Goal: Task Accomplishment & Management: Complete application form

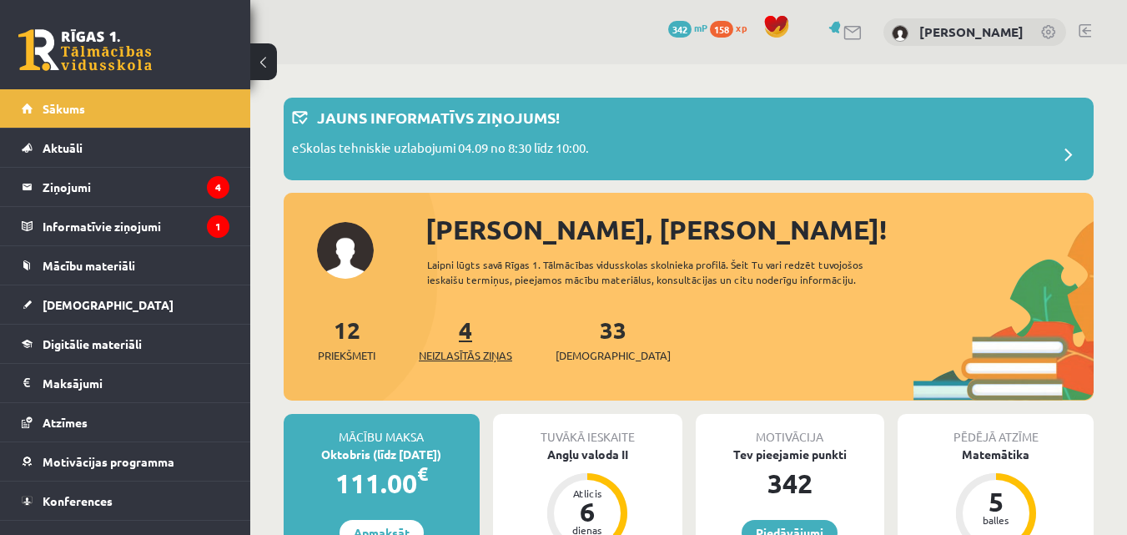
click at [479, 350] on span "Neizlasītās ziņas" at bounding box center [465, 355] width 93 height 17
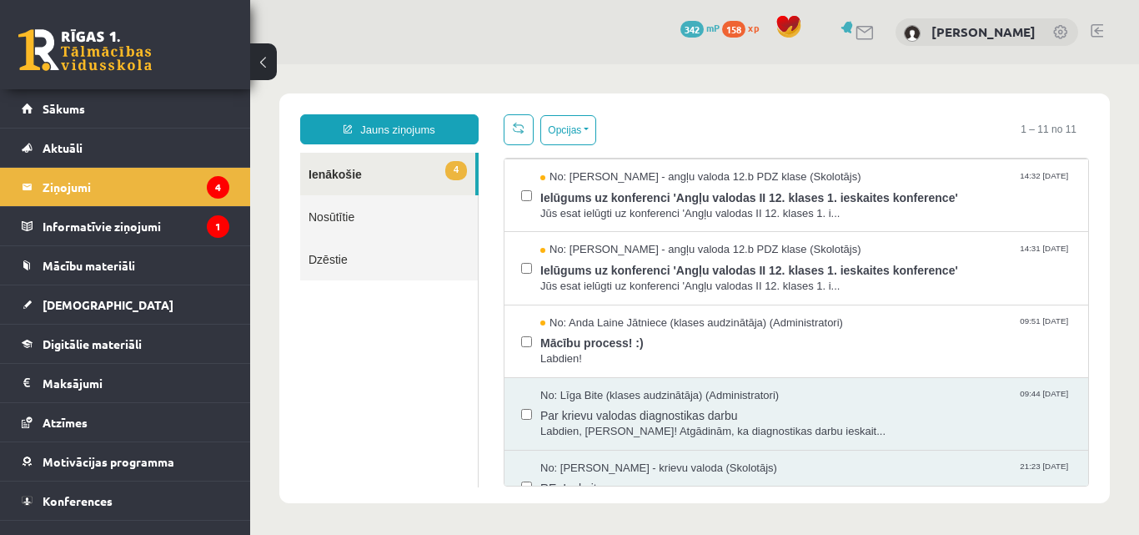
scroll to position [145, 0]
click at [806, 354] on span "Labdien!" at bounding box center [805, 358] width 531 height 16
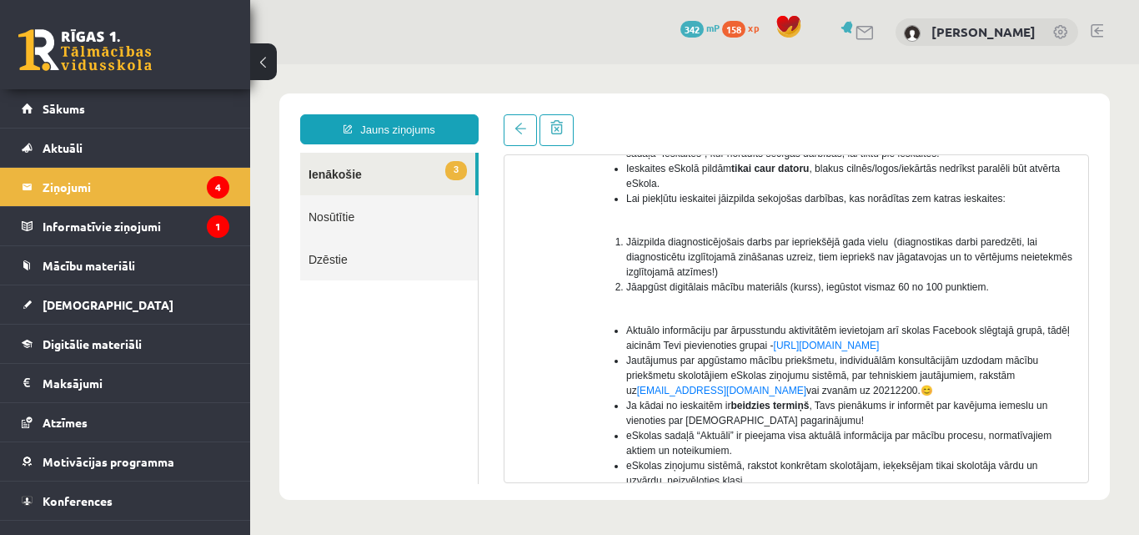
scroll to position [230, 0]
click at [410, 177] on link "3 Ienākošie" at bounding box center [387, 174] width 175 height 43
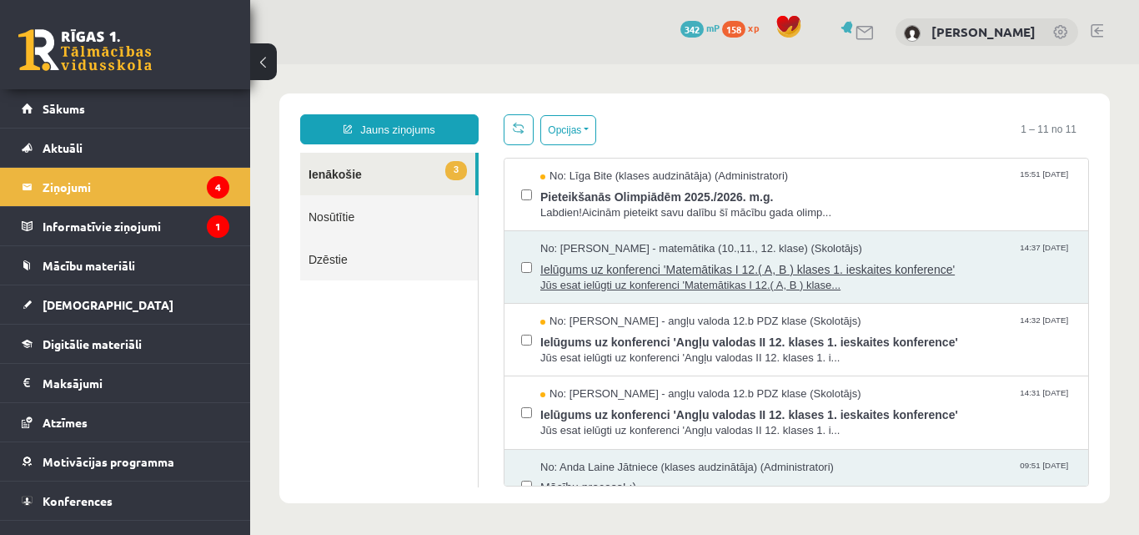
scroll to position [0, 0]
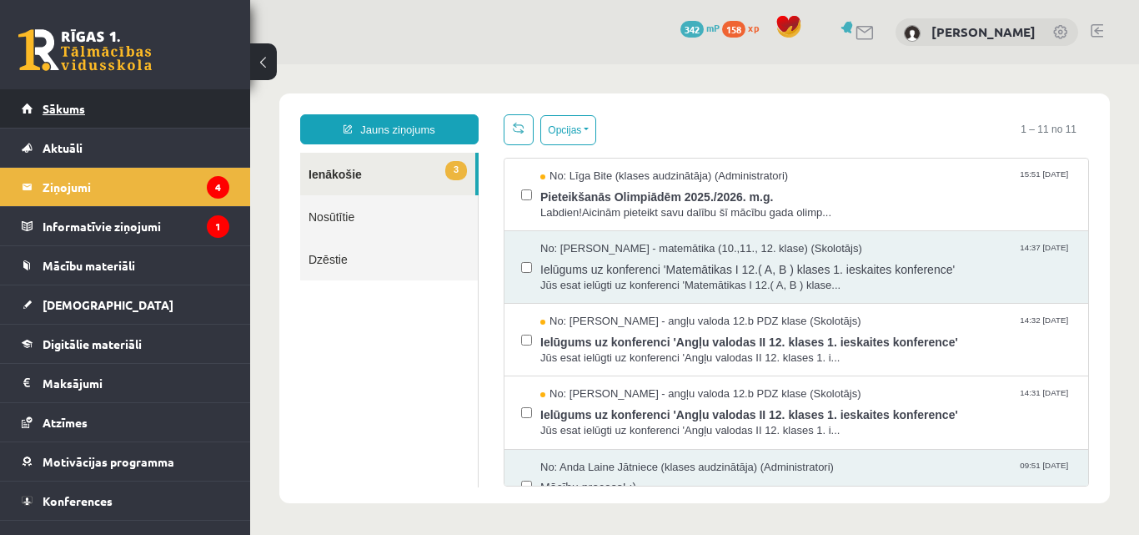
click at [68, 117] on link "Sākums" at bounding box center [126, 108] width 208 height 38
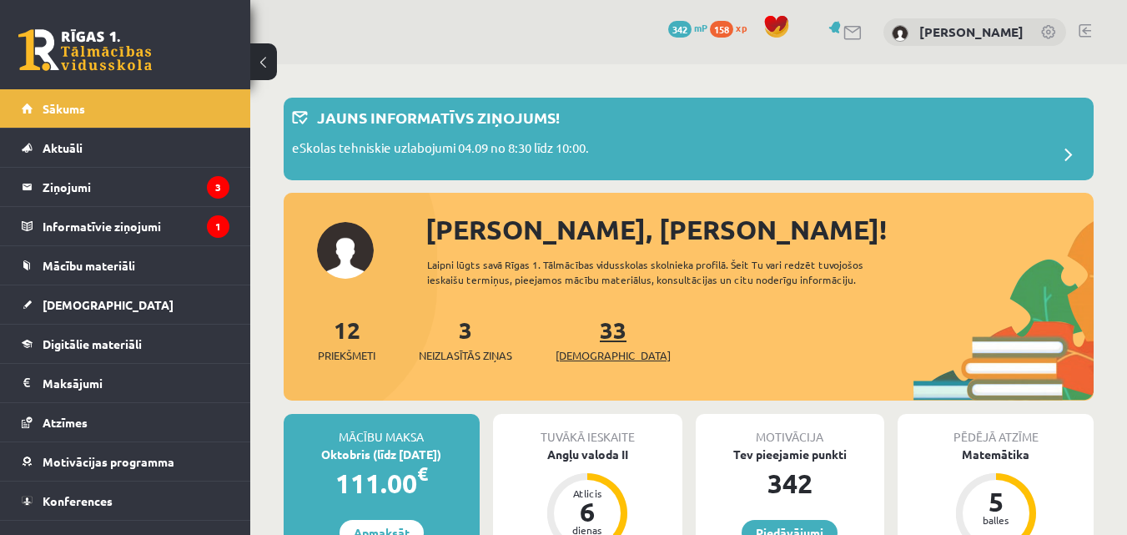
click at [579, 349] on span "[DEMOGRAPHIC_DATA]" at bounding box center [612, 355] width 115 height 17
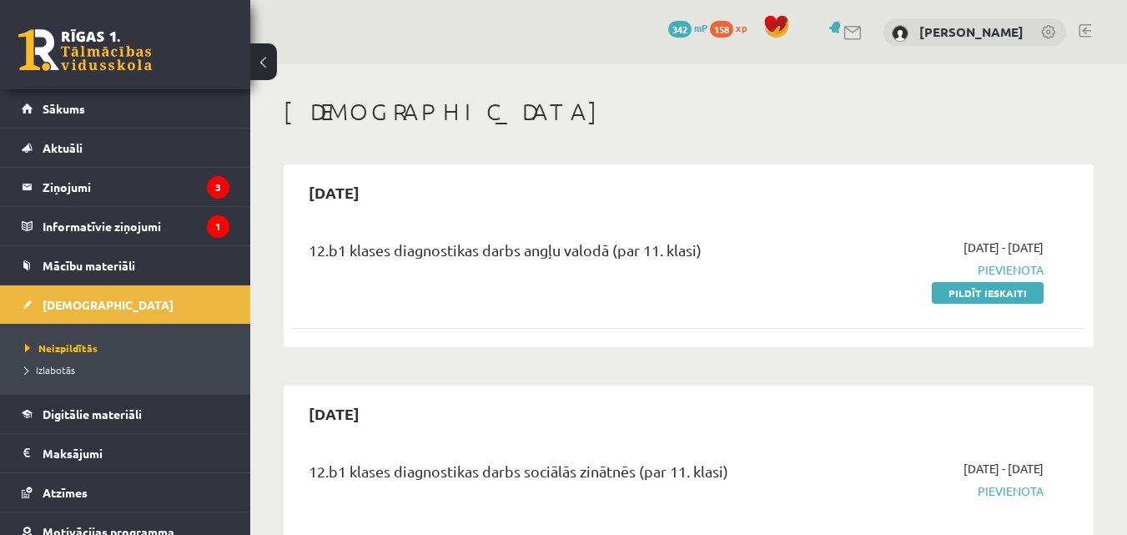
scroll to position [24, 0]
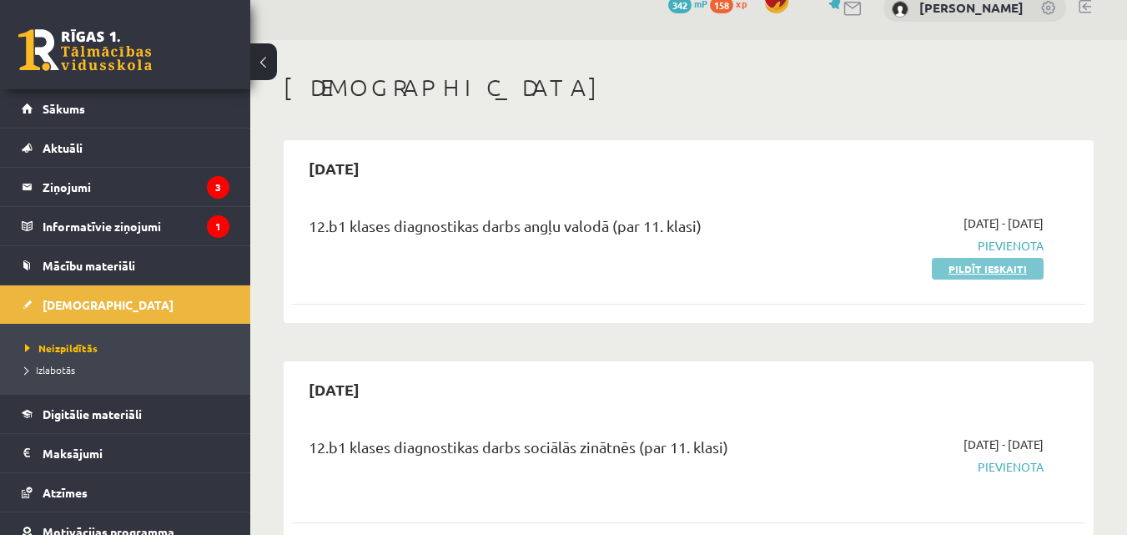
click at [990, 271] on link "Pildīt ieskaiti" at bounding box center [988, 269] width 112 height 22
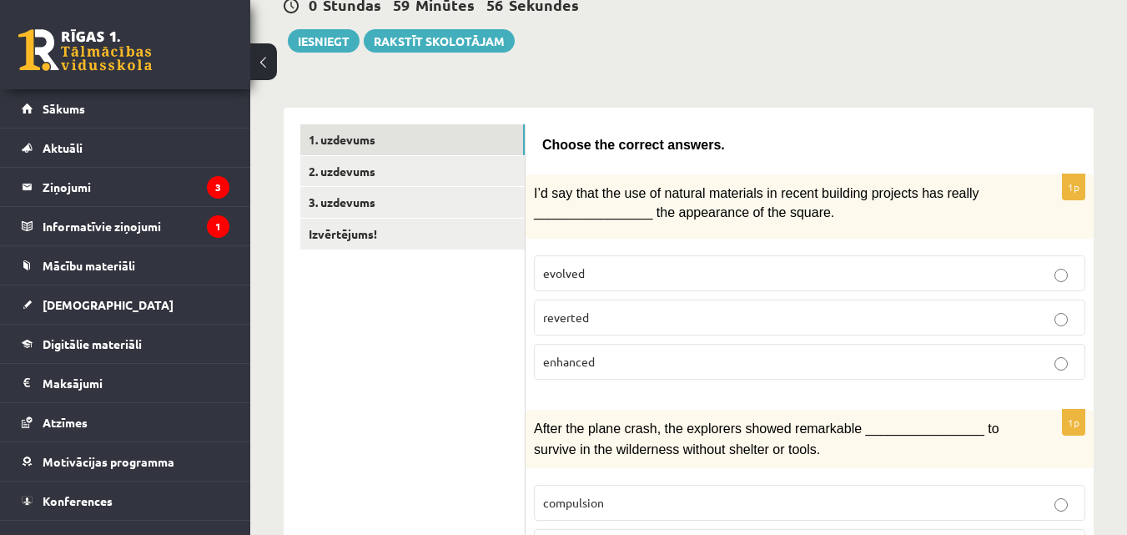
scroll to position [181, 0]
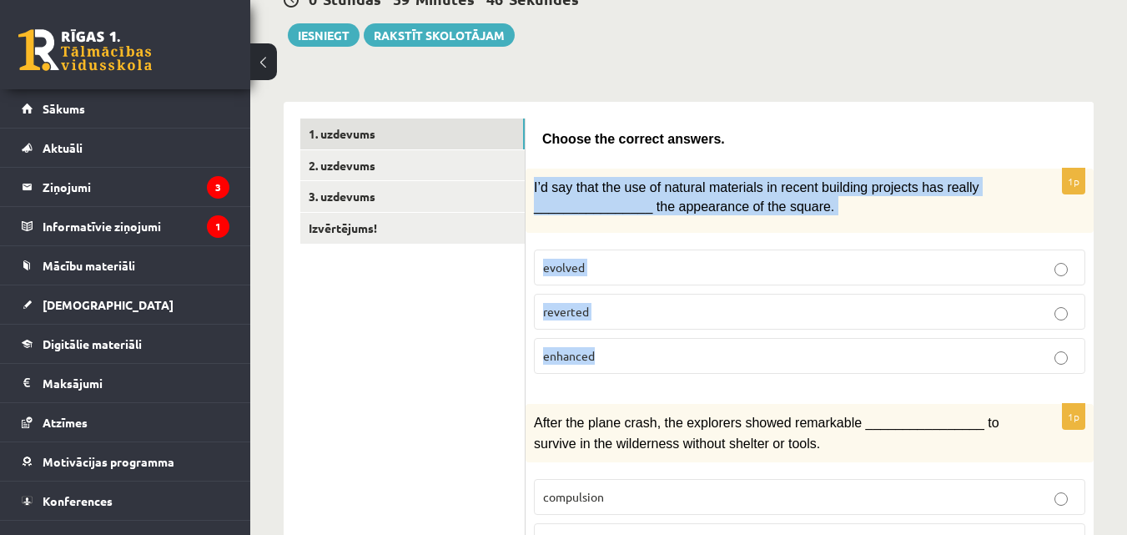
drag, startPoint x: 535, startPoint y: 183, endPoint x: 639, endPoint y: 362, distance: 206.3
click at [639, 362] on div "1p I’d say that the use of natural materials in recent building projects has re…" at bounding box center [809, 277] width 568 height 219
copy div "I’d say that the use of natural materials in recent building projects has reall…"
click at [678, 345] on label "enhanced" at bounding box center [809, 356] width 551 height 36
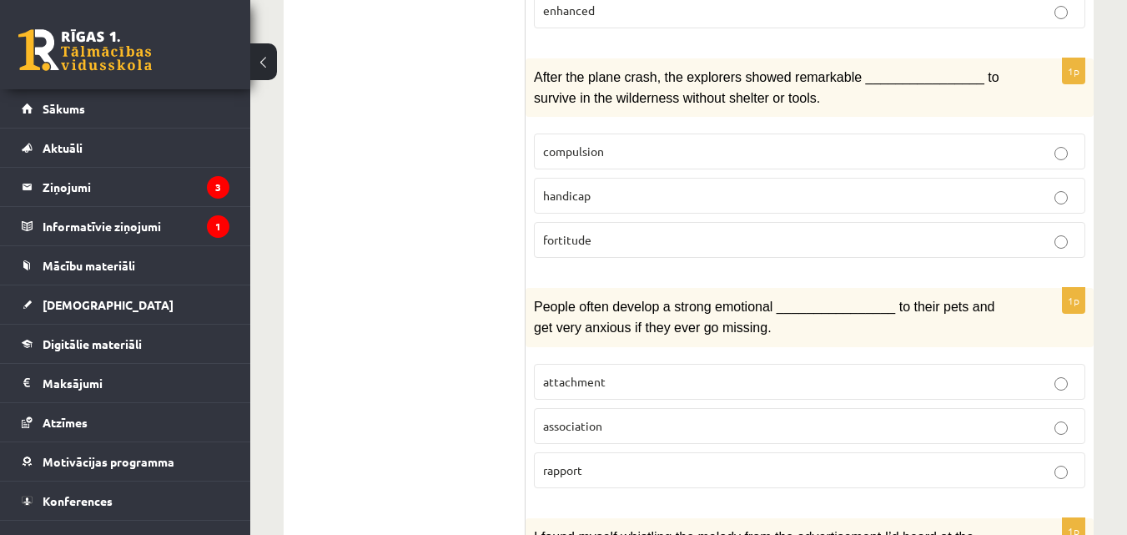
scroll to position [531, 0]
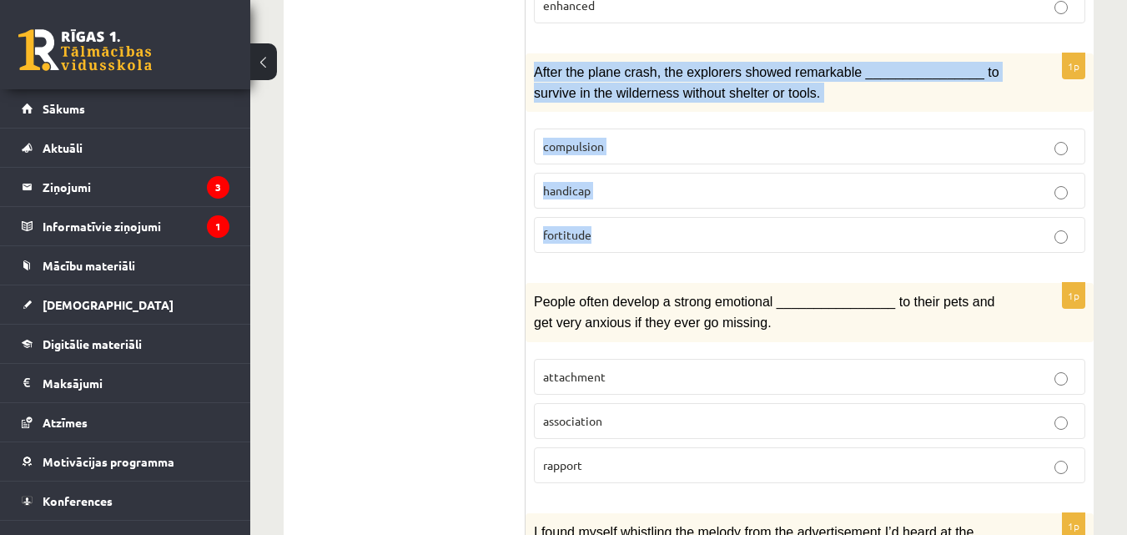
drag, startPoint x: 535, startPoint y: 69, endPoint x: 676, endPoint y: 217, distance: 204.1
click at [676, 217] on div "1p After the plane crash, the explorers showed remarkable ________________ to s…" at bounding box center [809, 159] width 568 height 213
click at [533, 123] on div "1p After the plane crash, the explorers showed remarkable ________________ to s…" at bounding box center [809, 159] width 568 height 213
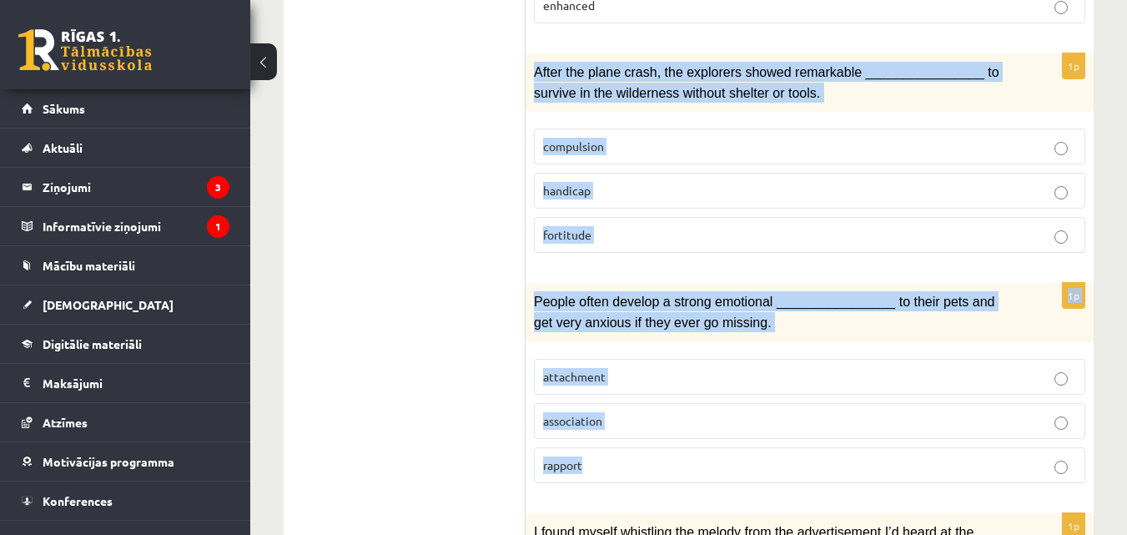
drag, startPoint x: 530, startPoint y: 68, endPoint x: 631, endPoint y: 443, distance: 388.1
copy form "After the plane crash, the explorers showed remarkable ________________ to surv…"
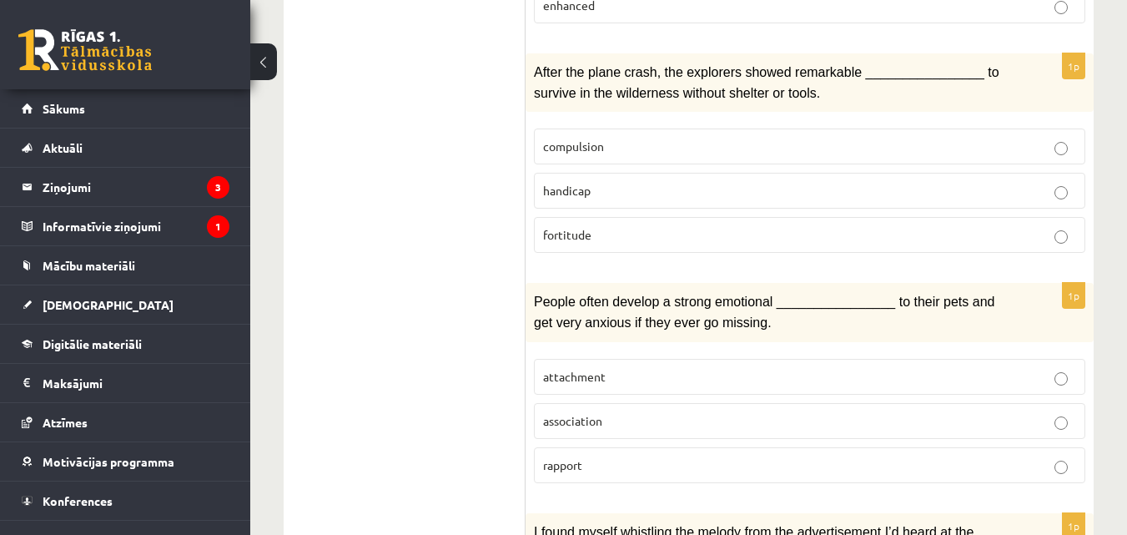
click at [584, 362] on label "attachment" at bounding box center [809, 377] width 551 height 36
click at [600, 220] on label "fortitude" at bounding box center [809, 235] width 551 height 36
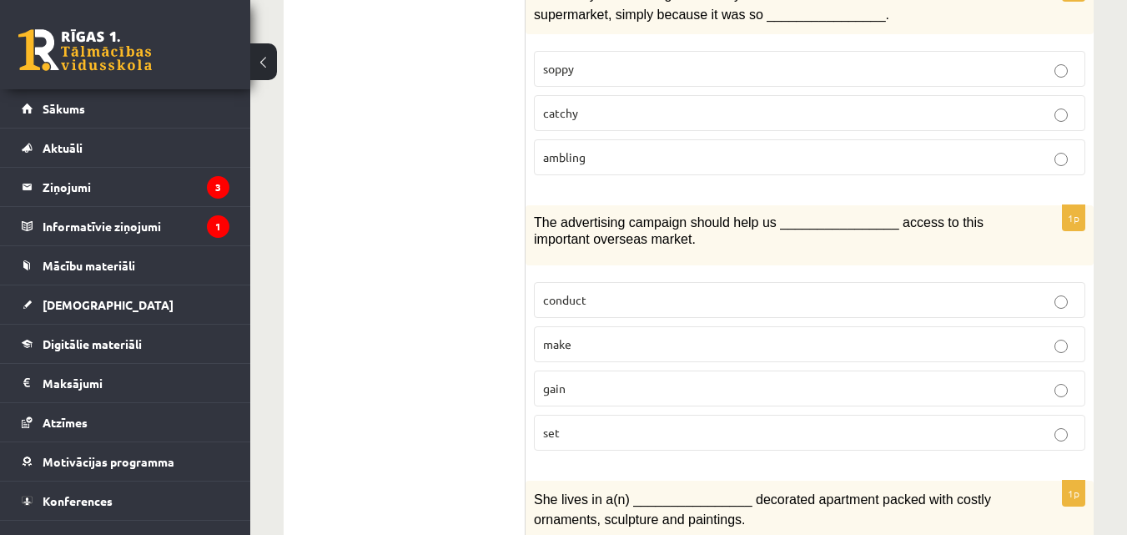
scroll to position [994, 0]
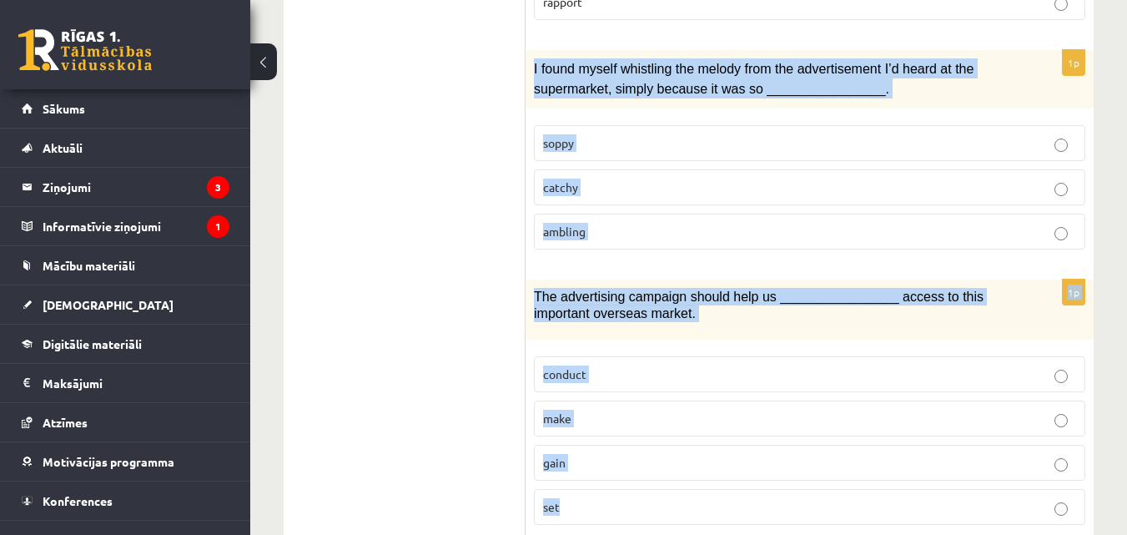
drag, startPoint x: 553, startPoint y: 67, endPoint x: 657, endPoint y: 498, distance: 443.6
copy form "I found myself whistling the melody from the advertisement I’d heard at the sup…"
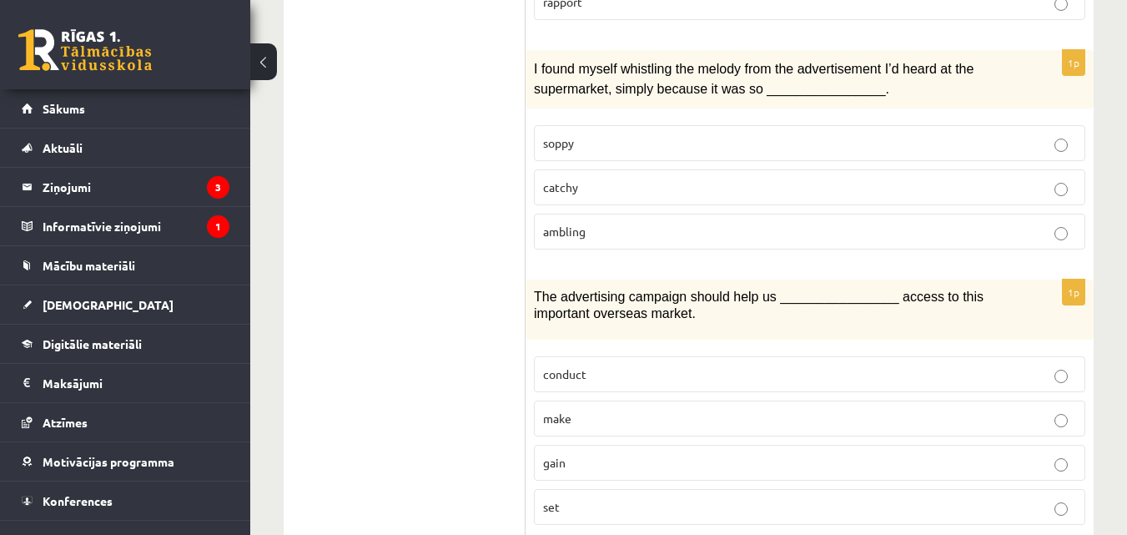
click at [596, 446] on label "gain" at bounding box center [809, 463] width 551 height 36
click at [618, 189] on p "catchy" at bounding box center [809, 187] width 533 height 18
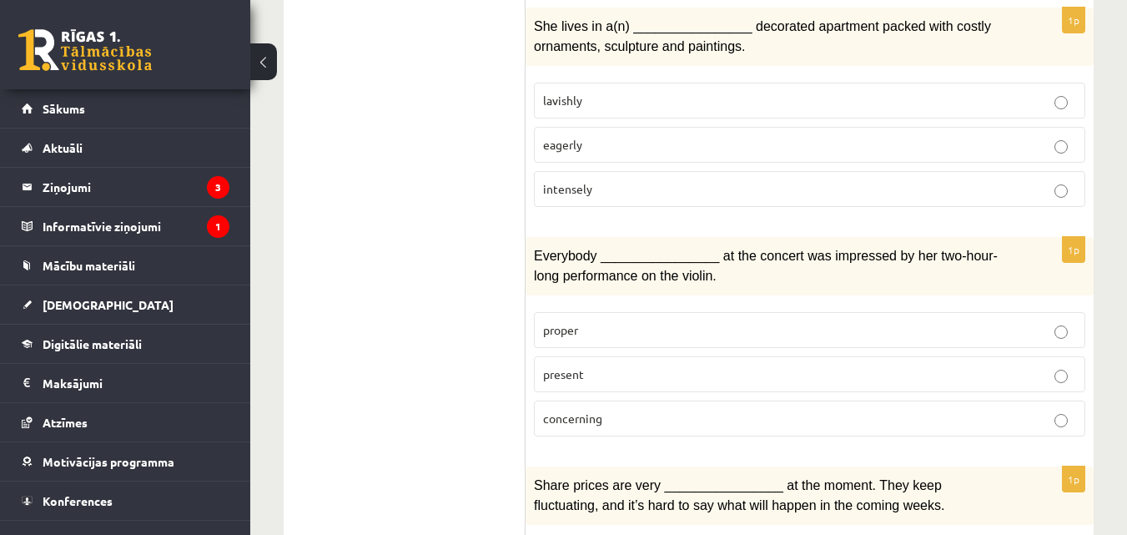
scroll to position [1536, 0]
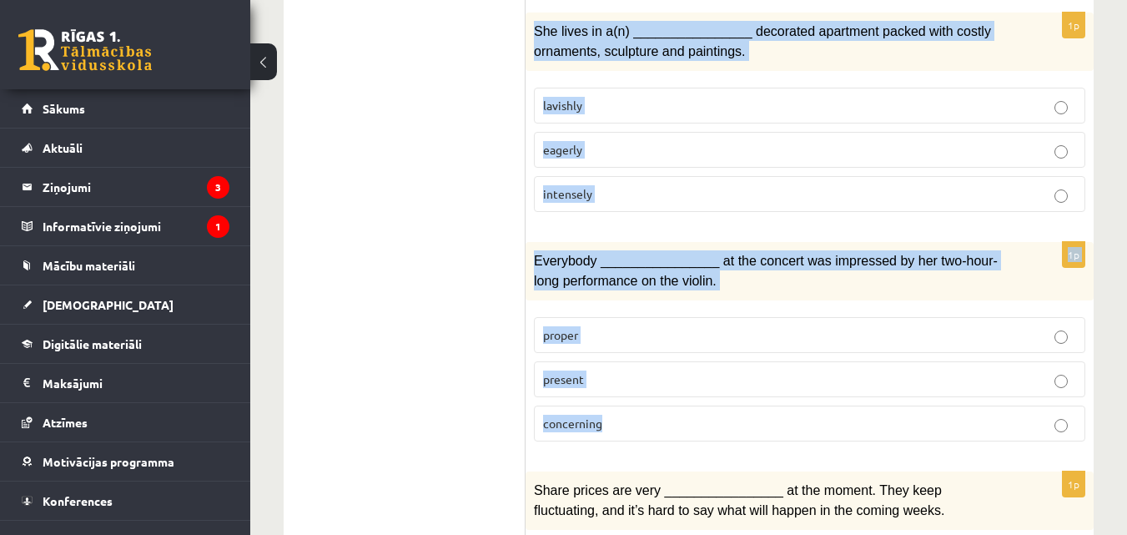
drag, startPoint x: 527, startPoint y: 18, endPoint x: 676, endPoint y: 420, distance: 427.8
click at [676, 420] on form "Choose the correct answers. 1p I’d say that the use of natural materials in rec…" at bounding box center [809, 205] width 535 height 2884
copy form "She lives in a(n) ________________ decorated apartment packed with costly ornam…"
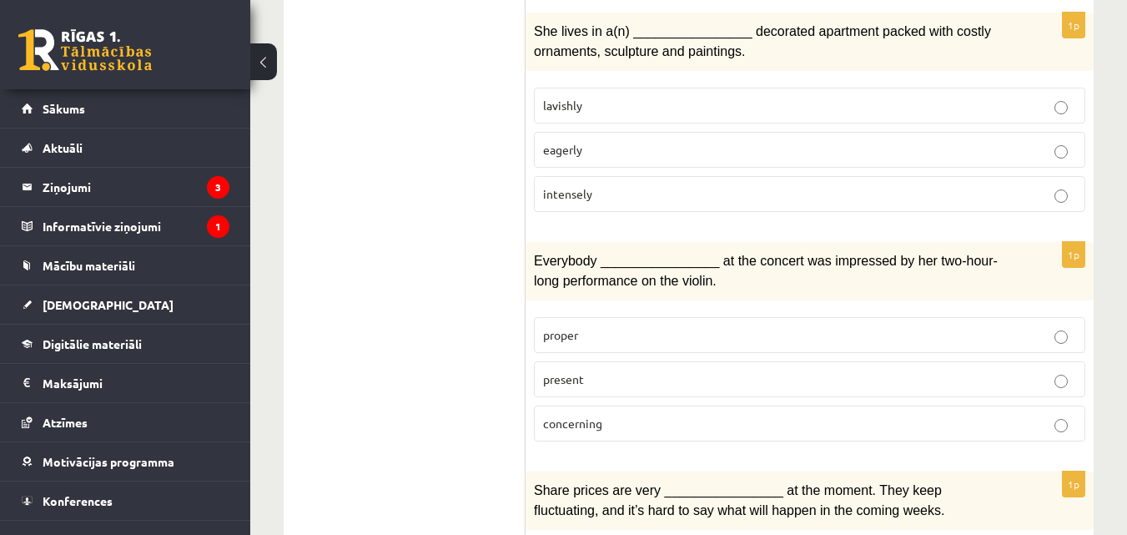
click at [485, 263] on ul "1. uzdevums 2. uzdevums 3. uzdevums Izvērtējums!" at bounding box center [412, 205] width 225 height 2884
click at [575, 104] on span "lavishly" at bounding box center [562, 105] width 39 height 15
click at [597, 370] on p "present" at bounding box center [809, 379] width 533 height 18
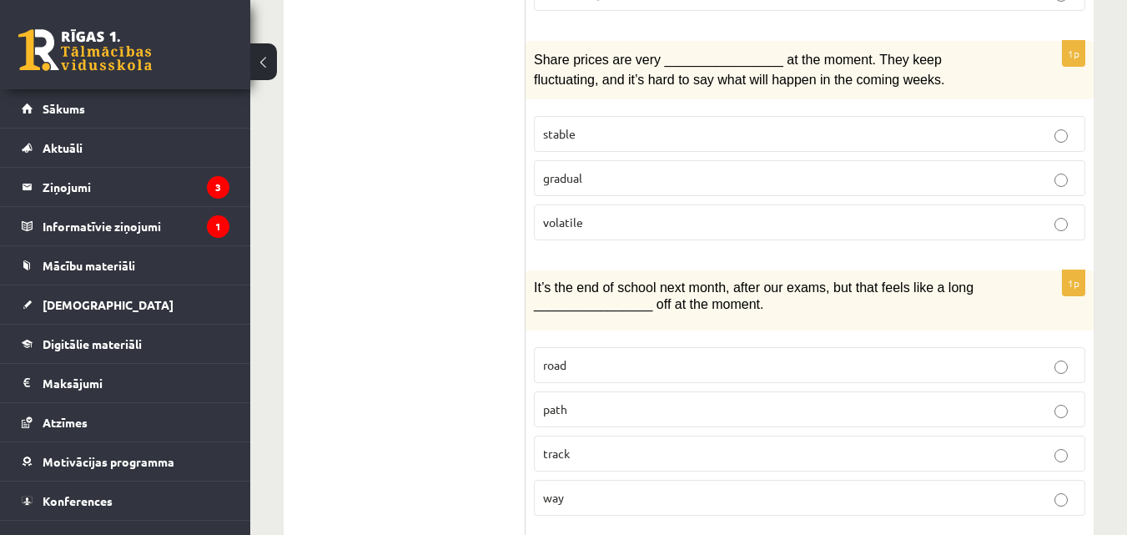
scroll to position [1972, 0]
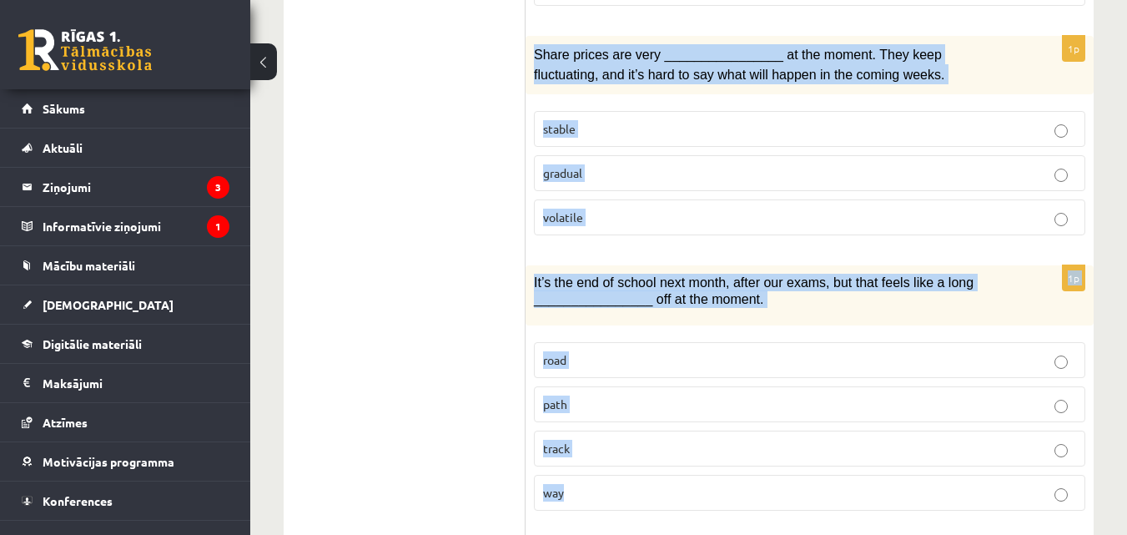
drag, startPoint x: 533, startPoint y: 46, endPoint x: 715, endPoint y: 469, distance: 460.3
copy form "Share prices are very ________________ at the moment. They keep fluctuating, an…"
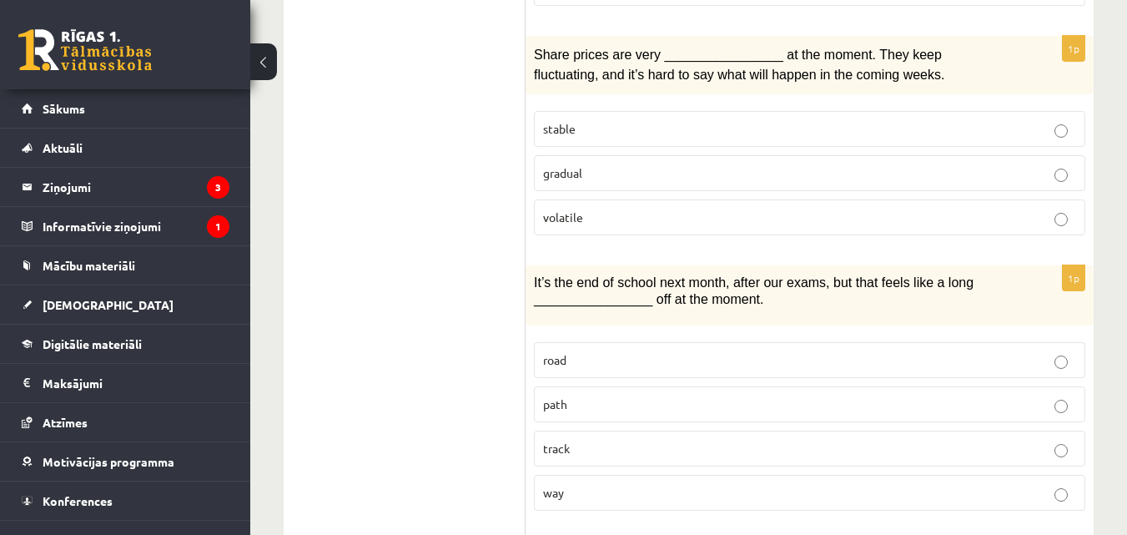
click at [599, 209] on p "volatile" at bounding box center [809, 218] width 533 height 18
click at [605, 484] on p "way" at bounding box center [809, 493] width 533 height 18
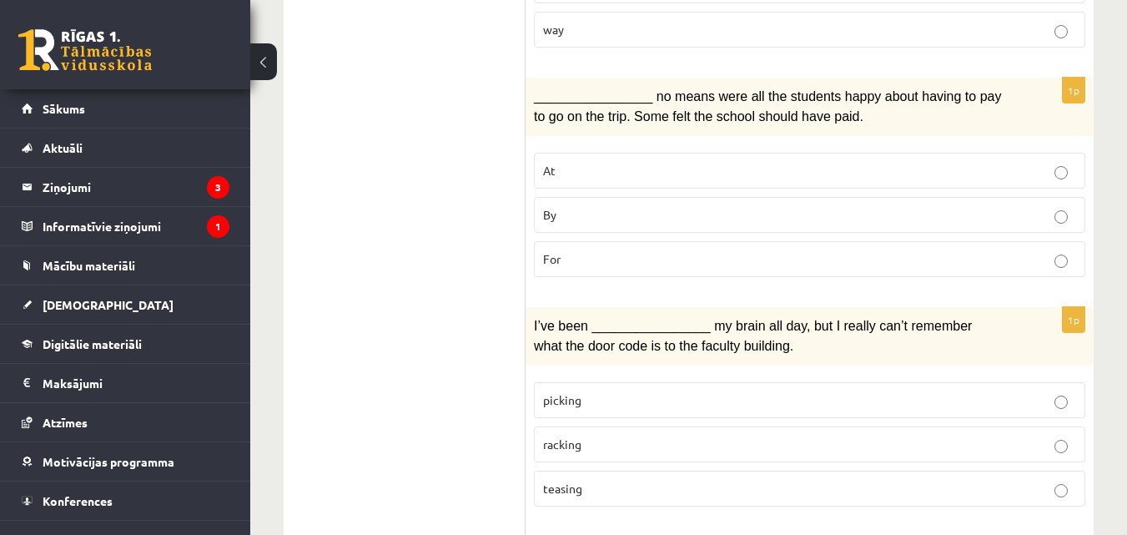
scroll to position [2445, 0]
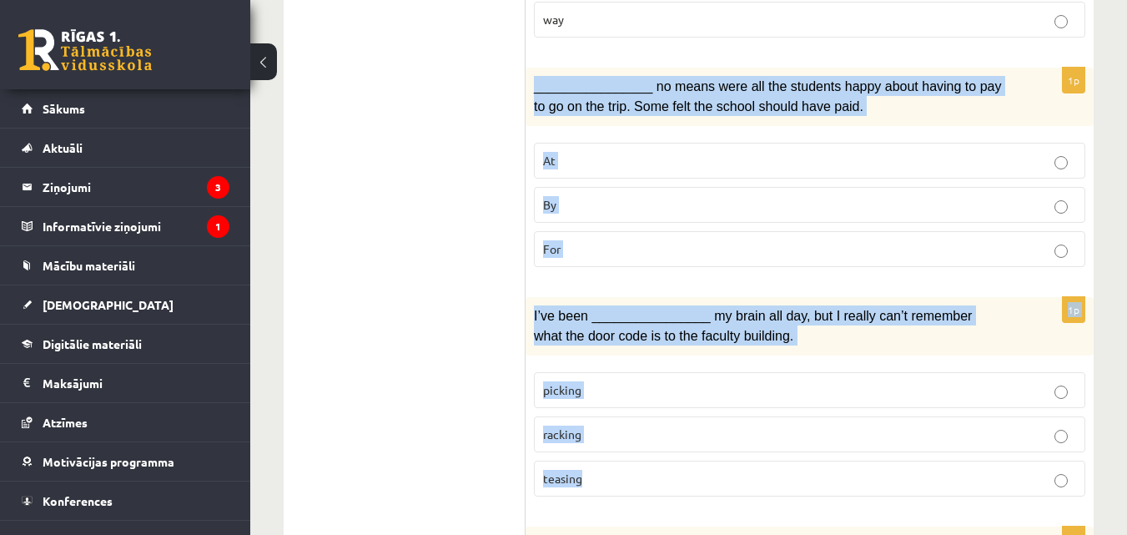
drag, startPoint x: 531, startPoint y: 75, endPoint x: 739, endPoint y: 445, distance: 423.9
copy form "________________ no means were all the students happy about having to pay to go…"
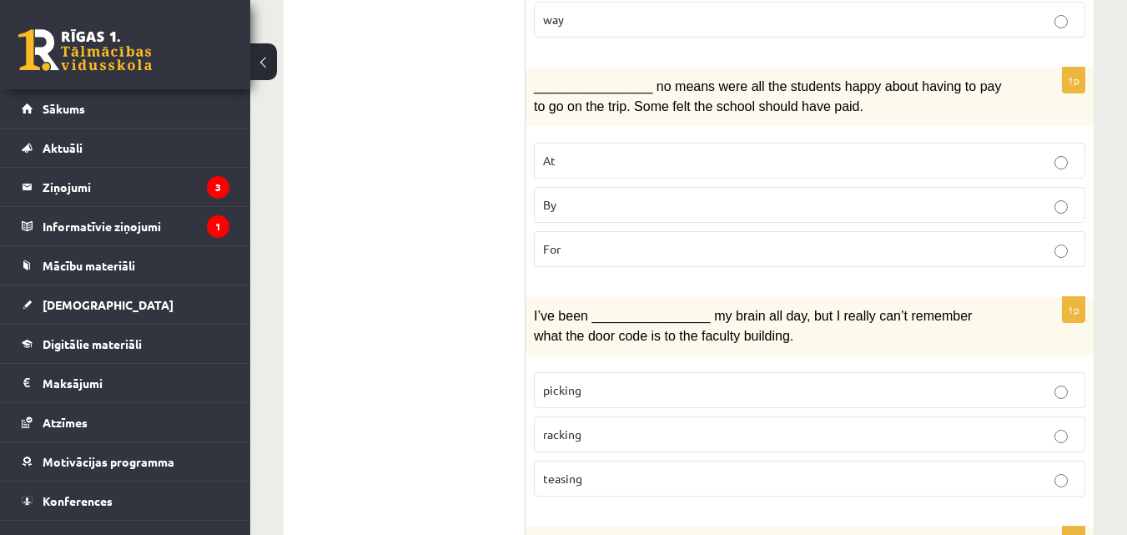
click at [572, 196] on p "By" at bounding box center [809, 205] width 533 height 18
click at [591, 416] on label "racking" at bounding box center [809, 434] width 551 height 36
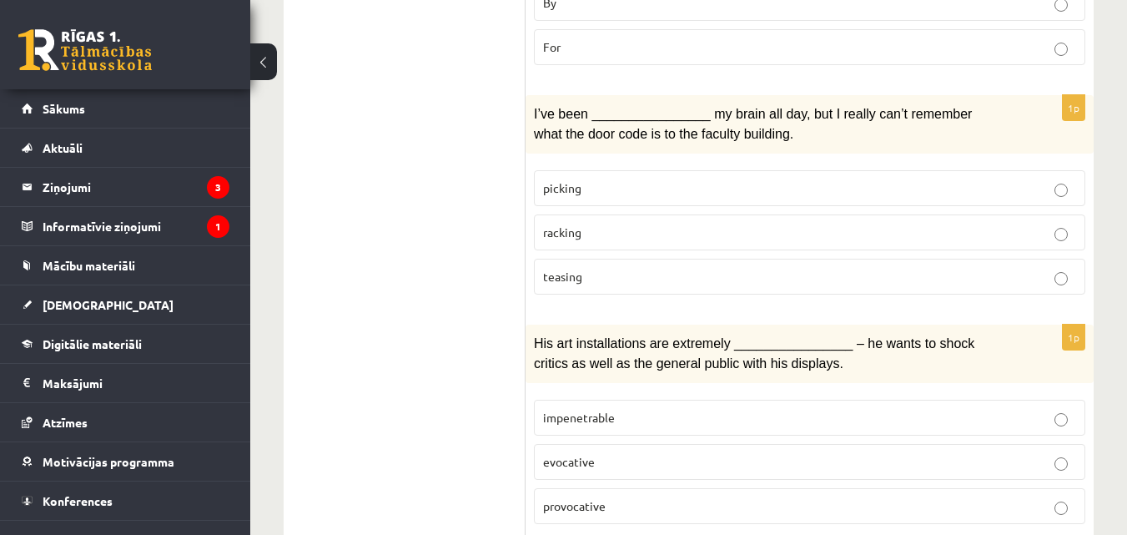
scroll to position [2684, 0]
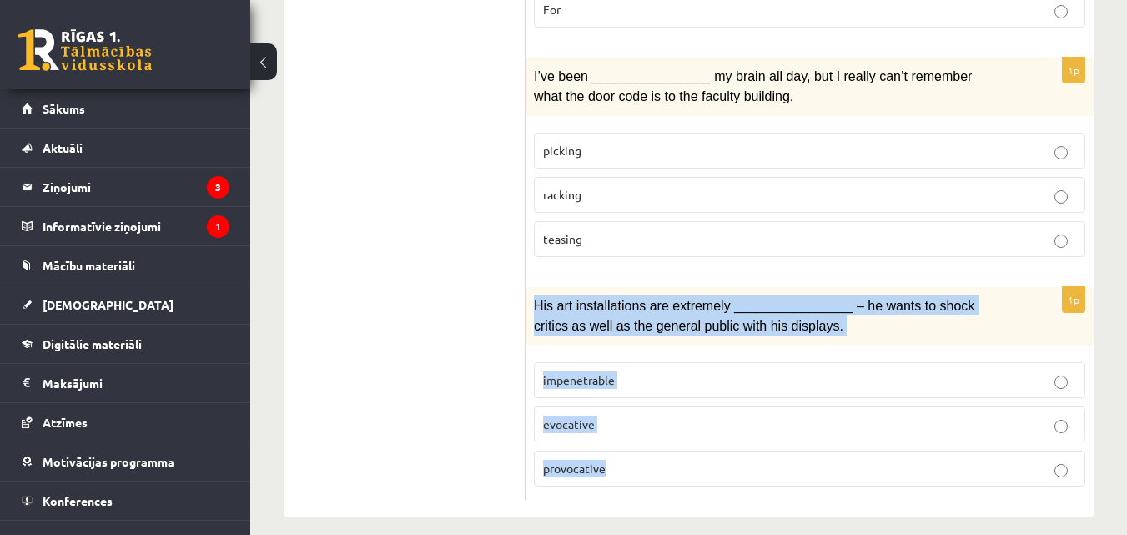
drag, startPoint x: 535, startPoint y: 287, endPoint x: 633, endPoint y: 485, distance: 220.8
click at [633, 485] on div "1p His art installations are extremely ________________ – he wants to shock cri…" at bounding box center [809, 393] width 568 height 213
copy div "His art installations are extremely ________________ – he wants to shock critic…"
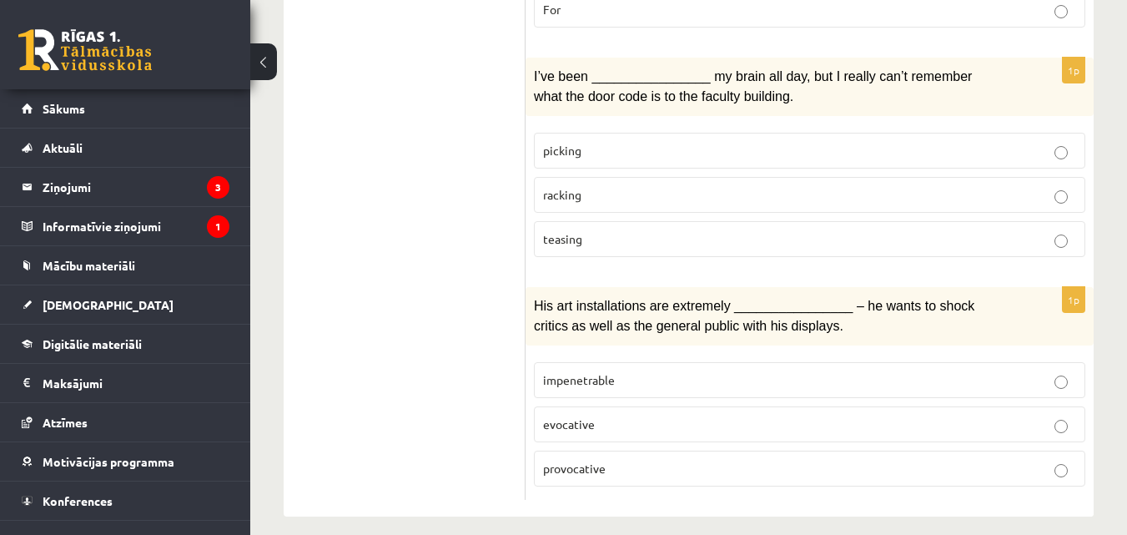
click at [626, 450] on label "provocative" at bounding box center [809, 468] width 551 height 36
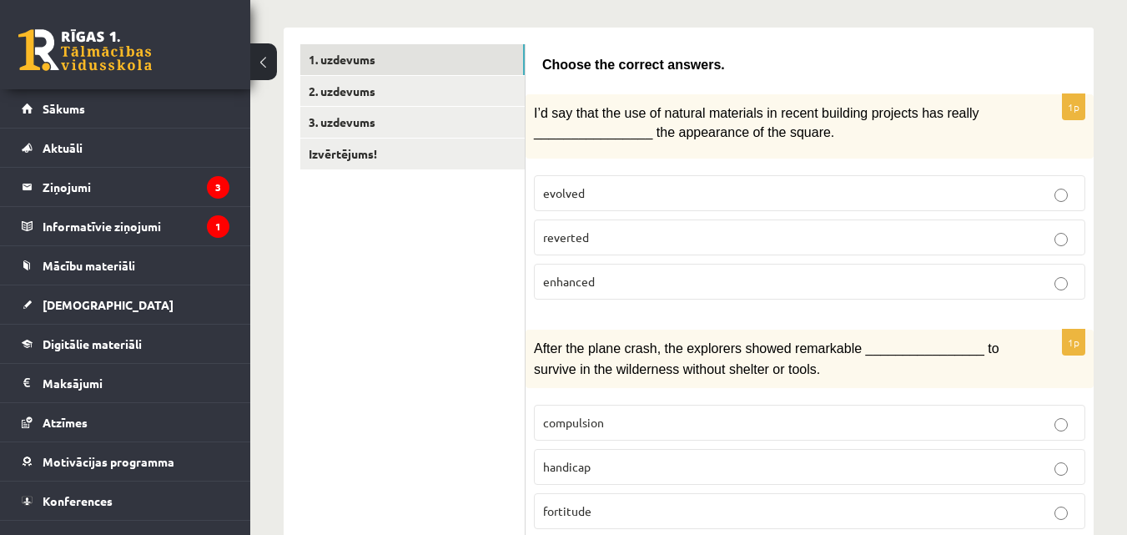
scroll to position [0, 0]
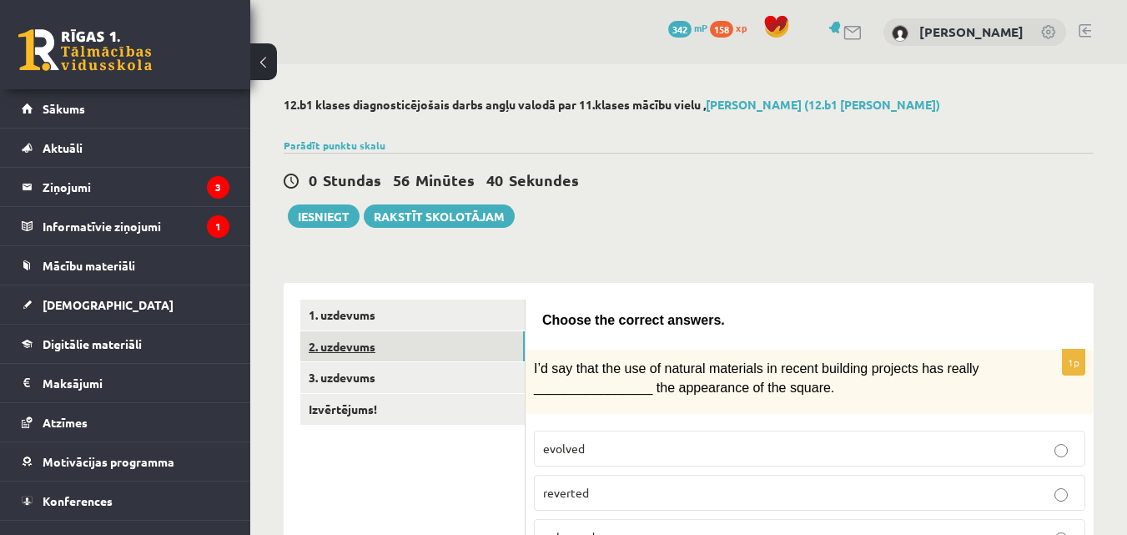
click at [385, 351] on link "2. uzdevums" at bounding box center [412, 346] width 224 height 31
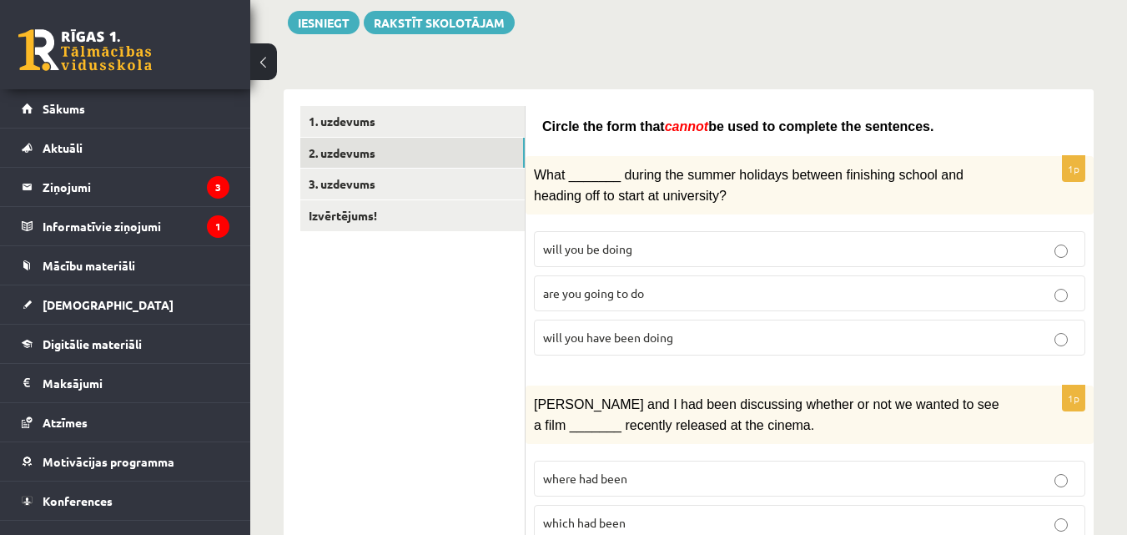
scroll to position [211, 0]
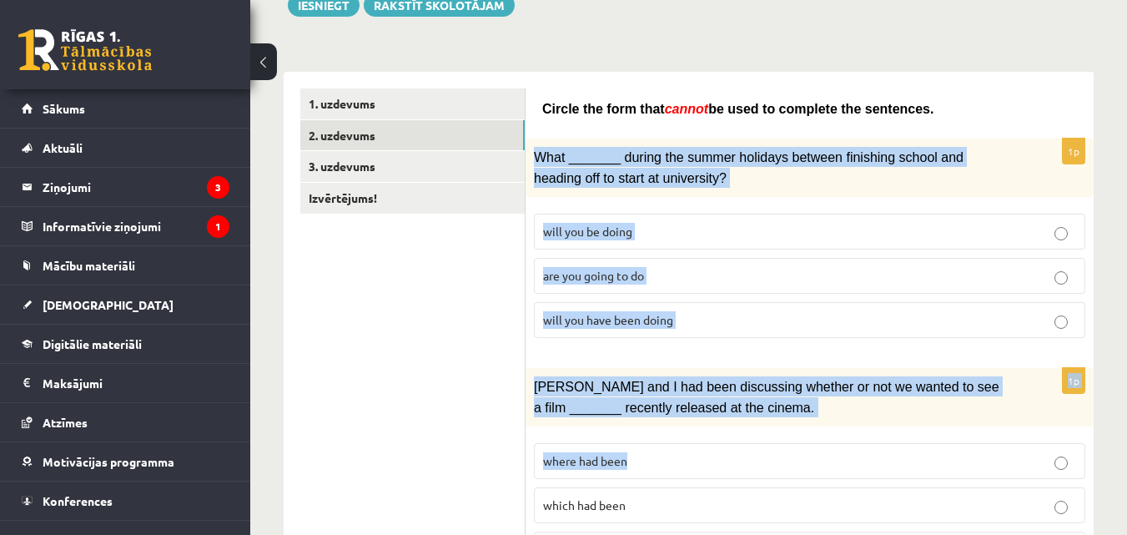
drag, startPoint x: 529, startPoint y: 157, endPoint x: 718, endPoint y: 474, distance: 369.2
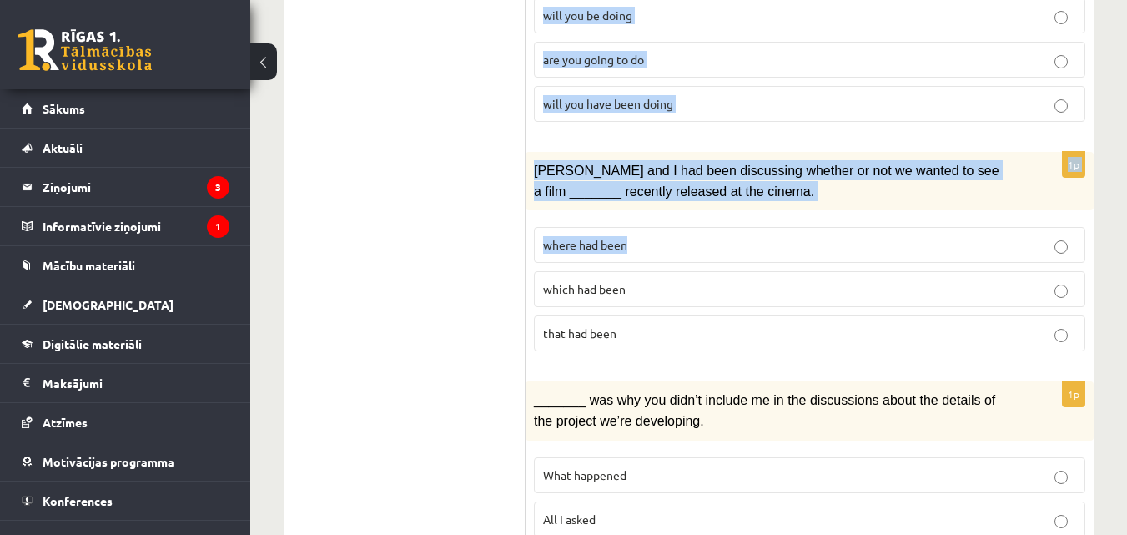
scroll to position [445, 0]
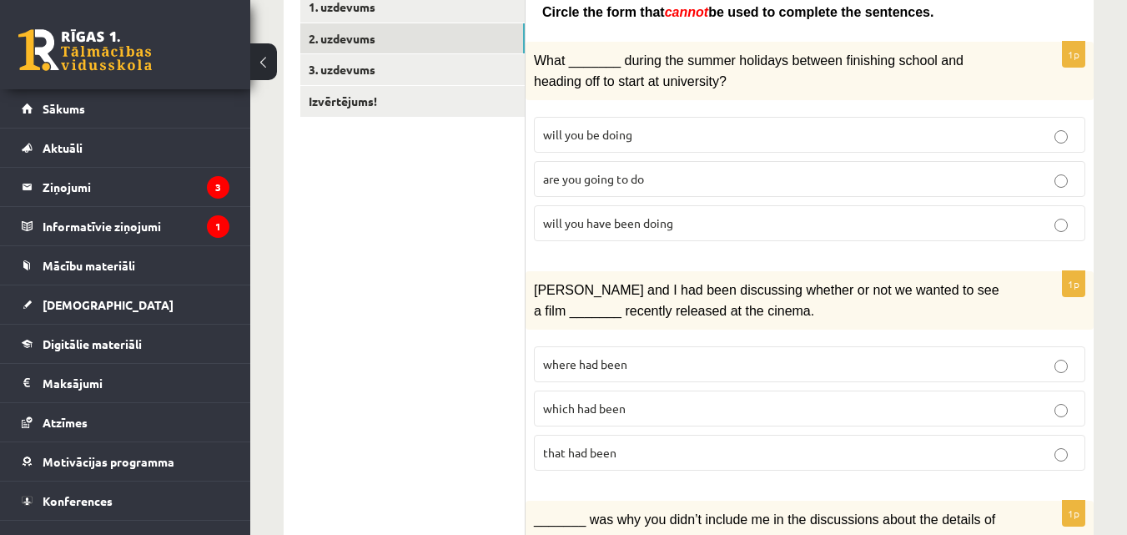
scroll to position [295, 0]
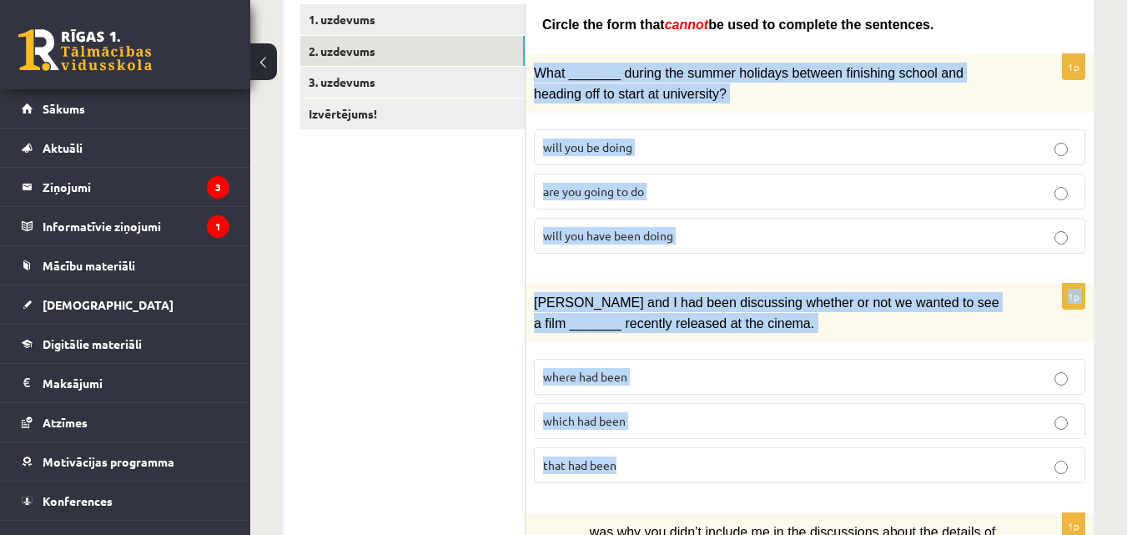
drag, startPoint x: 534, startPoint y: 71, endPoint x: 706, endPoint y: 475, distance: 439.5
copy form "What _______ during the summer holidays between finishing school and heading of…"
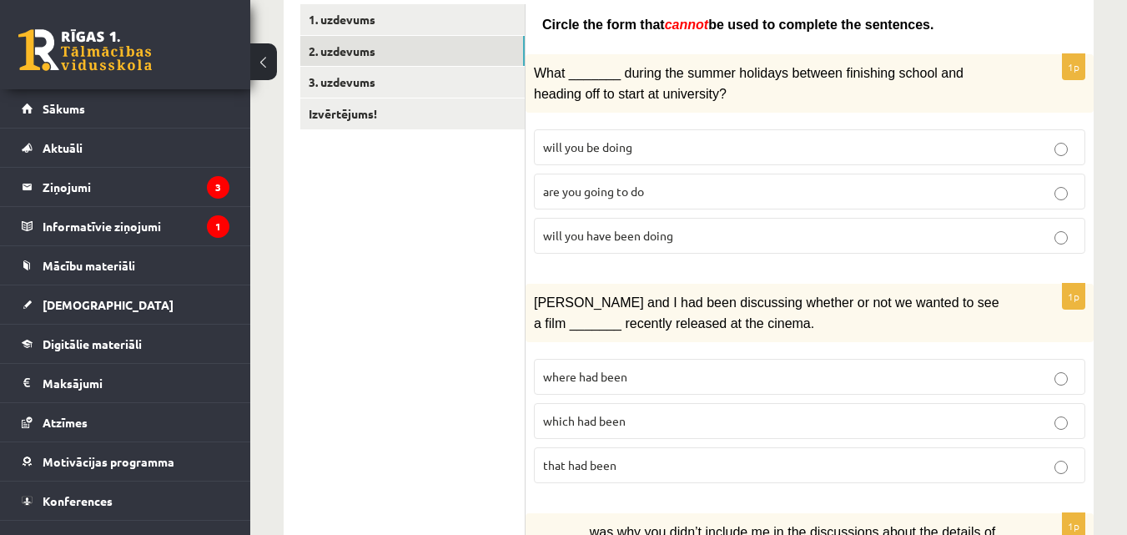
click at [597, 142] on span "will you be doing" at bounding box center [587, 146] width 89 height 15
click at [580, 470] on p "that had been" at bounding box center [809, 465] width 533 height 18
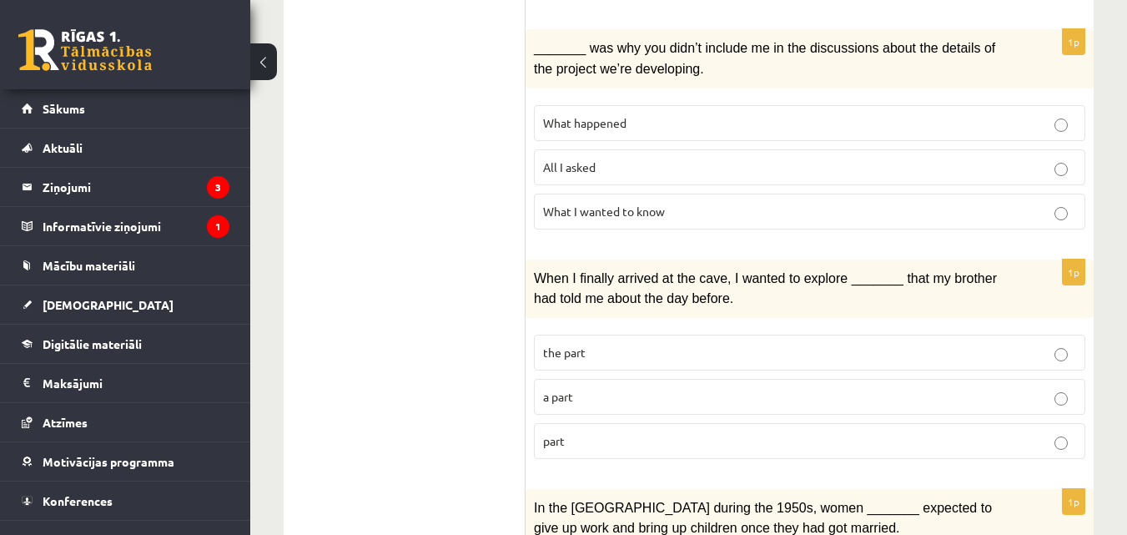
scroll to position [788, 0]
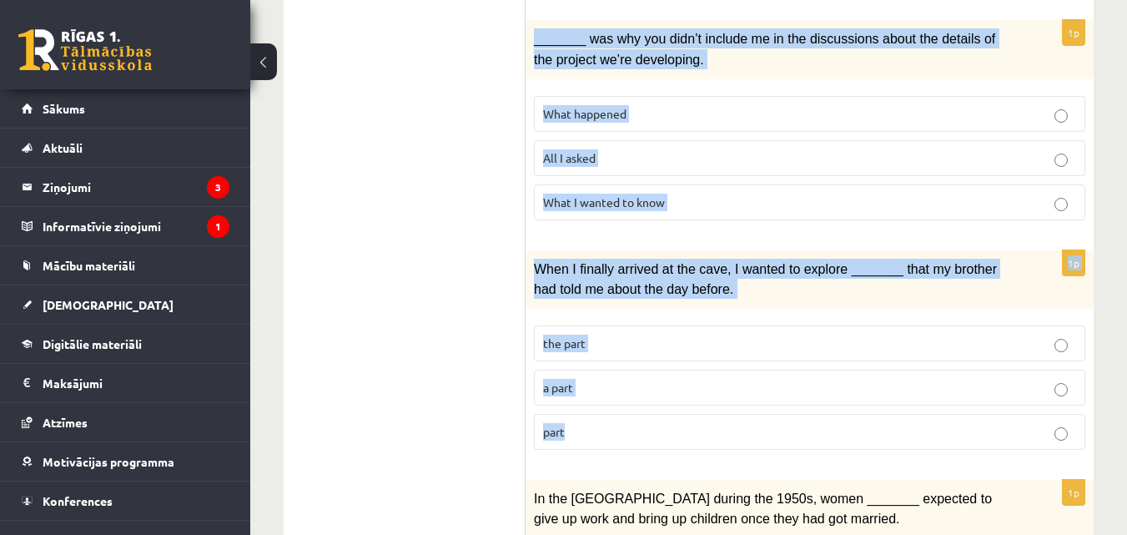
drag, startPoint x: 529, startPoint y: 29, endPoint x: 691, endPoint y: 420, distance: 422.9
copy form "_______ was why you didn’t include me in the discussions about the details of t…"
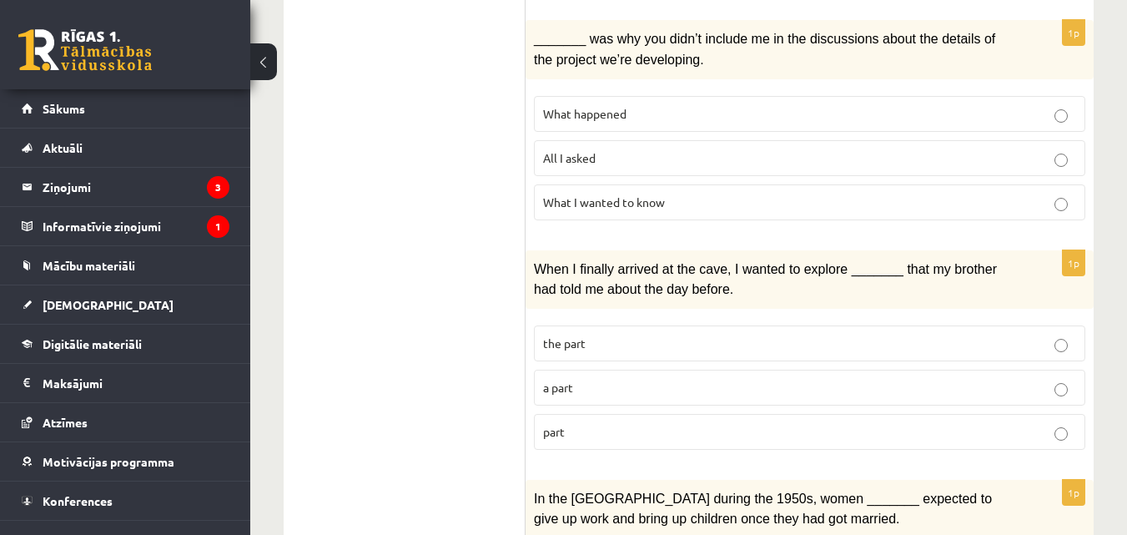
click at [549, 194] on span "What I wanted to know" at bounding box center [604, 201] width 122 height 15
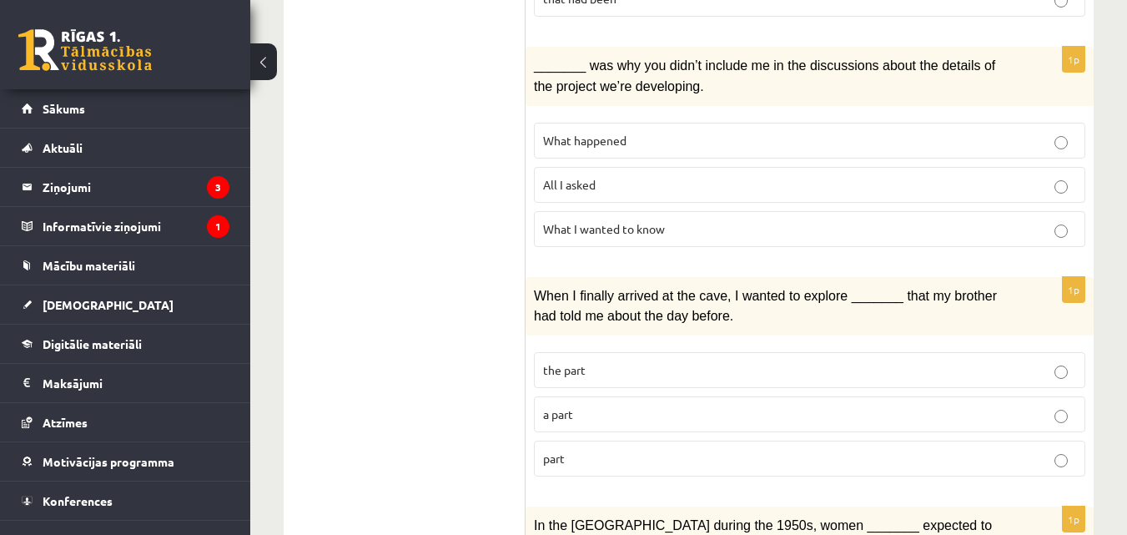
scroll to position [771, 0]
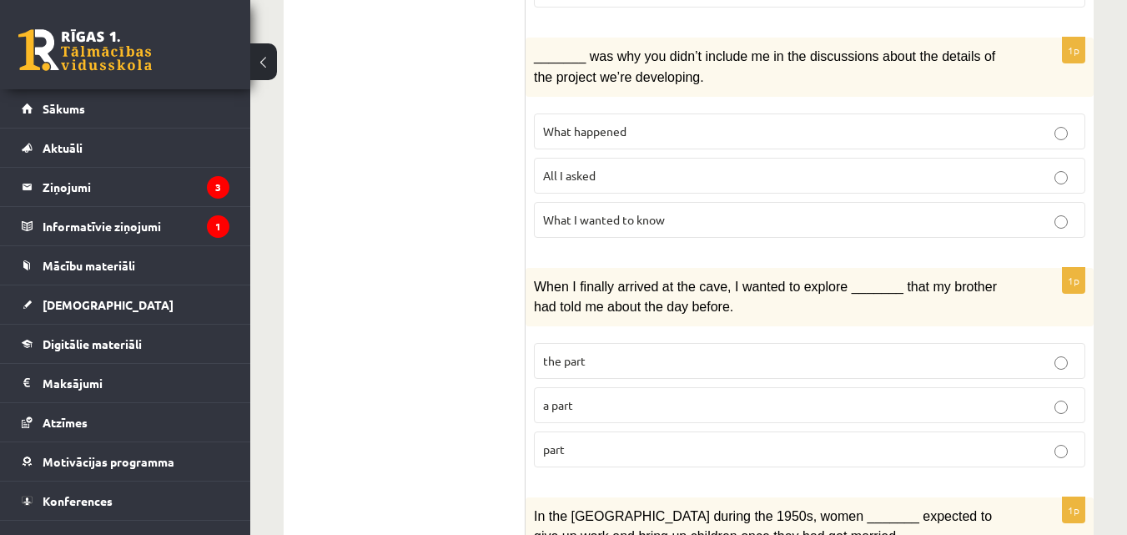
click at [552, 358] on span "the part" at bounding box center [564, 360] width 43 height 15
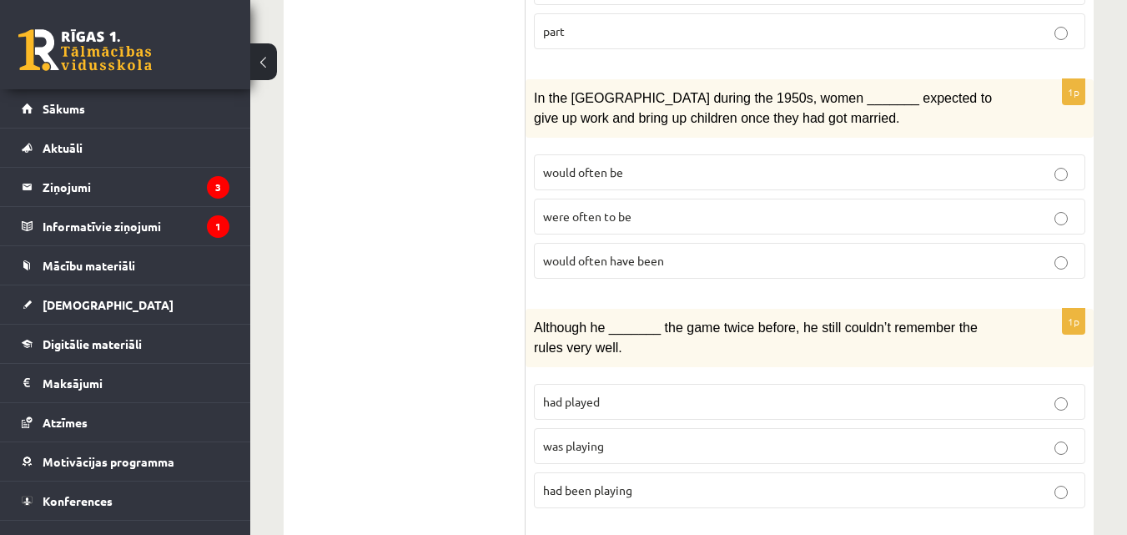
scroll to position [1197, 0]
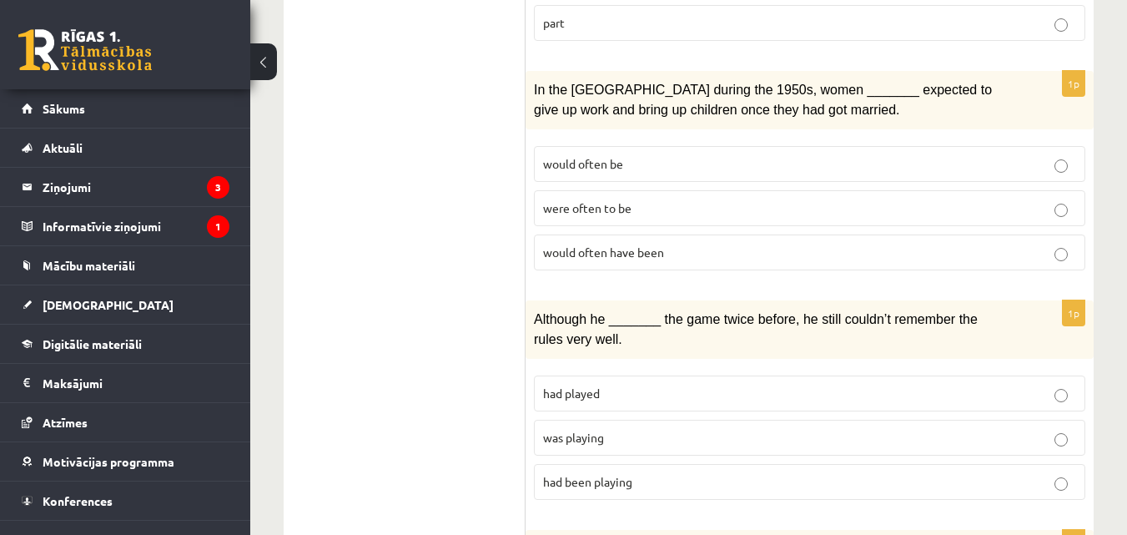
drag, startPoint x: 525, startPoint y: 68, endPoint x: 543, endPoint y: 84, distance: 24.2
click at [543, 84] on div "**********" at bounding box center [689, 266] width 810 height 2361
click at [467, 98] on ul "1. uzdevums 2. uzdevums 3. uzdevums Izvērtējums!" at bounding box center [412, 267] width 225 height 2328
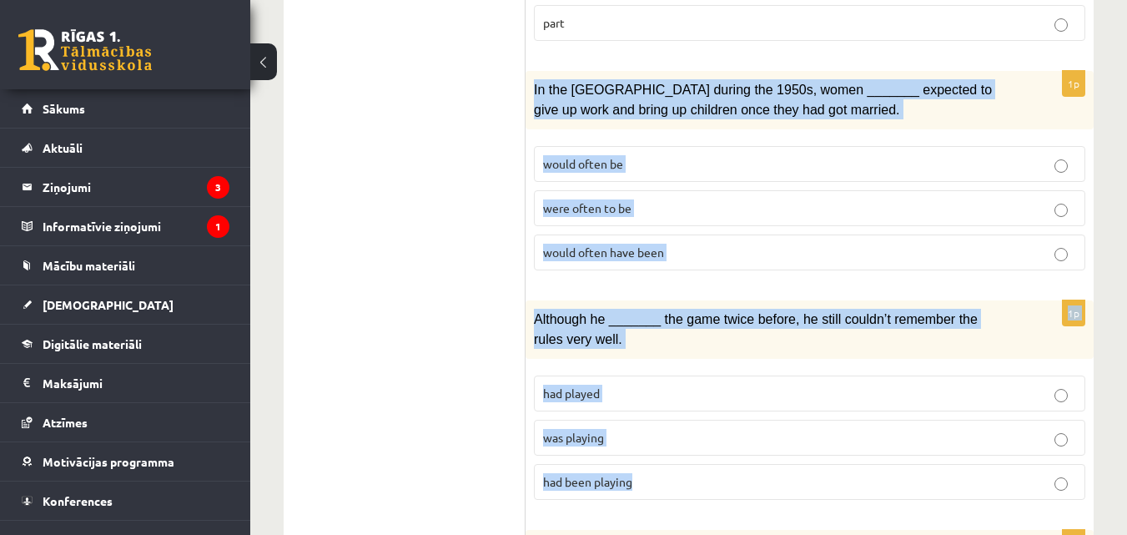
drag, startPoint x: 535, startPoint y: 81, endPoint x: 690, endPoint y: 463, distance: 412.0
click at [690, 463] on form "Circle the form that cannot be used to complete the sentences. 1p What _______ …" at bounding box center [809, 267] width 535 height 2328
copy form "In the USA during the 1950s, women _______ expected to give up work and bring u…"
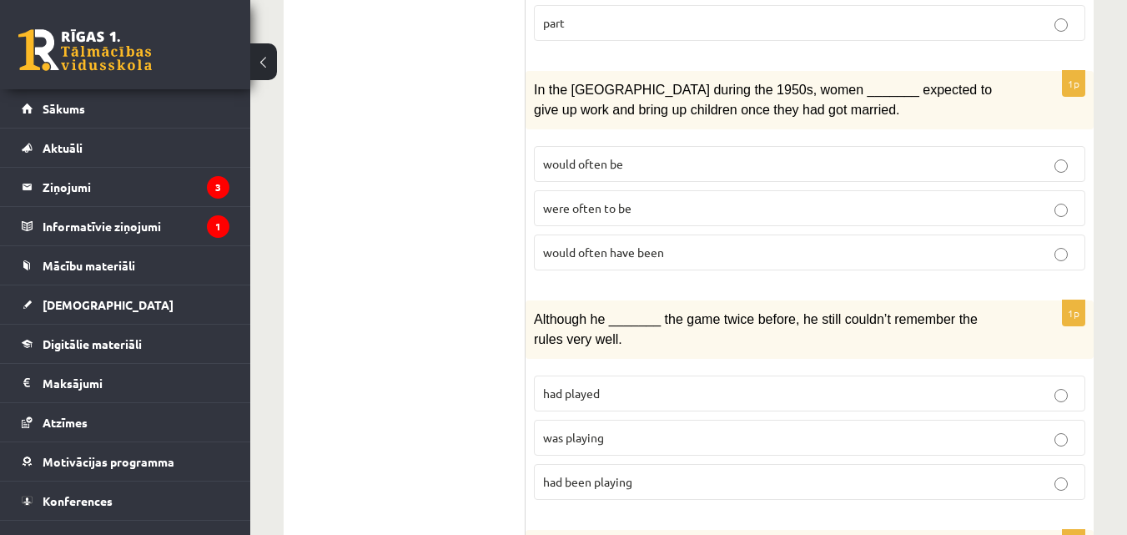
click at [334, 149] on ul "1. uzdevums 2. uzdevums 3. uzdevums Izvērtējums!" at bounding box center [412, 267] width 225 height 2328
click at [596, 171] on label "would often be" at bounding box center [809, 164] width 551 height 36
click at [575, 375] on label "had played" at bounding box center [809, 393] width 551 height 36
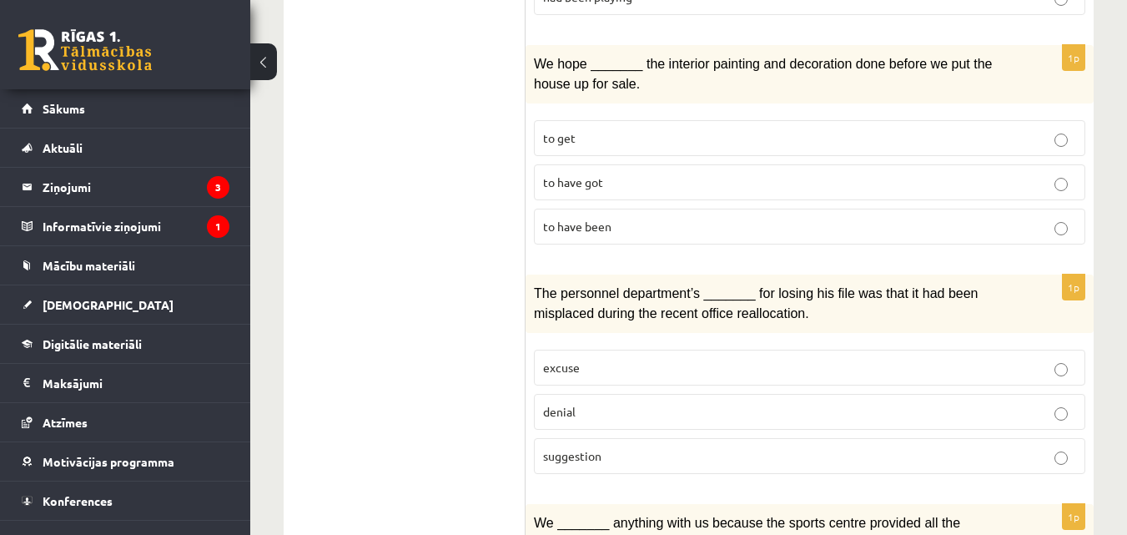
scroll to position [1686, 0]
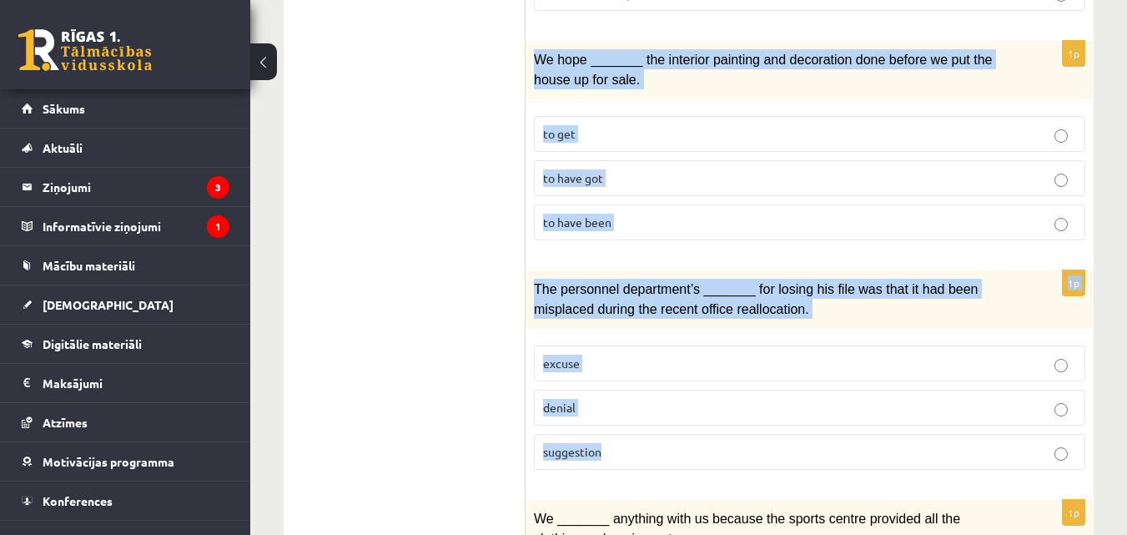
drag, startPoint x: 527, startPoint y: 44, endPoint x: 682, endPoint y: 434, distance: 419.3
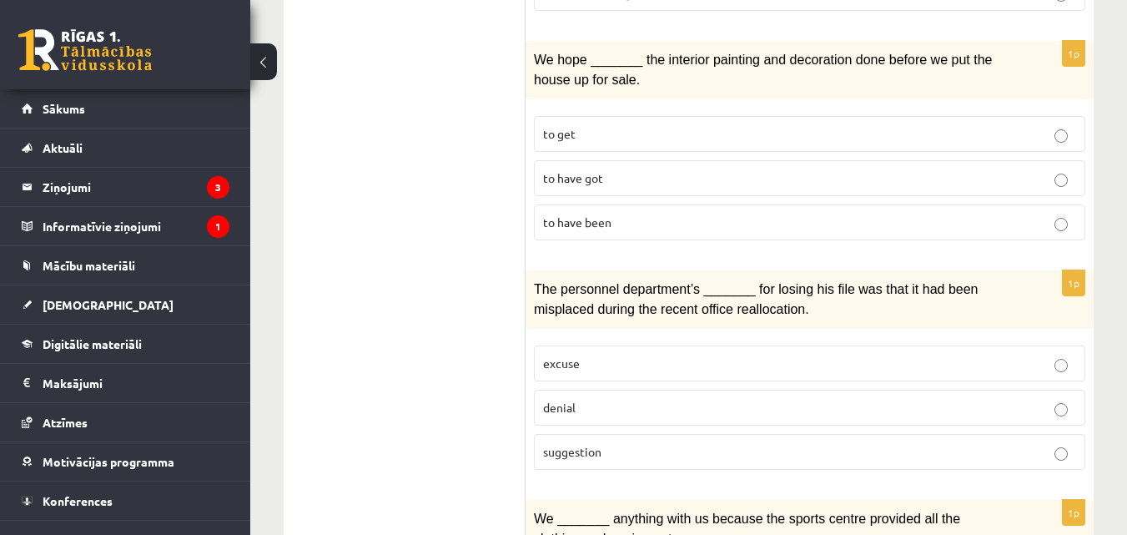
drag, startPoint x: 513, startPoint y: 246, endPoint x: 504, endPoint y: 107, distance: 139.6
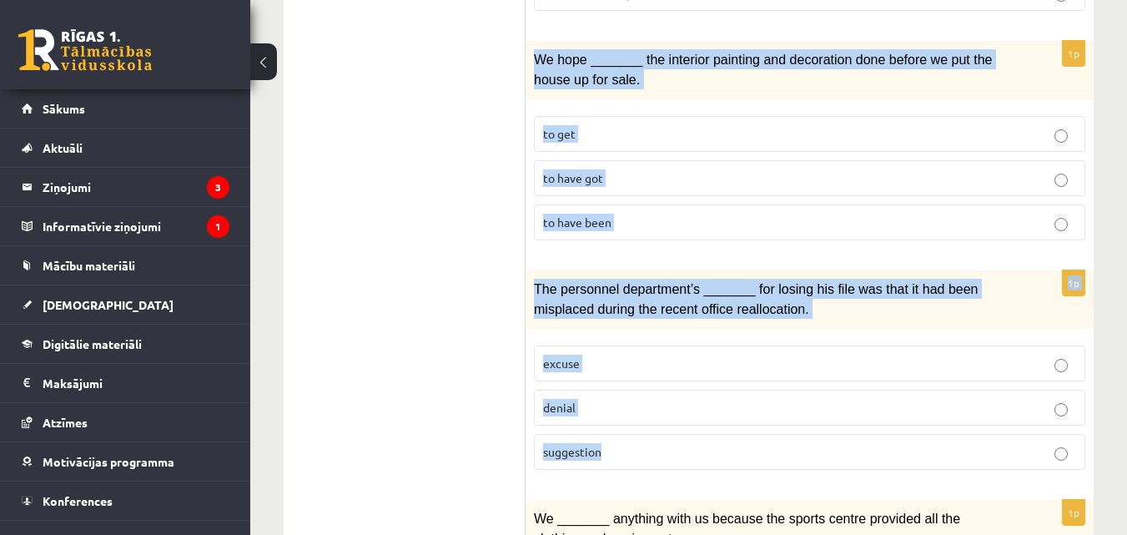
drag, startPoint x: 528, startPoint y: 47, endPoint x: 666, endPoint y: 435, distance: 412.3
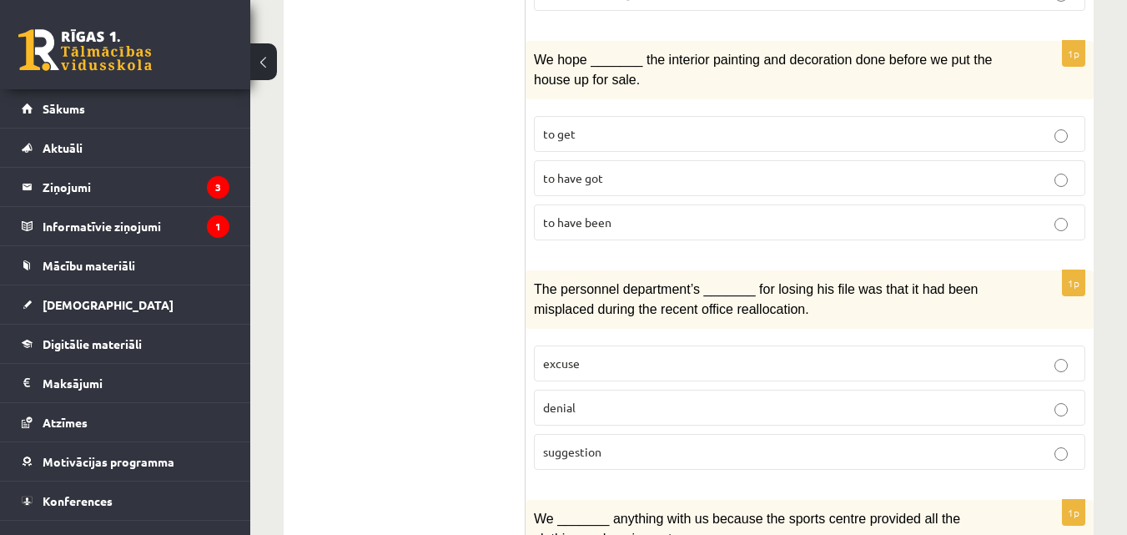
click at [601, 169] on p "to have got" at bounding box center [809, 178] width 533 height 18
click at [594, 361] on label "excuse" at bounding box center [809, 363] width 551 height 36
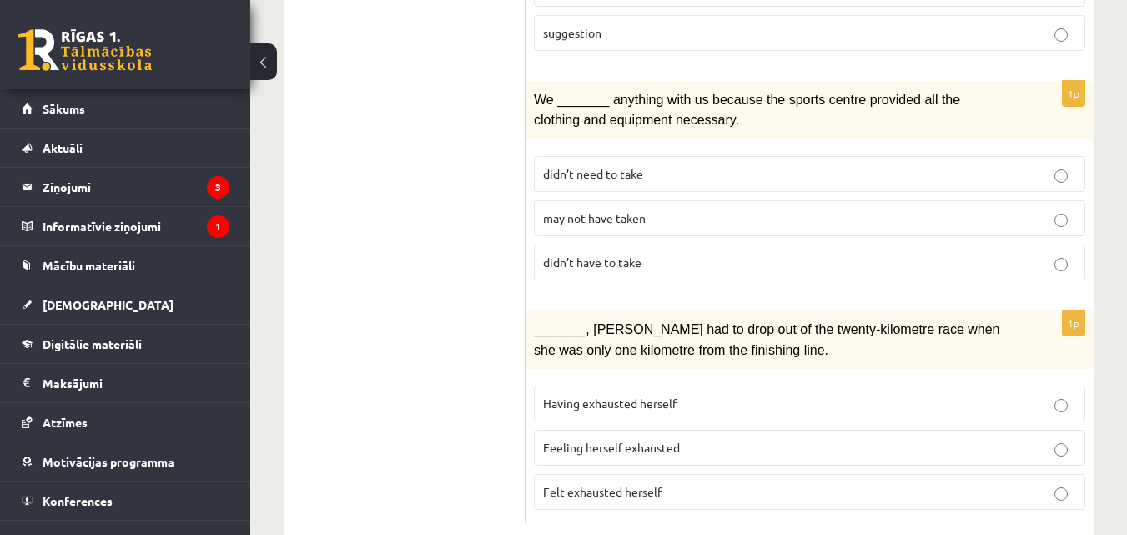
scroll to position [2126, 0]
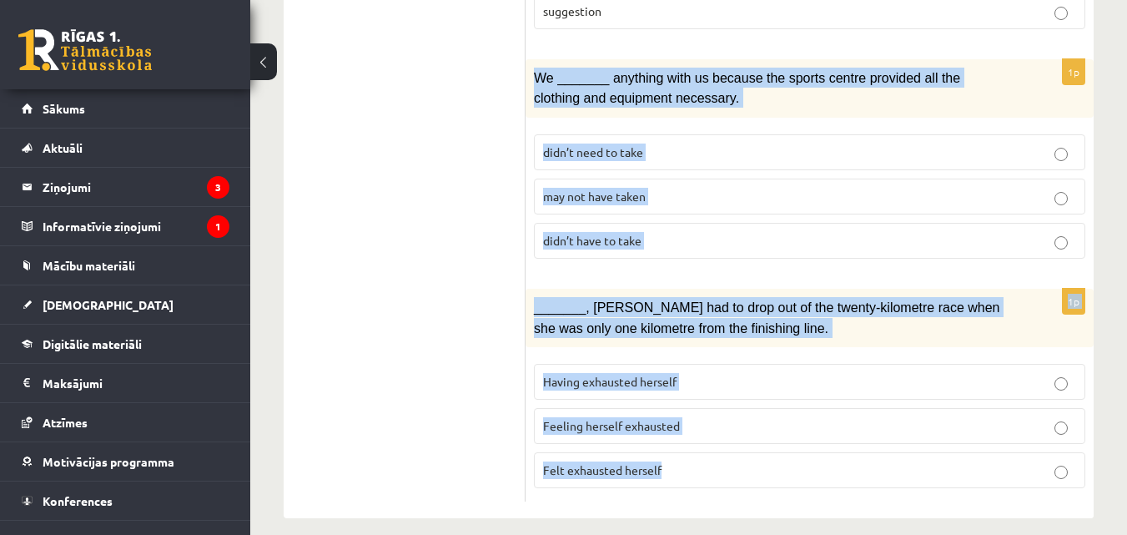
drag, startPoint x: 535, startPoint y: 65, endPoint x: 682, endPoint y: 463, distance: 424.4
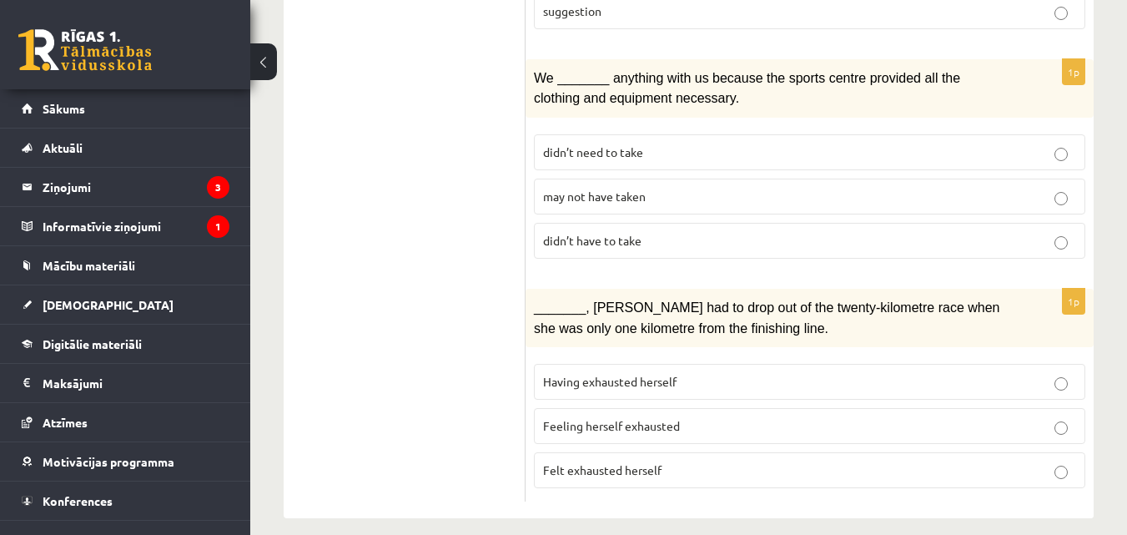
click at [610, 144] on span "didn’t need to take" at bounding box center [593, 151] width 100 height 15
click at [563, 374] on span "Having exhausted herself" at bounding box center [609, 381] width 133 height 15
click at [607, 233] on span "didn’t have to take" at bounding box center [592, 240] width 98 height 15
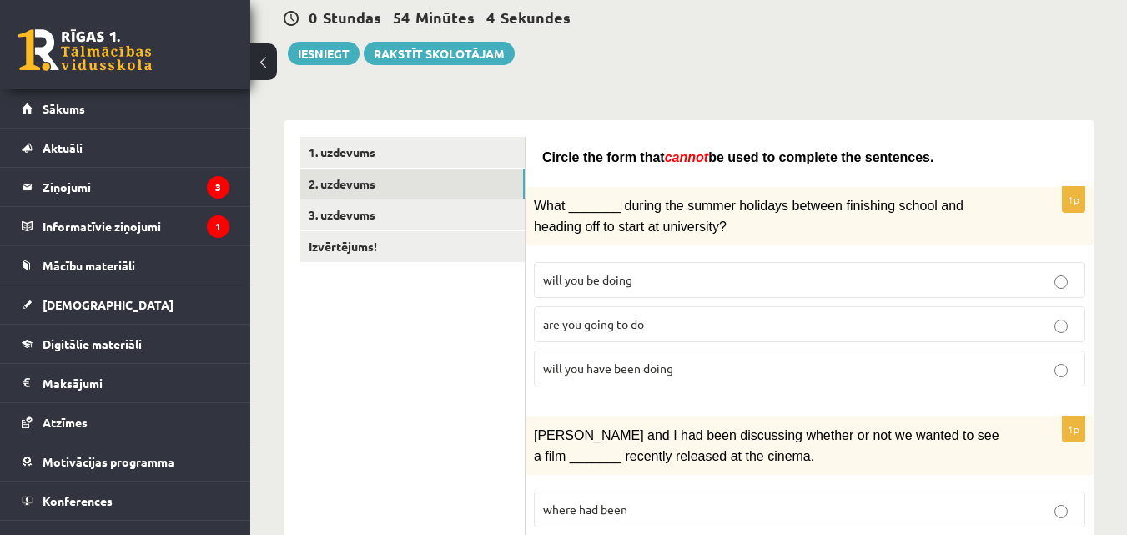
scroll to position [172, 0]
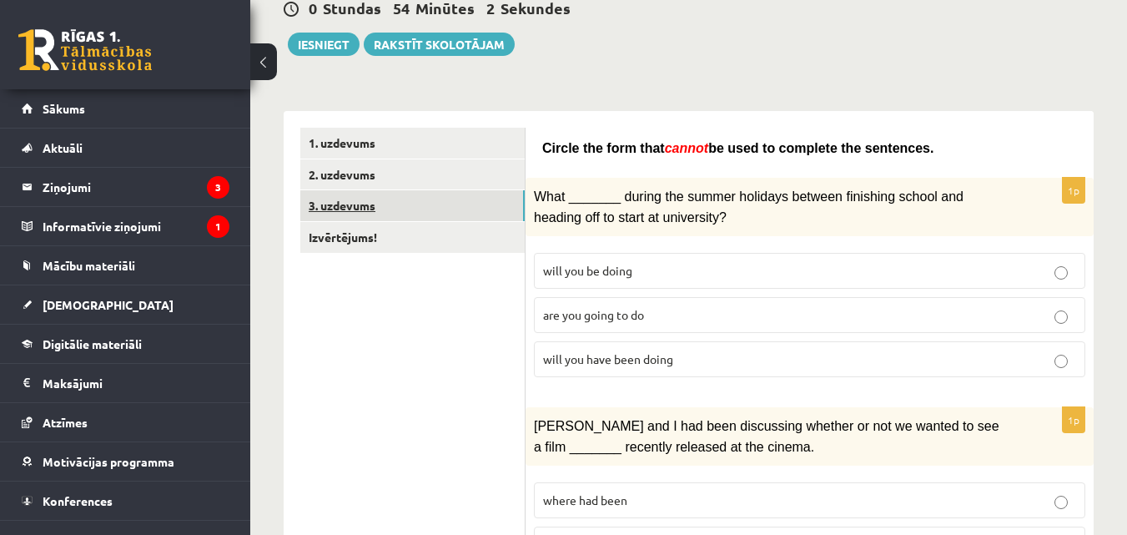
click at [397, 202] on link "3. uzdevums" at bounding box center [412, 205] width 224 height 31
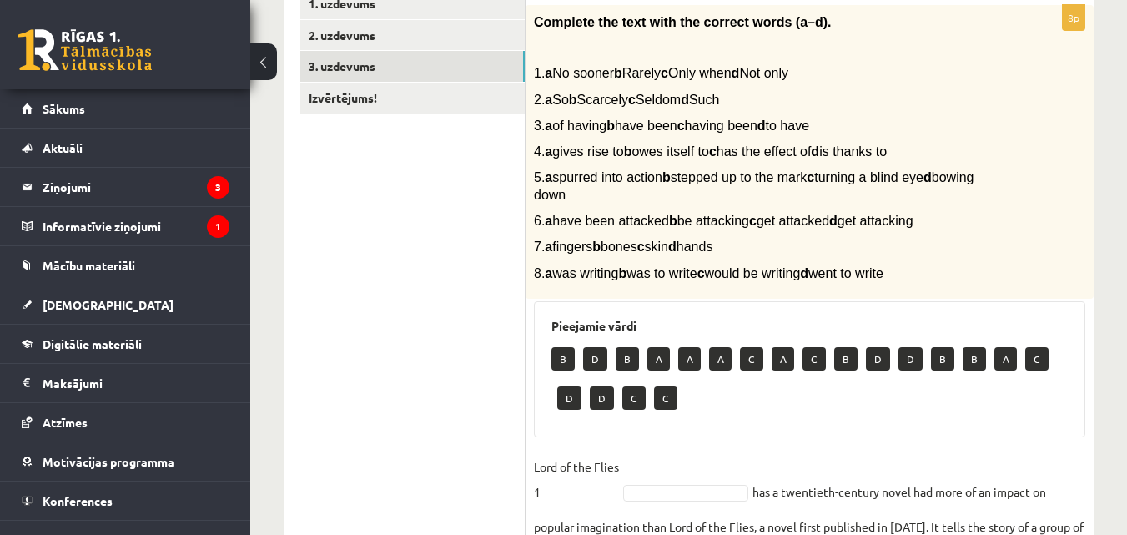
scroll to position [318, 0]
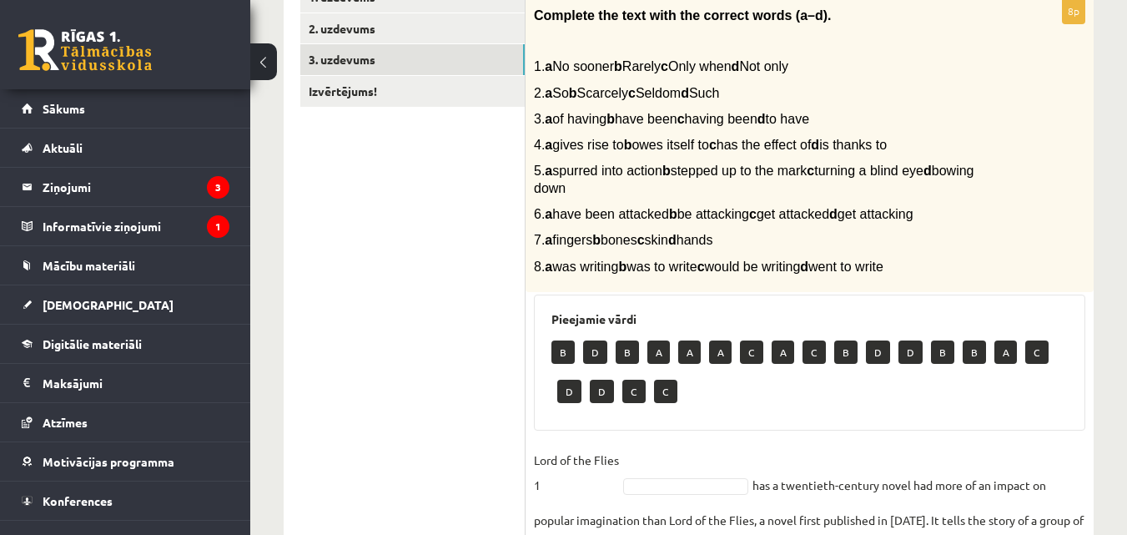
drag, startPoint x: 530, startPoint y: 13, endPoint x: 949, endPoint y: 269, distance: 491.1
click at [949, 269] on div "Complete the text with the correct words (a–d). 1. a No sooner b Rarely c Only …" at bounding box center [809, 145] width 568 height 294
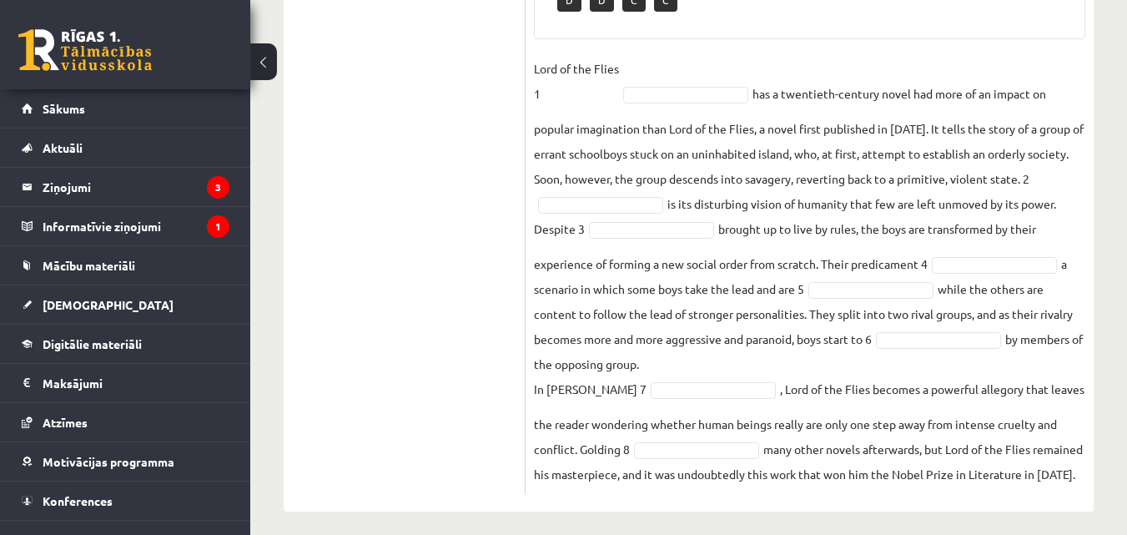
scroll to position [745, 0]
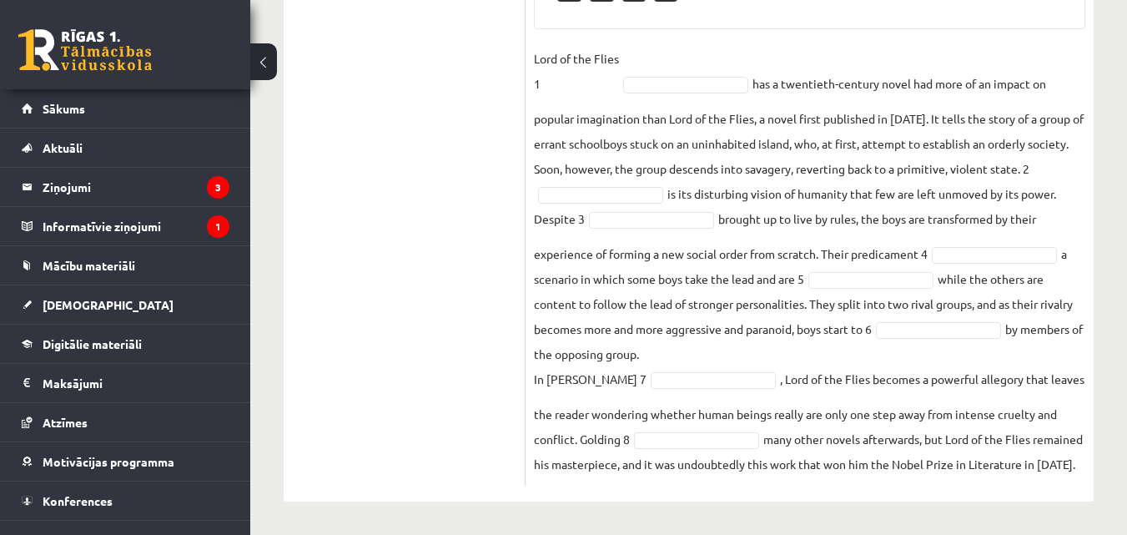
drag, startPoint x: 524, startPoint y: 71, endPoint x: 757, endPoint y: 498, distance: 486.7
click at [757, 498] on div "**********" at bounding box center [689, 33] width 810 height 938
click at [466, 185] on ul "1. uzdevums 2. uzdevums 3. uzdevums Izvērtējums!" at bounding box center [412, 32] width 225 height 904
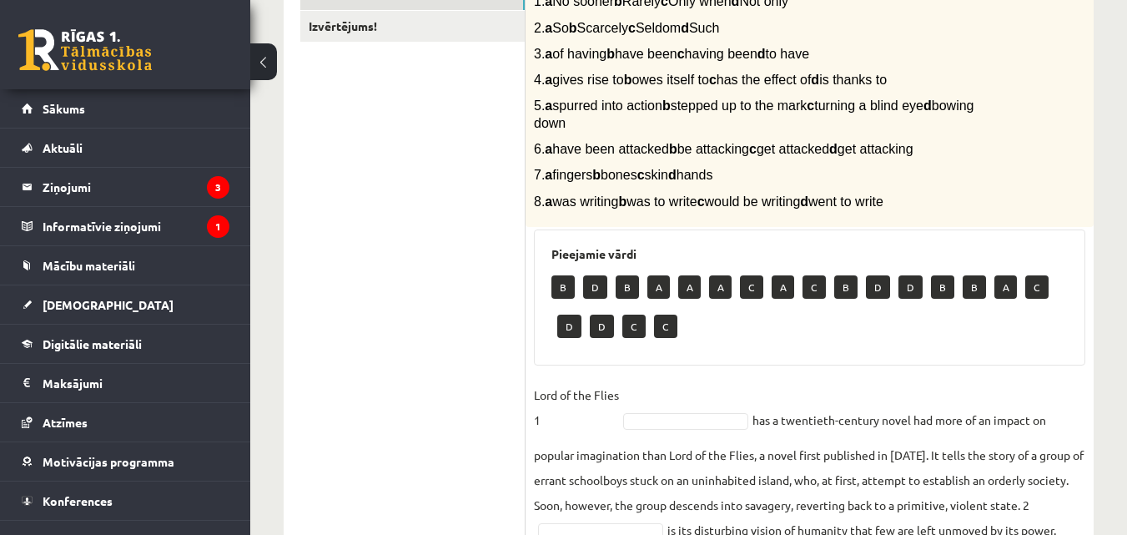
scroll to position [387, 0]
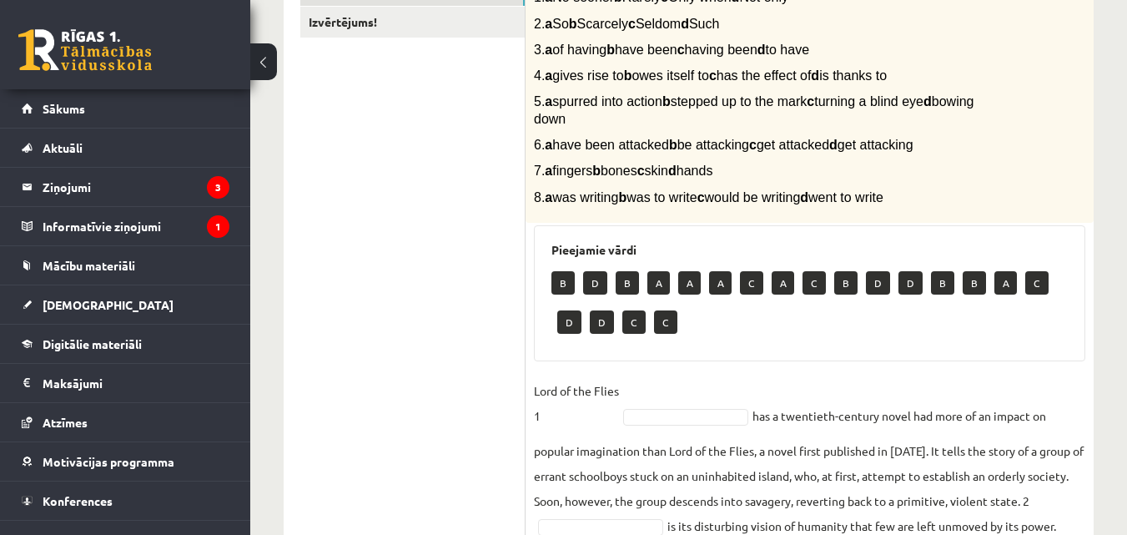
click at [594, 287] on p "D" at bounding box center [595, 282] width 24 height 23
drag, startPoint x: 591, startPoint y: 280, endPoint x: 592, endPoint y: 297, distance: 16.7
click at [592, 297] on div "B D B A A A C A C B D D B B A C D D C C" at bounding box center [809, 304] width 516 height 78
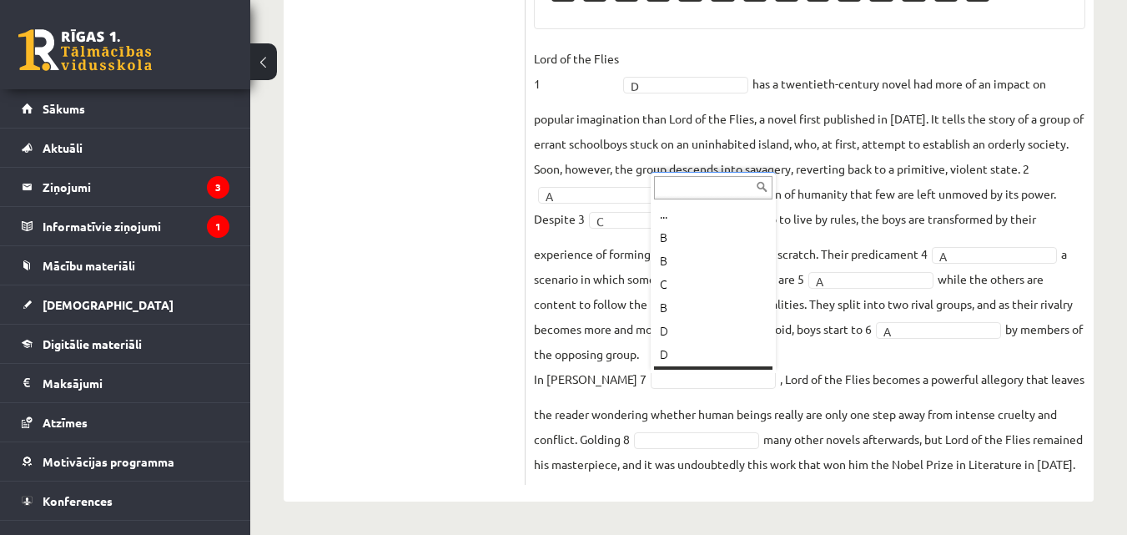
scroll to position [20, 0]
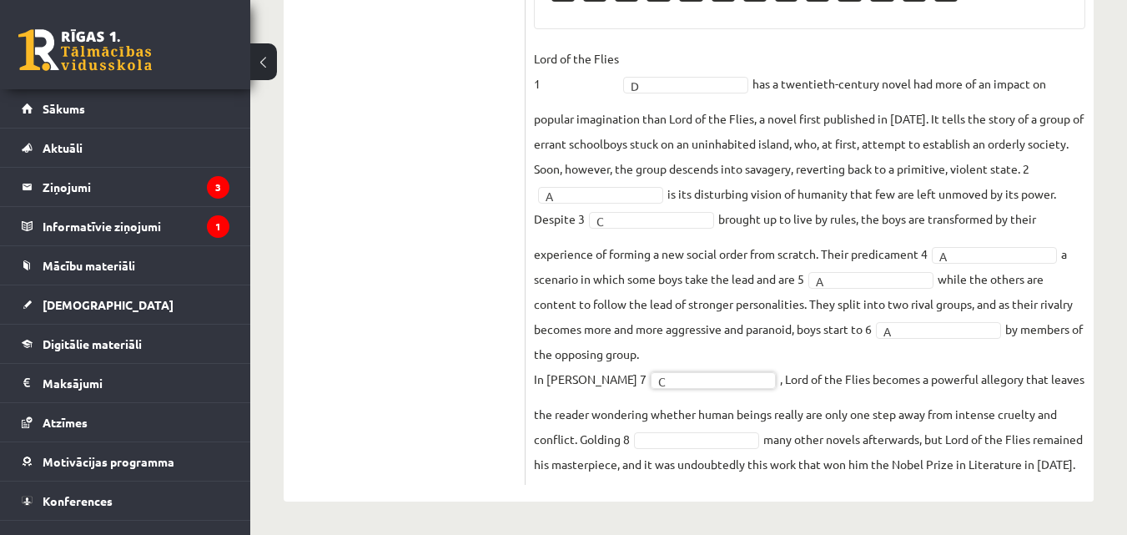
click at [689, 424] on fieldset "Lord of the Flies 1 D * has a twentieth-century novel had more of an impact on …" at bounding box center [809, 261] width 551 height 430
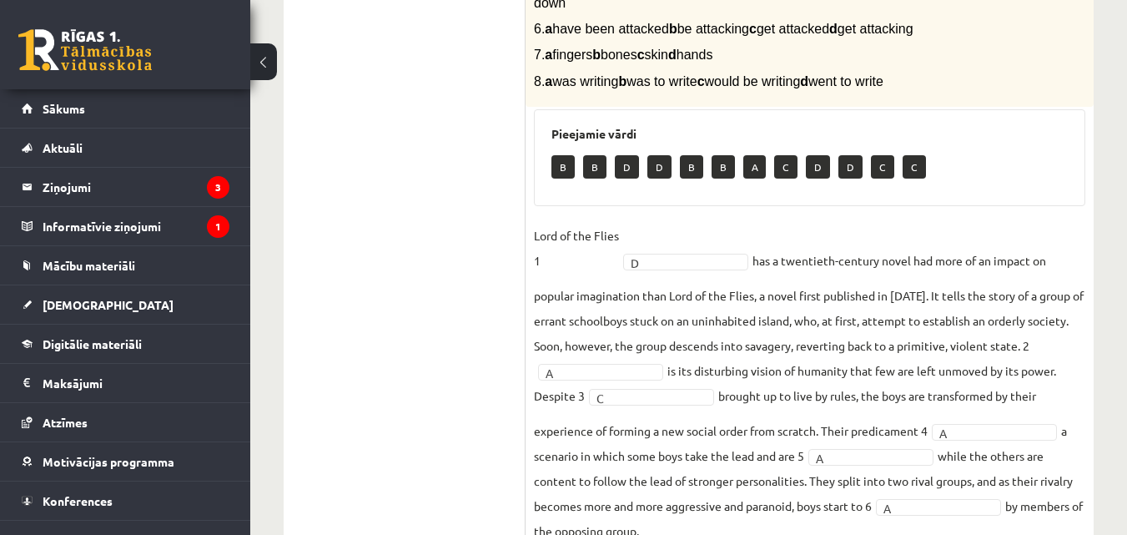
scroll to position [58, 0]
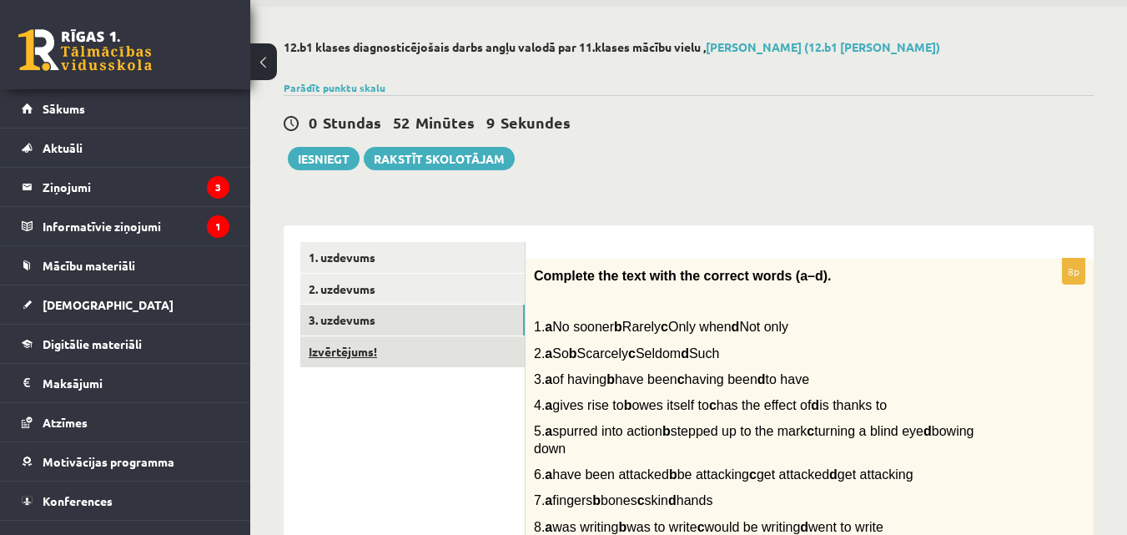
click at [436, 351] on link "Izvērtējums!" at bounding box center [412, 351] width 224 height 31
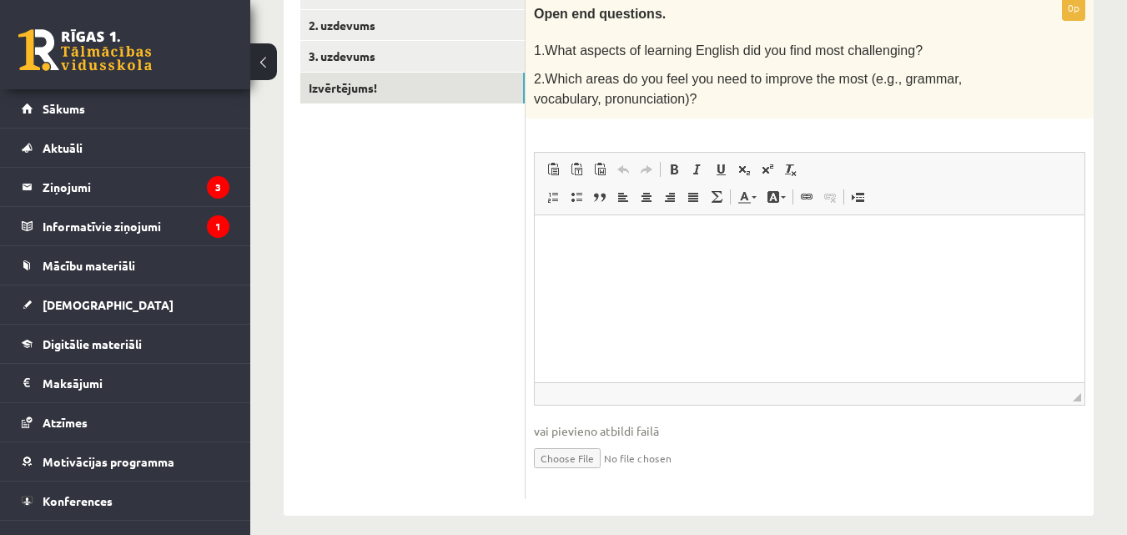
scroll to position [314, 0]
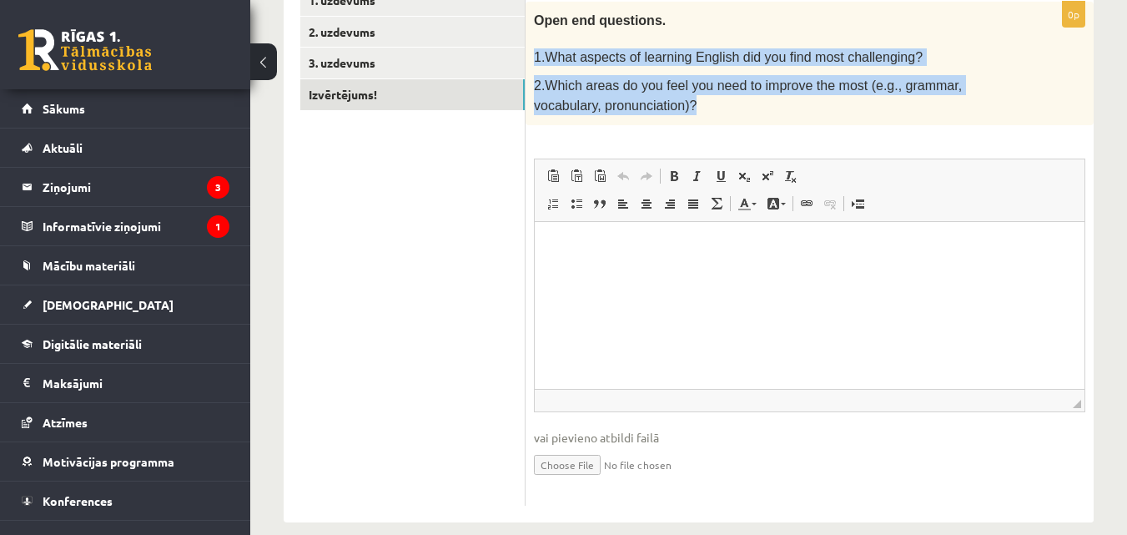
drag, startPoint x: 534, startPoint y: 59, endPoint x: 664, endPoint y: 109, distance: 139.4
click at [664, 109] on div "Open end questions. 1.What aspects of learning English did you find most challe…" at bounding box center [809, 63] width 568 height 123
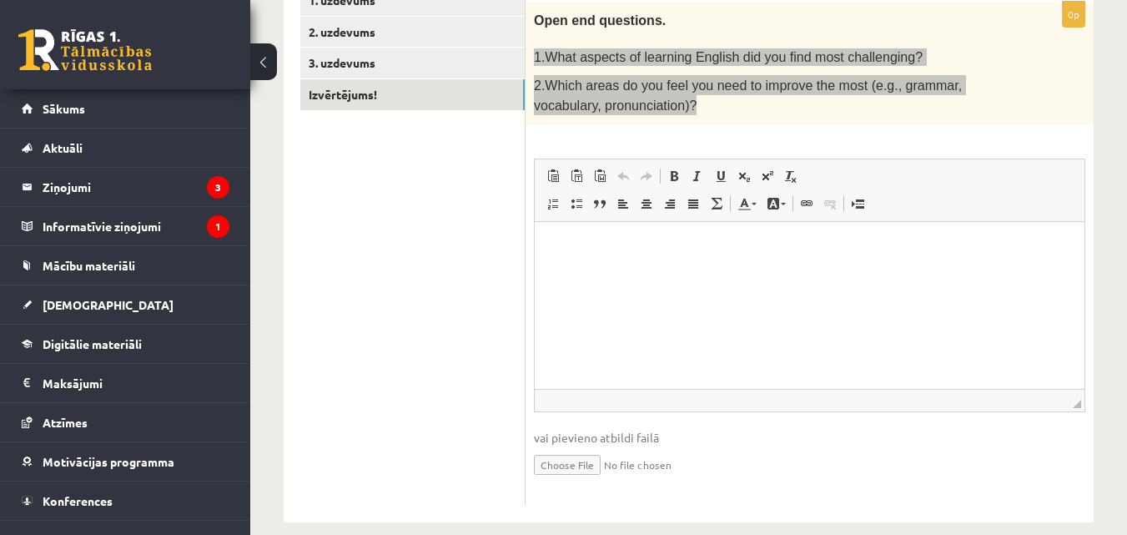
click at [575, 240] on p "Визуальный текстовый редактор, wiswyg-editor-user-answer-47024949760020" at bounding box center [809, 247] width 516 height 18
click at [594, 250] on span "Вставить" at bounding box center [586, 252] width 20 height 24
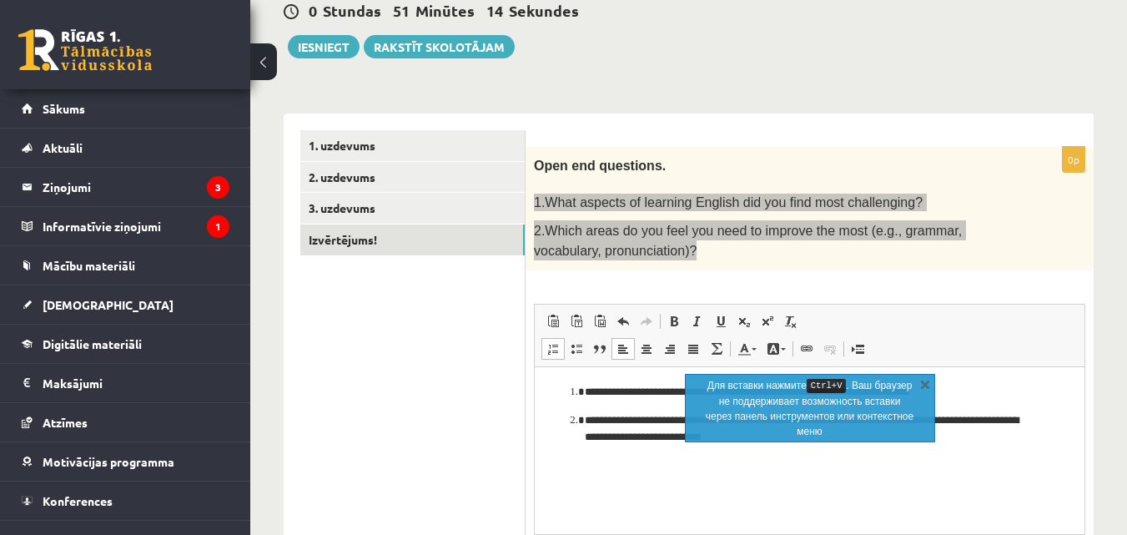
scroll to position [163, 0]
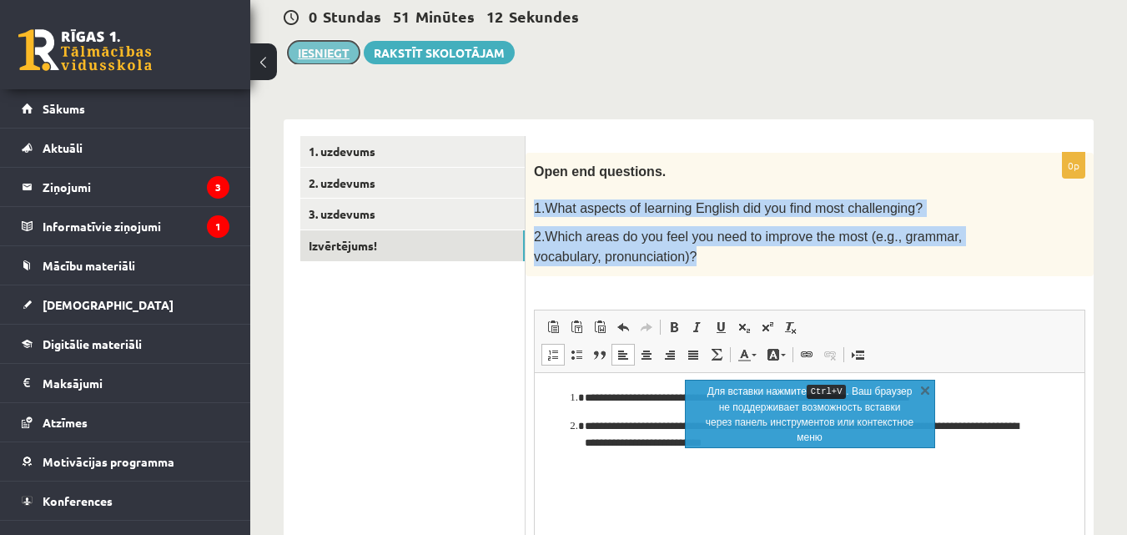
click at [319, 61] on button "Iesniegt" at bounding box center [324, 52] width 72 height 23
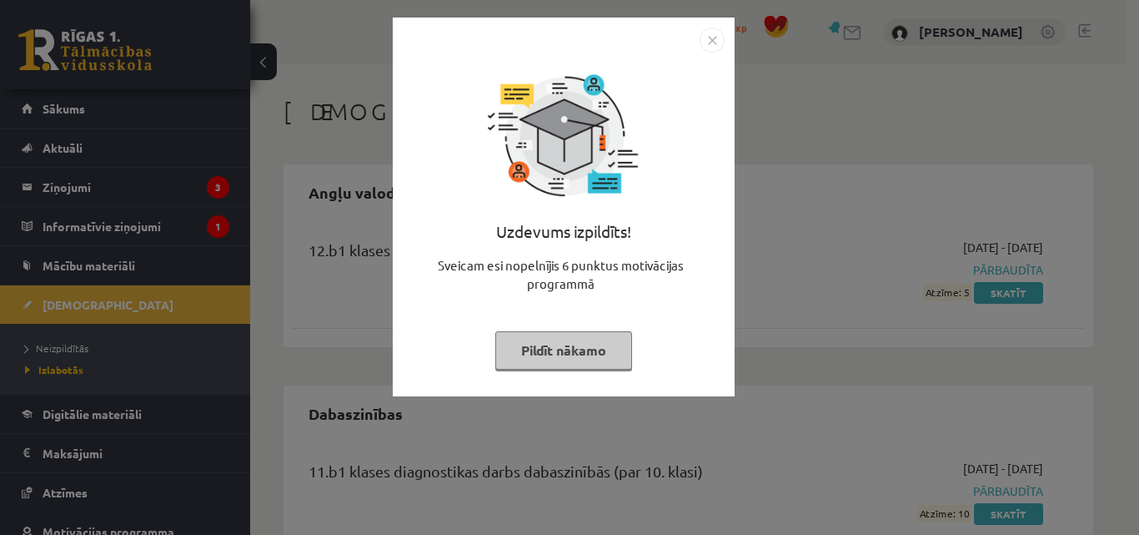
click at [704, 46] on img "Close" at bounding box center [712, 40] width 25 height 25
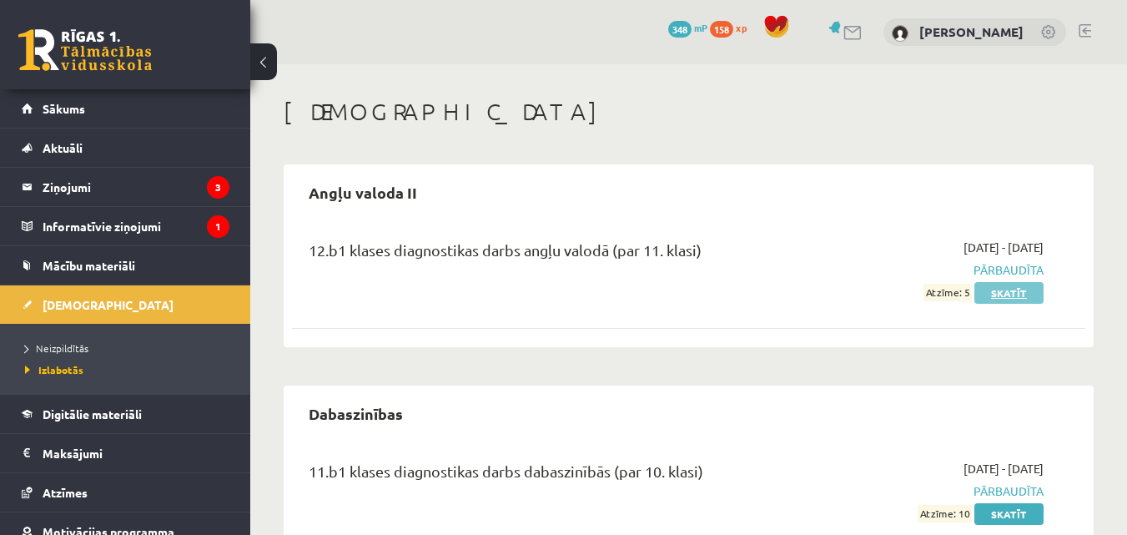
click at [1000, 286] on link "Skatīt" at bounding box center [1008, 293] width 69 height 22
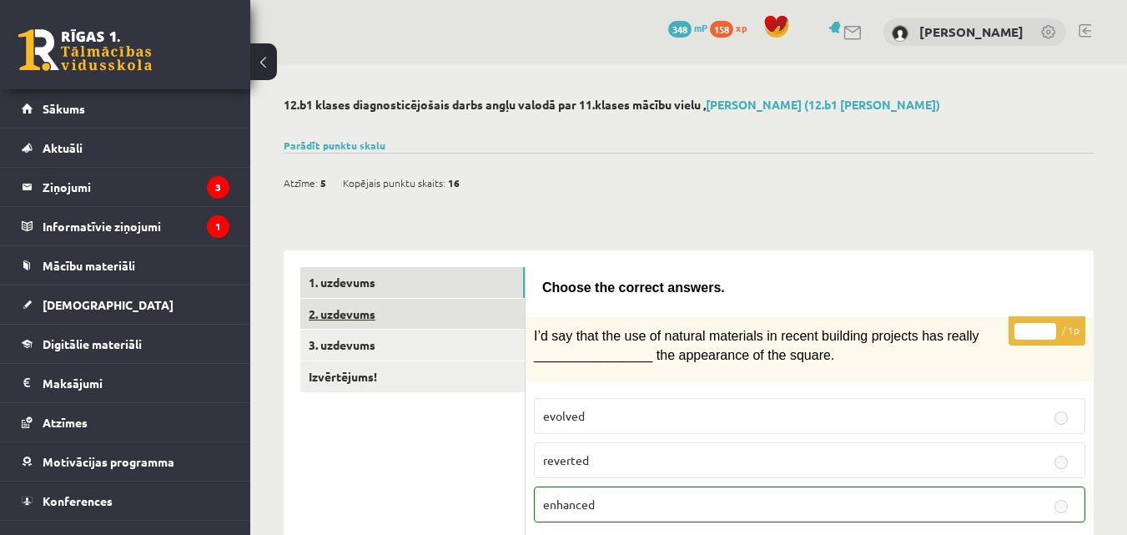
click at [367, 305] on link "2. uzdevums" at bounding box center [412, 314] width 224 height 31
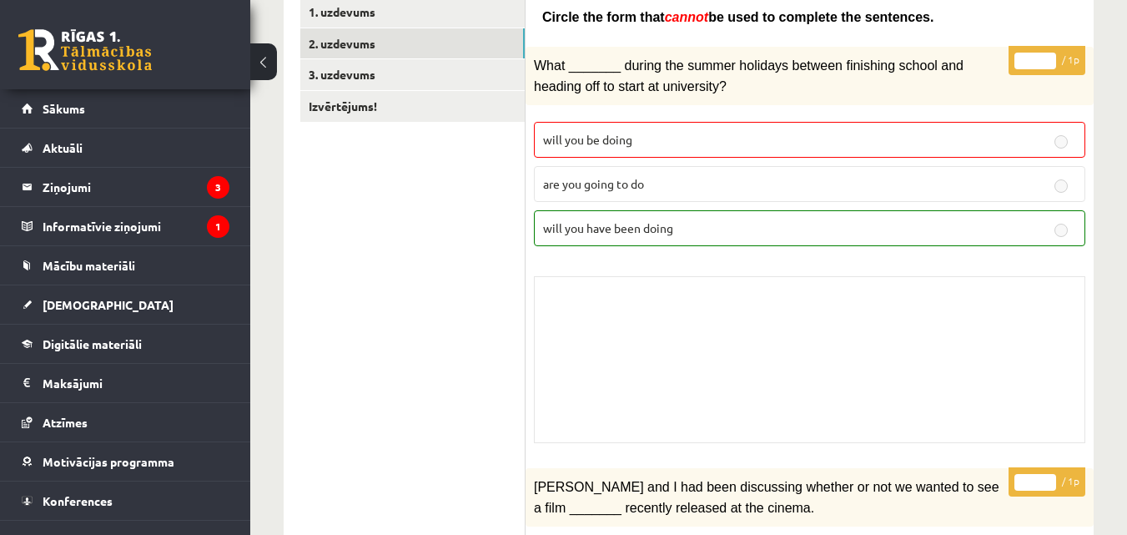
scroll to position [180, 0]
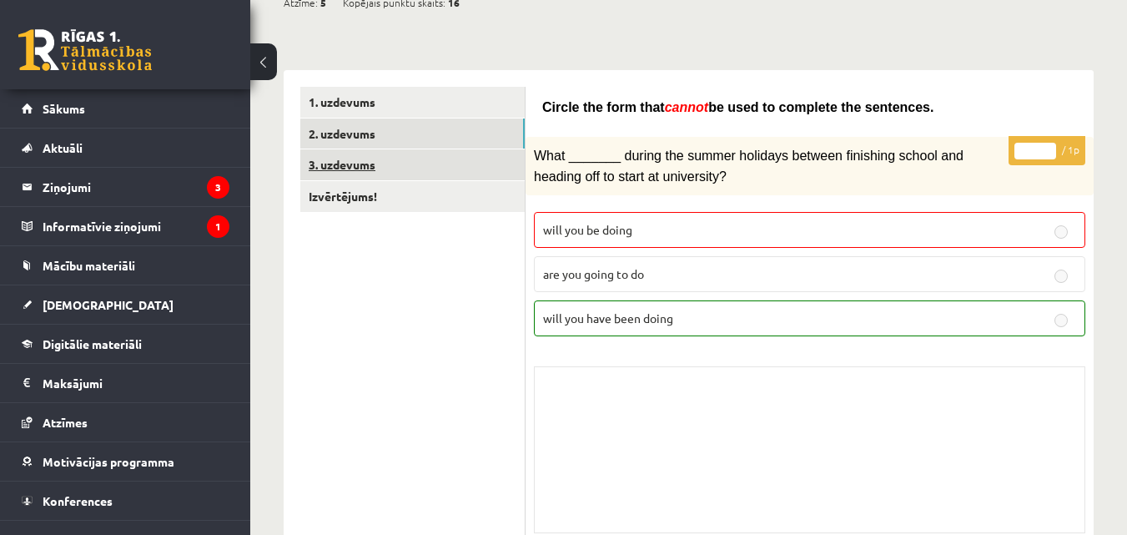
click at [415, 168] on link "3. uzdevums" at bounding box center [412, 164] width 224 height 31
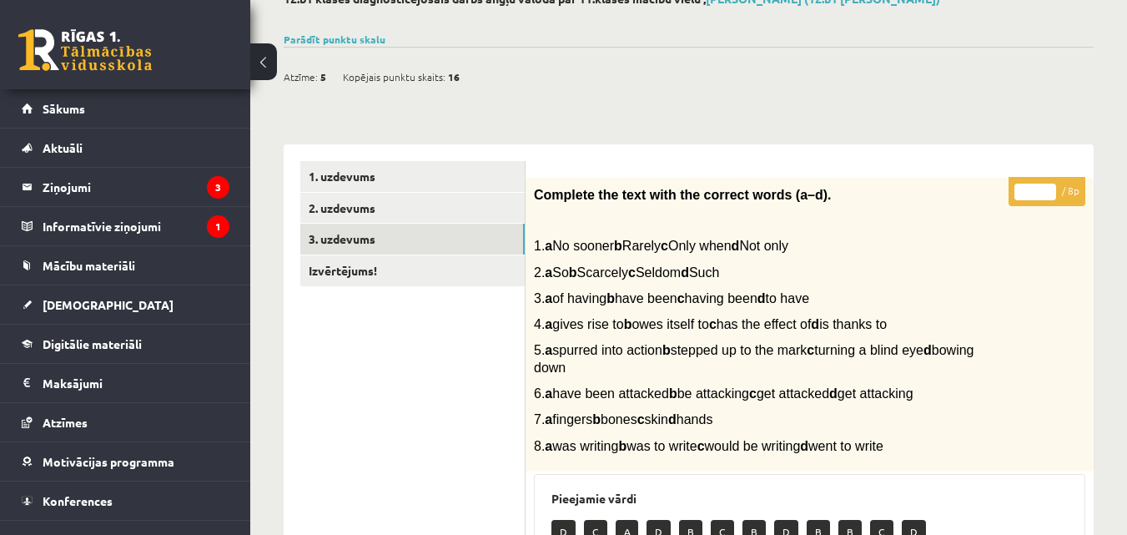
scroll to position [99, 0]
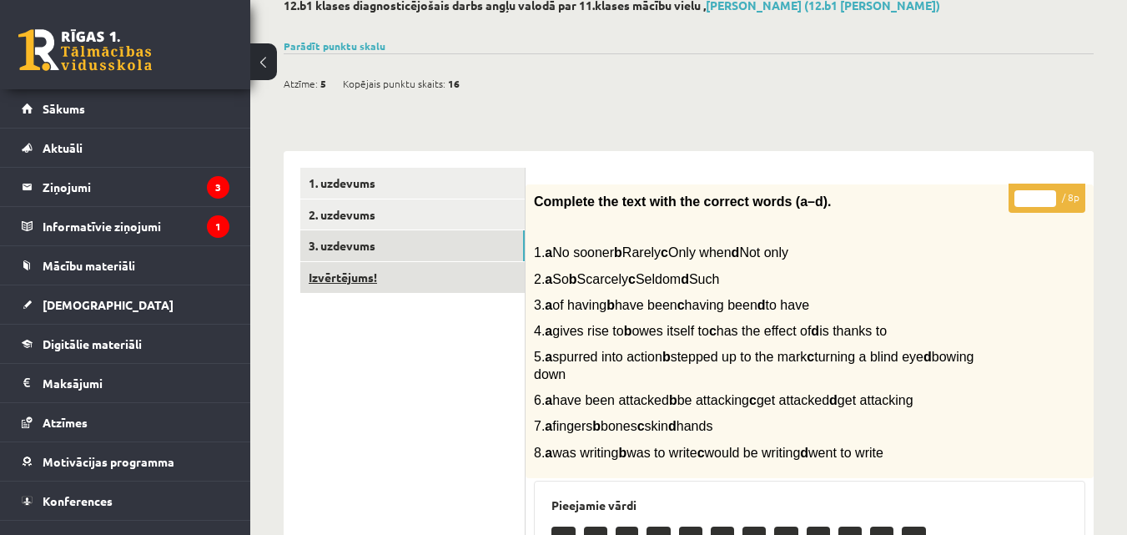
click at [450, 279] on link "Izvērtējums!" at bounding box center [412, 277] width 224 height 31
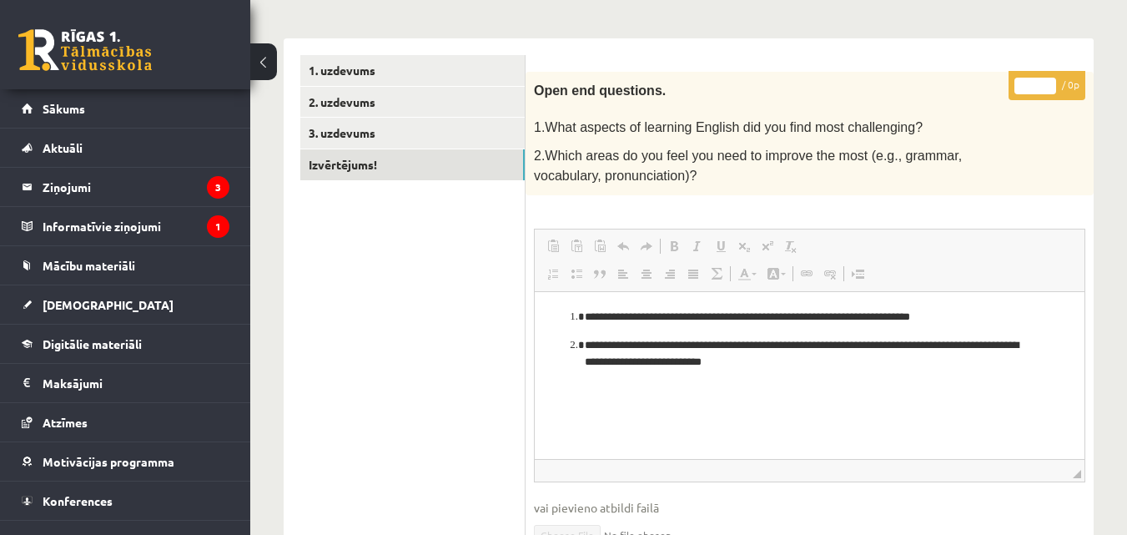
scroll to position [0, 0]
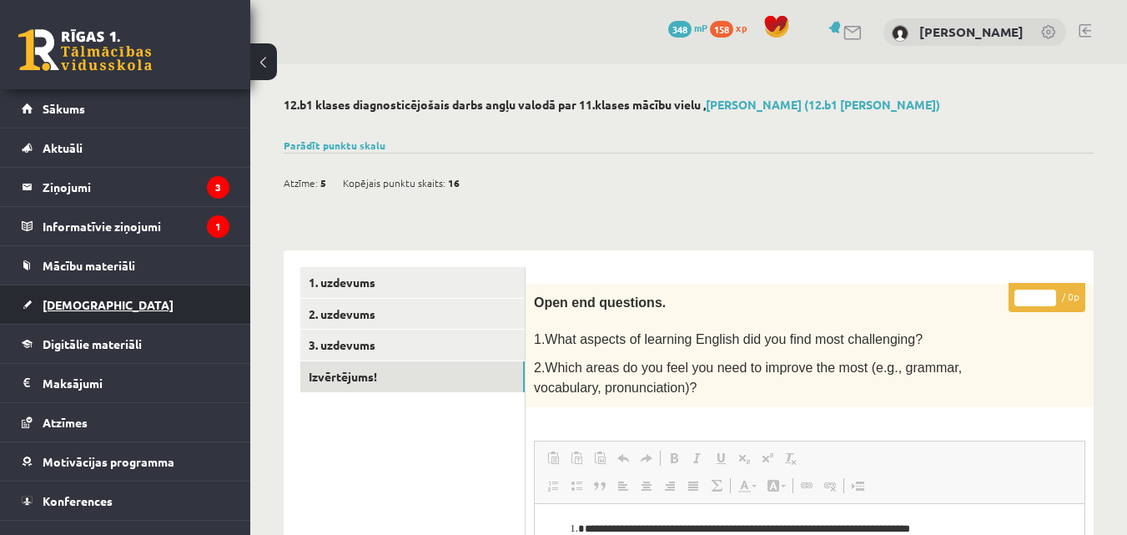
click at [83, 307] on span "[DEMOGRAPHIC_DATA]" at bounding box center [108, 304] width 131 height 15
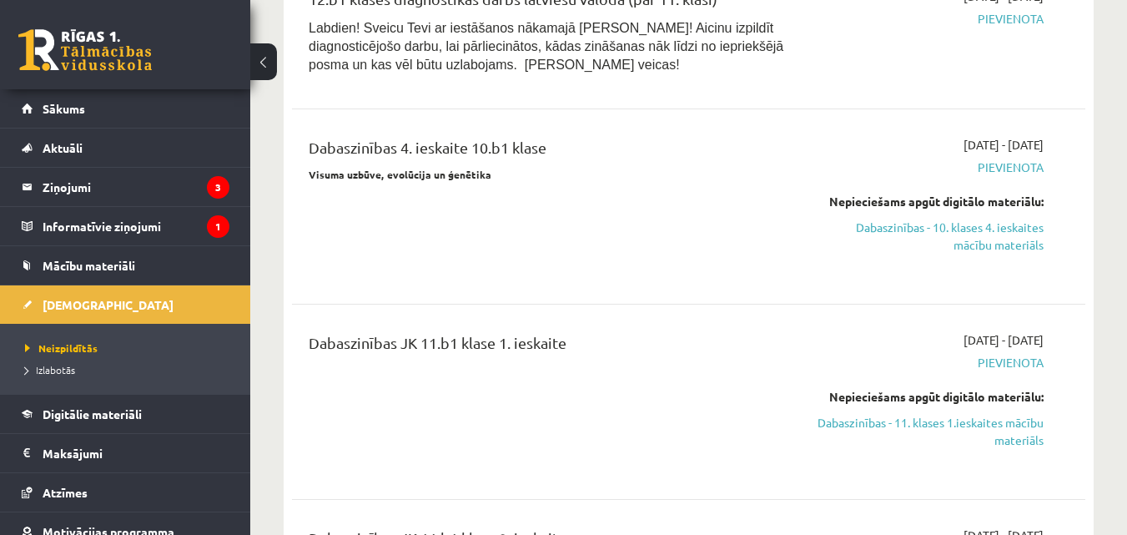
scroll to position [1600, 0]
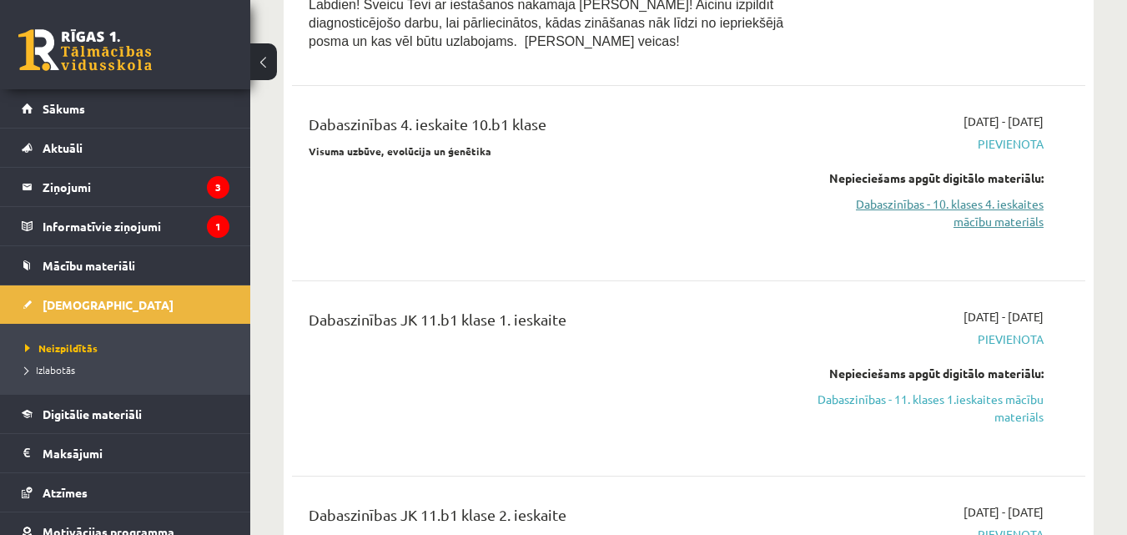
click at [980, 195] on link "Dabaszinības - 10. klases 4. ieskaites mācību materiāls" at bounding box center [929, 212] width 229 height 35
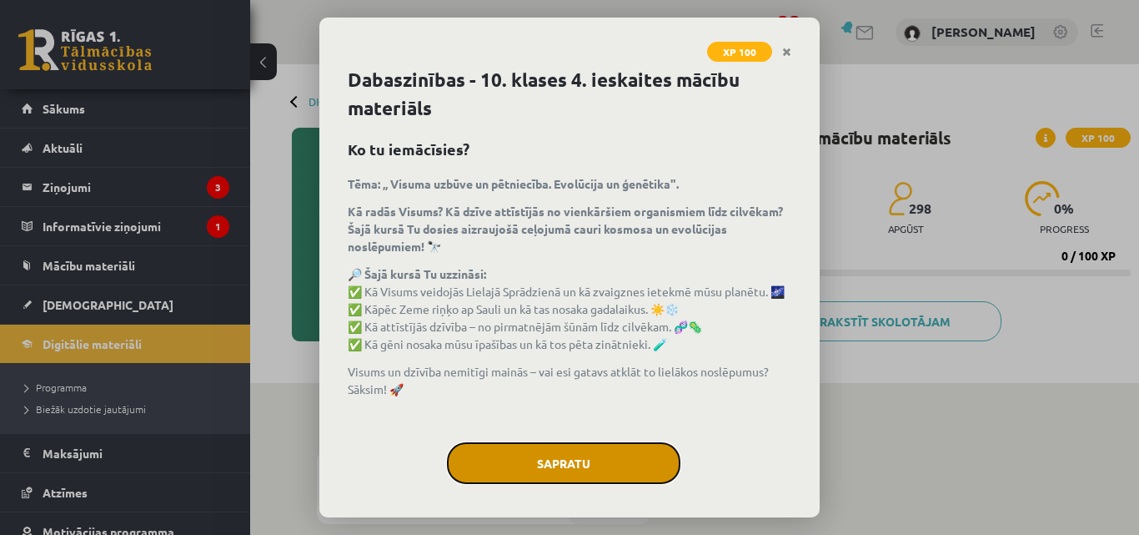
click at [572, 460] on button "Sapratu" at bounding box center [564, 463] width 234 height 42
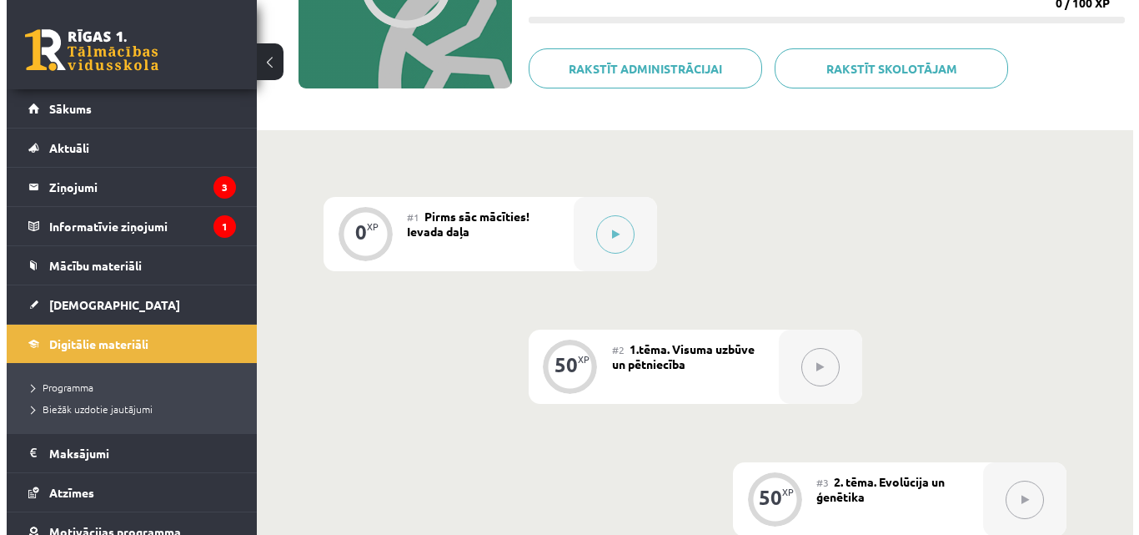
scroll to position [251, 0]
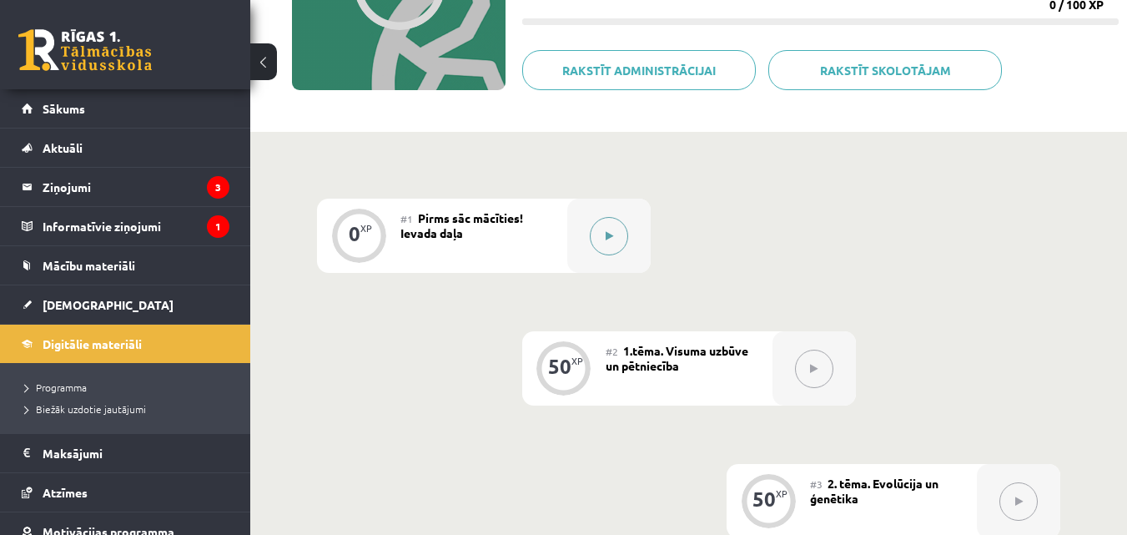
click at [596, 231] on button at bounding box center [609, 236] width 38 height 38
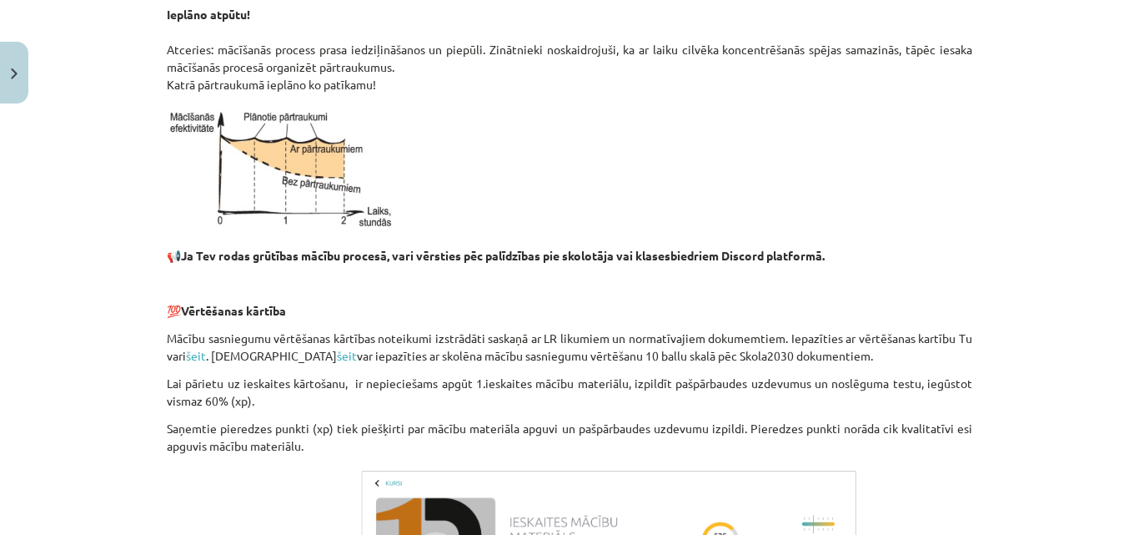
scroll to position [1923, 0]
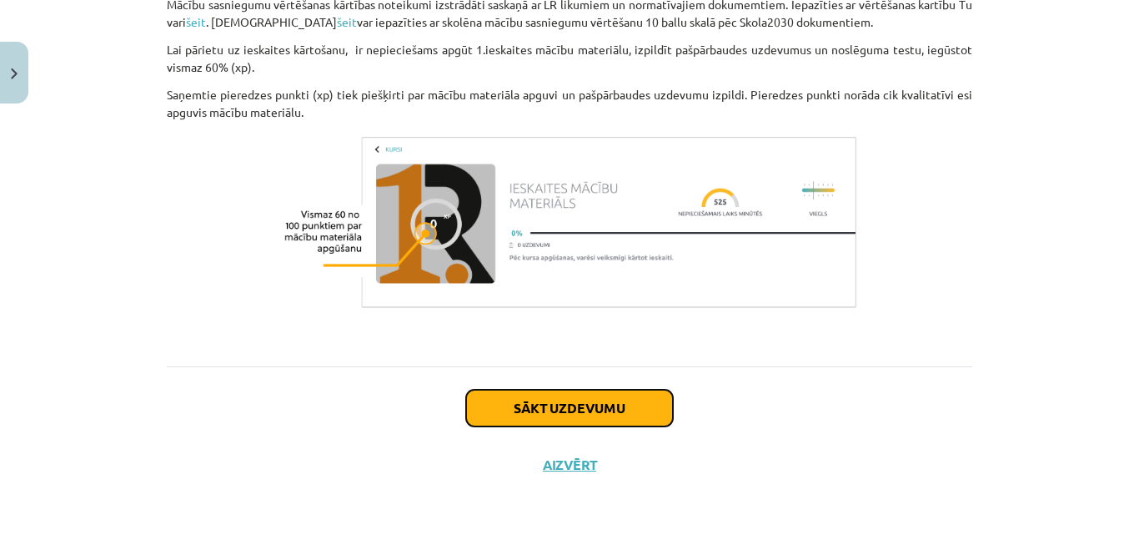
click at [630, 417] on button "Sākt uzdevumu" at bounding box center [569, 408] width 207 height 37
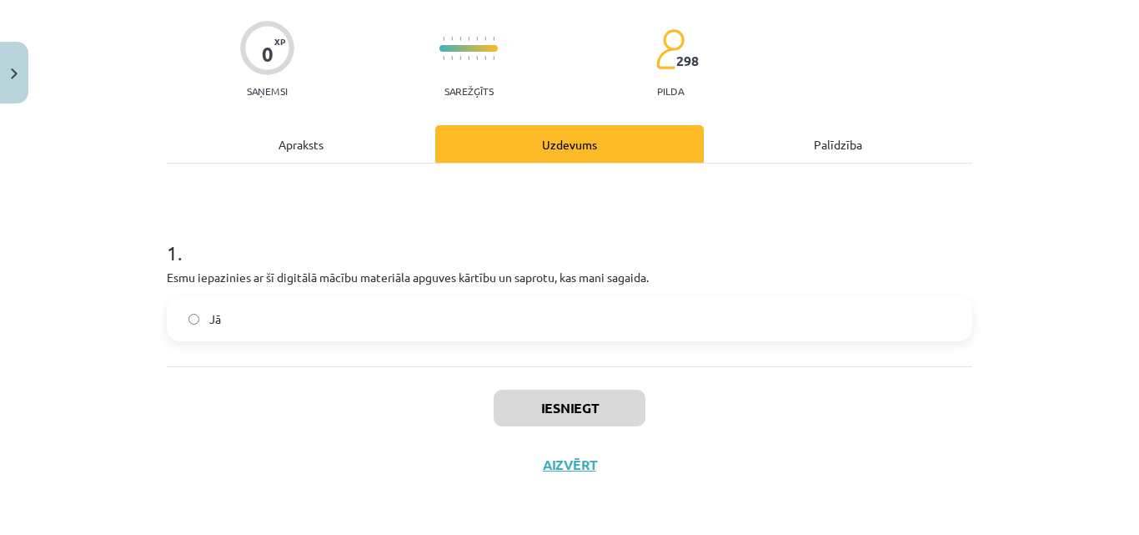
scroll to position [42, 0]
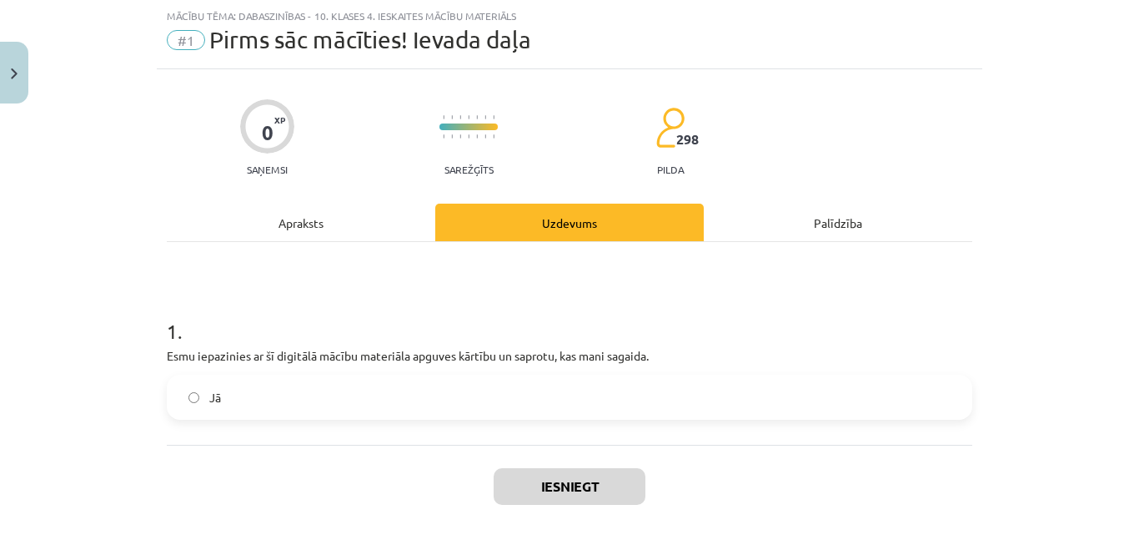
click at [259, 396] on label "Jā" at bounding box center [569, 397] width 802 height 42
click at [515, 477] on button "Iesniegt" at bounding box center [570, 486] width 152 height 37
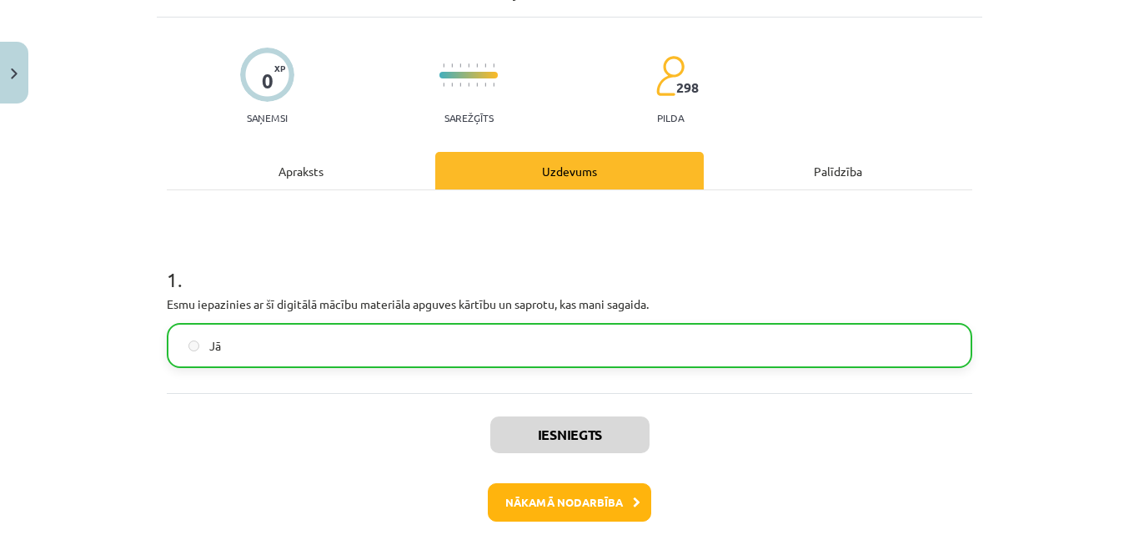
scroll to position [173, 0]
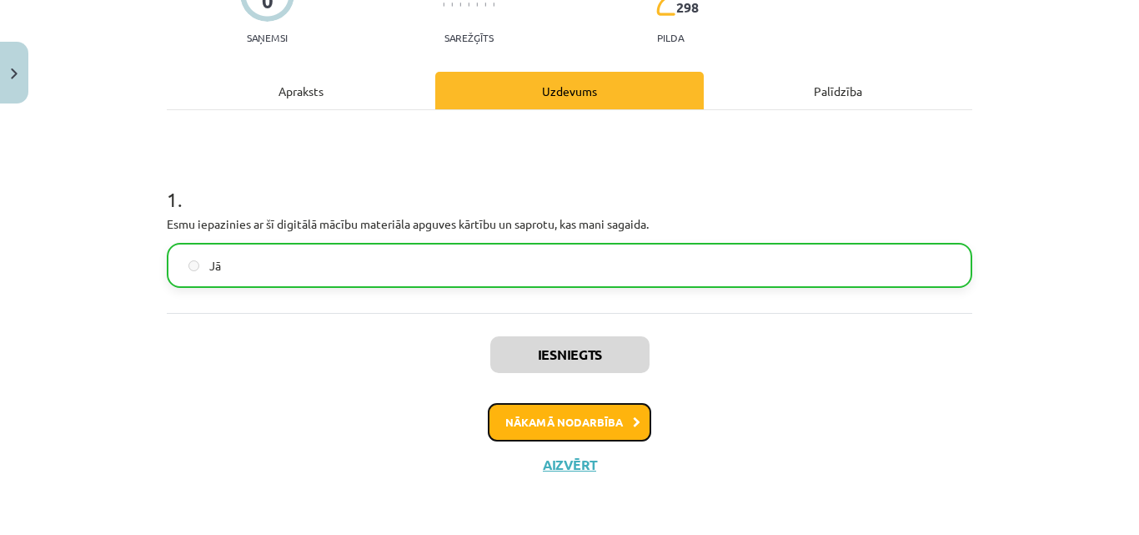
click at [622, 432] on button "Nākamā nodarbība" at bounding box center [569, 422] width 163 height 38
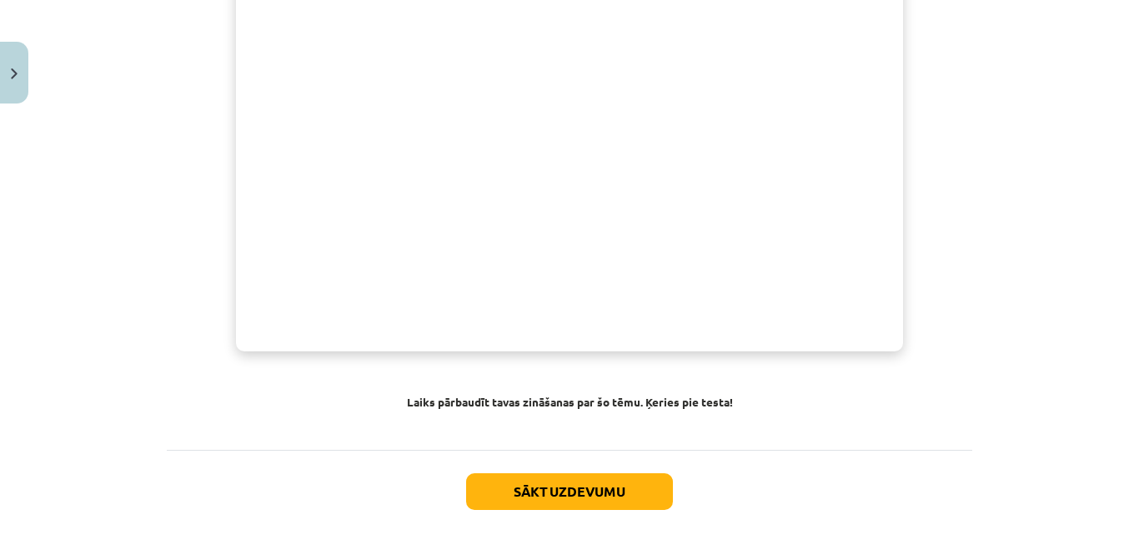
scroll to position [19920, 0]
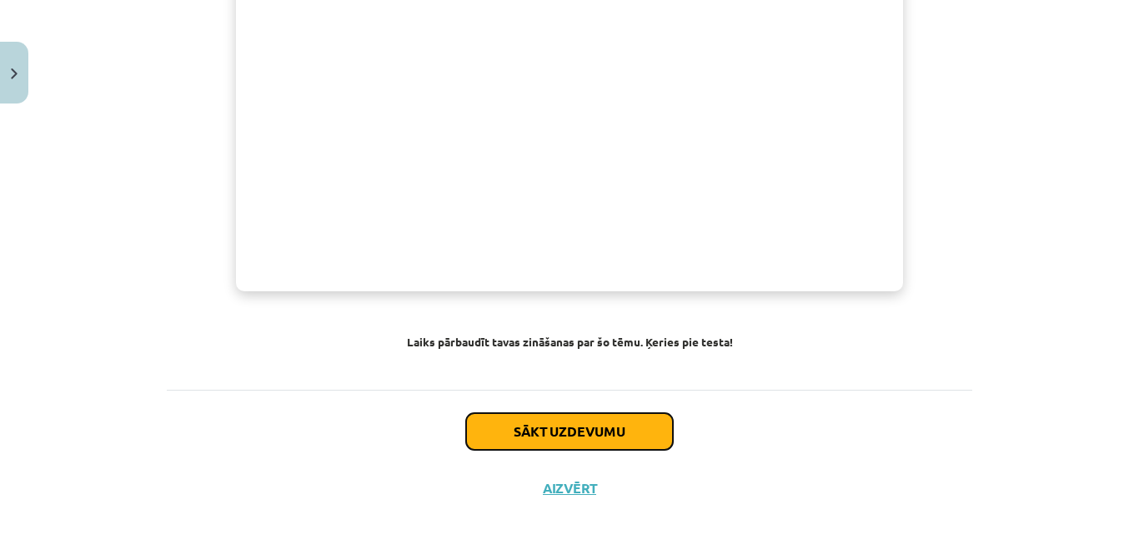
click at [622, 413] on button "Sākt uzdevumu" at bounding box center [569, 431] width 207 height 37
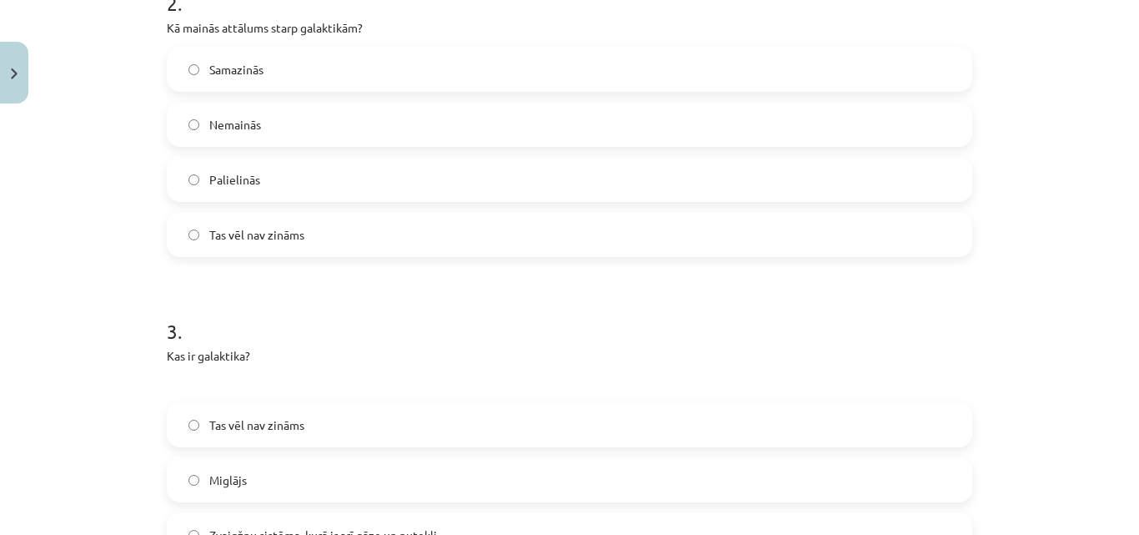
scroll to position [838, 0]
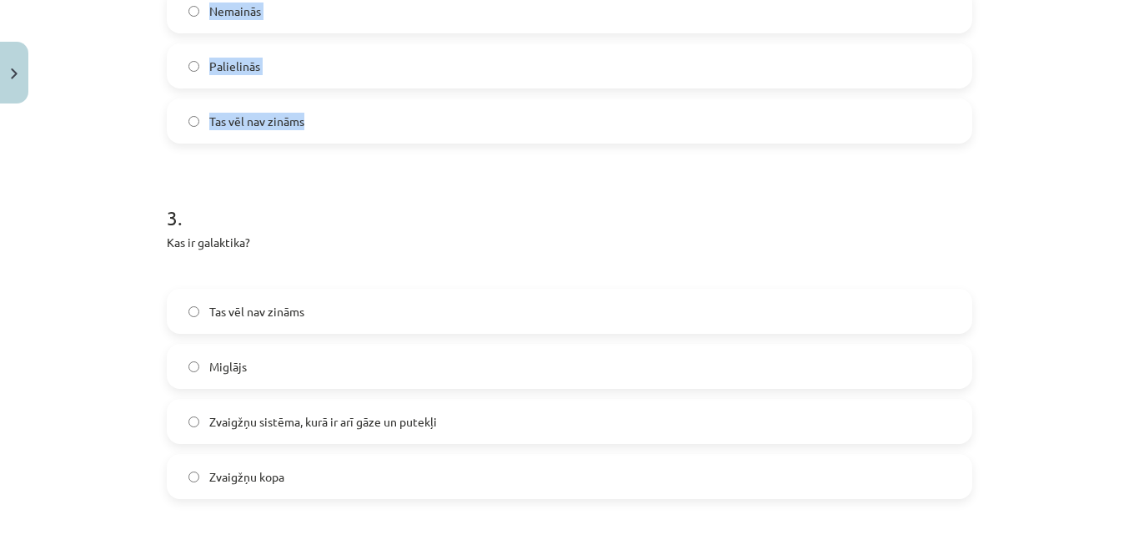
drag, startPoint x: 157, startPoint y: 103, endPoint x: 375, endPoint y: 140, distance: 221.7
click at [375, 140] on label "Tas vēl nav zināms" at bounding box center [569, 121] width 802 height 42
drag, startPoint x: 375, startPoint y: 140, endPoint x: 329, endPoint y: 202, distance: 77.4
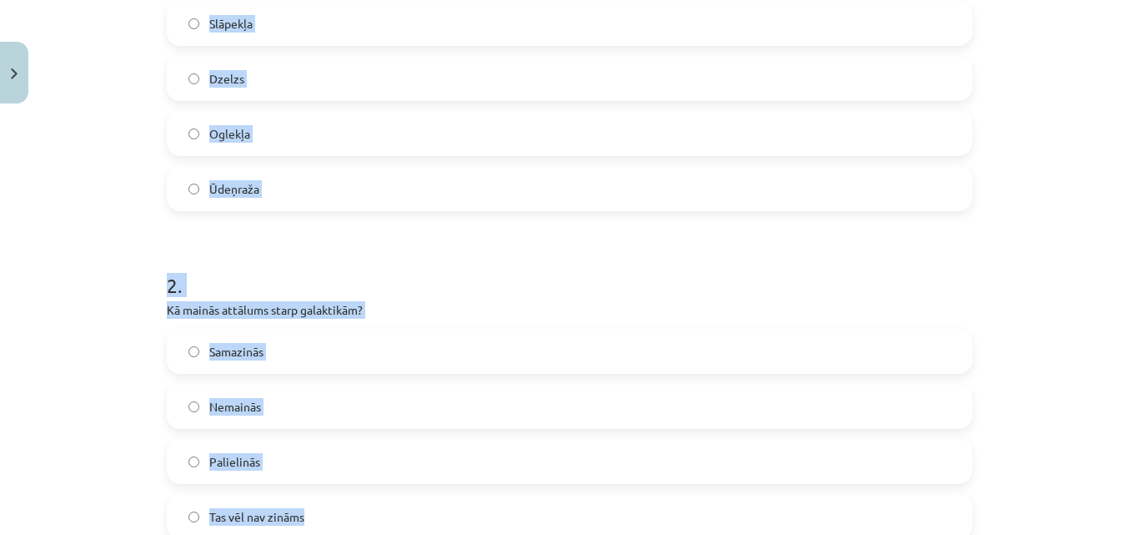
scroll to position [445, 0]
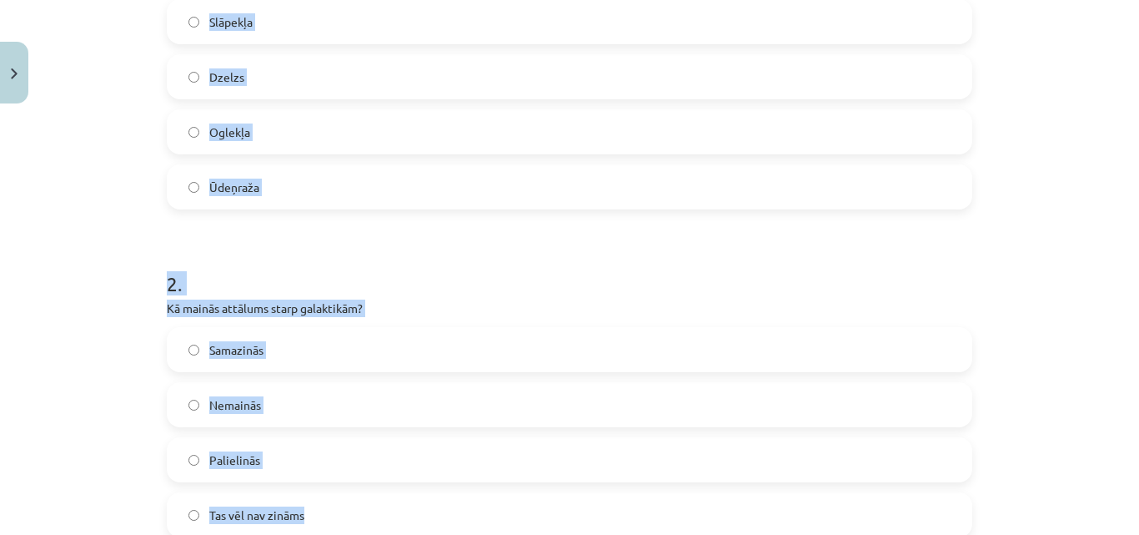
drag, startPoint x: 155, startPoint y: 18, endPoint x: 338, endPoint y: 503, distance: 518.7
copy form "No kāda ķīmiskā elementa galvenokārt sastāv zvaigznes? Slāpekļa Dzelzs Oglekļa …"
click at [105, 153] on div "Mācību tēma: Dabaszinības - 10. klases 4. ieskaites mācību materiāls #2 1.tēma.…" at bounding box center [569, 267] width 1139 height 535
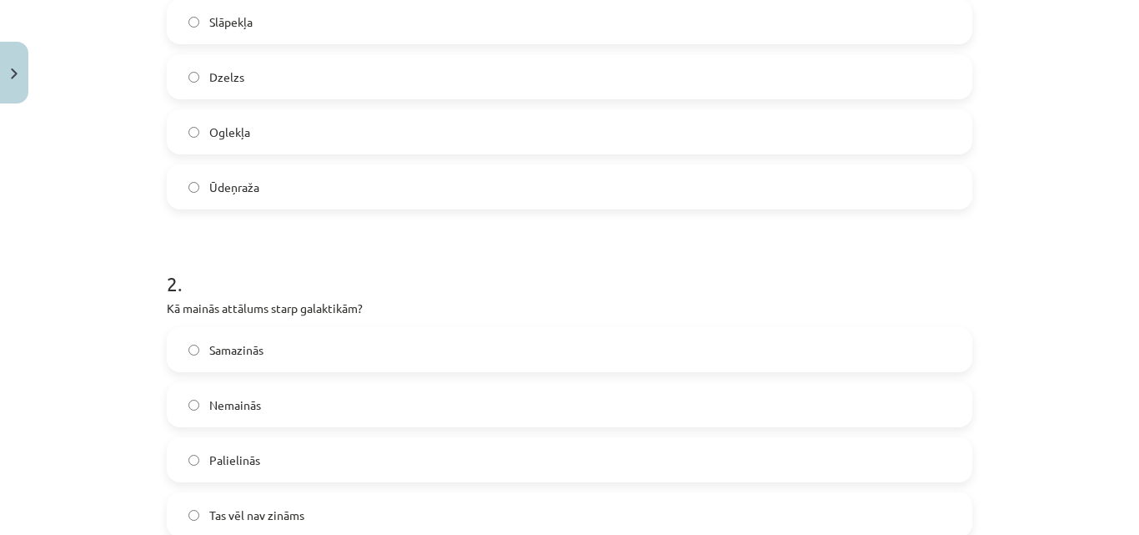
click at [240, 184] on span "Ūdeņraža" at bounding box center [234, 187] width 50 height 18
click at [218, 459] on span "Palielinās" at bounding box center [234, 460] width 51 height 18
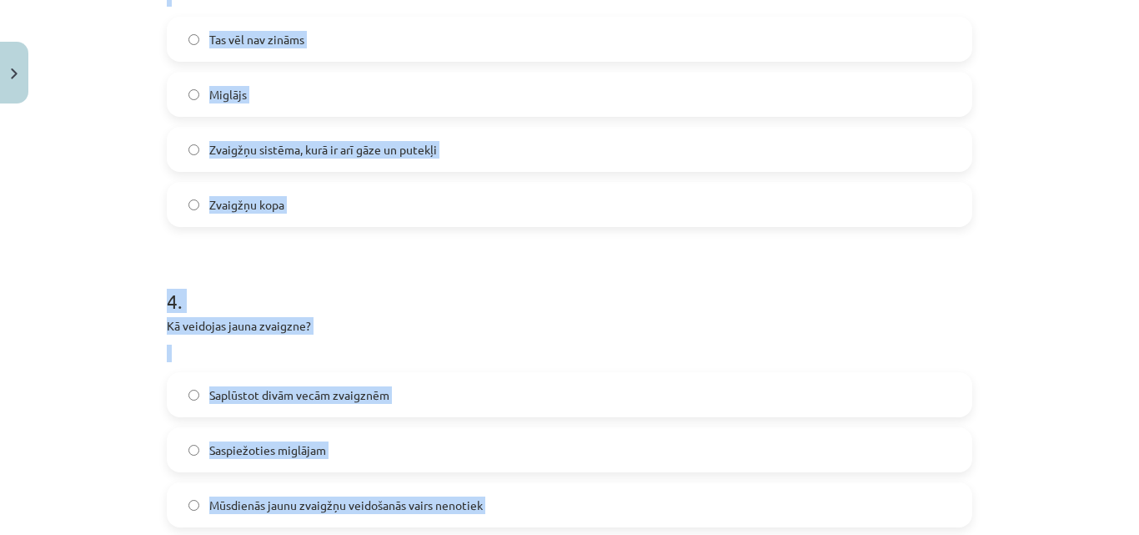
scroll to position [1171, 0]
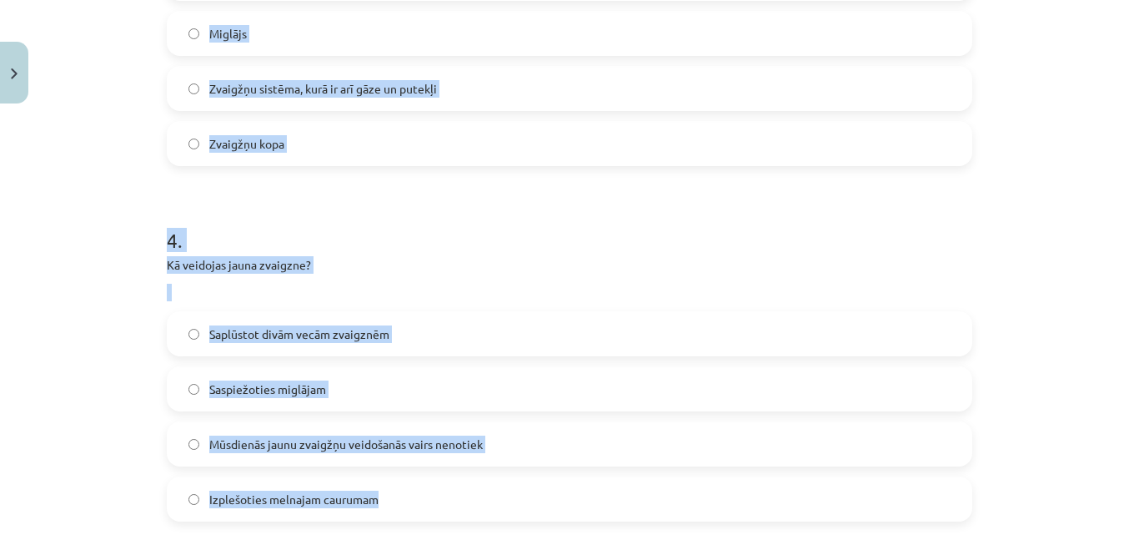
drag, startPoint x: 158, startPoint y: 17, endPoint x: 388, endPoint y: 486, distance: 522.6
copy form "Kas ir galaktika? Tas vēl nav zināms Miglājs Zvaigžņu sistēma, kurā ir arī gāze…"
click at [113, 189] on div "Mācību tēma: Dabaszinības - 10. klases 4. ieskaites mācību materiāls #2 1.tēma.…" at bounding box center [569, 267] width 1139 height 535
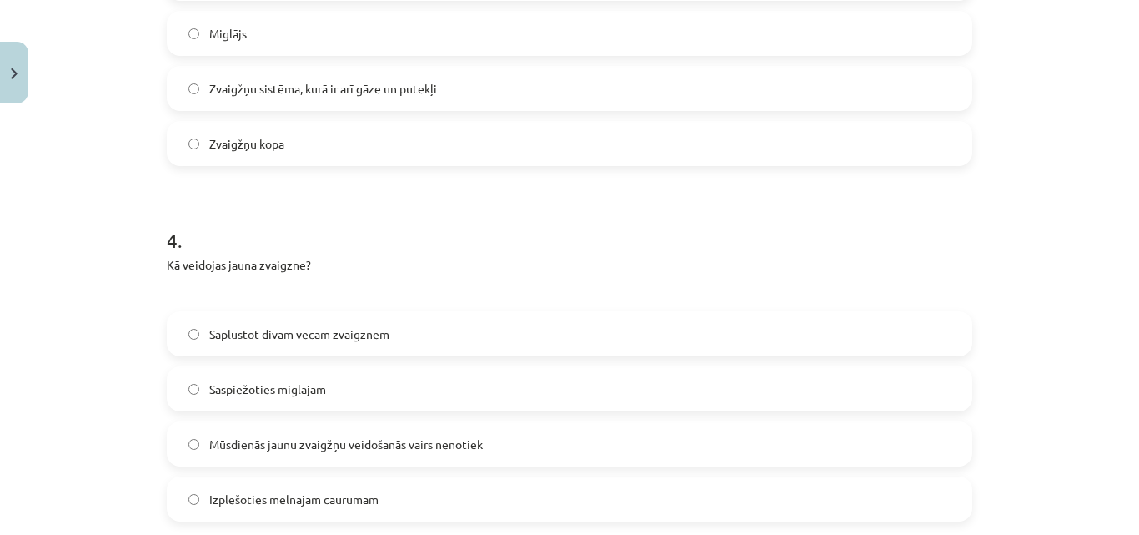
click at [216, 393] on span "Saspiežoties miglājam" at bounding box center [267, 389] width 117 height 18
click at [322, 73] on label "Zvaigžņu sistēma, kurā ir arī gāze un putekļi" at bounding box center [569, 89] width 802 height 42
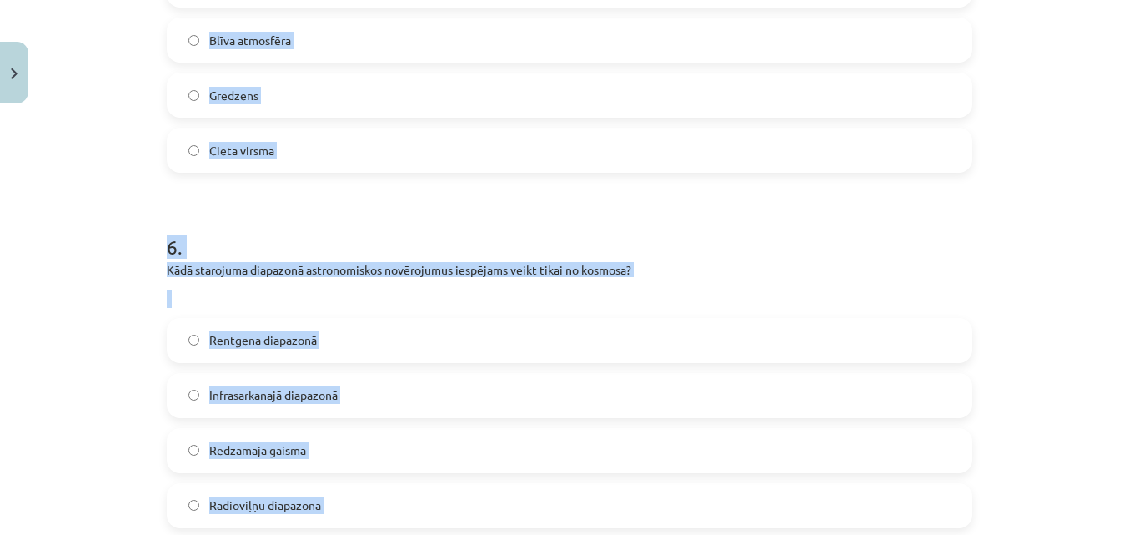
scroll to position [2036, 0]
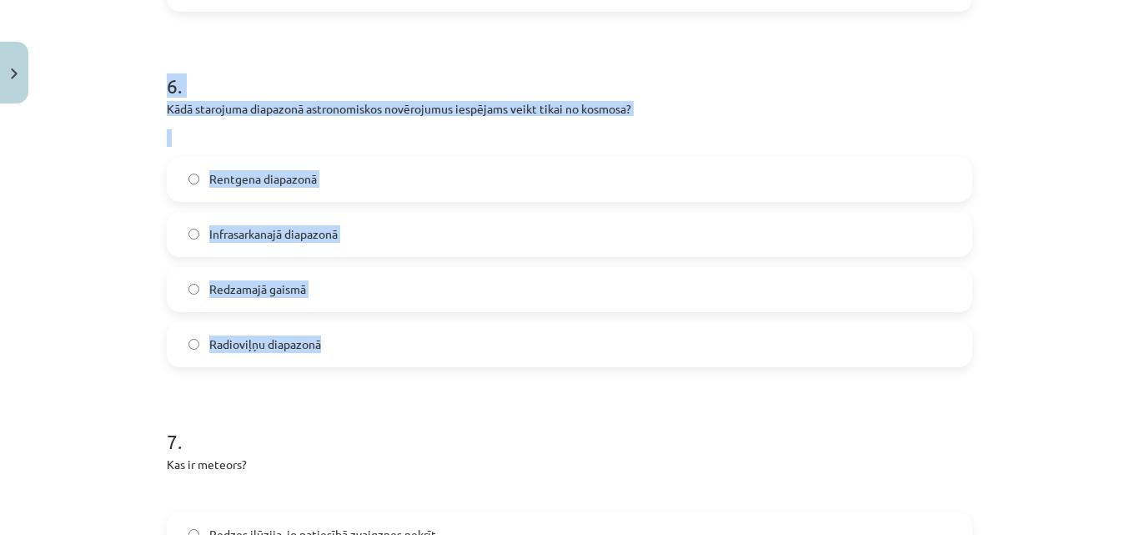
drag, startPoint x: 161, startPoint y: 43, endPoint x: 389, endPoint y: 361, distance: 390.9
click at [389, 361] on form "1 . No kāda ķīmiskā elementa galvenokārt sastāv zvaigznes? Slāpekļa Dzelzs Ogle…" at bounding box center [570, 41] width 806 height 3491
copy form "Kāda pazīme nav raksturīga milzu planētām? Daudz pavadoņu Blīva atmosfēra Gredz…"
click at [110, 232] on div "Mācību tēma: Dabaszinības - 10. klases 4. ieskaites mācību materiāls #2 1.tēma.…" at bounding box center [569, 267] width 1139 height 535
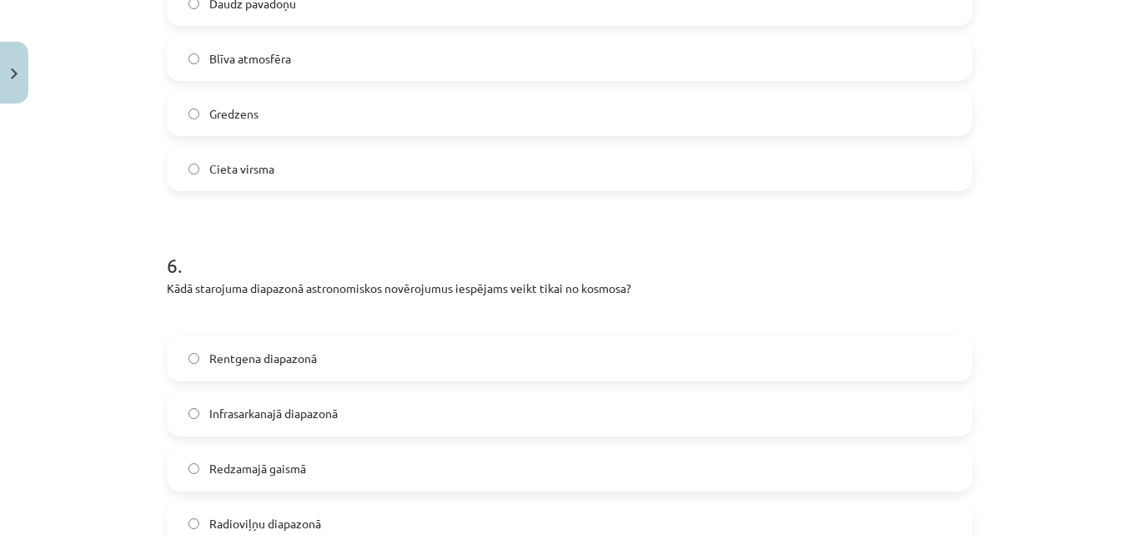
scroll to position [1797, 0]
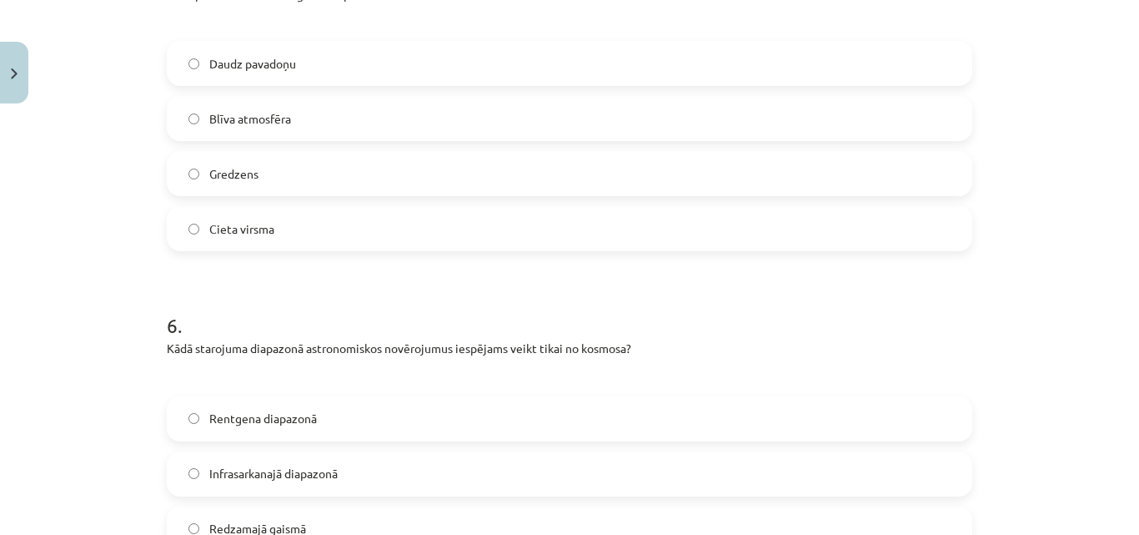
click at [869, 212] on label "Cieta virsma" at bounding box center [569, 229] width 802 height 42
drag, startPoint x: 1122, startPoint y: 268, endPoint x: 1122, endPoint y: 283, distance: 15.0
click at [1122, 283] on div "Mācību tēma: Dabaszinības - 10. klases 4. ieskaites mācību materiāls #2 1.tēma.…" at bounding box center [569, 267] width 1139 height 535
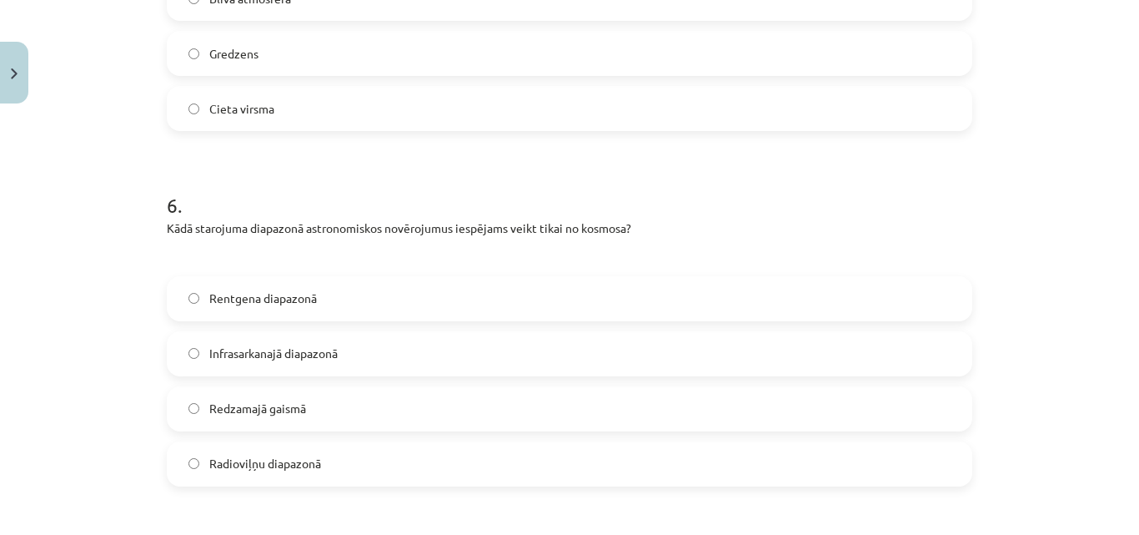
scroll to position [1923, 0]
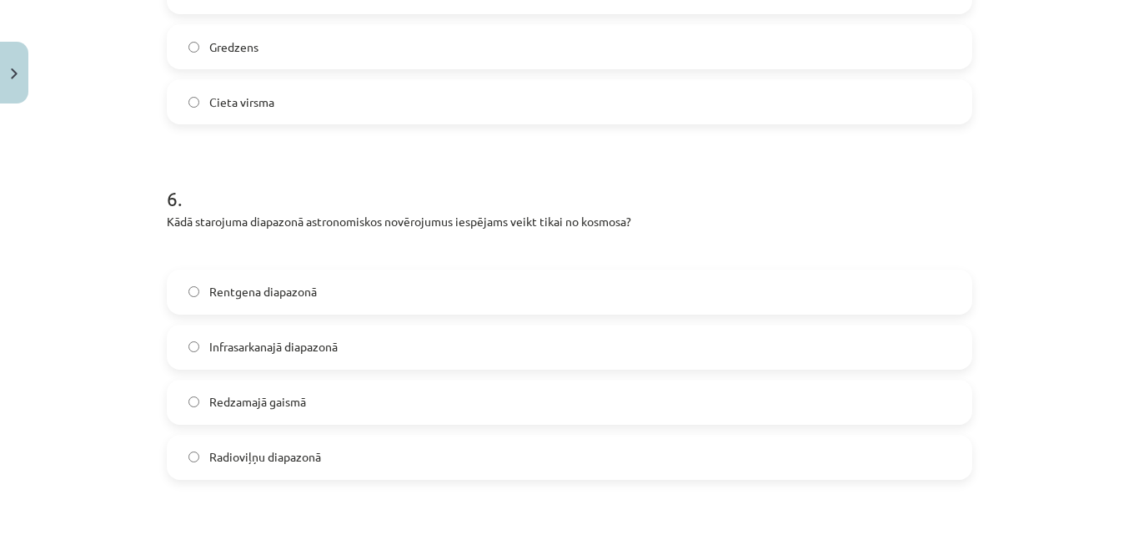
click at [784, 293] on label "Rentgena diapazonā" at bounding box center [569, 292] width 802 height 42
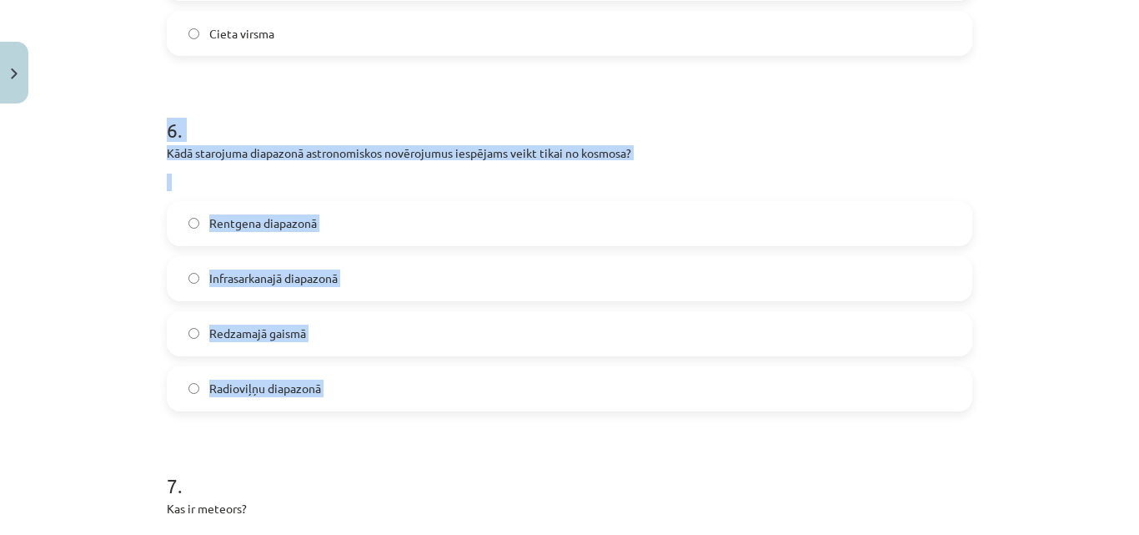
scroll to position [1940, 0]
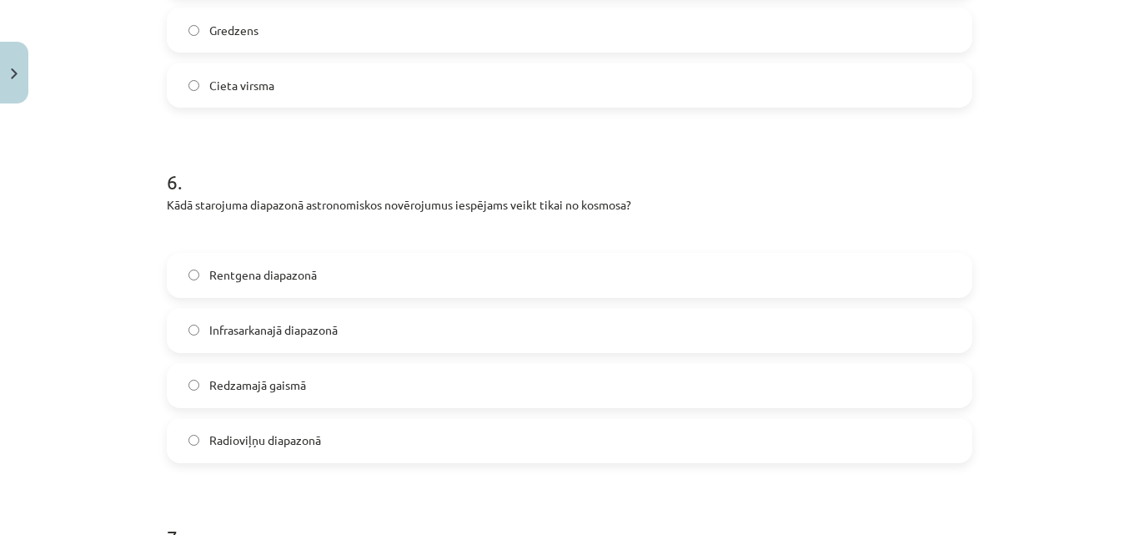
drag, startPoint x: 154, startPoint y: 53, endPoint x: 464, endPoint y: 448, distance: 502.1
click at [464, 448] on div "50 XP Saņemsi Sarežģīts 298 pilda Apraksts Uzdevums Palīdzība 1 . No kāda ķīmis…" at bounding box center [570, 103] width 826 height 3864
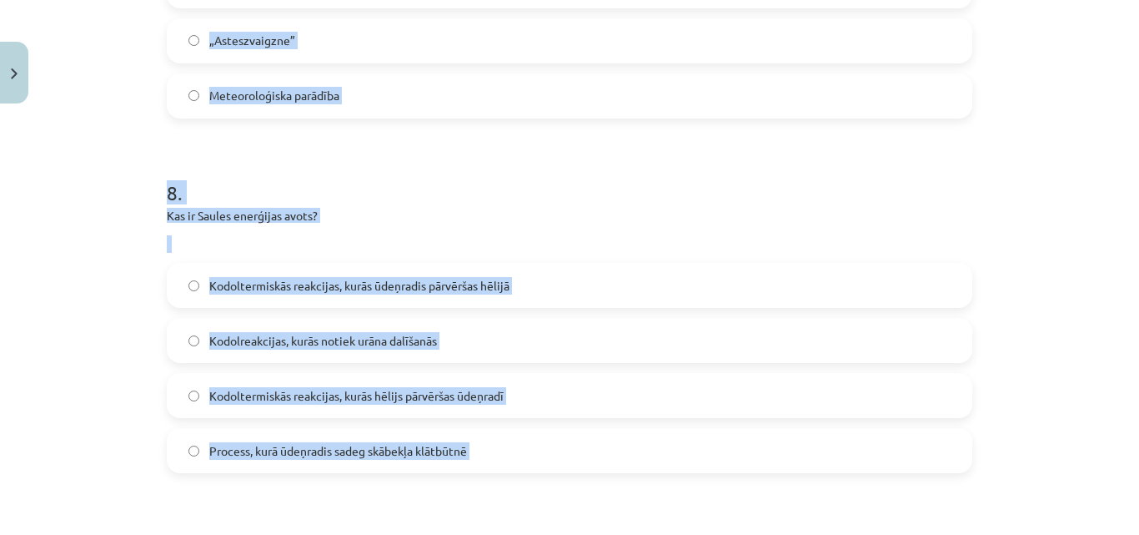
scroll to position [2644, 0]
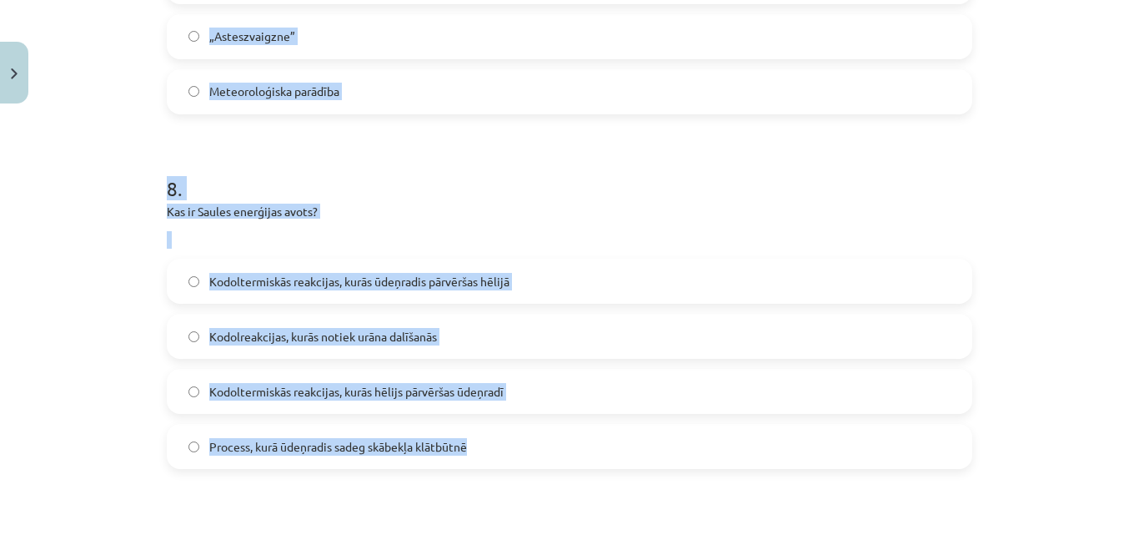
drag, startPoint x: 155, startPoint y: 44, endPoint x: 478, endPoint y: 461, distance: 527.4
copy form "Kas ir meteors? Redzes ilūzija, jo patiesībā zvaigznes nekrīt Kosmisks puteklis…"
click at [144, 189] on div "Mācību tēma: Dabaszinības - 10. klases 4. ieskaites mācību materiāls #2 1.tēma.…" at bounding box center [569, 267] width 1139 height 535
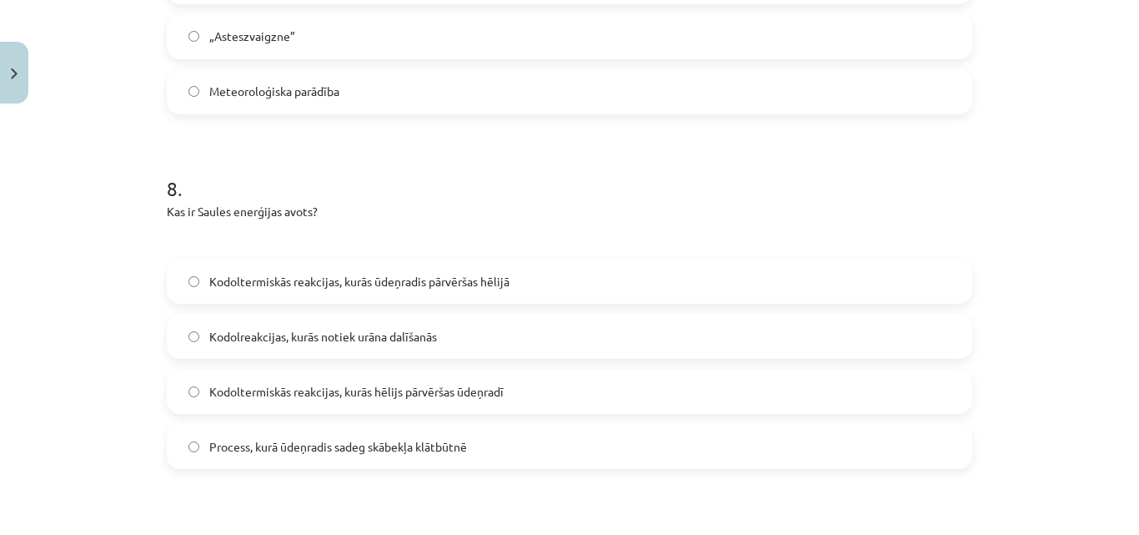
click at [253, 299] on label "Kodoltermiskās reakcijas, kurās ūdeņradis pārvēršas hēlijā" at bounding box center [569, 281] width 802 height 42
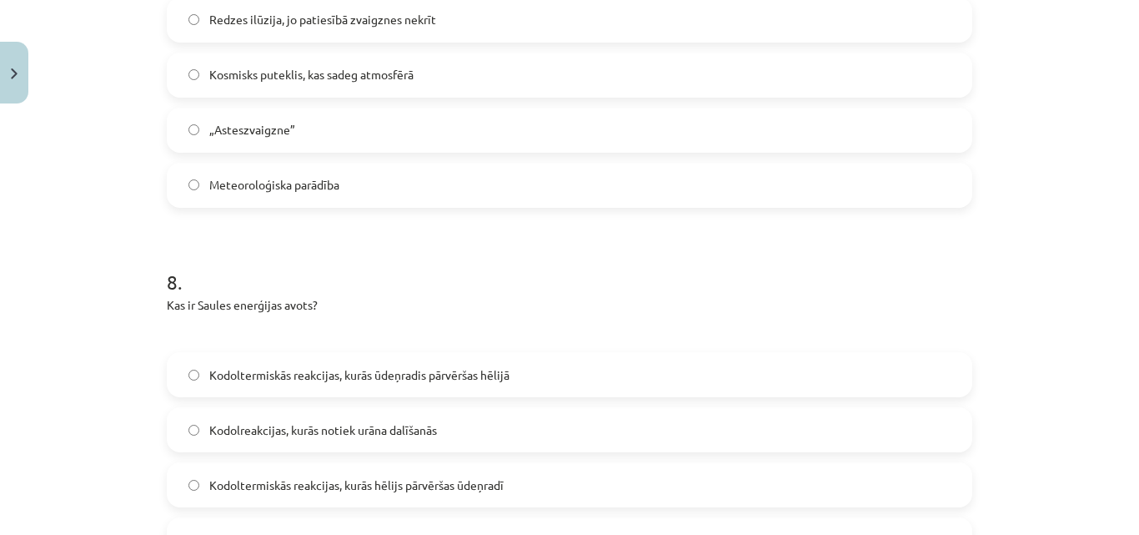
scroll to position [2517, 0]
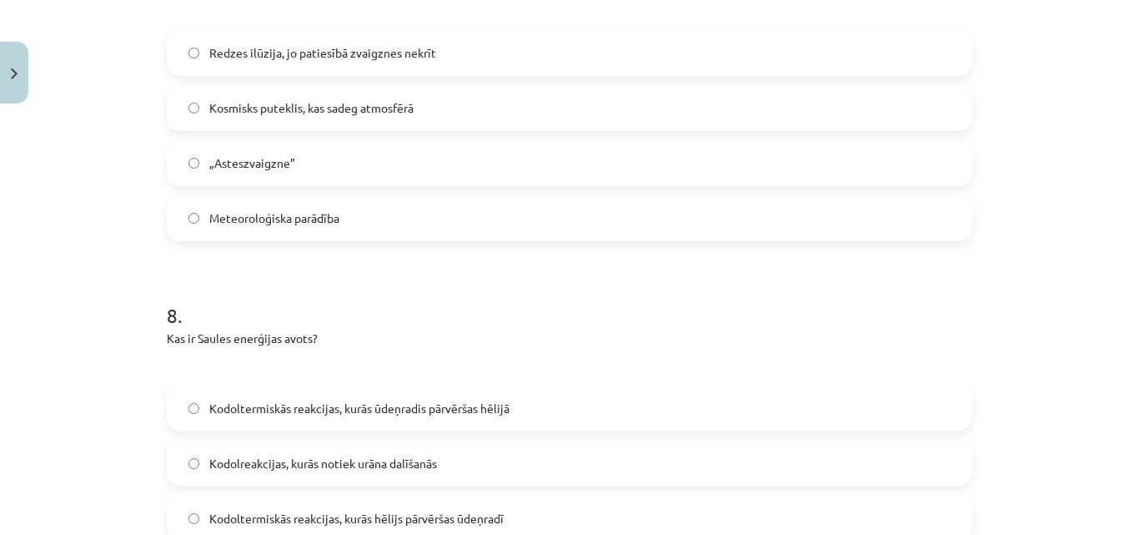
click at [751, 100] on label "Kosmisks puteklis, kas sadeg atmosfērā" at bounding box center [569, 109] width 802 height 42
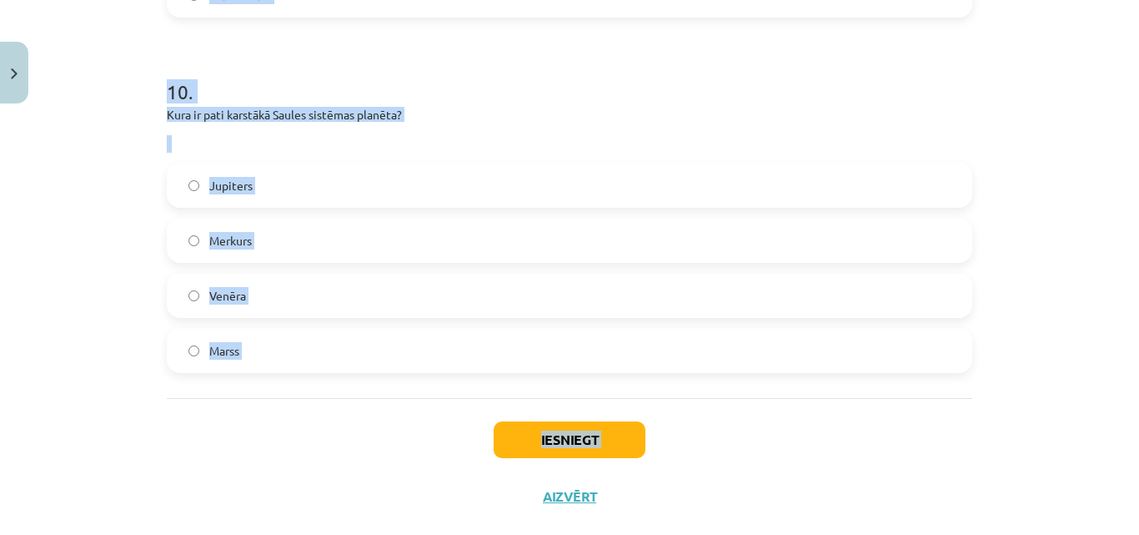
scroll to position [3482, 0]
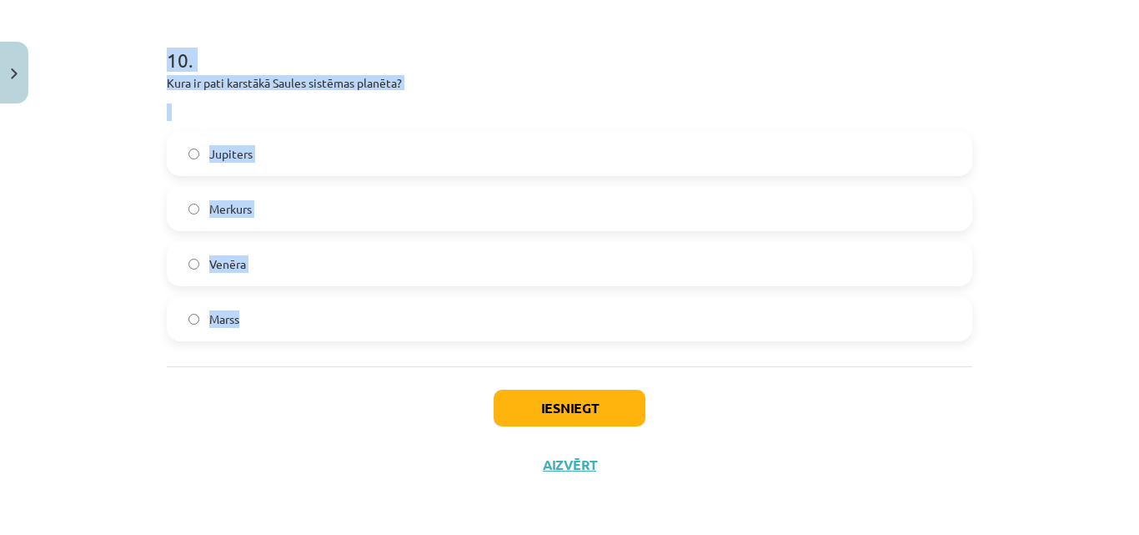
drag, startPoint x: 160, startPoint y: 58, endPoint x: 420, endPoint y: 359, distance: 398.0
copy form "Pie kādas grupas zvaigznēm pieder Saule? Pie punduriem Pie pārmilžiem Nepieder …"
click at [651, 62] on h1 "10 ." at bounding box center [570, 45] width 806 height 52
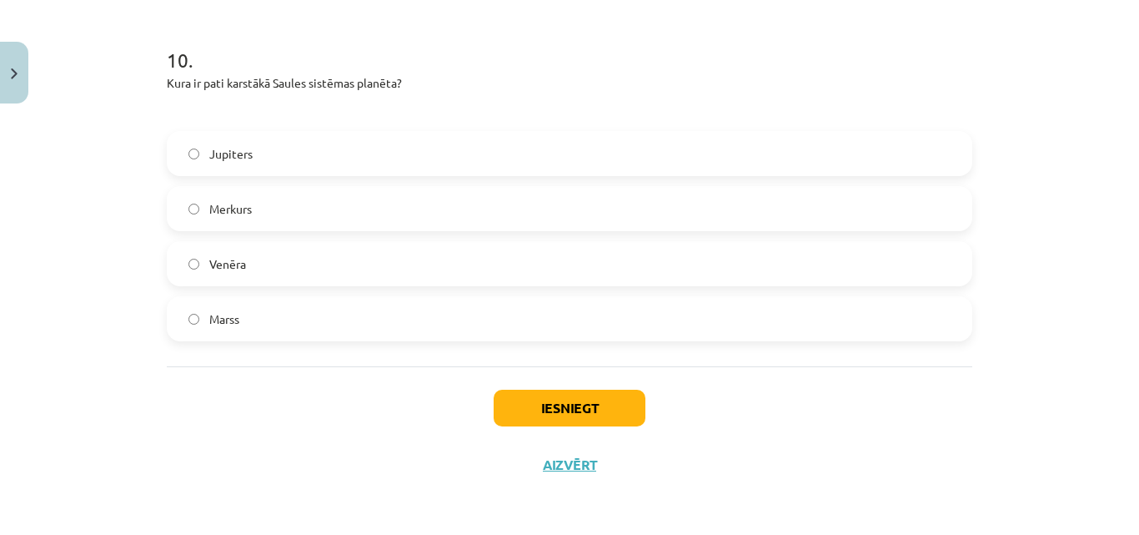
scroll to position [3014, 0]
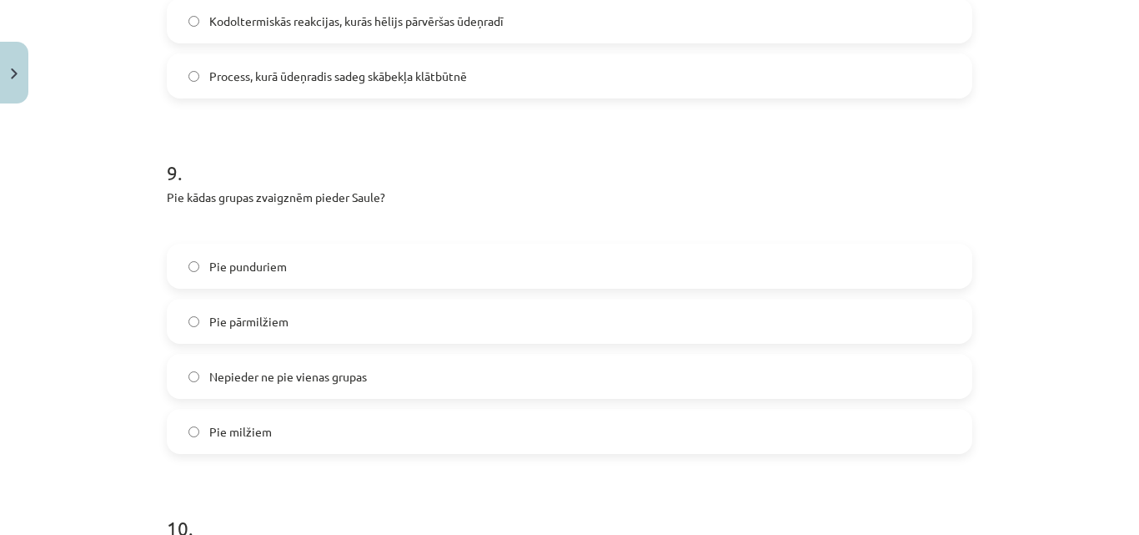
click at [909, 375] on label "Nepieder ne pie vienas grupas" at bounding box center [569, 376] width 802 height 42
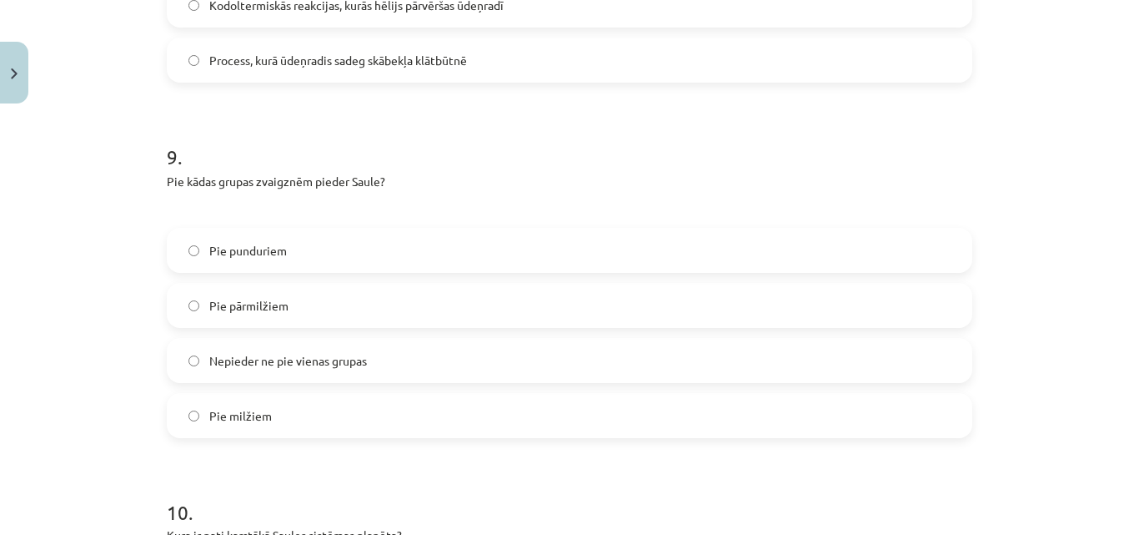
scroll to position [3482, 0]
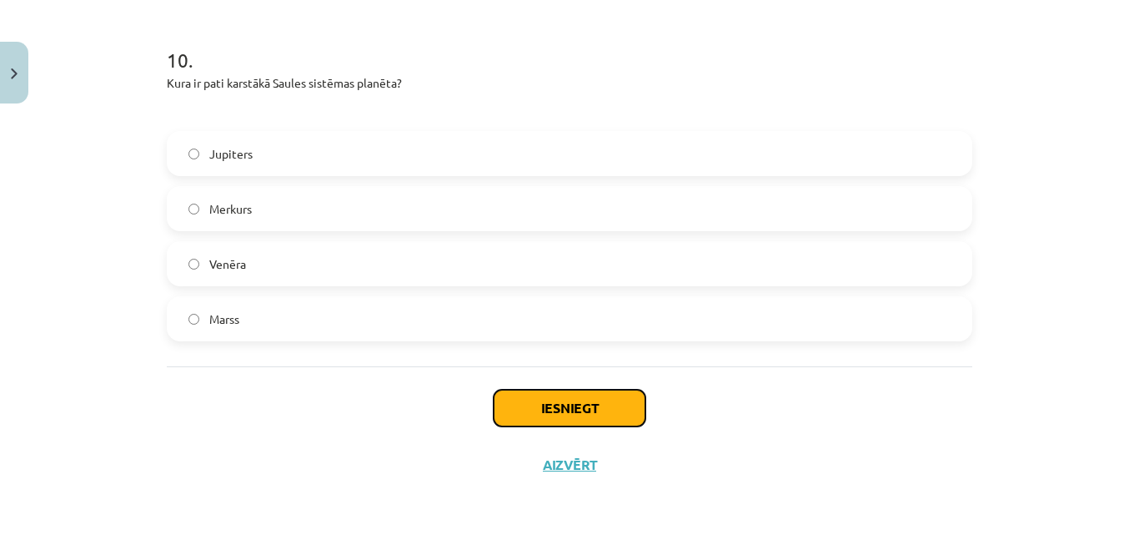
click at [545, 407] on button "Iesniegt" at bounding box center [570, 408] width 152 height 37
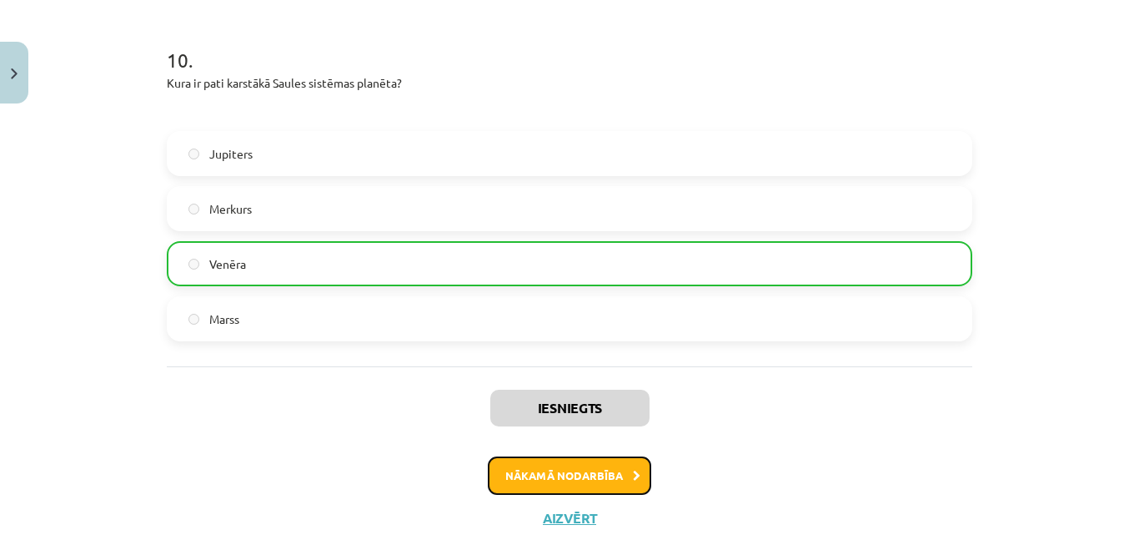
click at [556, 468] on button "Nākamā nodarbība" at bounding box center [569, 475] width 163 height 38
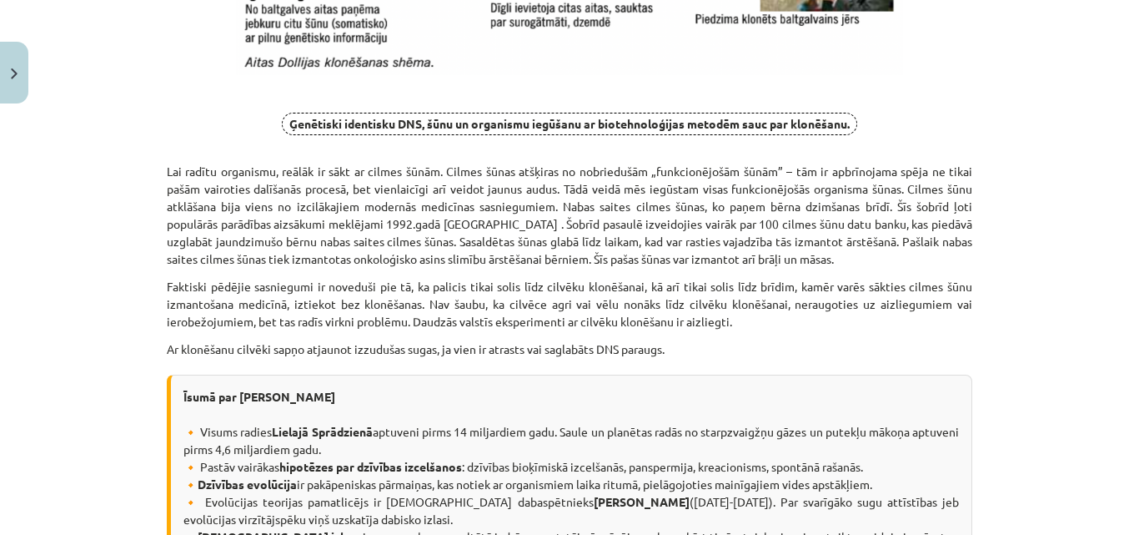
scroll to position [16438, 0]
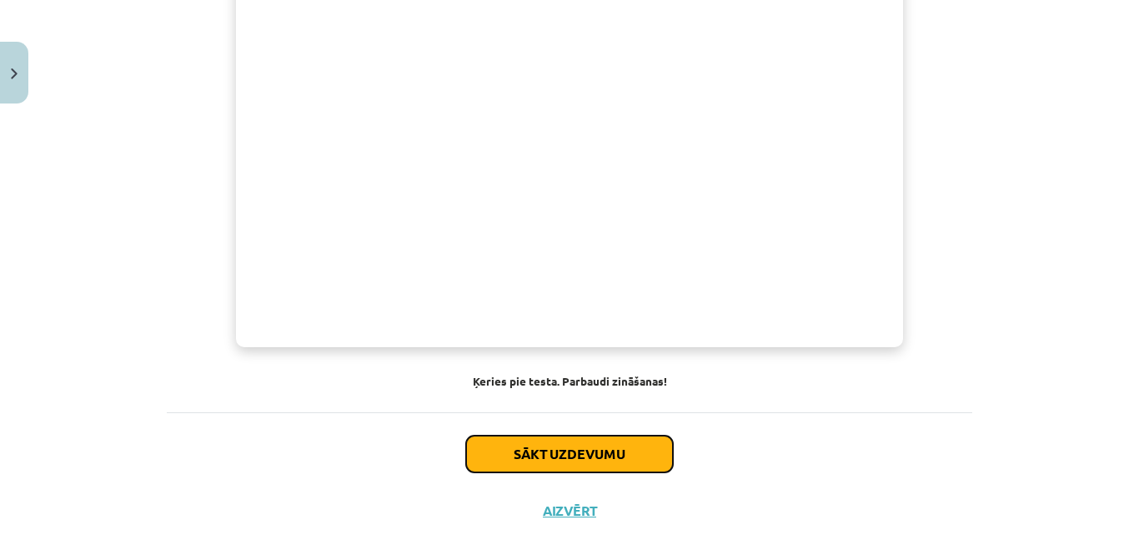
click at [606, 435] on button "Sākt uzdevumu" at bounding box center [569, 453] width 207 height 37
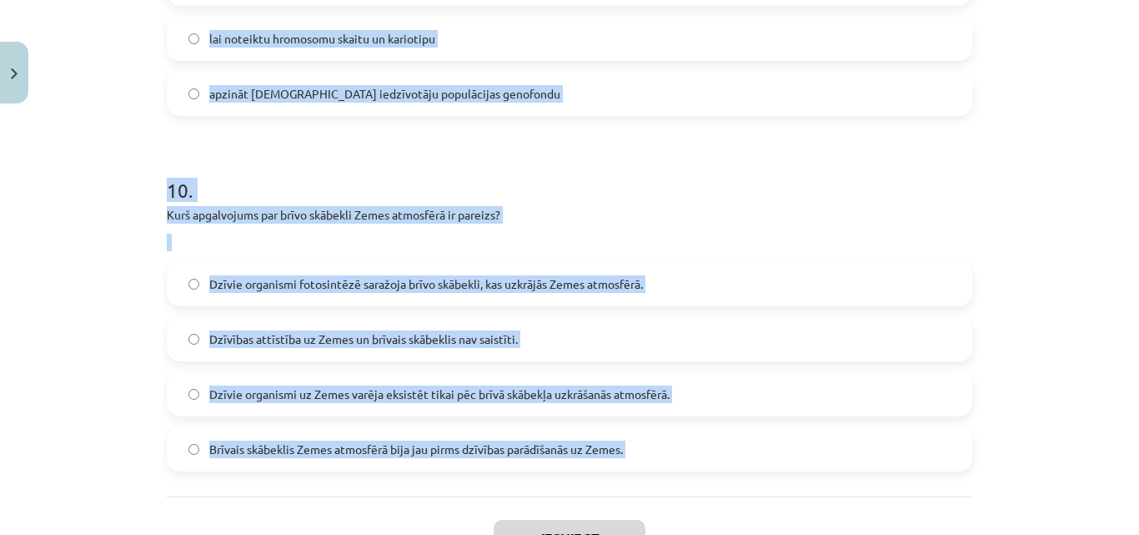
scroll to position [3559, 0]
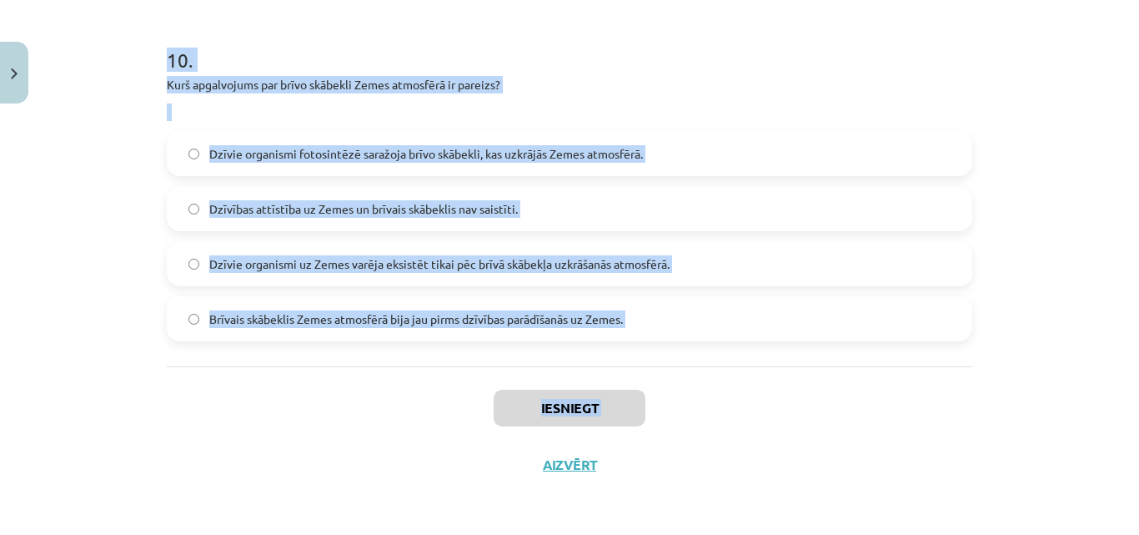
drag, startPoint x: 156, startPoint y: 354, endPoint x: 274, endPoint y: 532, distance: 214.2
click at [274, 532] on div "Mācību tēma: Dabaszinības - 10. klases 4. ieskaites mācību materiāls #3 2. tēma…" at bounding box center [569, 267] width 1139 height 535
copy div "Kā sauc dzīvo organismu pārakmeņojušās paliekas, kas sniedz informāciju par dzī…"
click at [1125, 365] on div "Mācību tēma: Dabaszinības - 10. klases 4. ieskaites mācību materiāls #3 2. tēma…" at bounding box center [569, 267] width 1139 height 535
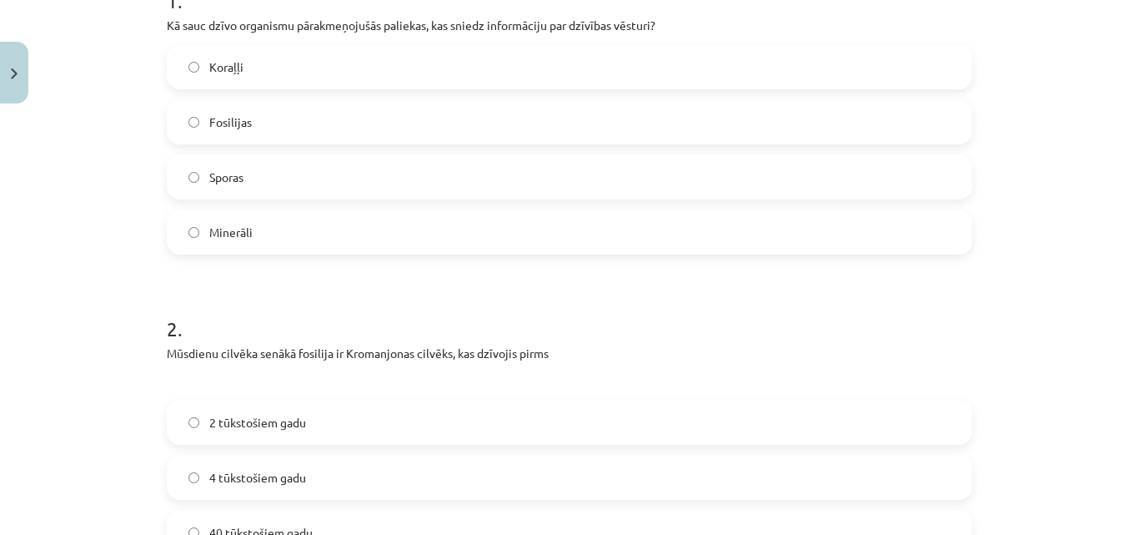
scroll to position [400, 0]
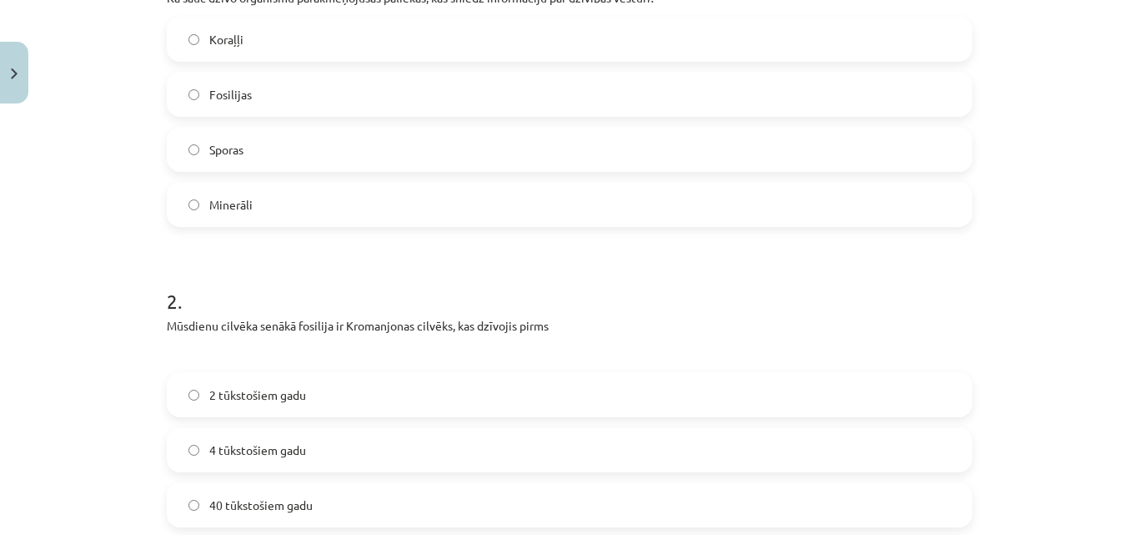
click at [920, 99] on label "Fosilijas" at bounding box center [569, 94] width 802 height 42
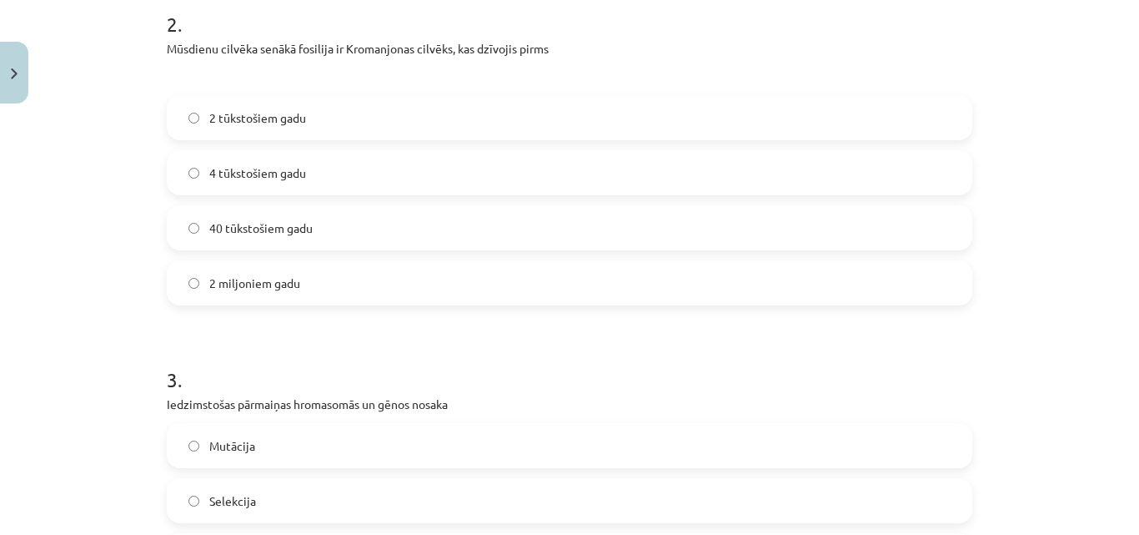
scroll to position [704, 0]
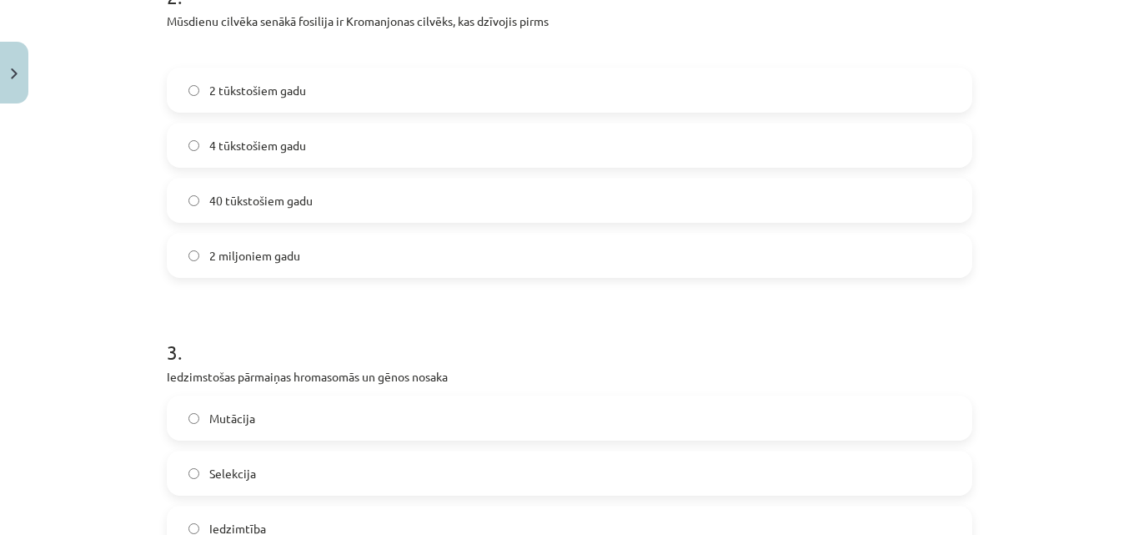
click at [712, 196] on label "40 tūkstošiem gadu" at bounding box center [569, 200] width 802 height 42
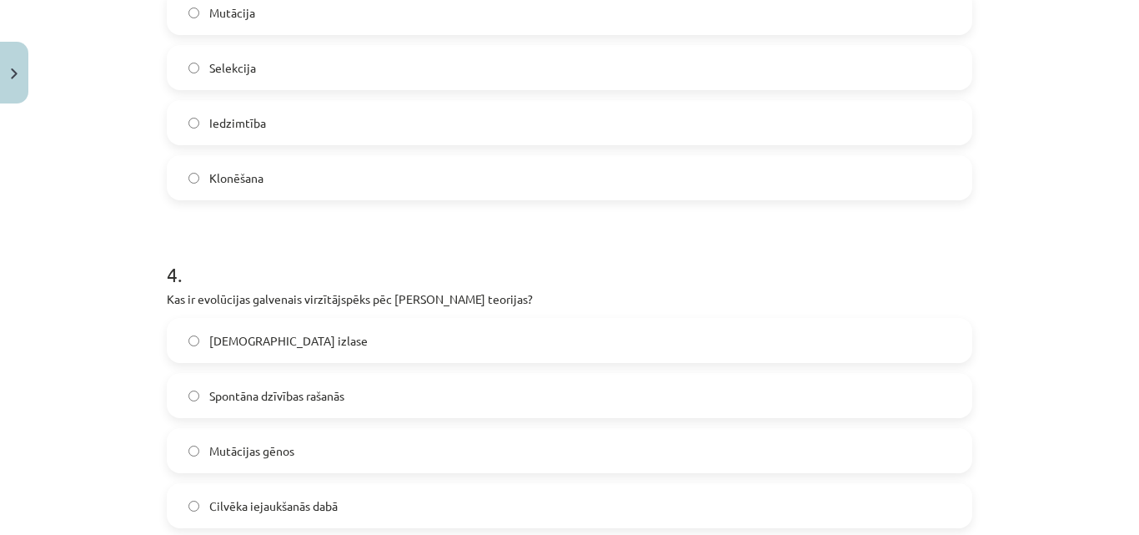
scroll to position [1089, 0]
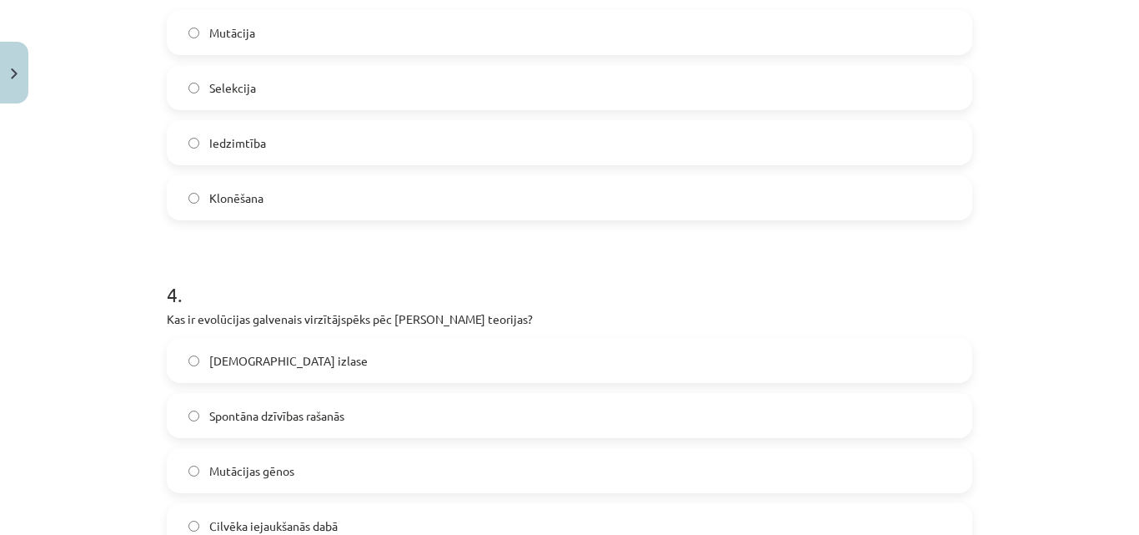
click at [250, 39] on label "Mutācija" at bounding box center [569, 33] width 802 height 42
click at [262, 361] on span "Dabiskā izlase" at bounding box center [288, 361] width 158 height 18
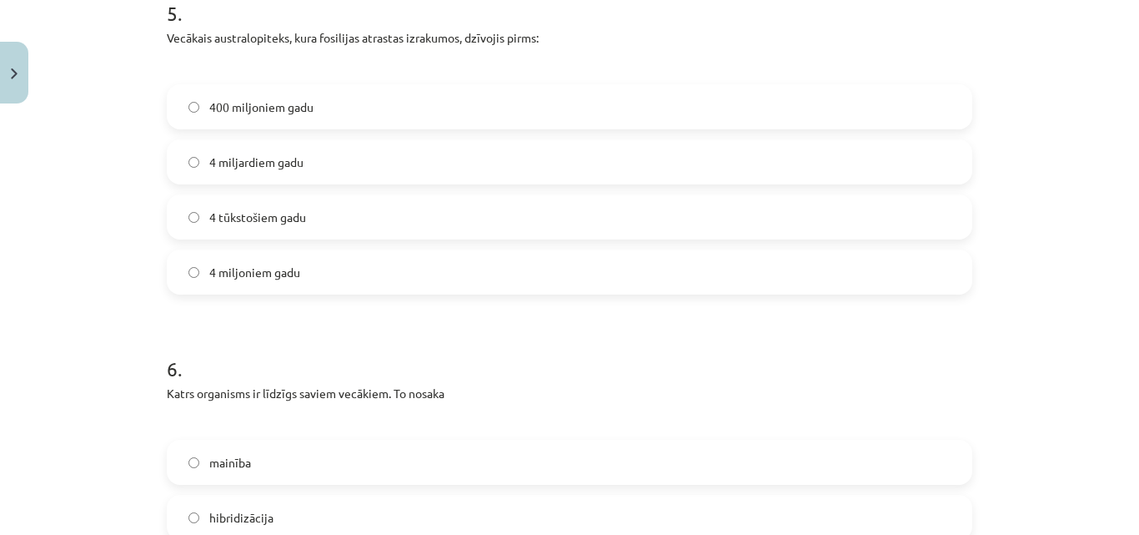
scroll to position [1712, 0]
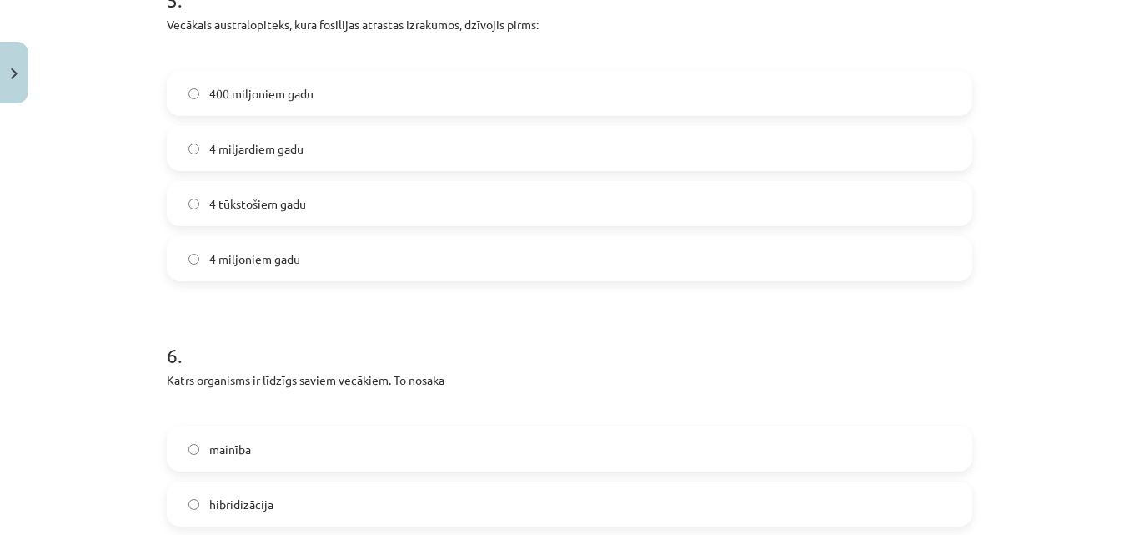
click at [319, 269] on label "4 miljoniem gadu" at bounding box center [569, 259] width 802 height 42
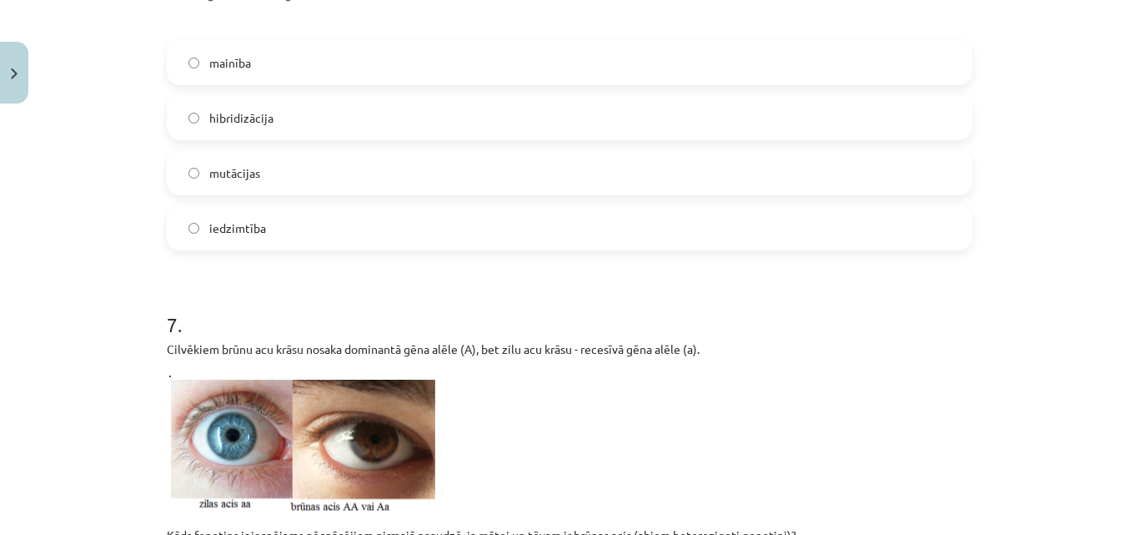
scroll to position [2138, 0]
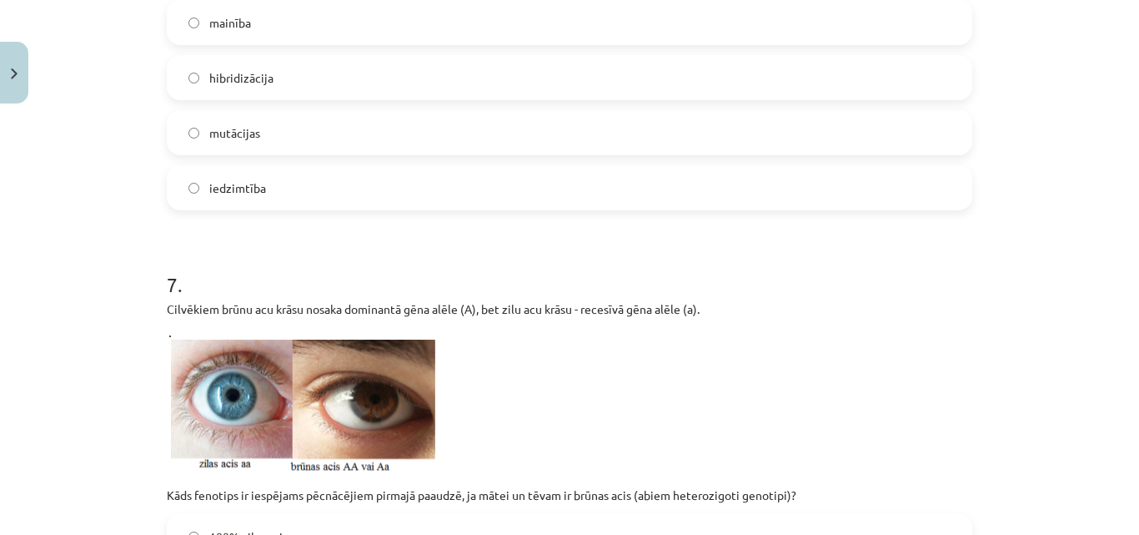
click at [912, 176] on label "iedzimtība" at bounding box center [569, 188] width 802 height 42
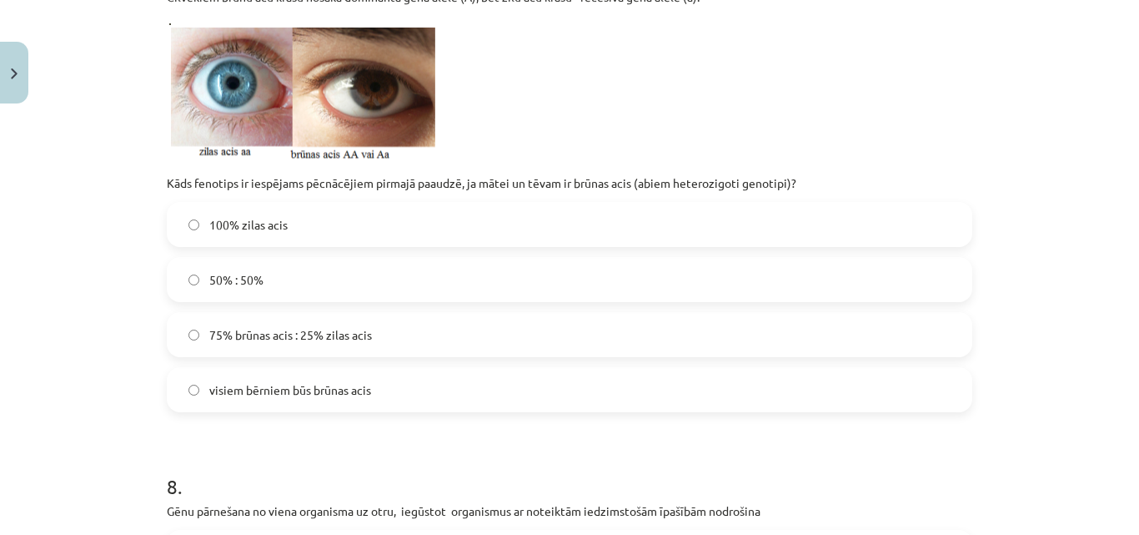
scroll to position [2463, 0]
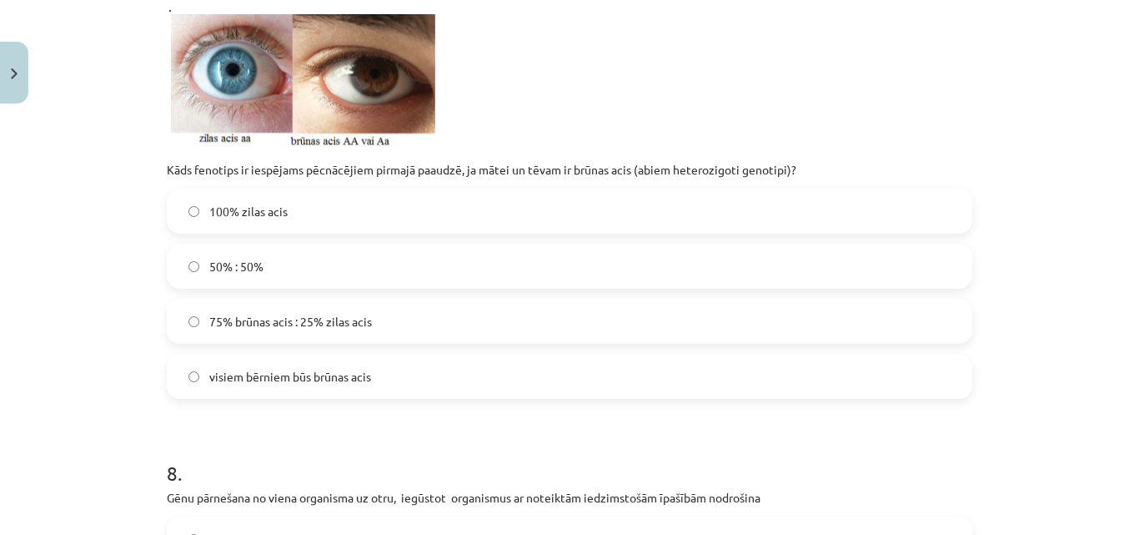
click at [767, 313] on label "75% brūnas acis : 25% zilas acis" at bounding box center [569, 321] width 802 height 42
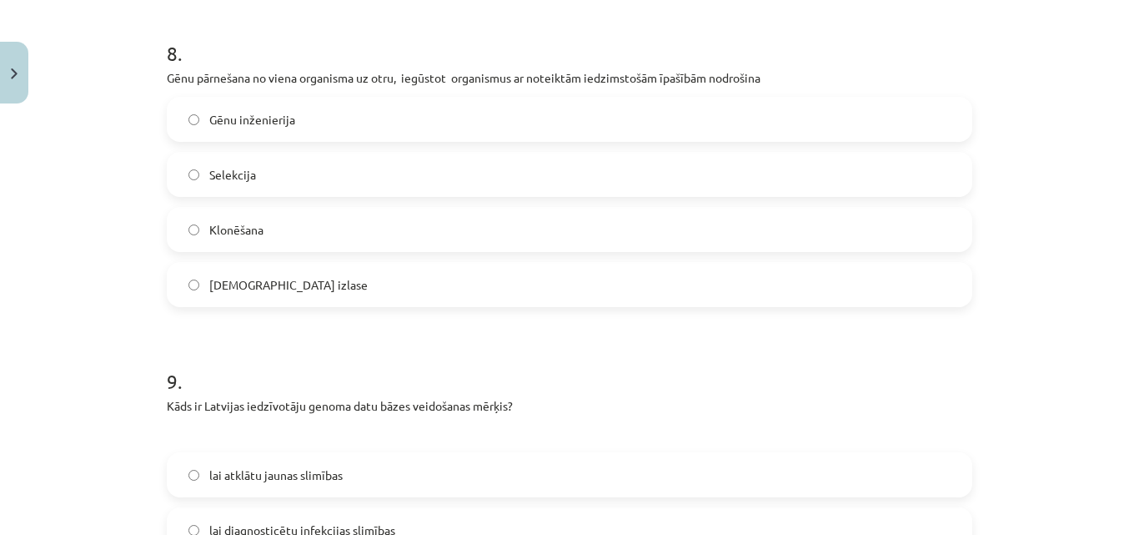
scroll to position [2889, 0]
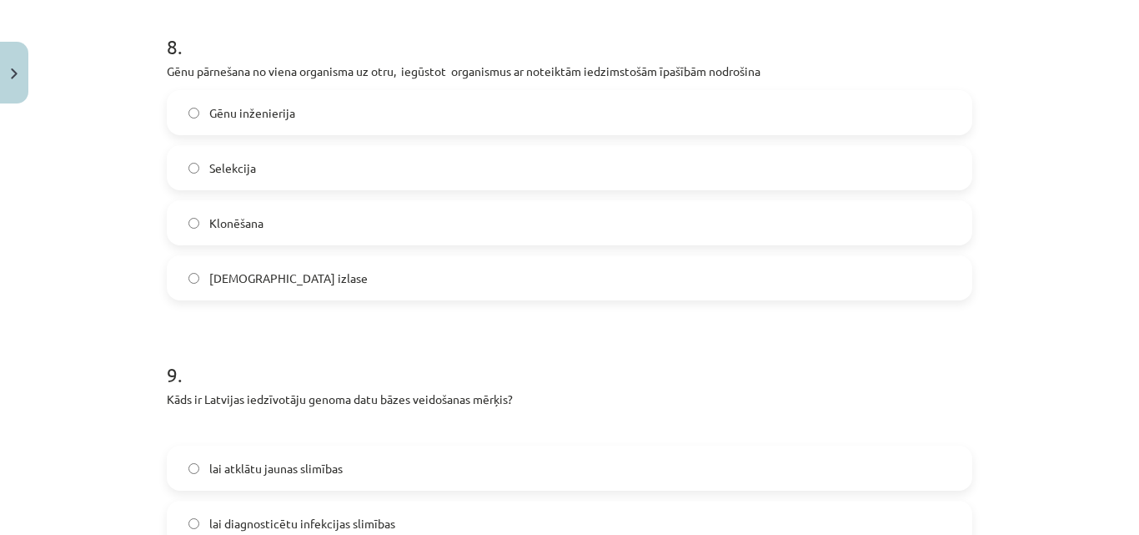
click at [478, 103] on label "Gēnu inženierija" at bounding box center [569, 113] width 802 height 42
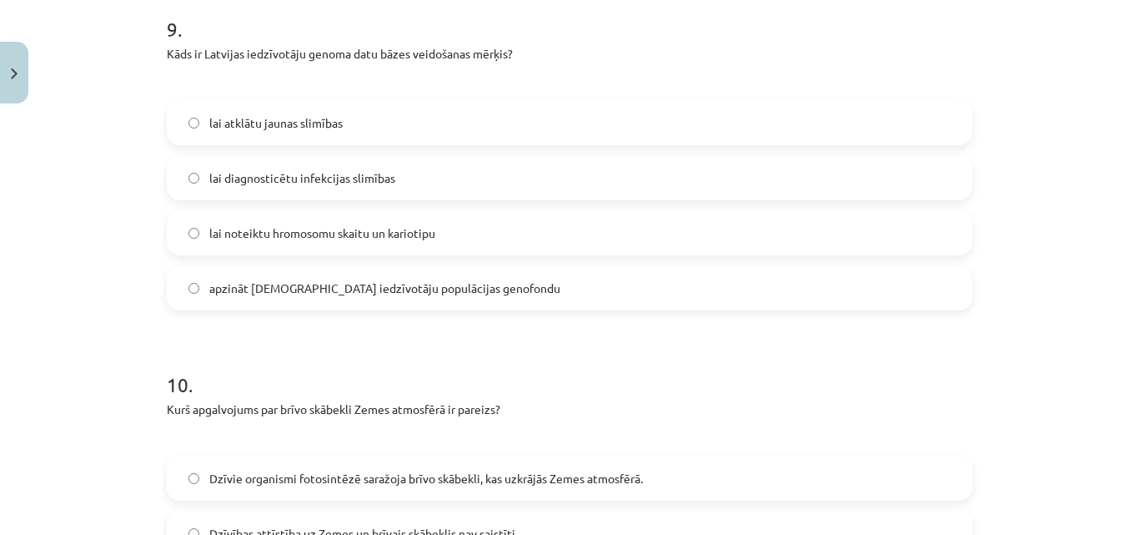
scroll to position [3255, 0]
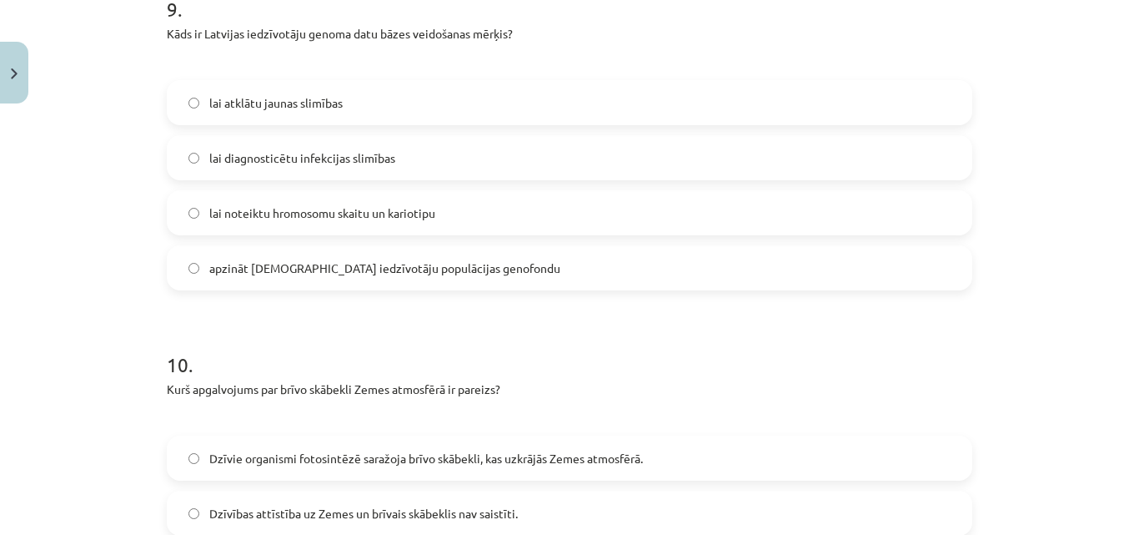
click at [286, 270] on span "apzināt Latvijas iedzīvotāju populācijas genofondu" at bounding box center [384, 268] width 351 height 18
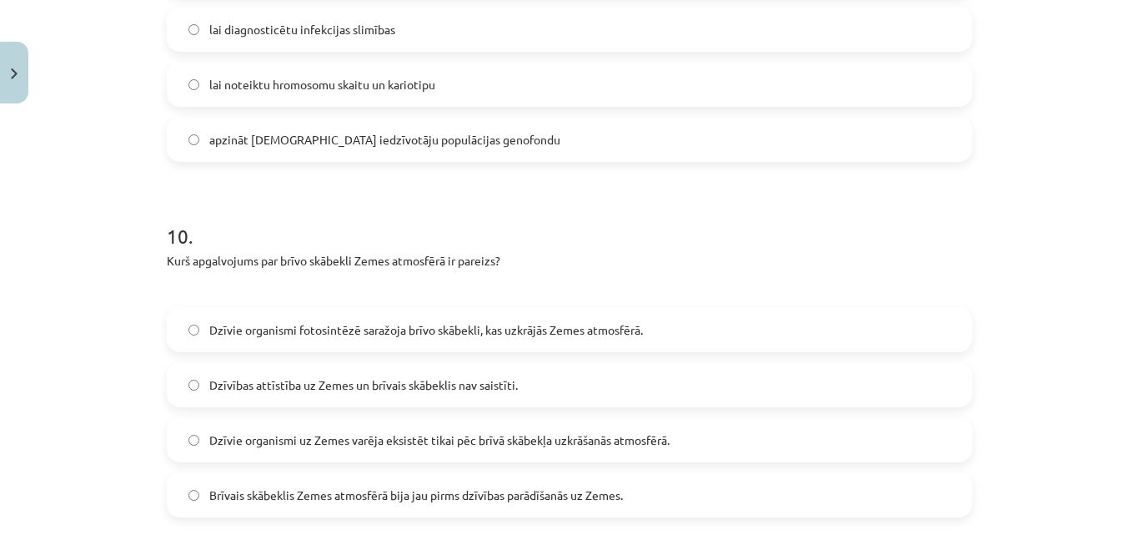
scroll to position [3390, 0]
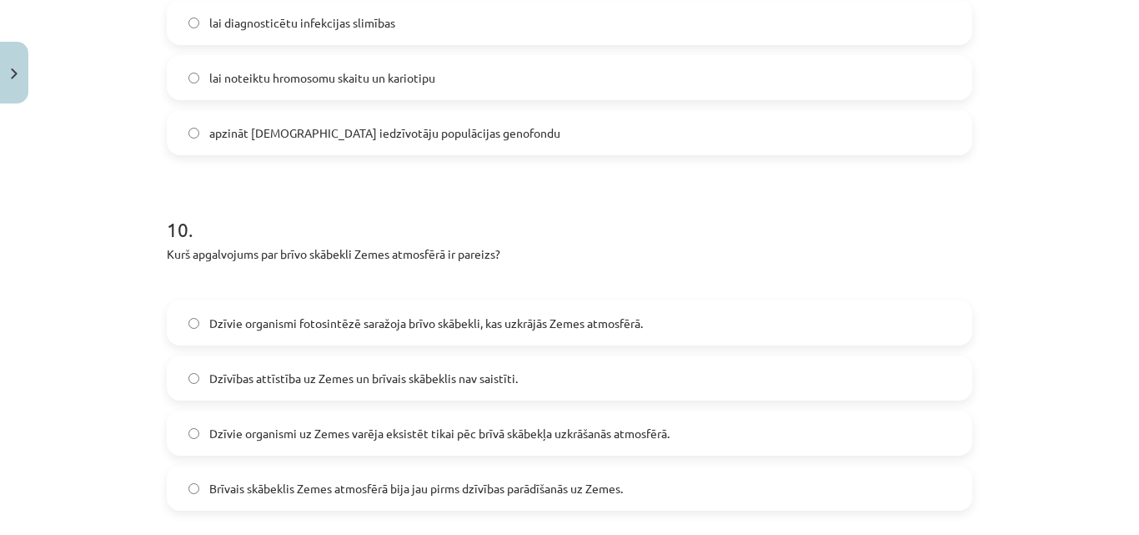
click at [816, 322] on label "Dzīvie organismi fotosintēzē saražoja brīvo skābekli, kas uzkrājās Zemes atmosf…" at bounding box center [569, 323] width 802 height 42
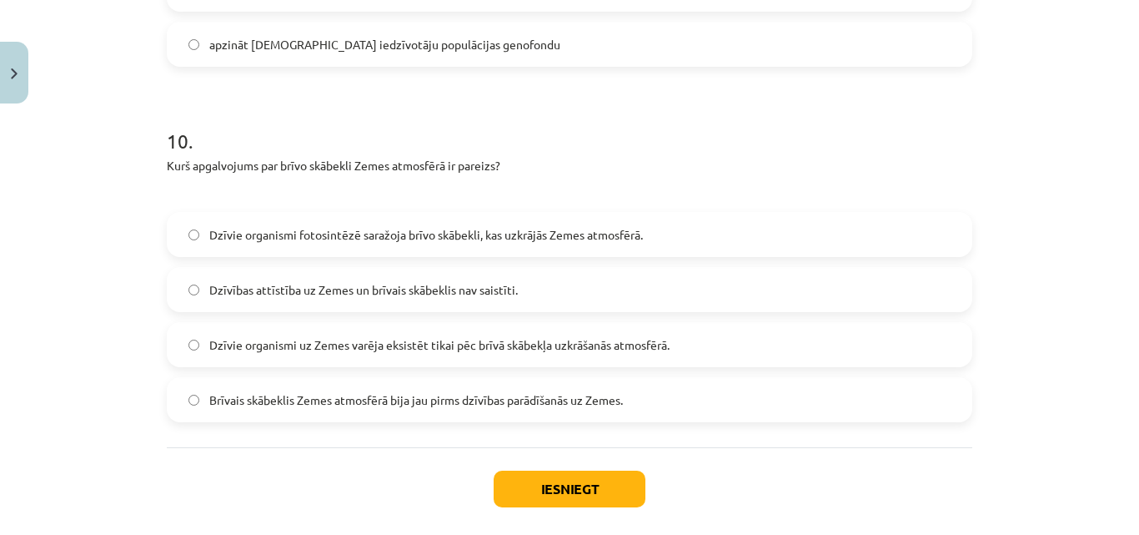
scroll to position [3559, 0]
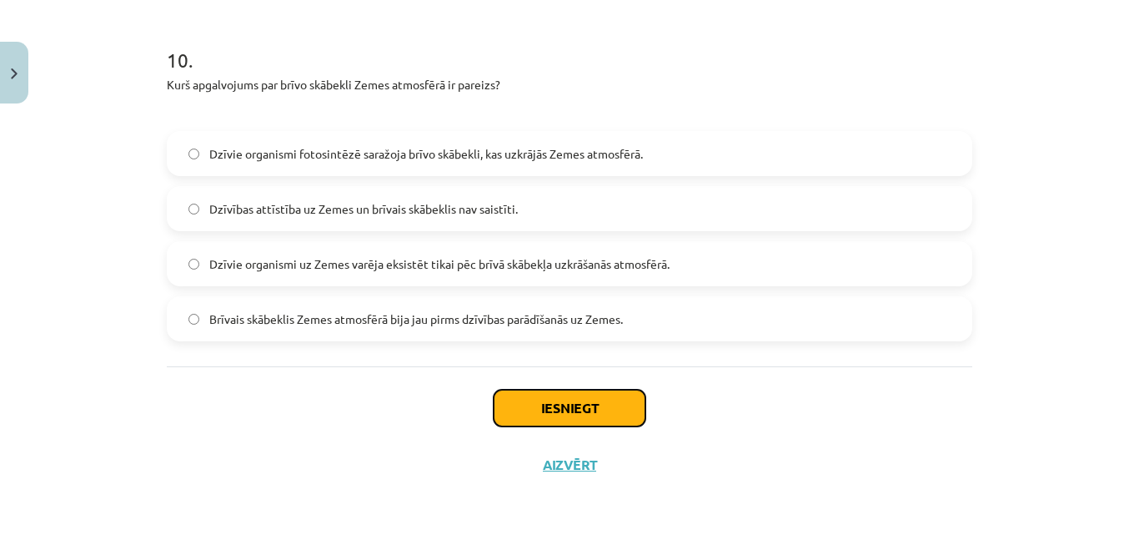
click at [619, 405] on button "Iesniegt" at bounding box center [570, 408] width 152 height 37
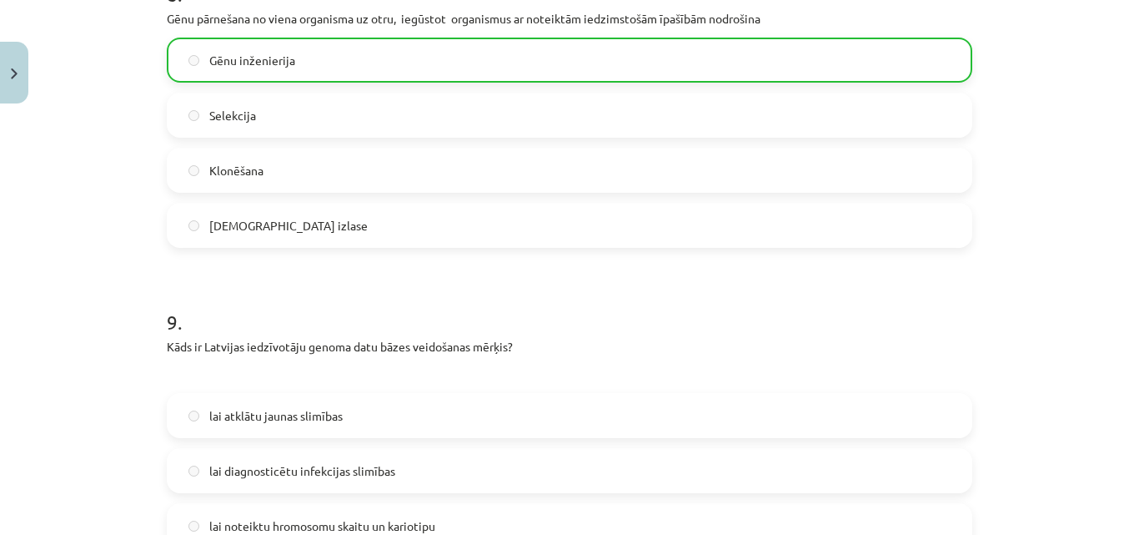
scroll to position [3612, 0]
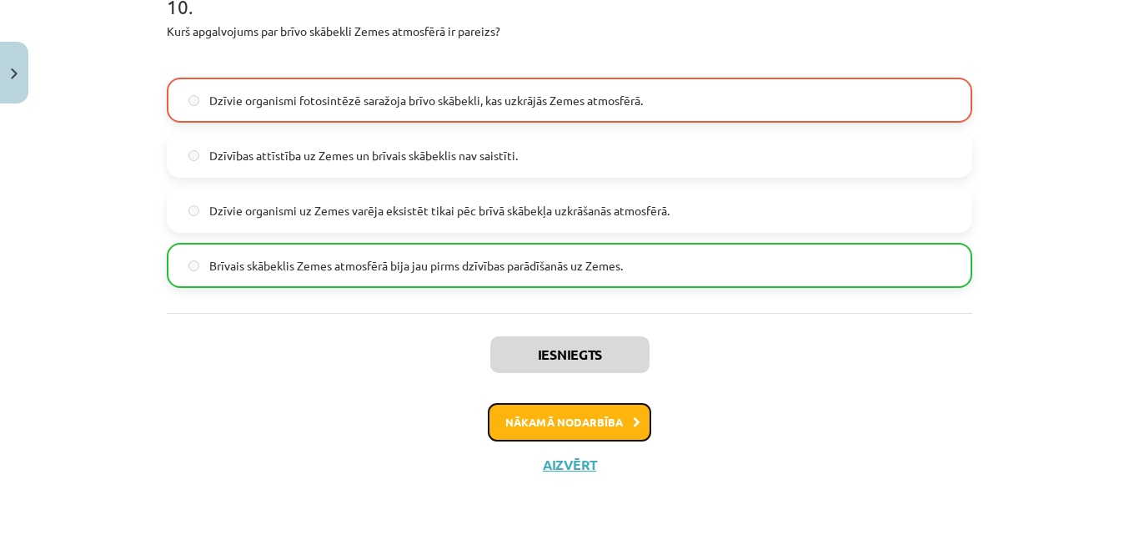
click at [574, 404] on button "Nākamā nodarbība" at bounding box center [569, 422] width 163 height 38
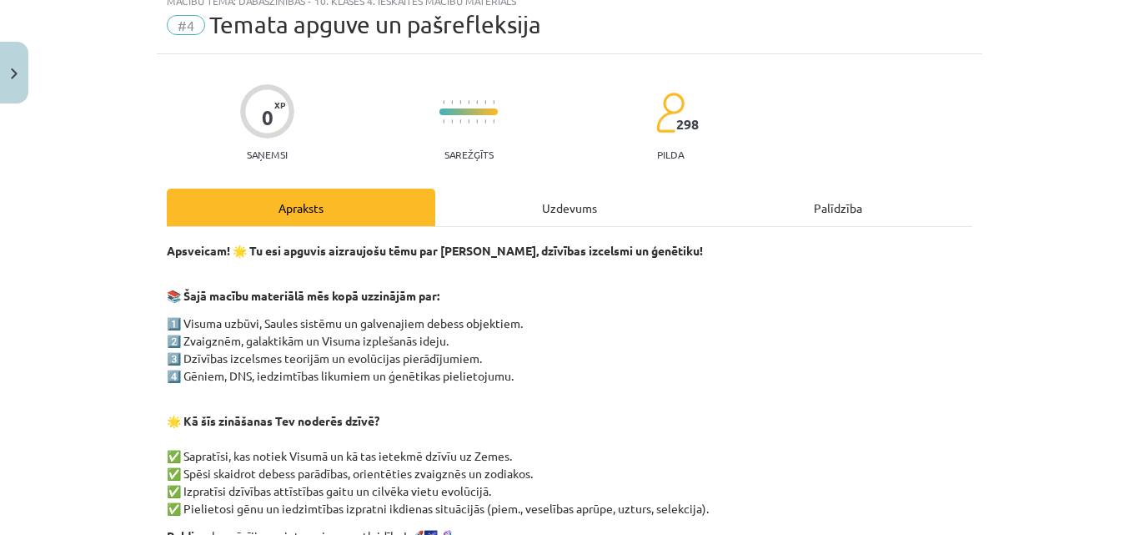
scroll to position [288, 0]
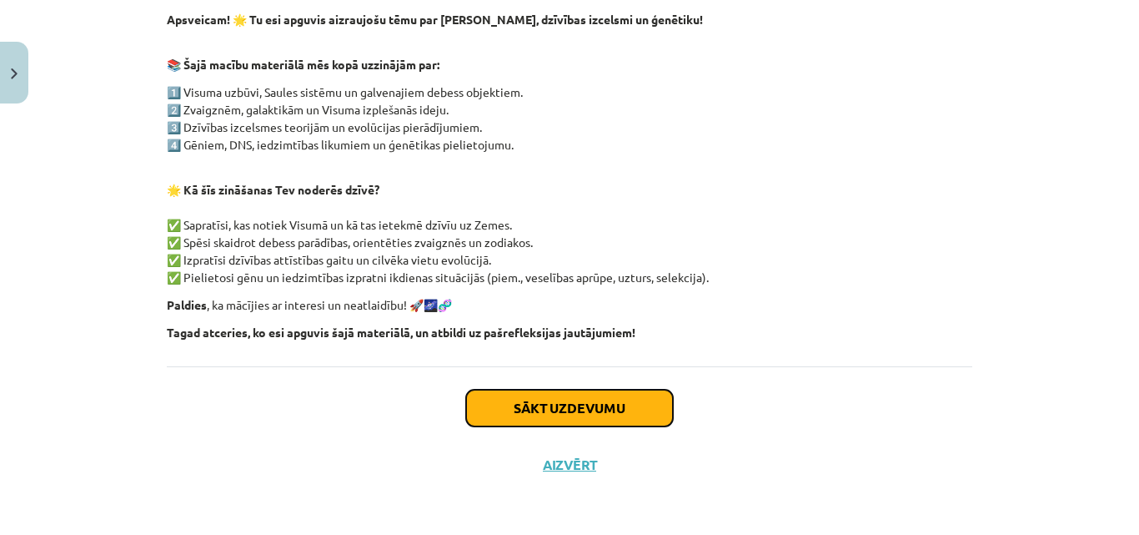
click at [611, 402] on button "Sākt uzdevumu" at bounding box center [569, 408] width 207 height 37
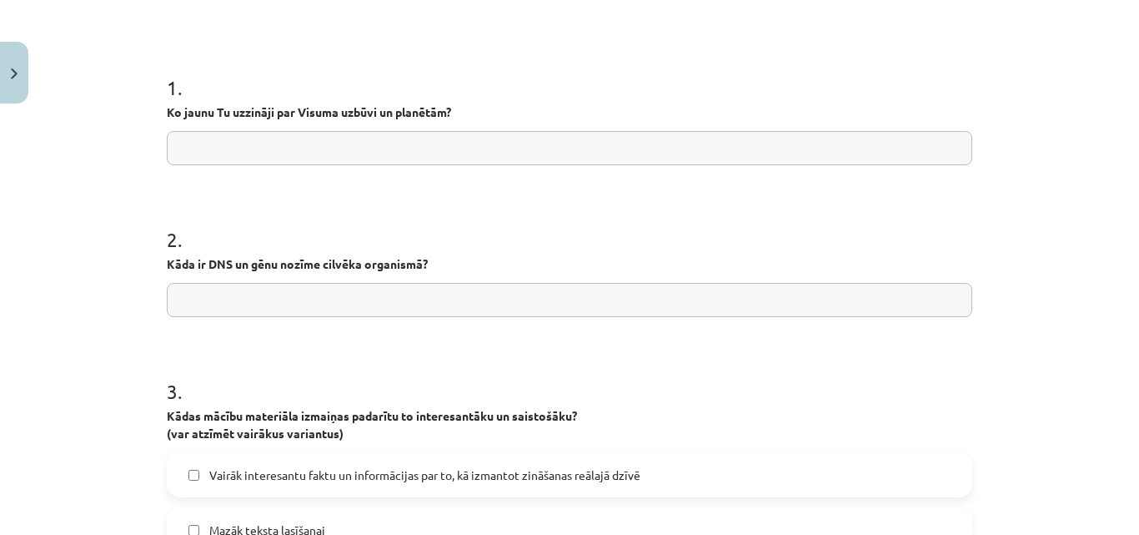
scroll to position [302, 0]
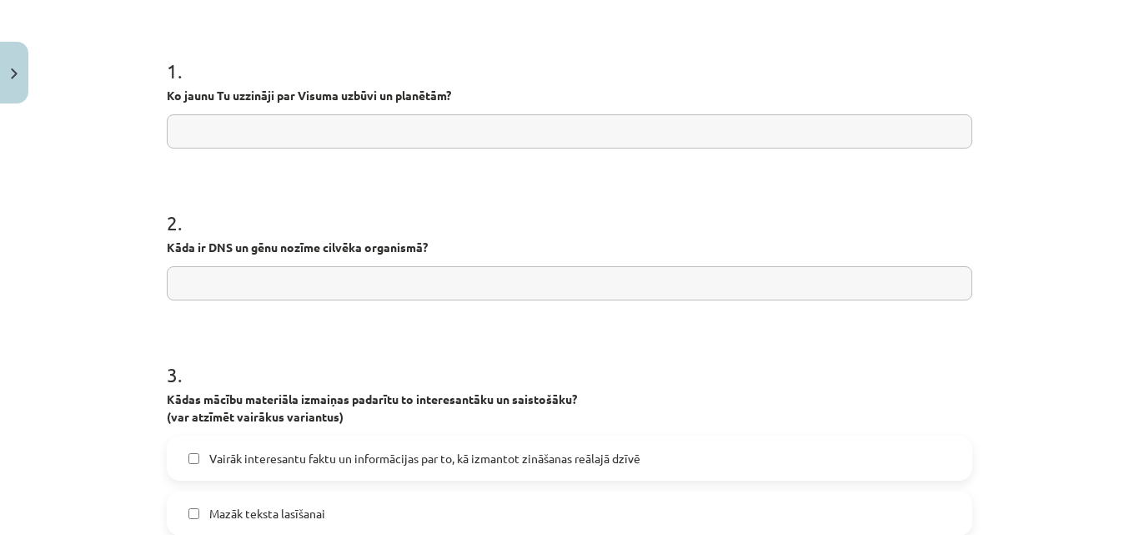
click at [787, 138] on input "text" at bounding box center [570, 131] width 806 height 34
type input "**********"
drag, startPoint x: 164, startPoint y: 245, endPoint x: 239, endPoint y: 264, distance: 76.7
click at [239, 264] on div "2 . Kāda ir DNS un gēnu nozīme cilvēka organismā?" at bounding box center [570, 241] width 806 height 118
copy p
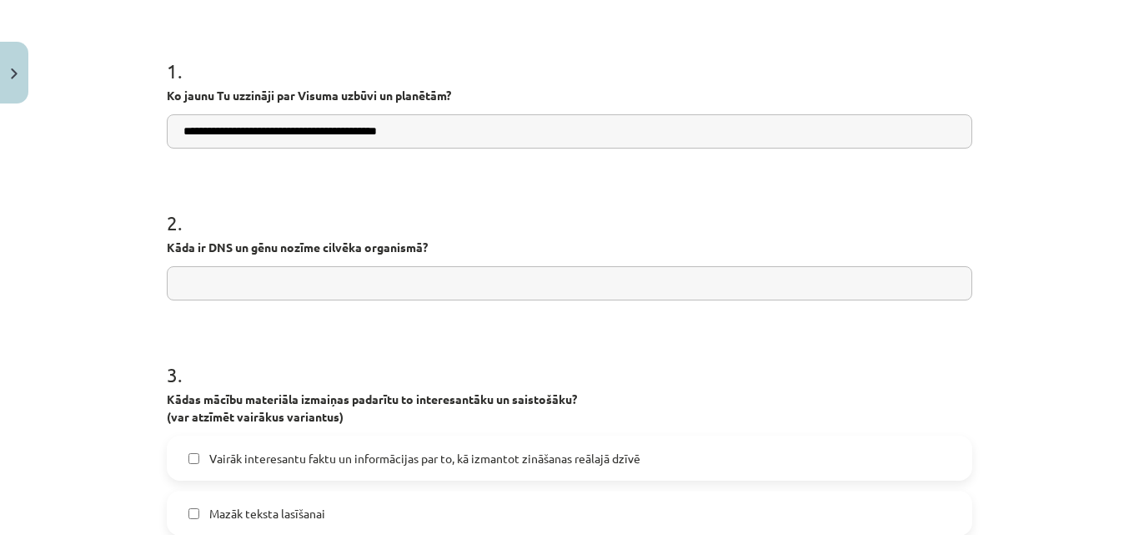
click at [234, 294] on input "text" at bounding box center [570, 283] width 806 height 34
type input "**********"
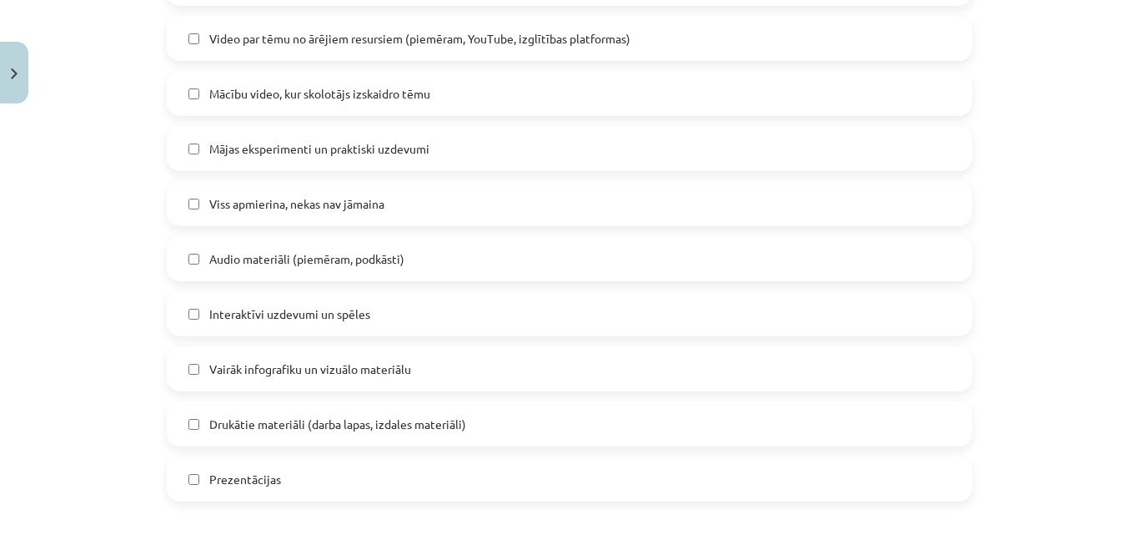
scroll to position [861, 0]
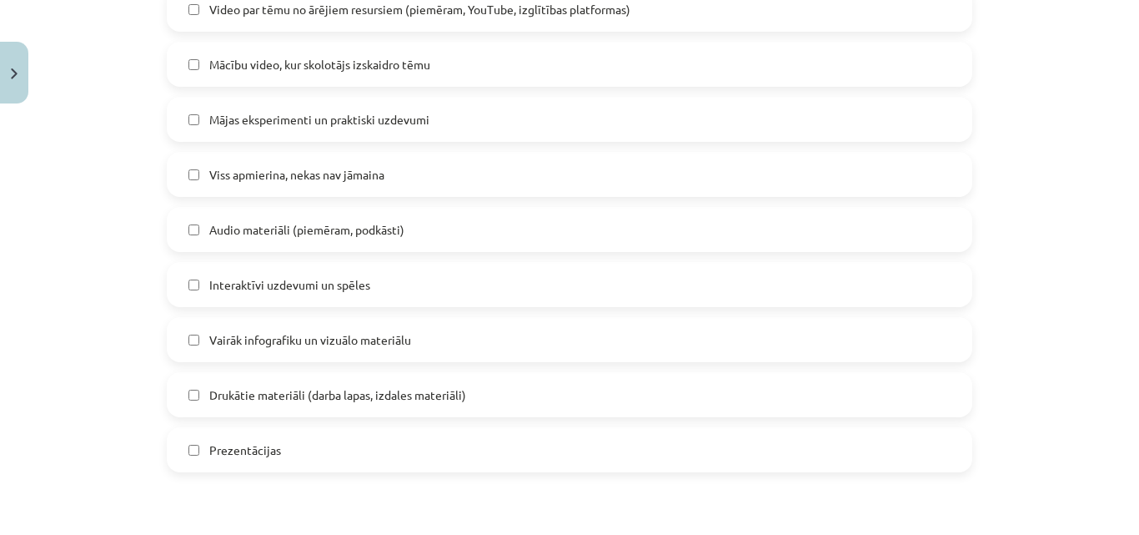
click at [442, 457] on label "Prezentācijas" at bounding box center [569, 450] width 802 height 42
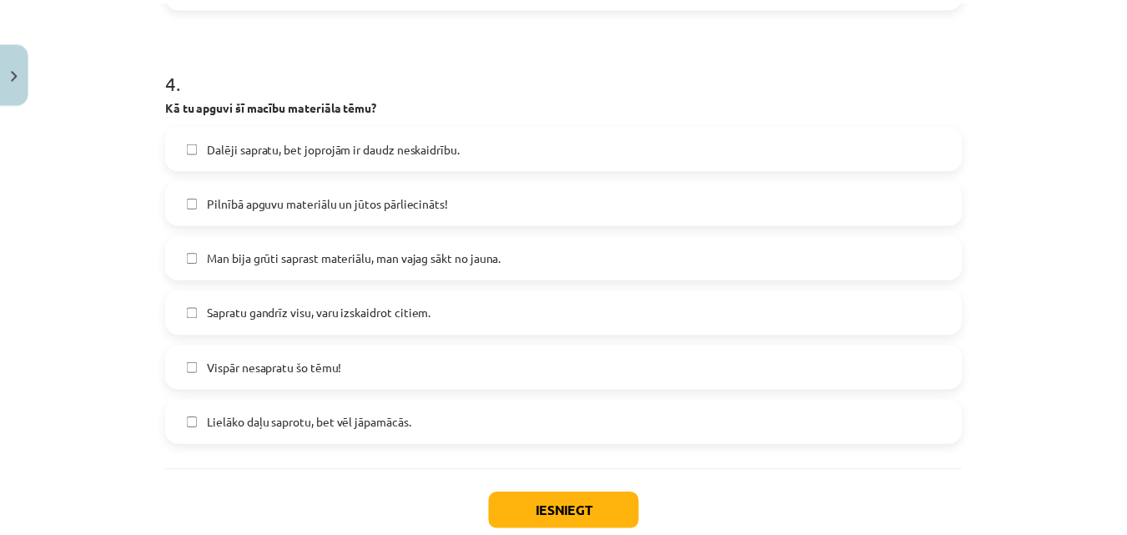
scroll to position [1345, 0]
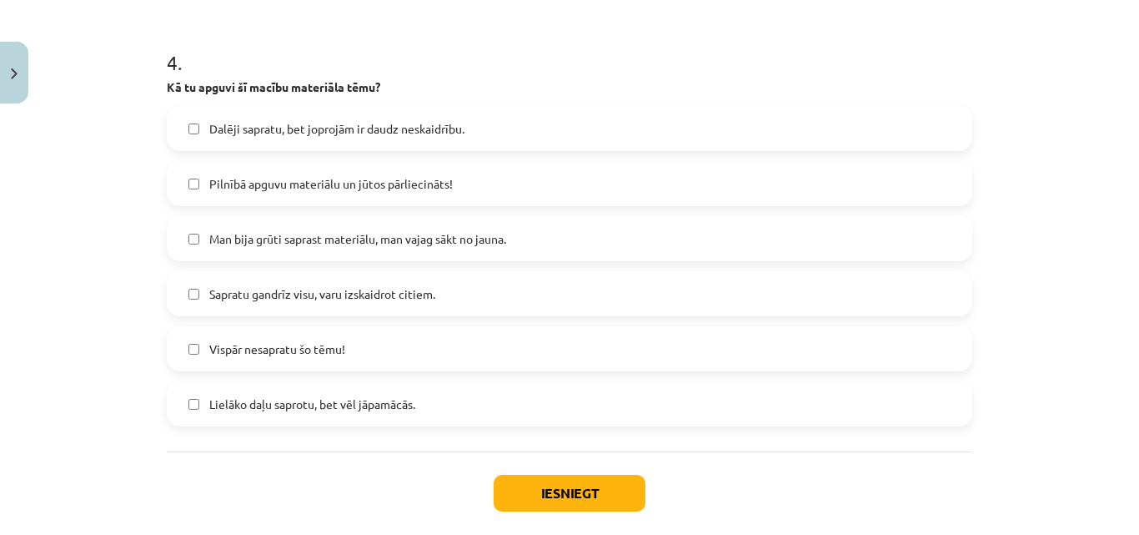
click at [337, 302] on span "Sapratu gandrīz visu, varu izskaidrot citiem." at bounding box center [322, 294] width 226 height 18
click at [550, 496] on button "Iesniegt" at bounding box center [570, 493] width 152 height 37
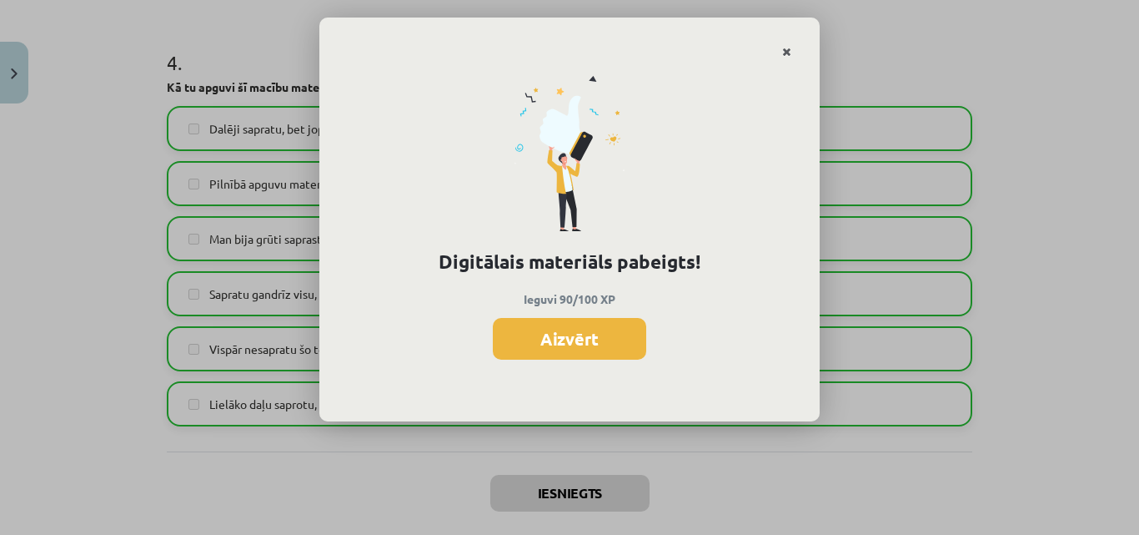
click at [785, 47] on icon "Close" at bounding box center [786, 53] width 9 height 12
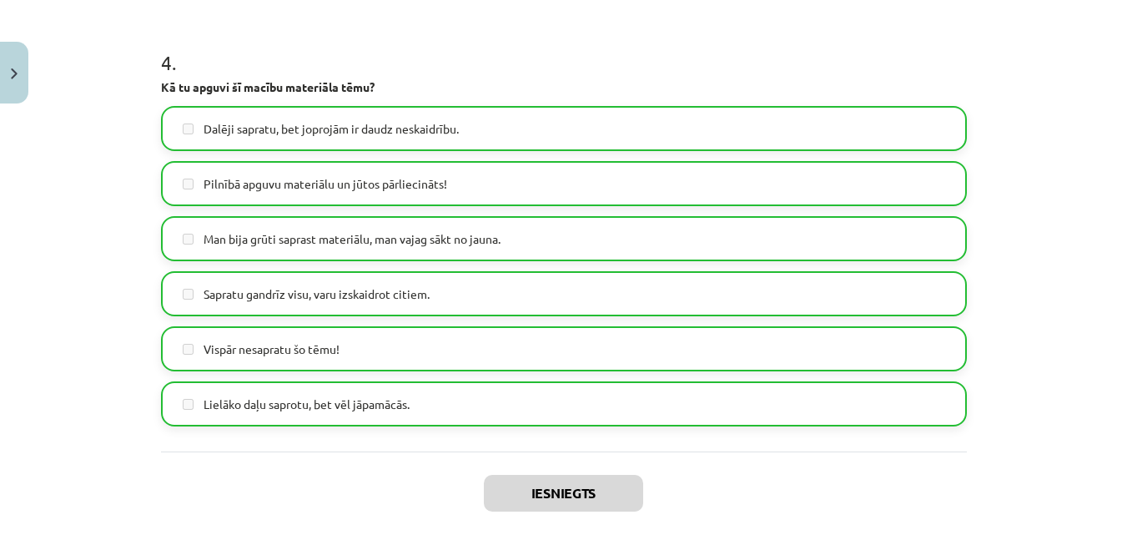
scroll to position [679, 0]
click at [0, 62] on button "Close" at bounding box center [14, 73] width 28 height 62
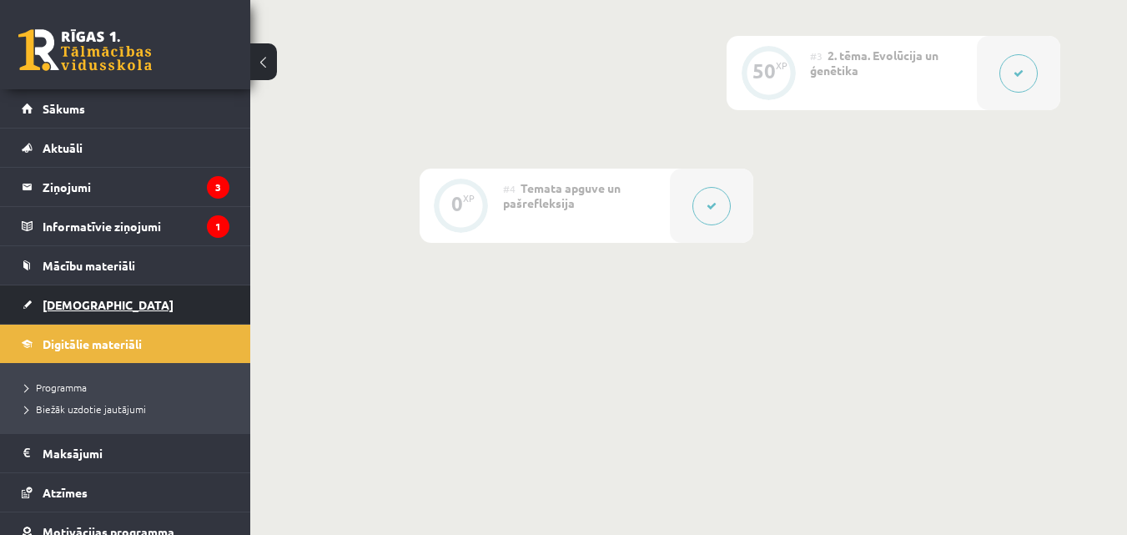
click at [73, 304] on span "[DEMOGRAPHIC_DATA]" at bounding box center [108, 304] width 131 height 15
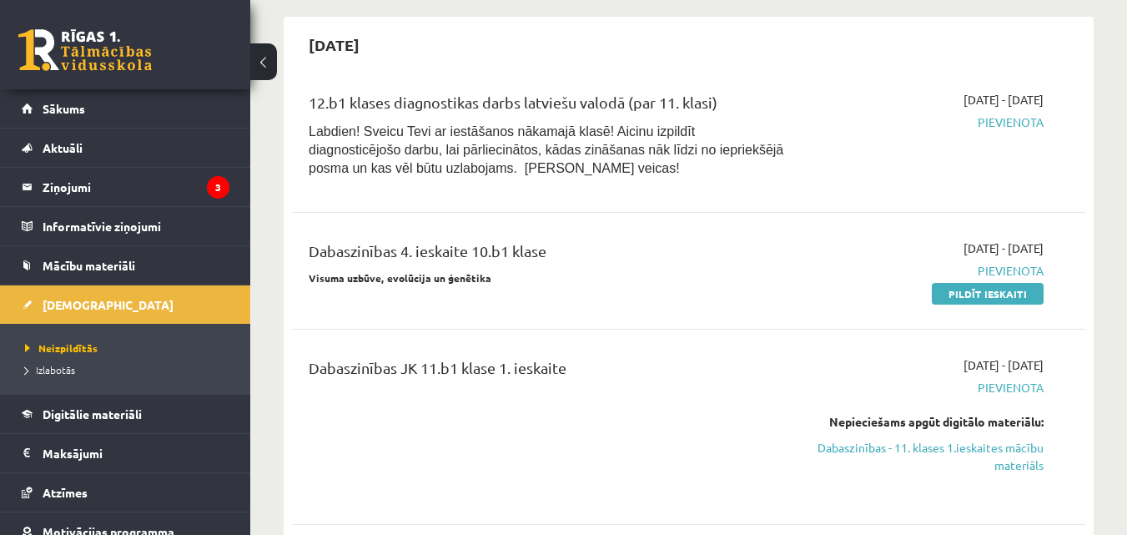
scroll to position [1497, 0]
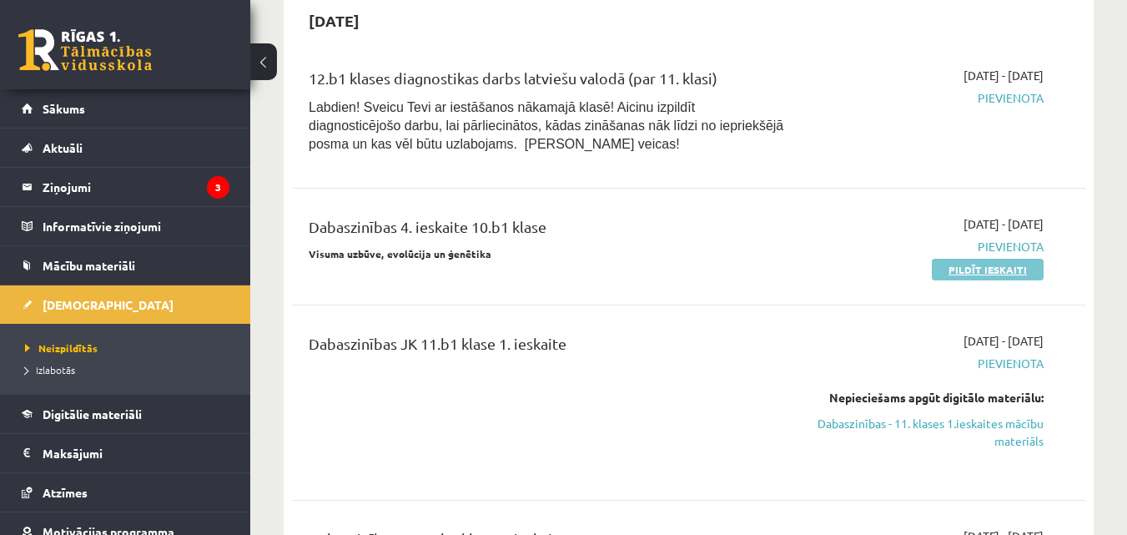
click at [1023, 259] on link "Pildīt ieskaiti" at bounding box center [988, 270] width 112 height 22
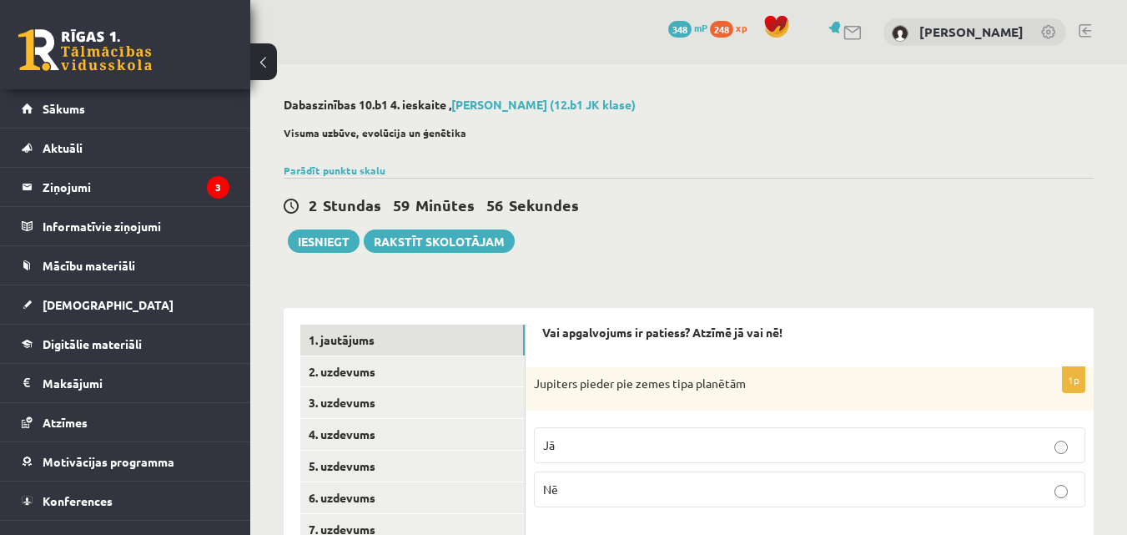
drag, startPoint x: 1139, startPoint y: 162, endPoint x: 1097, endPoint y: 95, distance: 78.7
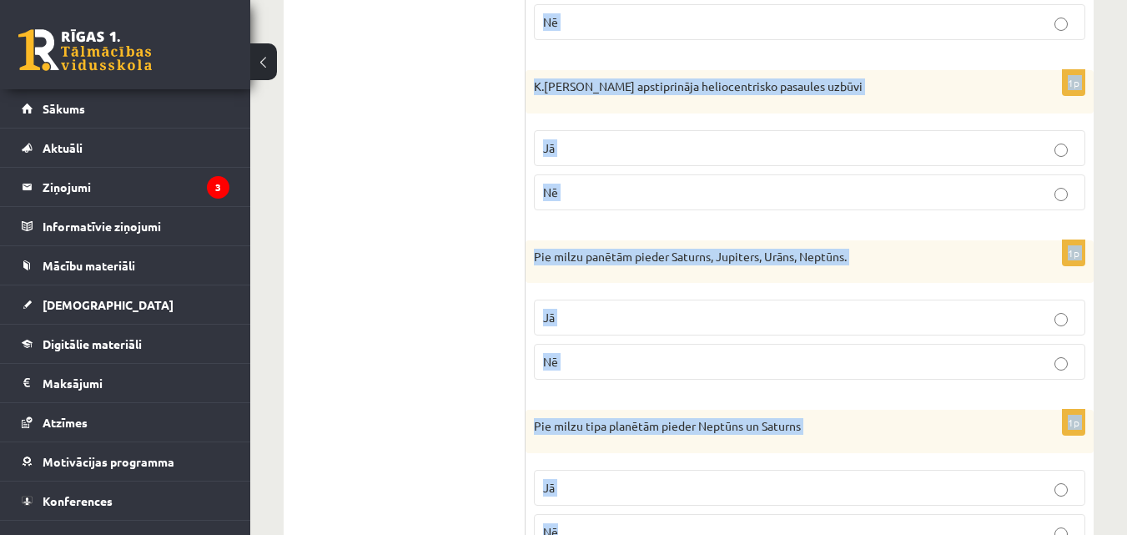
scroll to position [886, 0]
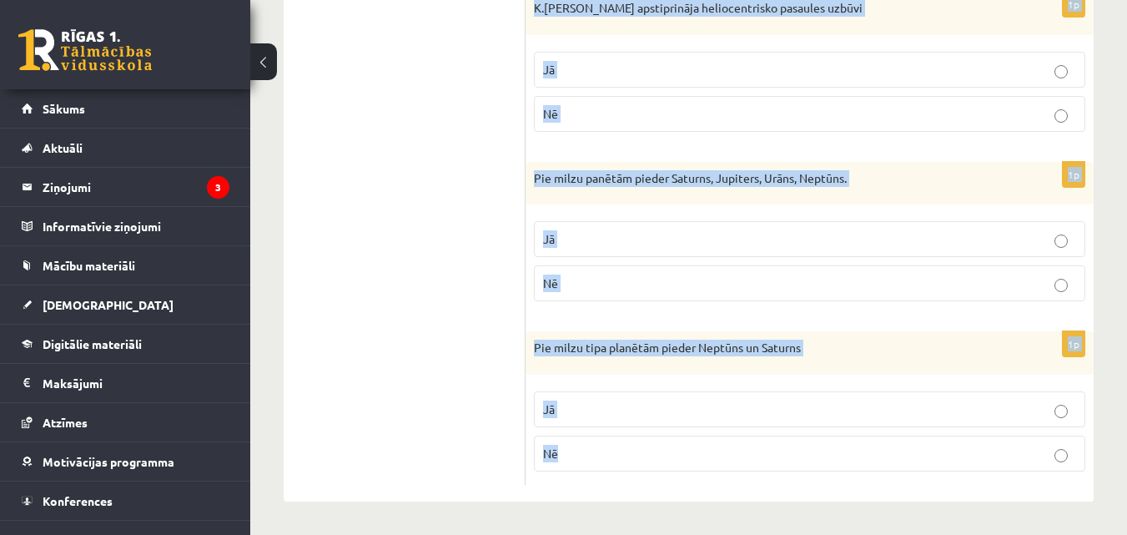
drag, startPoint x: 540, startPoint y: 128, endPoint x: 681, endPoint y: 546, distance: 440.7
copy form "Vai apgalvojums ir patiess? Atzīmē jā vai nē! 1p Jupiters pieder pie zemes tipa…"
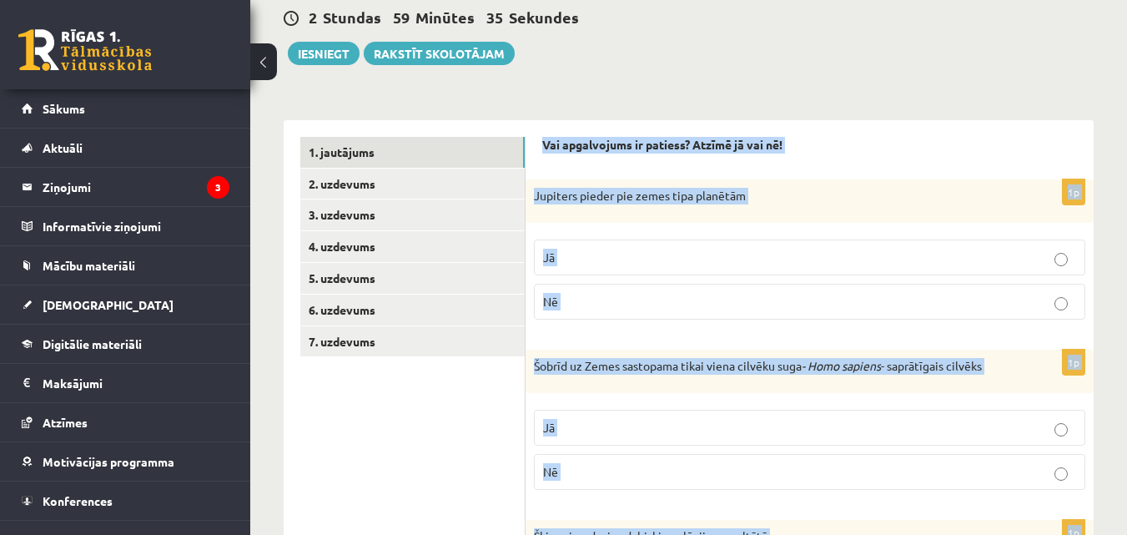
scroll to position [193, 0]
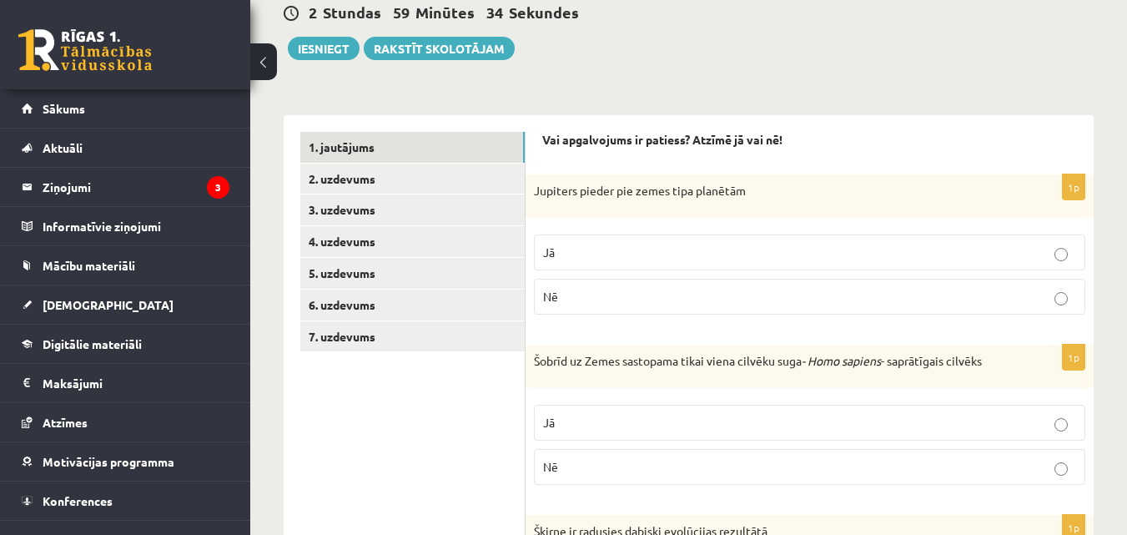
click at [970, 40] on div "2 Stundas 59 Minūtes 34 Sekundes Iesniegt Rakstīt skolotājam" at bounding box center [689, 22] width 810 height 75
click at [606, 294] on p "Nē" at bounding box center [809, 297] width 533 height 18
click at [590, 415] on p "Jā" at bounding box center [809, 423] width 533 height 18
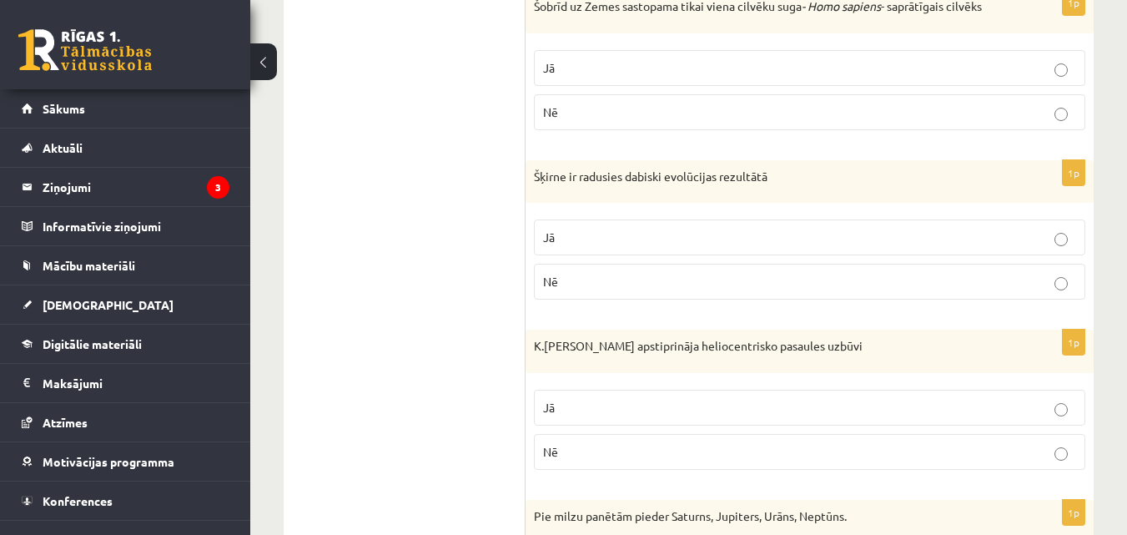
scroll to position [590, 0]
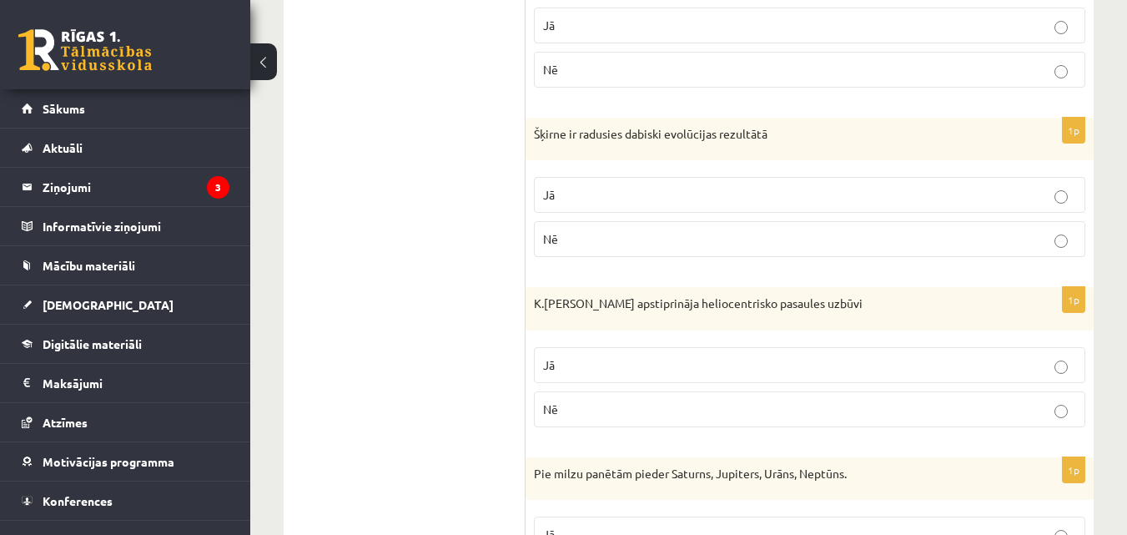
click at [1056, 429] on fieldset "Jā Nē" at bounding box center [809, 385] width 551 height 93
click at [1057, 420] on label "Nē" at bounding box center [809, 409] width 551 height 36
click at [1032, 249] on label "Nē" at bounding box center [809, 239] width 551 height 36
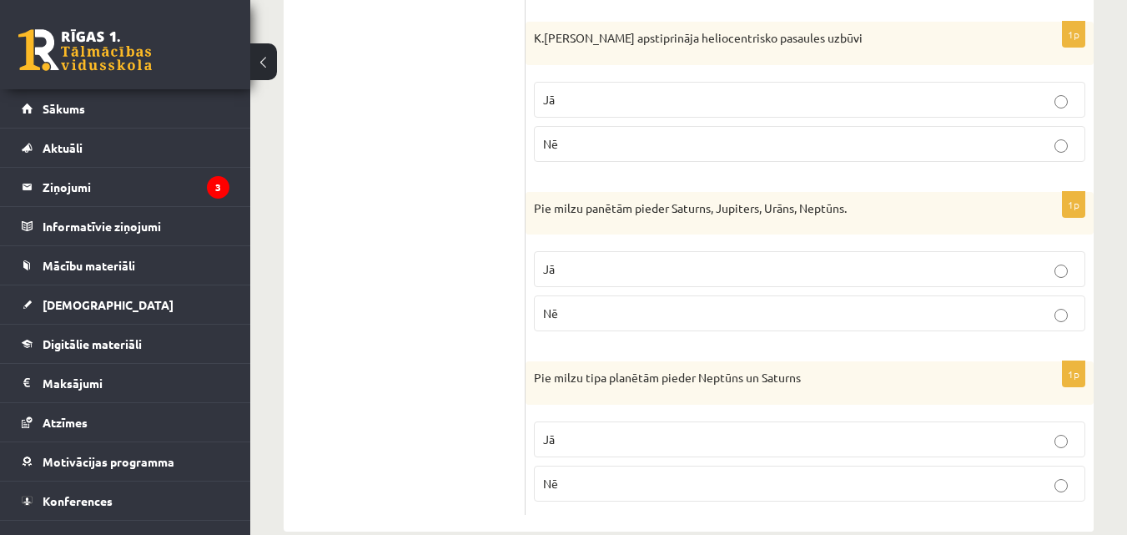
scroll to position [886, 0]
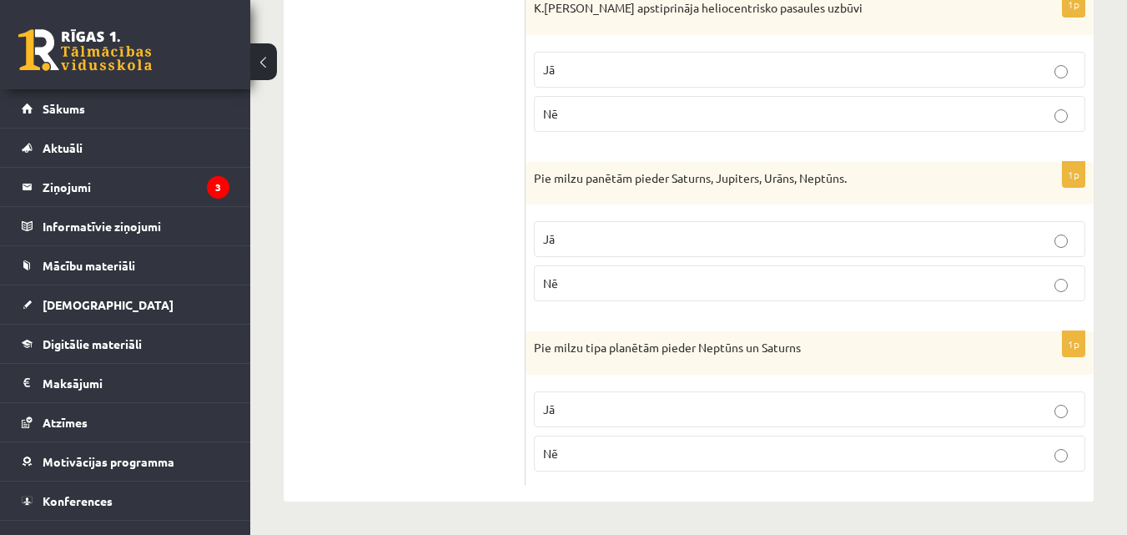
click at [1052, 420] on label "Jā" at bounding box center [809, 409] width 551 height 36
click at [1039, 249] on label "Jā" at bounding box center [809, 239] width 551 height 36
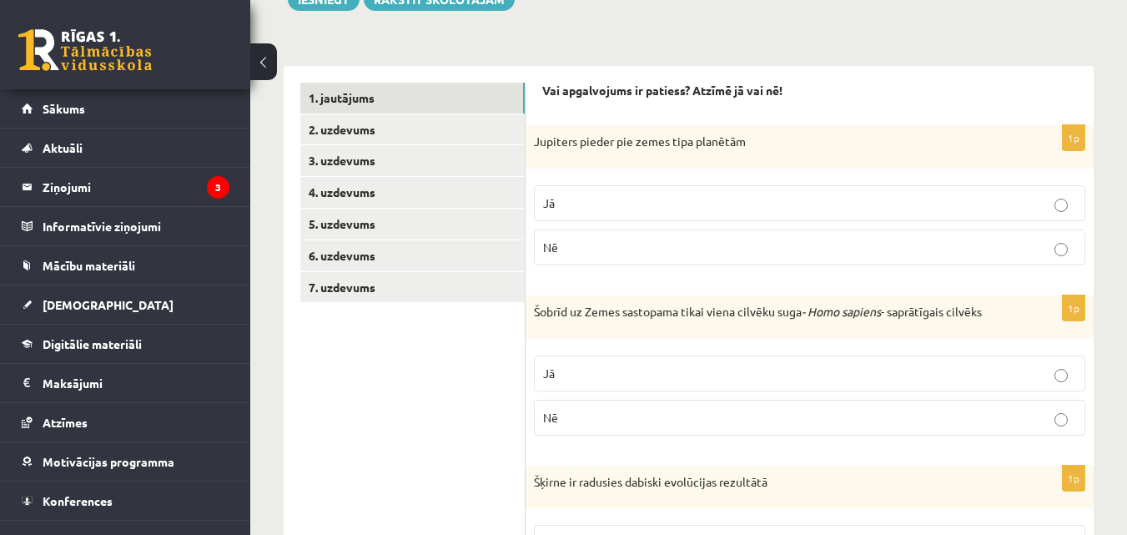
scroll to position [239, 0]
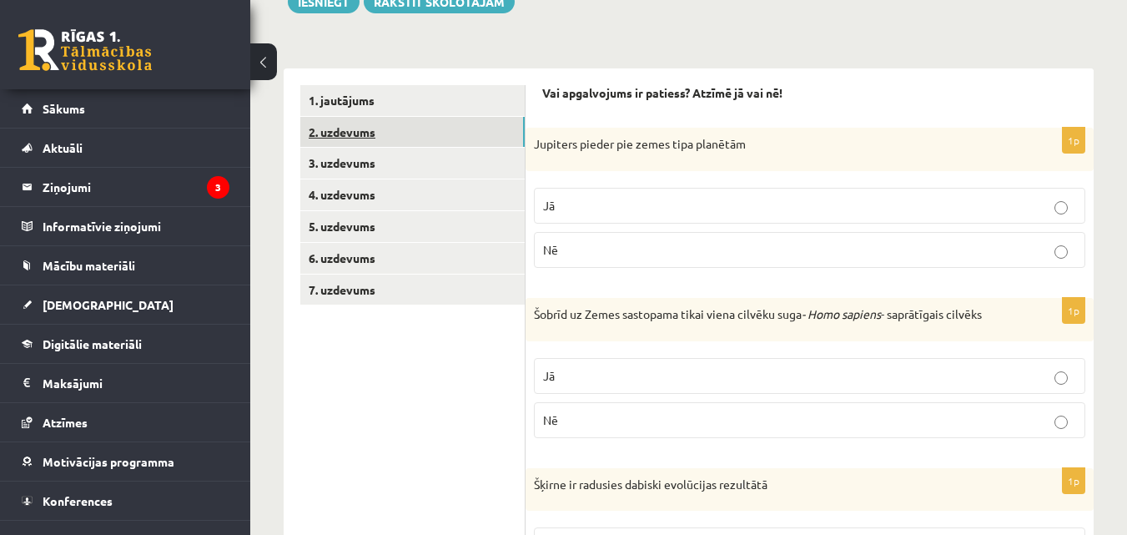
click at [379, 138] on link "2. uzdevums" at bounding box center [412, 132] width 224 height 31
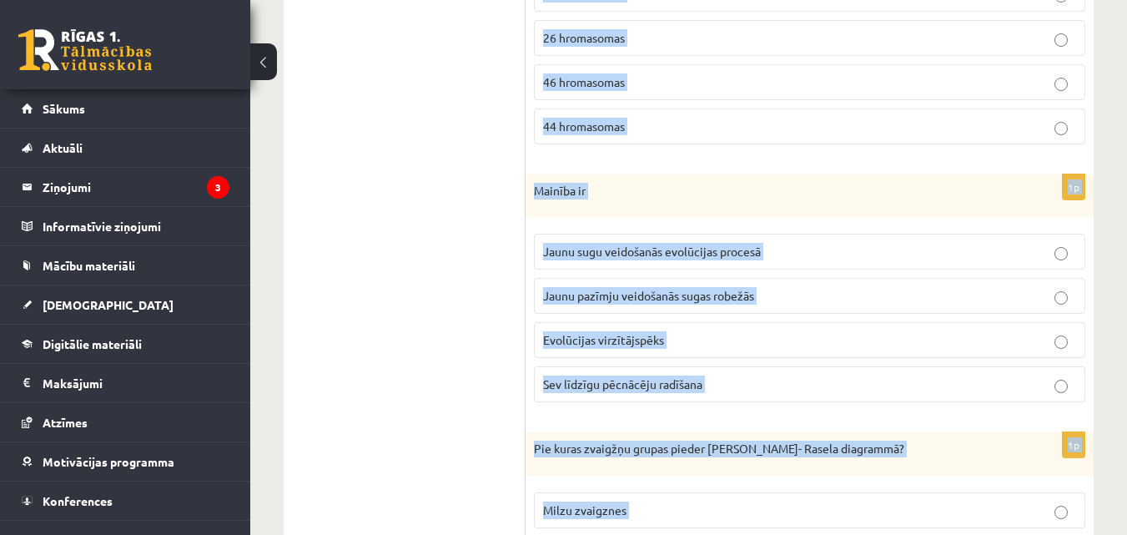
scroll to position [900, 0]
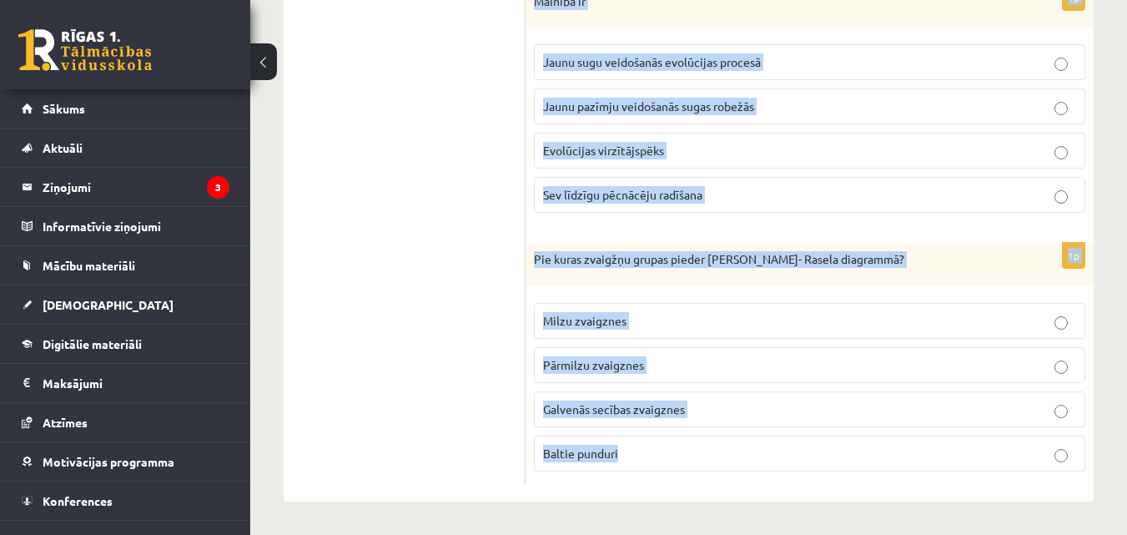
drag, startPoint x: 539, startPoint y: 89, endPoint x: 681, endPoint y: 564, distance: 495.6
drag, startPoint x: 594, startPoint y: 356, endPoint x: 642, endPoint y: 168, distance: 194.6
click at [642, 168] on label "Evolūcijas virzītājspēks" at bounding box center [809, 151] width 551 height 36
drag, startPoint x: 539, startPoint y: 334, endPoint x: 642, endPoint y: 466, distance: 168.2
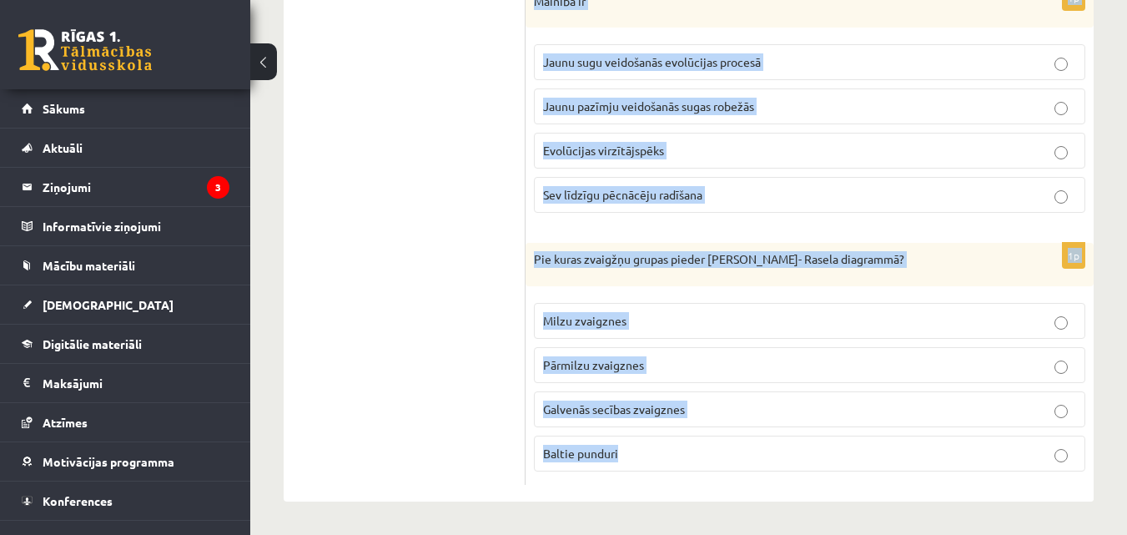
copy form "Atzīmē pareizo atbildi! 1p Pie Zemes grupas planētām pieder Marss Saturns Jupit…"
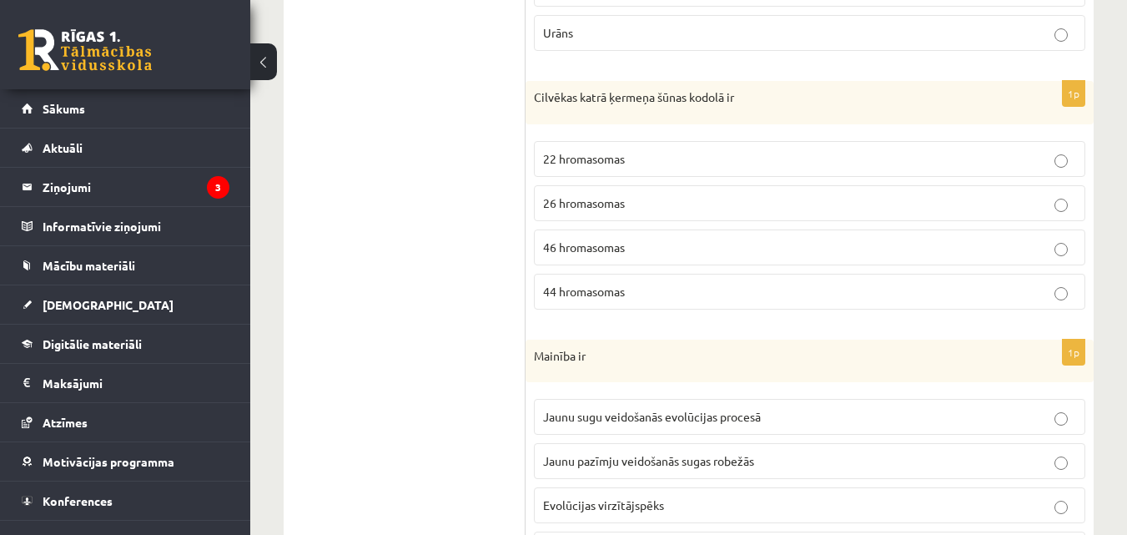
scroll to position [556, 0]
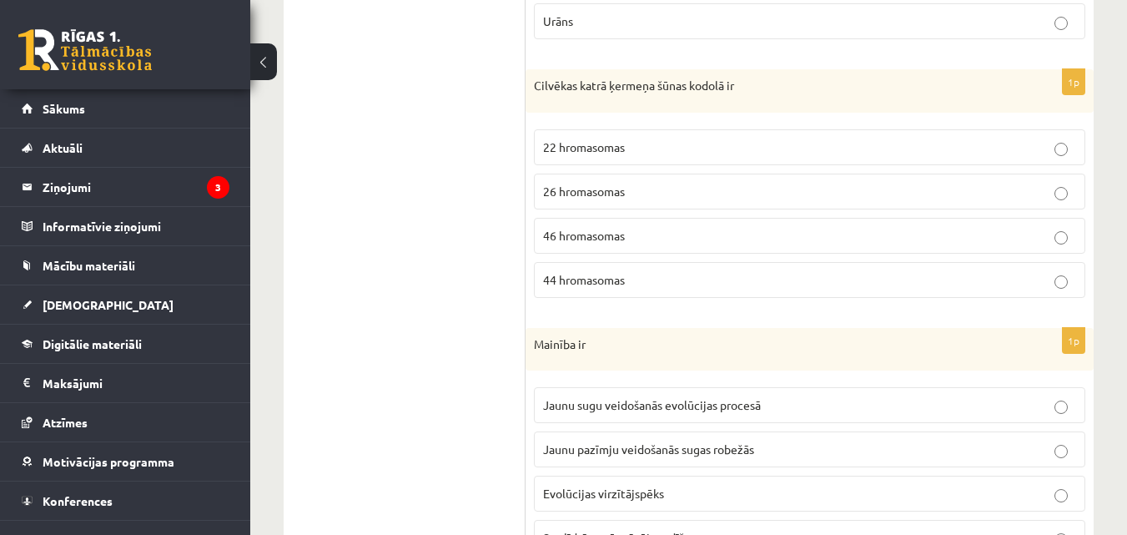
click at [702, 234] on p "46 hromasomas" at bounding box center [809, 236] width 533 height 18
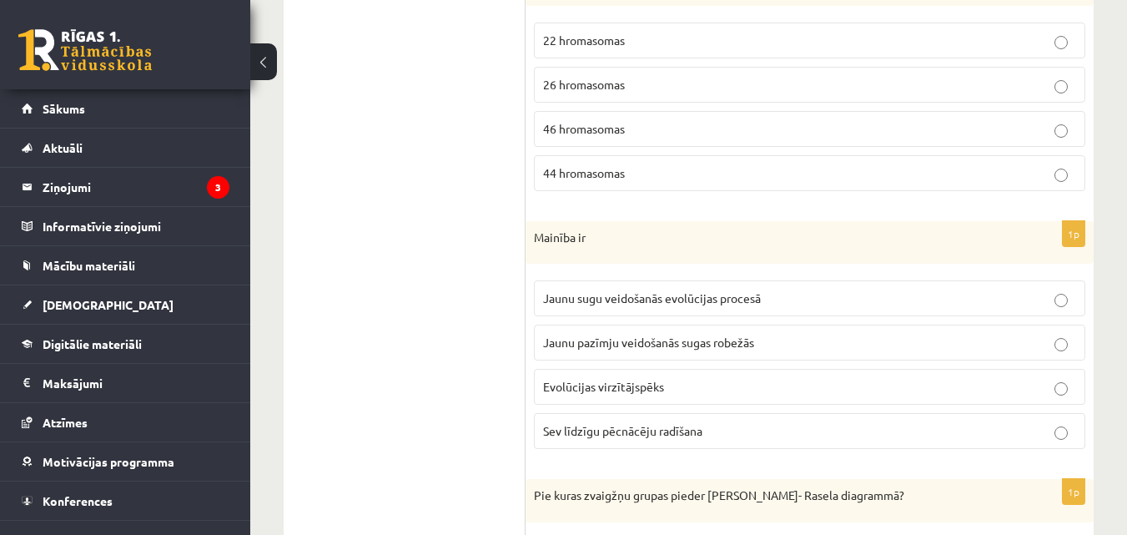
scroll to position [680, 0]
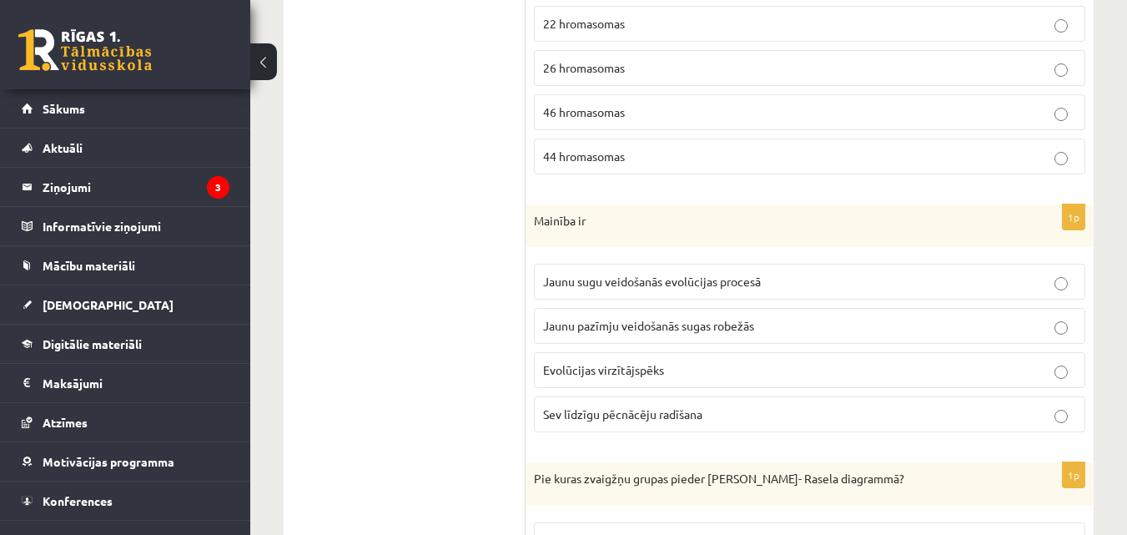
click at [847, 321] on p "Jaunu pazīmju veidošanās sugas robežās" at bounding box center [809, 326] width 533 height 18
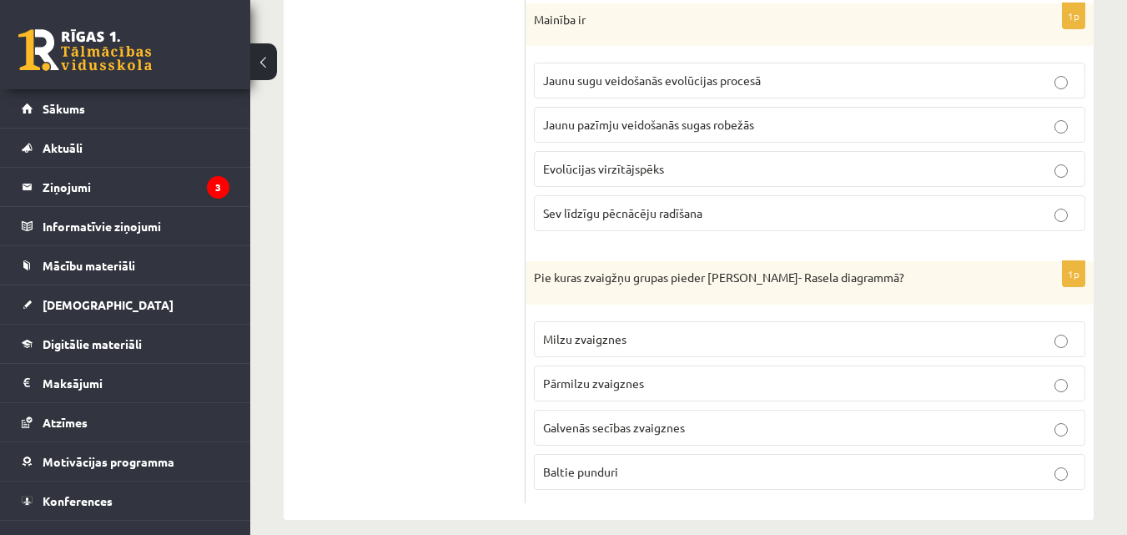
scroll to position [900, 0]
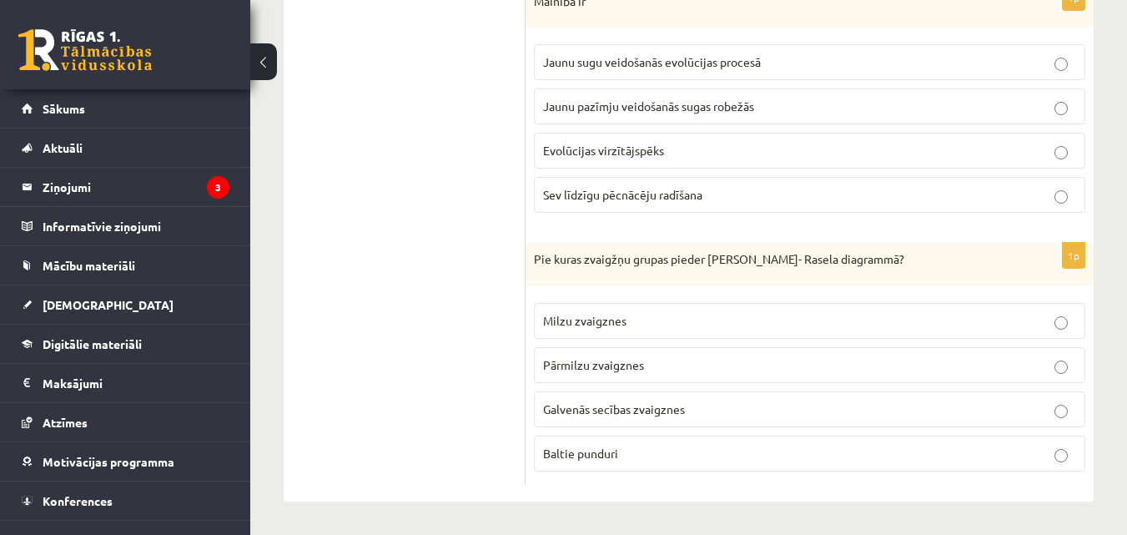
click at [587, 414] on span "Galvenās secības zvaigznes" at bounding box center [614, 408] width 142 height 15
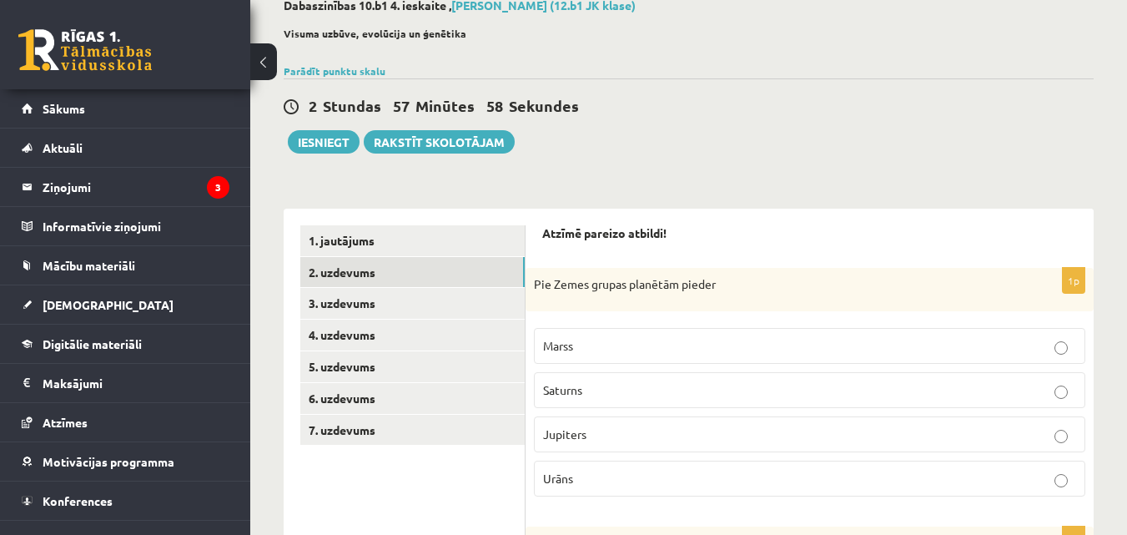
scroll to position [102, 0]
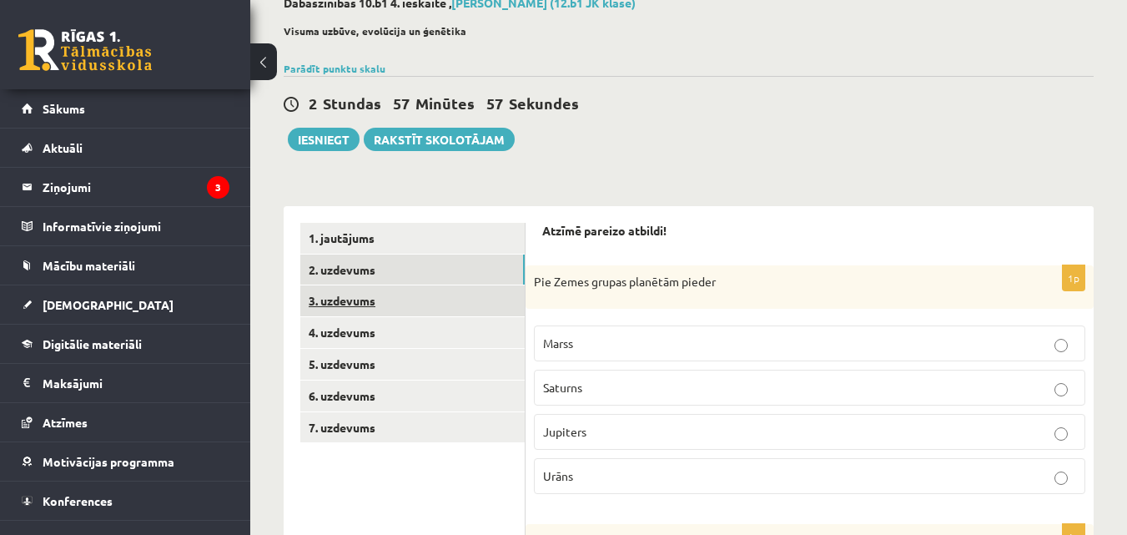
click at [395, 304] on link "3. uzdevums" at bounding box center [412, 300] width 224 height 31
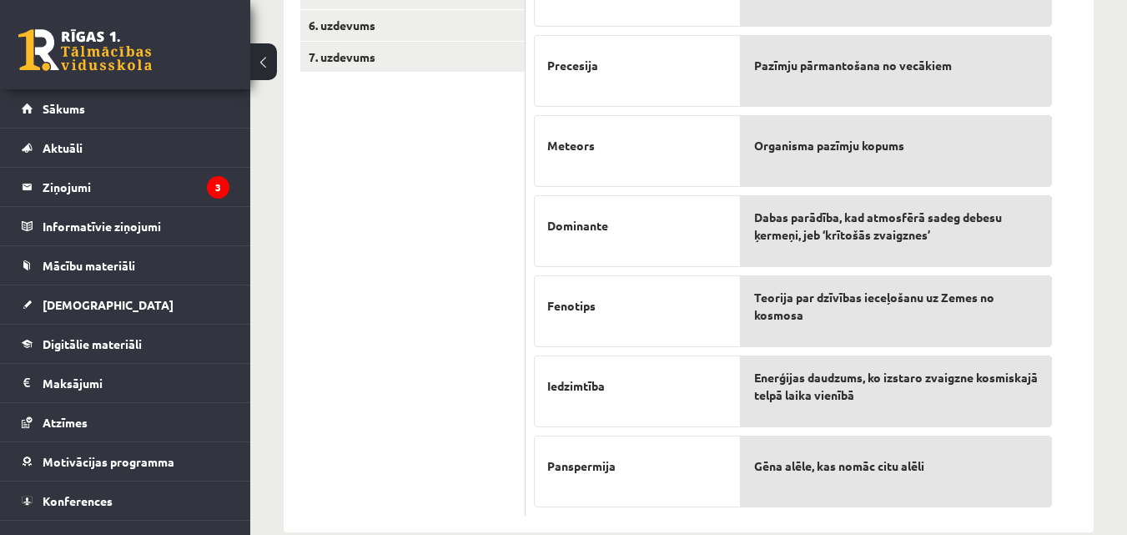
scroll to position [504, 0]
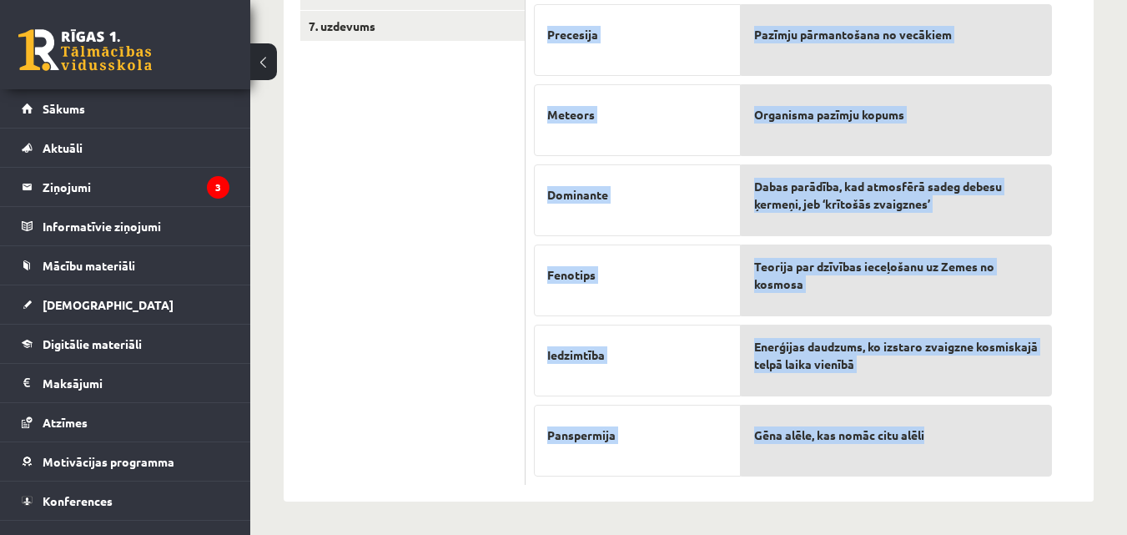
drag, startPoint x: 537, startPoint y: 114, endPoint x: 943, endPoint y: 453, distance: 528.2
click at [943, 453] on div "Izvēlies [PERSON_NAME] terminam pareizo skaidrojumu un savieno! Viens skaidroju…" at bounding box center [809, 153] width 568 height 696
copy form "Izvēlies [PERSON_NAME] terminam pareizo skaidrojumu un savieno! Viens skaidroju…"
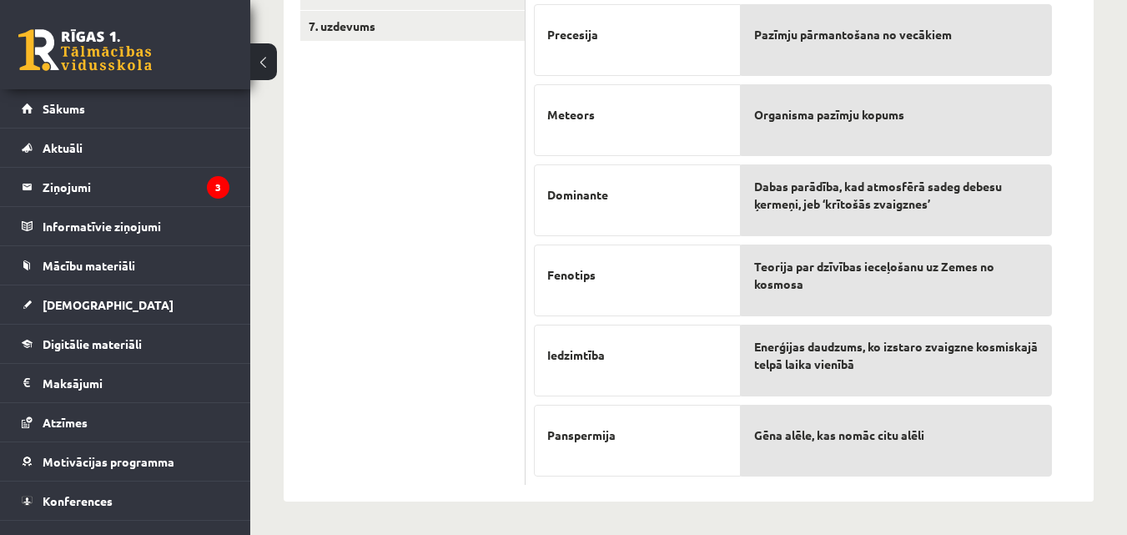
click at [411, 223] on ul "1. jautājums 2. uzdevums 3. uzdevums 4. uzdevums 5. uzdevums 6. uzdevums 7. uzd…" at bounding box center [412, 153] width 225 height 663
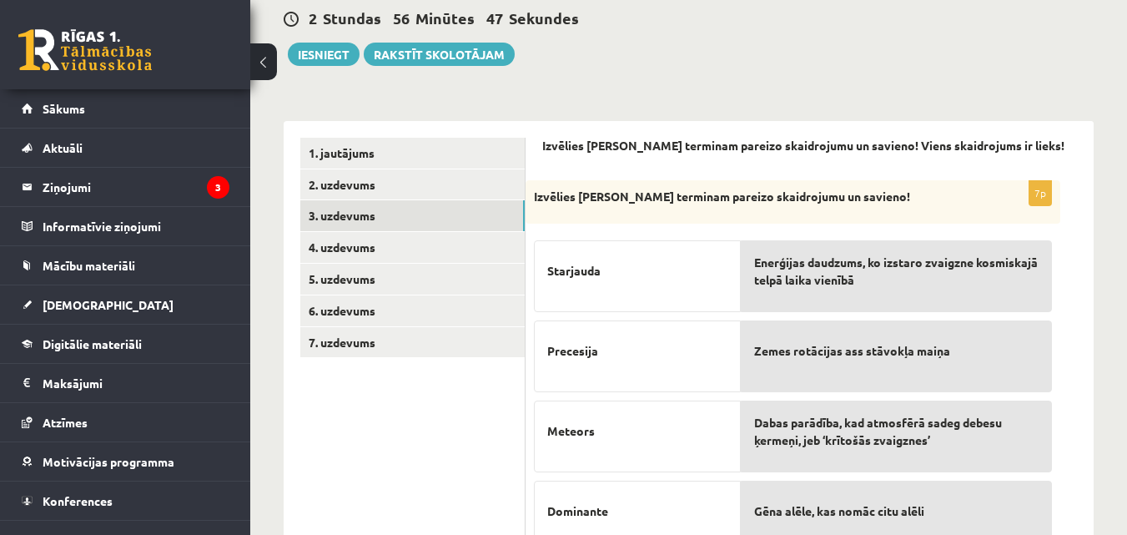
scroll to position [174, 0]
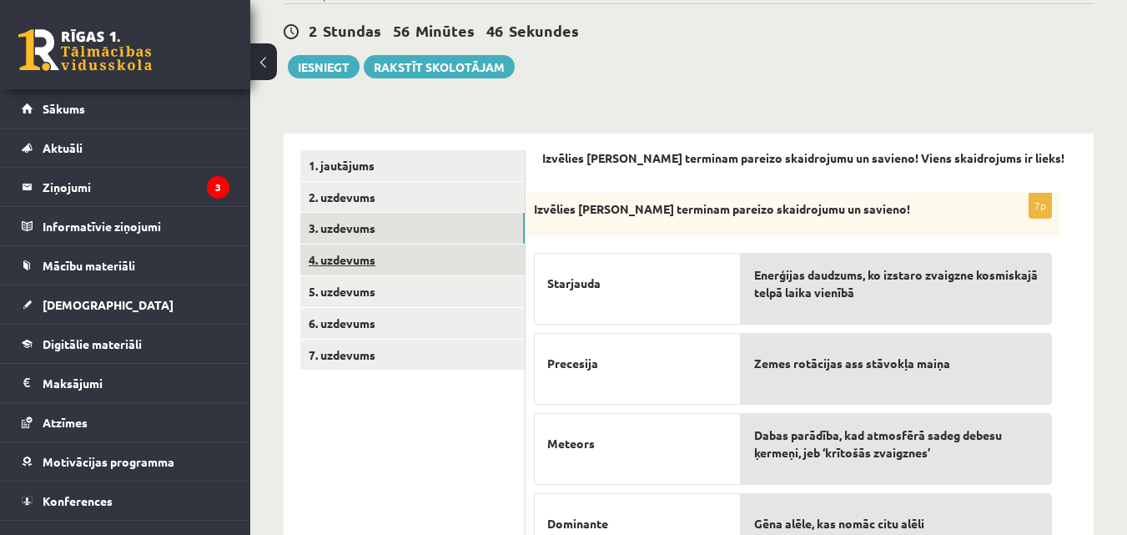
click at [413, 257] on link "4. uzdevums" at bounding box center [412, 259] width 224 height 31
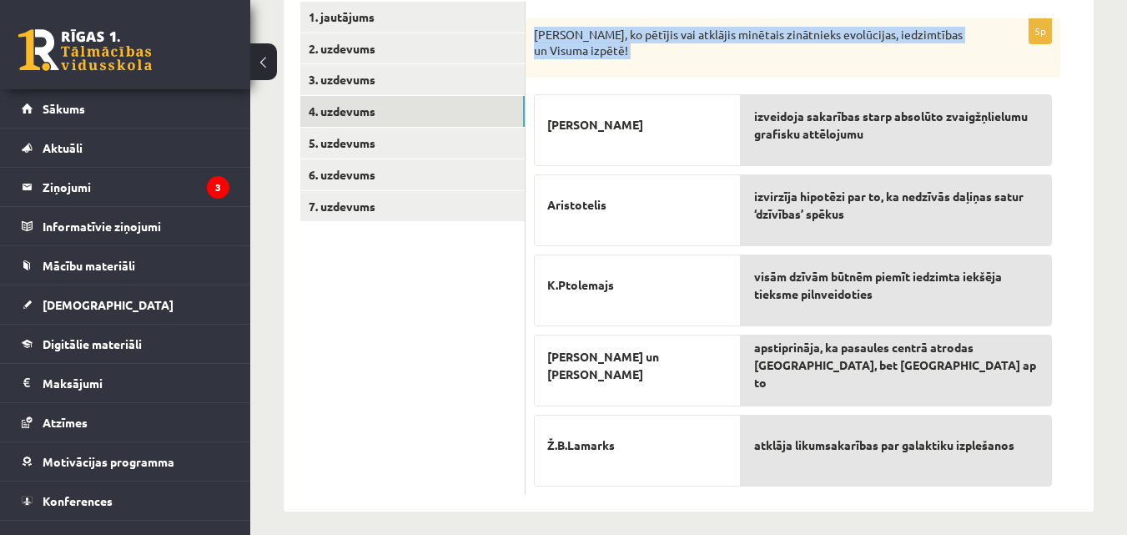
scroll to position [334, 0]
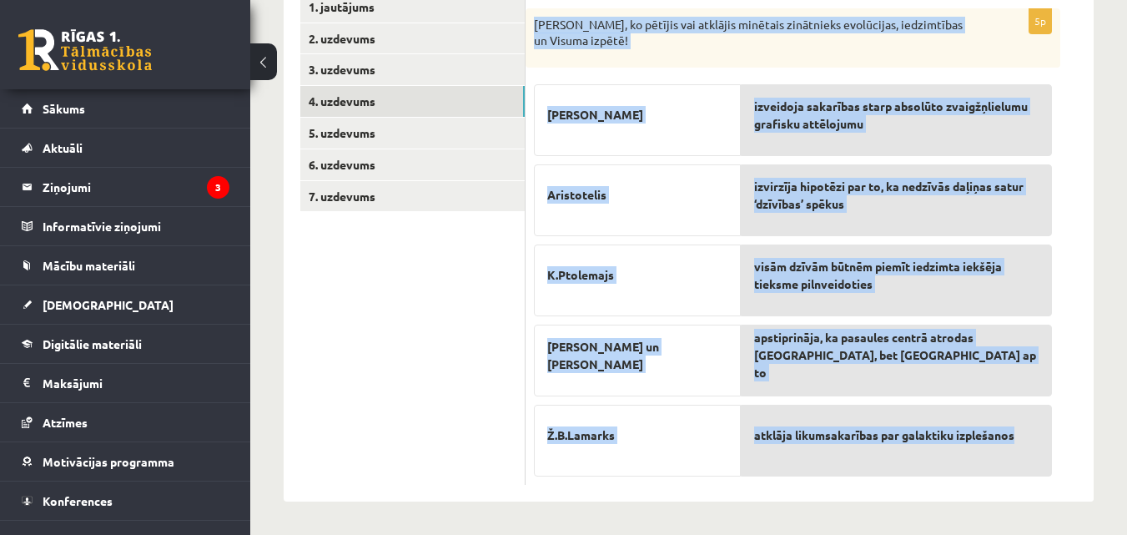
drag, startPoint x: 533, startPoint y: 112, endPoint x: 1031, endPoint y: 434, distance: 593.0
click at [1031, 434] on div "5p Nosaki, ko pētījis vai atklājis minētais zinātnieks evolūcijas, iedzimtības …" at bounding box center [792, 246] width 535 height 476
copy div "[PERSON_NAME], ko pētījis vai atklājis minētais zinātnieks evolūcijas, iedzimtī…"
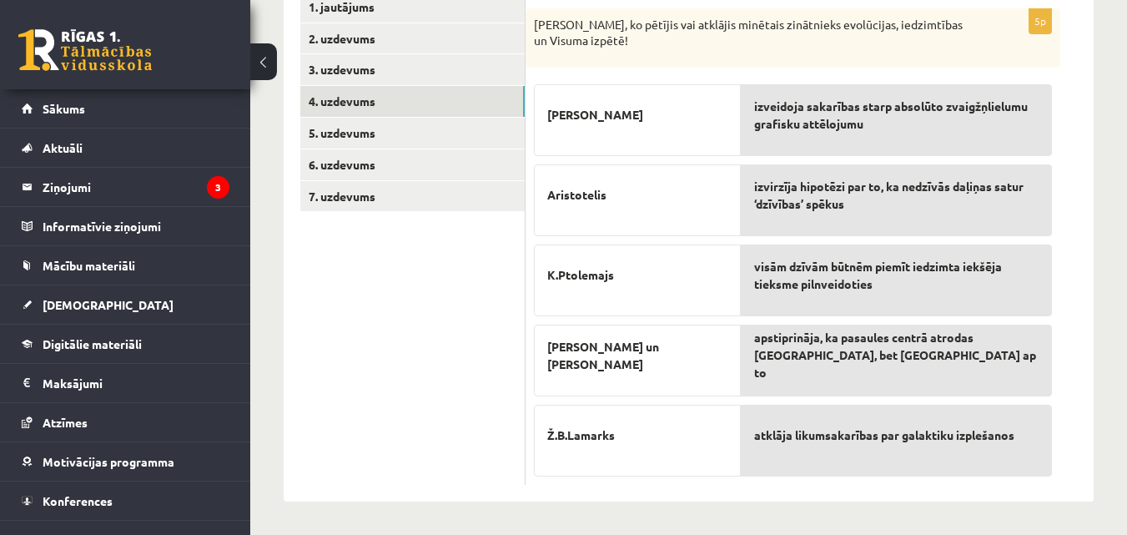
click at [448, 339] on ul "1. jautājums 2. uzdevums 3. uzdevums 4. uzdevums 5. uzdevums 6. uzdevums 7. uzd…" at bounding box center [412, 238] width 225 height 493
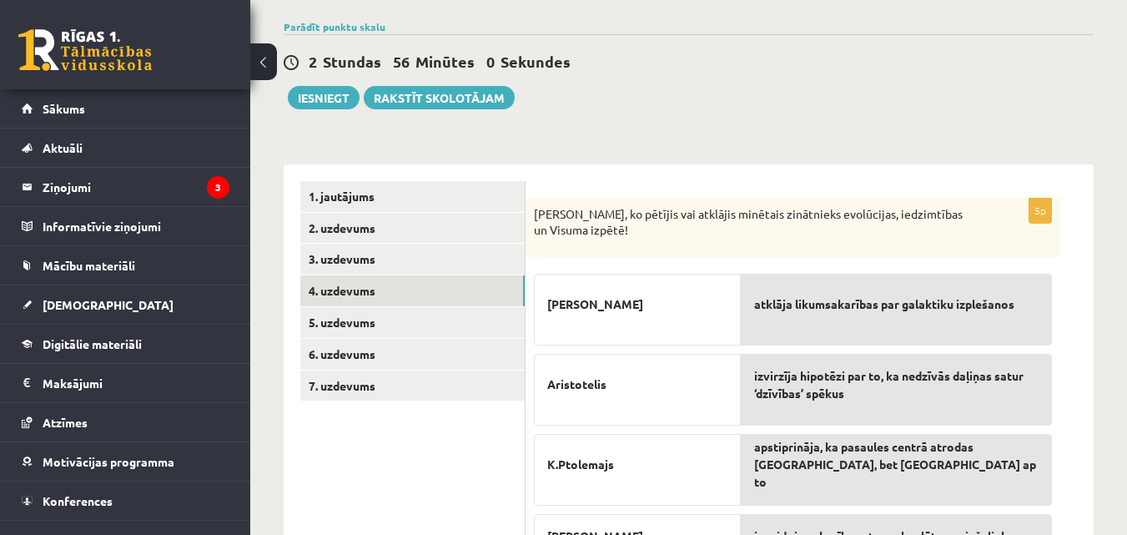
scroll to position [143, 0]
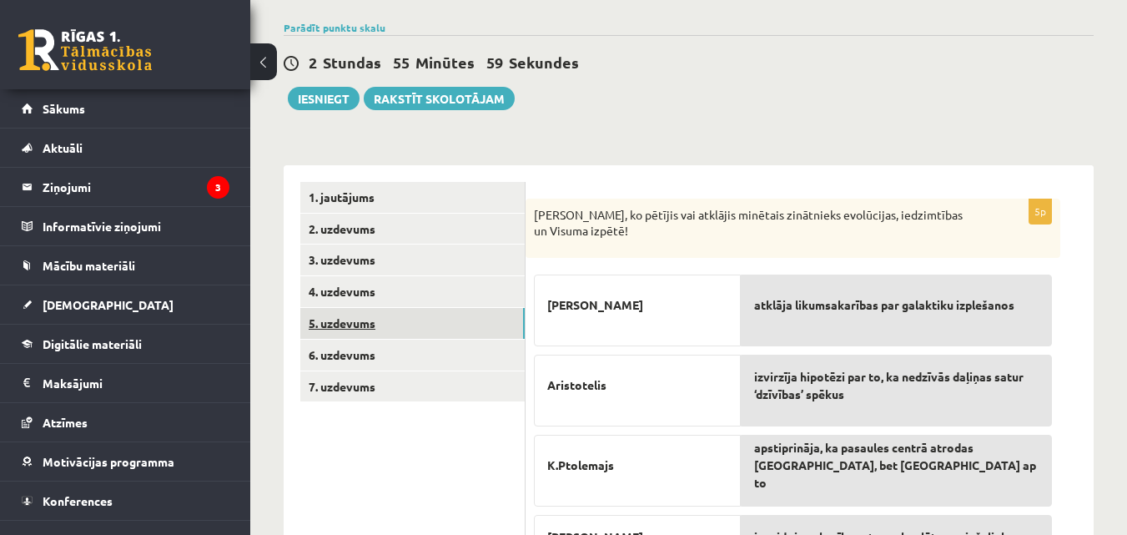
click at [450, 317] on link "5. uzdevums" at bounding box center [412, 323] width 224 height 31
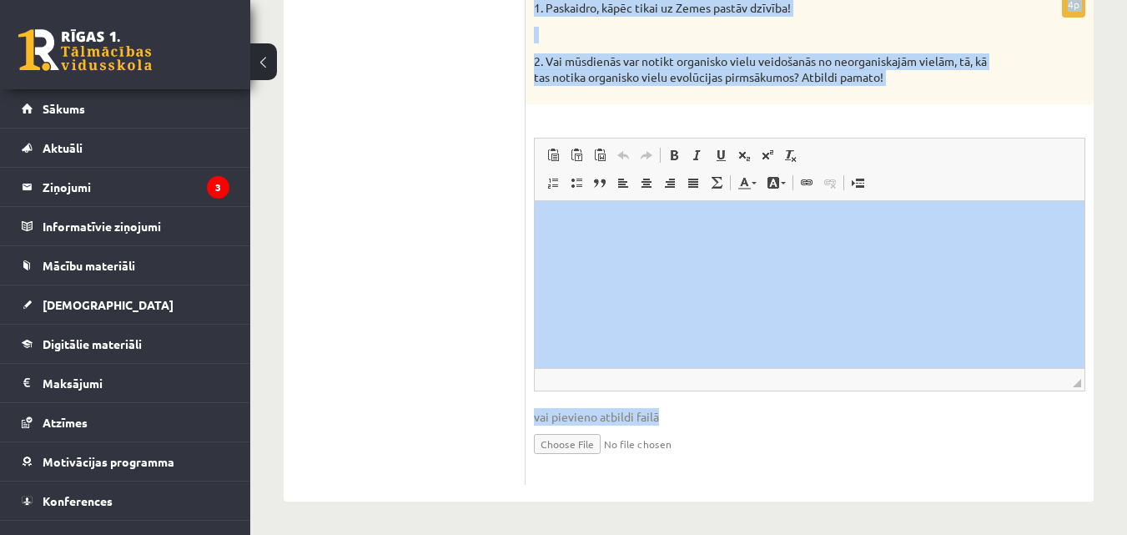
scroll to position [1269, 0]
drag, startPoint x: 531, startPoint y: 68, endPoint x: 954, endPoint y: 495, distance: 601.0
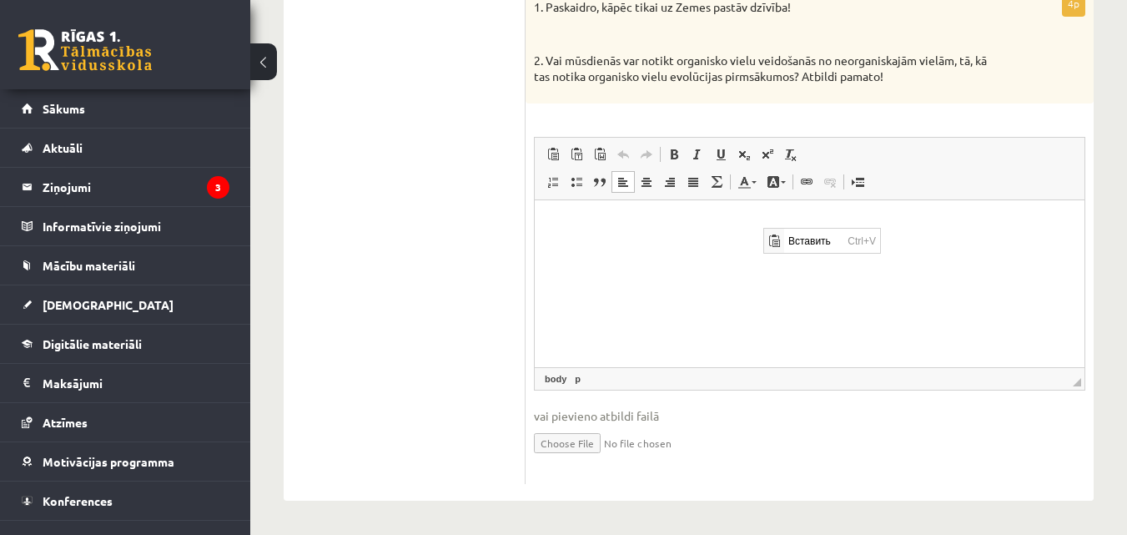
scroll to position [0, 0]
click at [575, 115] on div "4p 1. Paskaidro, kāpēc tikai uz Zemes pastāv dzīvība! 2. Vai mūsdienās var noti…" at bounding box center [809, 237] width 568 height 492
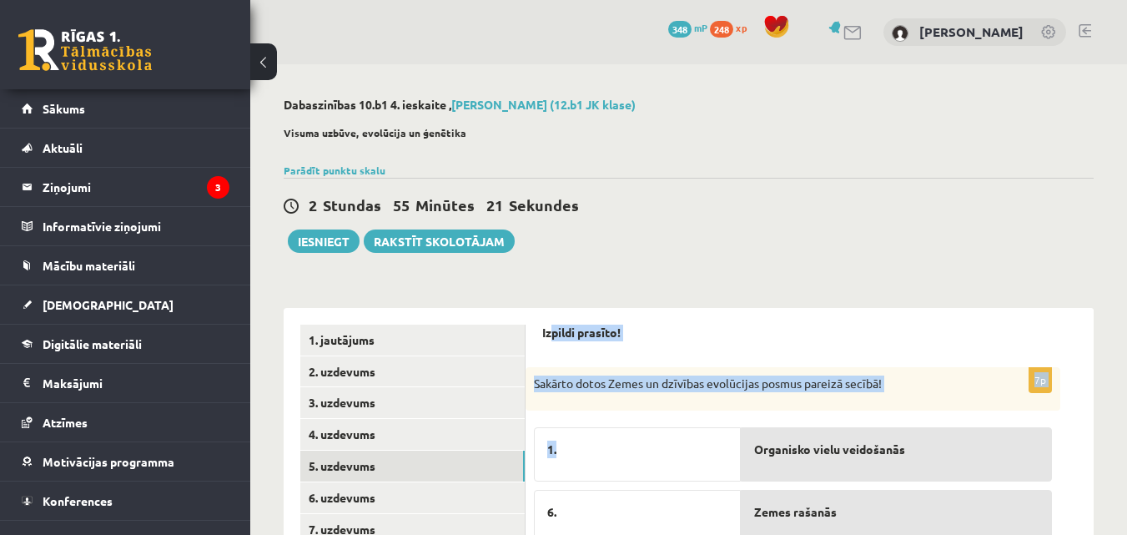
drag, startPoint x: 549, startPoint y: 332, endPoint x: 647, endPoint y: 433, distance: 141.0
click at [637, 350] on div "Izpildi prasīto!" at bounding box center [809, 337] width 535 height 27
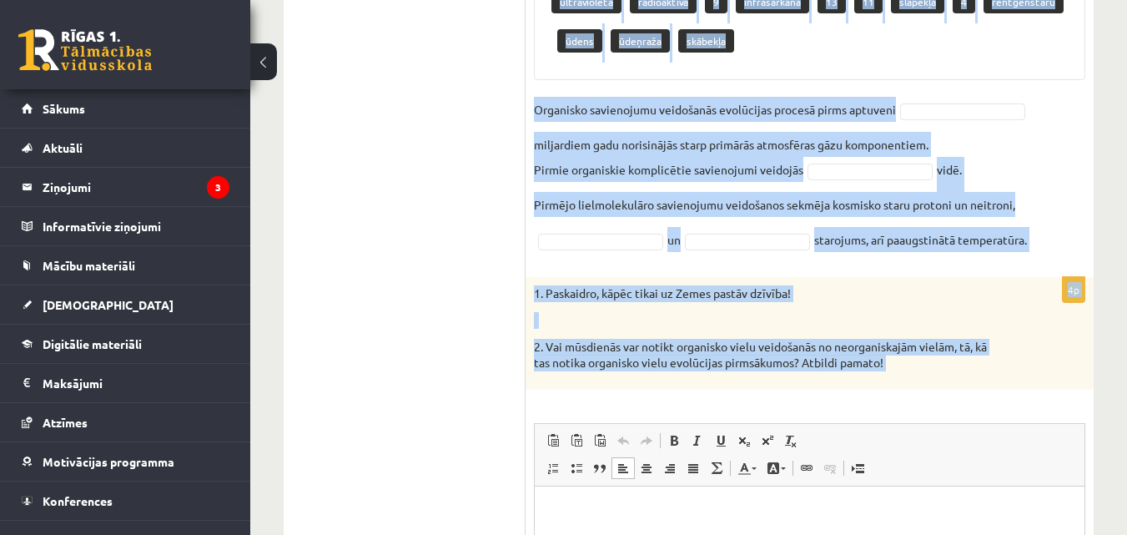
scroll to position [1013, 0]
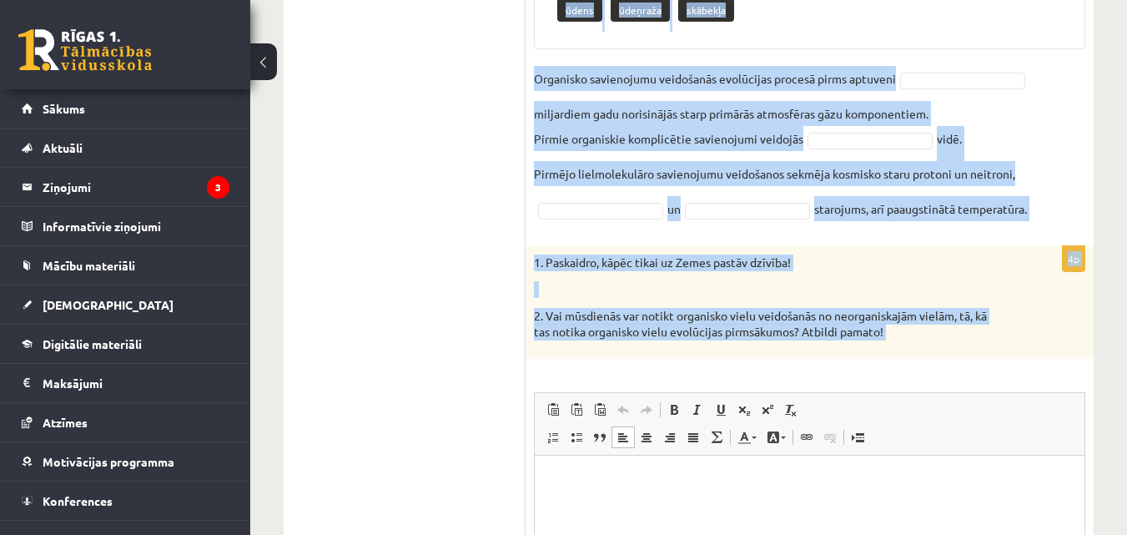
drag, startPoint x: 537, startPoint y: 324, endPoint x: 890, endPoint y: 341, distance: 353.2
click at [890, 341] on div "Izpildi prasīto! 7p Sakārto dotos Zemes un dzīvības evolūcijas posmus pareizā s…" at bounding box center [809, 24] width 568 height 1461
copy form "Loremip dolorsi! 9a Consect adipi Elits do eiusmodt incididunt utlabo etdolor m…"
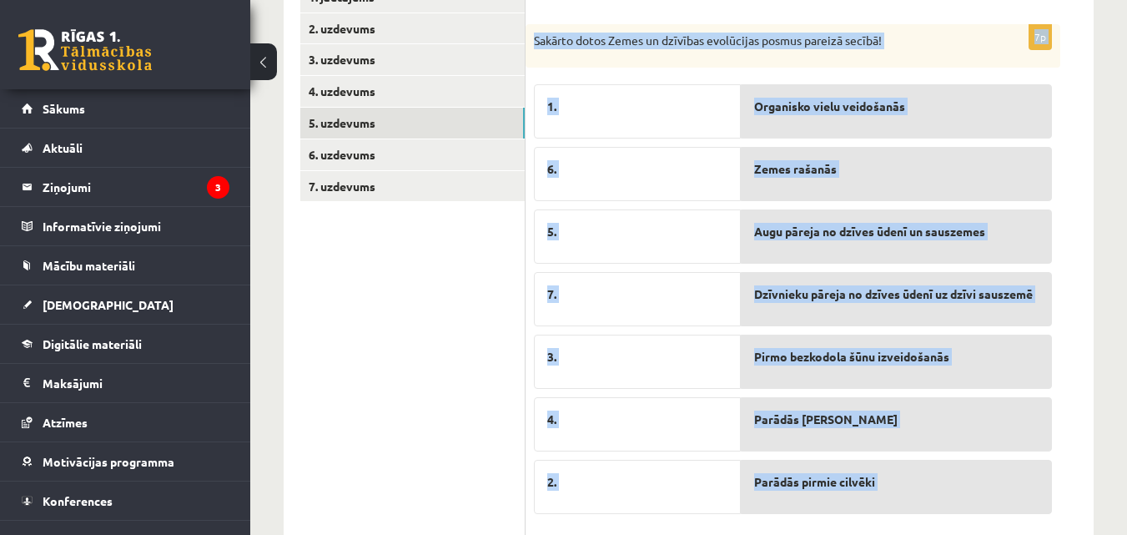
scroll to position [361, 0]
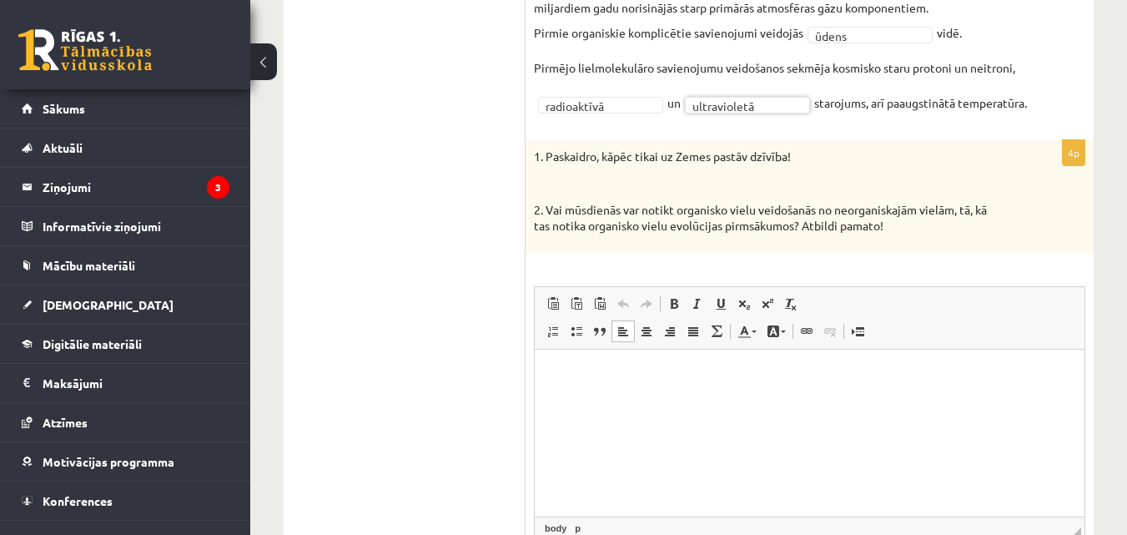
scroll to position [1083, 0]
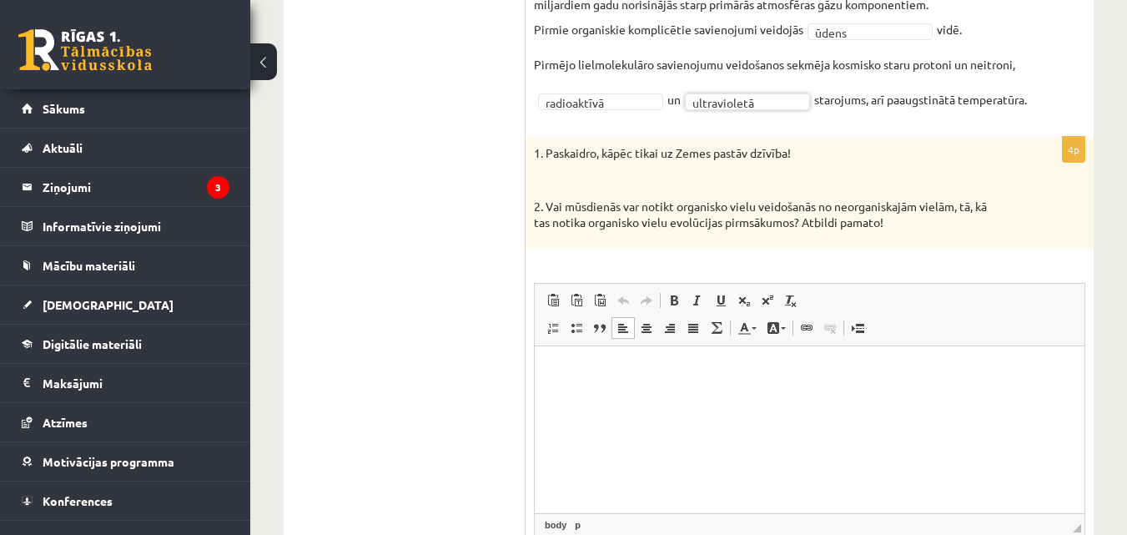
click at [572, 395] on html at bounding box center [810, 370] width 550 height 51
click at [605, 393] on span "Вставить" at bounding box center [619, 389] width 59 height 24
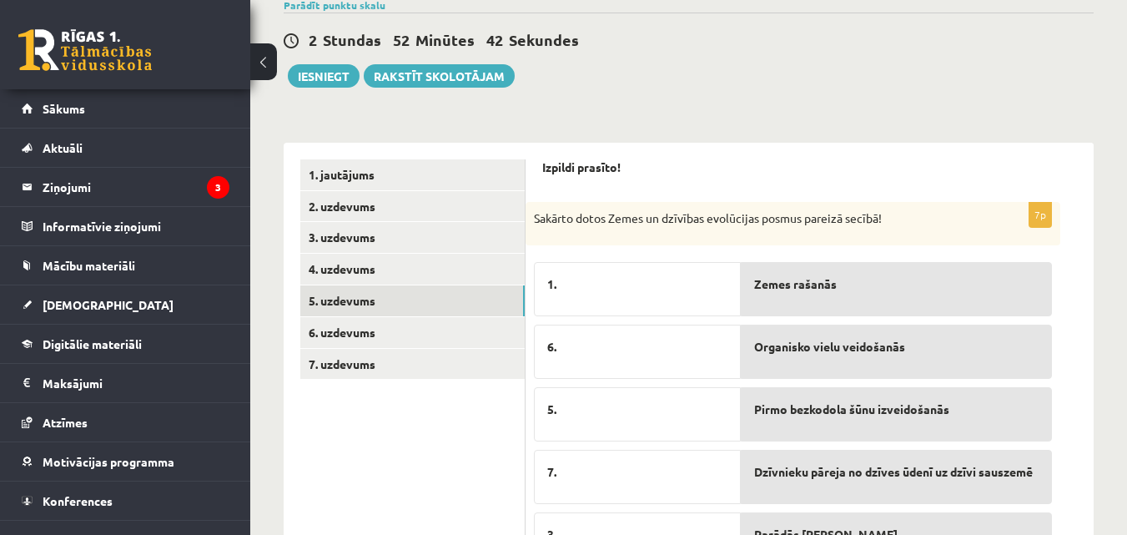
scroll to position [148, 0]
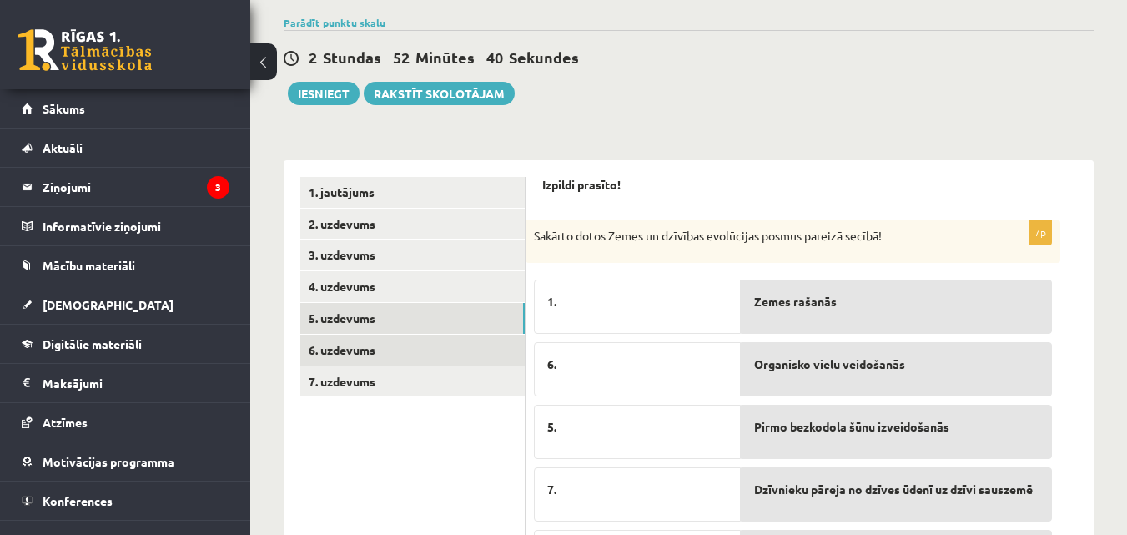
click at [398, 350] on link "6. uzdevums" at bounding box center [412, 349] width 224 height 31
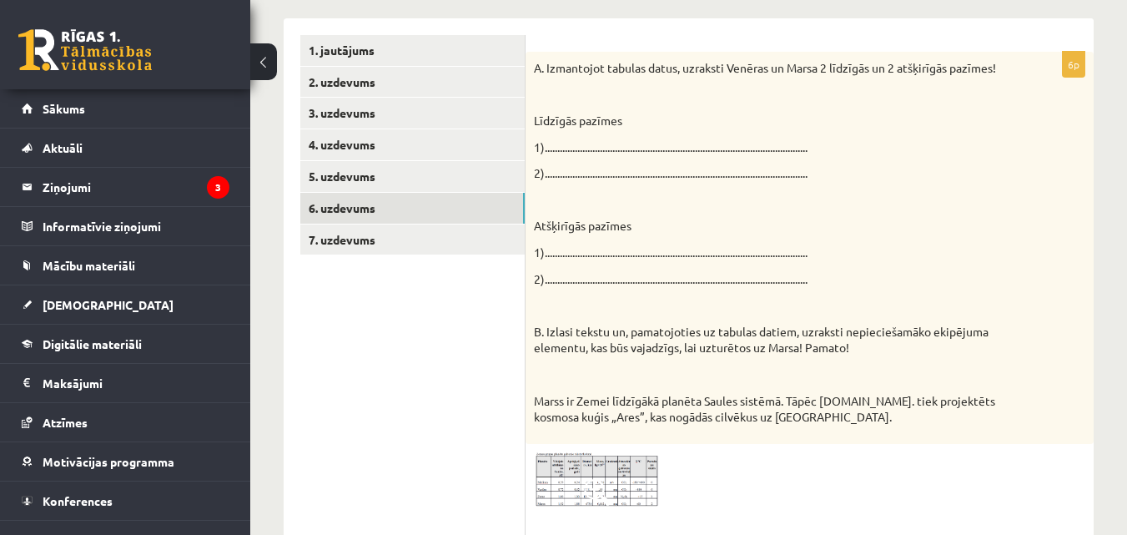
scroll to position [298, 0]
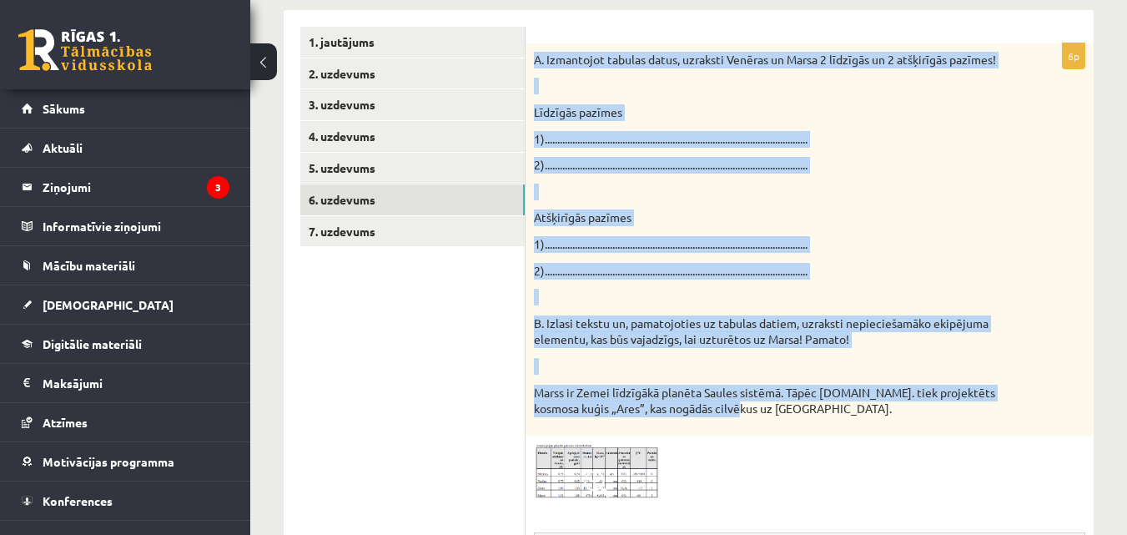
drag, startPoint x: 530, startPoint y: 59, endPoint x: 744, endPoint y: 414, distance: 414.3
click at [744, 414] on div "A. Izmantojot tabulas datus, uzraksti Venēras un Marsa 2 līdzīgās un 2 atšķirīg…" at bounding box center [809, 239] width 568 height 392
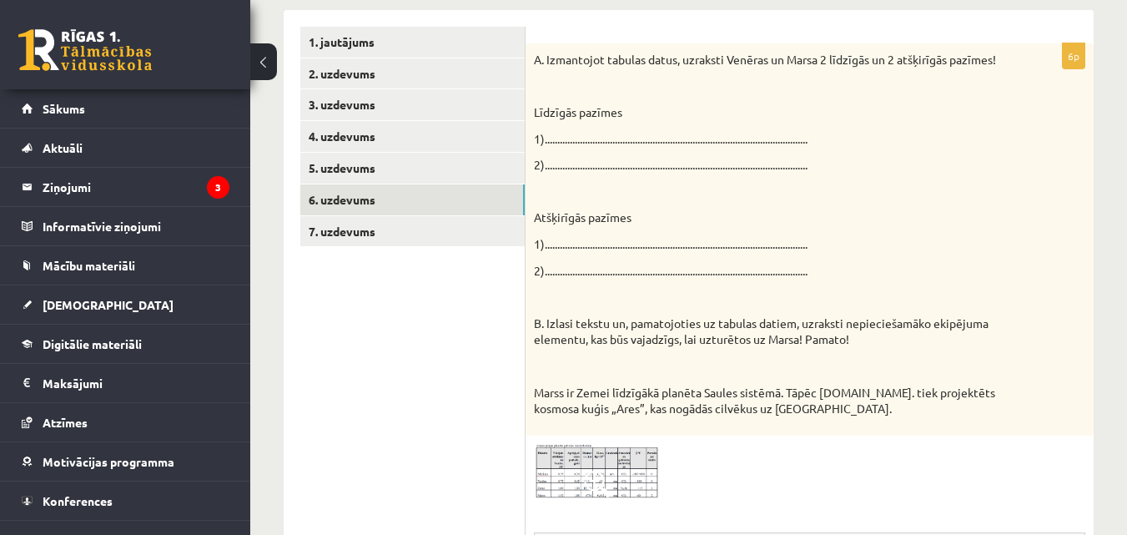
click at [789, 445] on div at bounding box center [809, 472] width 551 height 56
click at [626, 479] on img at bounding box center [596, 472] width 125 height 56
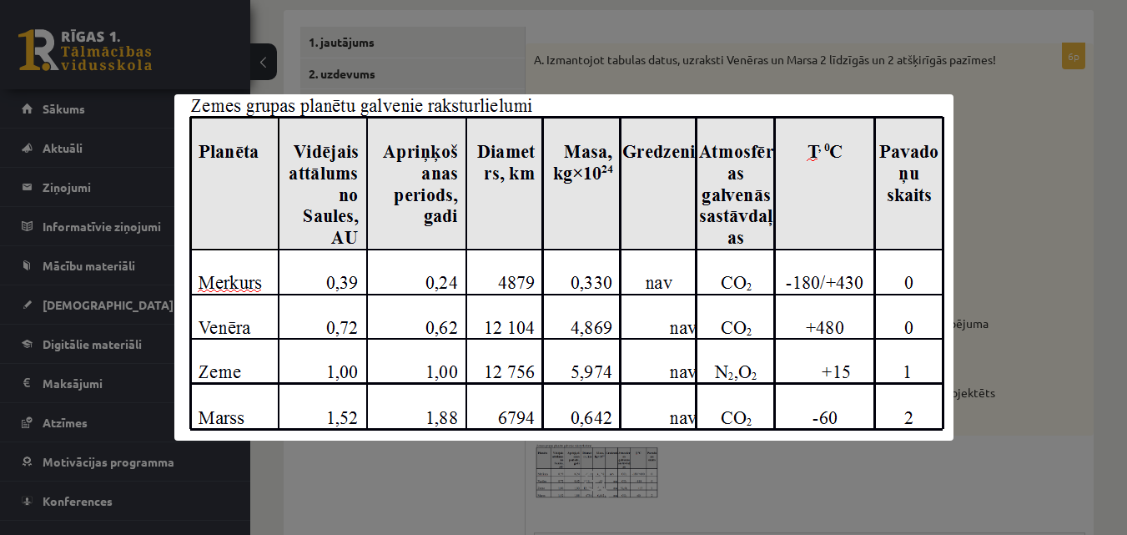
click at [1123, 244] on div at bounding box center [563, 267] width 1127 height 535
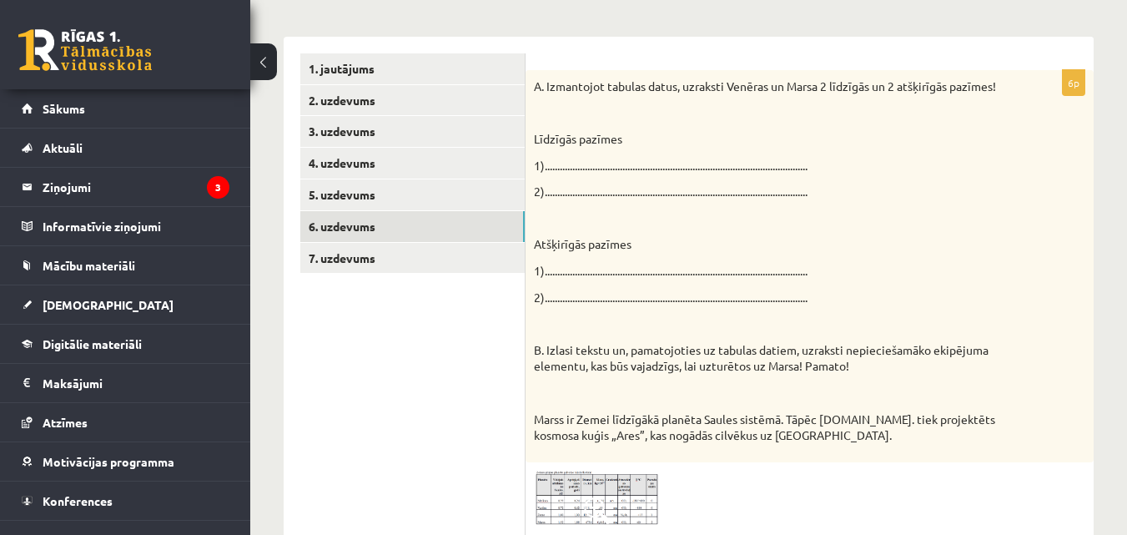
scroll to position [253, 0]
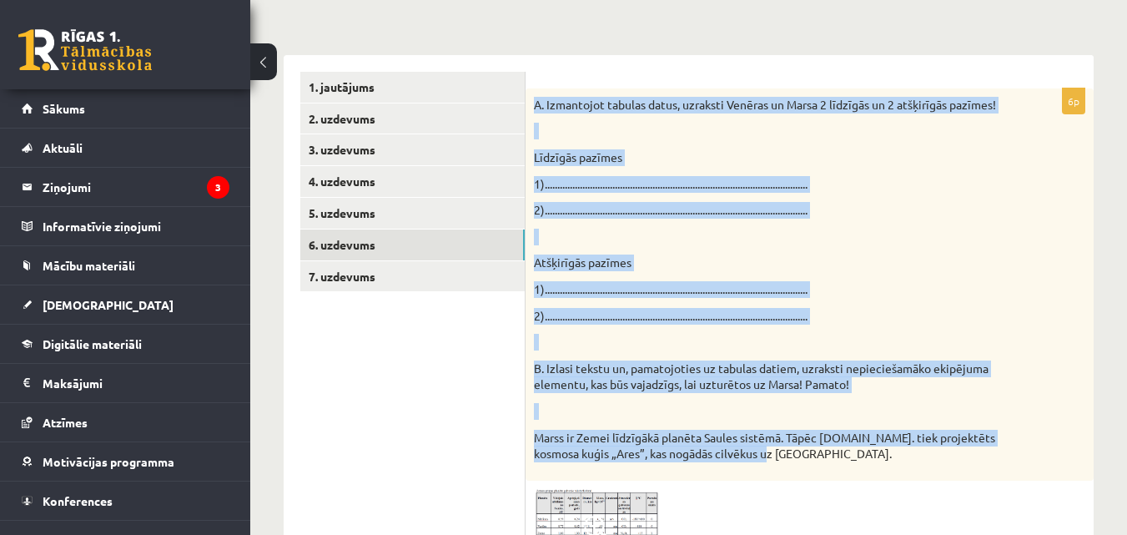
drag, startPoint x: 530, startPoint y: 98, endPoint x: 785, endPoint y: 462, distance: 444.5
click at [785, 462] on div "A. Izmantojot tabulas datus, uzraksti Venēras un Marsa 2 līdzīgās un 2 atšķirīg…" at bounding box center [809, 284] width 568 height 392
copy div "A. Izmantojot tabulas datus, uzraksti Venēras un Marsa 2 līdzīgās un 2 atšķirīg…"
click at [584, 502] on img at bounding box center [596, 517] width 125 height 56
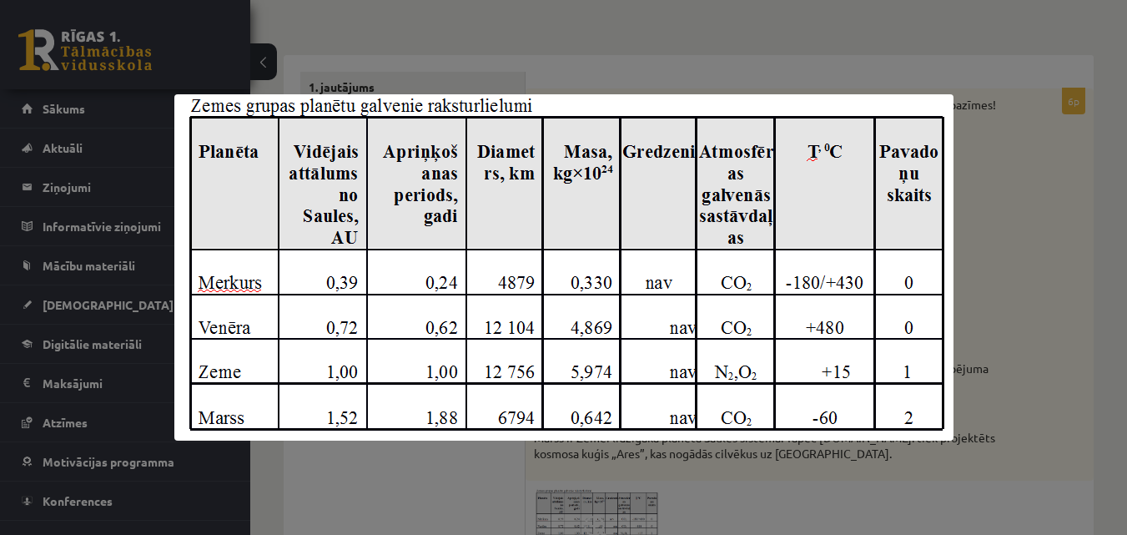
click at [576, 88] on div at bounding box center [563, 267] width 1127 height 535
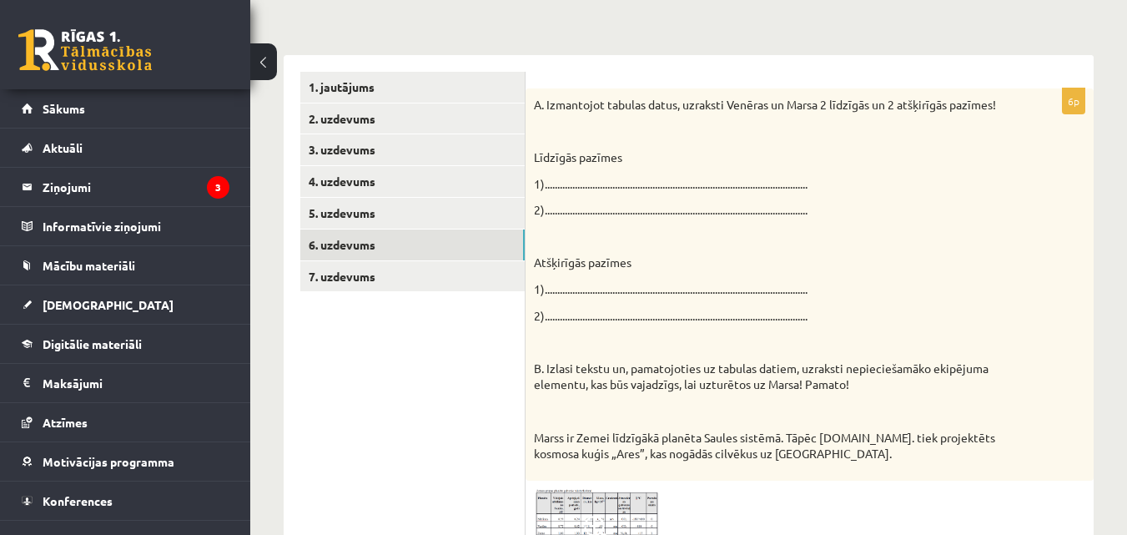
click at [702, 175] on div "A. Izmantojot tabulas datus, uzraksti Venēras un Marsa 2 līdzīgās un 2 atšķirīg…" at bounding box center [809, 284] width 568 height 392
click at [693, 184] on p "1).............................................................................…" at bounding box center [768, 184] width 468 height 17
click at [555, 174] on div "A. Izmantojot tabulas datus, uzraksti Venēras un Marsa 2 līdzīgās un 2 atšķirīg…" at bounding box center [809, 284] width 568 height 392
click at [553, 178] on p "1).............................................................................…" at bounding box center [768, 184] width 468 height 17
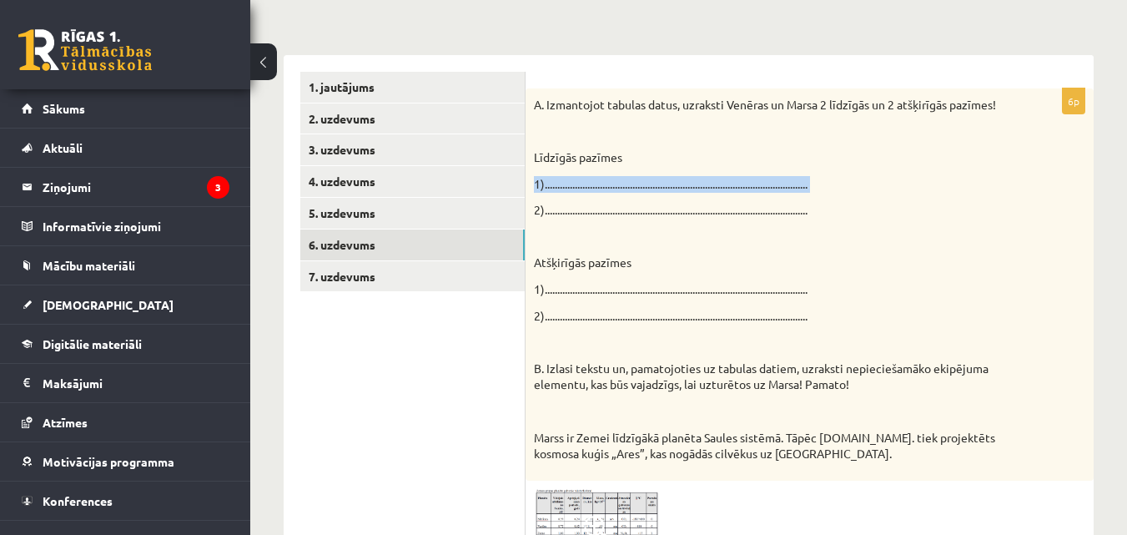
click at [553, 178] on p "1).............................................................................…" at bounding box center [768, 184] width 468 height 17
click at [797, 298] on p "1).............................................................................…" at bounding box center [768, 289] width 468 height 17
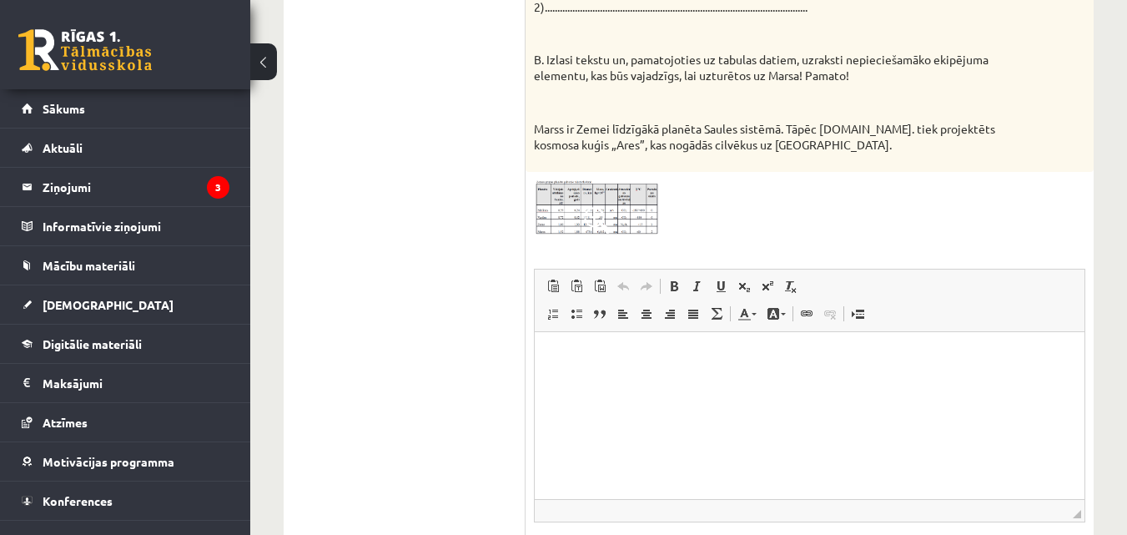
scroll to position [564, 0]
click at [601, 343] on html at bounding box center [810, 354] width 550 height 51
drag, startPoint x: 66, startPoint y: 13, endPoint x: 525, endPoint y: 382, distance: 588.5
click at [525, 382] on ul "1. jautājums 2. uzdevums 3. uzdevums 4. uzdevums 5. uzdevums 6. uzdevums 7. uzd…" at bounding box center [412, 187] width 225 height 853
drag, startPoint x: 4, startPoint y: 23, endPoint x: 434, endPoint y: 313, distance: 518.0
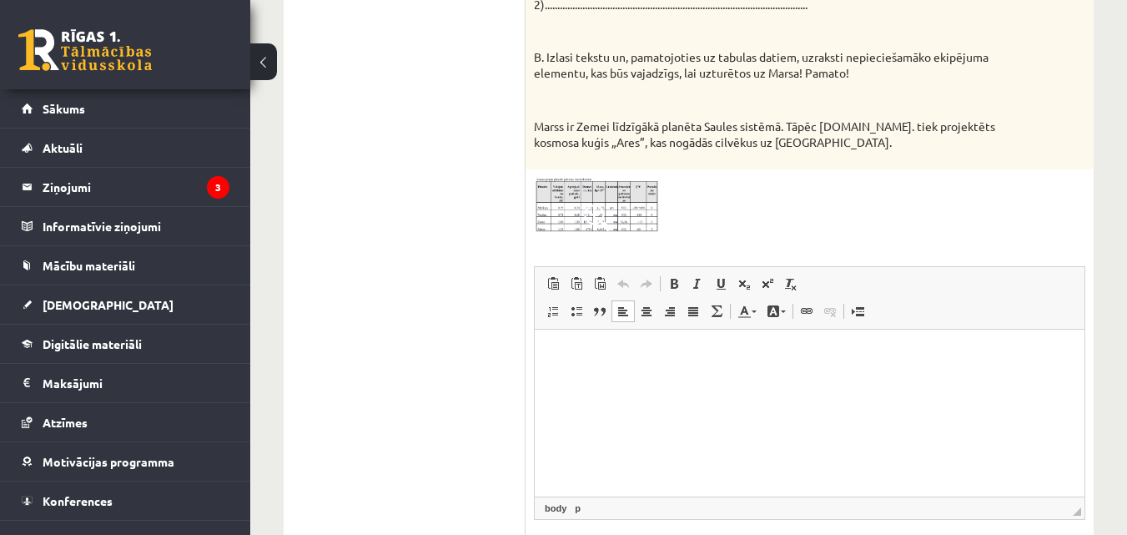
click at [434, 313] on ul "1. jautājums 2. uzdevums 3. uzdevums 4. uzdevums 5. uzdevums 6. uzdevums 7. uzd…" at bounding box center [412, 187] width 225 height 853
click at [566, 350] on p "Визуальный текстовый редактор, wiswyg-editor-user-answer-47024957078540" at bounding box center [809, 355] width 516 height 18
click at [574, 363] on span "Вставить" at bounding box center [576, 364] width 13 height 13
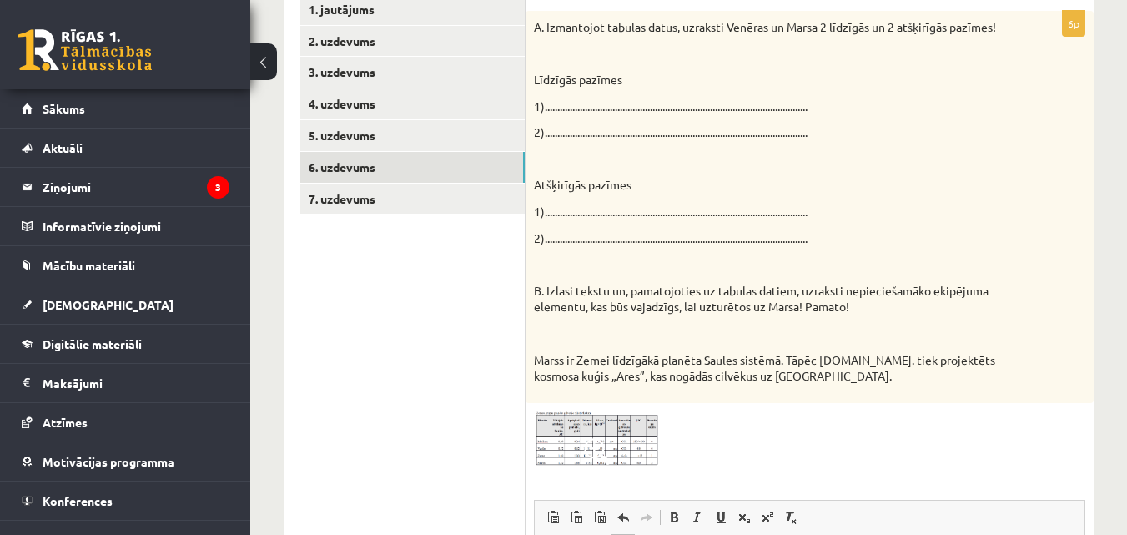
scroll to position [74, 0]
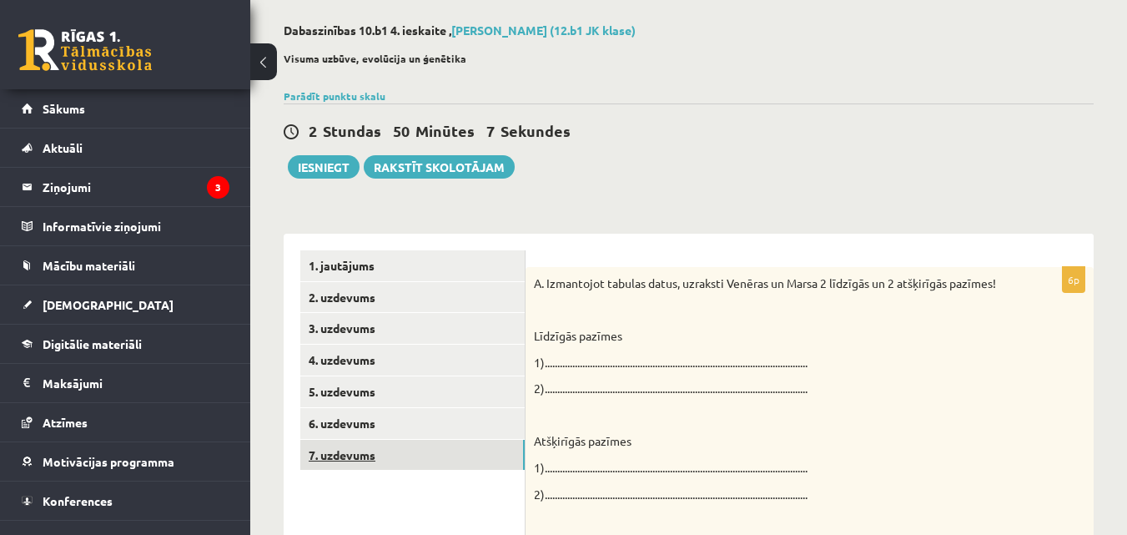
click at [376, 451] on link "7. uzdevums" at bounding box center [412, 455] width 224 height 31
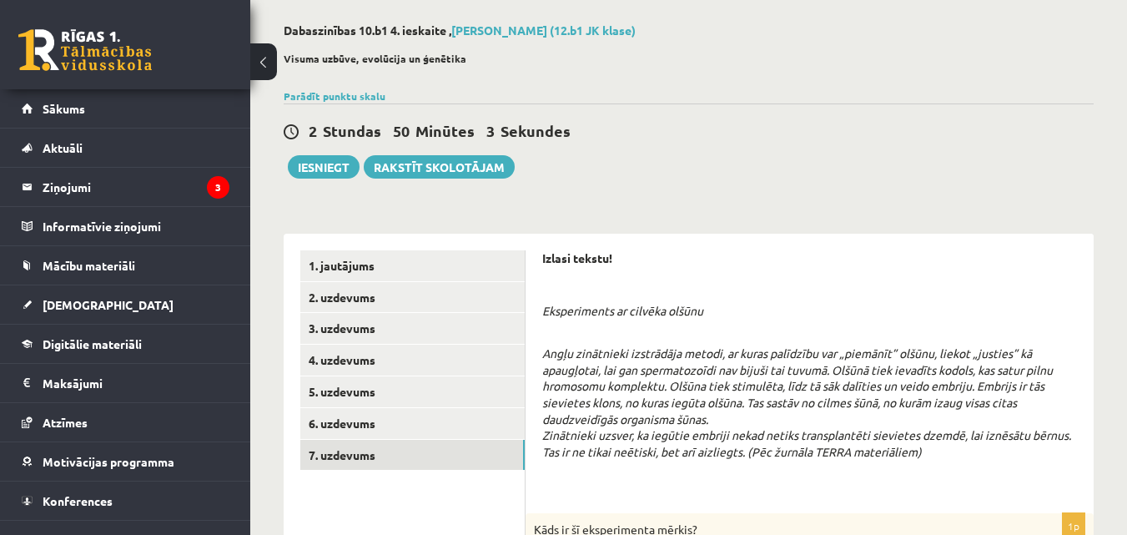
scroll to position [103, 0]
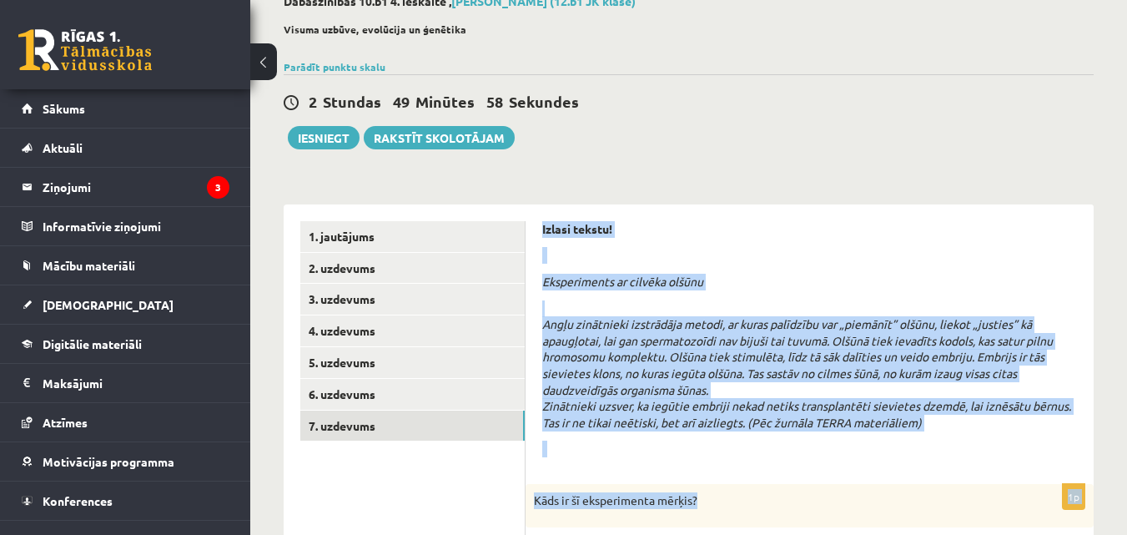
drag, startPoint x: 540, startPoint y: 233, endPoint x: 705, endPoint y: 490, distance: 305.0
copy form "Izlasi tekstu! Eksperiments ar cilvēka olšūnu Angļu zinātnieki izstrādāja metod…"
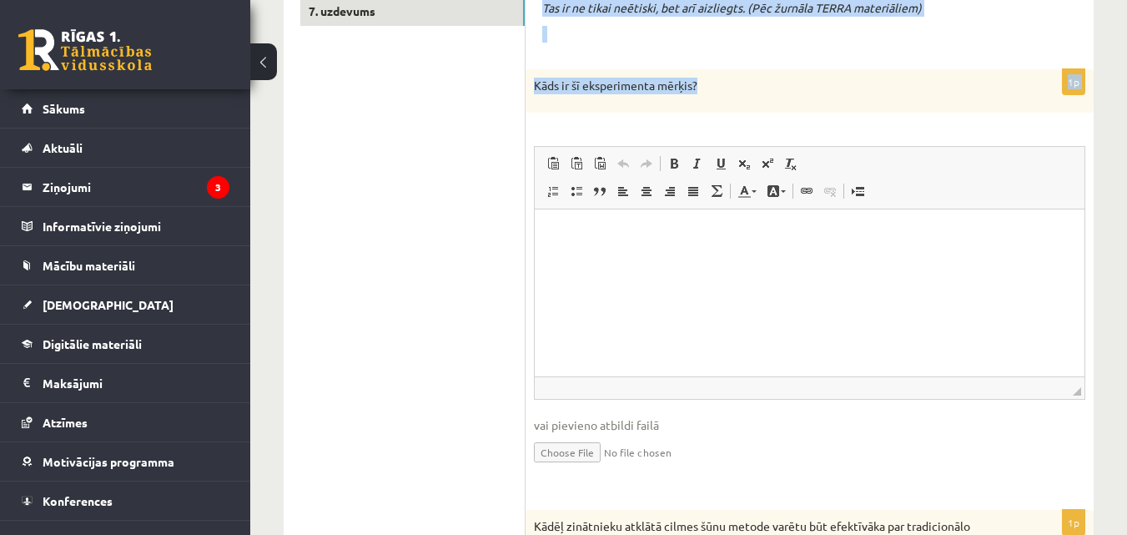
scroll to position [528, 0]
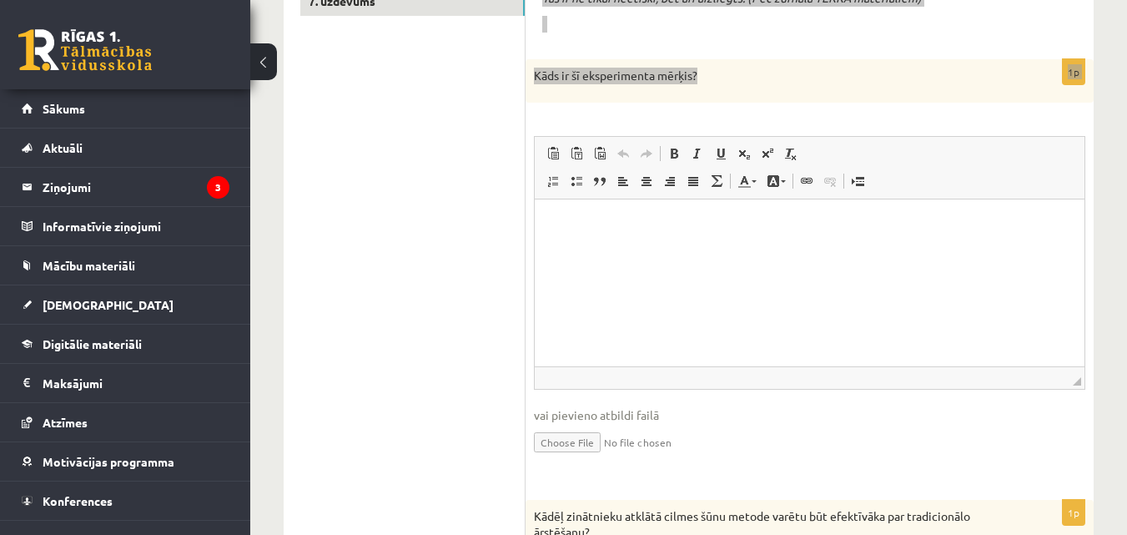
click at [558, 232] on p "Визуальный текстовый редактор, wiswyg-editor-user-answer-47024833759980" at bounding box center [809, 224] width 516 height 18
click at [574, 229] on span "Вставить" at bounding box center [603, 230] width 59 height 24
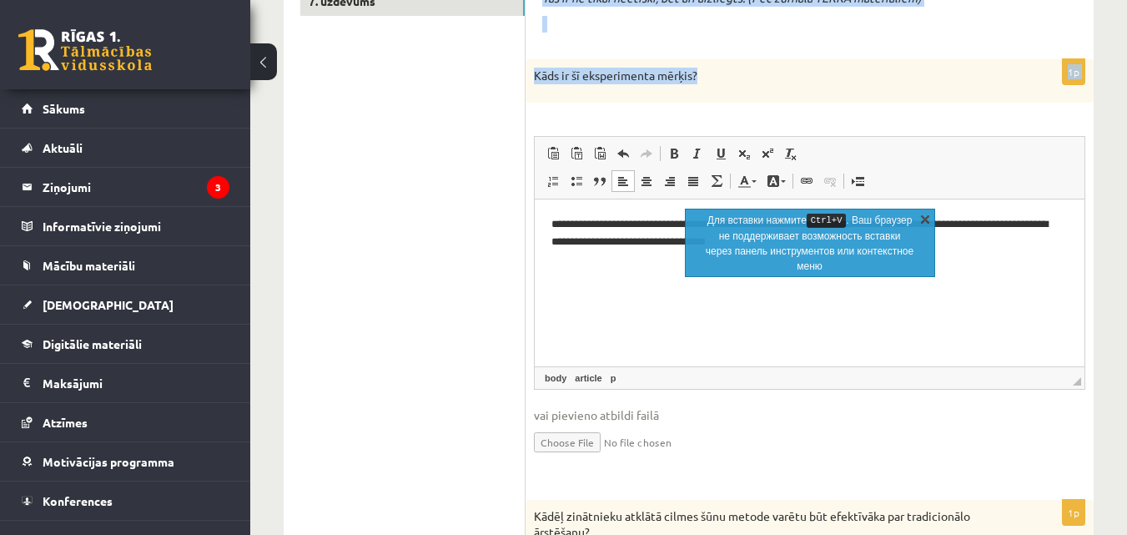
click at [919, 217] on link "X" at bounding box center [925, 218] width 17 height 17
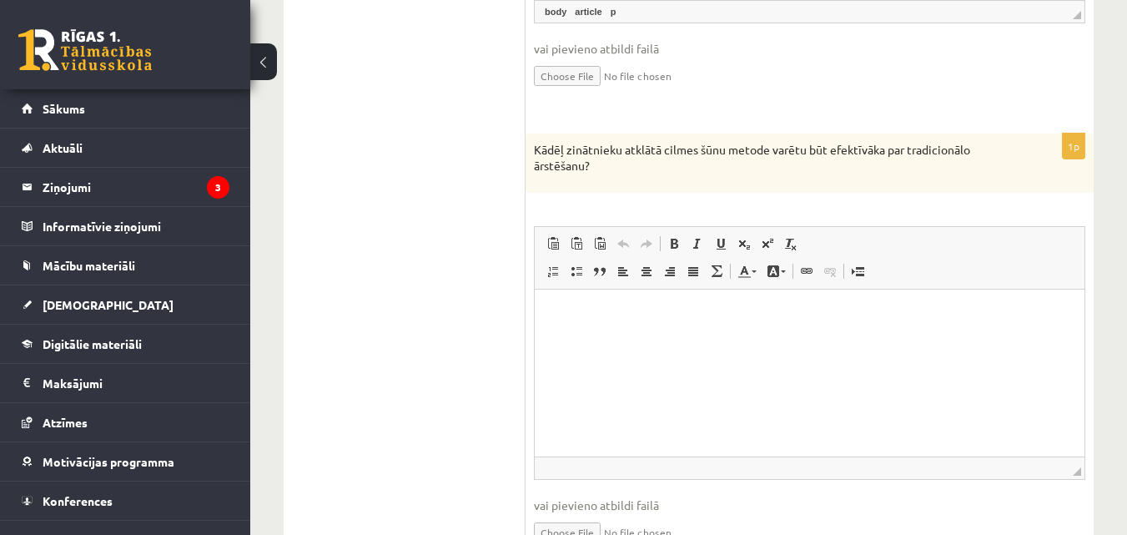
scroll to position [903, 0]
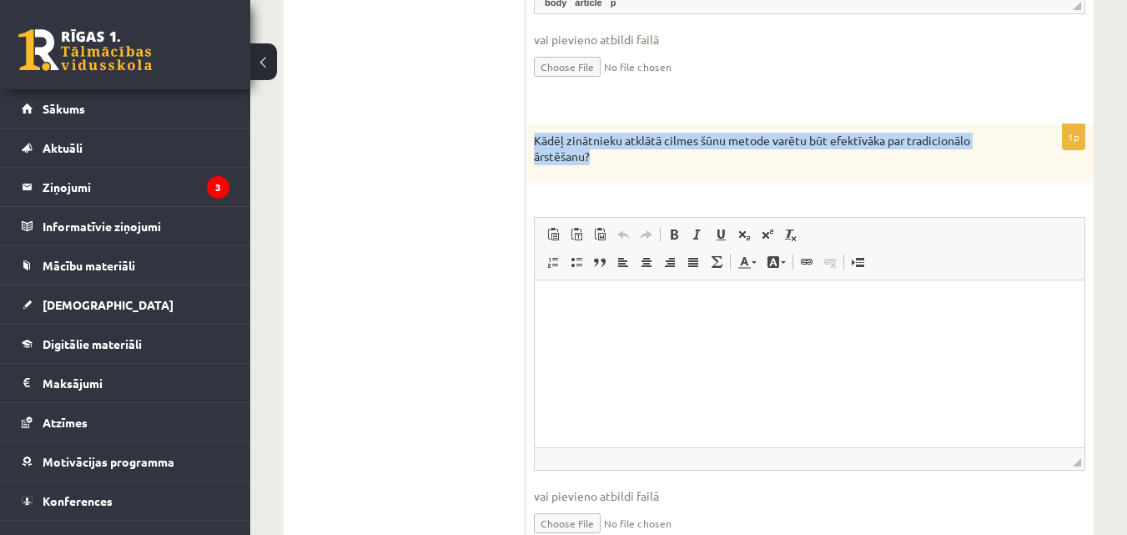
drag, startPoint x: 526, startPoint y: 138, endPoint x: 591, endPoint y: 155, distance: 67.2
click at [591, 155] on div "Kādēļ zinātnieku atklātā cilmes šūnu metode varētu būt efektīvāka par tradicion…" at bounding box center [809, 153] width 568 height 59
copy p "Kādēļ zinātnieku atklātā cilmes šūnu metode varētu būt efektīvāka par tradicion…"
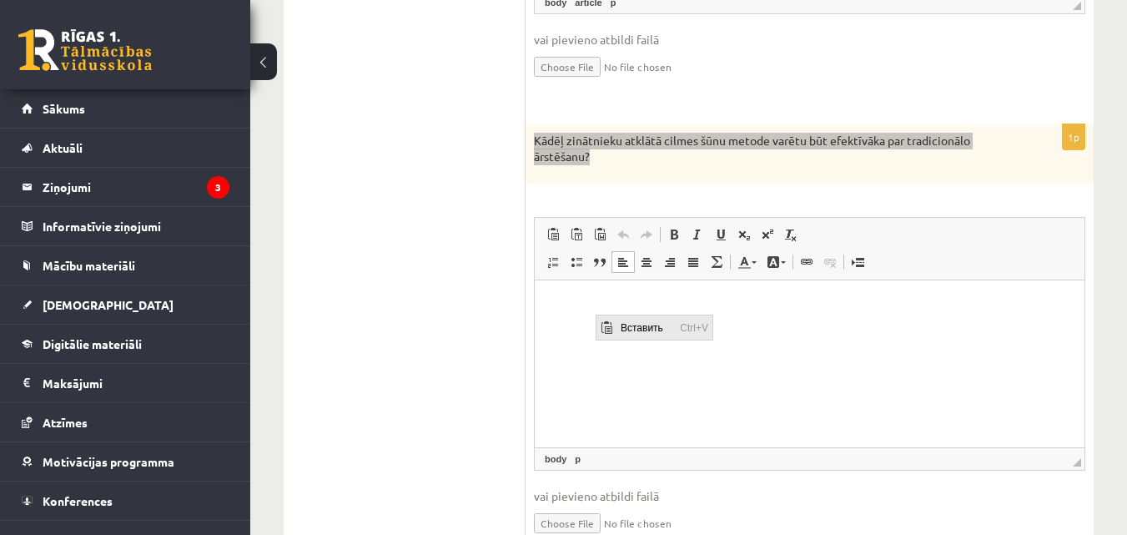
click at [611, 325] on span "Вставить" at bounding box center [606, 326] width 13 height 13
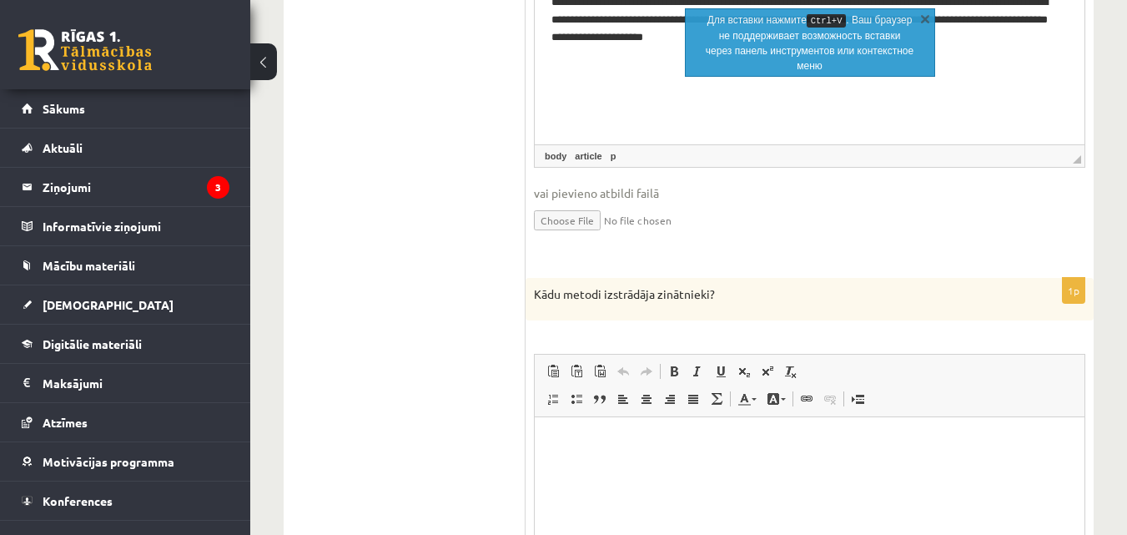
scroll to position [1225, 0]
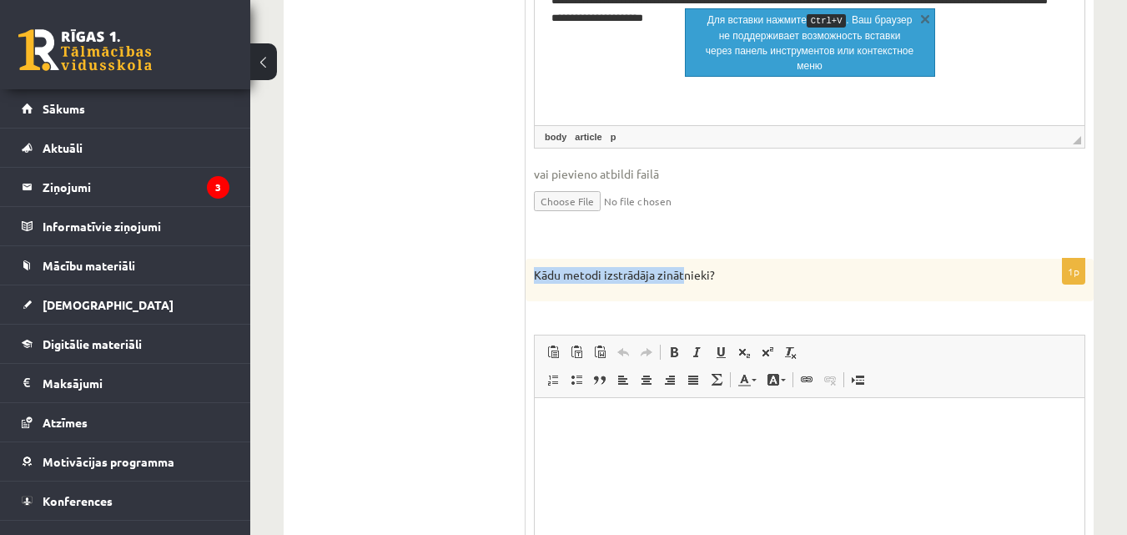
drag, startPoint x: 536, startPoint y: 275, endPoint x: 684, endPoint y: 297, distance: 149.2
click at [682, 297] on div "Kādu metodi izstrādāja zinātnieki?" at bounding box center [809, 280] width 568 height 43
click at [558, 292] on div "Kādu metodi izstrādāja zinātnieki?" at bounding box center [809, 280] width 568 height 43
drag, startPoint x: 530, startPoint y: 274, endPoint x: 750, endPoint y: 297, distance: 220.6
click at [750, 297] on div "Kādu metodi izstrādāja zinātnieki?" at bounding box center [809, 280] width 568 height 43
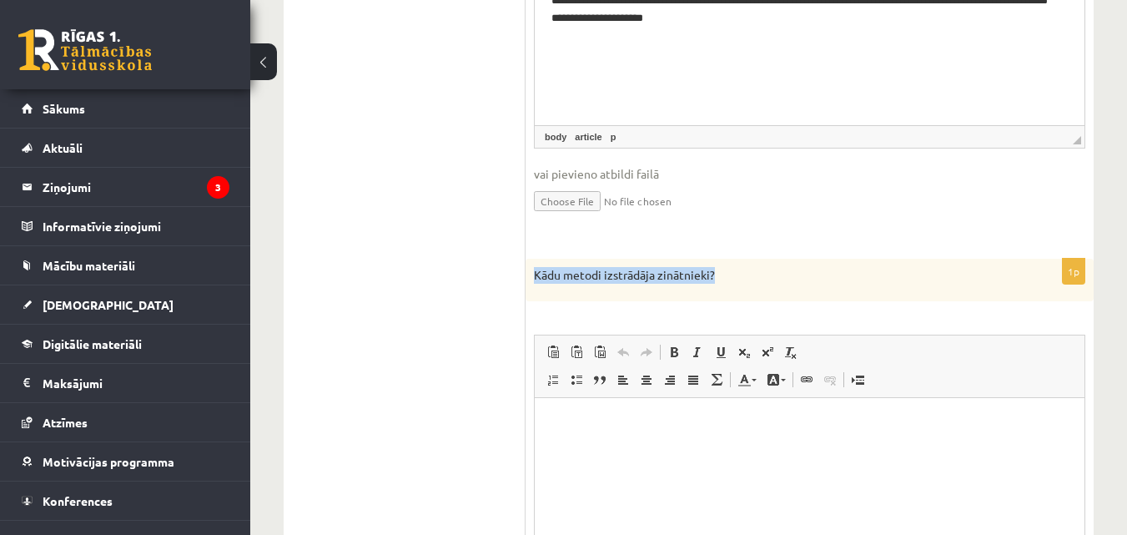
copy p "Kādu metodi izstrādāja zinātnieki?"
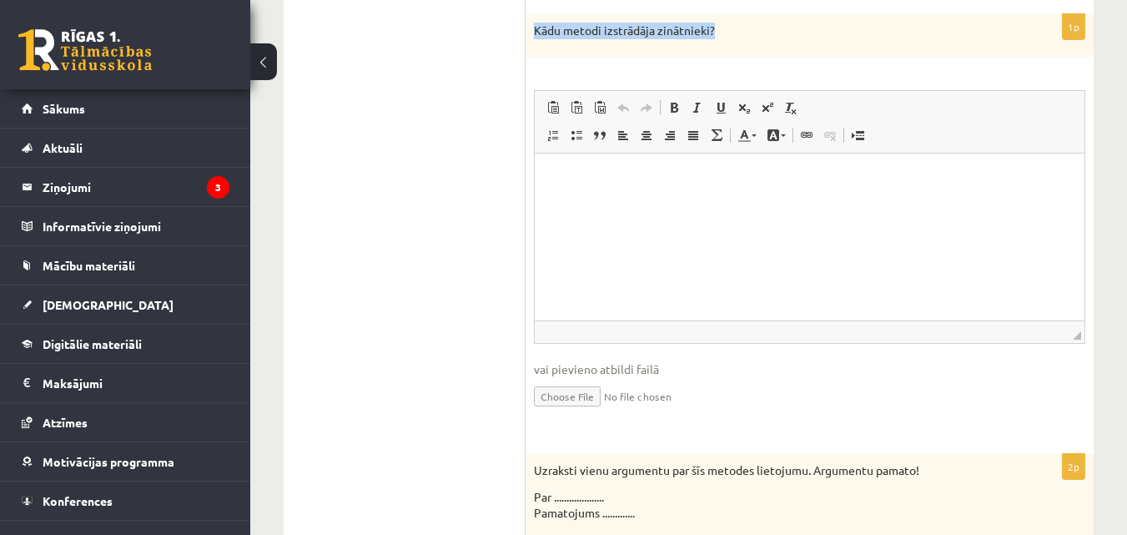
scroll to position [1514, 0]
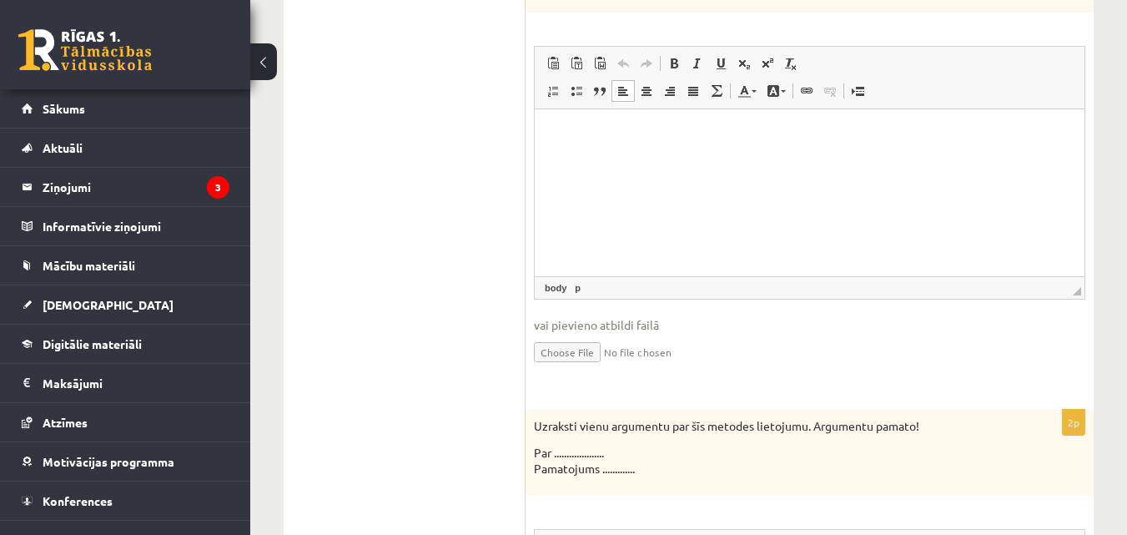
click at [546, 129] on html at bounding box center [810, 134] width 550 height 51
click at [579, 146] on span "Вставить" at bounding box center [604, 144] width 59 height 24
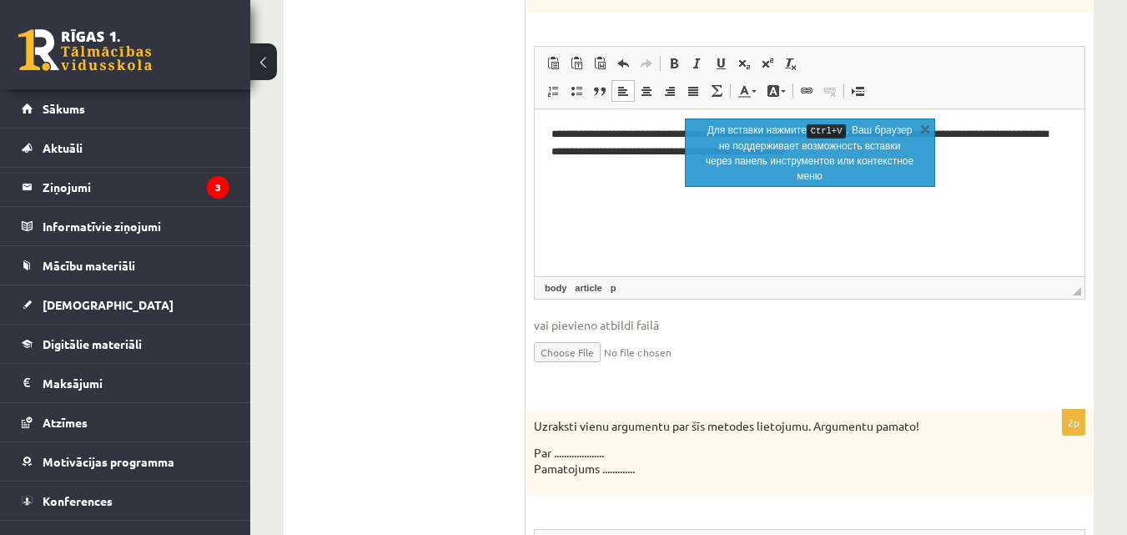
drag, startPoint x: 1136, startPoint y: 327, endPoint x: 1070, endPoint y: 415, distance: 110.3
click at [1065, 421] on p "2p" at bounding box center [1073, 422] width 23 height 27
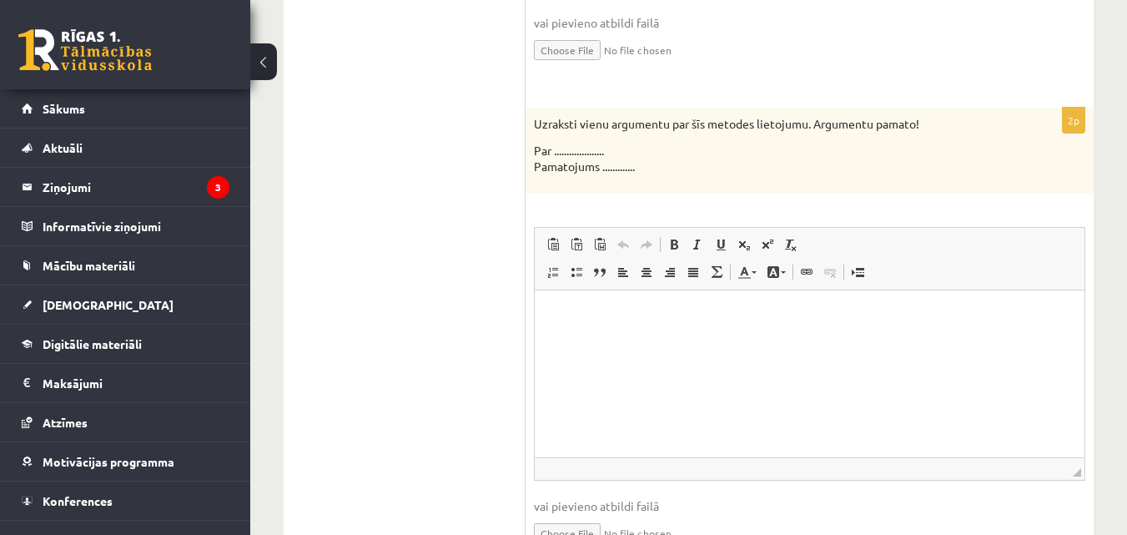
scroll to position [1826, 0]
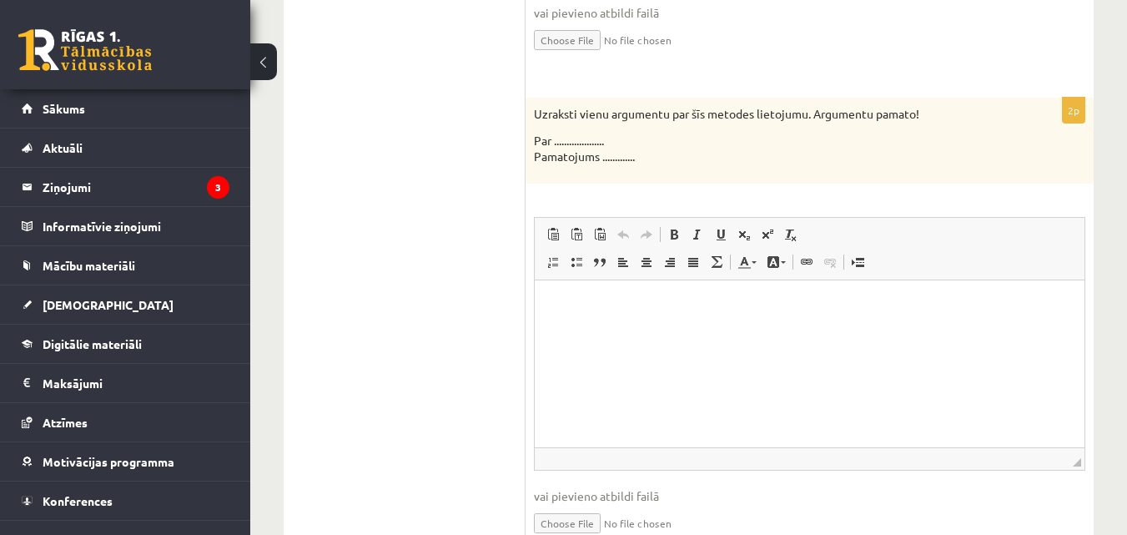
drag, startPoint x: 531, startPoint y: 109, endPoint x: 660, endPoint y: 167, distance: 140.8
click at [660, 167] on div "Uzraksti vienu argumentu par šīs metodes lietojumu. Argumentu pamato! Par .....…" at bounding box center [809, 141] width 568 height 86
drag, startPoint x: 526, startPoint y: 58, endPoint x: 504, endPoint y: 127, distance: 72.8
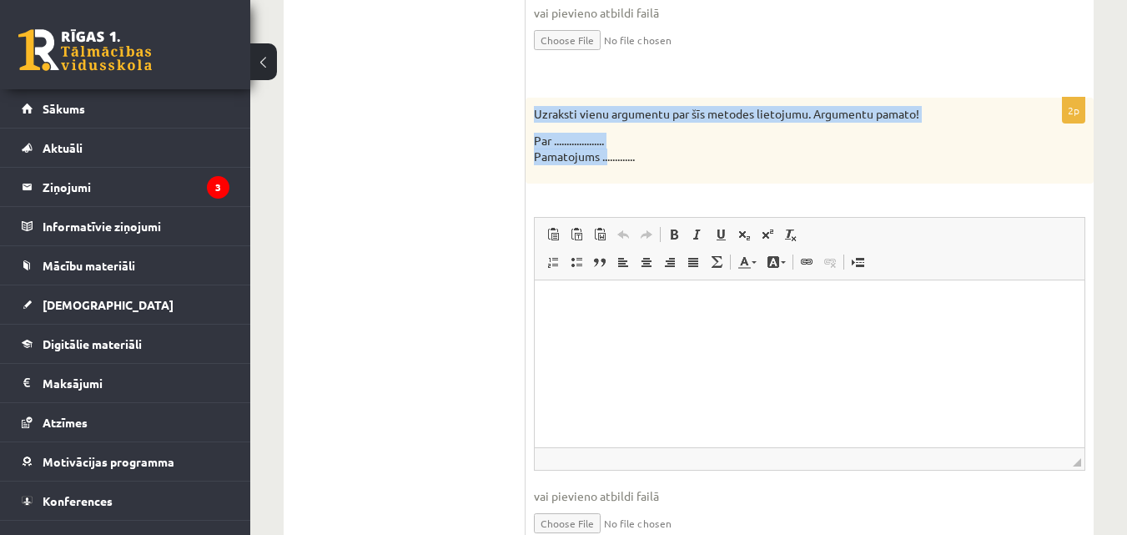
drag, startPoint x: 530, startPoint y: 103, endPoint x: 606, endPoint y: 159, distance: 93.6
click at [606, 159] on div "Uzraksti vienu argumentu par šīs metodes lietojumu. Argumentu pamato! Par .....…" at bounding box center [809, 141] width 568 height 86
copy div "Uzraksti vienu argumentu par šīs metodes lietojumu. Argumentu pamato! Par .....…"
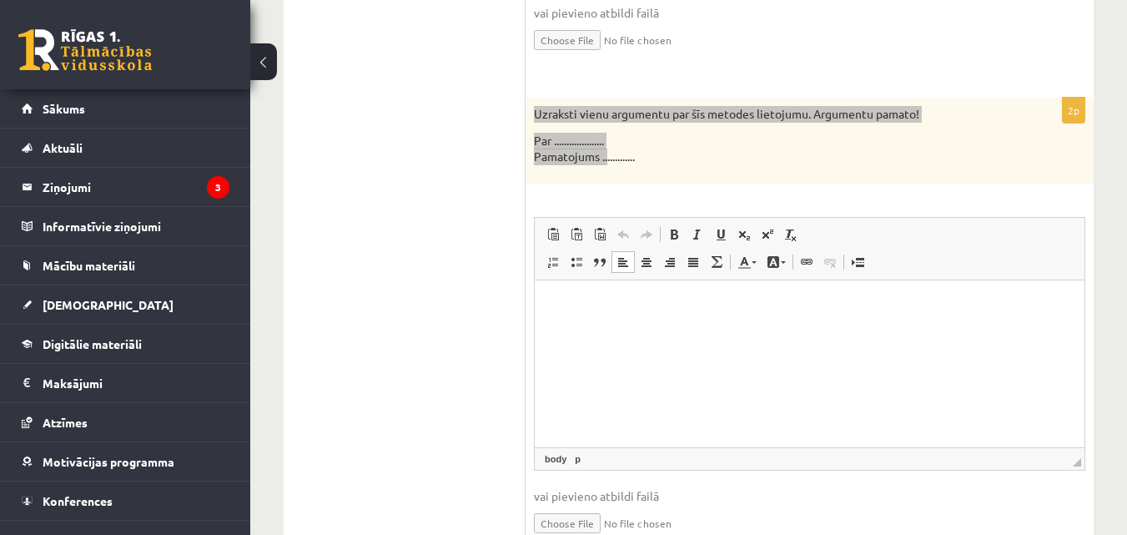
click at [567, 328] on html at bounding box center [810, 305] width 550 height 51
drag, startPoint x: 567, startPoint y: 328, endPoint x: 548, endPoint y: 299, distance: 34.9
click at [548, 299] on html at bounding box center [810, 305] width 550 height 51
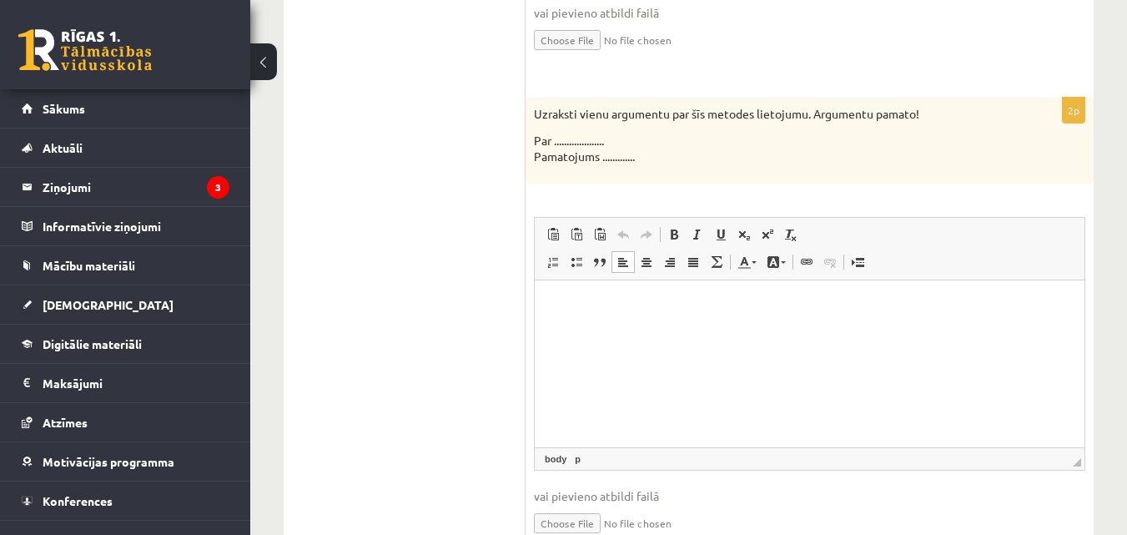
drag, startPoint x: 13, startPoint y: 18, endPoint x: 525, endPoint y: 291, distance: 580.2
click at [525, 291] on div "2p Uzraksti vienu argumentu par šīs metodes lietojumu. Argumentu pamato! Par ..…" at bounding box center [809, 331] width 568 height 466
click at [580, 313] on span "Вставить" at bounding box center [574, 313] width 13 height 13
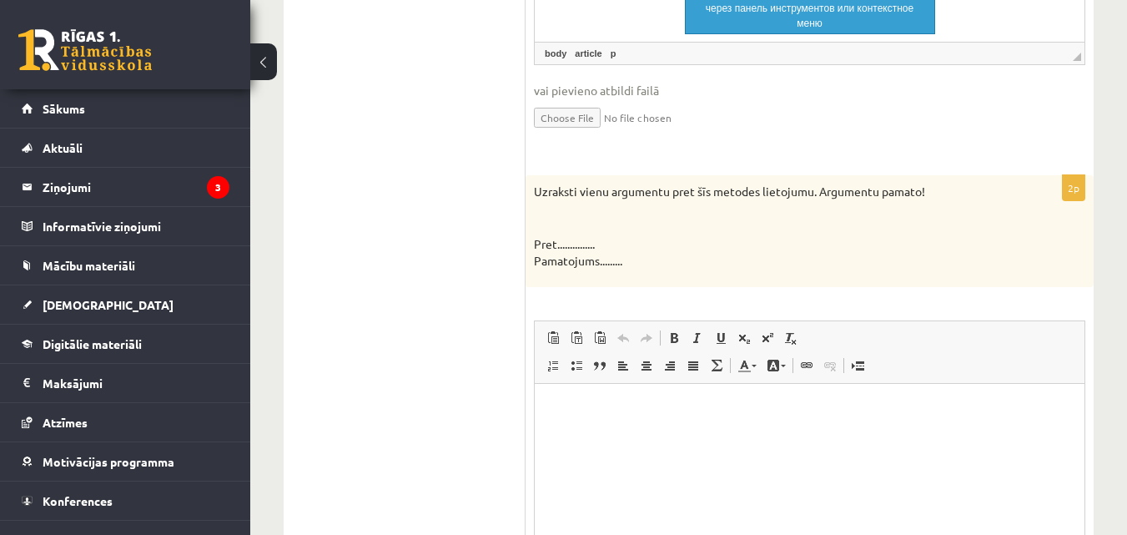
scroll to position [2226, 0]
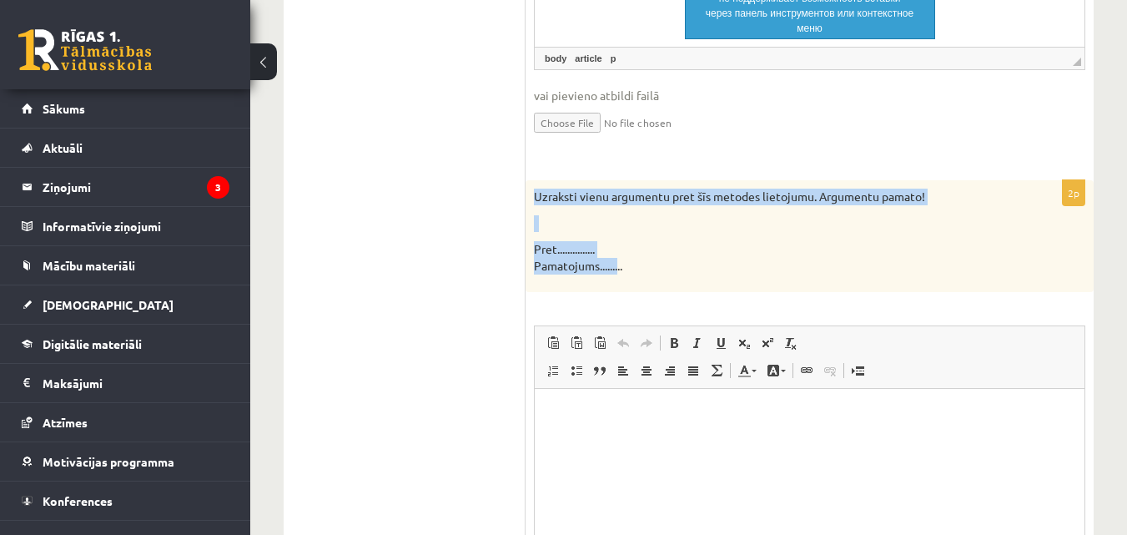
drag, startPoint x: 532, startPoint y: 196, endPoint x: 617, endPoint y: 267, distance: 110.7
click at [617, 267] on div "Uzraksti vienu argumentu pret šīs metodes lietojumu. Argumentu pamato! Pret....…" at bounding box center [809, 236] width 568 height 112
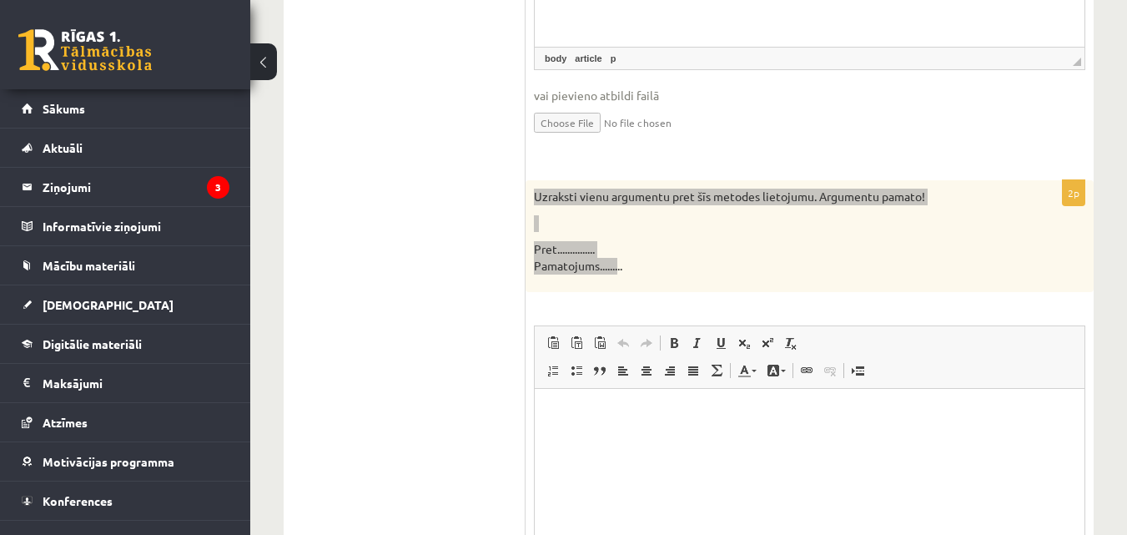
click at [584, 440] on html at bounding box center [810, 414] width 550 height 51
drag, startPoint x: 561, startPoint y: 401, endPoint x: 563, endPoint y: 442, distance: 40.9
click at [563, 440] on html at bounding box center [810, 414] width 550 height 51
click at [575, 423] on span "Вставить" at bounding box center [604, 423] width 59 height 24
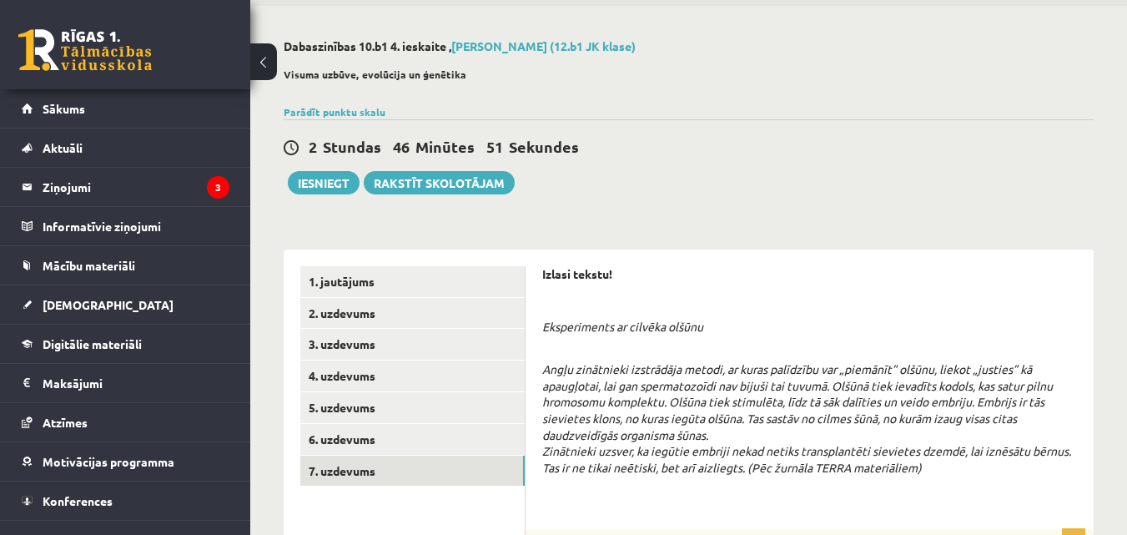
scroll to position [63, 0]
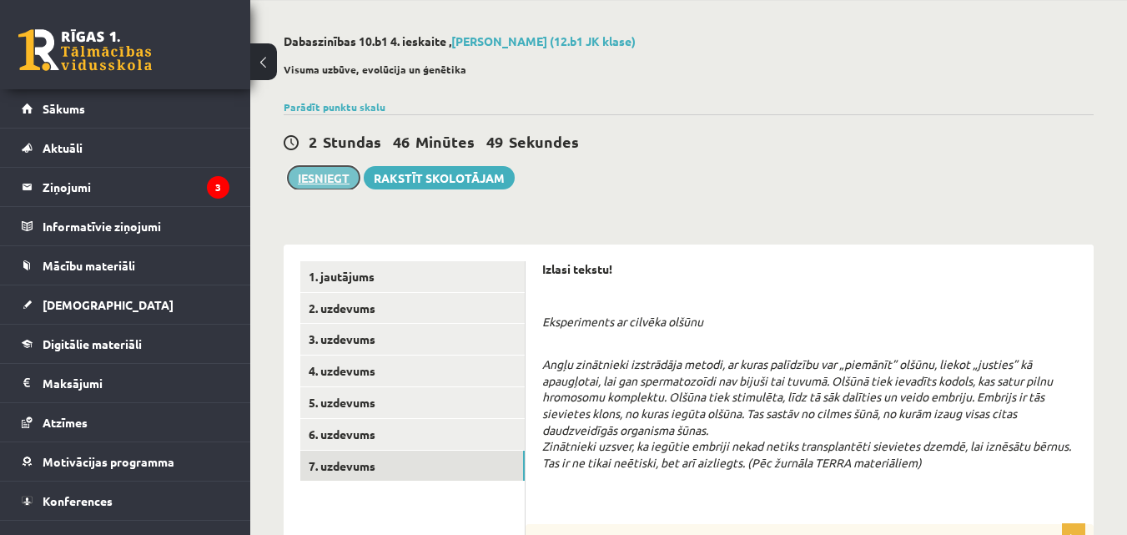
click at [329, 185] on button "Iesniegt" at bounding box center [324, 177] width 72 height 23
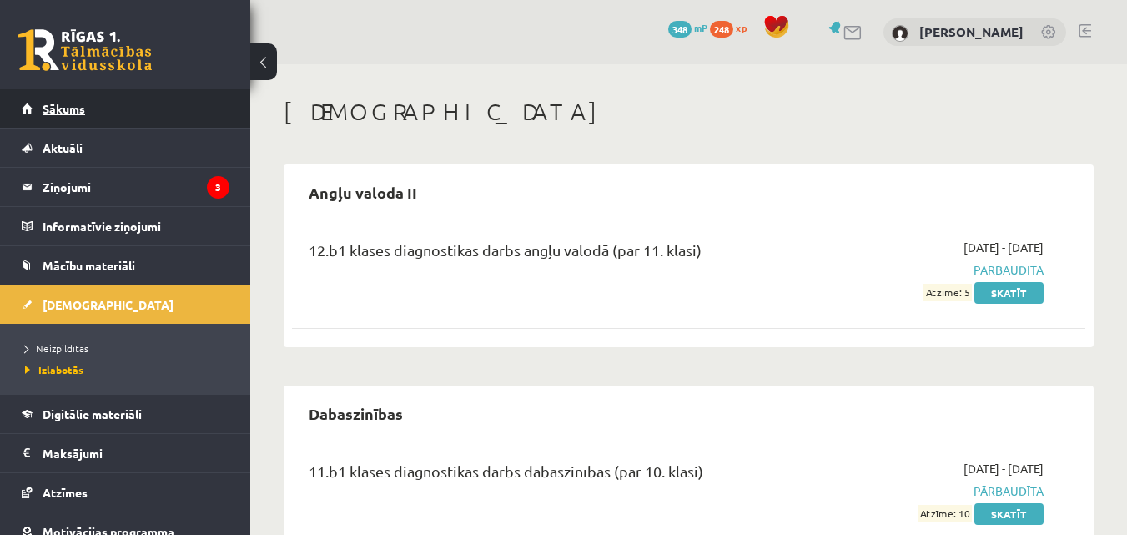
click at [83, 123] on link "Sākums" at bounding box center [126, 108] width 208 height 38
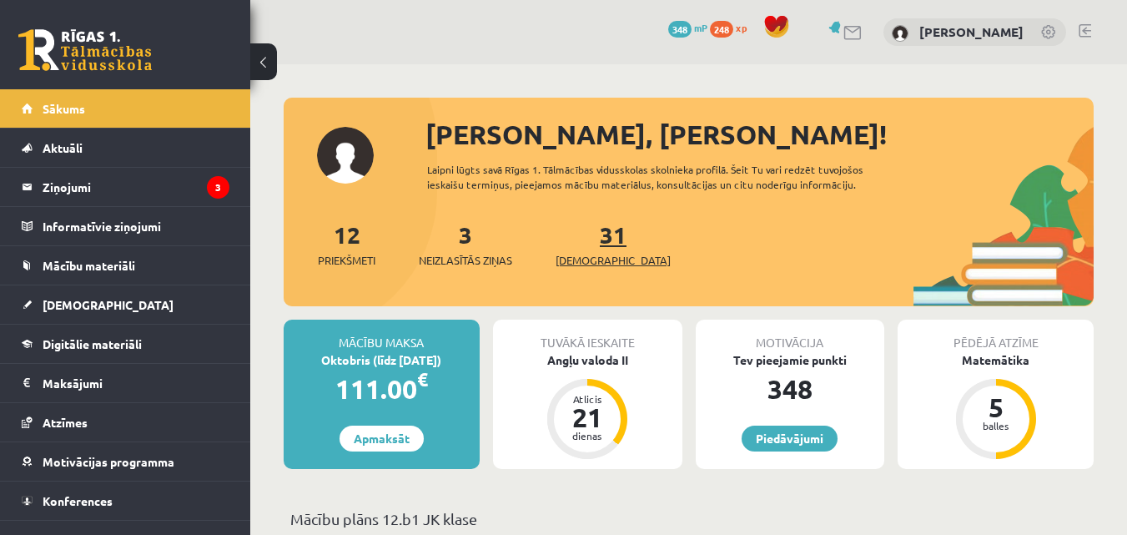
click at [581, 244] on link "31 Ieskaites" at bounding box center [612, 243] width 115 height 49
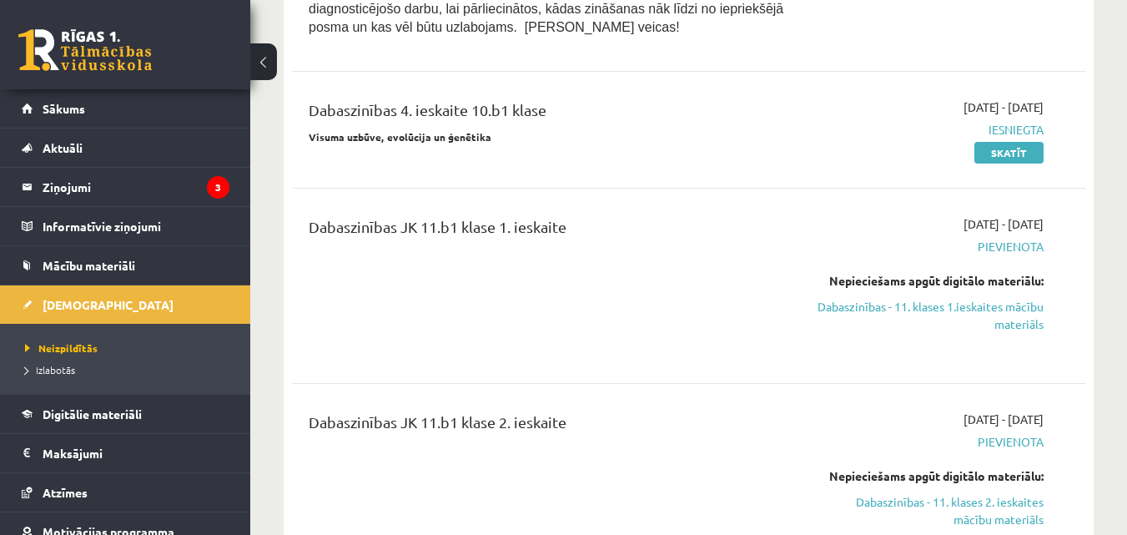
scroll to position [1637, 0]
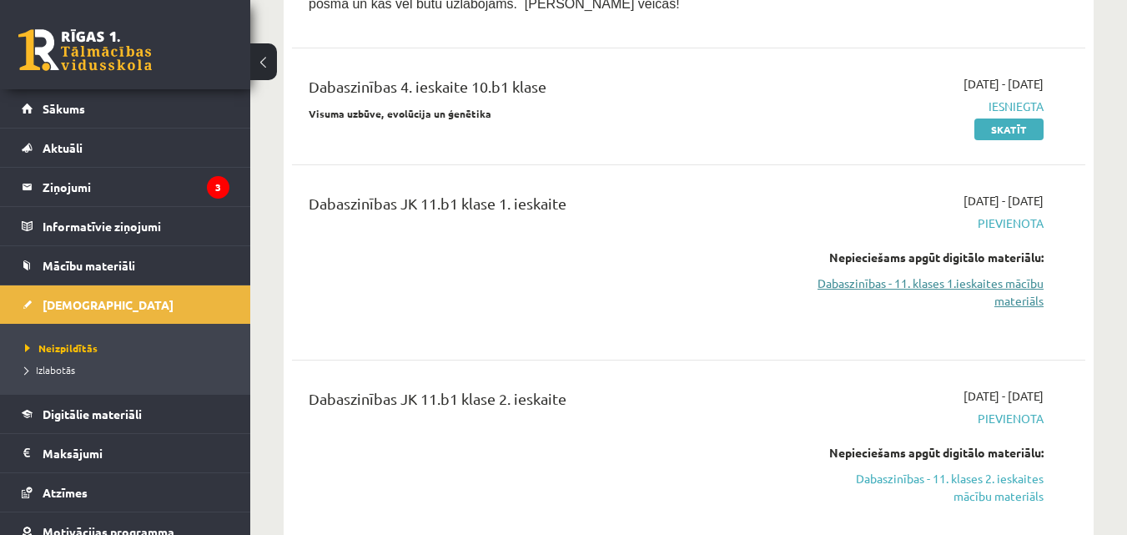
click at [998, 274] on link "Dabaszinības - 11. klases 1.ieskaites mācību materiāls" at bounding box center [929, 291] width 229 height 35
click at [921, 274] on link "Dabaszinības - 11. klases 1.ieskaites mācību materiāls" at bounding box center [929, 291] width 229 height 35
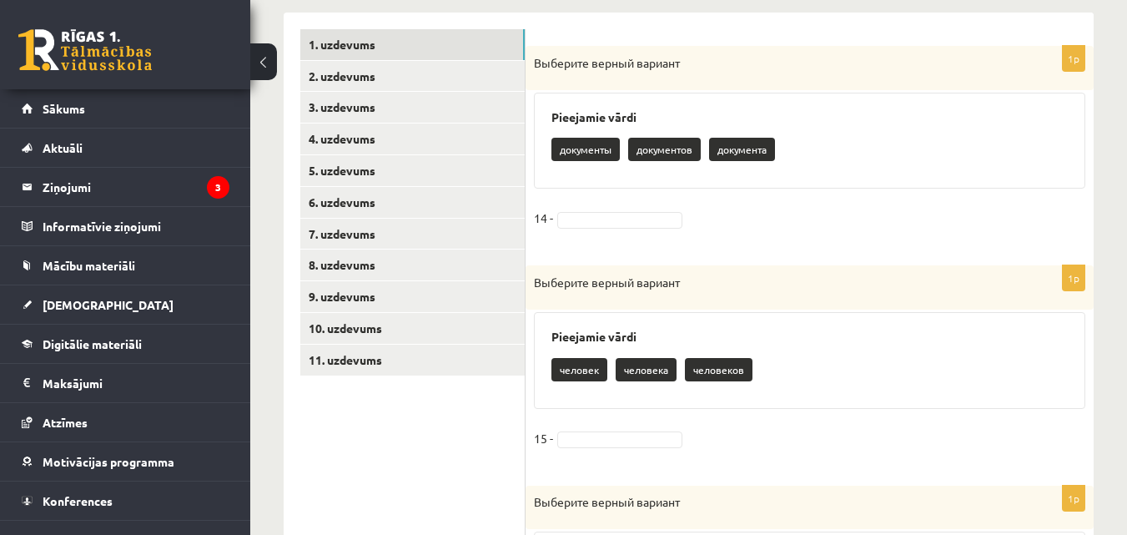
scroll to position [354, 0]
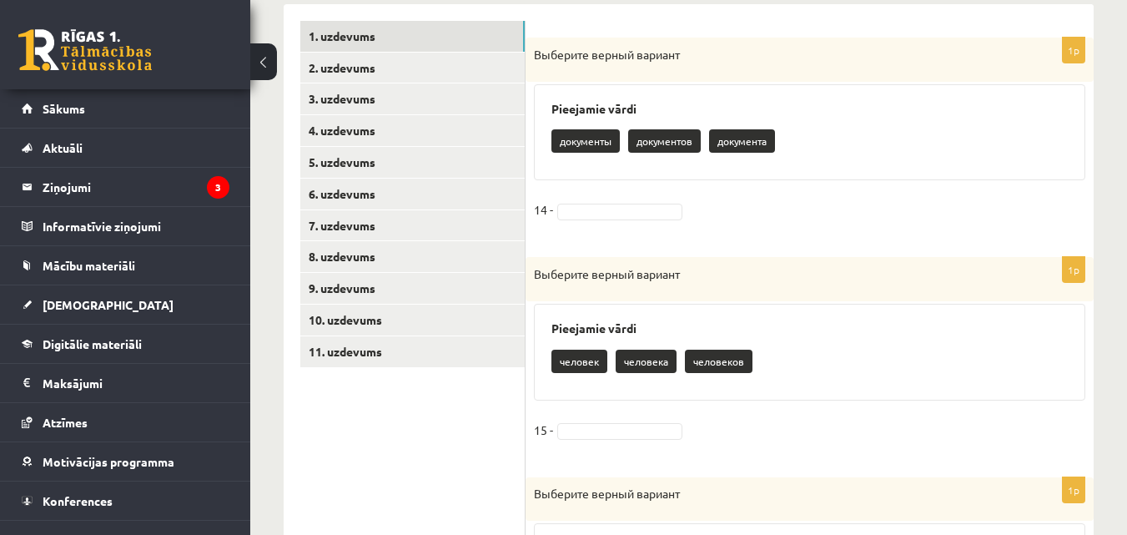
click at [593, 146] on p "документы" at bounding box center [585, 140] width 68 height 23
click at [590, 200] on fieldset "14 -" at bounding box center [809, 214] width 551 height 35
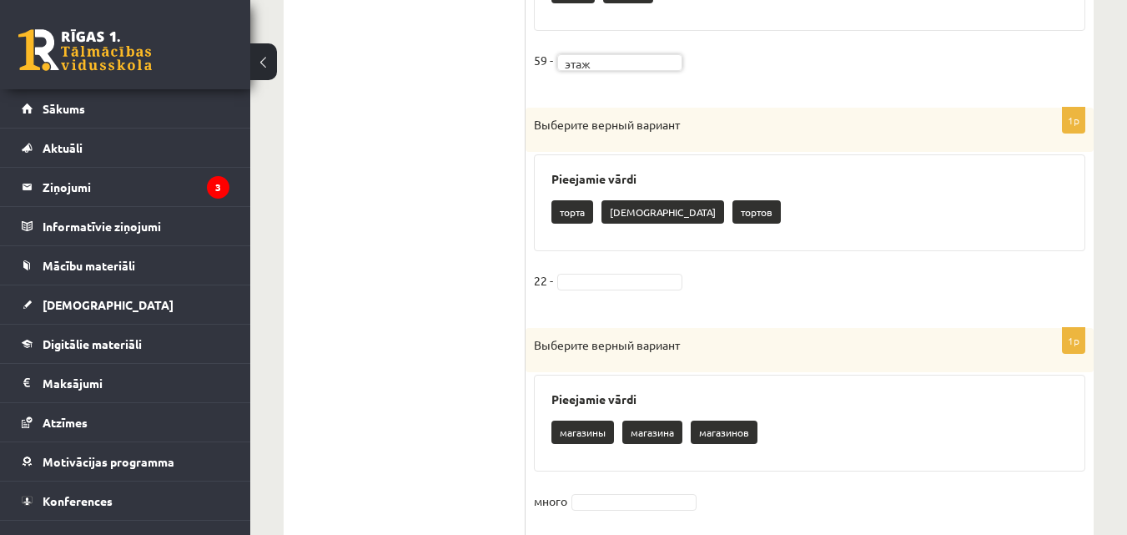
scroll to position [978, 0]
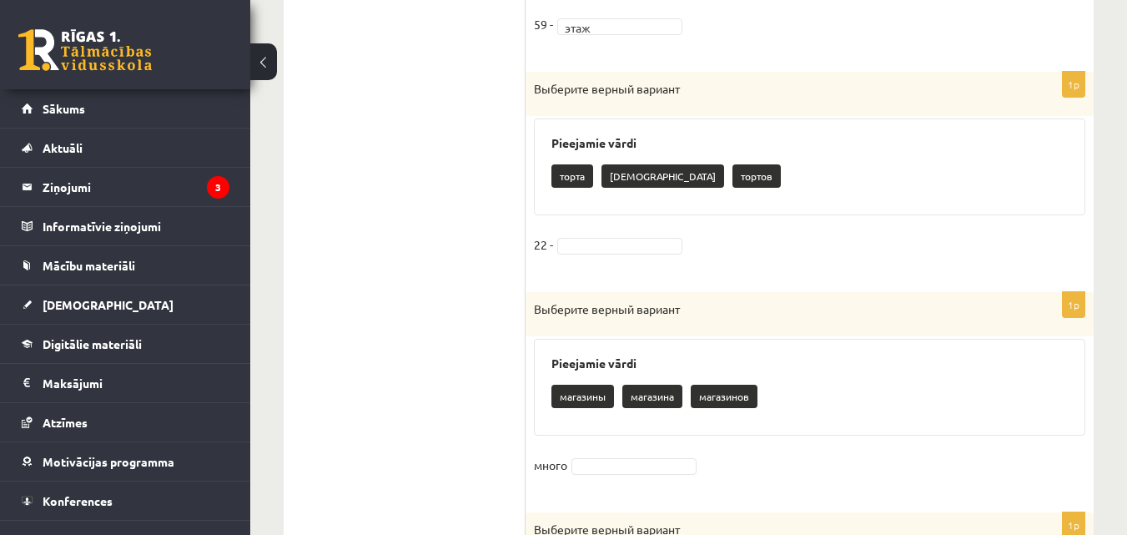
click at [732, 179] on p "тортов" at bounding box center [756, 175] width 48 height 23
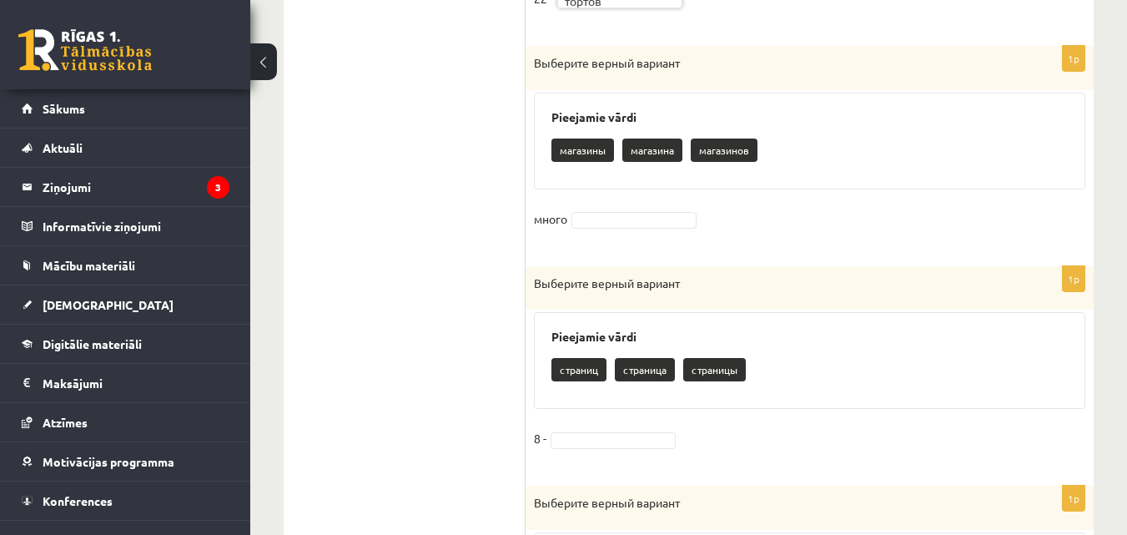
scroll to position [1252, 0]
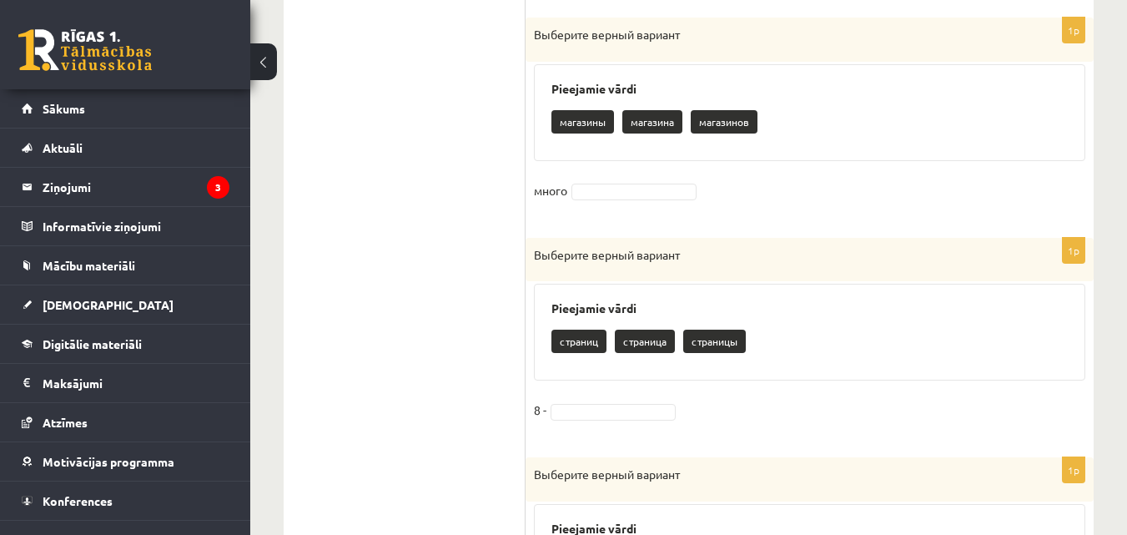
click at [701, 128] on p "магазинов" at bounding box center [724, 121] width 67 height 23
click at [712, 124] on p "магазинов" at bounding box center [724, 121] width 67 height 23
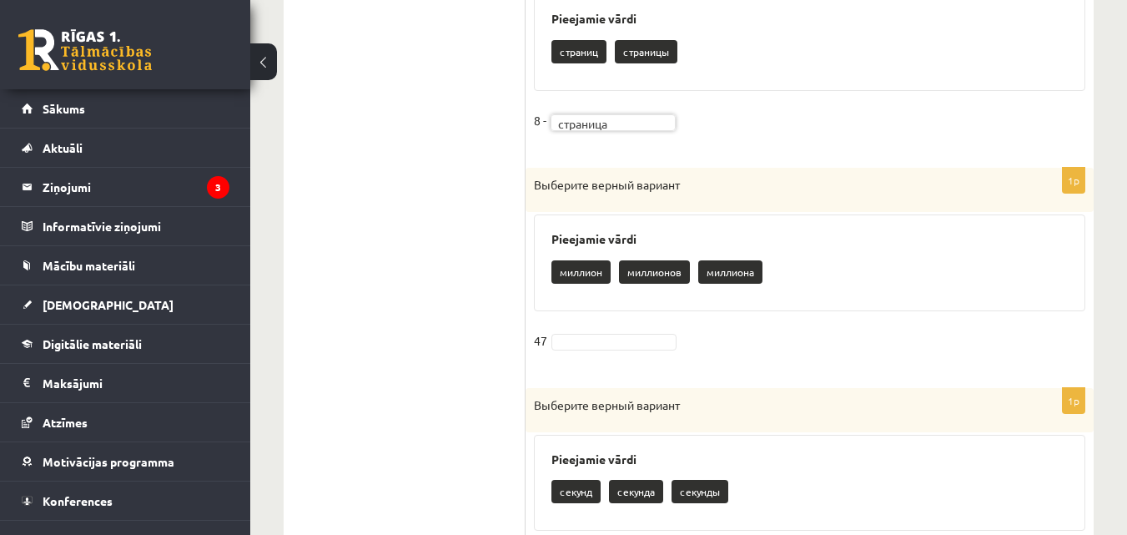
scroll to position [1561, 0]
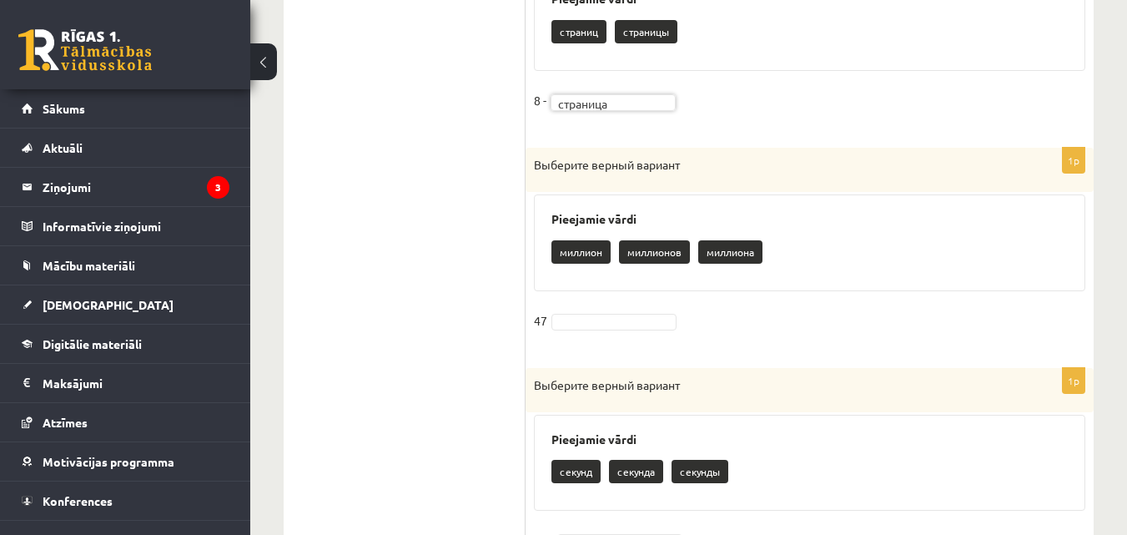
click at [589, 258] on p "миллион" at bounding box center [580, 251] width 59 height 23
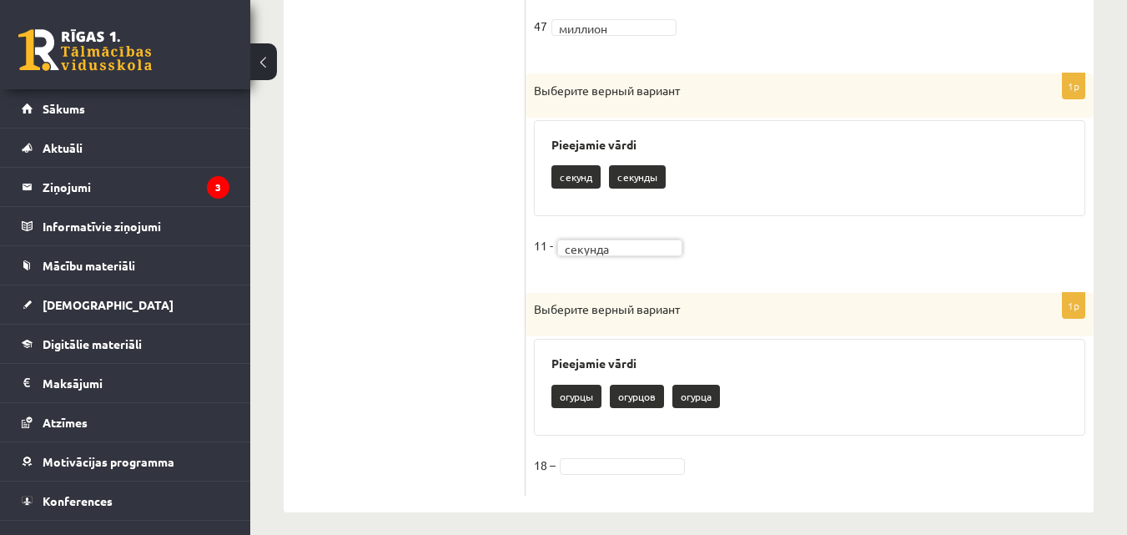
scroll to position [1868, 0]
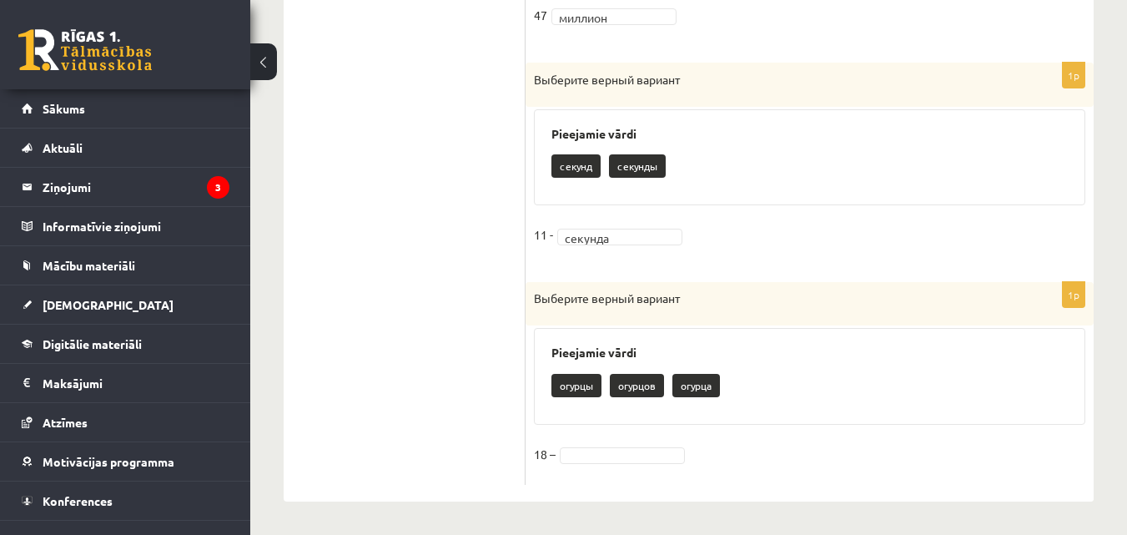
click at [580, 389] on p "огурцы" at bounding box center [576, 385] width 50 height 23
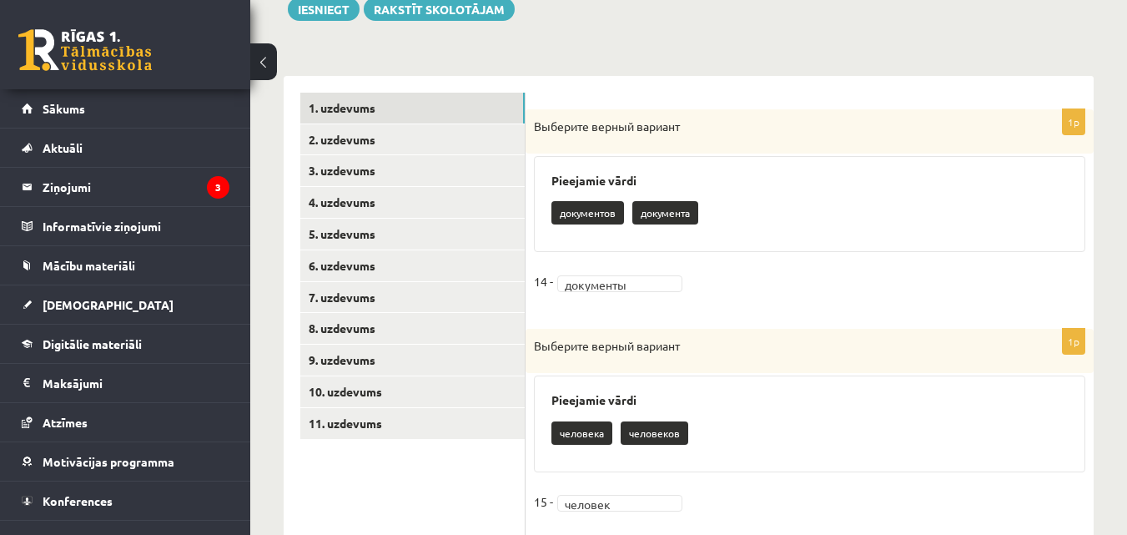
scroll to position [290, 0]
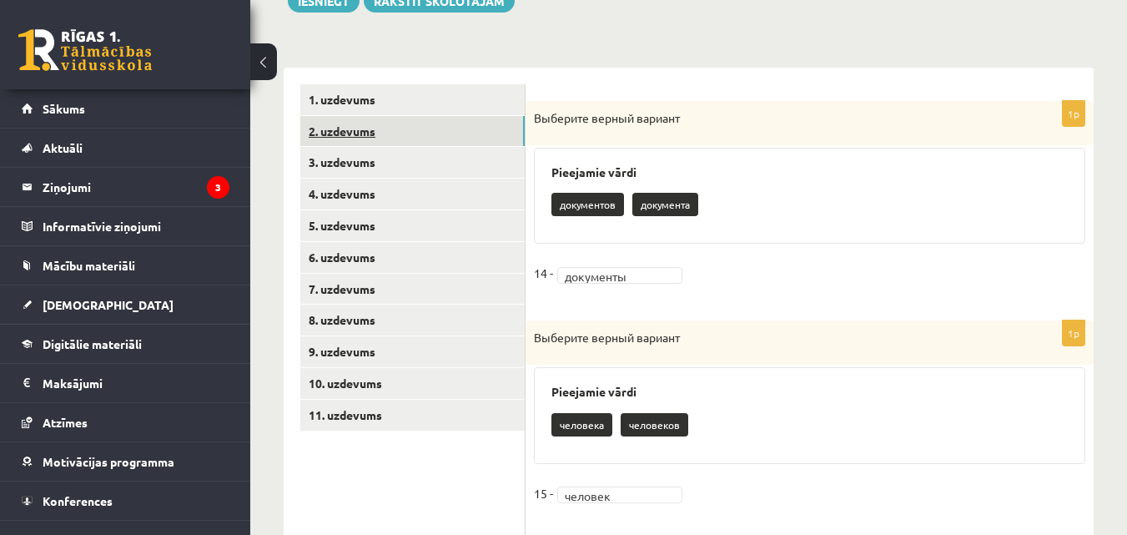
click at [370, 145] on link "2. uzdevums" at bounding box center [412, 131] width 224 height 31
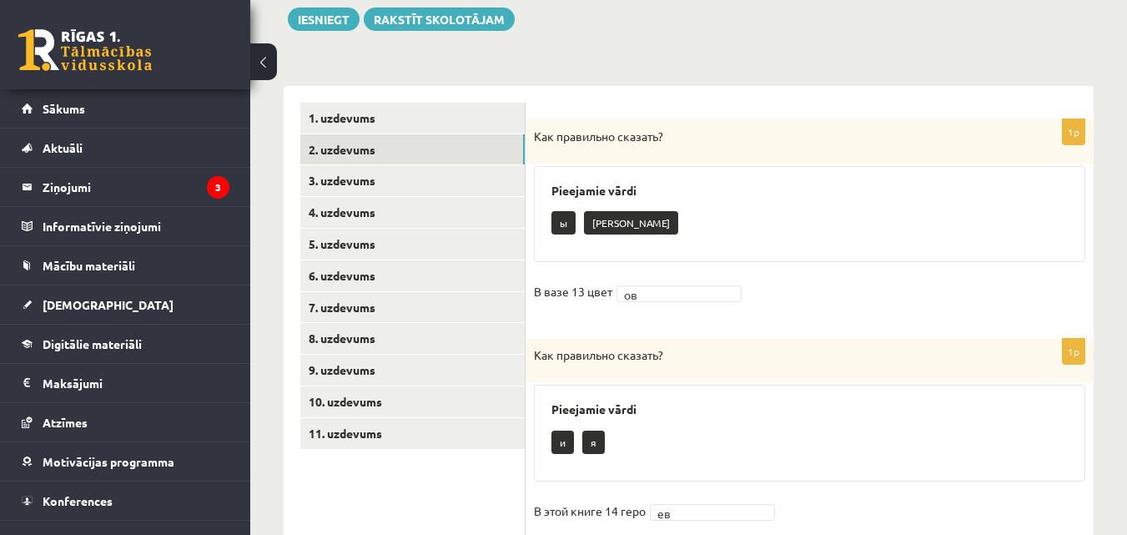
scroll to position [267, 0]
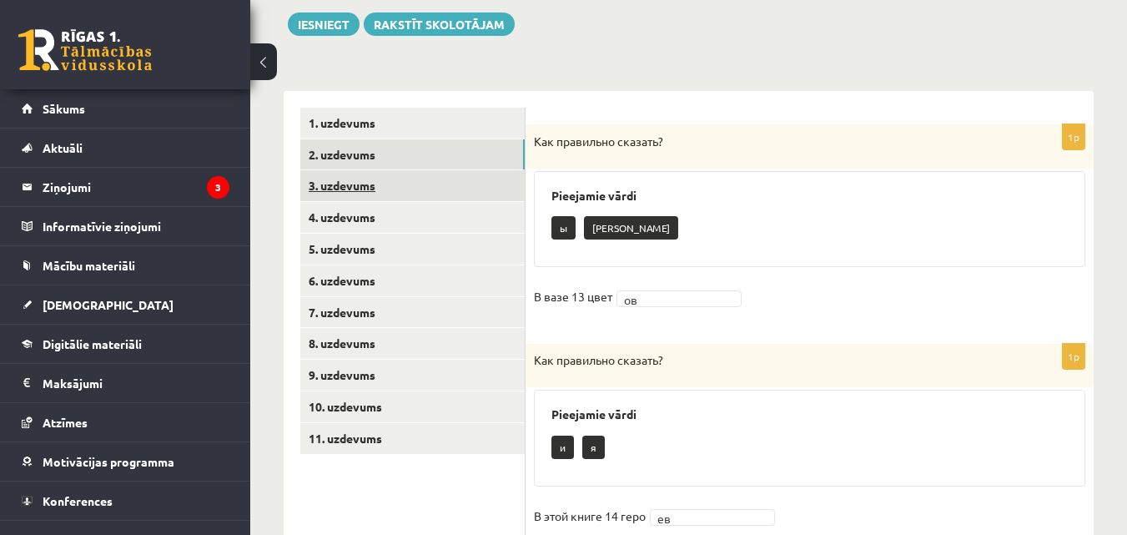
click at [402, 194] on link "3. uzdevums" at bounding box center [412, 185] width 224 height 31
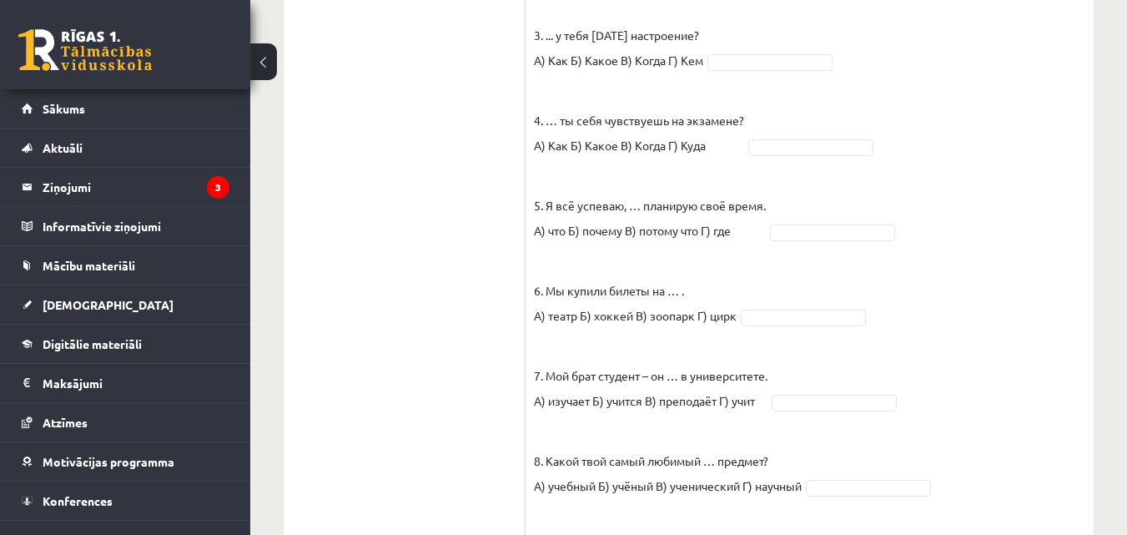
scroll to position [747, 0]
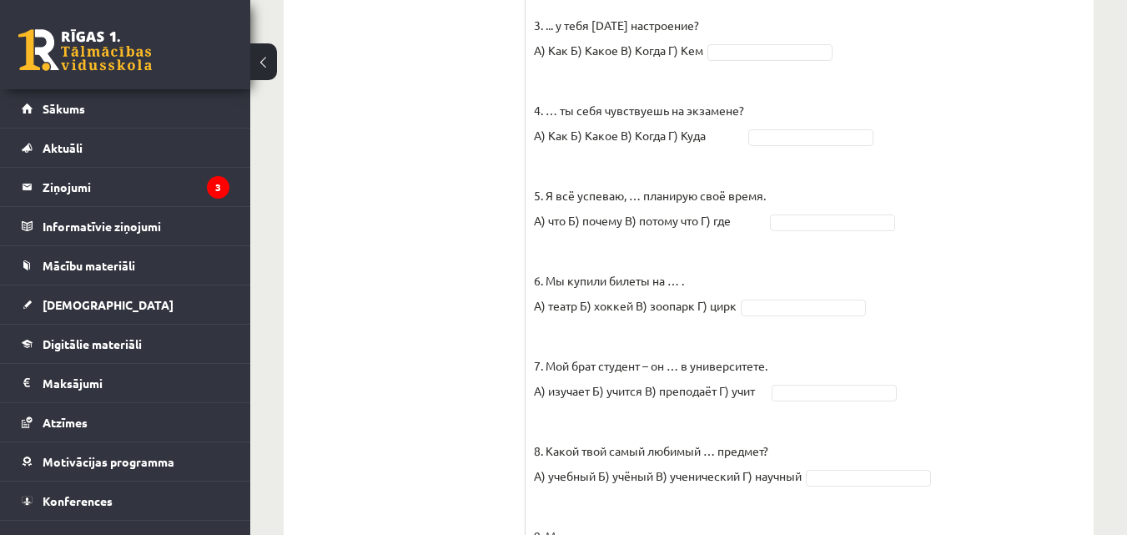
click at [768, 41] on fieldset "1. Петерис, … ты всё время опаздываешь? А) откуда Б) какой В) почему Г) когда В…" at bounding box center [809, 255] width 551 height 826
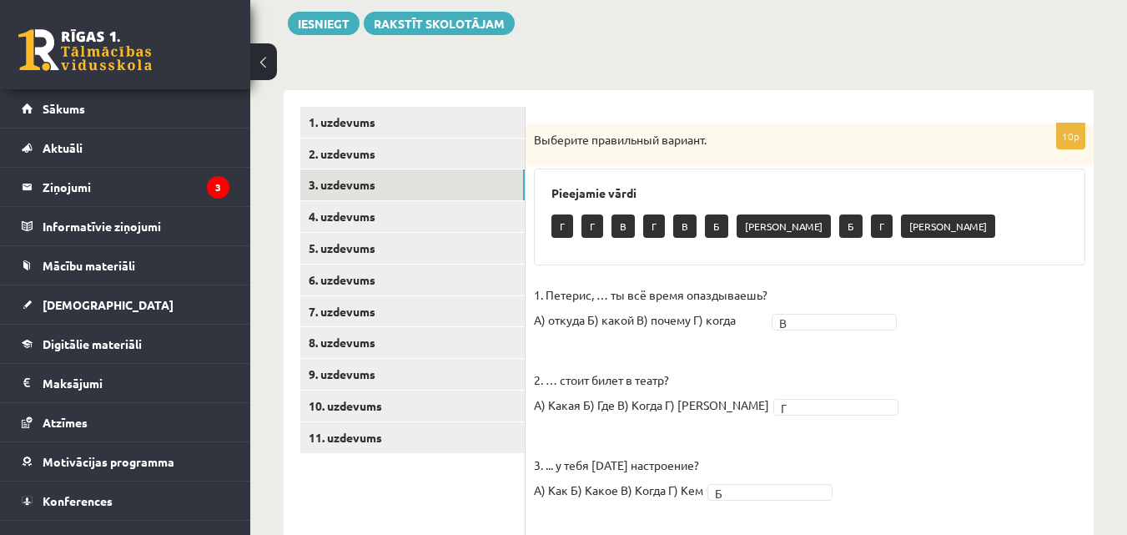
scroll to position [273, 0]
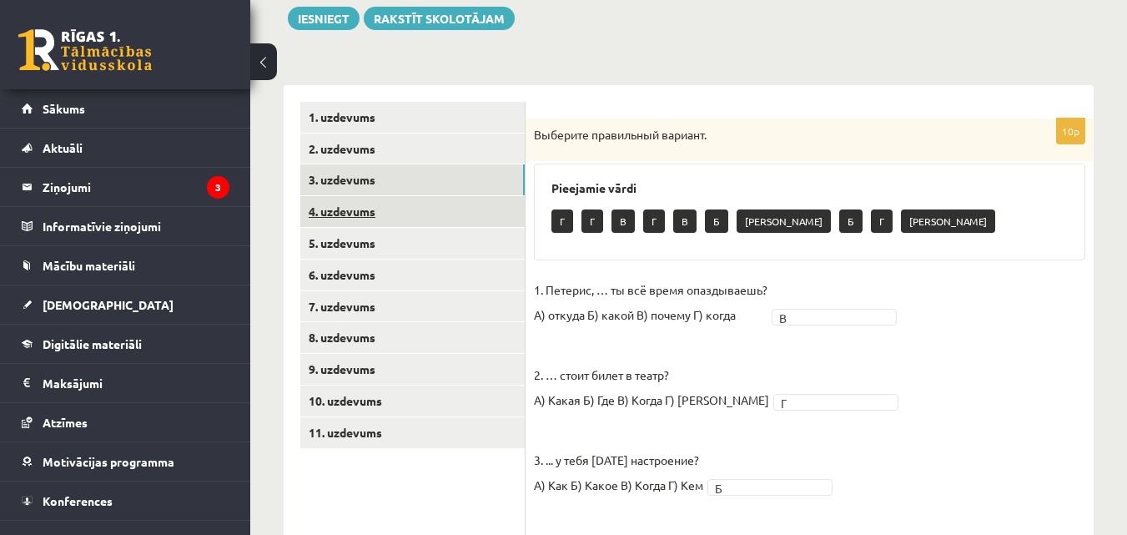
click at [434, 211] on link "4. uzdevums" at bounding box center [412, 211] width 224 height 31
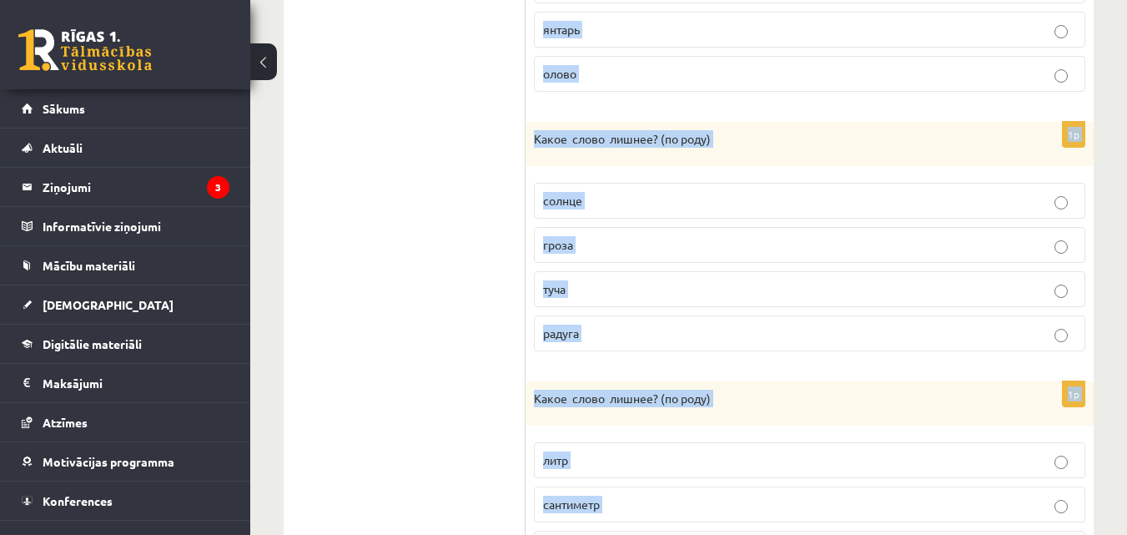
scroll to position [1187, 0]
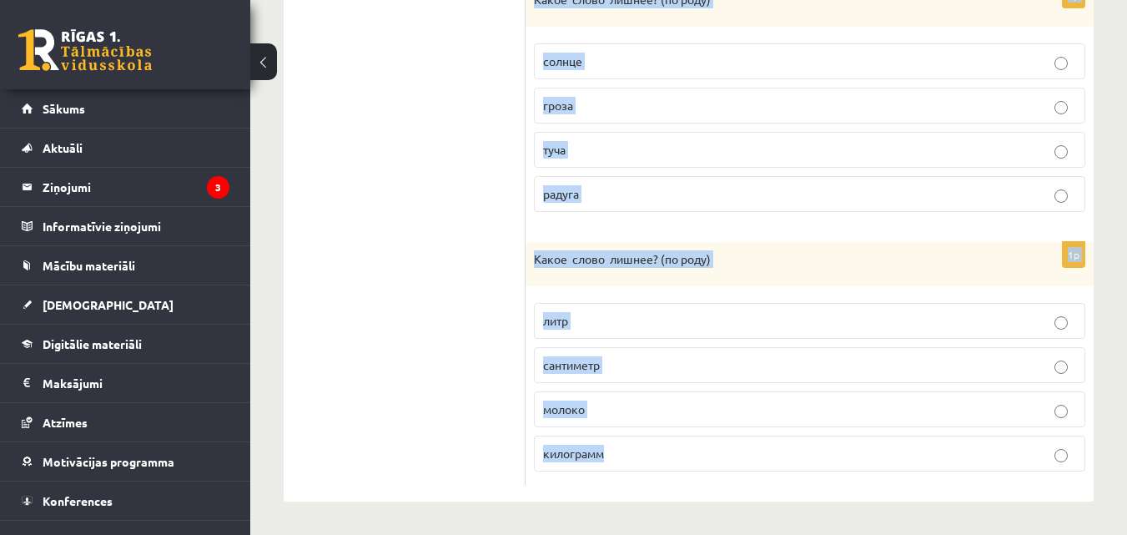
drag, startPoint x: 535, startPoint y: 38, endPoint x: 733, endPoint y: 457, distance: 464.1
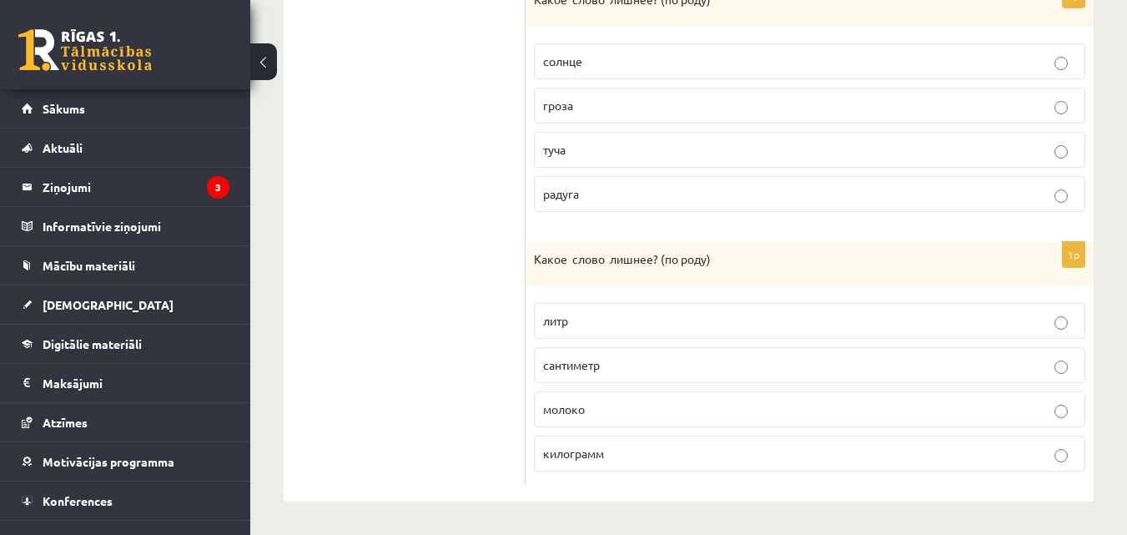
drag, startPoint x: 733, startPoint y: 457, endPoint x: 492, endPoint y: 382, distance: 252.5
drag, startPoint x: 1122, startPoint y: 415, endPoint x: 1125, endPoint y: 406, distance: 9.0
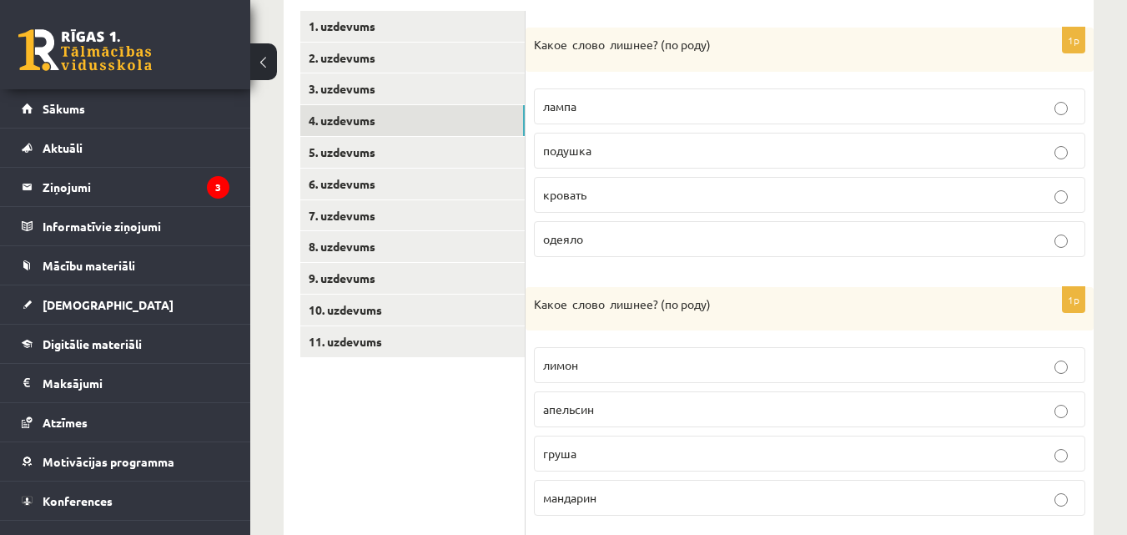
scroll to position [367, 0]
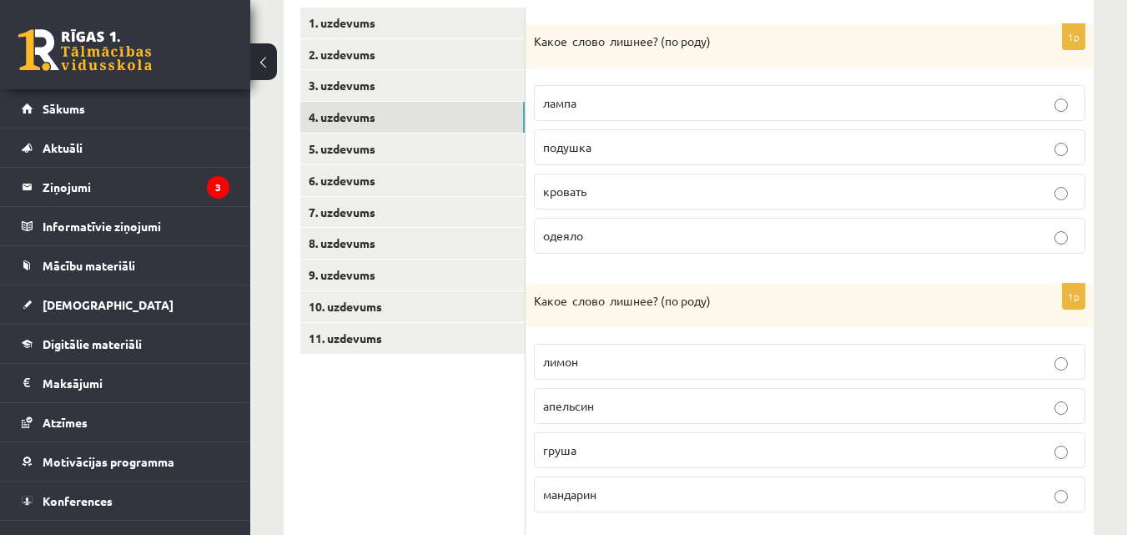
click at [795, 98] on p "лампа" at bounding box center [809, 103] width 533 height 18
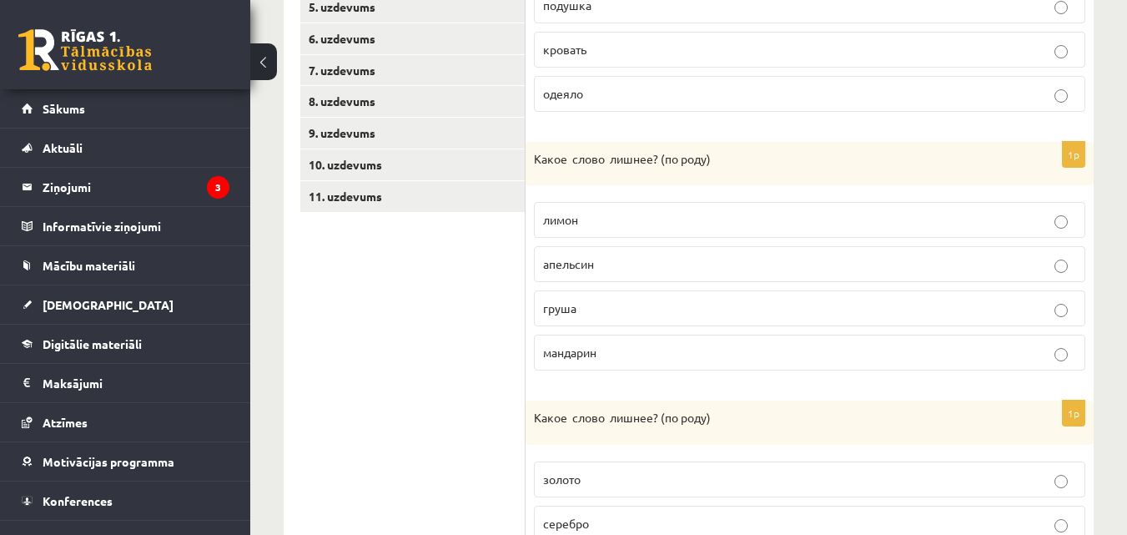
scroll to position [515, 0]
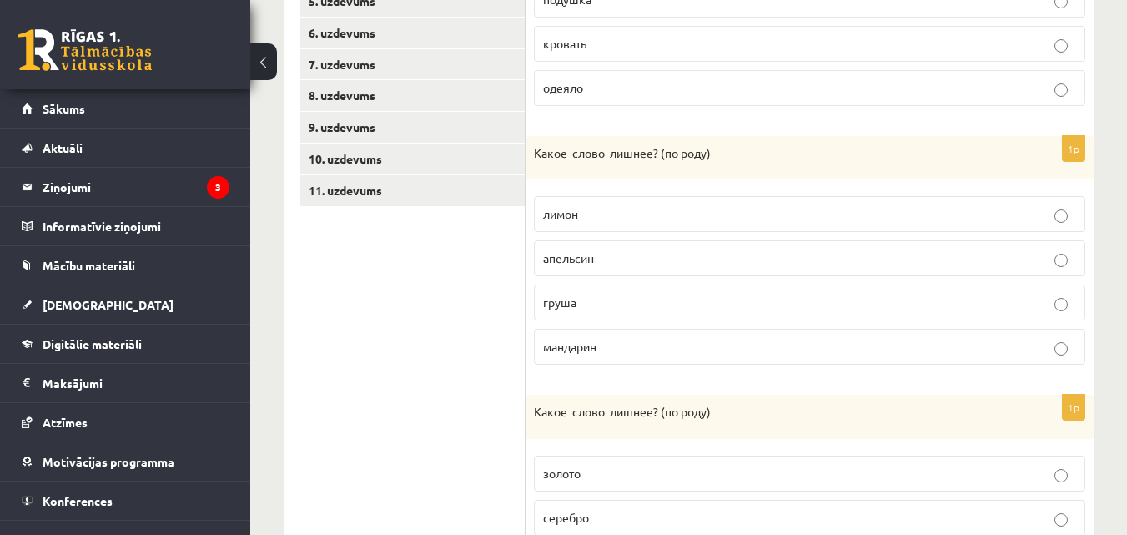
click at [1043, 300] on p "груша" at bounding box center [809, 303] width 533 height 18
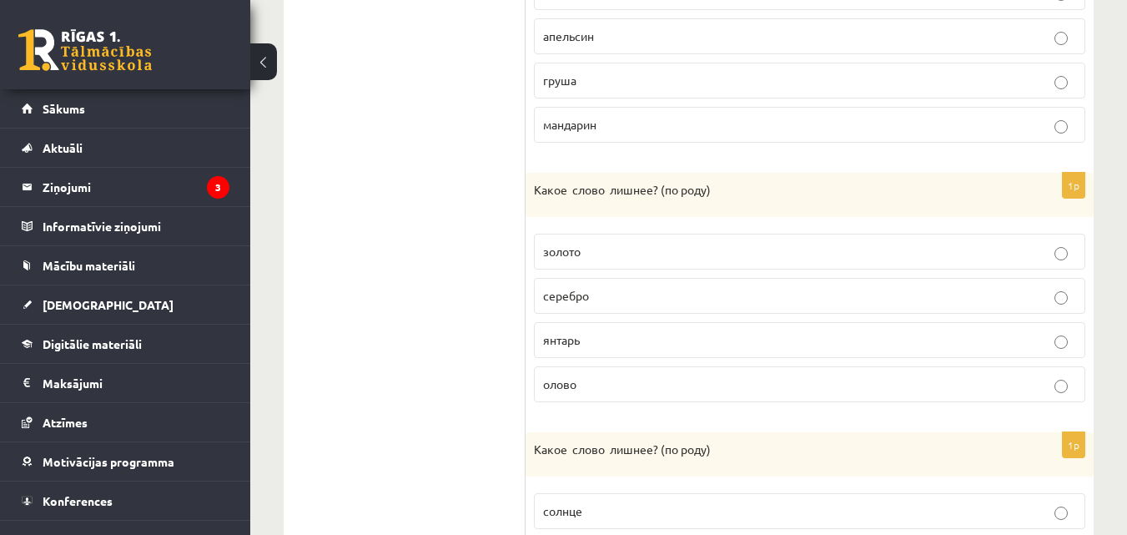
scroll to position [740, 0]
click at [848, 339] on p "янтарь" at bounding box center [809, 337] width 533 height 18
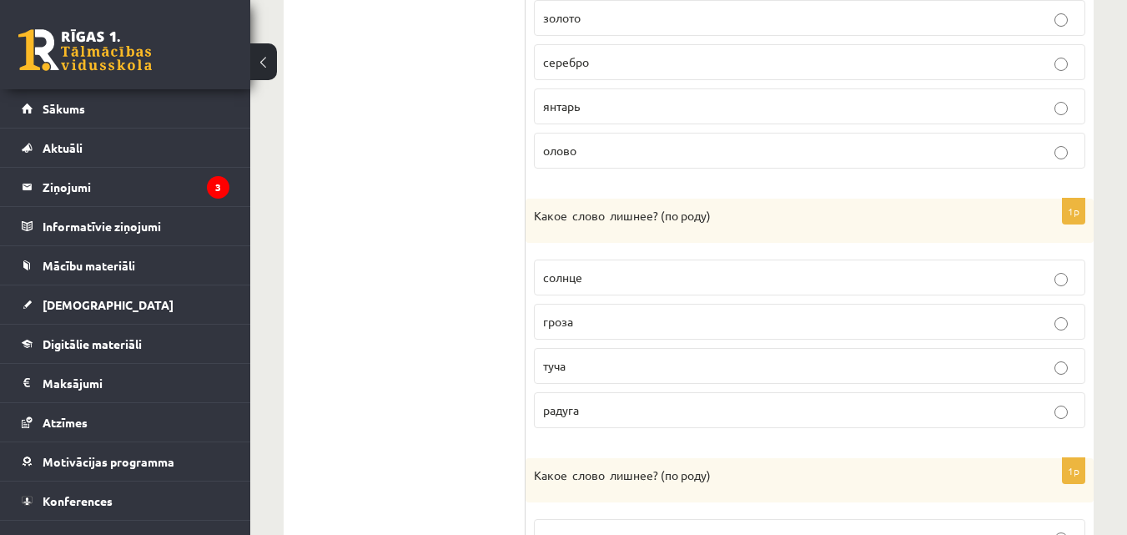
scroll to position [1008, 0]
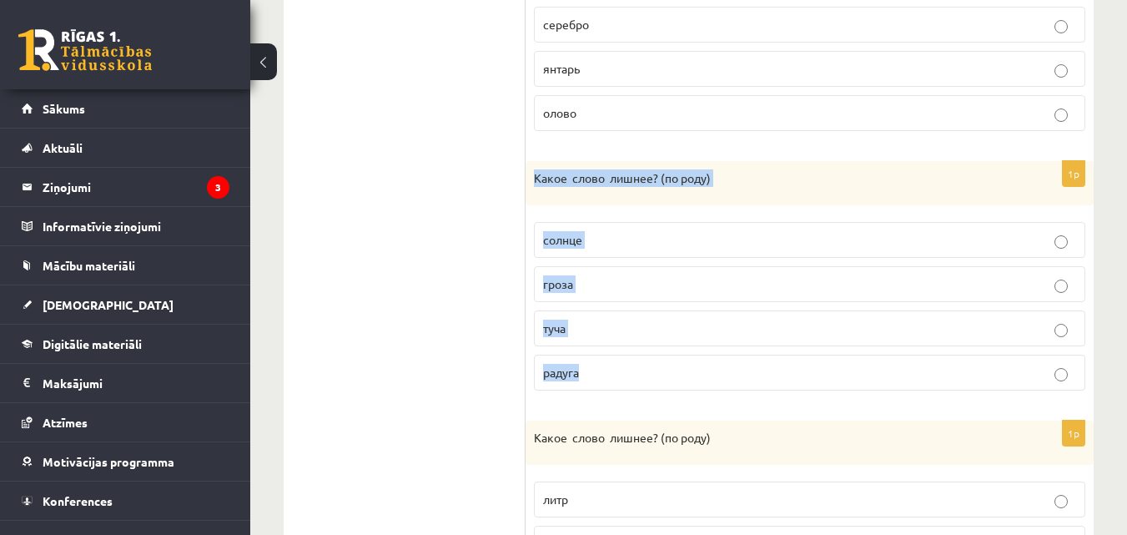
drag, startPoint x: 526, startPoint y: 168, endPoint x: 632, endPoint y: 387, distance: 242.8
click at [632, 387] on div "1p Какое слово лишнее? ( по родy) солнце гроза туча радуга" at bounding box center [809, 282] width 568 height 243
copy div "Какое слово лишнее? ( по родy) солнце гроза туча радуга"
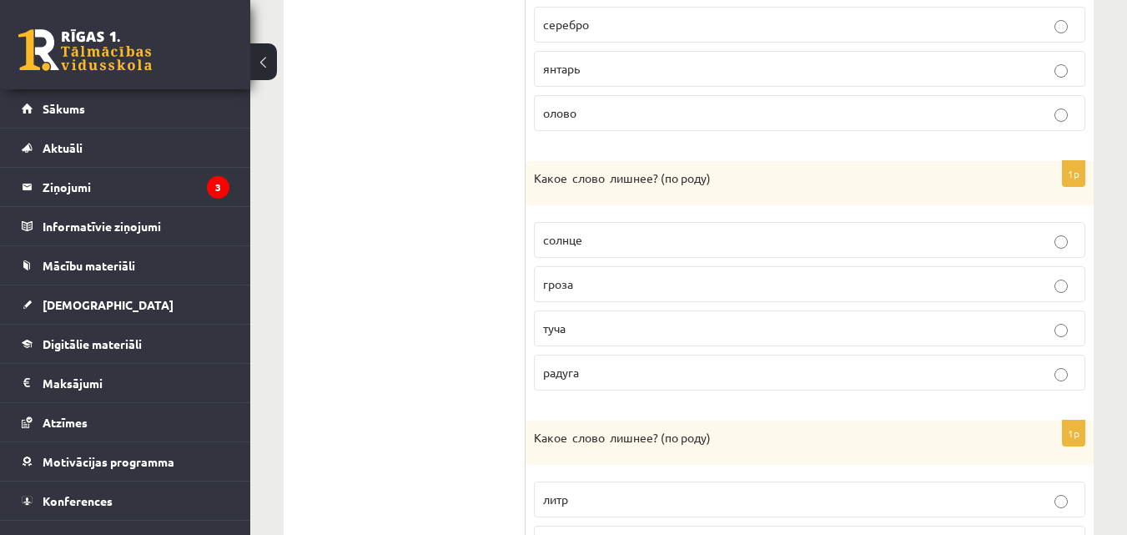
click at [448, 316] on ul "1. uzdevums 2. uzdevums 3. uzdevums 4. uzdevums 5. uzdevums 6. uzdevums 7. uzde…" at bounding box center [412, 15] width 225 height 1296
click at [554, 242] on span "солнце" at bounding box center [562, 239] width 39 height 15
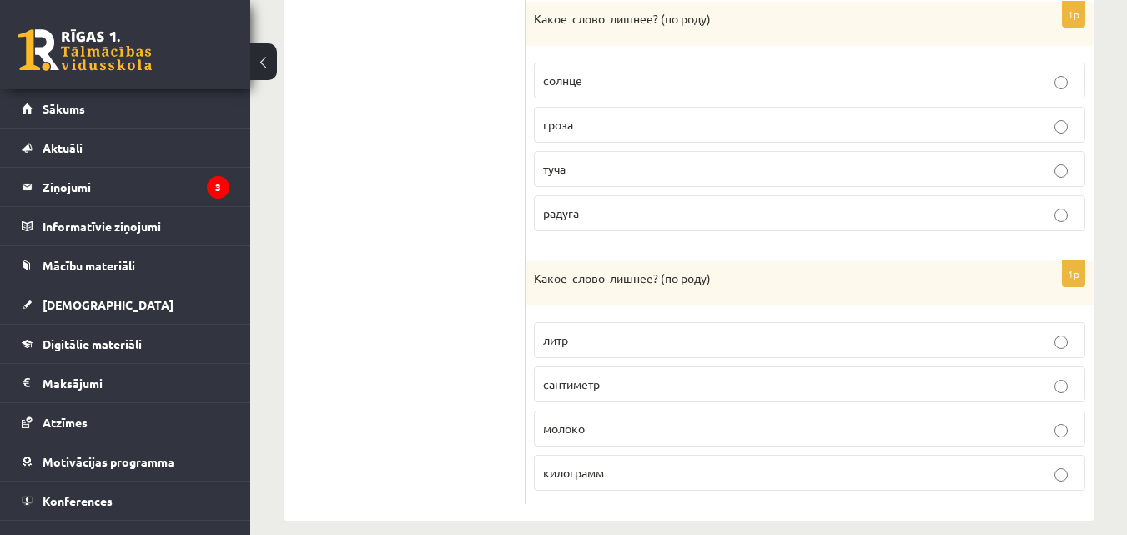
scroll to position [1187, 0]
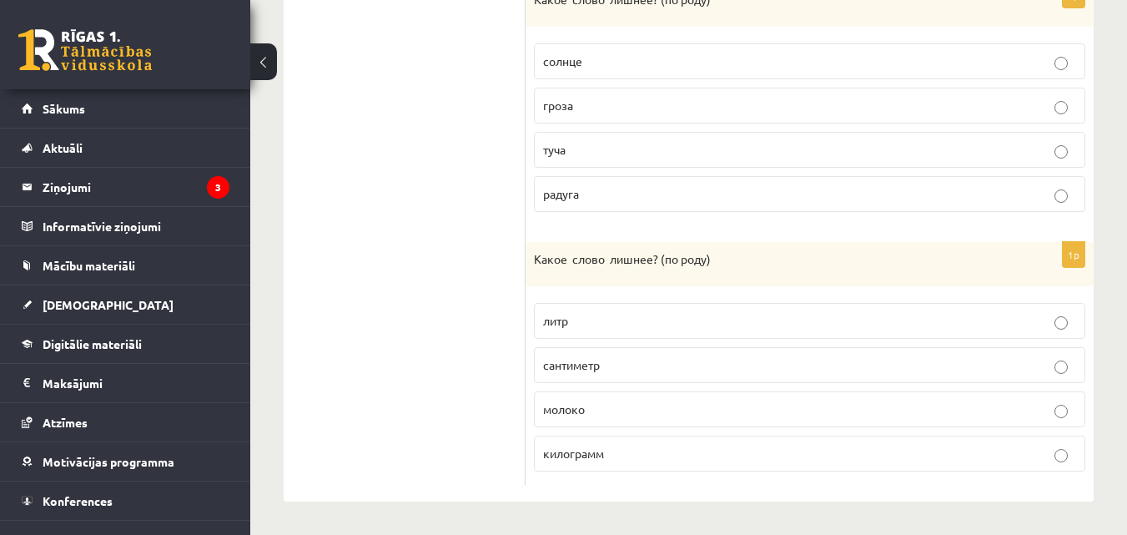
click at [586, 410] on p "молоко" at bounding box center [809, 409] width 533 height 18
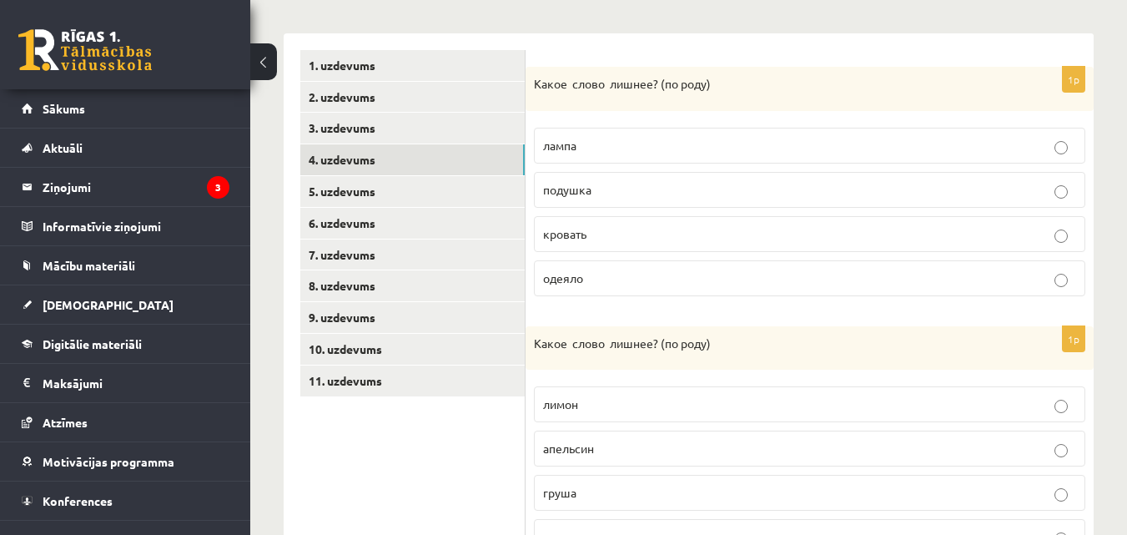
scroll to position [381, 0]
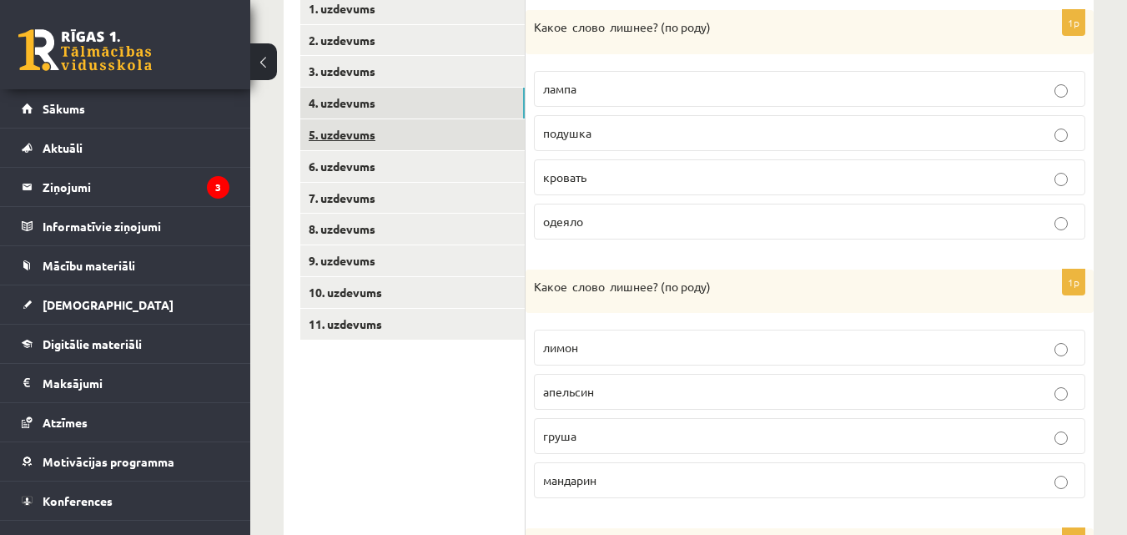
click at [439, 133] on link "5. uzdevums" at bounding box center [412, 134] width 224 height 31
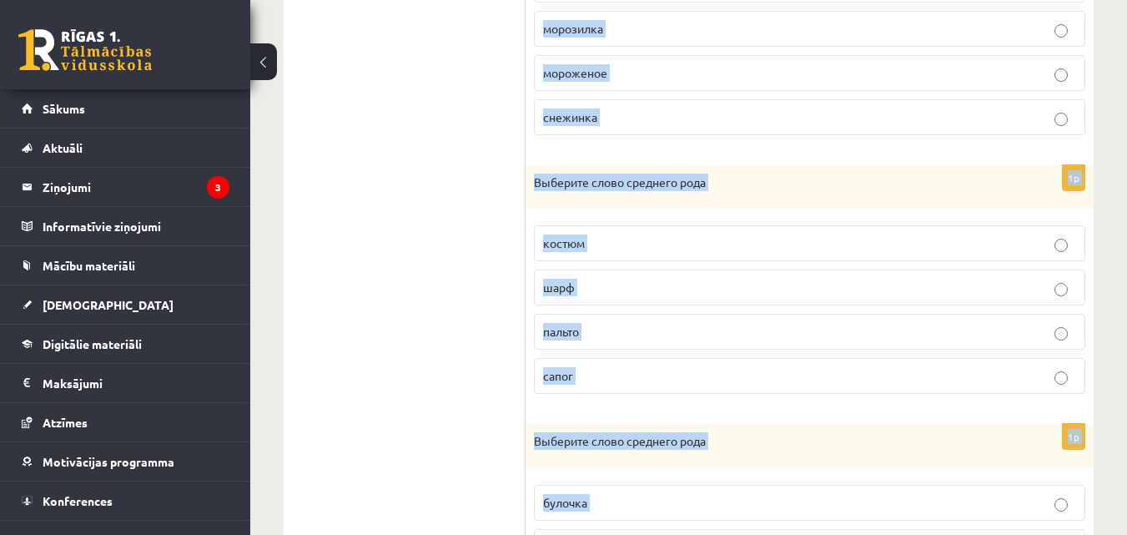
scroll to position [1184, 0]
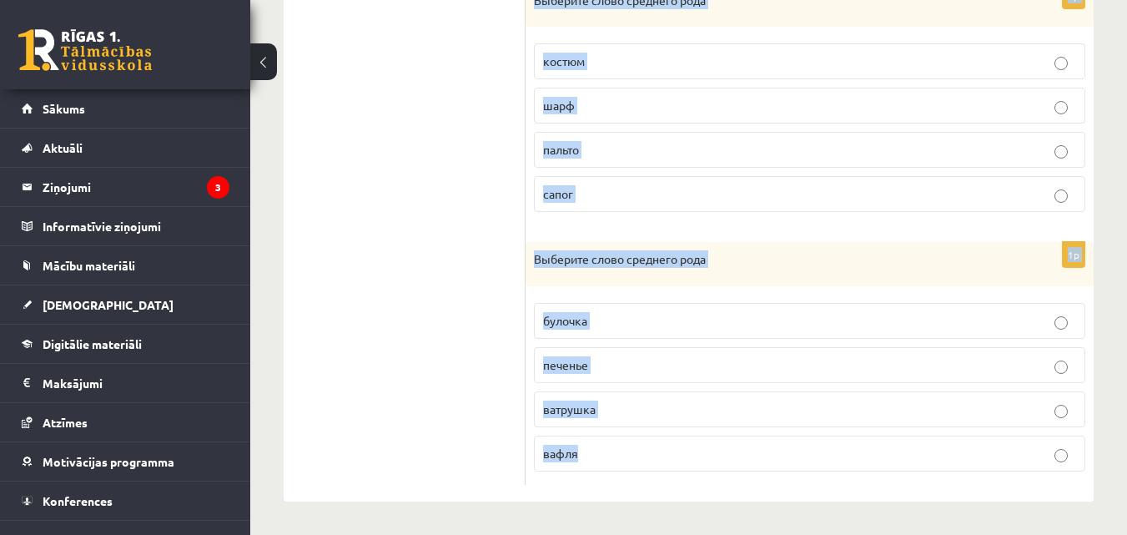
drag, startPoint x: 535, startPoint y: 24, endPoint x: 762, endPoint y: 540, distance: 563.2
copy form "Выберите слово среднего рода слива груша яблоко ягода 1p Выберите слово среднег…"
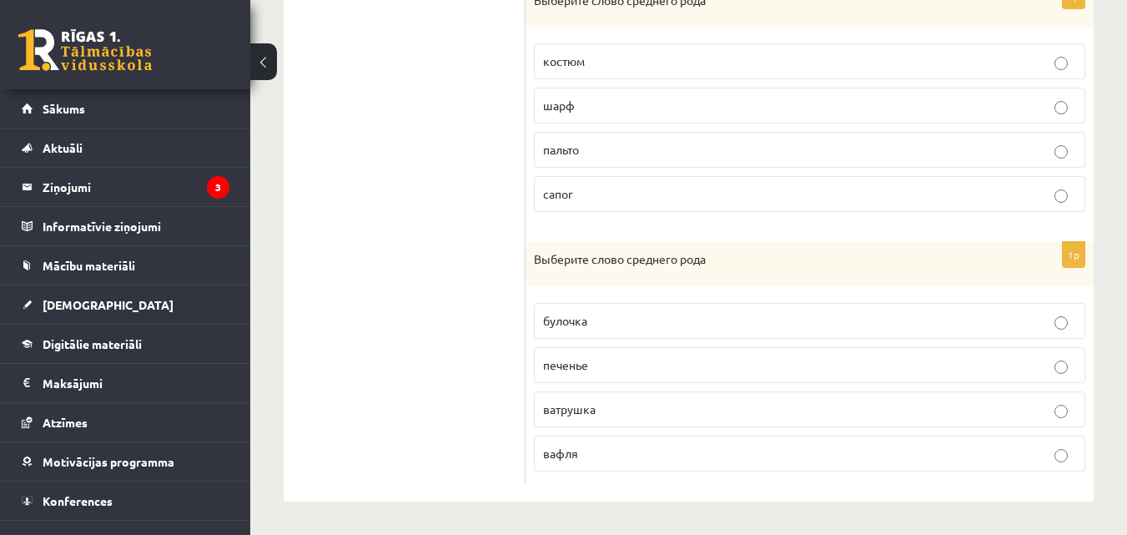
click at [556, 363] on span "печенье" at bounding box center [565, 364] width 45 height 15
click at [610, 151] on p "пальто" at bounding box center [809, 150] width 533 height 18
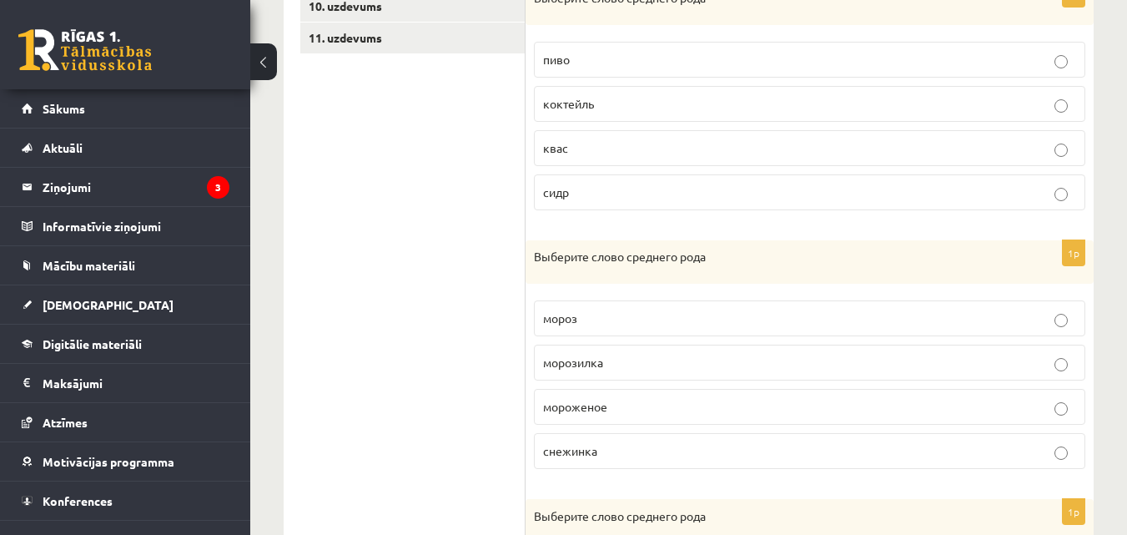
scroll to position [661, 0]
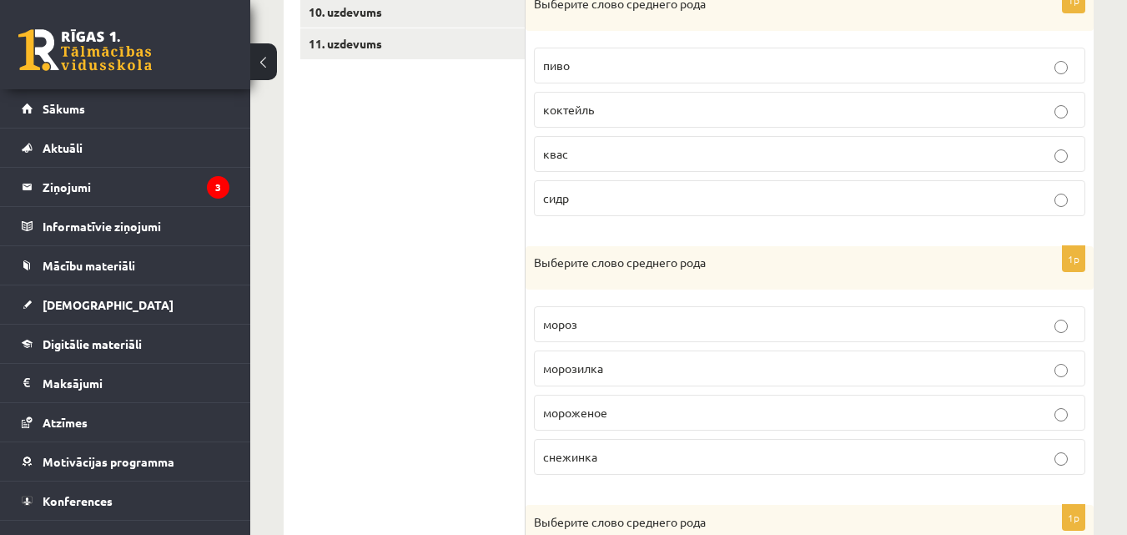
click at [575, 401] on label "мороженое" at bounding box center [809, 413] width 551 height 36
click at [677, 61] on p "пиво" at bounding box center [809, 66] width 533 height 18
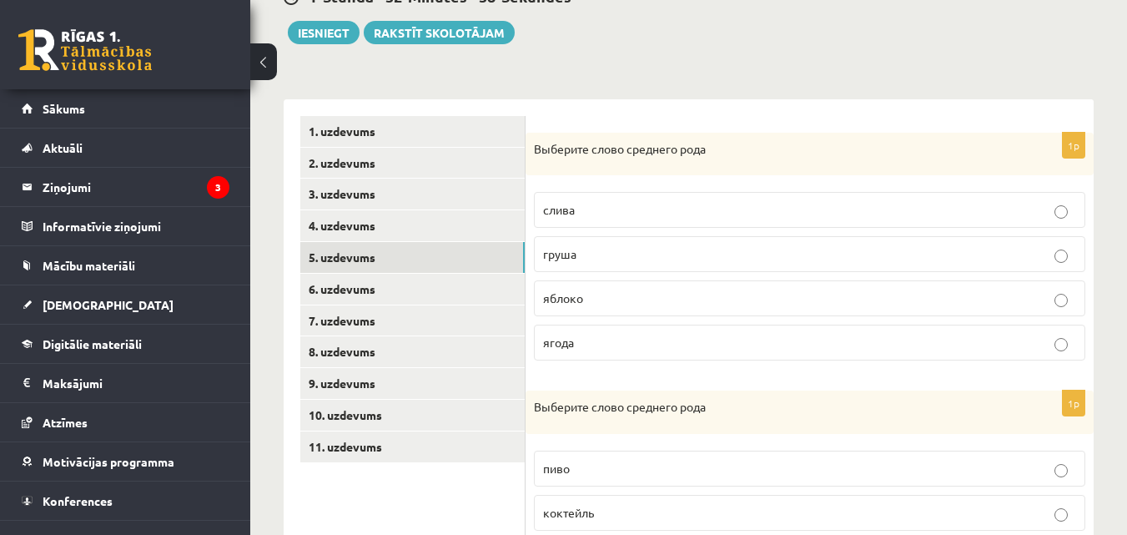
scroll to position [284, 0]
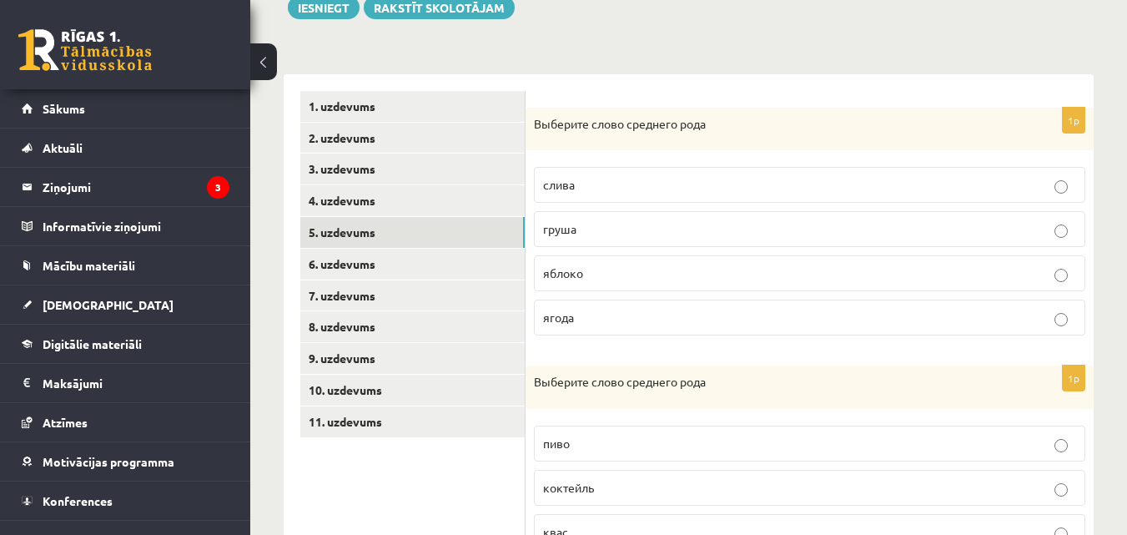
click at [1036, 284] on label "яблоко" at bounding box center [809, 273] width 551 height 36
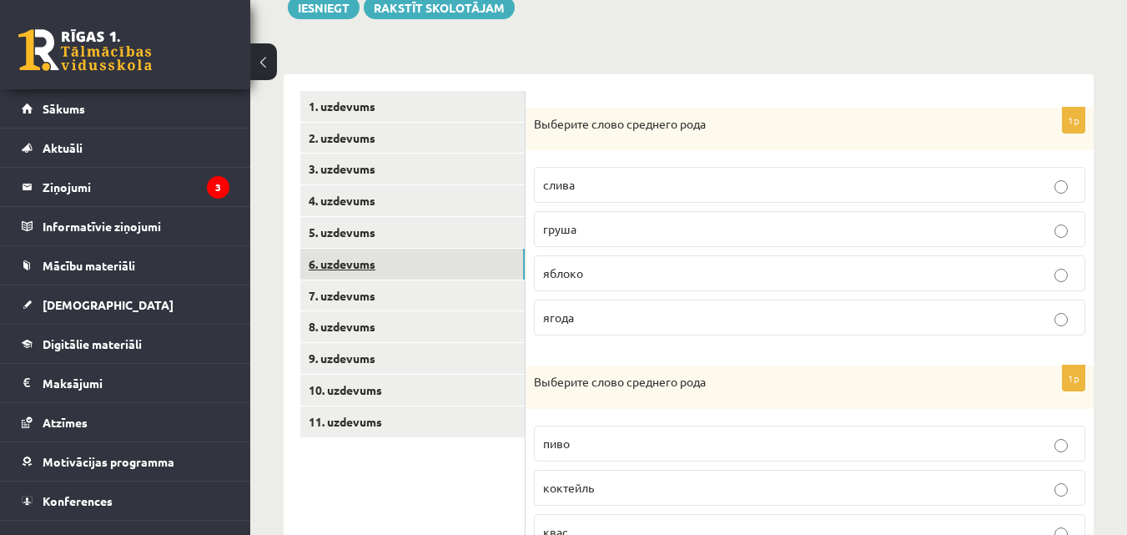
click at [400, 264] on link "6. uzdevums" at bounding box center [412, 264] width 224 height 31
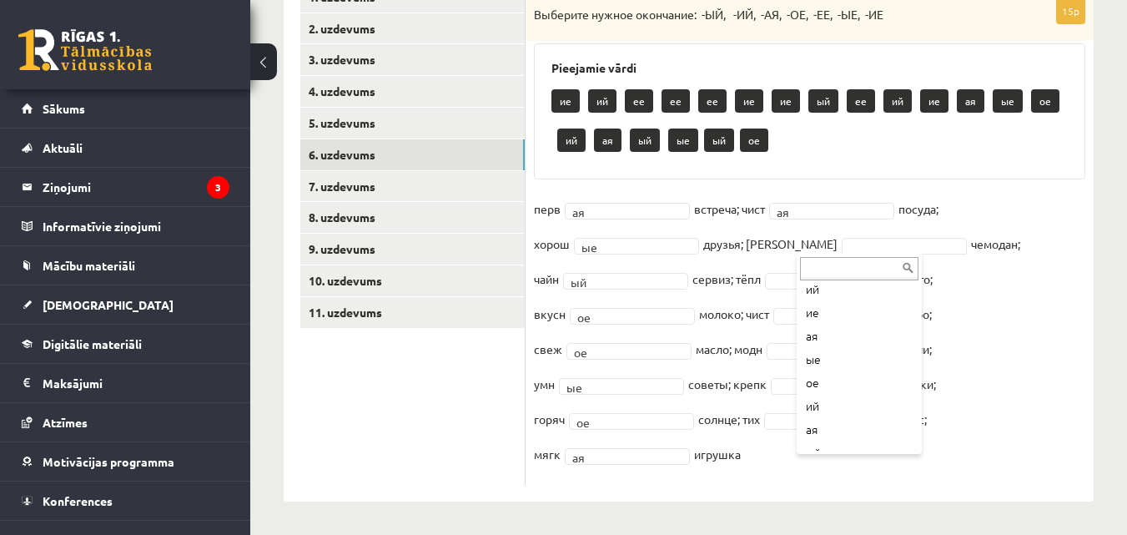
scroll to position [246, 0]
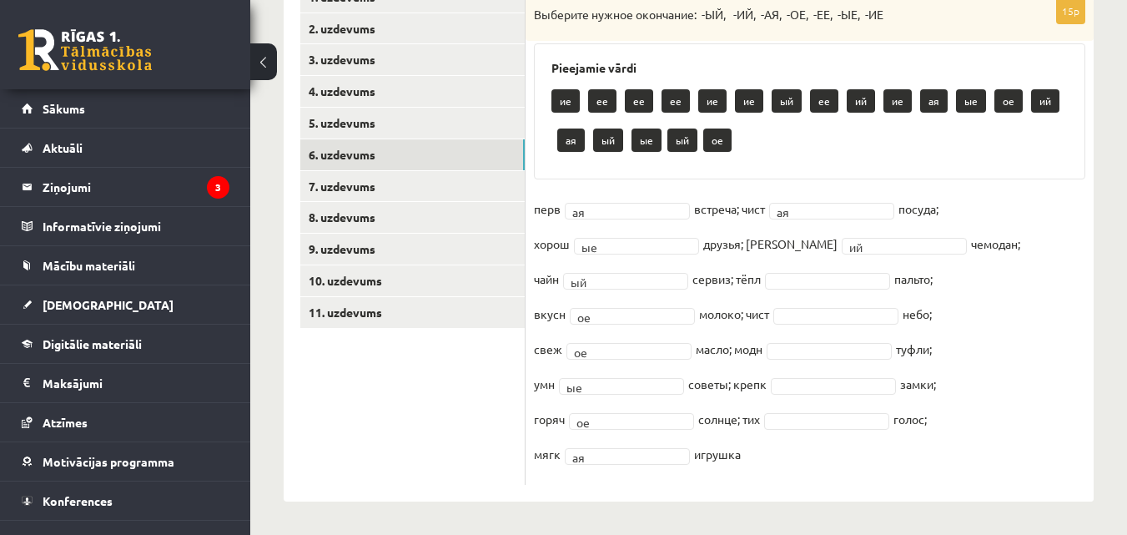
click at [903, 403] on fieldset "перв ая ** встреча; чист ая ** посуда; хорош ые ** друзья; дорожн ий ** чемодан…" at bounding box center [809, 336] width 551 height 280
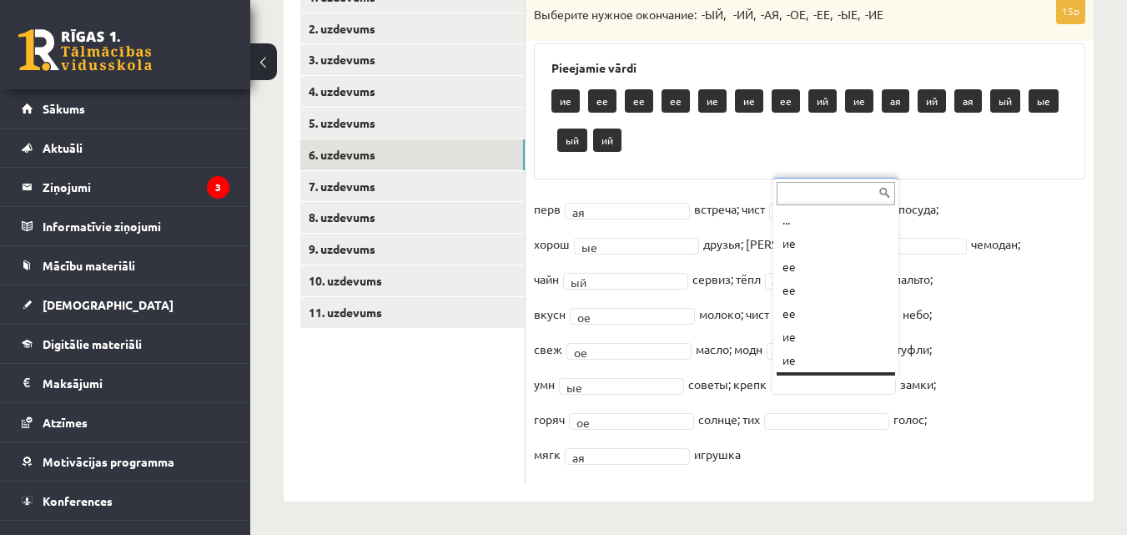
scroll to position [20, 0]
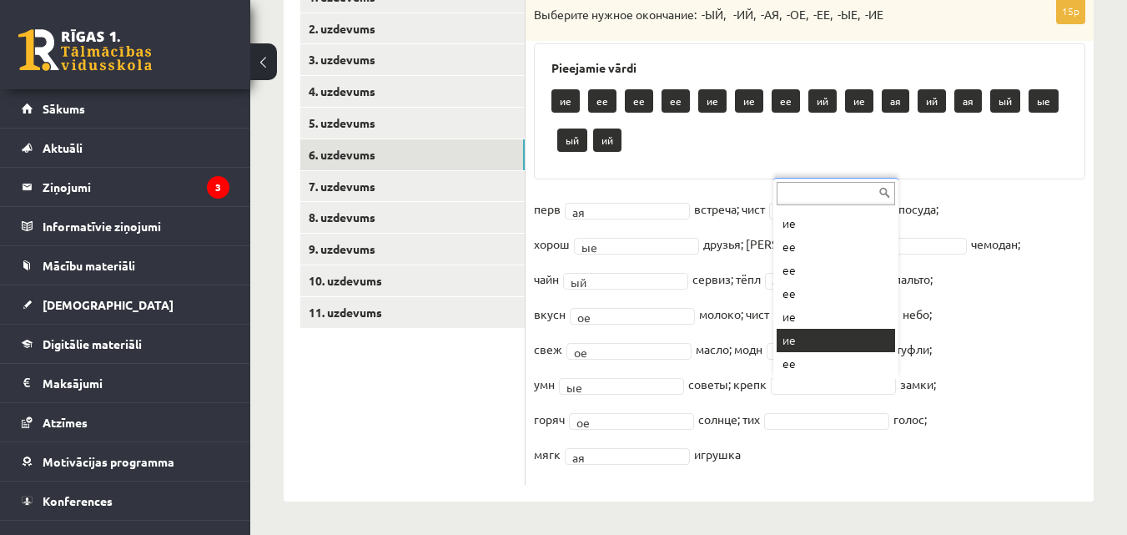
drag, startPoint x: 864, startPoint y: 354, endPoint x: 863, endPoint y: 342, distance: 12.5
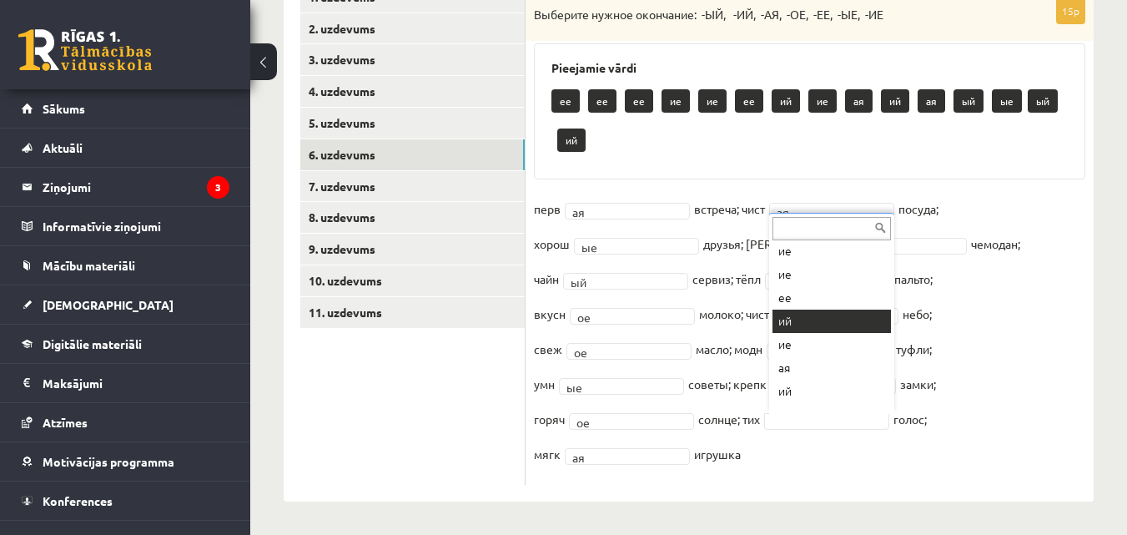
scroll to position [354, 0]
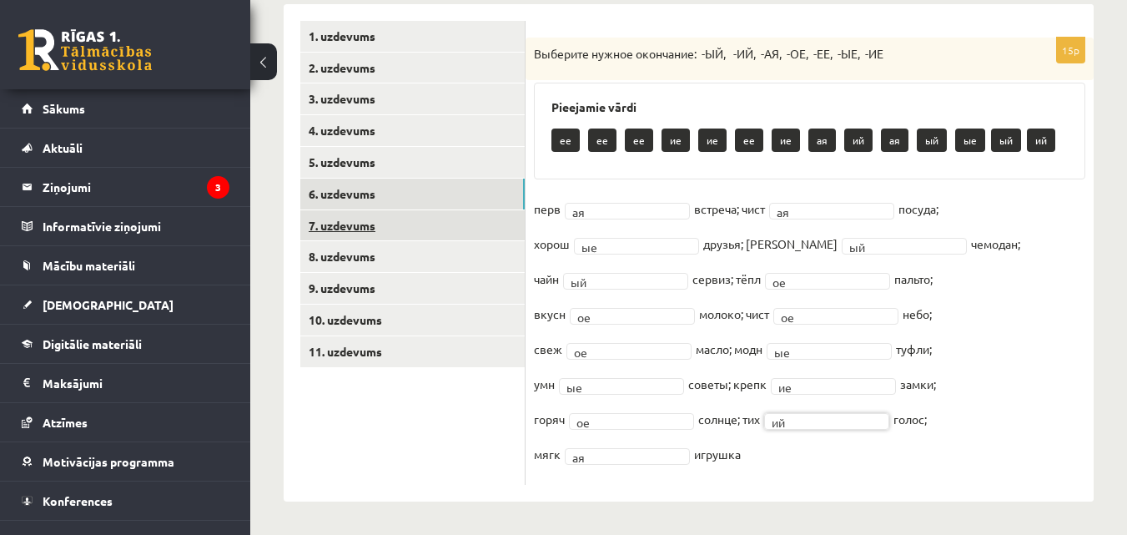
click at [373, 232] on link "7. uzdevums" at bounding box center [412, 225] width 224 height 31
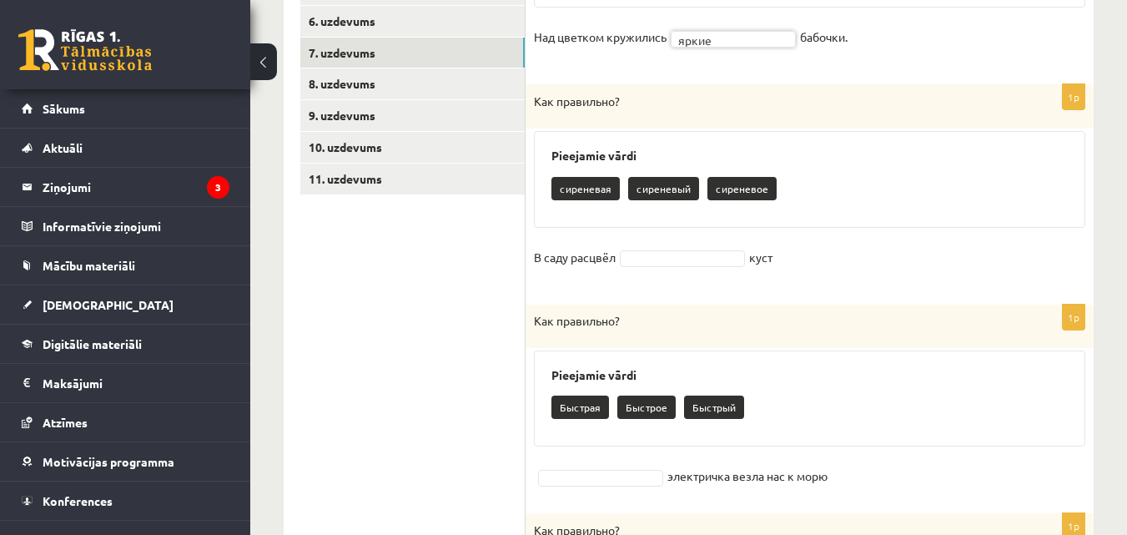
scroll to position [535, 0]
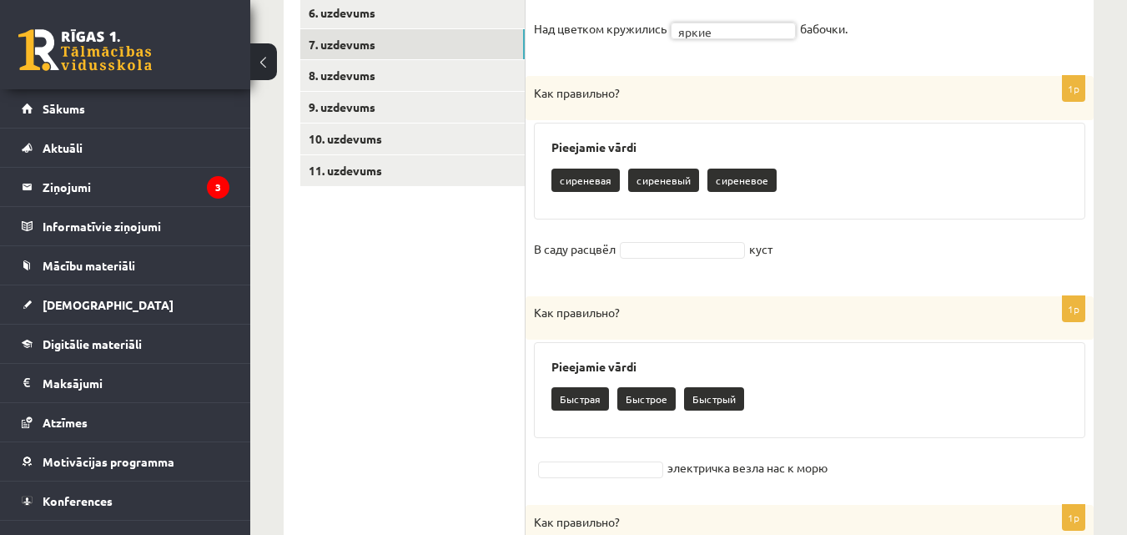
click at [673, 181] on p "сиреневый" at bounding box center [663, 179] width 71 height 23
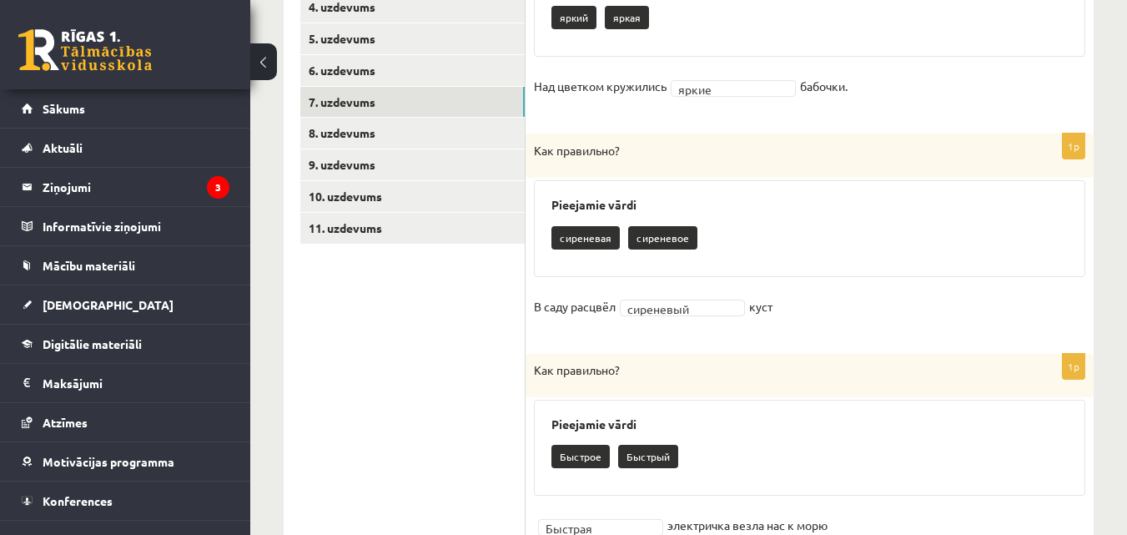
scroll to position [460, 0]
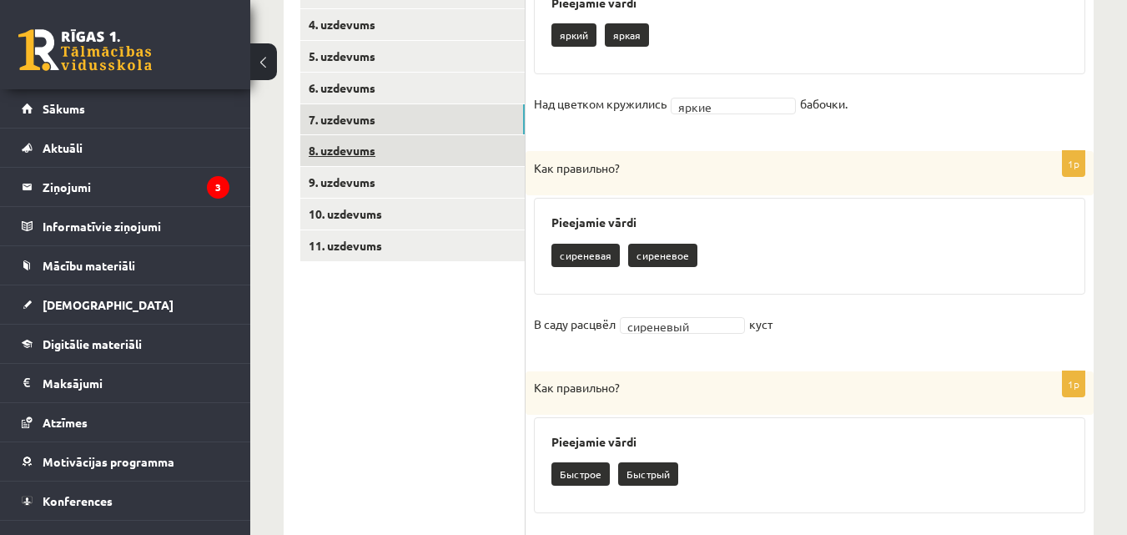
click at [426, 156] on link "8. uzdevums" at bounding box center [412, 150] width 224 height 31
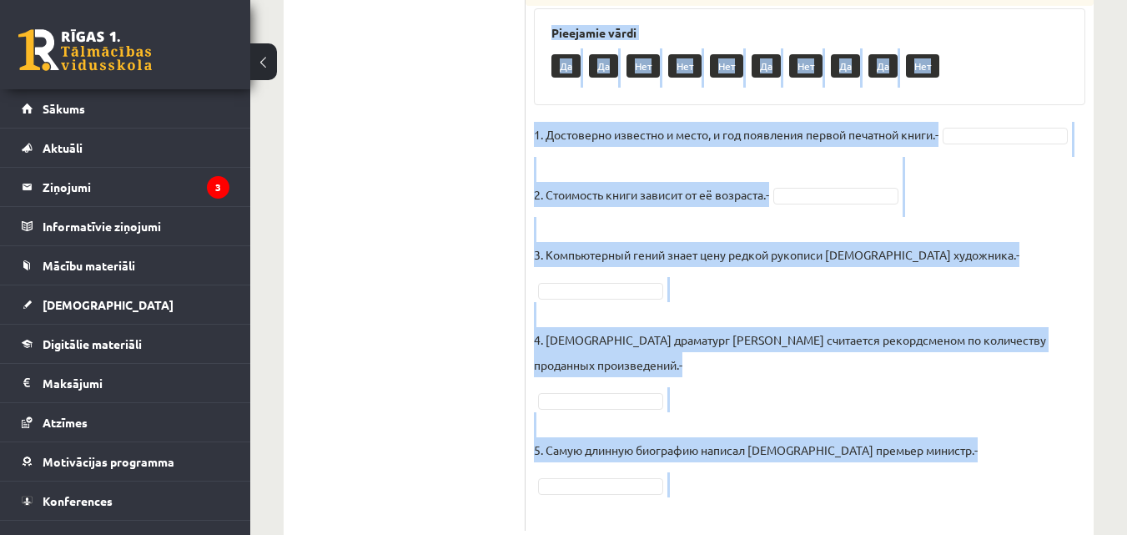
scroll to position [1164, 0]
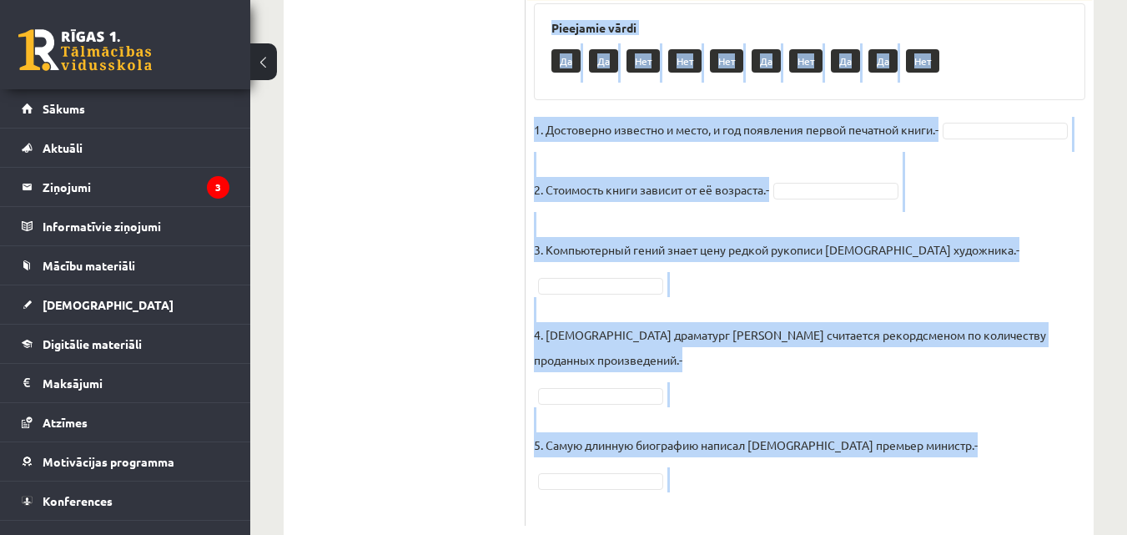
drag, startPoint x: 535, startPoint y: 205, endPoint x: 886, endPoint y: 459, distance: 432.4
copy div "Прочитай текст. Отметь верное утверждение в соответствии с текстом. Интересные …"
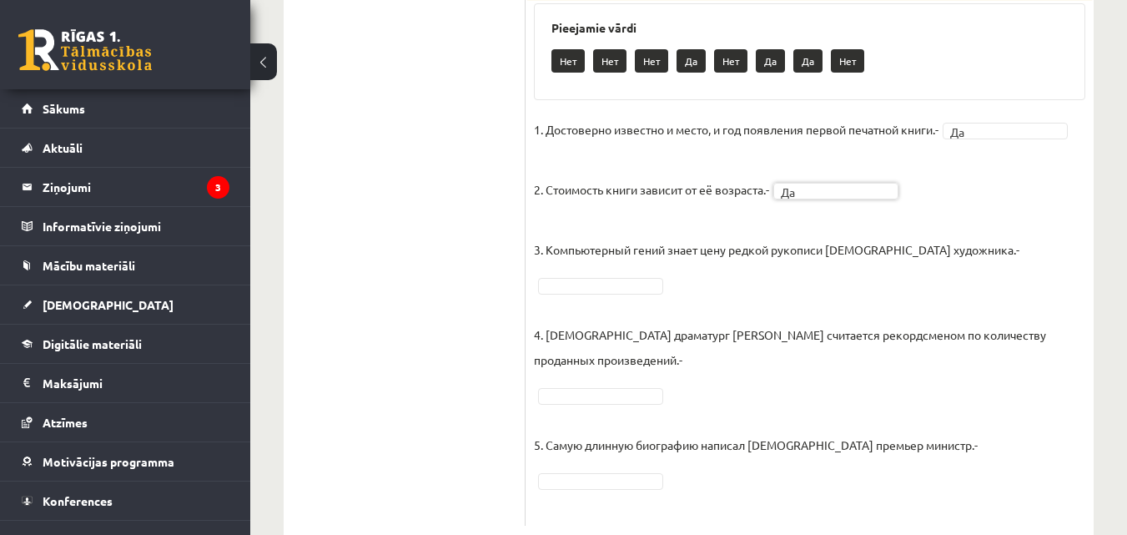
click at [641, 280] on fieldset "1. Достоверно известно и место, и год появления первой печатной книги.- Да ** 2…" at bounding box center [809, 317] width 551 height 400
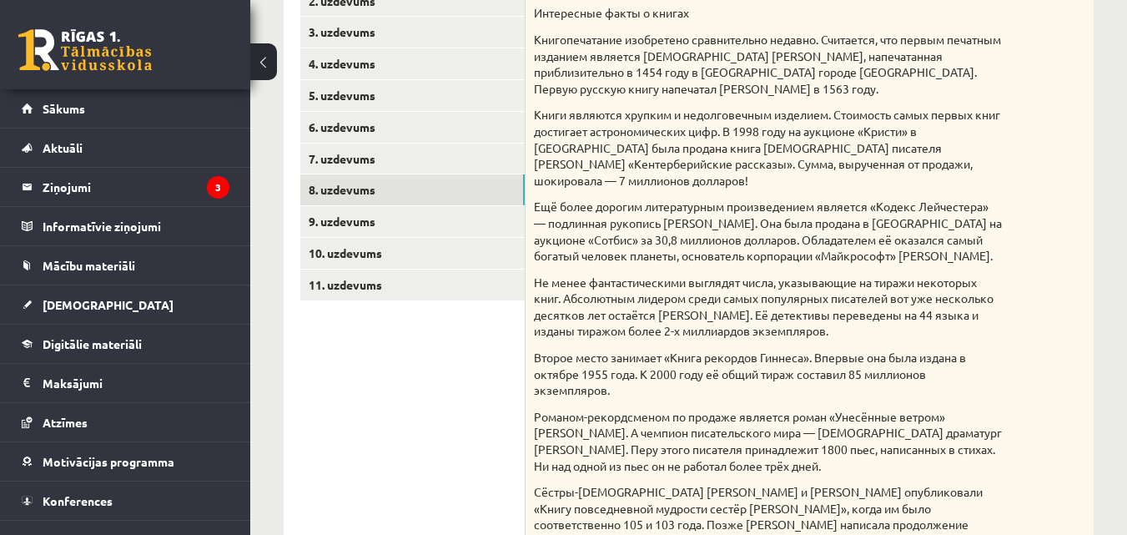
scroll to position [280, 0]
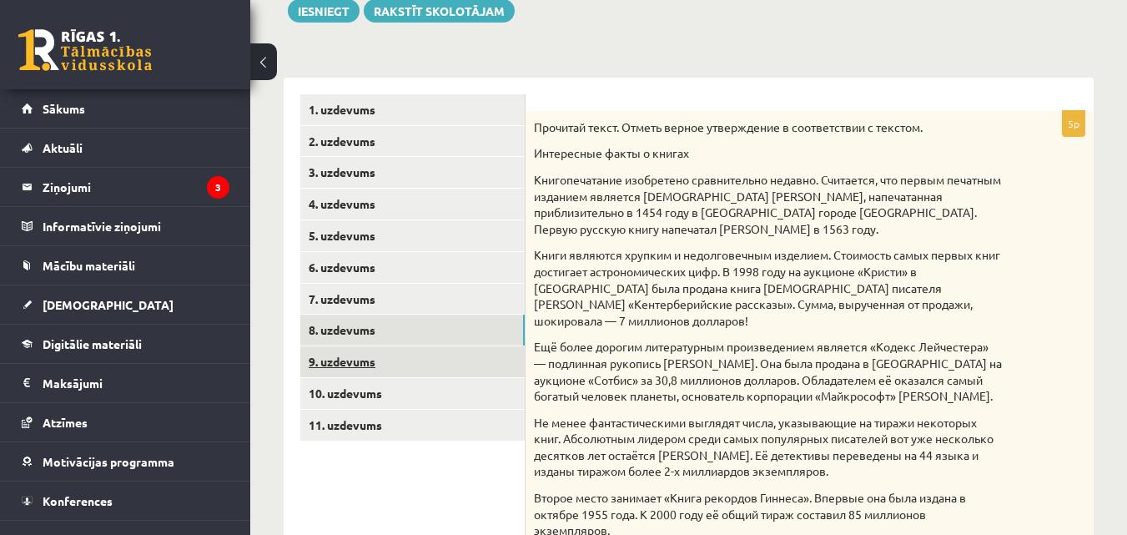
click at [376, 352] on link "9. uzdevums" at bounding box center [412, 361] width 224 height 31
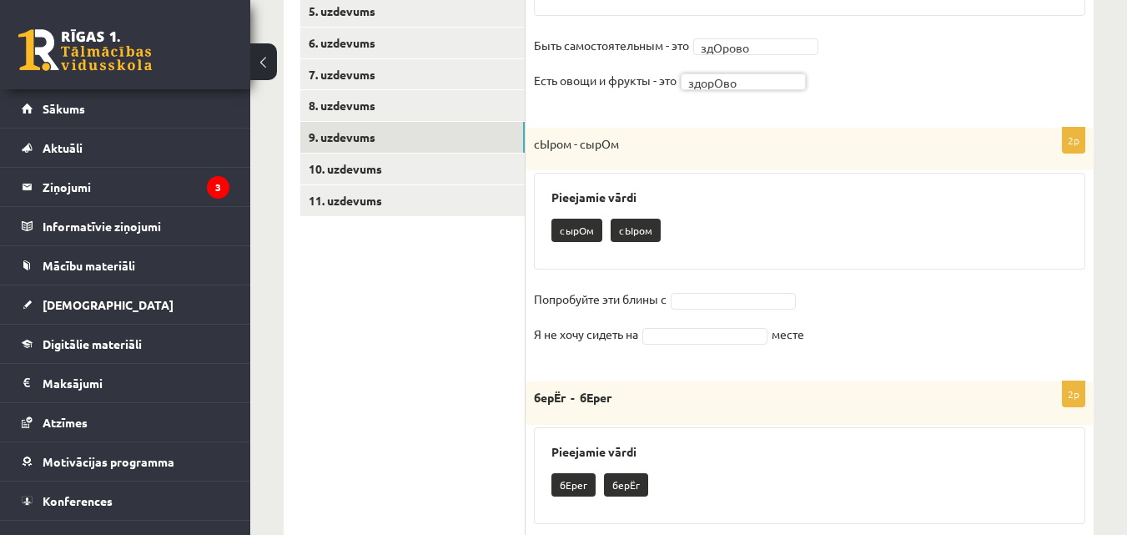
scroll to position [511, 0]
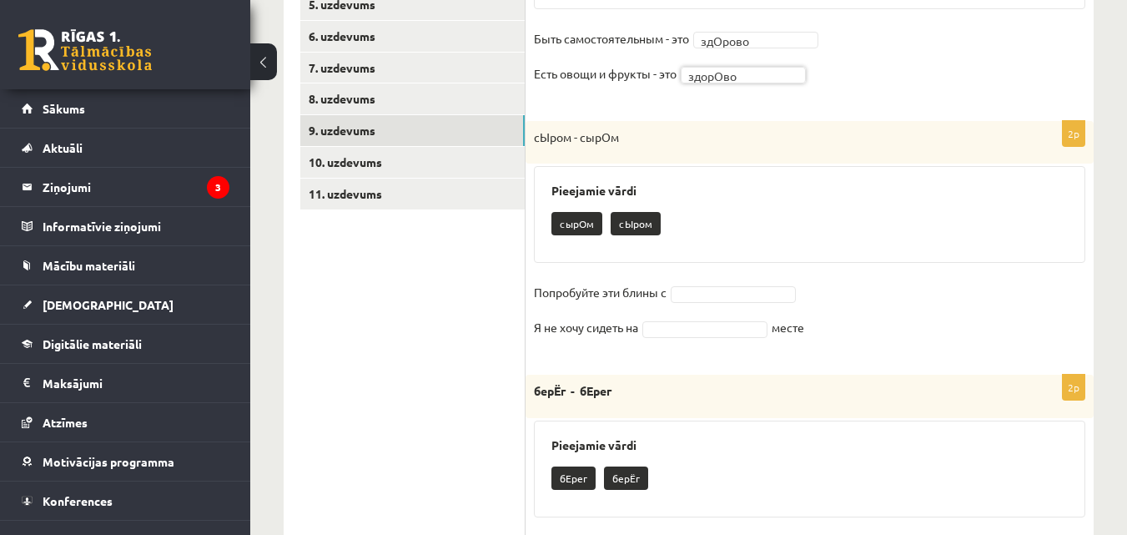
click at [632, 221] on p "сЫром" at bounding box center [636, 223] width 50 height 23
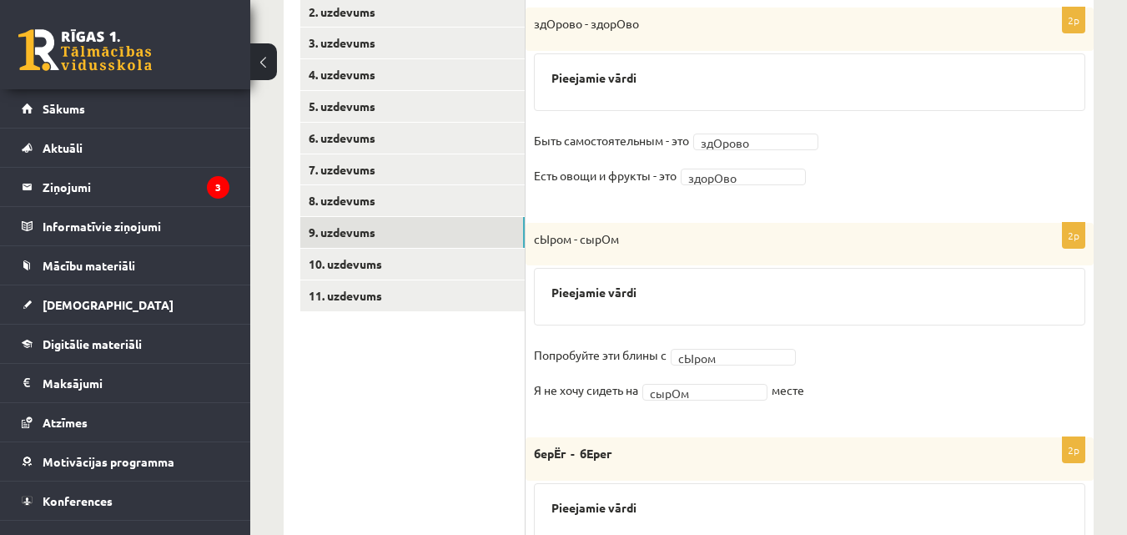
scroll to position [392, 0]
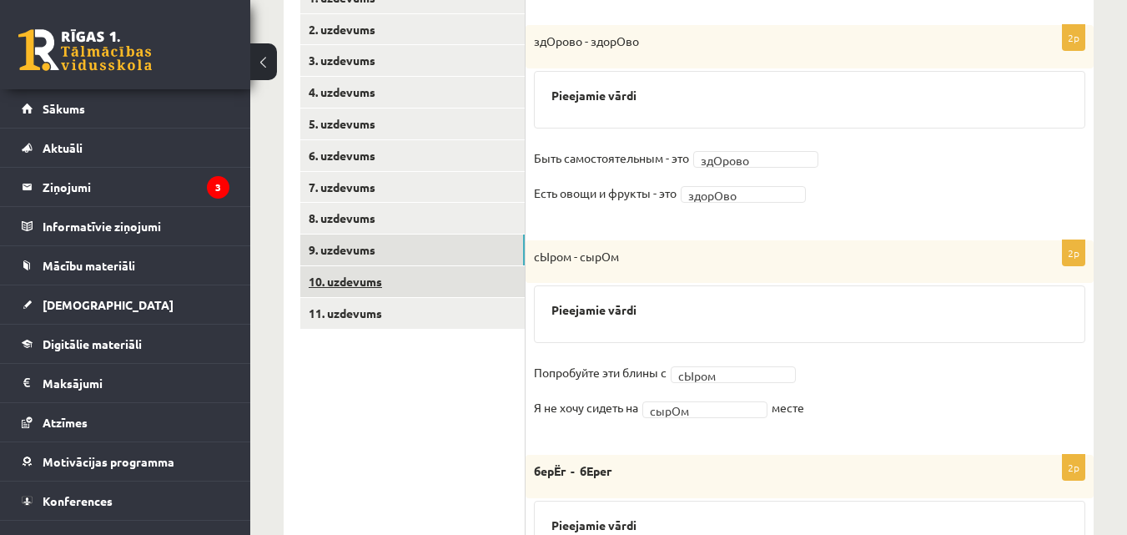
click at [423, 279] on link "10. uzdevums" at bounding box center [412, 281] width 224 height 31
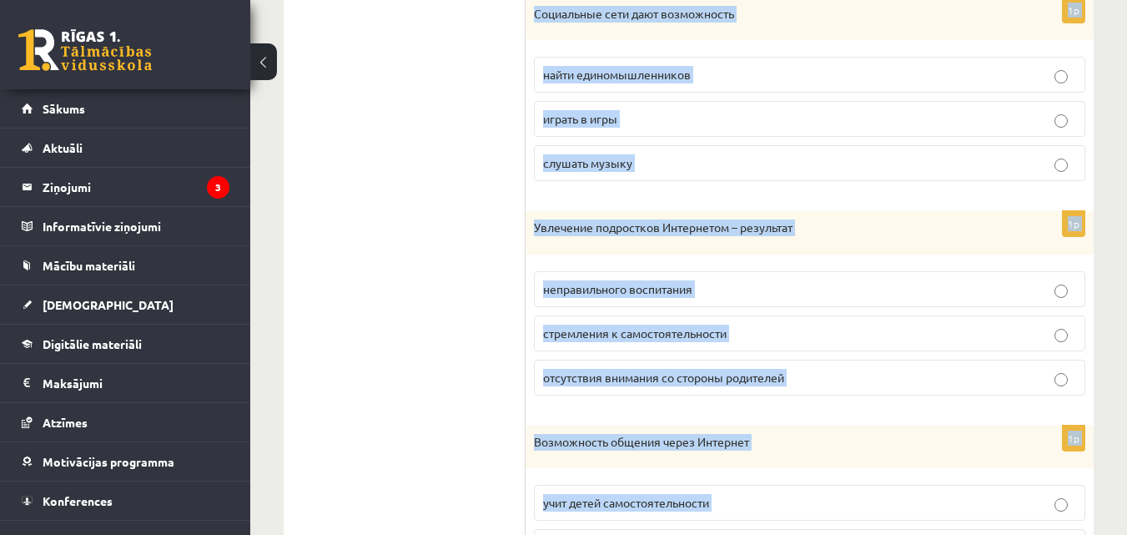
scroll to position [1053, 0]
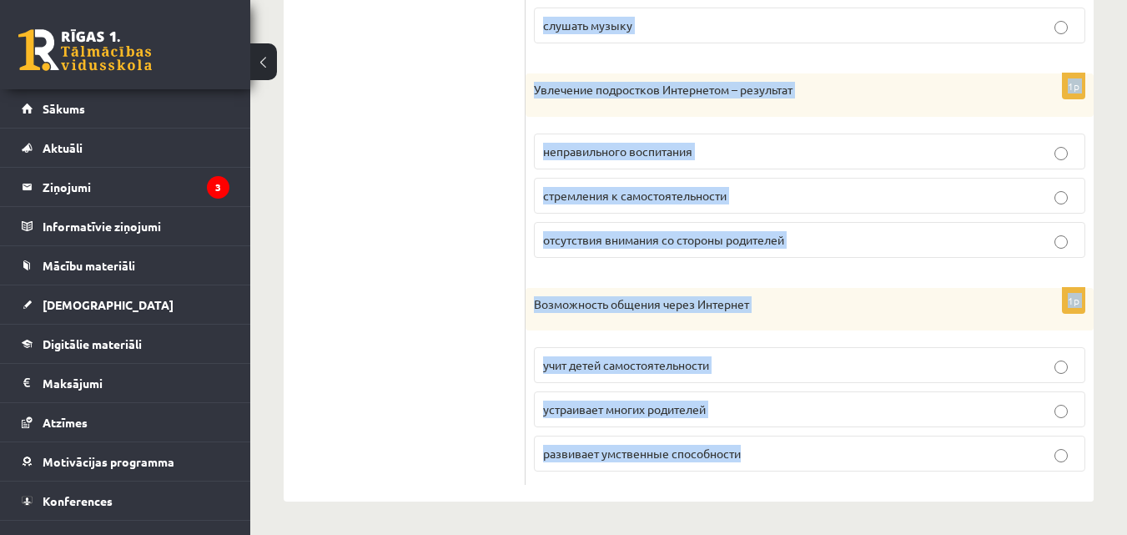
drag, startPoint x: 535, startPoint y: 103, endPoint x: 779, endPoint y: 517, distance: 481.2
copy form "Современным людям не хватает навыков грамотного пользования современными технол…"
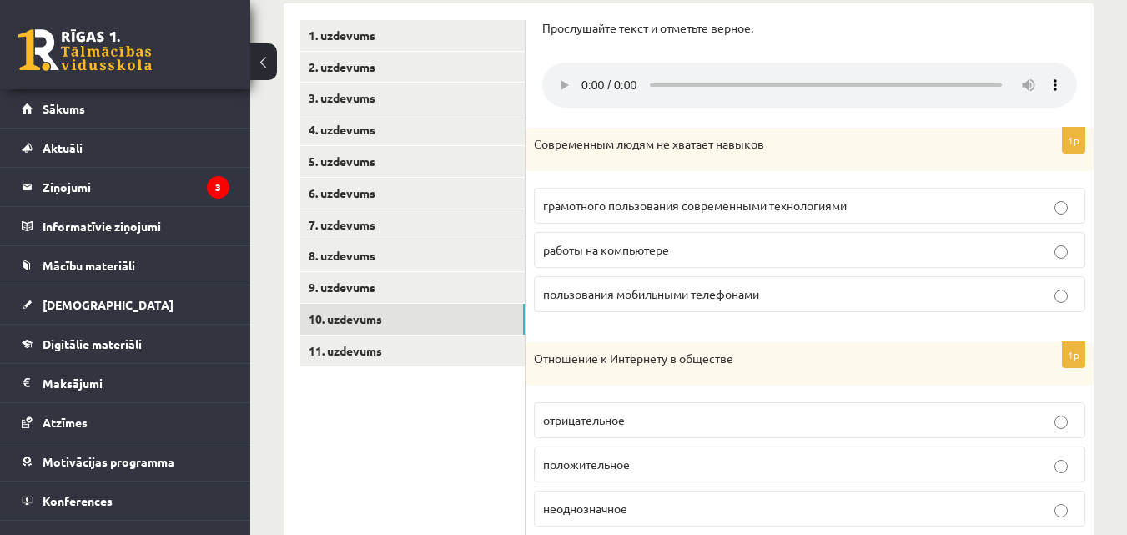
scroll to position [368, 0]
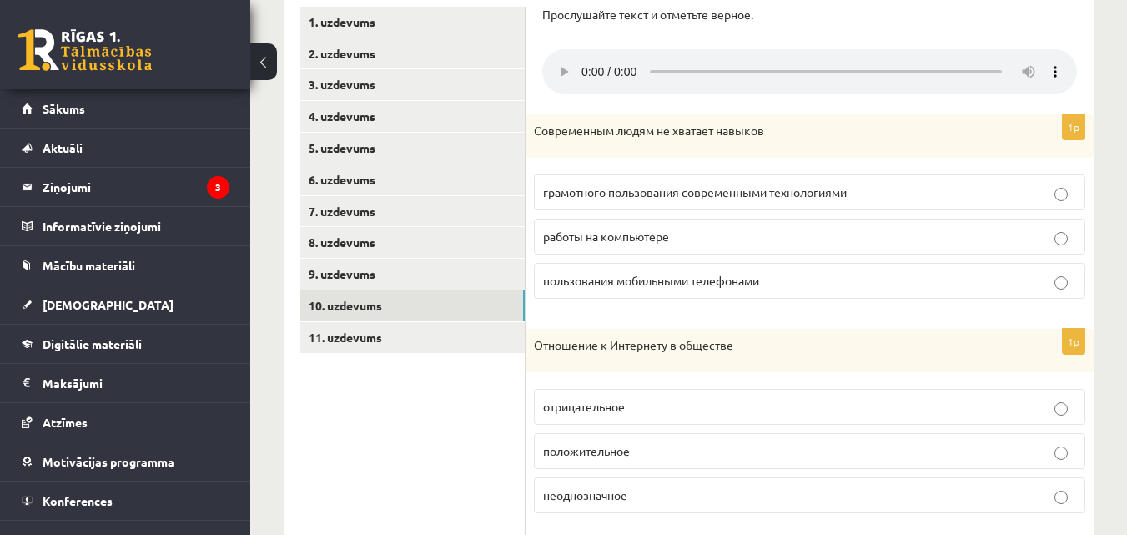
click at [910, 206] on label "грамотного пользования современными технологиями" at bounding box center [809, 192] width 551 height 36
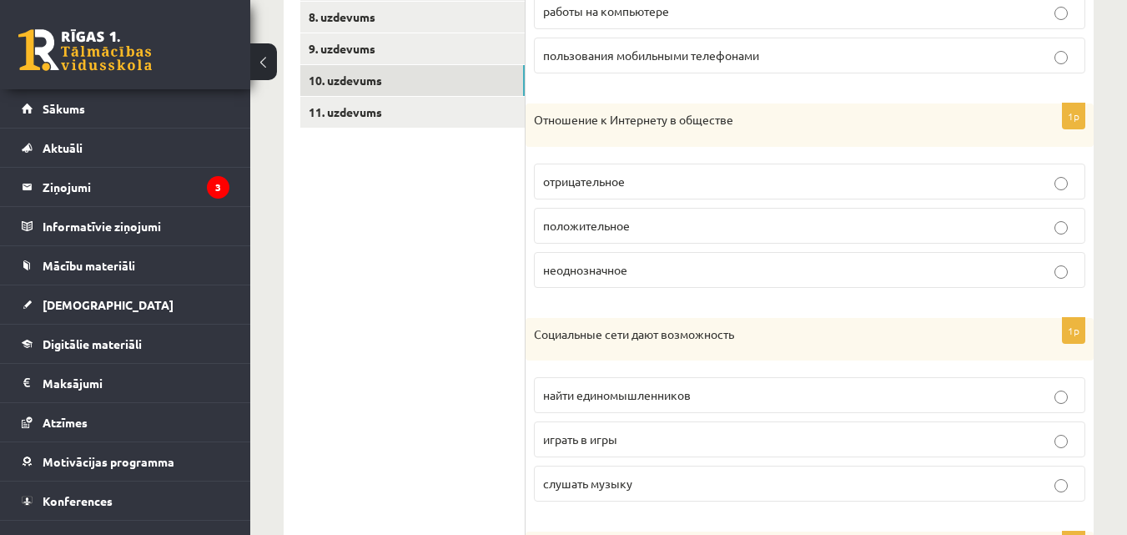
scroll to position [654, 0]
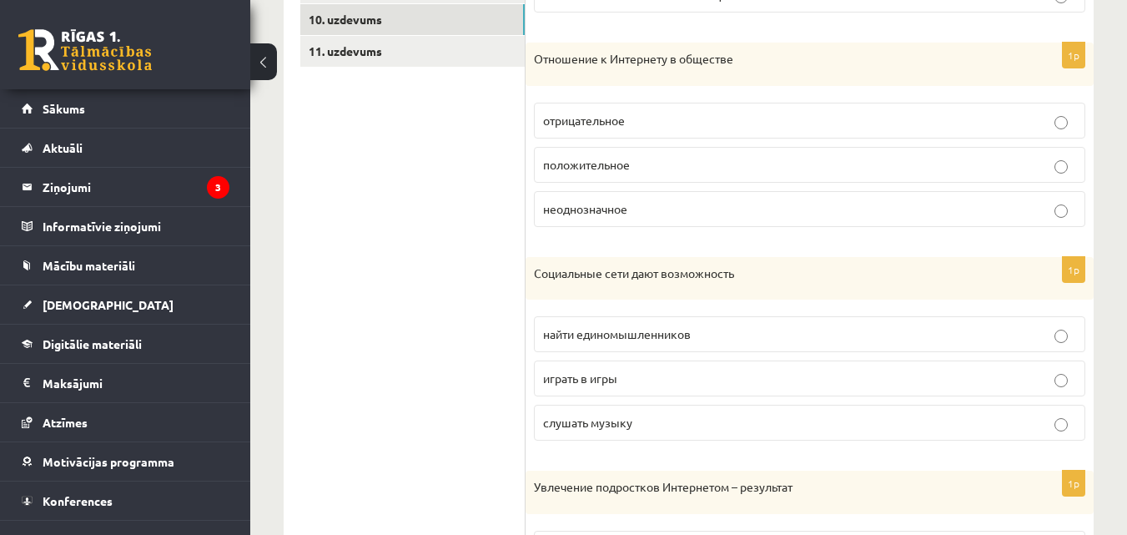
click at [576, 213] on span "неоднозначное" at bounding box center [585, 208] width 84 height 15
click at [594, 340] on span "найти единомышленников" at bounding box center [617, 333] width 148 height 15
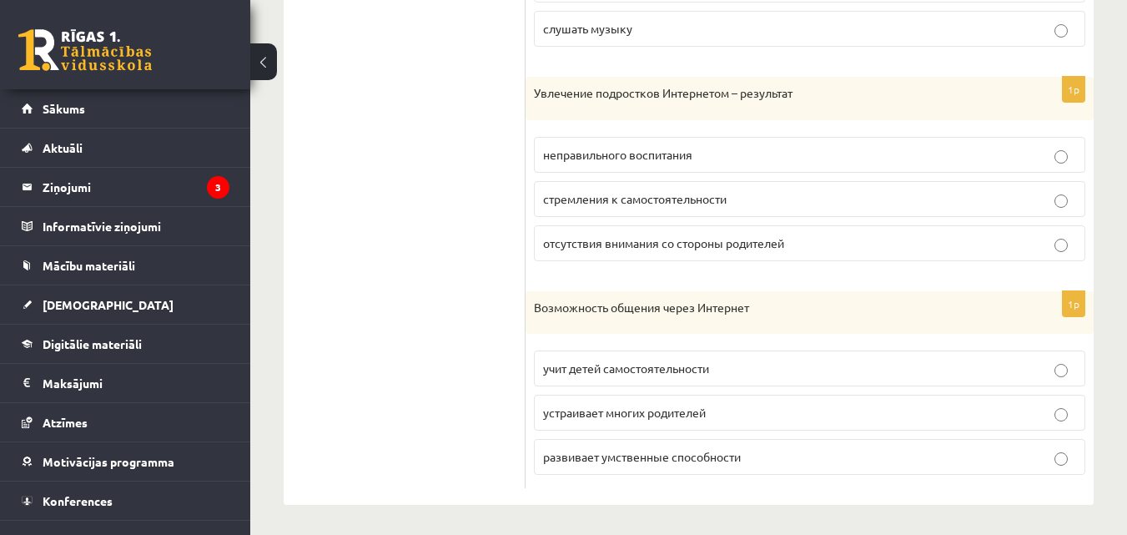
scroll to position [1053, 0]
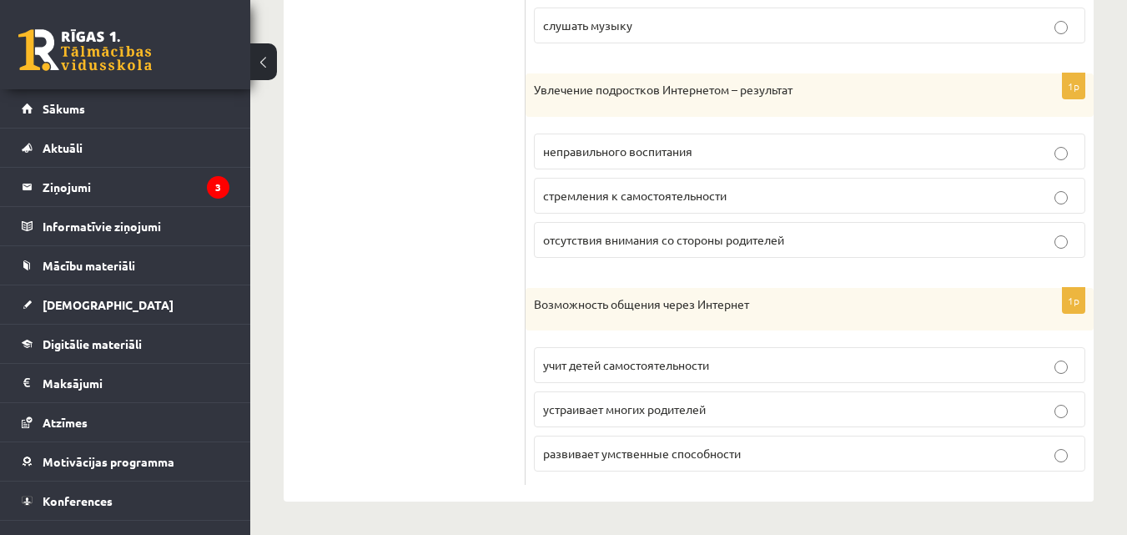
drag, startPoint x: 1134, startPoint y: 364, endPoint x: 1120, endPoint y: 493, distance: 129.2
click at [563, 204] on label "стремления к самостоятельности" at bounding box center [809, 196] width 551 height 36
click at [616, 377] on label "учит детей самостоятельности" at bounding box center [809, 365] width 551 height 36
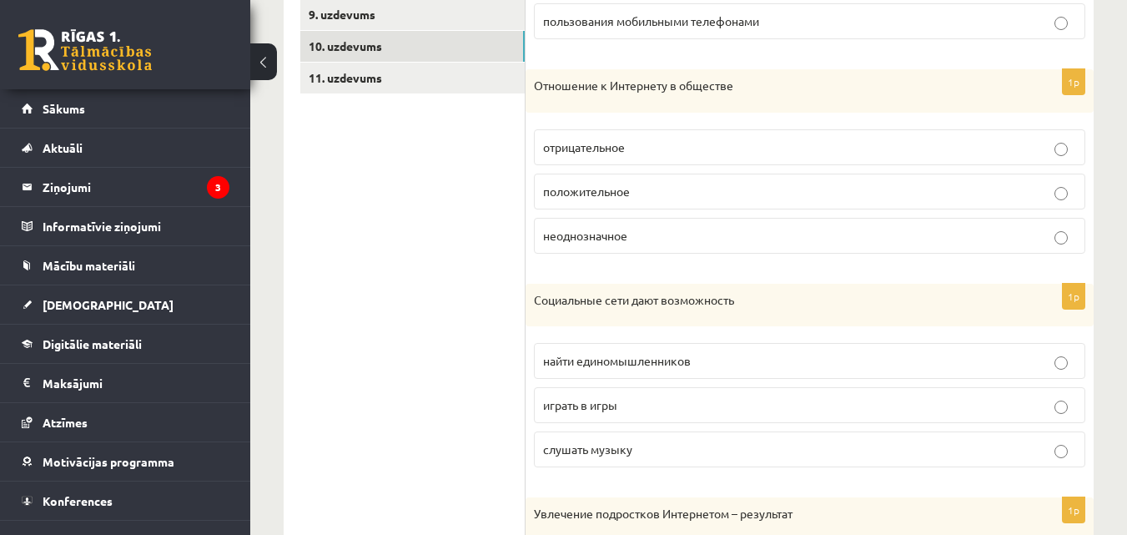
scroll to position [265, 0]
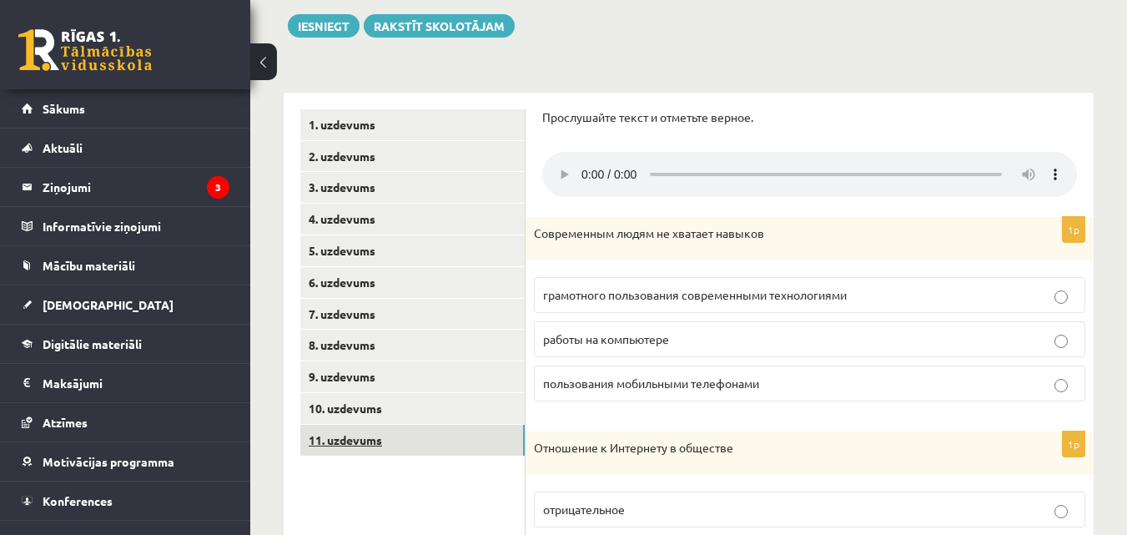
click at [396, 441] on link "11. uzdevums" at bounding box center [412, 440] width 224 height 31
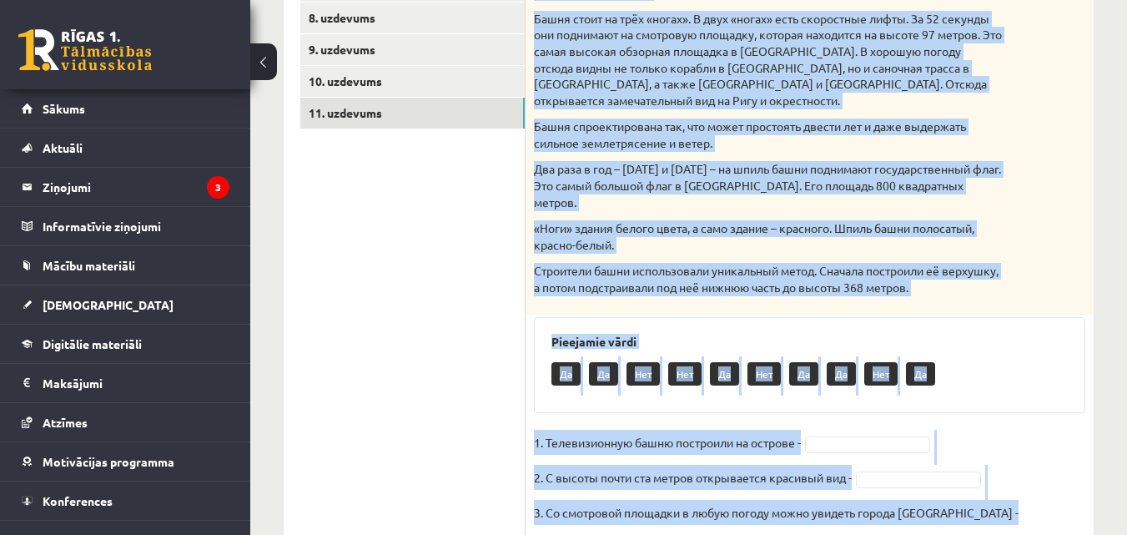
scroll to position [681, 0]
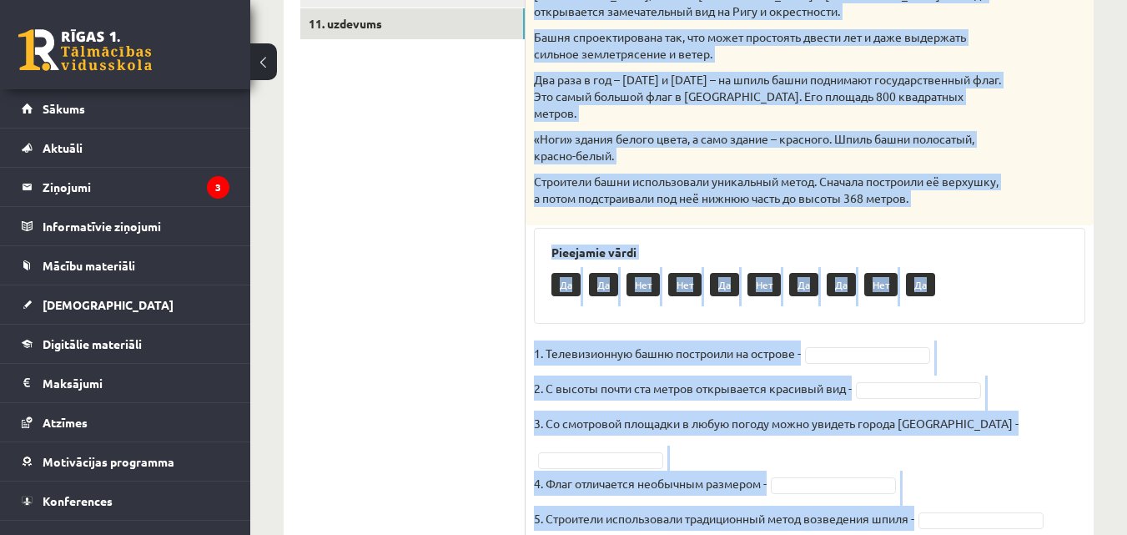
drag, startPoint x: 532, startPoint y: 14, endPoint x: 796, endPoint y: 490, distance: 544.3
click at [796, 490] on div "5p Прочитай текст. Отметь верное утверждение в соответствии с текстом. Телебашн…" at bounding box center [809, 121] width 568 height 890
copy div "Прочитай текст. Отметь верное утверждение в соответствии с текстом. Телебашня О…"
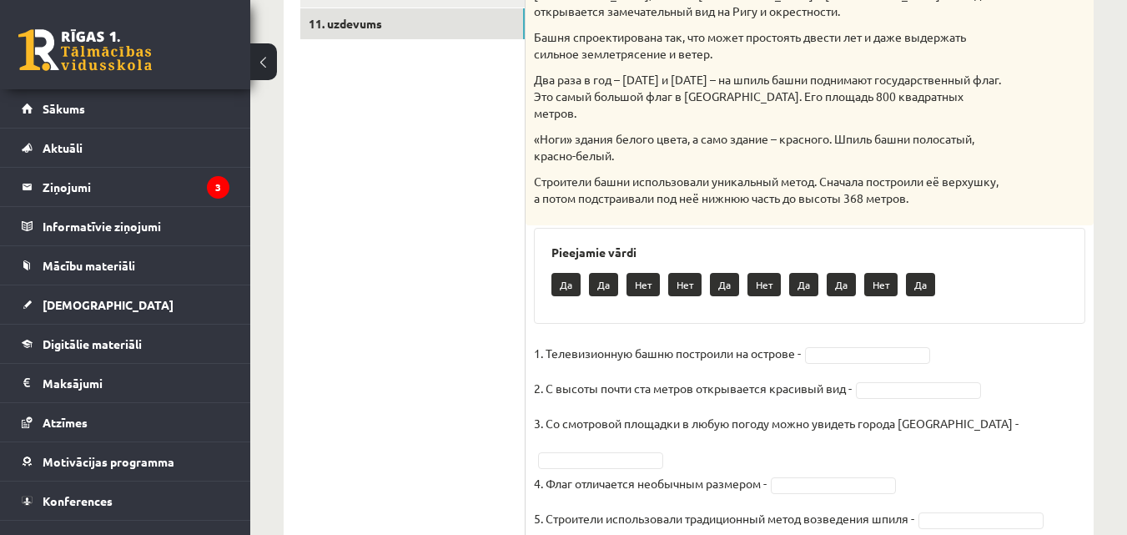
click at [419, 213] on ul "1. uzdevums 2. uzdevums 3. uzdevums 4. uzdevums 5. uzdevums 6. uzdevums 7. uzde…" at bounding box center [412, 121] width 225 height 857
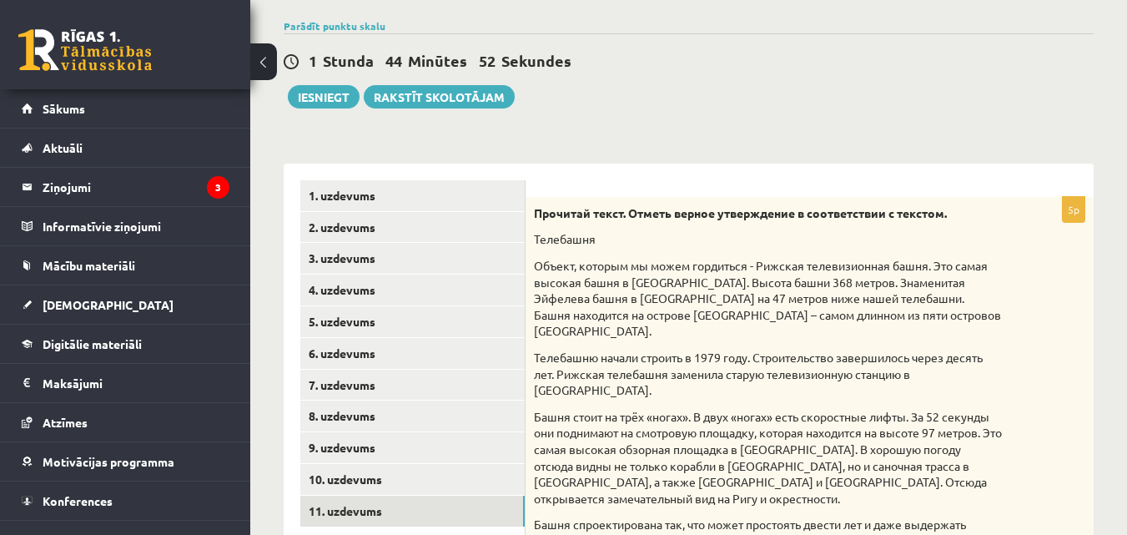
scroll to position [181, 0]
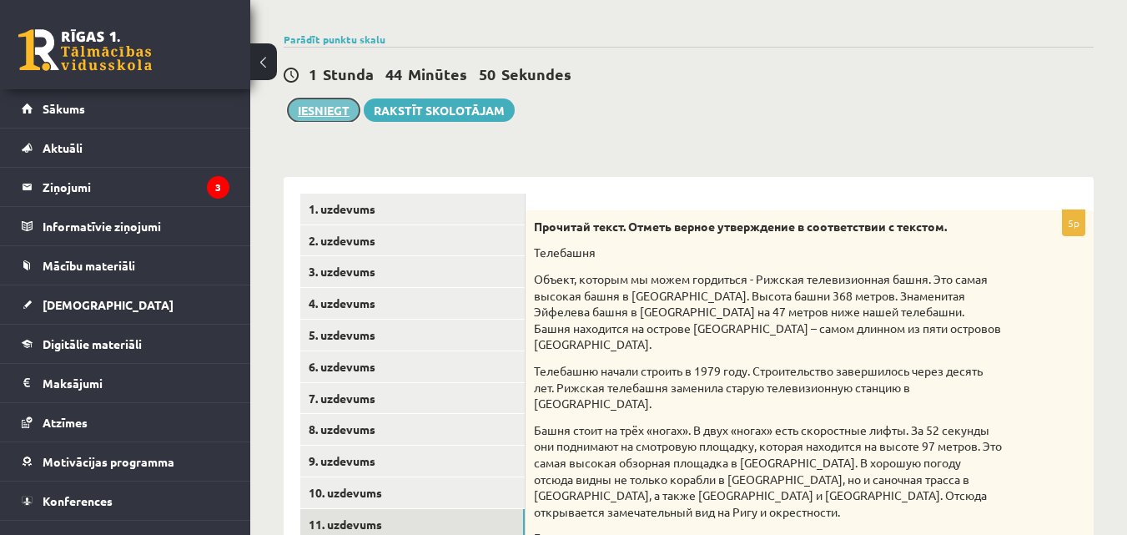
click at [338, 109] on button "Iesniegt" at bounding box center [324, 109] width 72 height 23
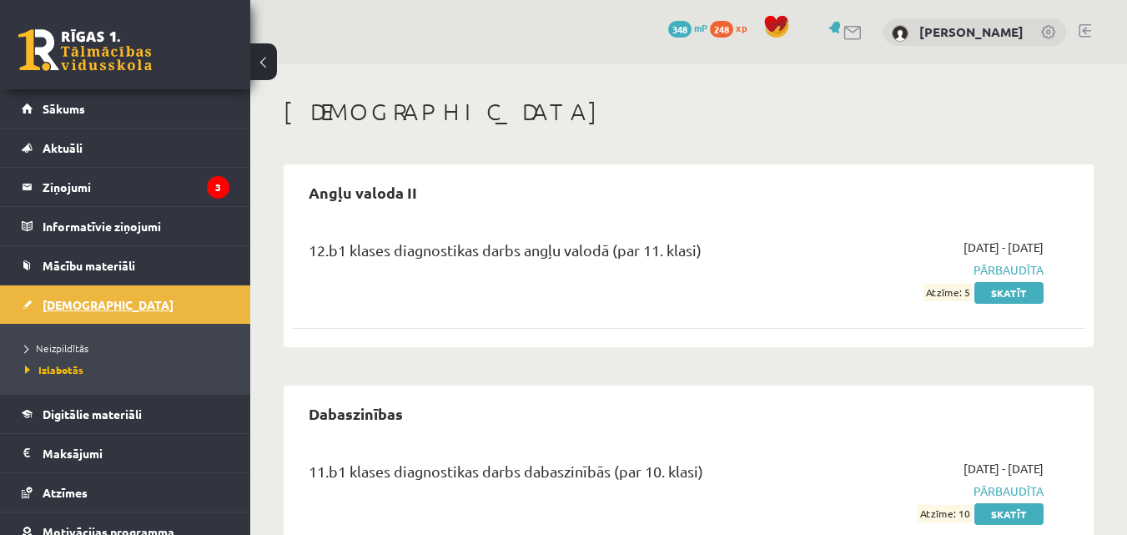
click at [75, 309] on span "[DEMOGRAPHIC_DATA]" at bounding box center [108, 304] width 131 height 15
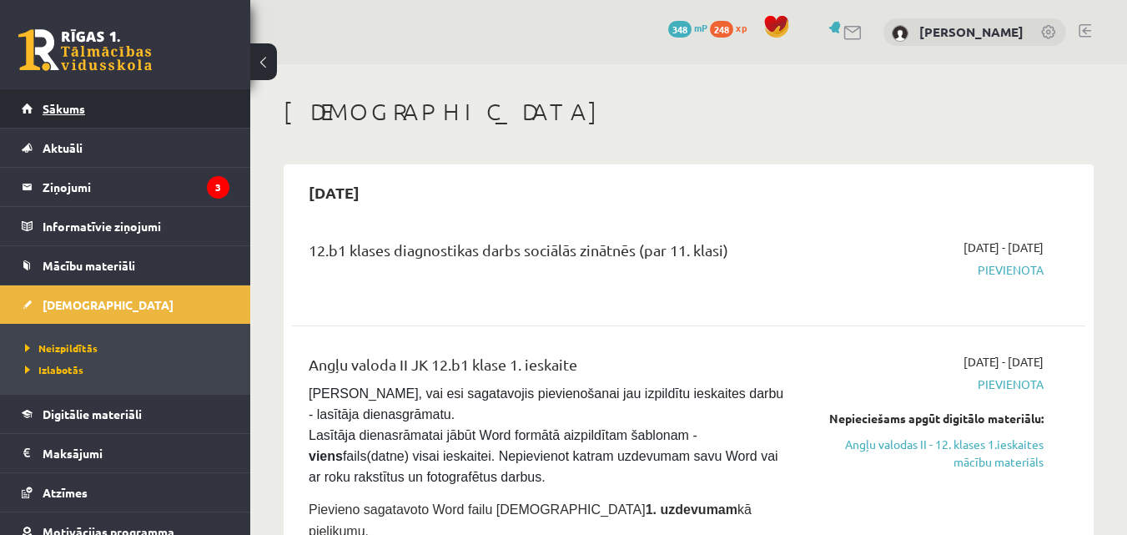
click at [71, 108] on span "Sākums" at bounding box center [64, 108] width 43 height 15
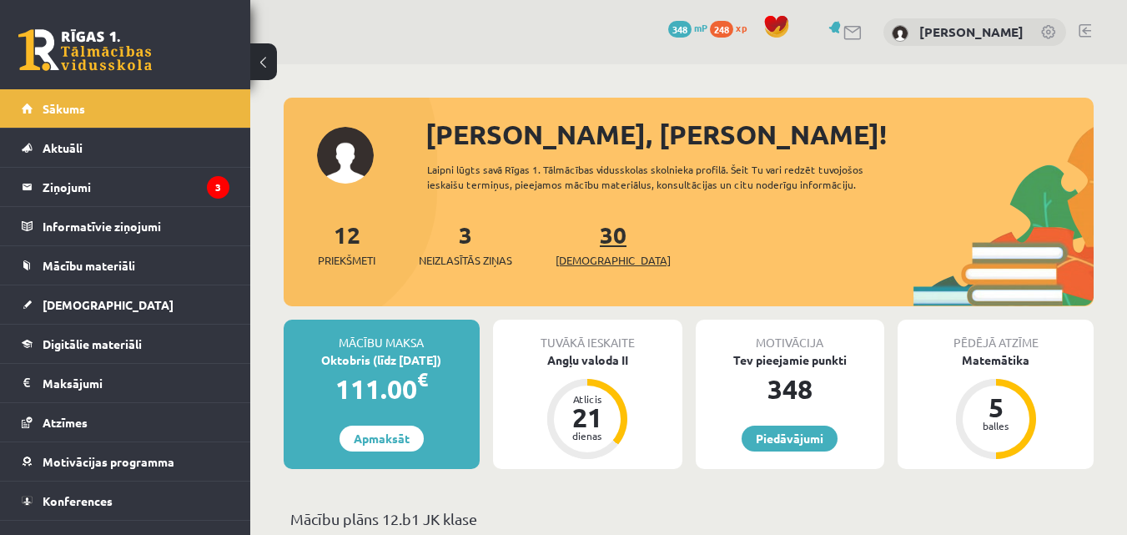
click at [576, 254] on span "[DEMOGRAPHIC_DATA]" at bounding box center [612, 260] width 115 height 17
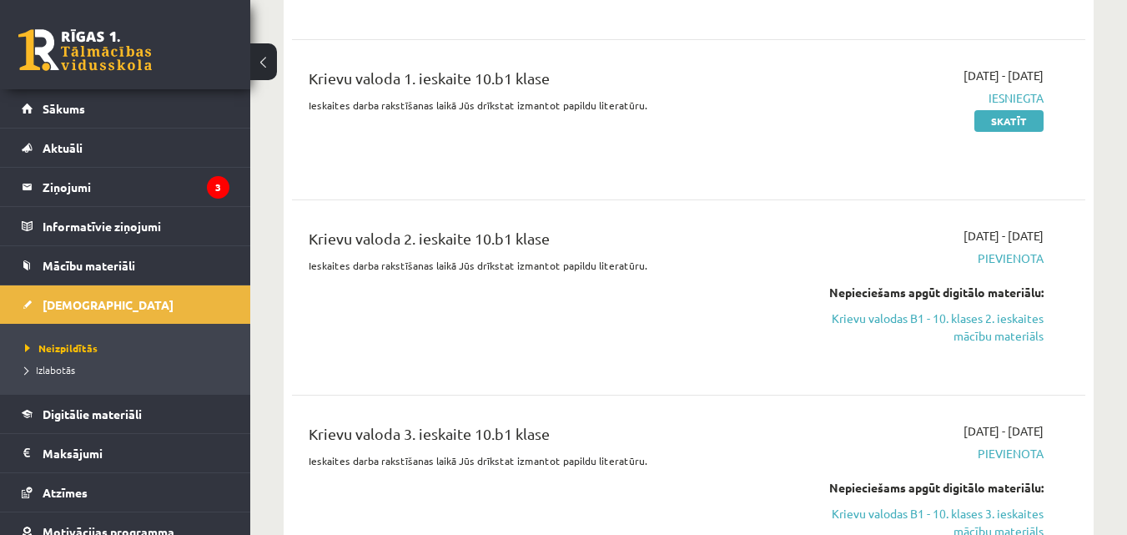
scroll to position [3953, 0]
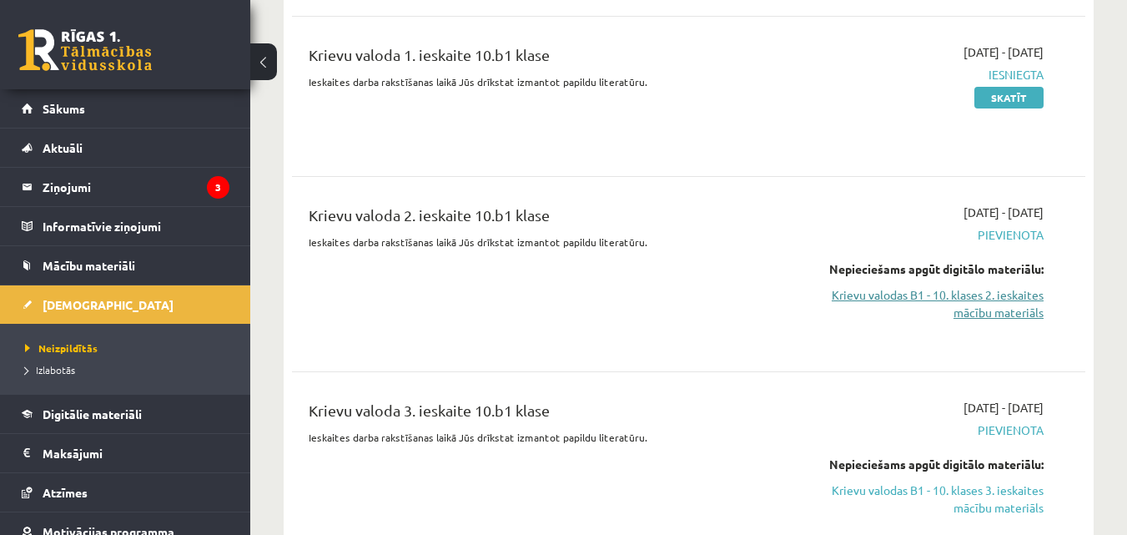
click at [1001, 286] on link "Krievu valodas B1 - 10. klases 2. ieskaites mācību materiāls" at bounding box center [929, 303] width 229 height 35
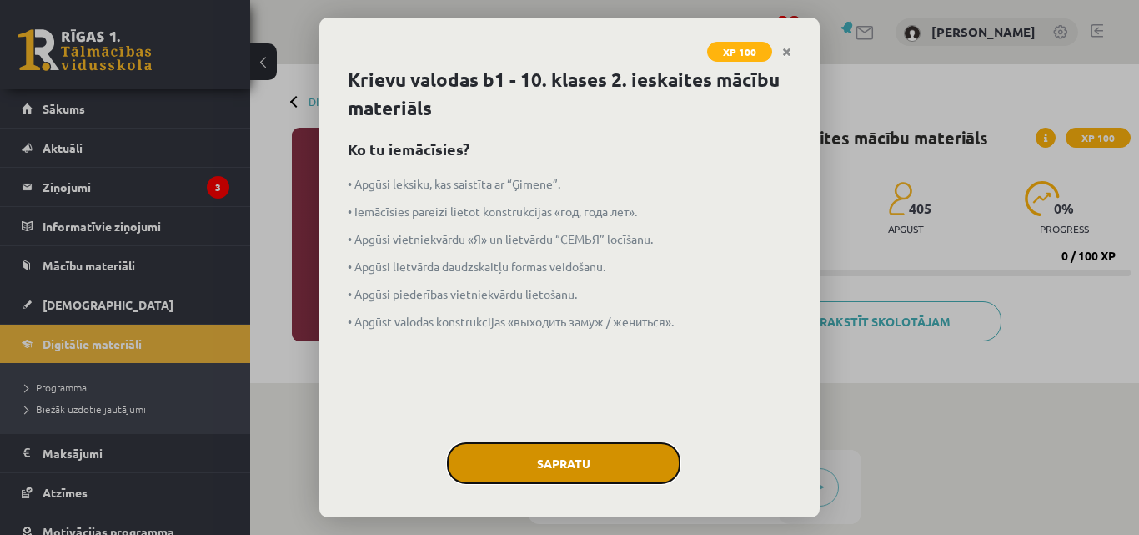
click at [576, 470] on button "Sapratu" at bounding box center [564, 463] width 234 height 42
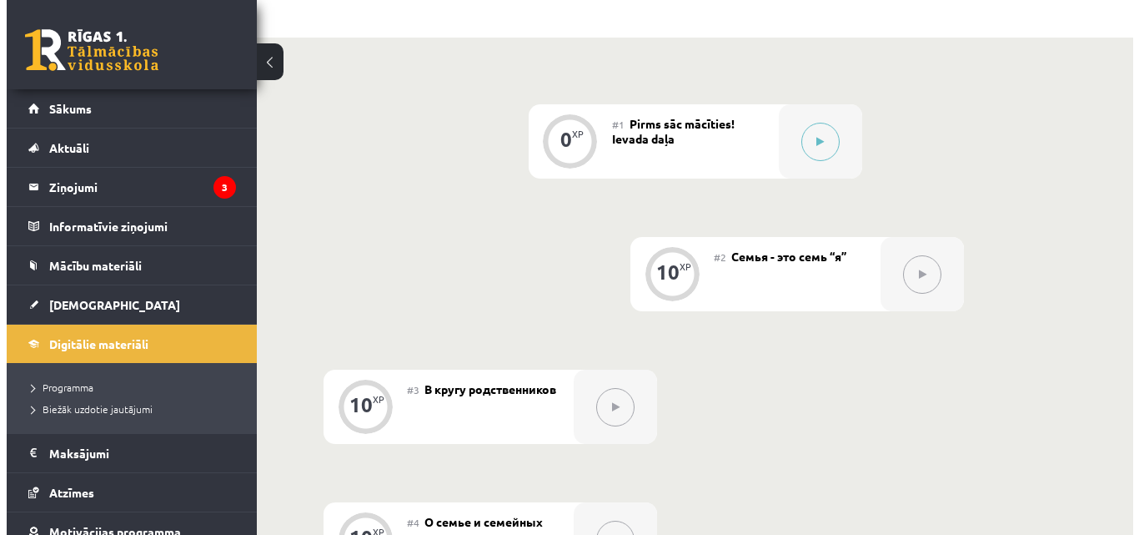
scroll to position [400, 0]
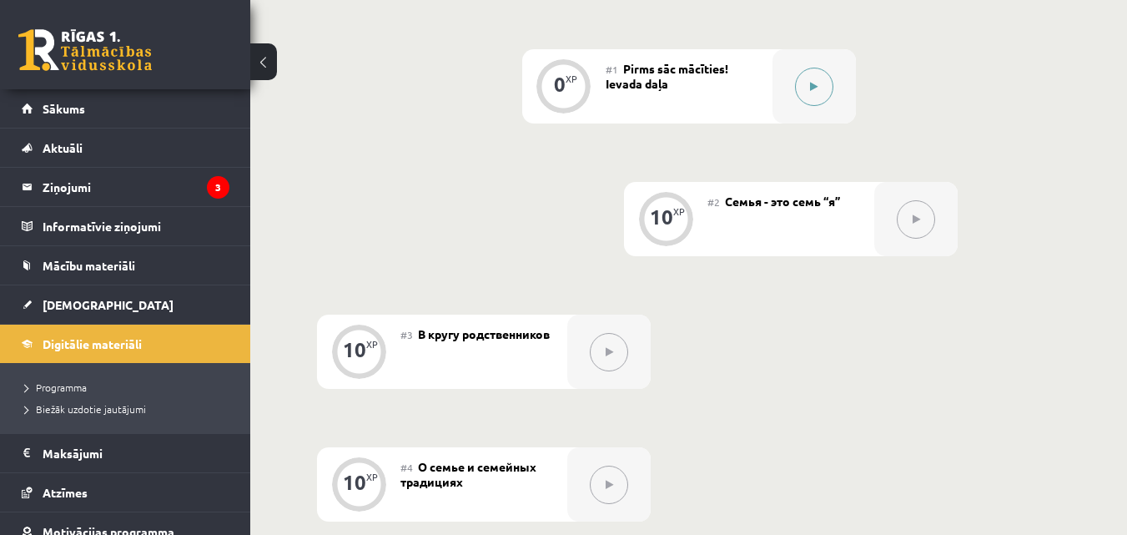
click at [797, 100] on div at bounding box center [813, 86] width 83 height 74
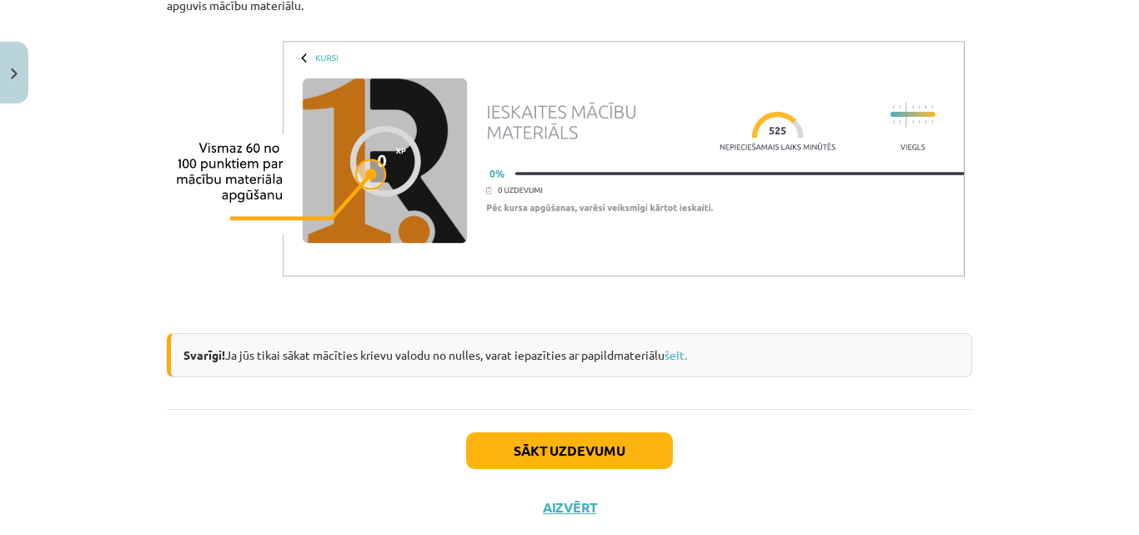
scroll to position [1417, 0]
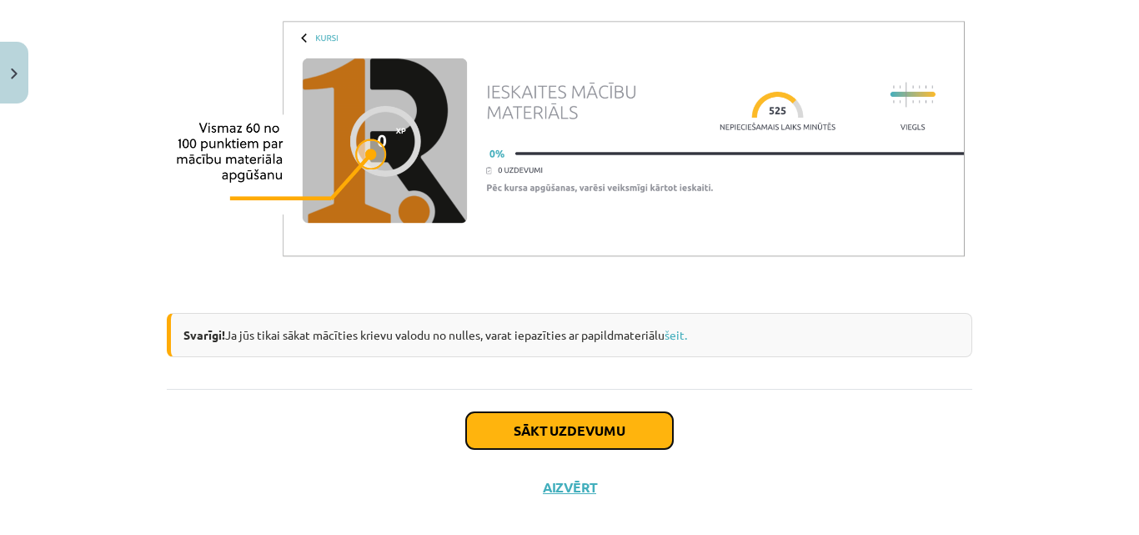
click at [639, 424] on button "Sākt uzdevumu" at bounding box center [569, 430] width 207 height 37
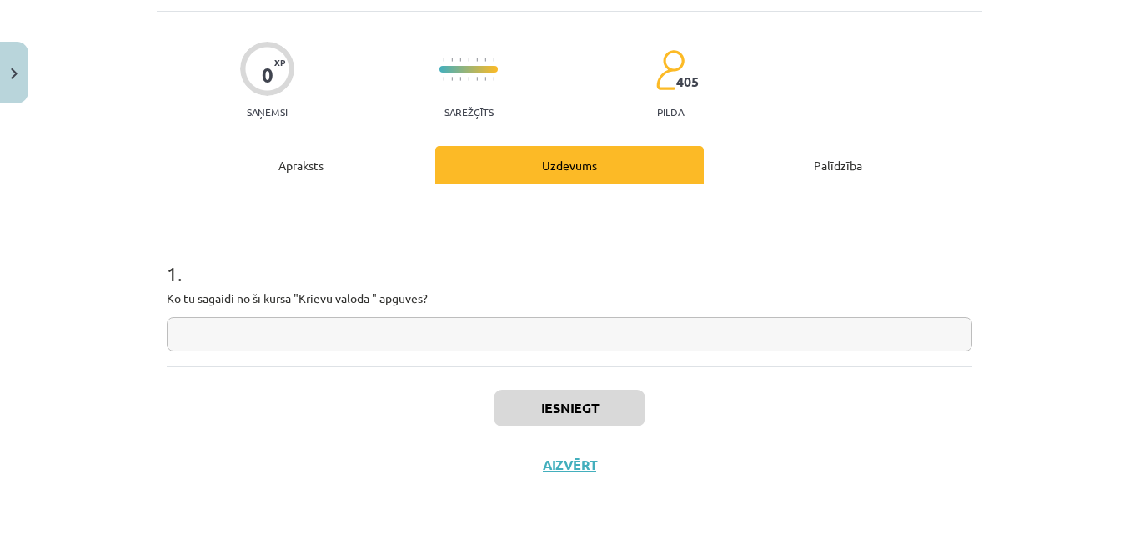
scroll to position [42, 0]
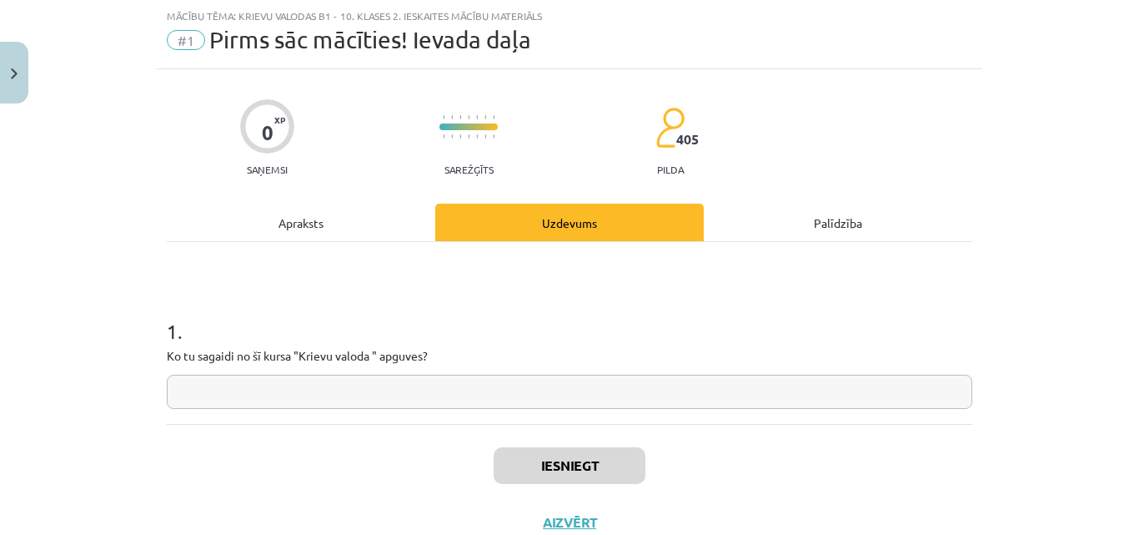
click at [596, 383] on input "text" at bounding box center [570, 392] width 806 height 34
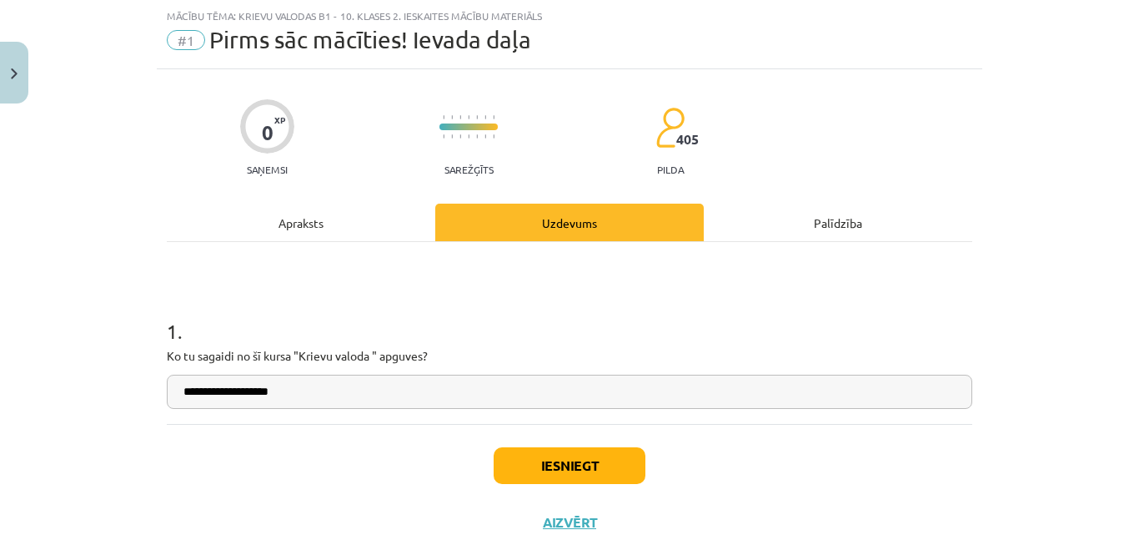
type input "**********"
click at [575, 466] on button "Iesniegt" at bounding box center [570, 465] width 152 height 37
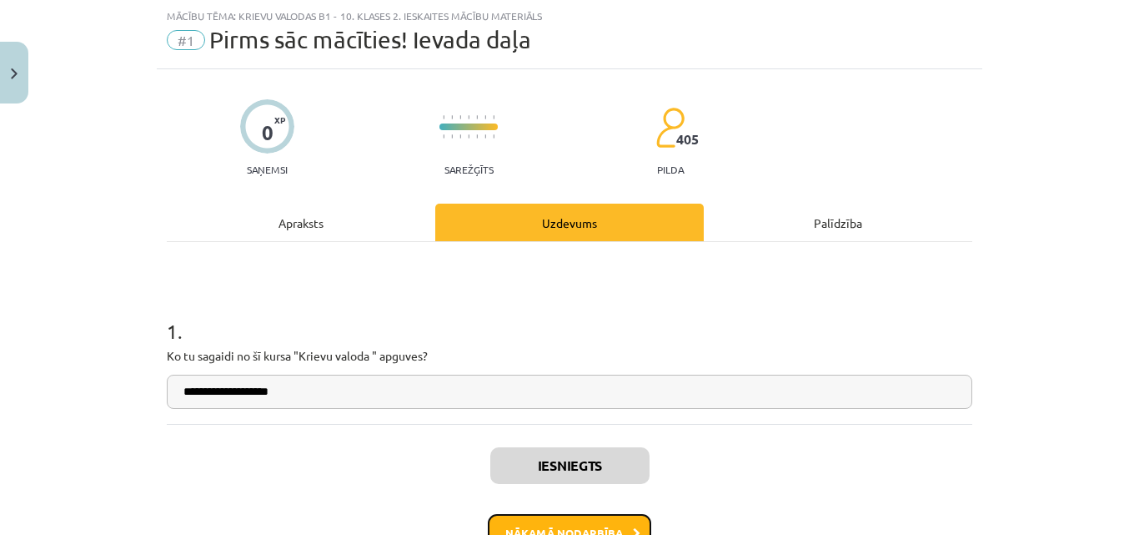
click at [606, 520] on button "Nākamā nodarbība" at bounding box center [569, 533] width 163 height 38
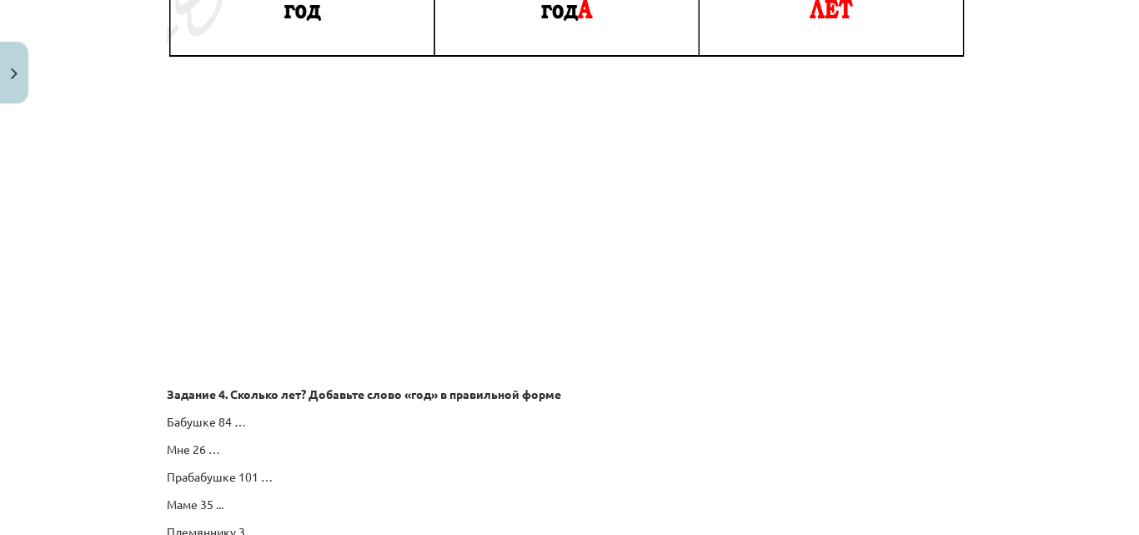
scroll to position [2995, 0]
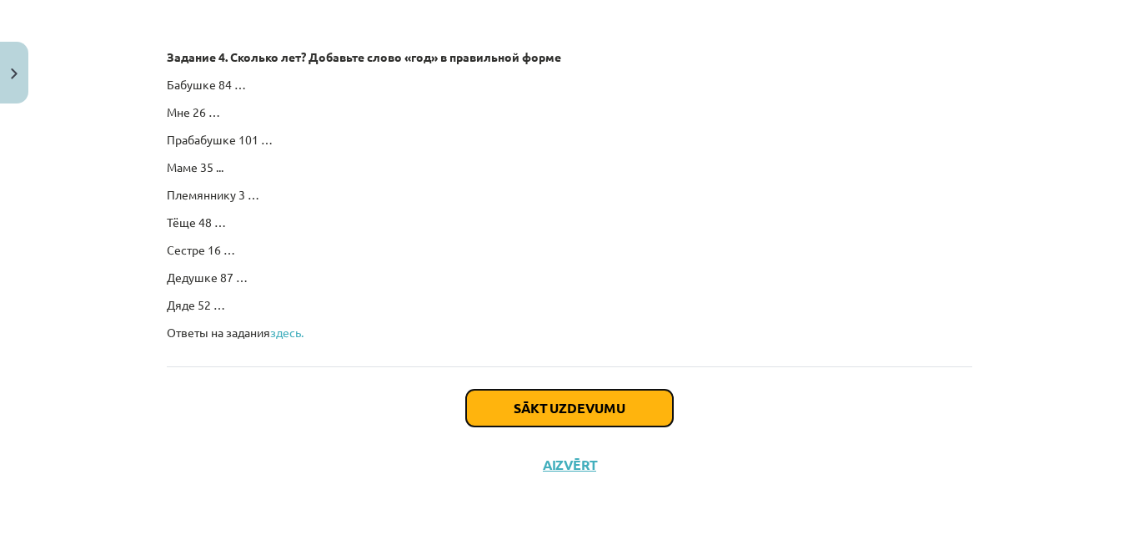
click at [574, 417] on button "Sākt uzdevumu" at bounding box center [569, 408] width 207 height 37
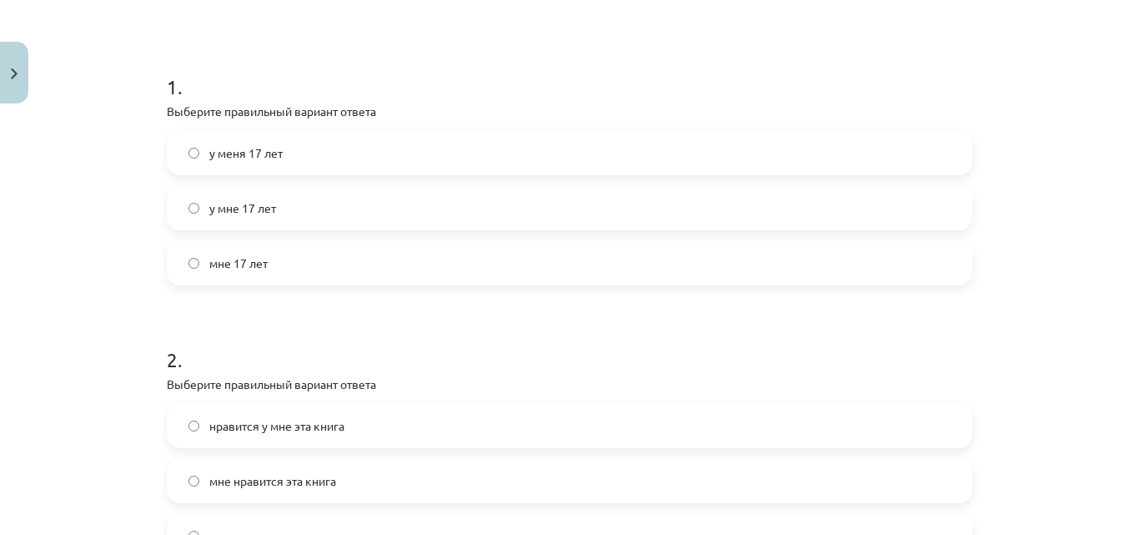
scroll to position [295, 0]
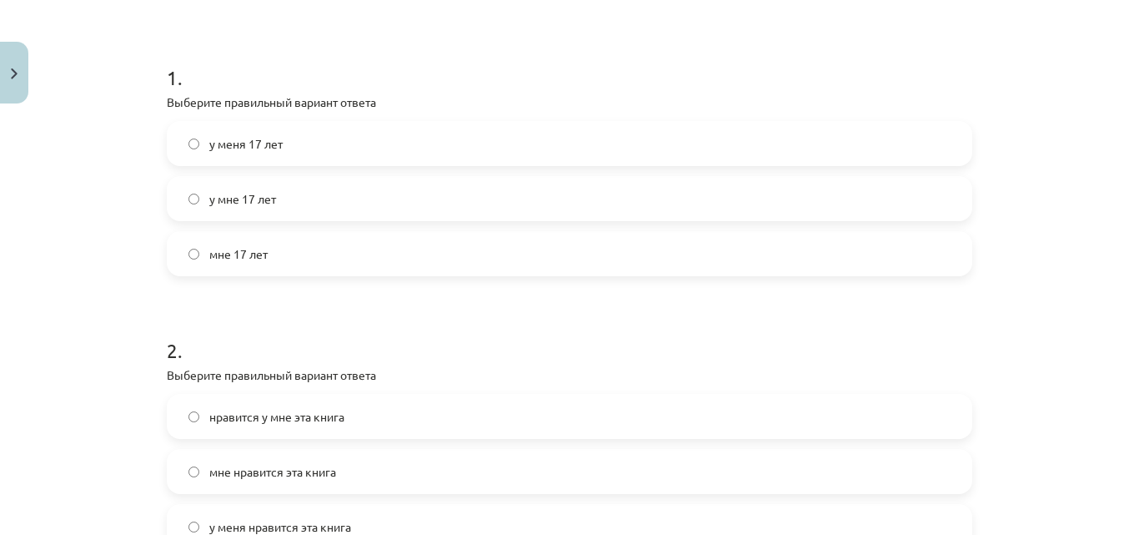
click at [791, 247] on label "мне 17 лет" at bounding box center [569, 254] width 802 height 42
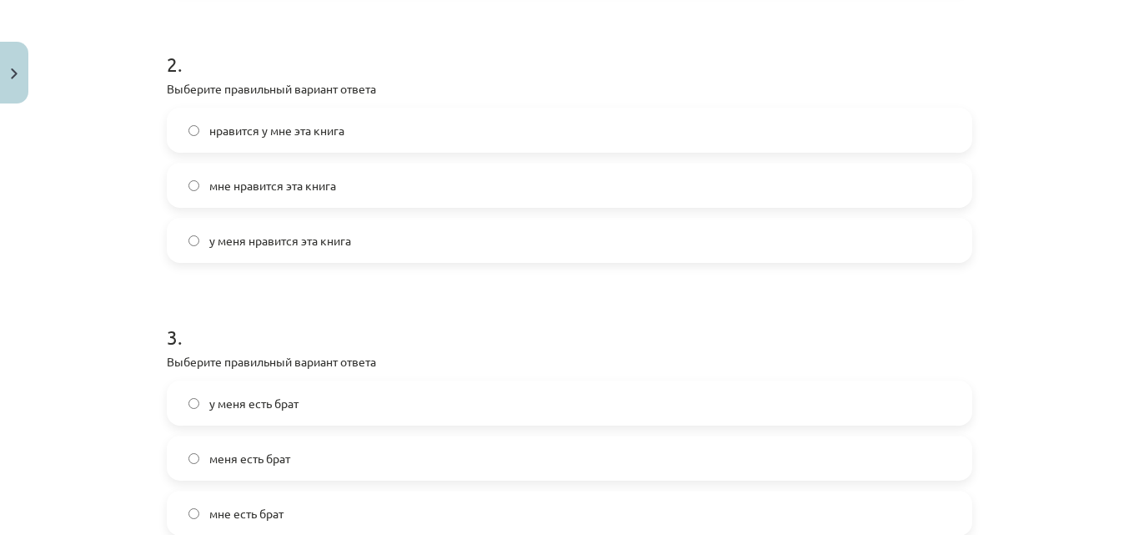
scroll to position [621, 0]
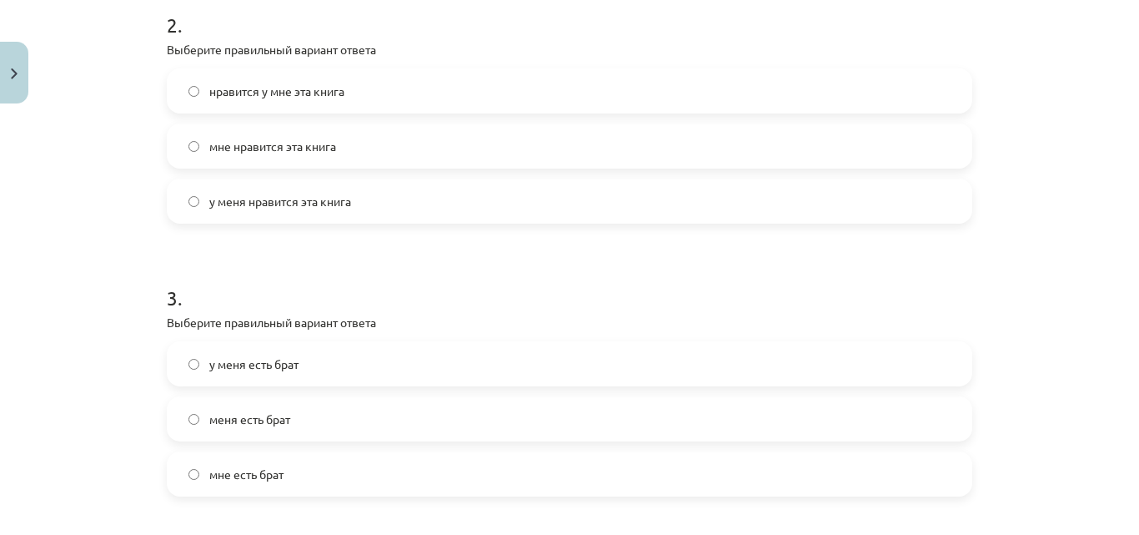
click at [574, 145] on label "мне нравится эта книга" at bounding box center [569, 146] width 802 height 42
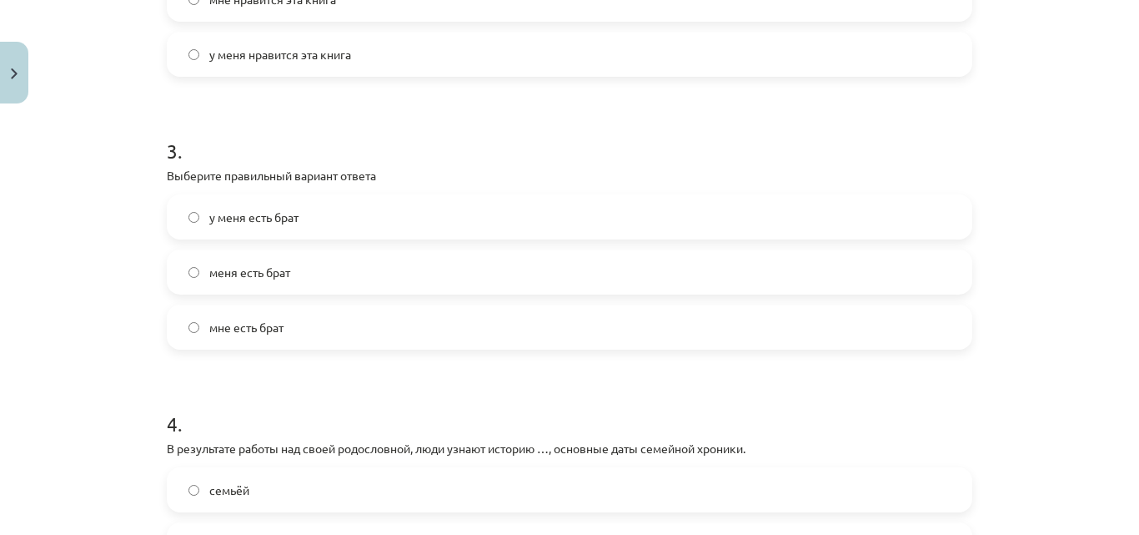
scroll to position [819, 0]
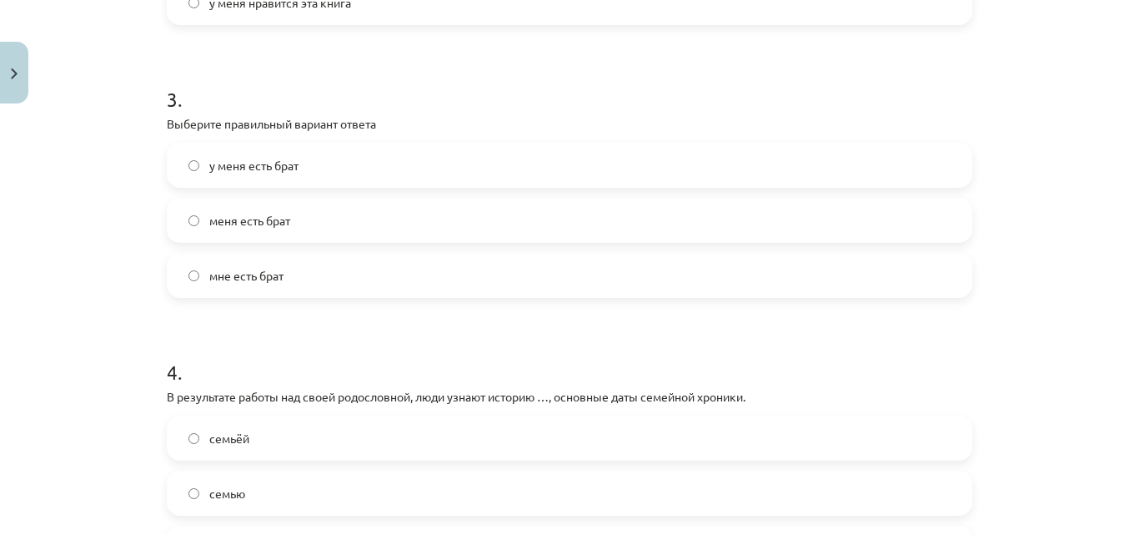
click at [399, 153] on label "у меня есть брат" at bounding box center [569, 165] width 802 height 42
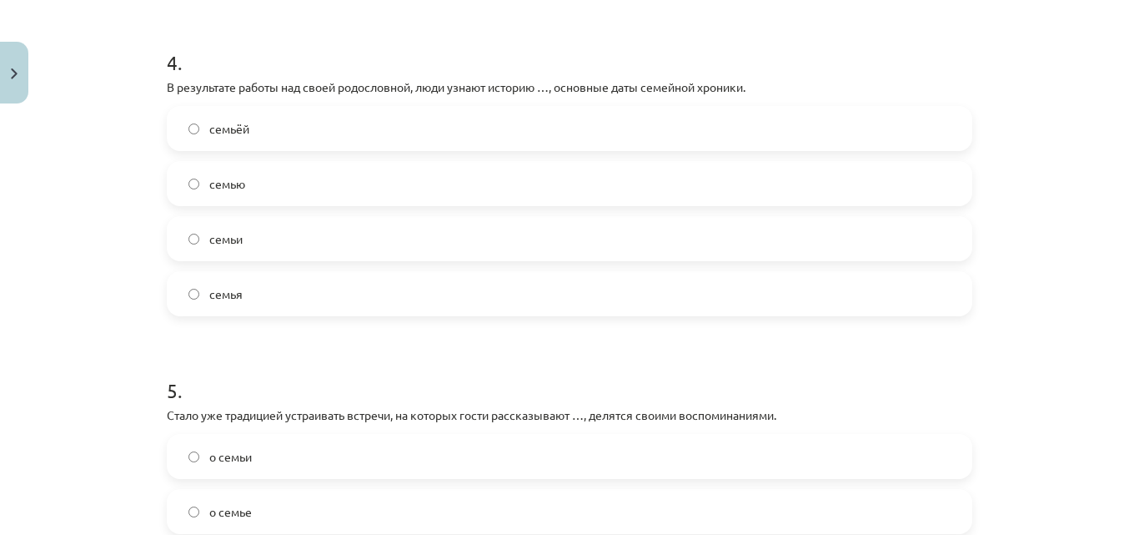
scroll to position [1125, 0]
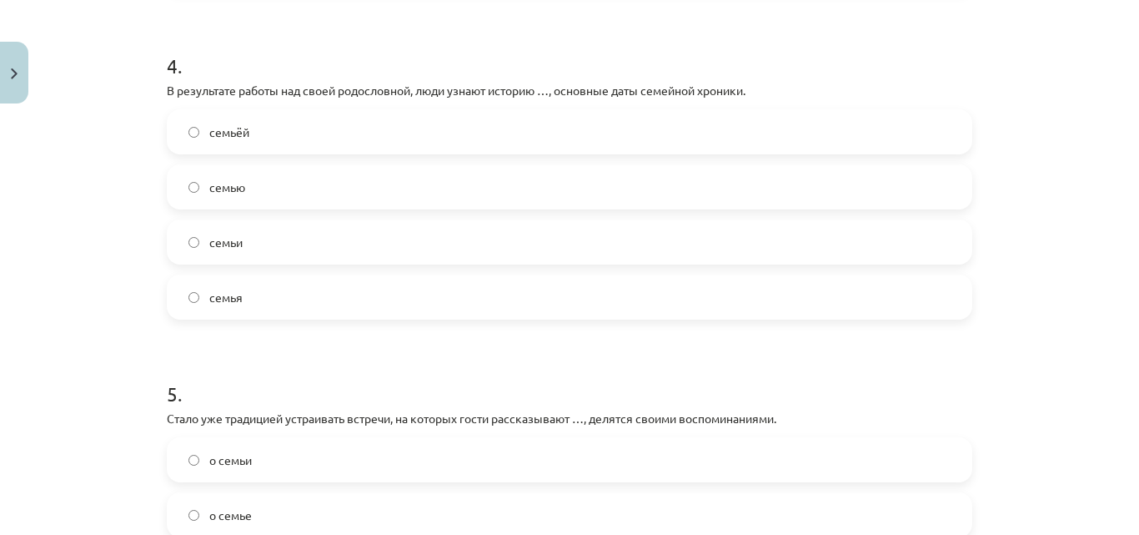
click at [369, 122] on label "семьёй" at bounding box center [569, 132] width 802 height 42
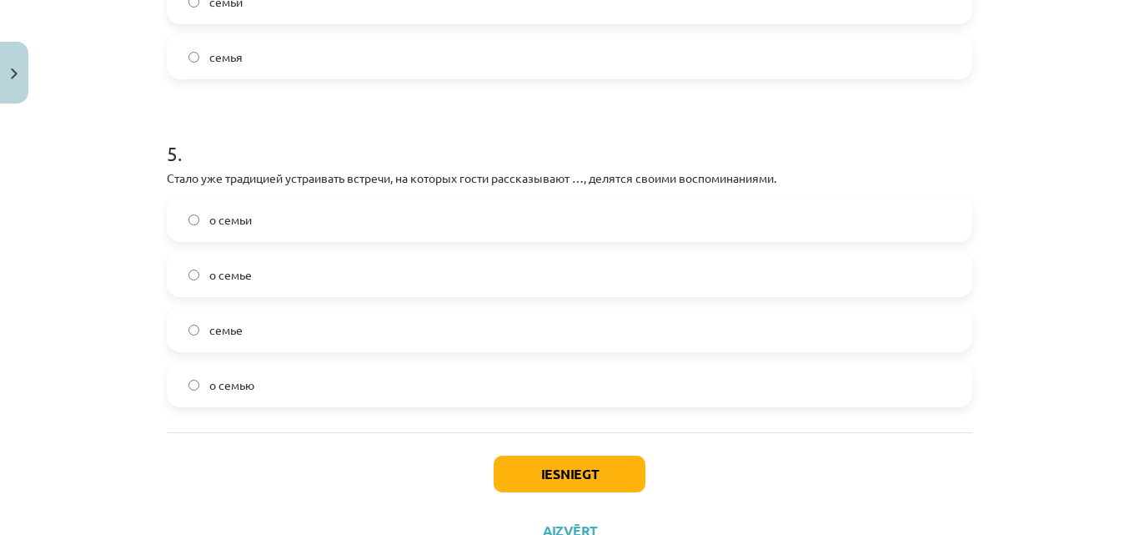
scroll to position [1395, 0]
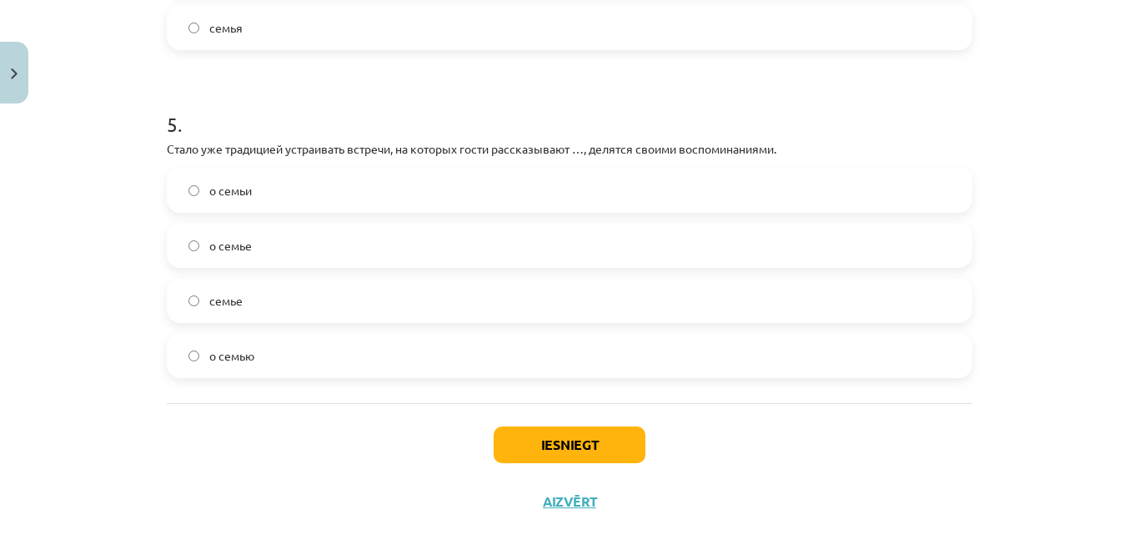
click at [298, 249] on label "о семье" at bounding box center [569, 245] width 802 height 42
click at [595, 454] on button "Iesniegt" at bounding box center [570, 444] width 152 height 37
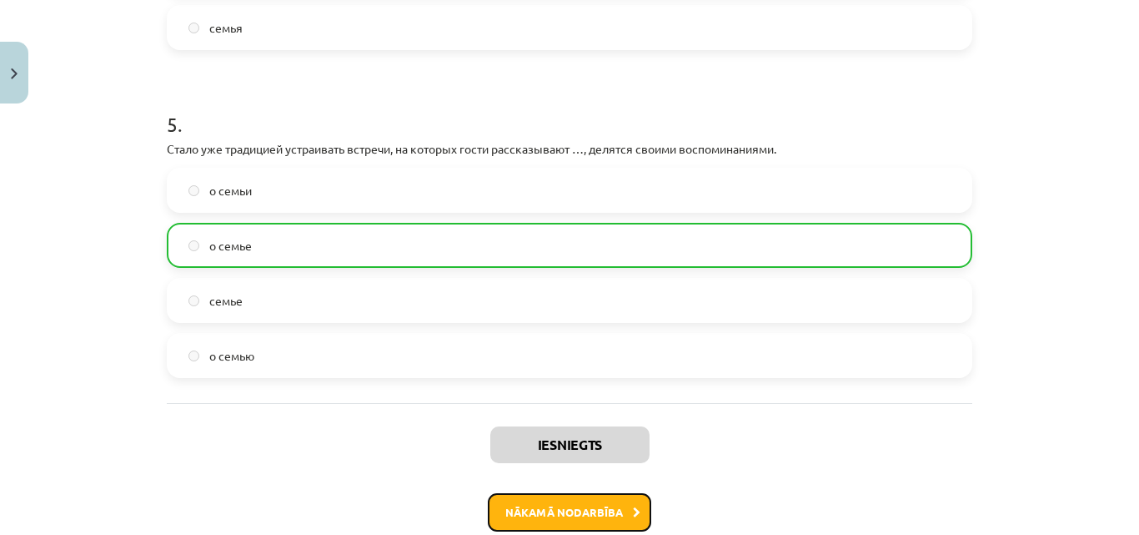
click at [596, 517] on button "Nākamā nodarbība" at bounding box center [569, 512] width 163 height 38
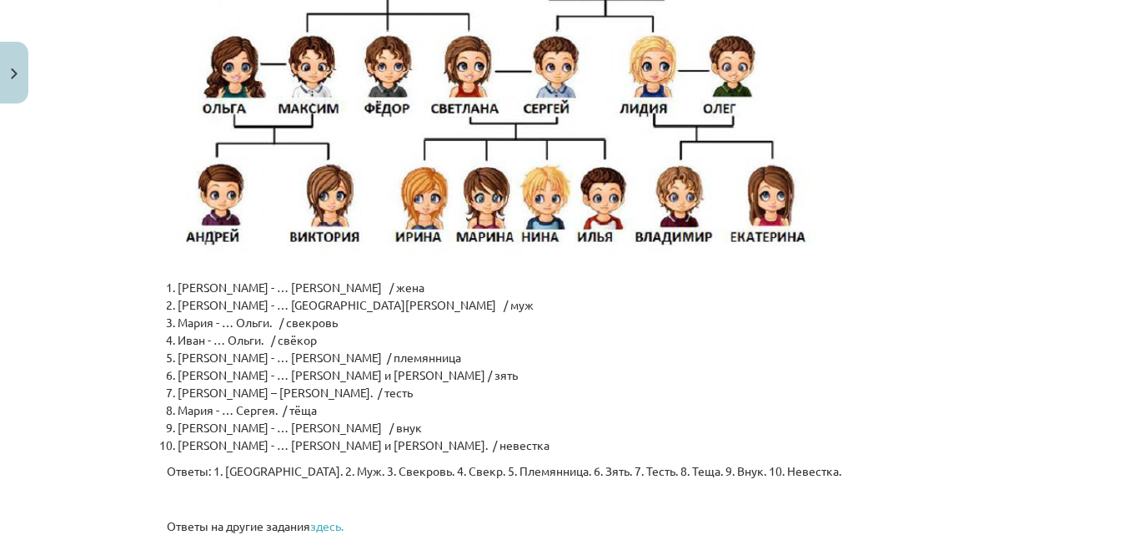
scroll to position [4120, 0]
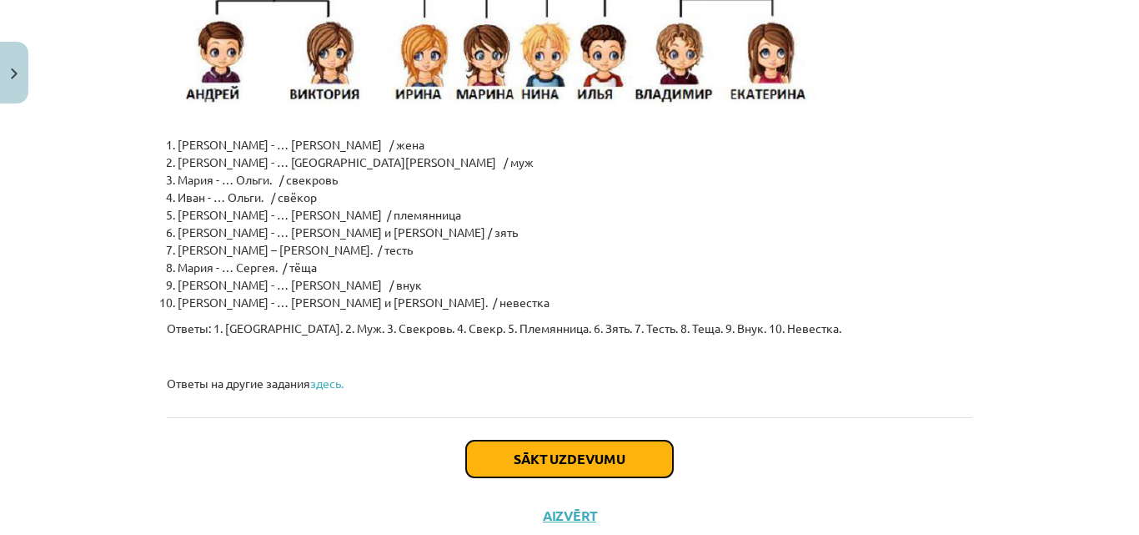
click at [640, 440] on button "Sākt uzdevumu" at bounding box center [569, 458] width 207 height 37
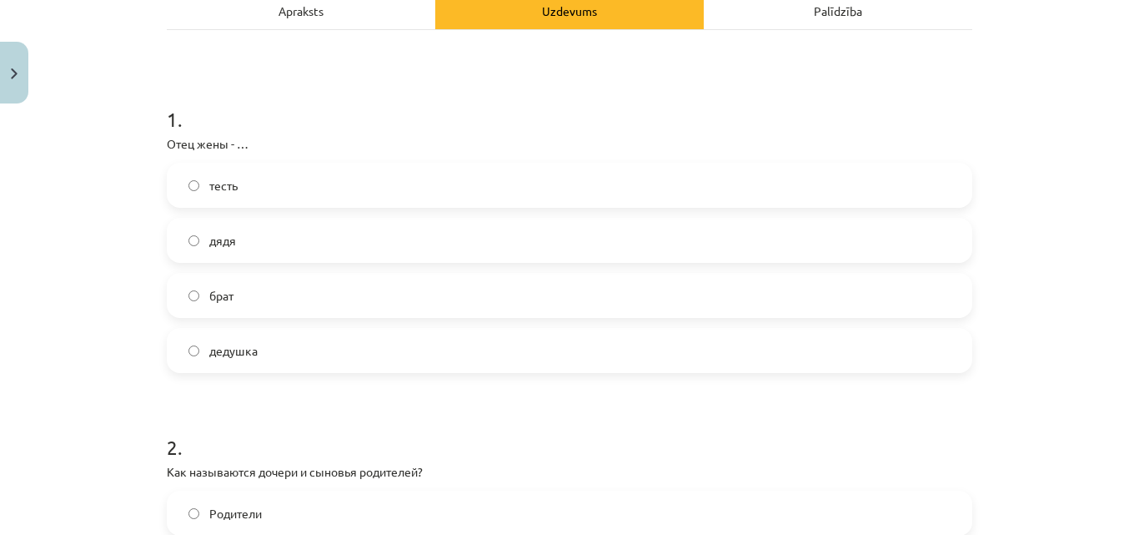
scroll to position [267, 0]
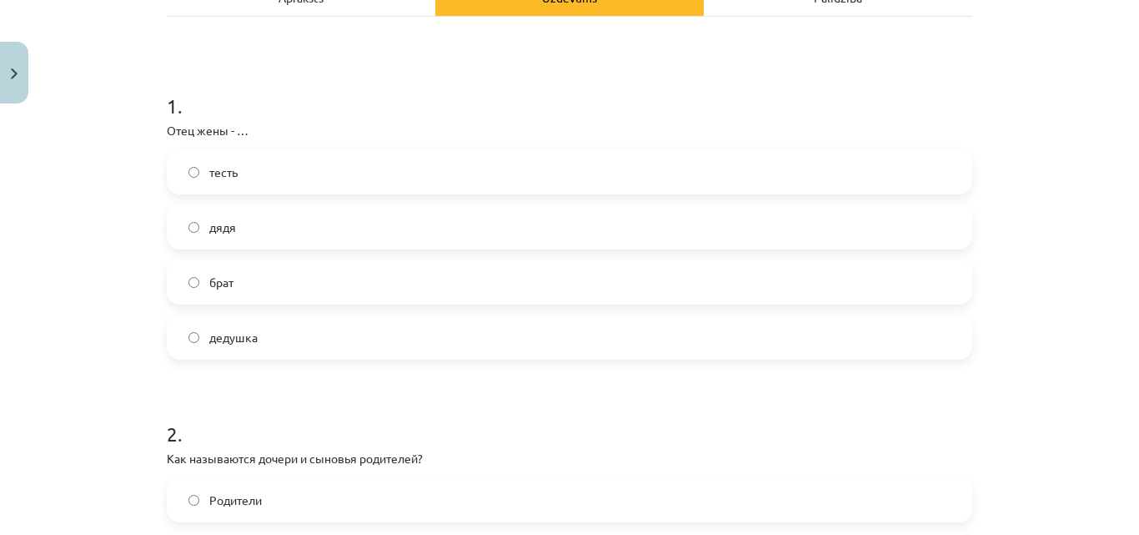
click at [294, 167] on label "тесть" at bounding box center [569, 172] width 802 height 42
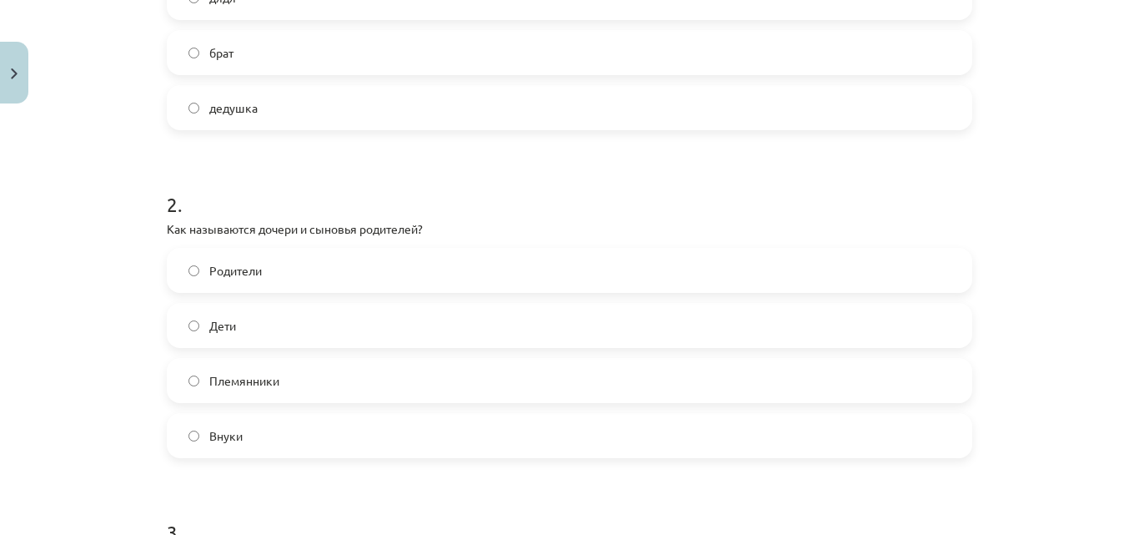
scroll to position [503, 0]
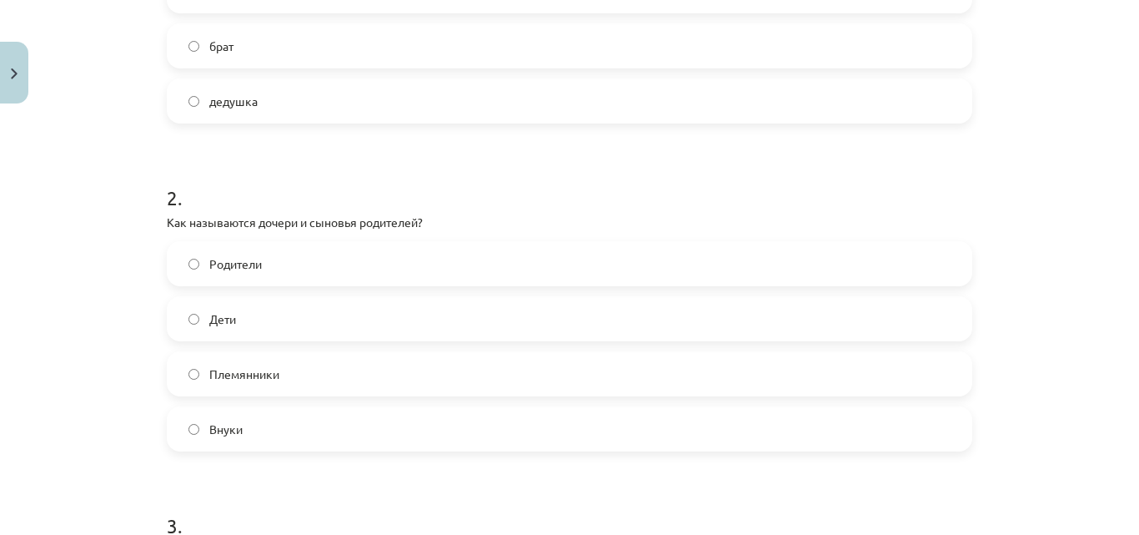
click at [319, 269] on label "Родители" at bounding box center [569, 264] width 802 height 42
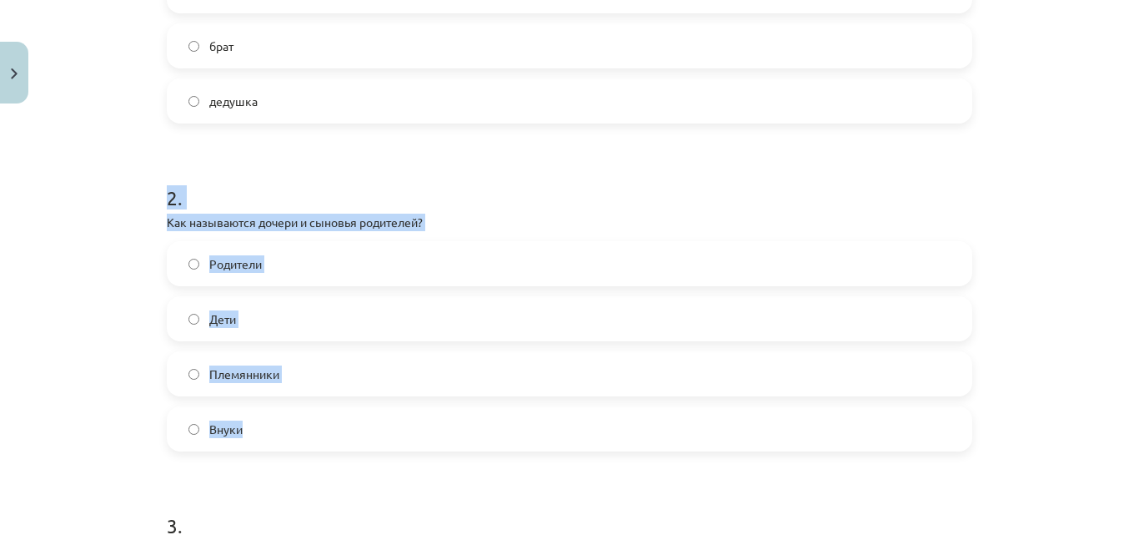
drag, startPoint x: 146, startPoint y: 207, endPoint x: 278, endPoint y: 426, distance: 255.9
click at [278, 426] on div "Mācību tēma: Krievu valodas b1 - 10. klases 2. ieskaites mācību materiāls #3 В …" at bounding box center [569, 267] width 1139 height 535
copy div "2 . Как называются дочери и сыновья родителей? Родители Дети Племянники Внуки"
click at [135, 284] on div "Mācību tēma: Krievu valodas b1 - 10. klases 2. ieskaites mācību materiāls #3 В …" at bounding box center [569, 267] width 1139 height 535
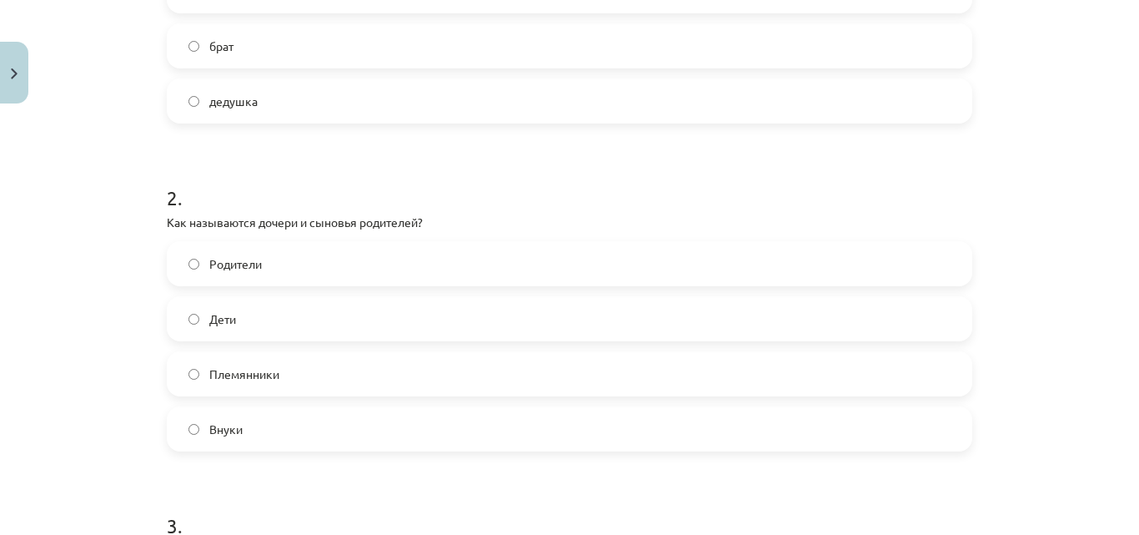
click at [231, 316] on label "Дети" at bounding box center [569, 319] width 802 height 42
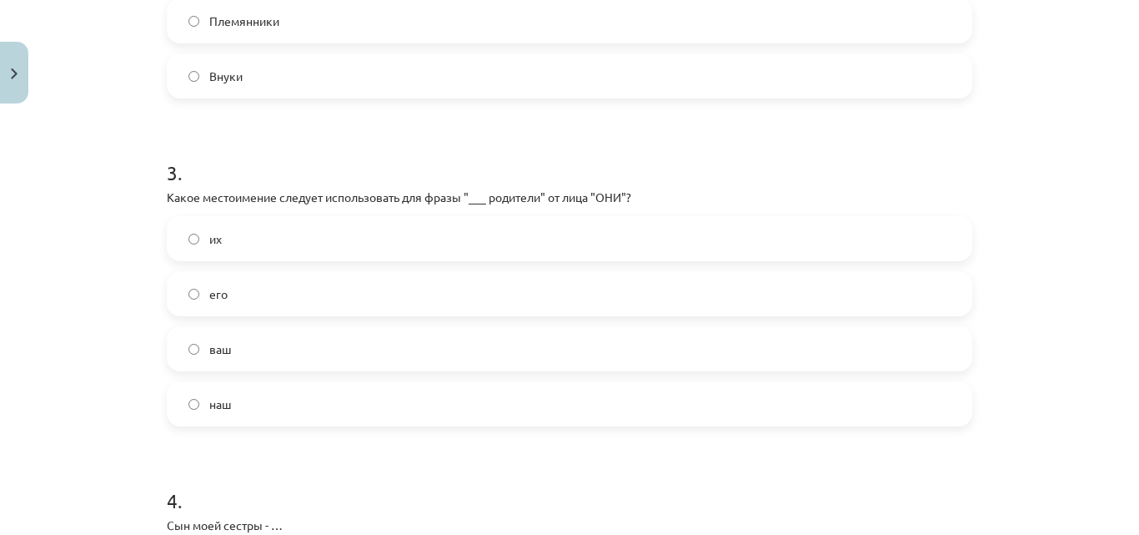
scroll to position [958, 0]
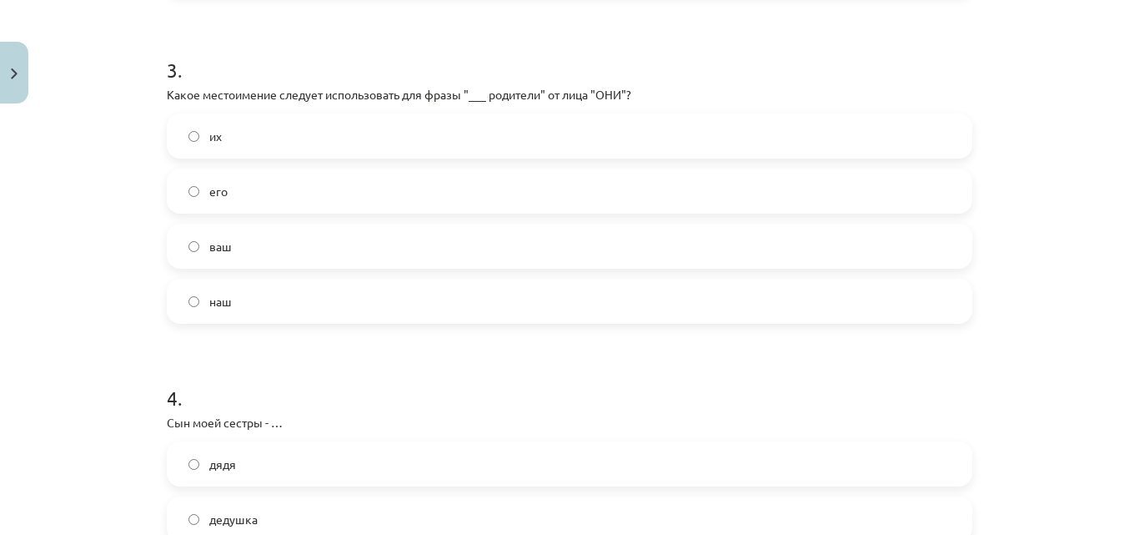
click at [275, 143] on label "их" at bounding box center [569, 136] width 802 height 42
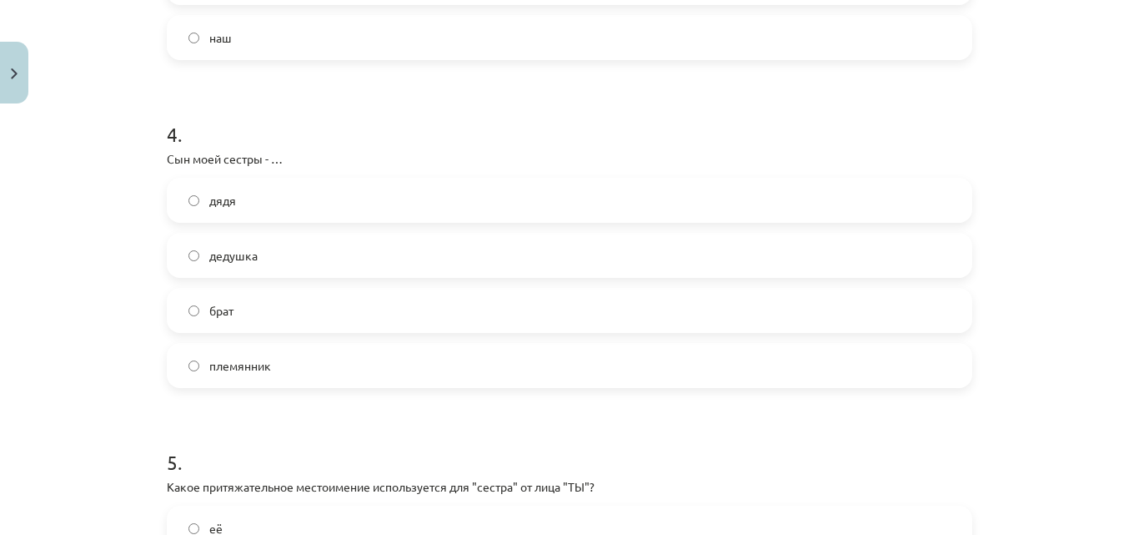
scroll to position [1229, 0]
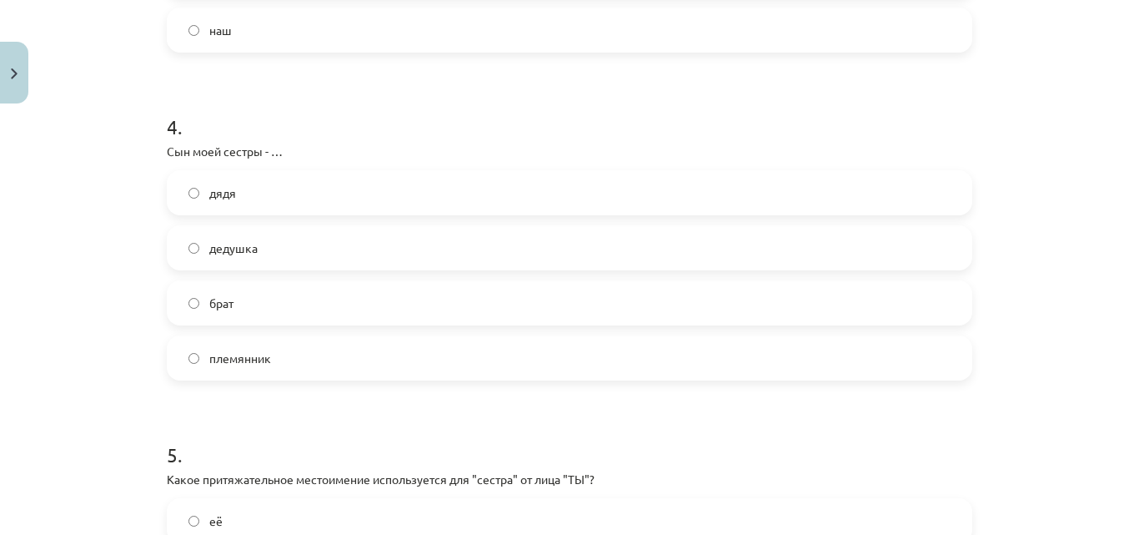
click at [485, 363] on label "племянник" at bounding box center [569, 358] width 802 height 42
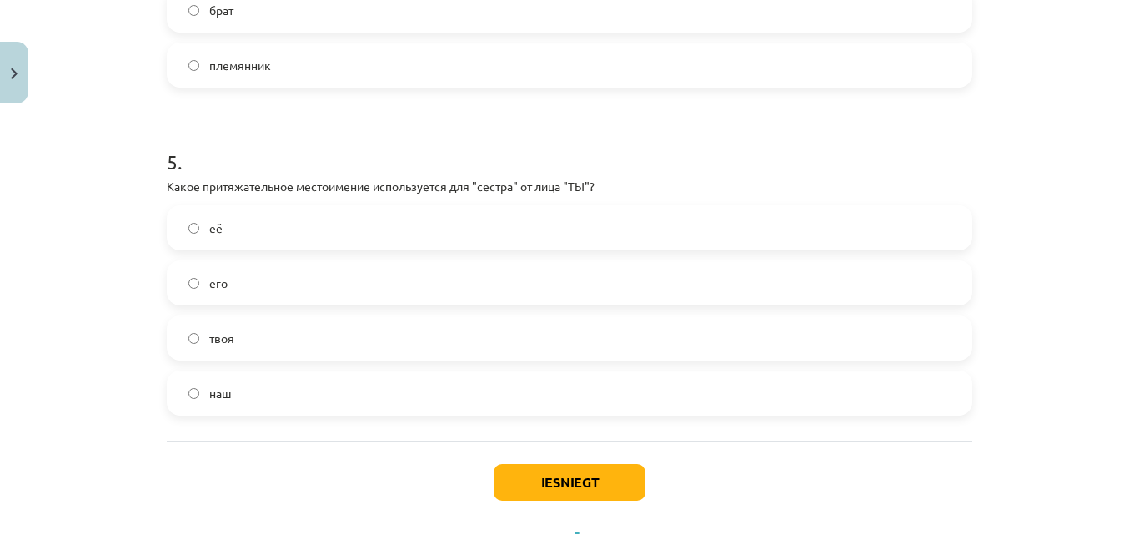
scroll to position [1550, 0]
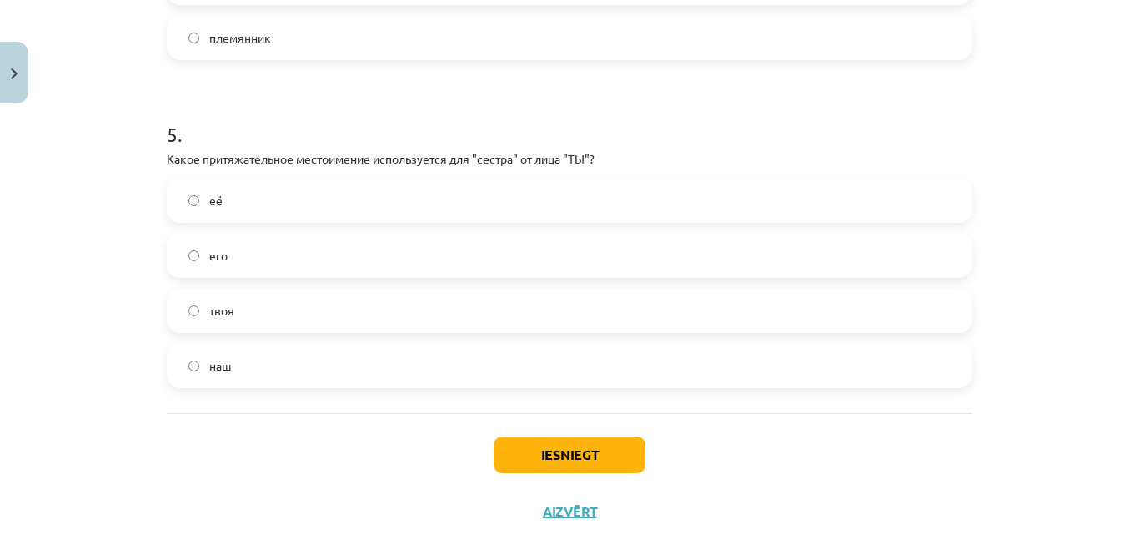
click at [264, 314] on label "твоя" at bounding box center [569, 310] width 802 height 42
click at [565, 466] on button "Iesniegt" at bounding box center [570, 454] width 152 height 37
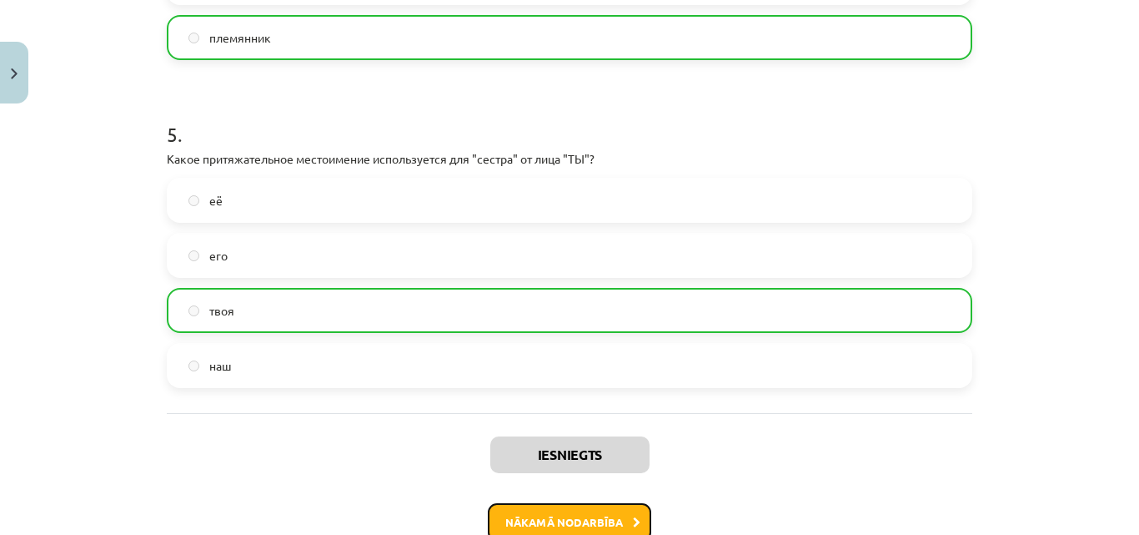
click at [621, 509] on button "Nākamā nodarbība" at bounding box center [569, 522] width 163 height 38
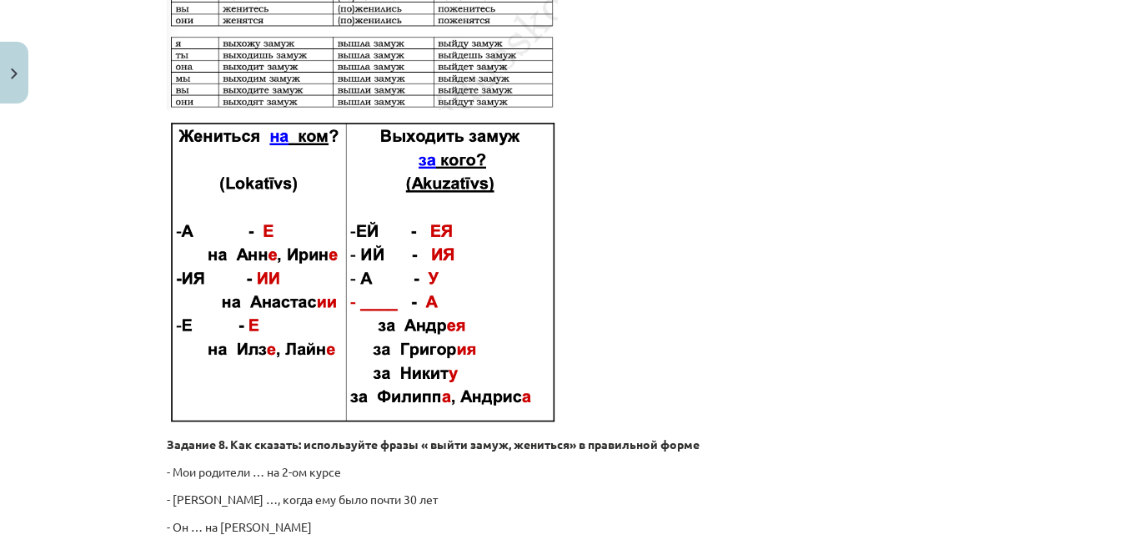
scroll to position [2652, 0]
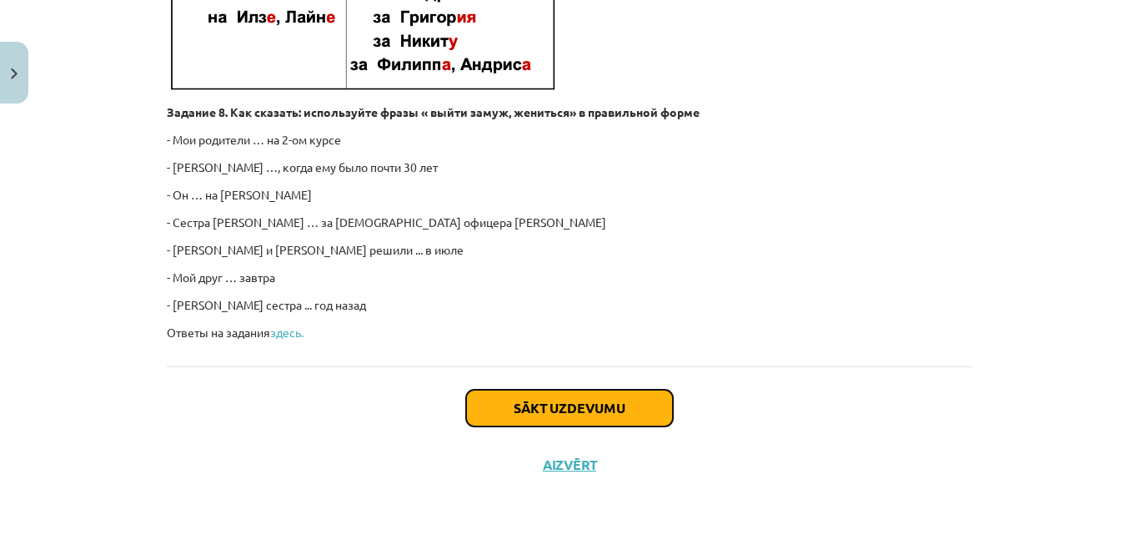
click at [580, 399] on button "Sākt uzdevumu" at bounding box center [569, 408] width 207 height 37
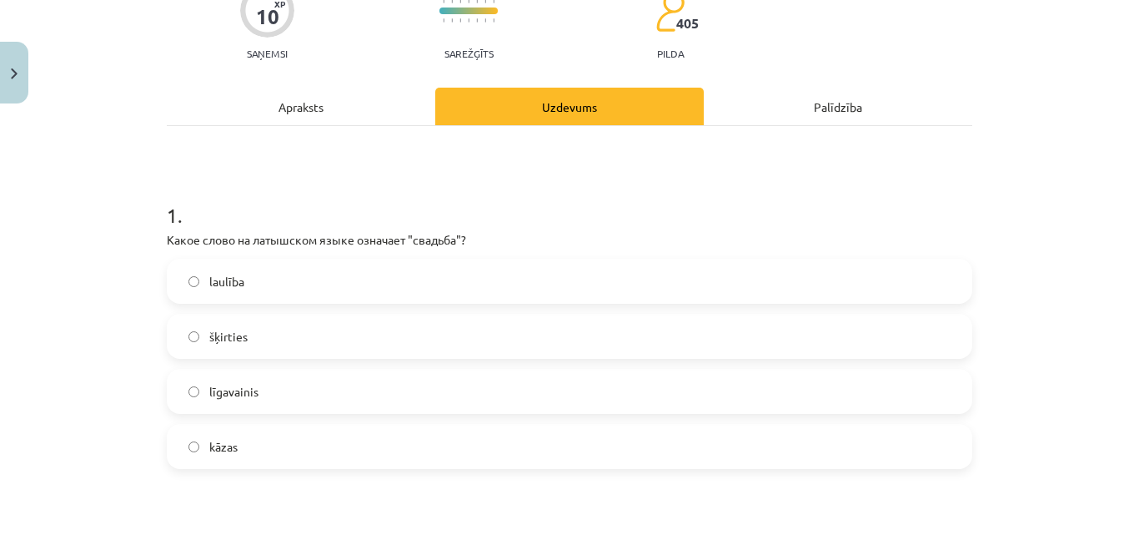
scroll to position [162, 0]
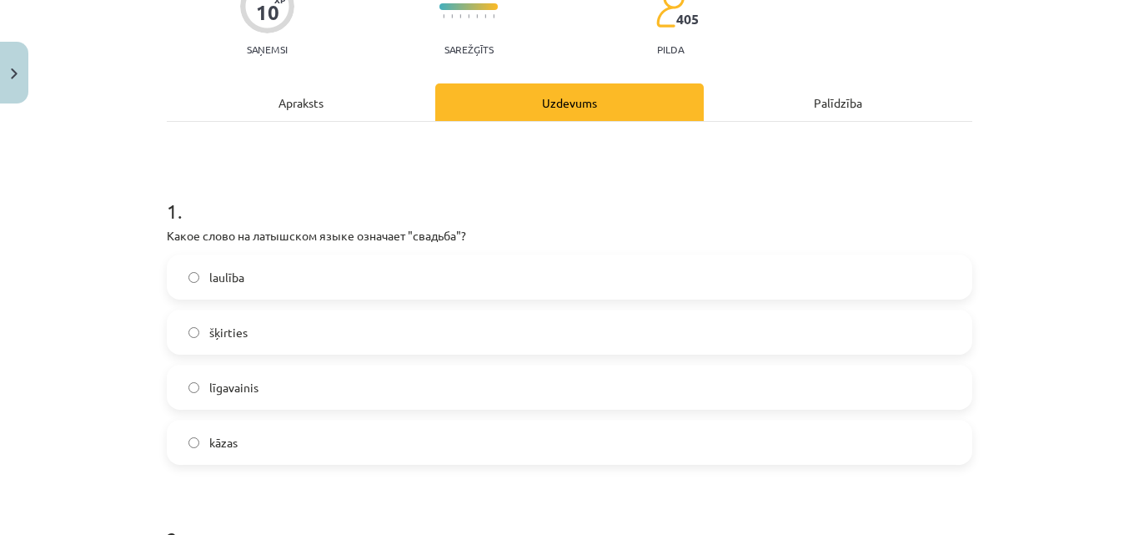
click at [458, 433] on label "kāzas" at bounding box center [569, 442] width 802 height 42
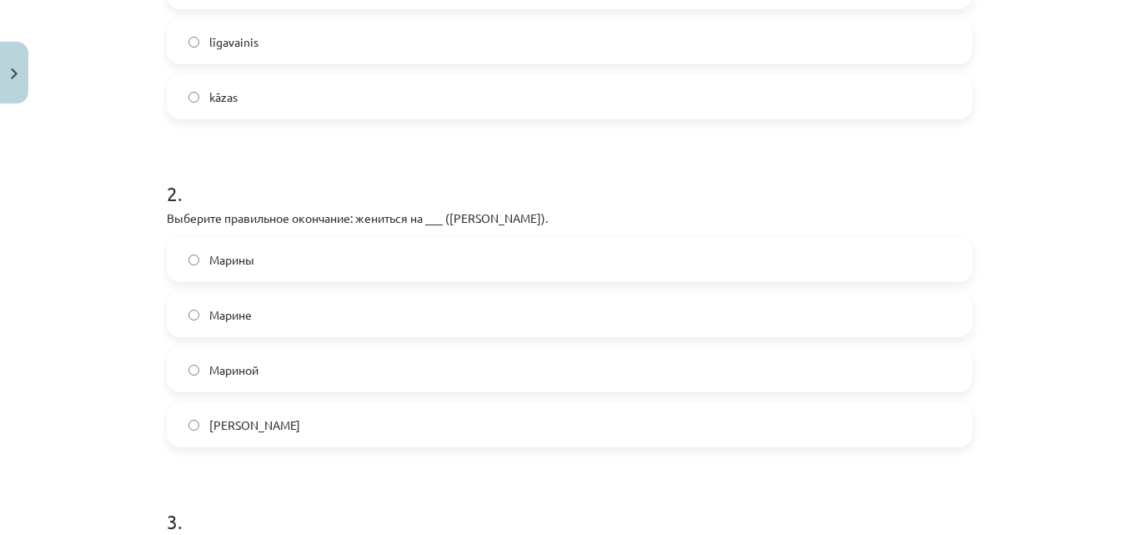
scroll to position [510, 0]
click at [379, 319] on label "Марине" at bounding box center [569, 311] width 802 height 42
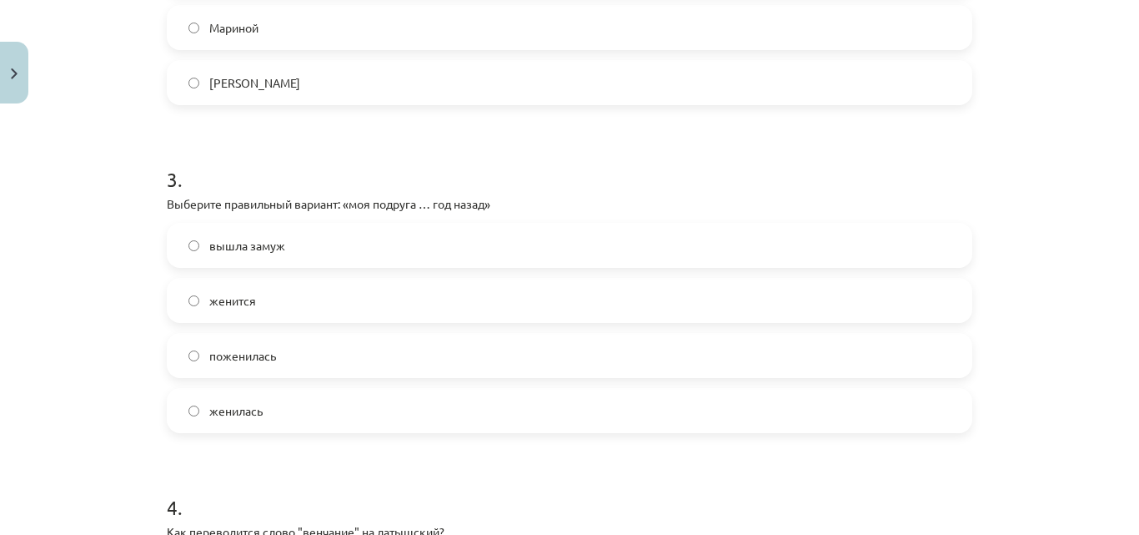
click at [505, 260] on label "вышла замуж" at bounding box center [569, 245] width 802 height 42
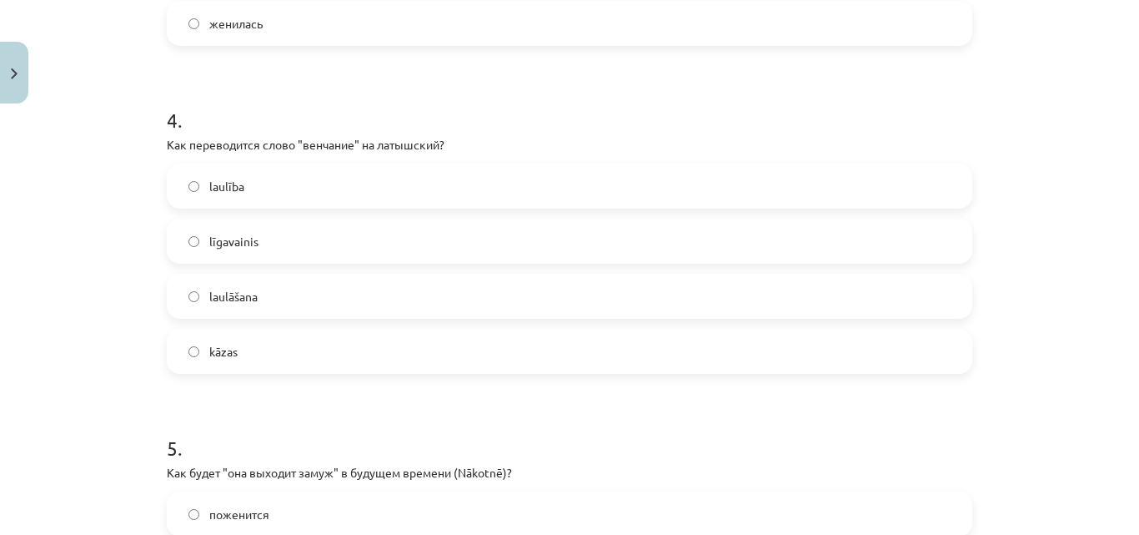
scroll to position [1240, 0]
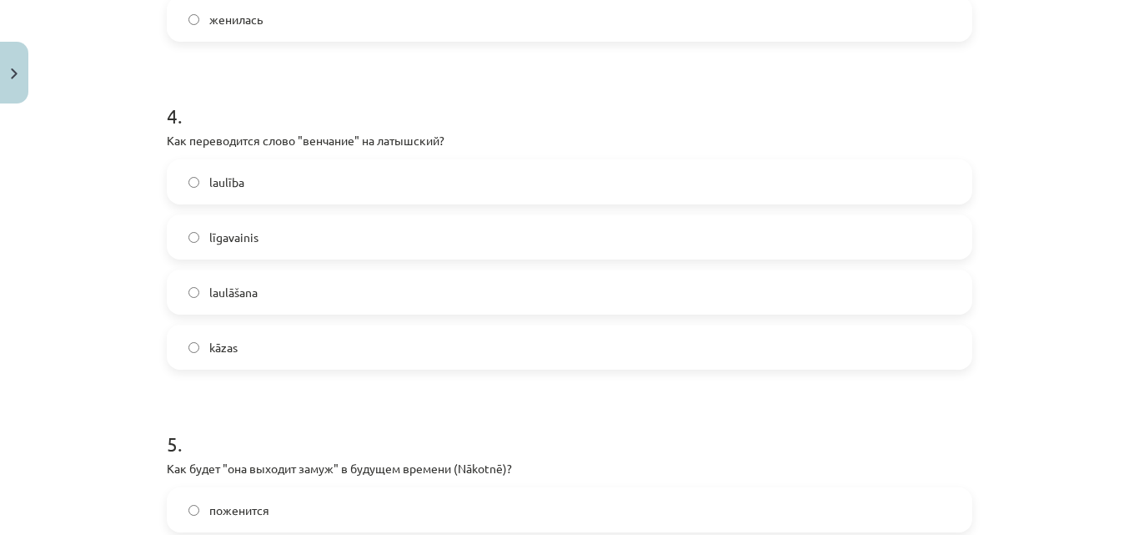
click at [551, 304] on label "laulāšana" at bounding box center [569, 292] width 802 height 42
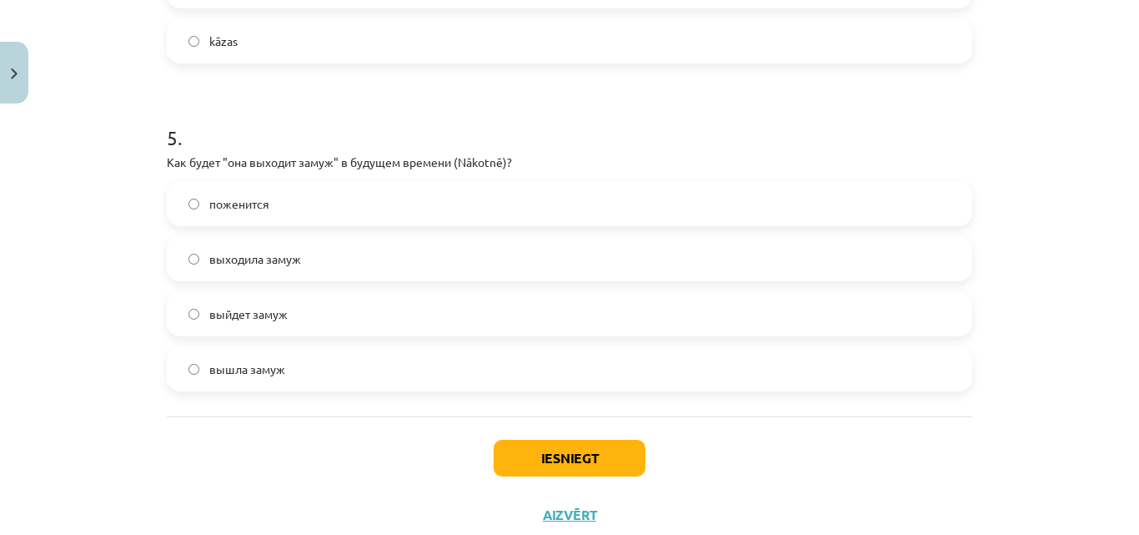
scroll to position [1567, 0]
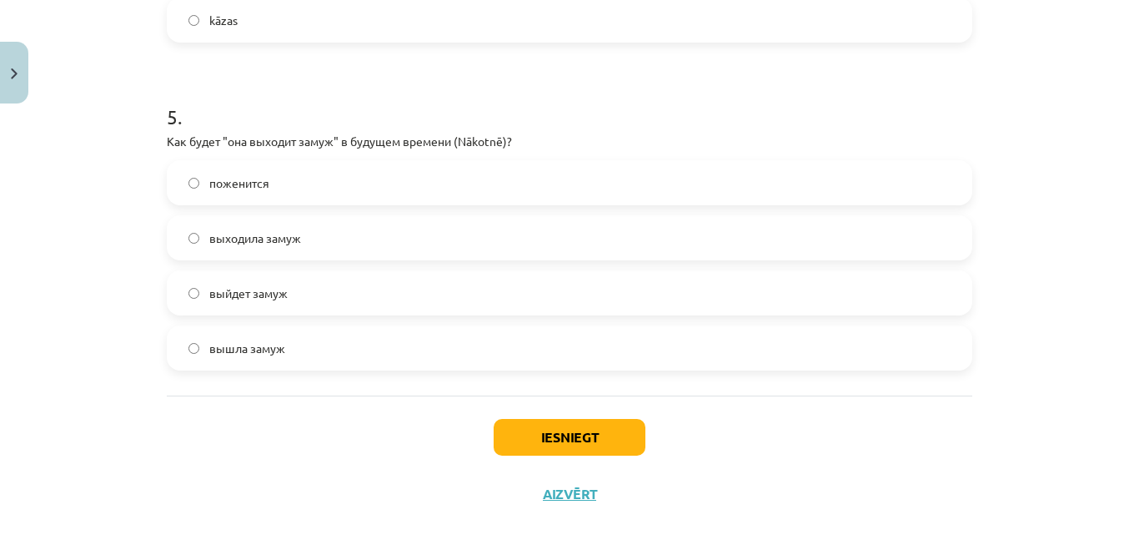
click at [356, 300] on label "выйдет замуж" at bounding box center [569, 293] width 802 height 42
click at [541, 442] on button "Iesniegt" at bounding box center [570, 437] width 152 height 37
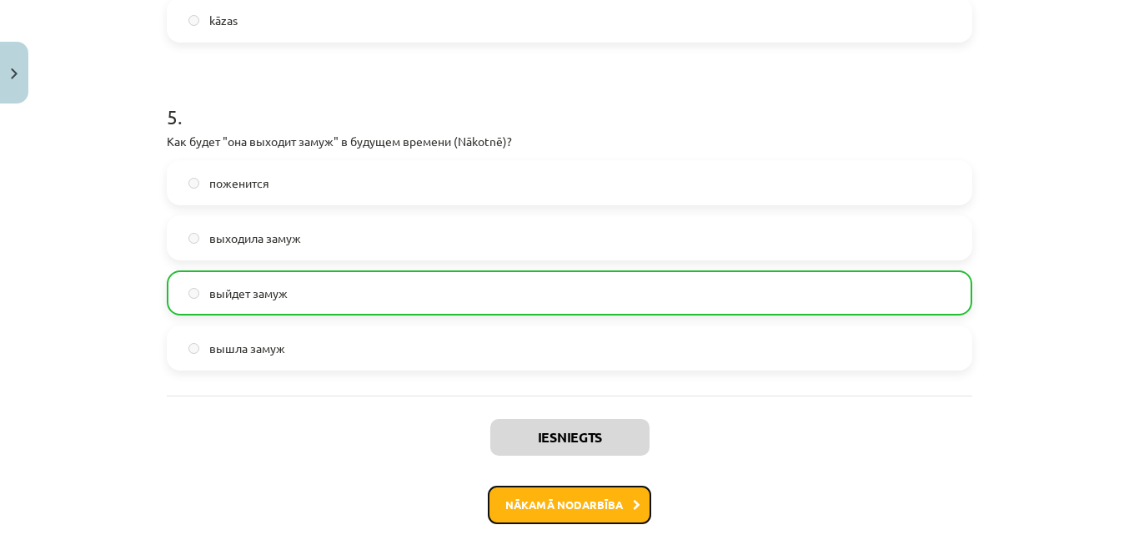
click at [548, 491] on button "Nākamā nodarbība" at bounding box center [569, 504] width 163 height 38
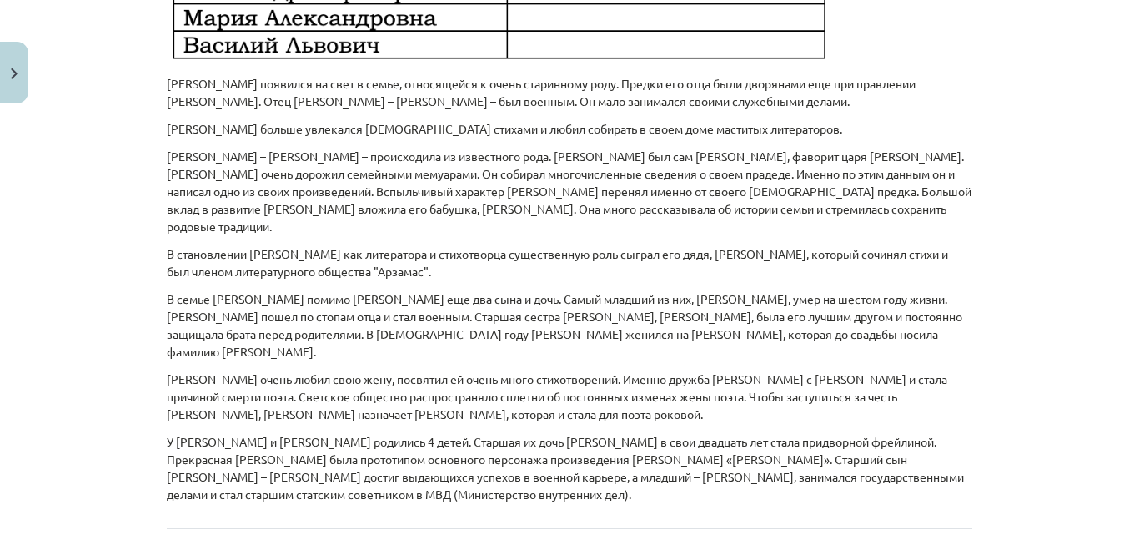
scroll to position [1313, 0]
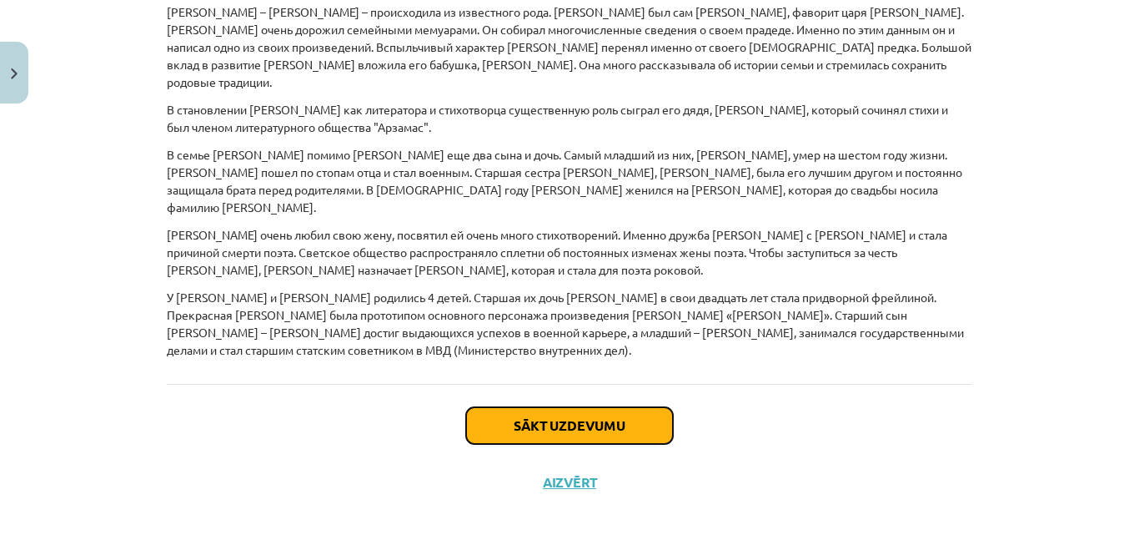
click at [616, 407] on button "Sākt uzdevumu" at bounding box center [569, 425] width 207 height 37
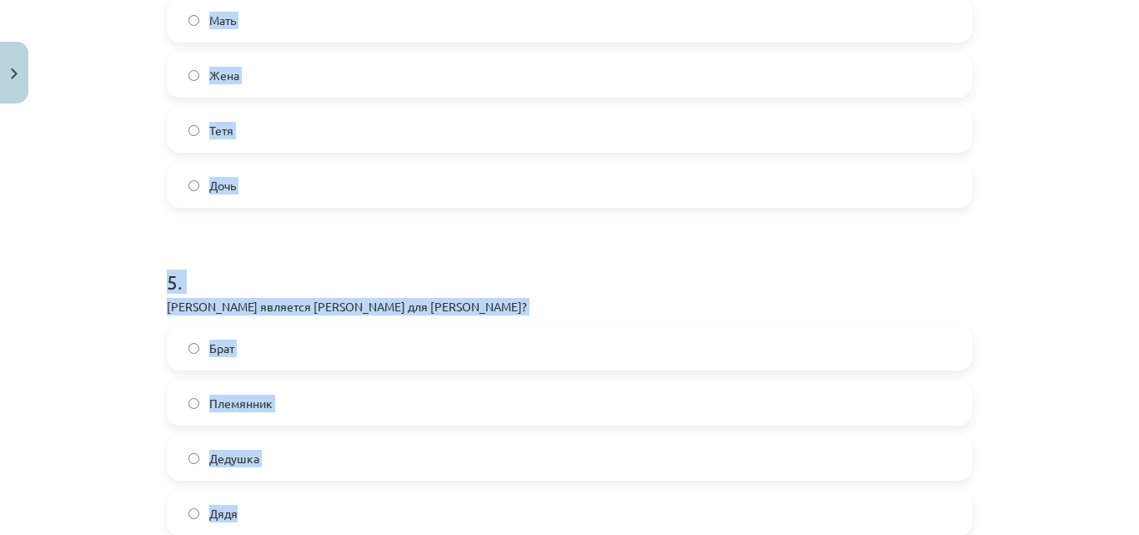
scroll to position [1596, 0]
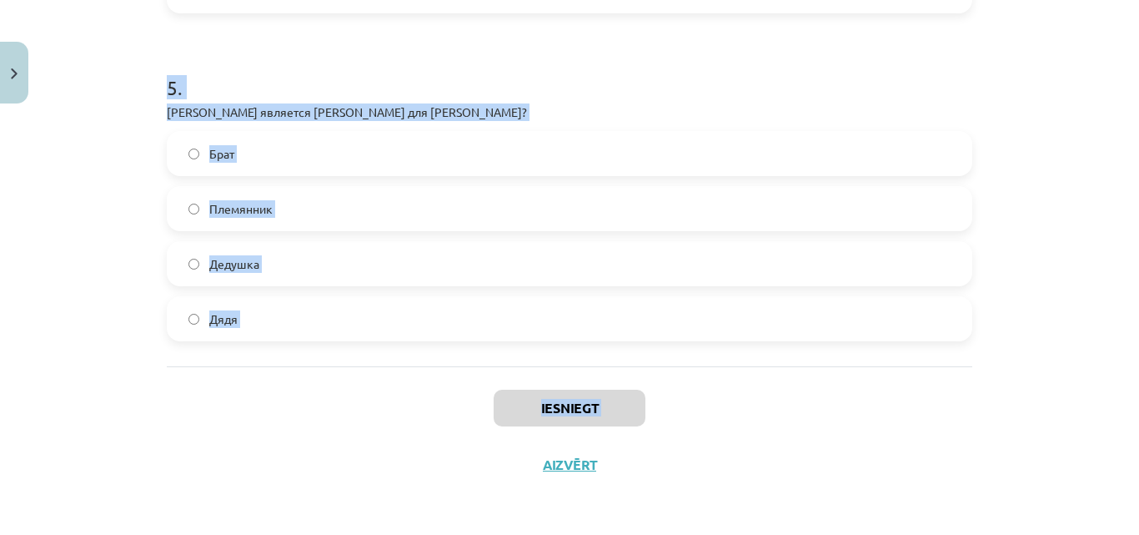
drag, startPoint x: 159, startPoint y: 180, endPoint x: 344, endPoint y: 531, distance: 396.6
click at [344, 531] on div "Mācību tēma: Krievu valodas b1 - 10. klases 2. ieskaites mācību materiāls #5 Ис…" at bounding box center [569, 267] width 1139 height 535
copy div "Кем является Сергей Львович для А.С. Пушкина? Отец Дядя Брат Сын 2 . Кем являет…"
click at [275, 310] on label "Дядя" at bounding box center [569, 319] width 802 height 42
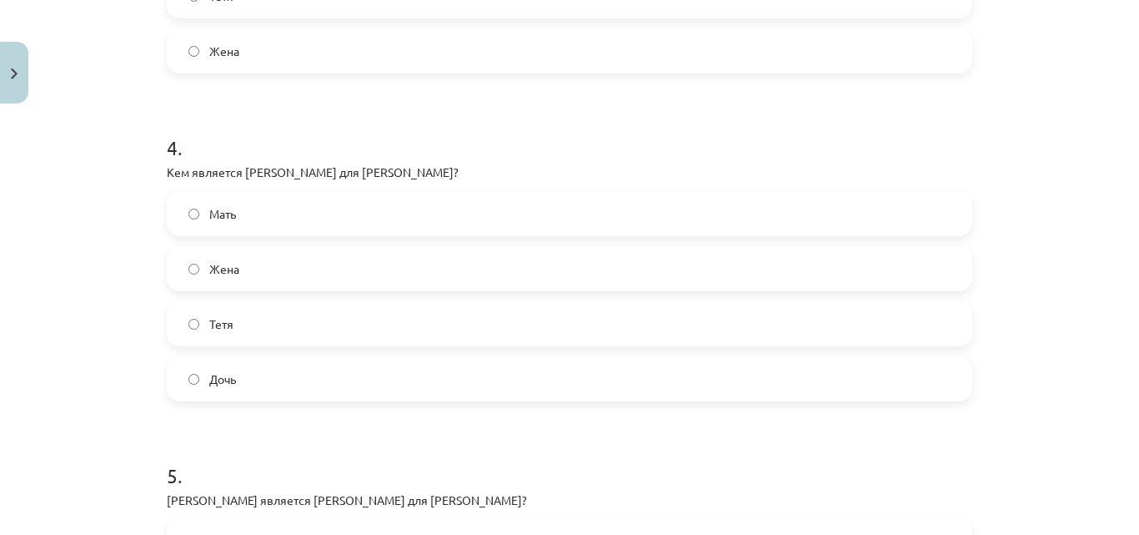
scroll to position [1258, 0]
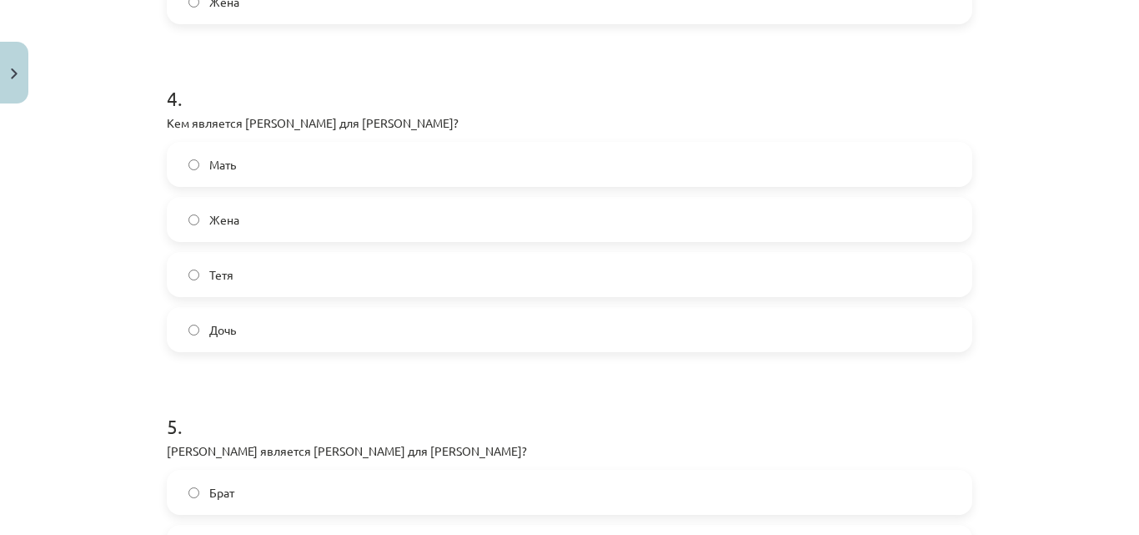
click at [369, 224] on label "Жена" at bounding box center [569, 220] width 802 height 42
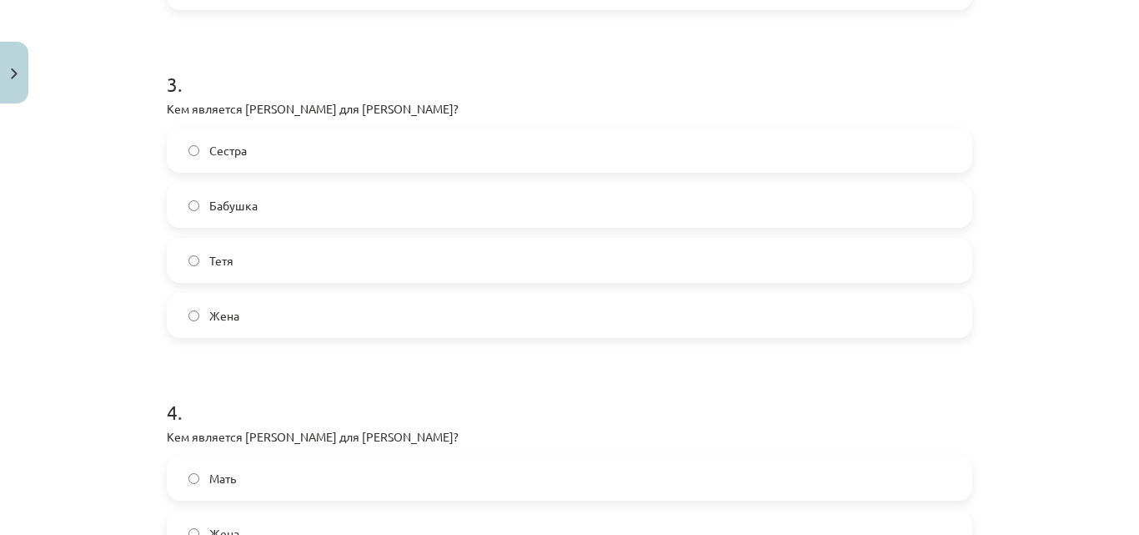
scroll to position [976, 0]
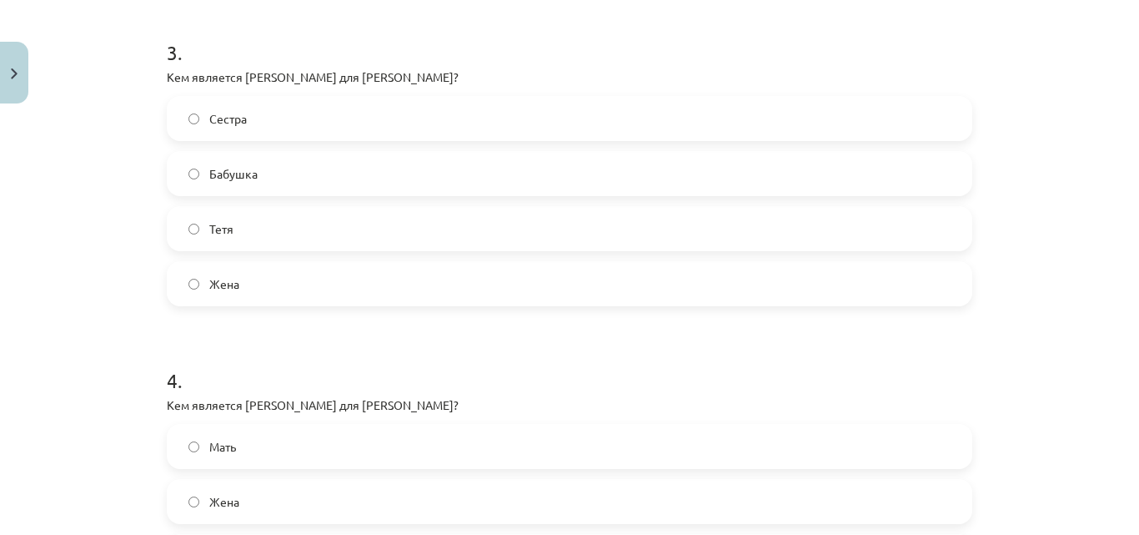
click at [339, 158] on label "Бабушка" at bounding box center [569, 174] width 802 height 42
click at [601, 436] on label "Мать" at bounding box center [569, 446] width 802 height 42
click at [441, 285] on label "Жена" at bounding box center [569, 284] width 802 height 42
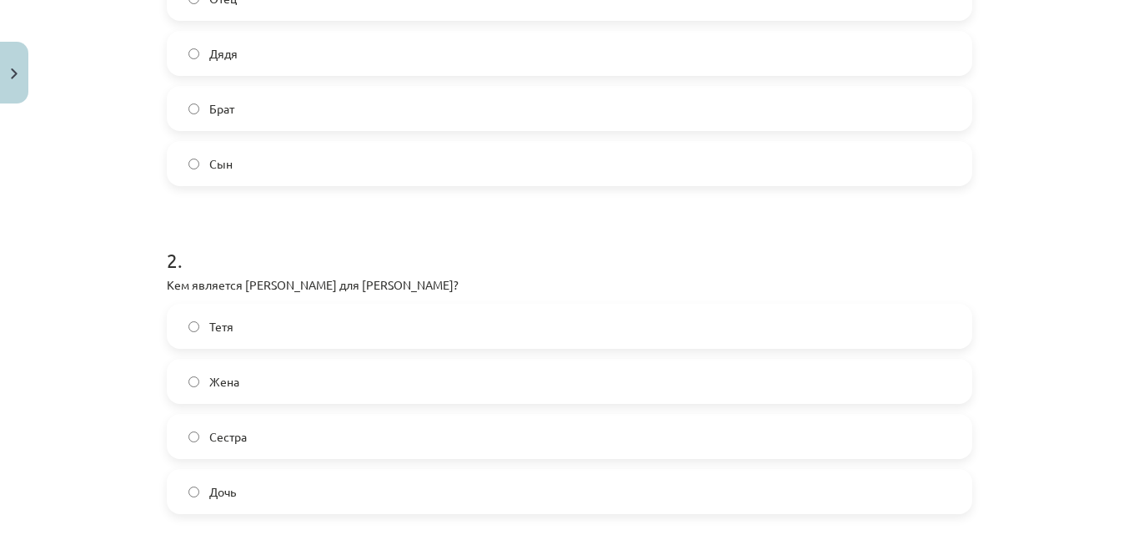
scroll to position [437, 0]
click at [323, 389] on label "Жена" at bounding box center [569, 385] width 802 height 42
click at [296, 13] on label "Отец" at bounding box center [569, 2] width 802 height 42
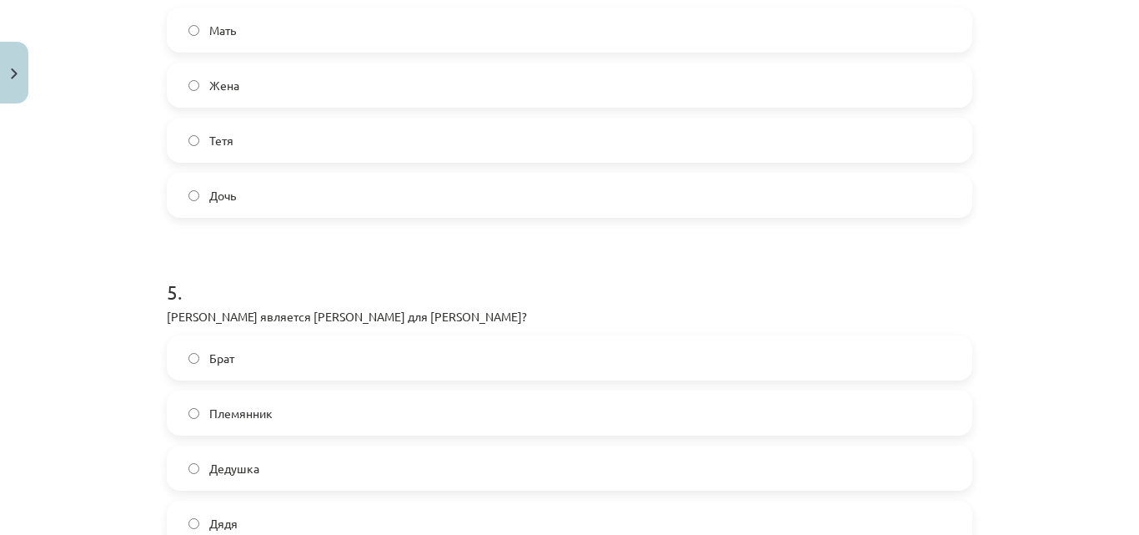
scroll to position [1596, 0]
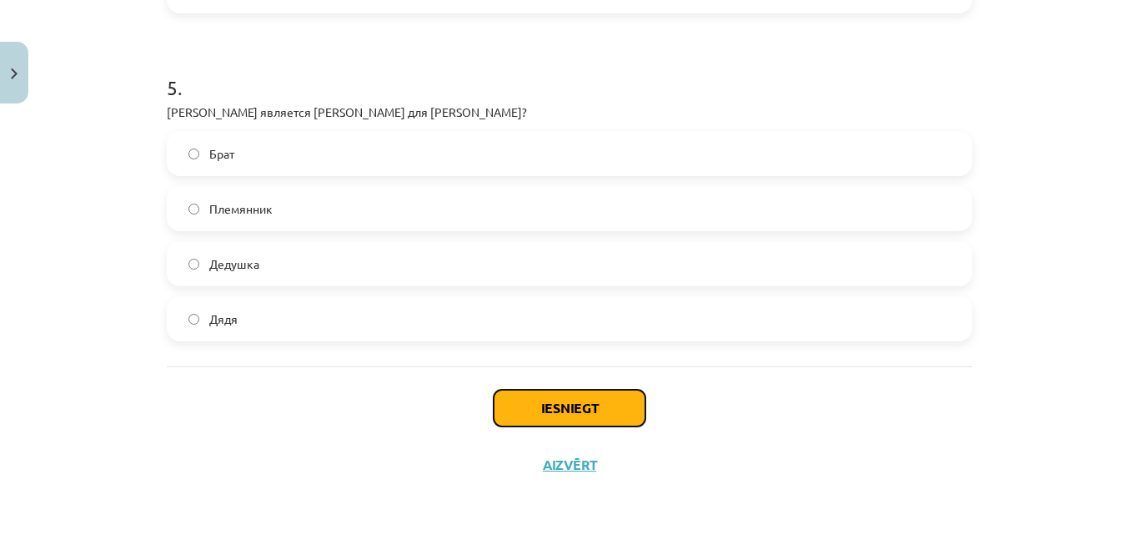
click at [614, 411] on button "Iesniegt" at bounding box center [570, 408] width 152 height 37
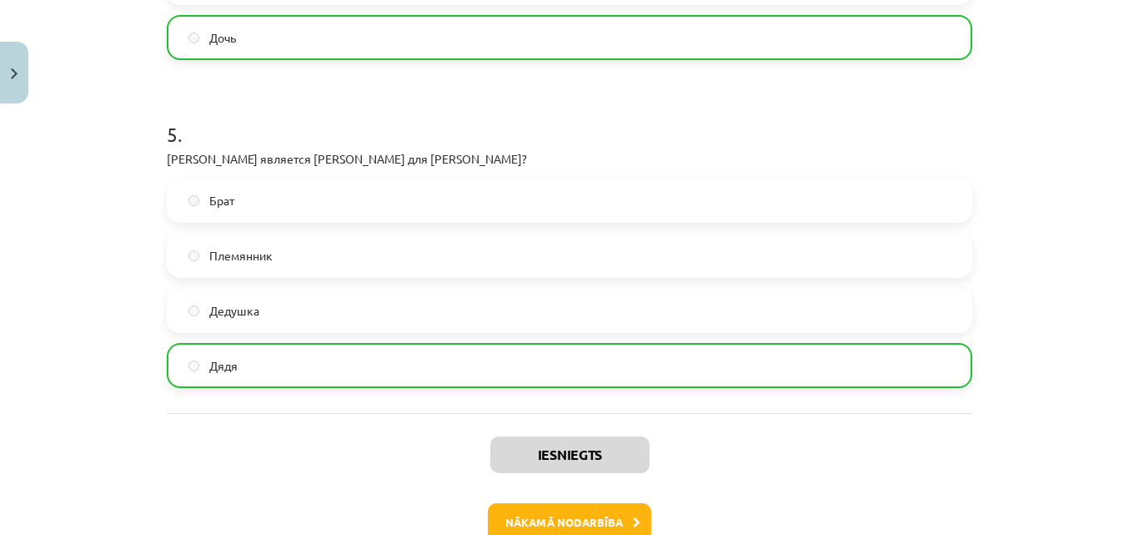
scroll to position [1650, 0]
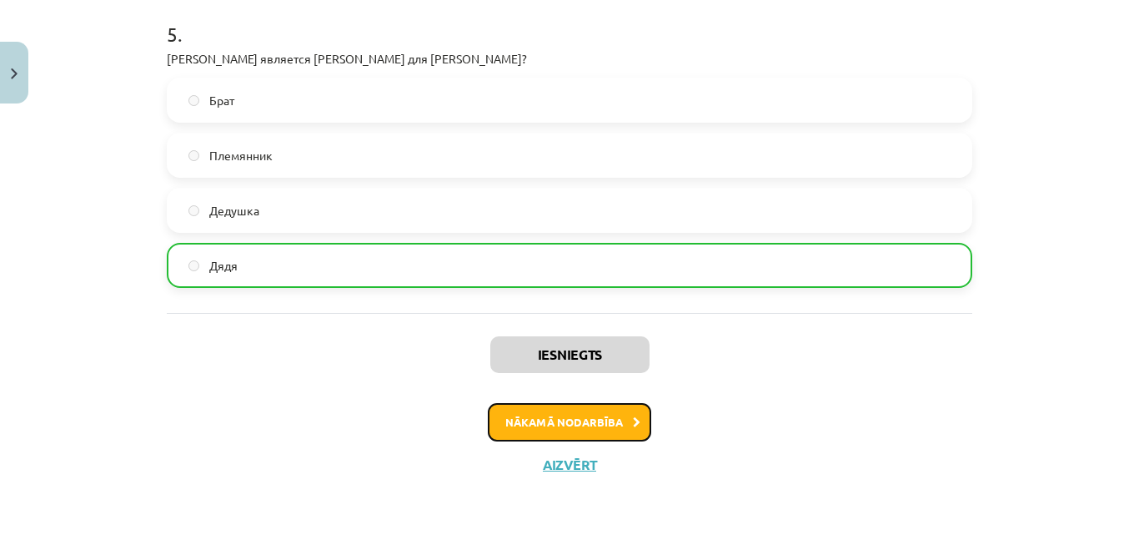
click at [587, 425] on button "Nākamā nodarbība" at bounding box center [569, 422] width 163 height 38
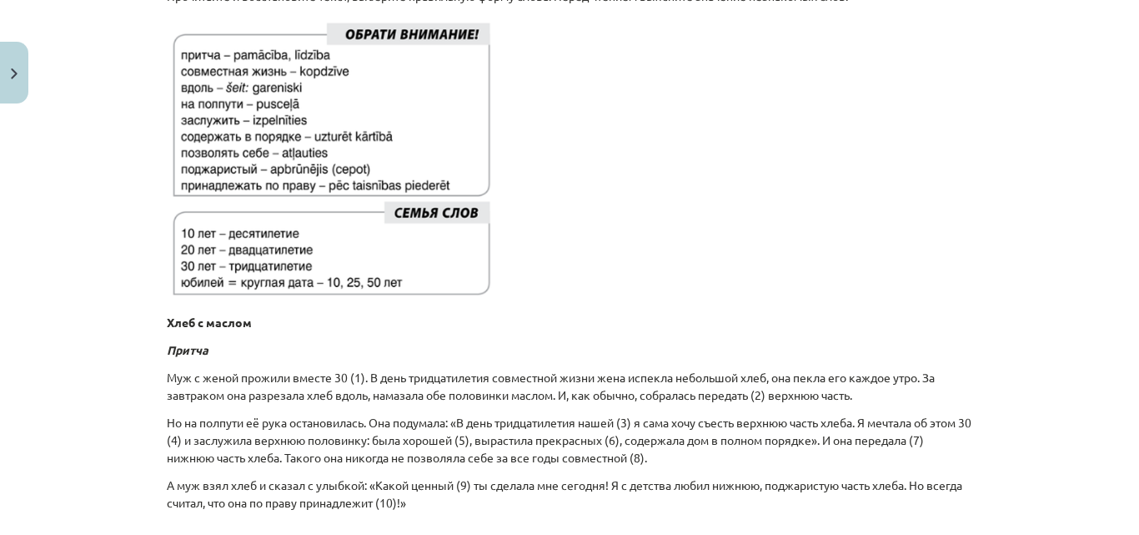
scroll to position [561, 0]
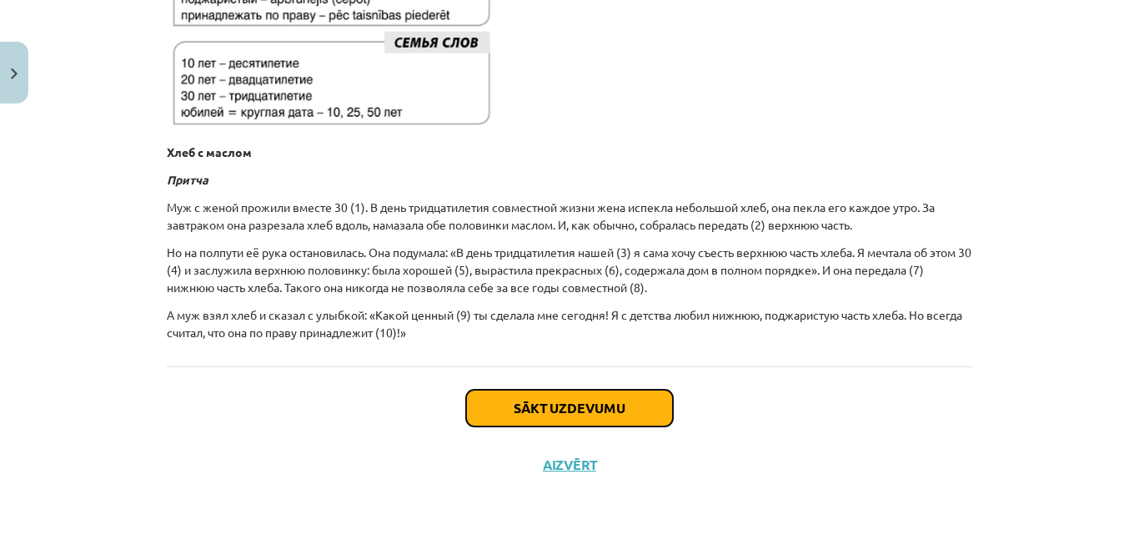
click at [575, 418] on button "Sākt uzdevumu" at bounding box center [569, 408] width 207 height 37
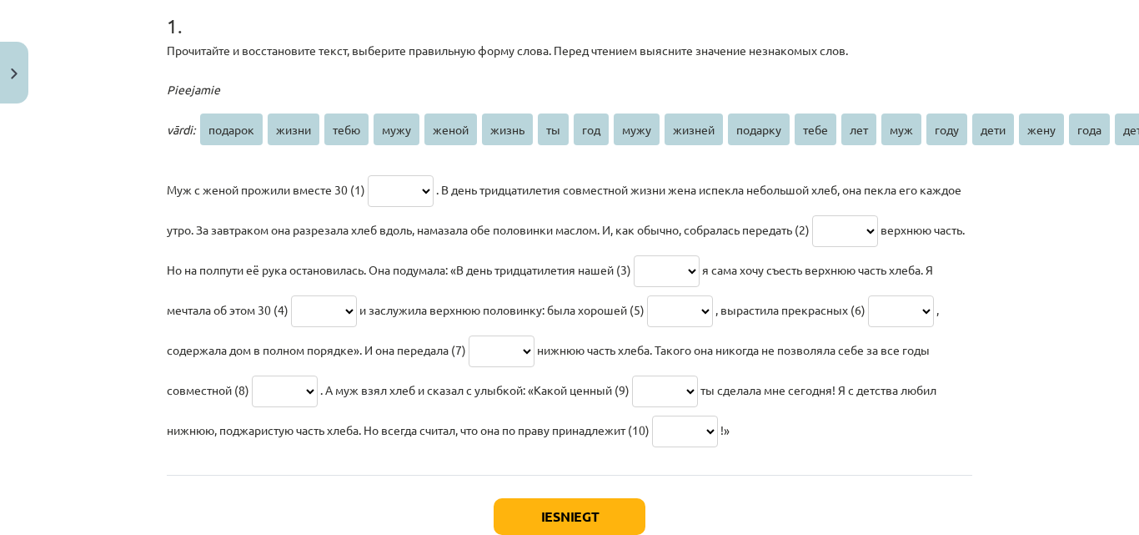
scroll to position [353, 0]
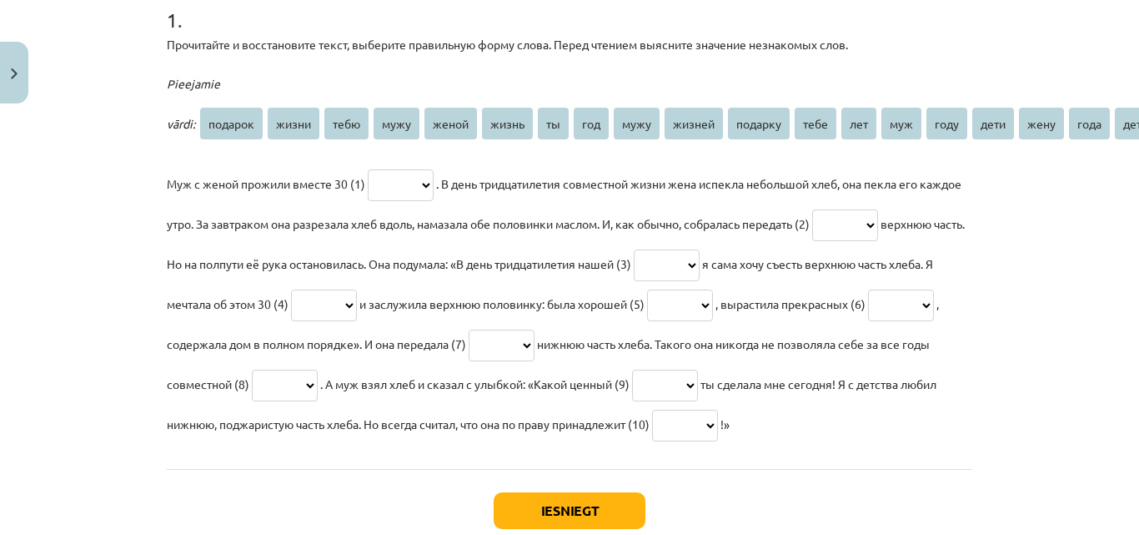
click at [418, 186] on select "******* ***** **** **** ***** ***** ** *** **** ****** ******* **** *** *** ***…" at bounding box center [401, 185] width 66 height 32
click at [93, 249] on div "Mācību tēma: Krievu valodas b1 - 10. klases 2. ieskaites mācību materiāls #6 Де…" at bounding box center [569, 267] width 1139 height 535
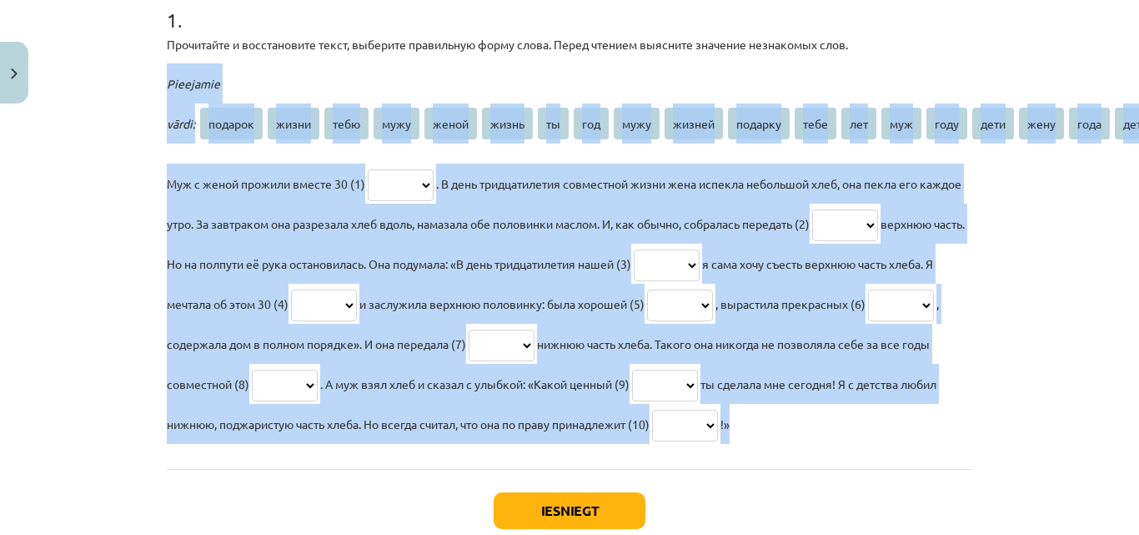
drag, startPoint x: 163, startPoint y: 82, endPoint x: 445, endPoint y: 480, distance: 488.8
click at [445, 444] on div "Pieejamie vārdi: подарок жизни тебю мужу женой жизнь ты год мужу жизней подарку…" at bounding box center [570, 253] width 806 height 380
copy div "Pieejamie vārdi: подарок жизни тебю мужу женой жизнь ты год мужу жизней подарку…"
click at [101, 182] on div "Mācību tēma: Krievu valodas b1 - 10. klases 2. ieskaites mācību materiāls #6 Де…" at bounding box center [569, 267] width 1139 height 535
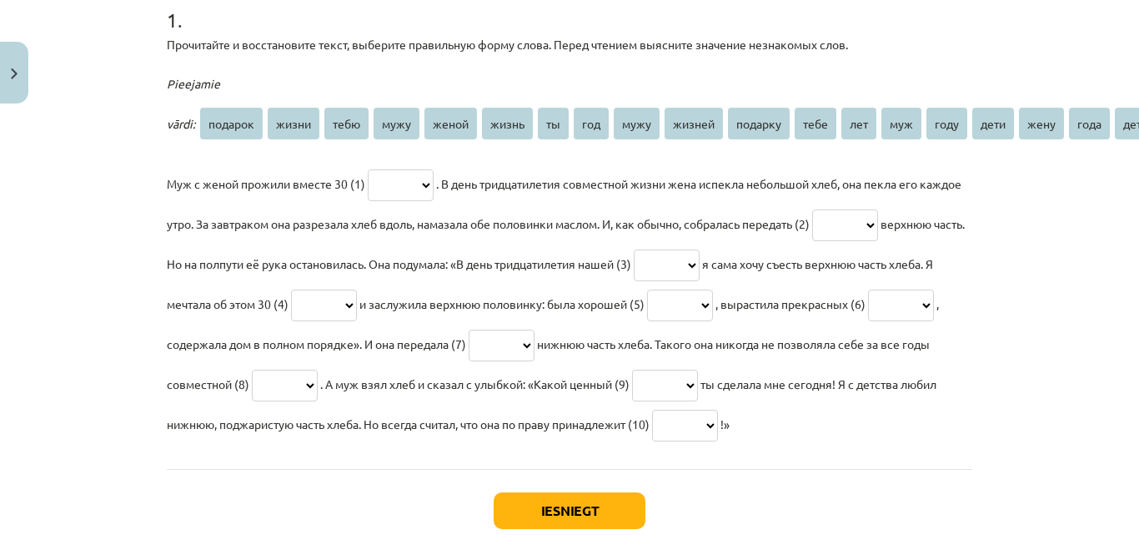
click at [409, 185] on select "******* ***** **** **** ***** ***** ** *** **** ****** ******* **** *** *** ***…" at bounding box center [401, 185] width 66 height 32
select select "***"
click at [368, 169] on select "******* ***** **** **** ***** ***** ** *** **** ****** ******* **** *** *** ***…" at bounding box center [401, 185] width 66 height 32
click at [878, 227] on select "******* ***** **** **** ***** ***** ** *** **** ****** ******* **** *** *** ***…" at bounding box center [845, 225] width 66 height 32
click at [878, 233] on select "******* ***** **** **** ***** ***** ** *** **** ****** ******* **** *** *** ***…" at bounding box center [845, 225] width 66 height 32
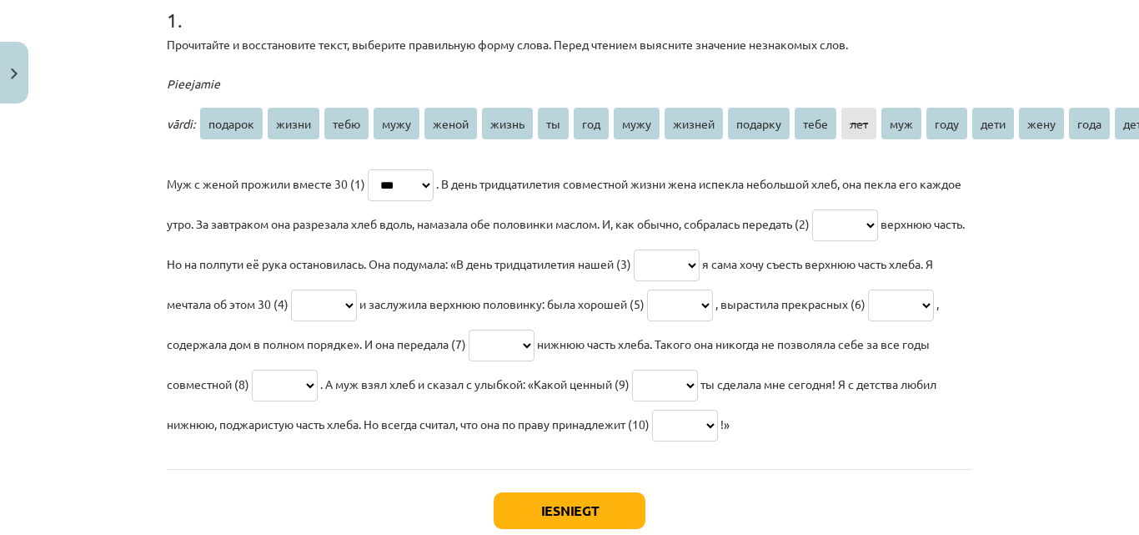
select select "****"
click at [869, 209] on select "******* ***** **** **** ***** ***** ** *** **** ****** ******* **** *** *** ***…" at bounding box center [845, 225] width 66 height 32
click at [700, 270] on select "******* ***** **** **** ***** ***** ** *** **** ****** ******* **** *** *** ***…" at bounding box center [667, 265] width 66 height 32
select select "*****"
click at [700, 249] on select "******* ***** **** **** ***** ***** ** *** **** ****** ******* **** *** *** ***…" at bounding box center [667, 265] width 66 height 32
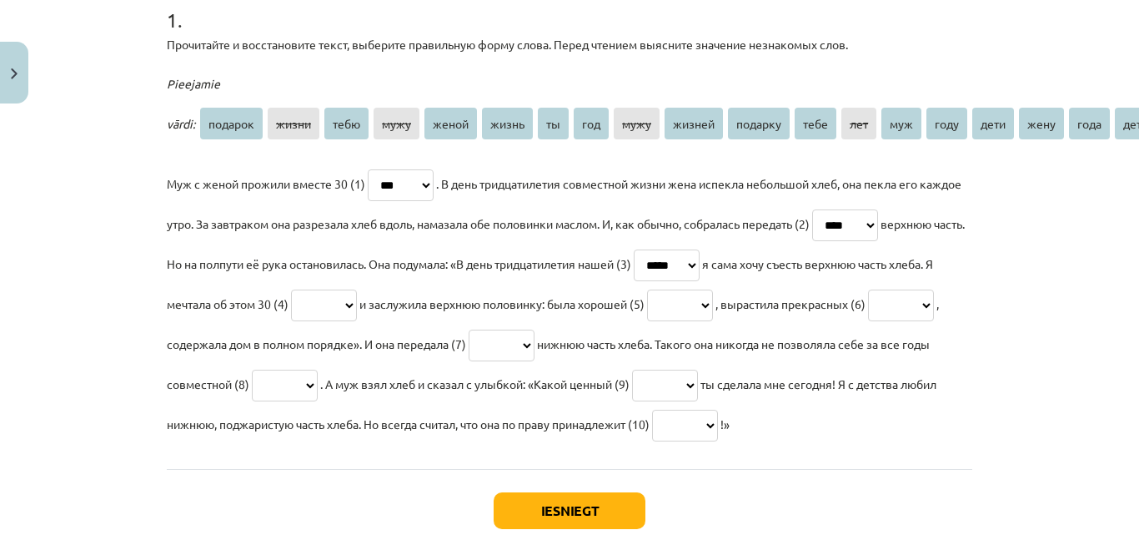
click at [357, 300] on select "******* ***** **** **** ***** ***** ** *** **** ****** ******* **** *** *** ***…" at bounding box center [324, 305] width 66 height 32
select select "***"
click at [357, 289] on select "******* ***** **** **** ***** ***** ** *** **** ****** ******* **** *** *** ***…" at bounding box center [324, 305] width 66 height 32
click at [713, 305] on select "******* ***** **** **** ***** ***** ** *** **** ****** ******* **** *** *** ***…" at bounding box center [680, 305] width 66 height 32
click at [713, 297] on select "******* ***** **** **** ***** ***** ** *** **** ****** ******* **** *** *** ***…" at bounding box center [680, 305] width 66 height 32
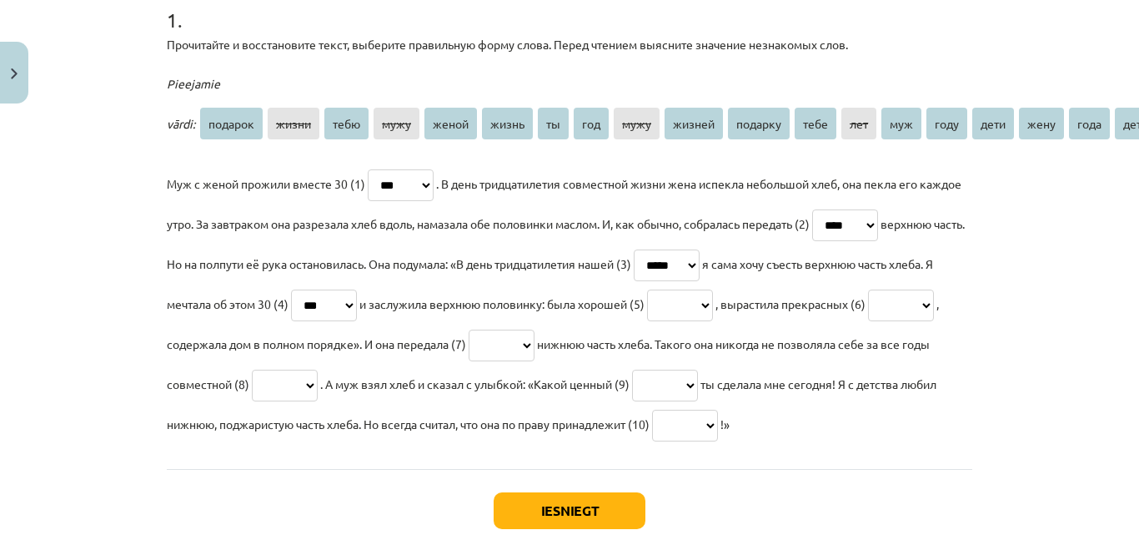
select select "*****"
click at [713, 289] on select "******* ***** **** **** ***** ***** ** *** **** ****** ******* **** *** *** ***…" at bounding box center [680, 305] width 66 height 32
click at [868, 321] on select "******* ***** **** **** ***** ***** ** *** **** ****** ******* **** *** *** ***…" at bounding box center [901, 305] width 66 height 32
select select "*****"
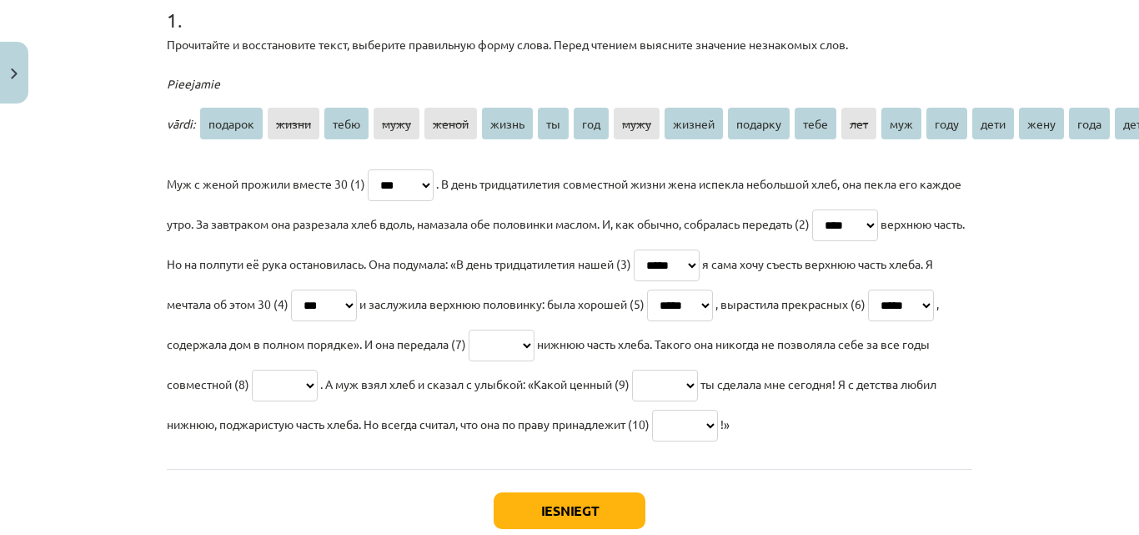
click at [868, 321] on select "******* ***** **** **** ***** ***** ** *** **** ****** ******* **** *** *** ***…" at bounding box center [901, 305] width 66 height 32
click at [535, 351] on select "******* ***** **** **** ***** ***** ** *** **** ****** ******* **** *** *** ***…" at bounding box center [502, 345] width 66 height 32
select select "****"
click at [535, 329] on select "******* ***** **** **** ***** ***** ** *** **** ****** ******* **** *** *** ***…" at bounding box center [502, 345] width 66 height 32
click at [318, 375] on select "******* ***** **** **** ***** ***** ** *** **** ****** ******* **** *** *** ***…" at bounding box center [285, 385] width 66 height 32
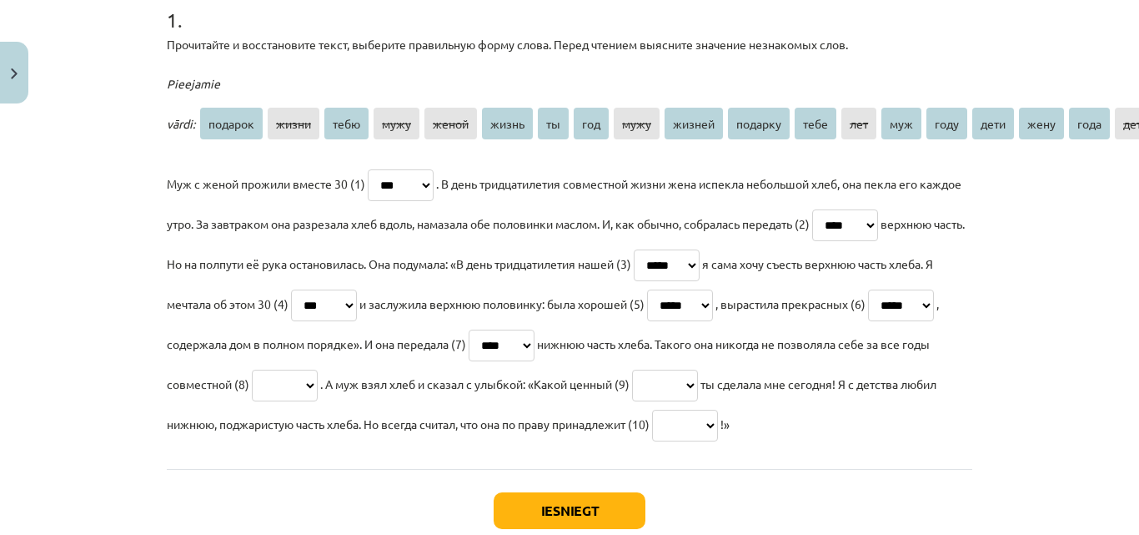
select select "*****"
click at [318, 369] on select "******* ***** **** **** ***** ***** ** *** **** ****** ******* **** *** *** ***…" at bounding box center [285, 385] width 66 height 32
click at [698, 388] on select "******* ***** **** **** ***** ***** ** *** **** ****** ******* **** *** *** ***…" at bounding box center [665, 385] width 66 height 32
select select "*******"
click at [698, 369] on select "******* ***** **** **** ***** ***** ** *** **** ****** ******* **** *** *** ***…" at bounding box center [665, 385] width 66 height 32
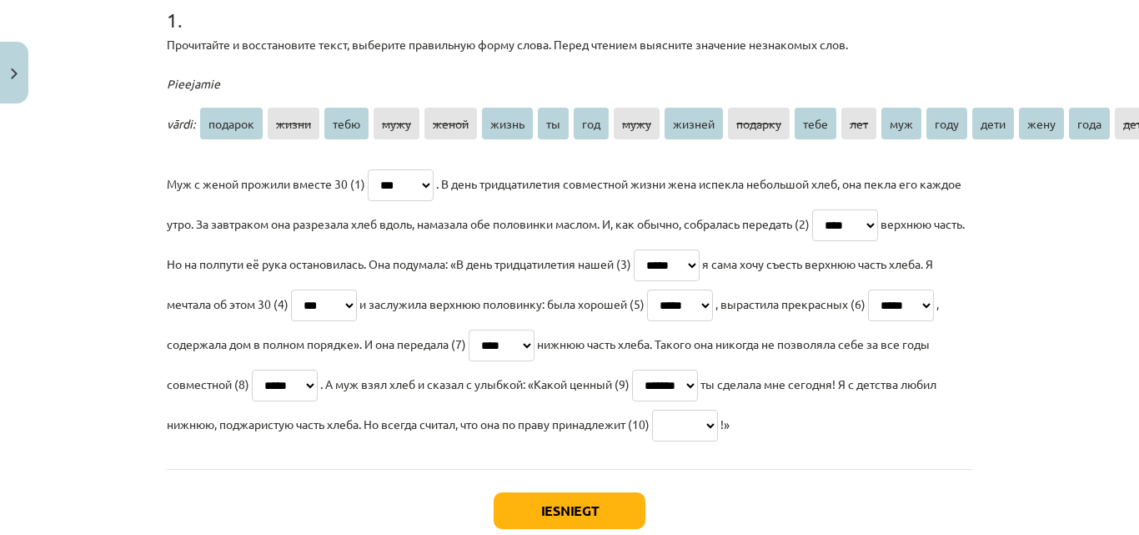
click at [652, 441] on select "******* ***** **** **** ***** ***** ** *** **** ****** ******* **** *** *** ***…" at bounding box center [685, 426] width 66 height 32
select select "****"
click at [652, 441] on select "******* ***** **** **** ***** ***** ** *** **** ****** ******* **** *** *** ***…" at bounding box center [685, 426] width 66 height 32
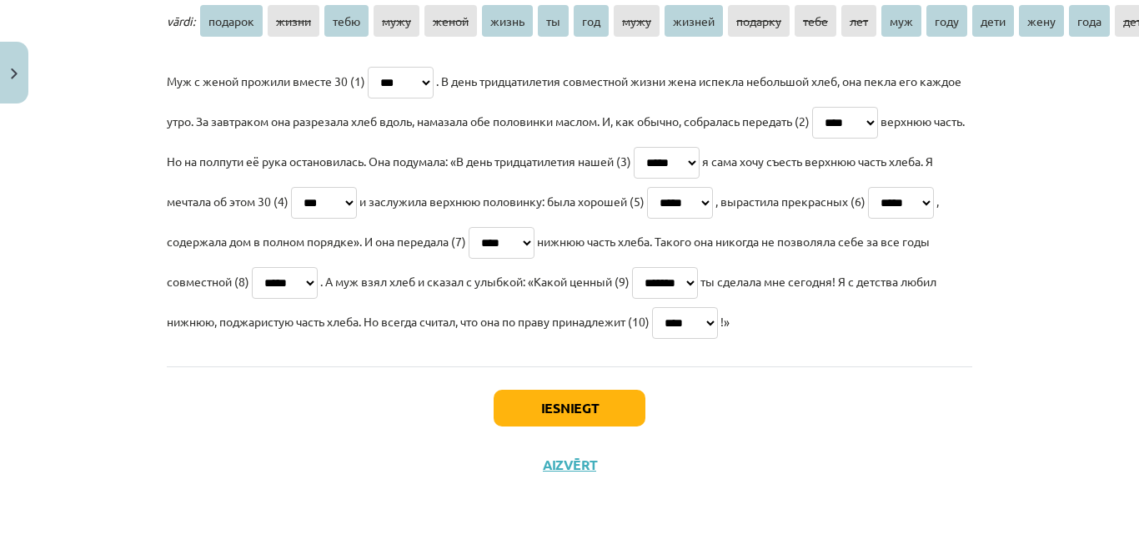
scroll to position [495, 0]
click at [620, 421] on button "Iesniegt" at bounding box center [570, 408] width 152 height 37
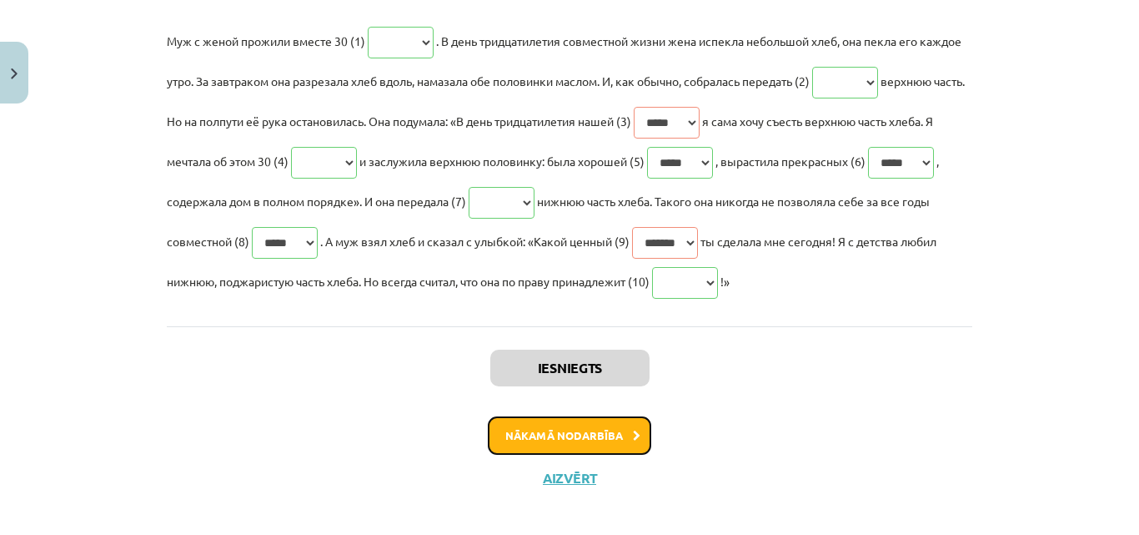
click at [581, 455] on button "Nākamā nodarbība" at bounding box center [569, 435] width 163 height 38
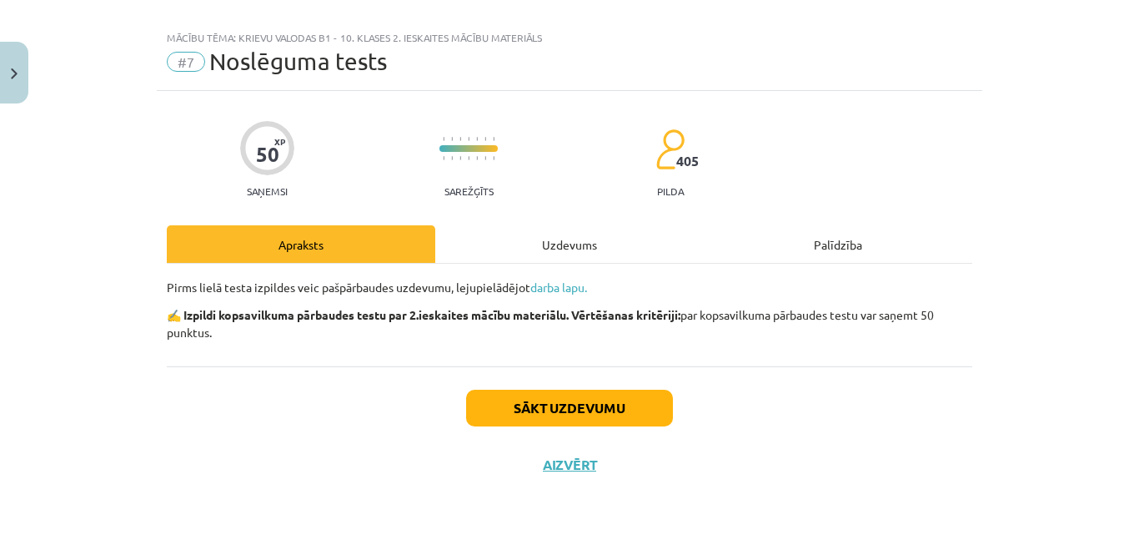
scroll to position [20, 0]
click at [612, 405] on button "Sākt uzdevumu" at bounding box center [569, 408] width 207 height 37
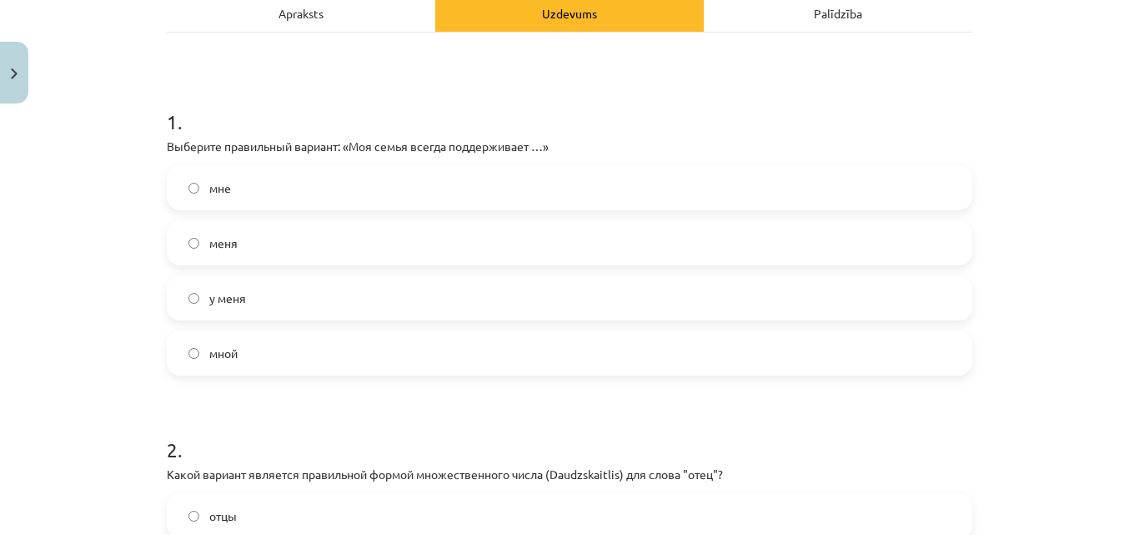
scroll to position [263, 0]
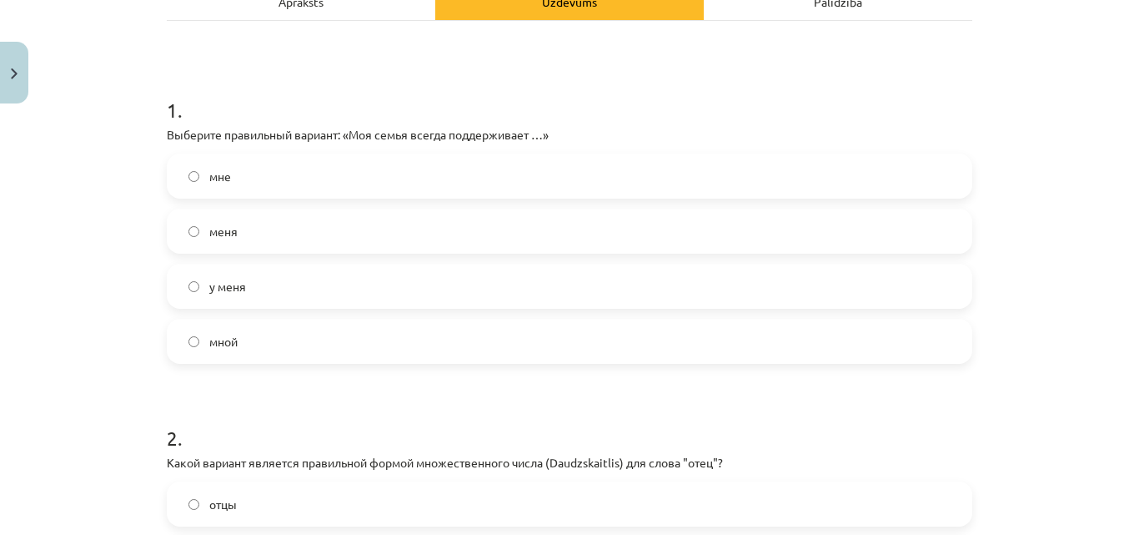
click at [339, 248] on label "меня" at bounding box center [569, 231] width 802 height 42
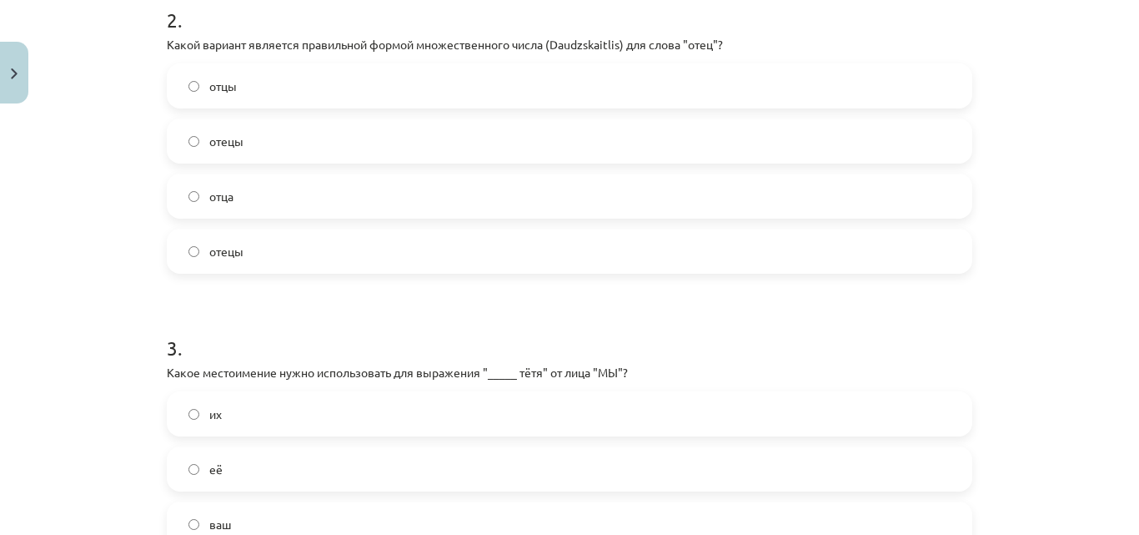
scroll to position [631, 0]
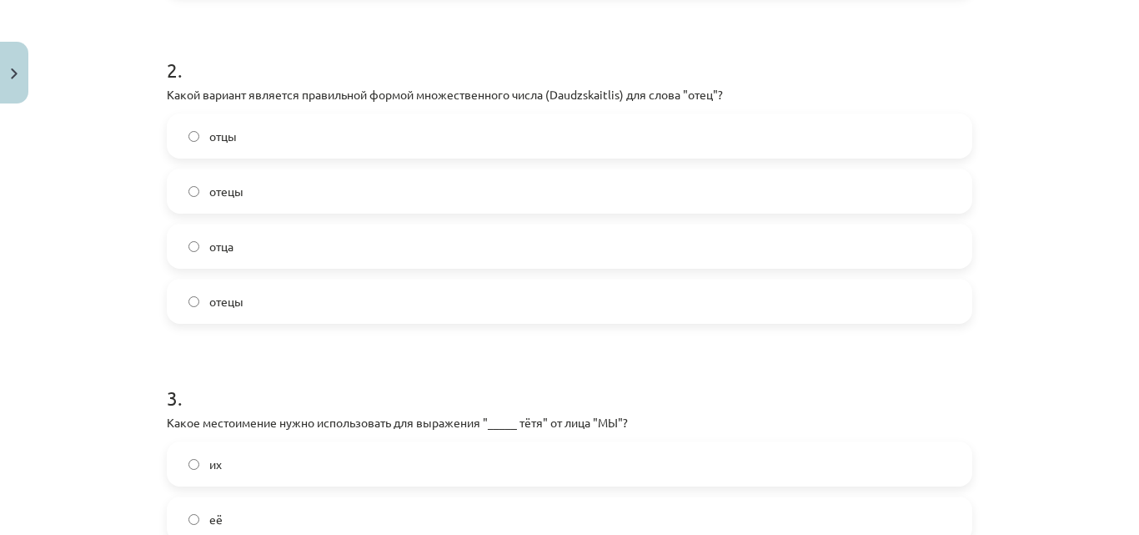
click at [304, 126] on label "отцы" at bounding box center [569, 136] width 802 height 42
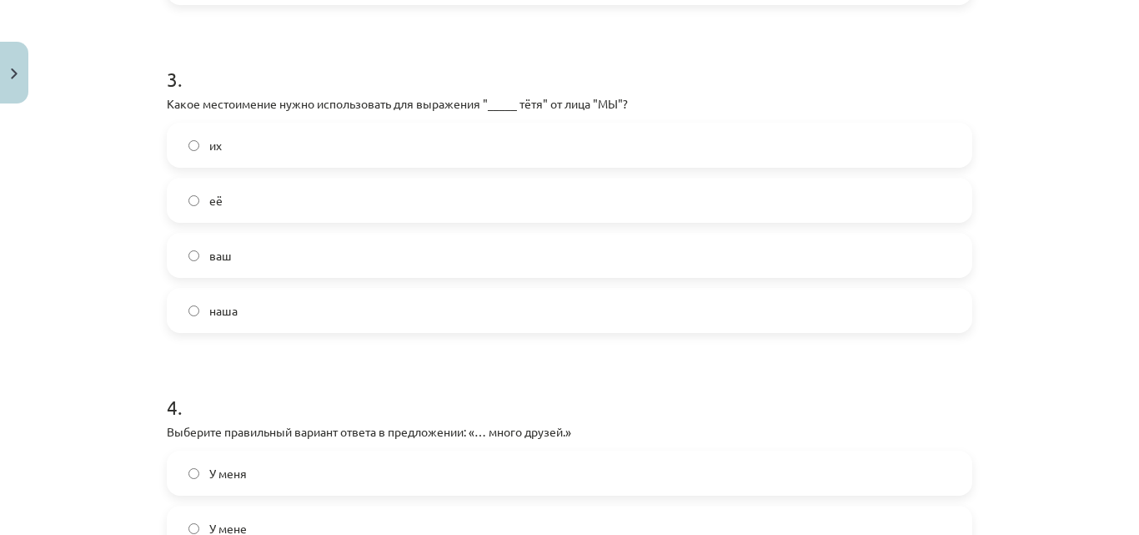
scroll to position [986, 0]
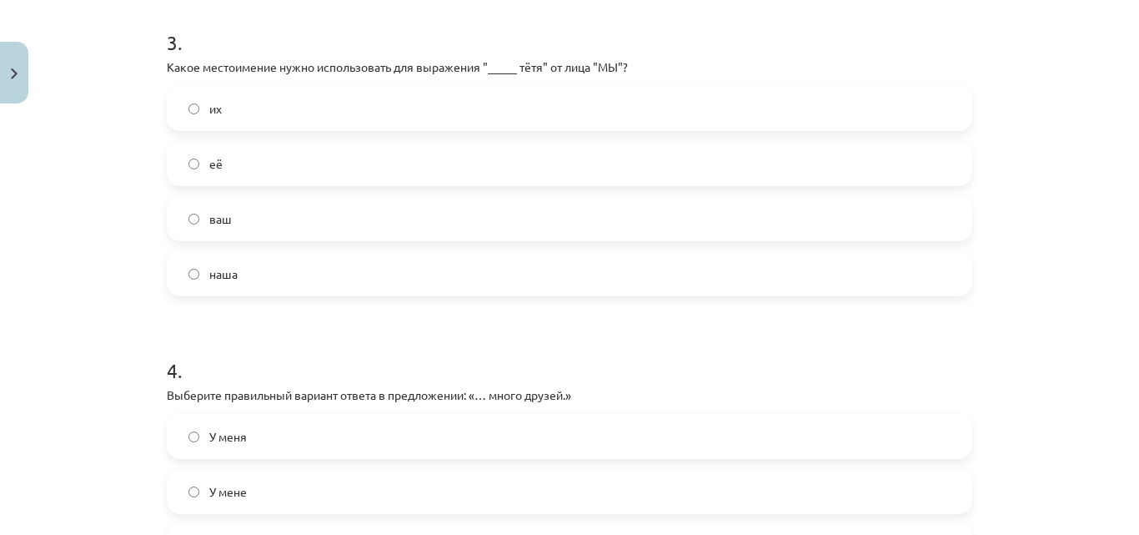
click at [722, 274] on label "наша" at bounding box center [569, 274] width 802 height 42
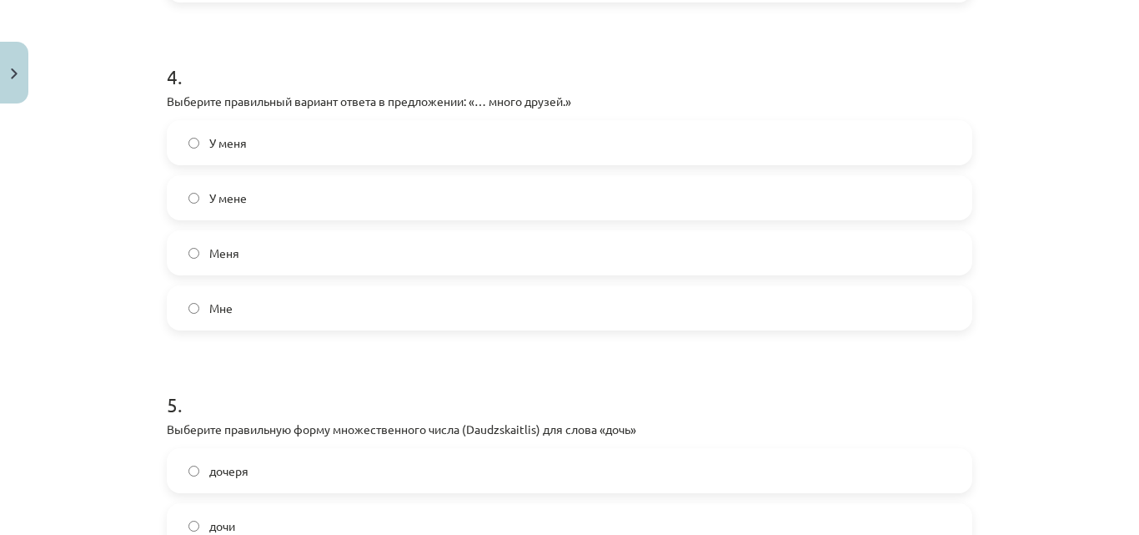
scroll to position [1292, 0]
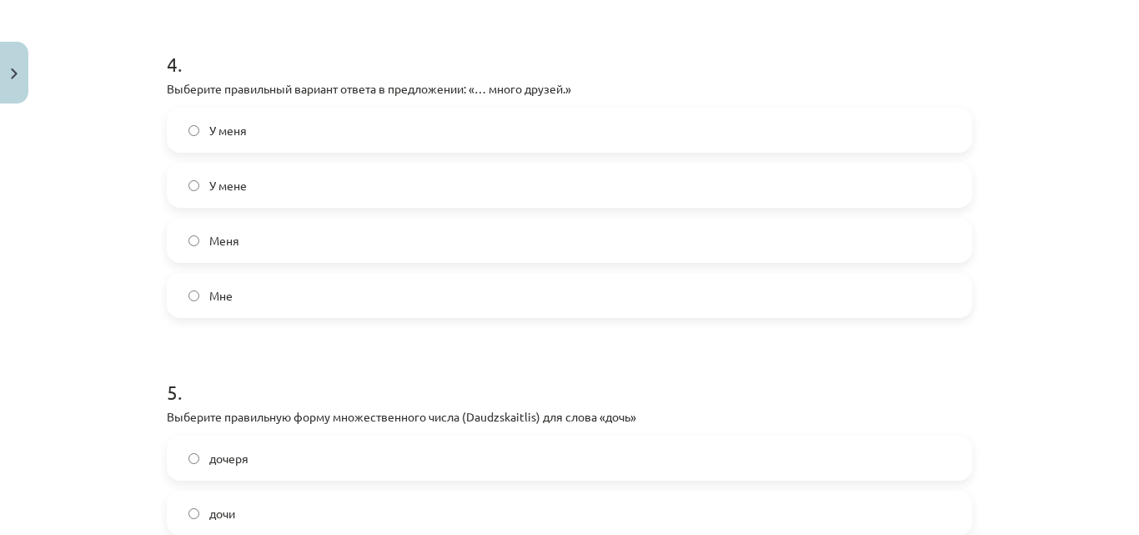
click at [730, 134] on label "У меня" at bounding box center [569, 130] width 802 height 42
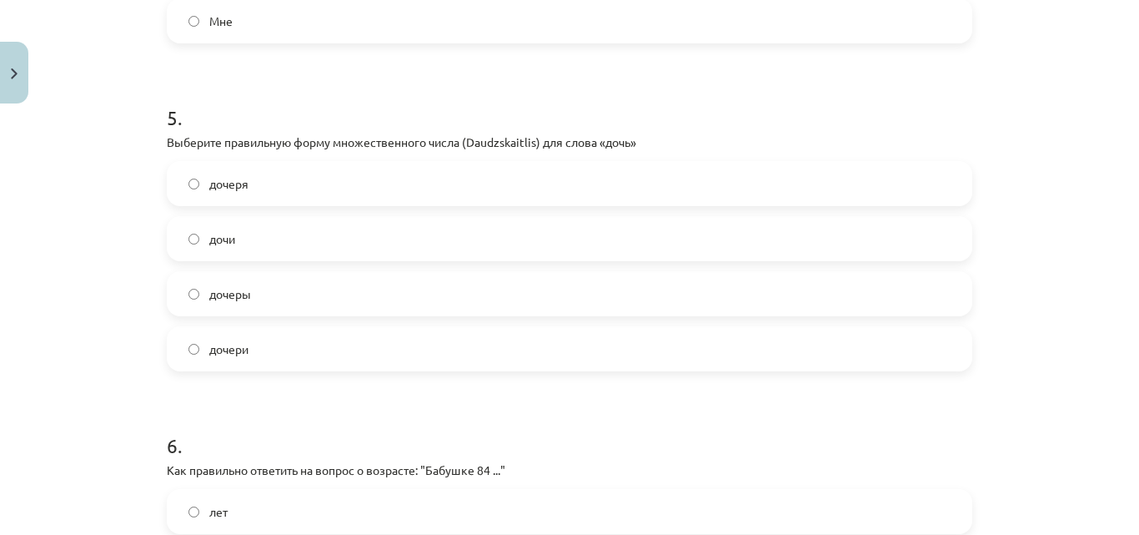
scroll to position [1572, 0]
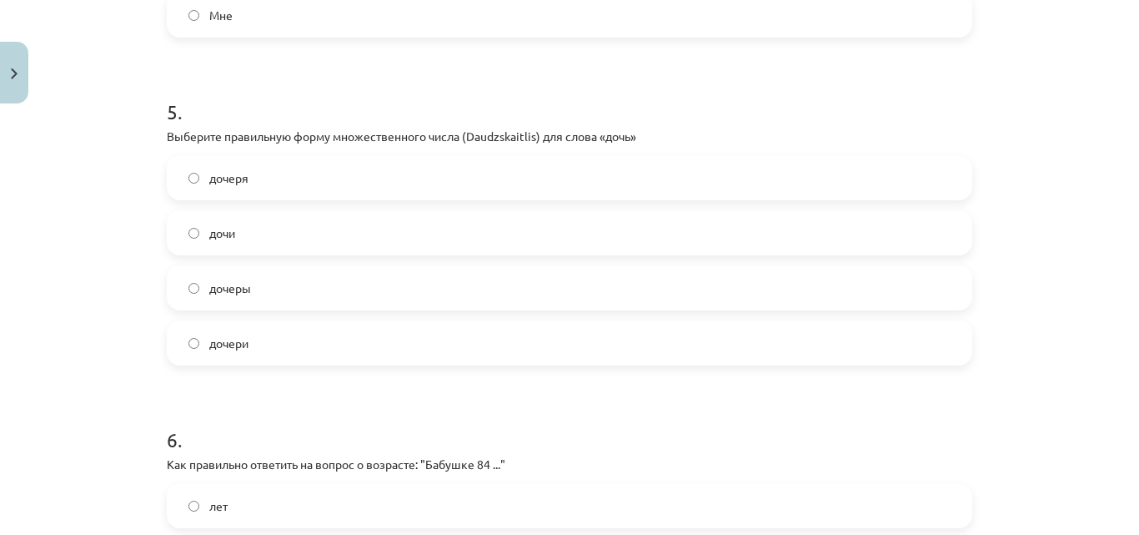
click at [327, 294] on label "дочеры" at bounding box center [569, 288] width 802 height 42
click at [302, 342] on label "дочери" at bounding box center [569, 343] width 802 height 42
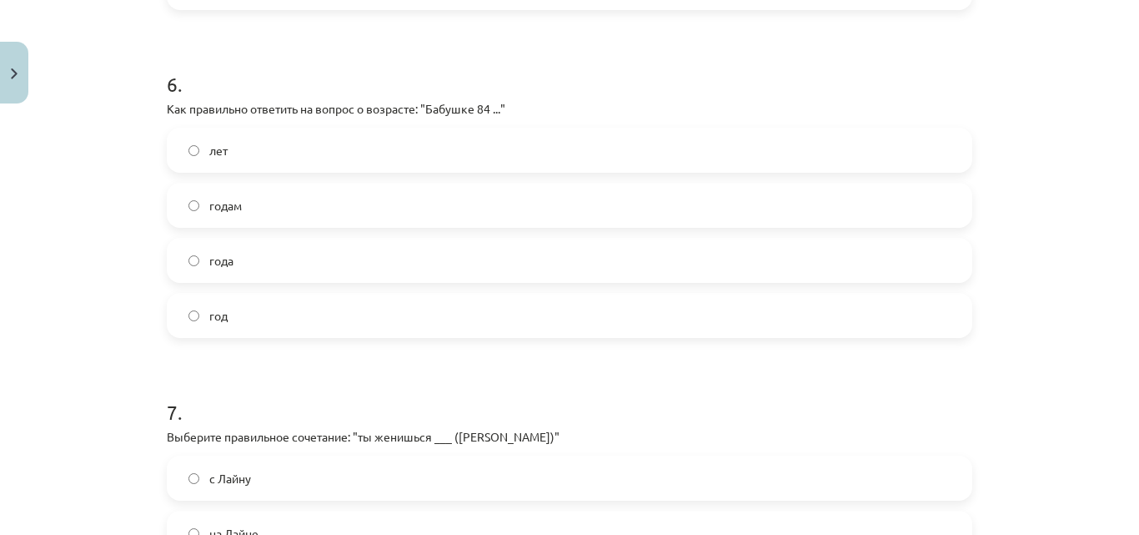
scroll to position [1934, 0]
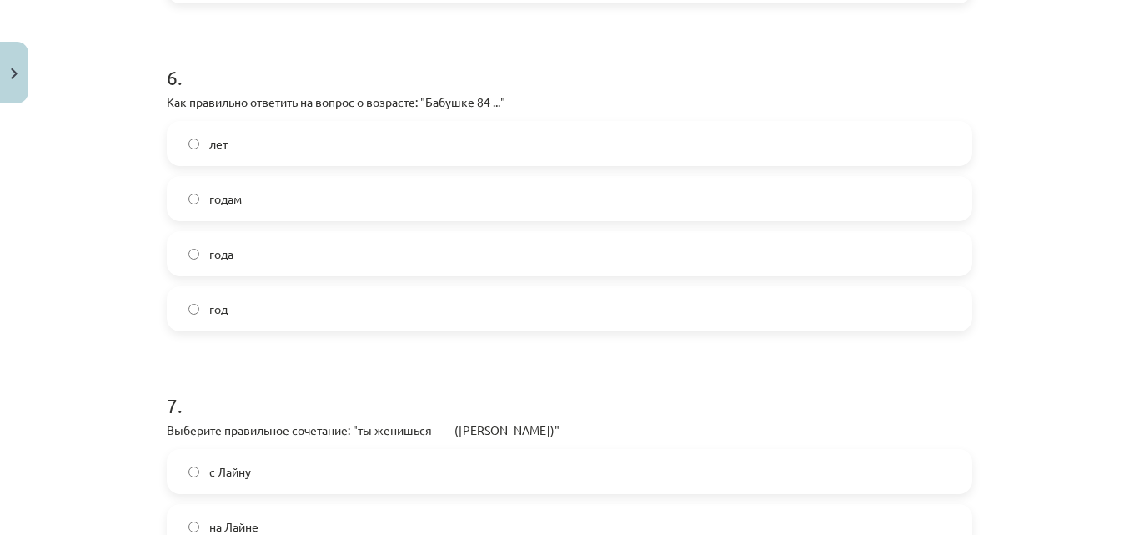
click at [375, 151] on label "лет" at bounding box center [569, 144] width 802 height 42
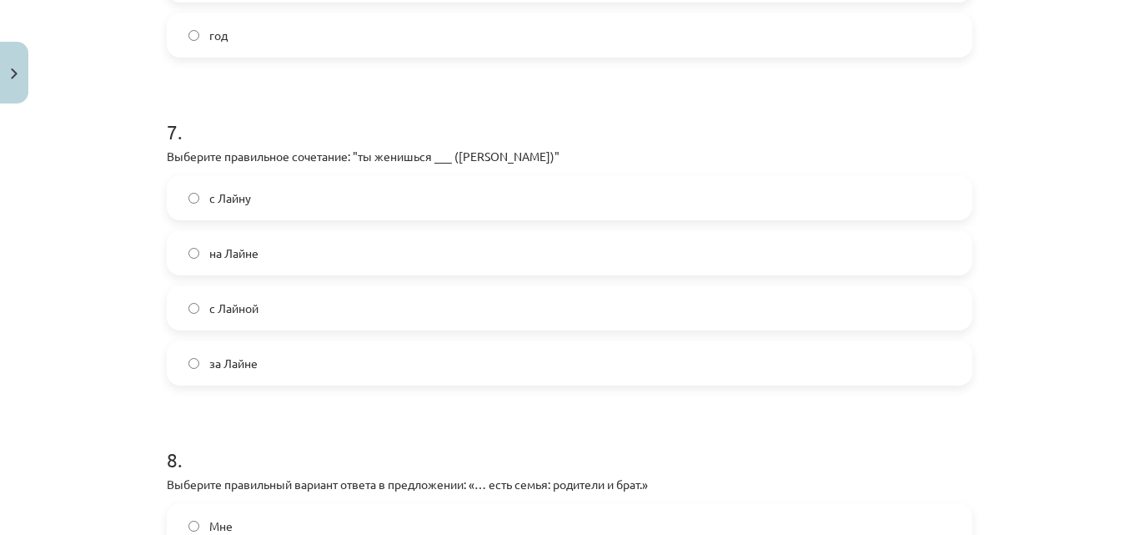
scroll to position [2214, 0]
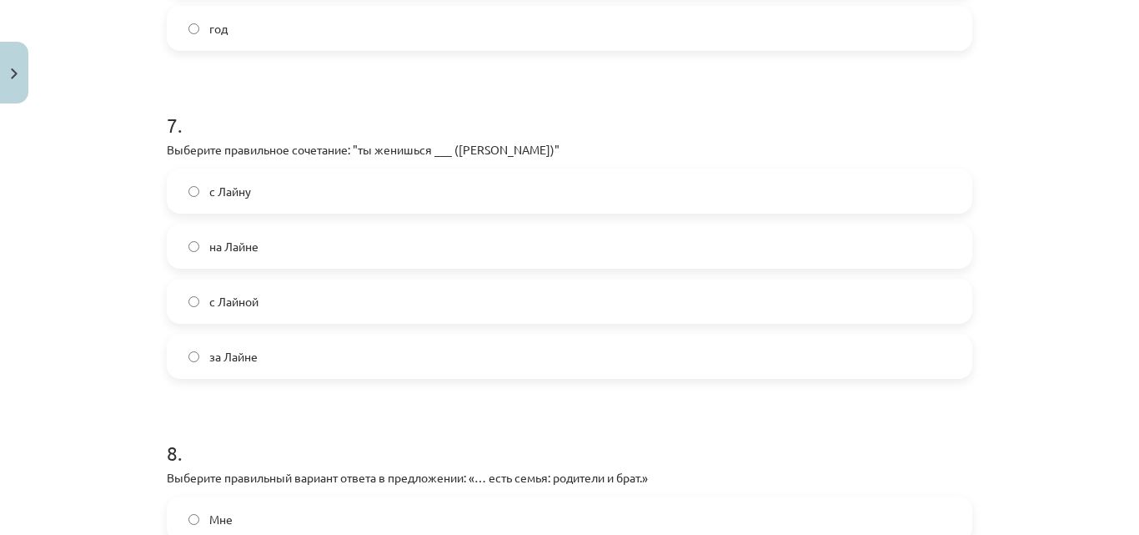
click at [442, 244] on label "на Лайне" at bounding box center [569, 246] width 802 height 42
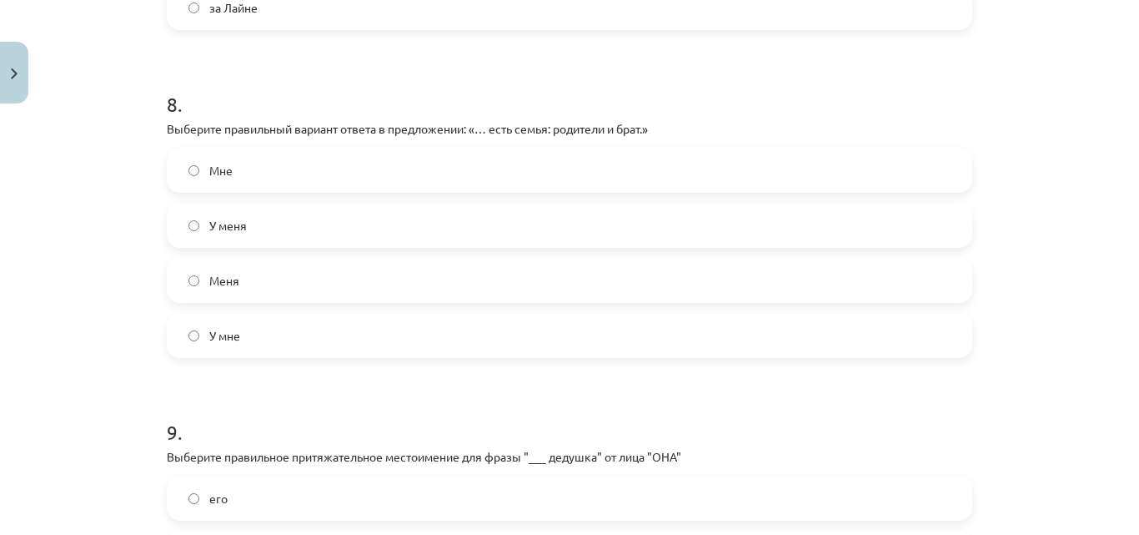
scroll to position [2576, 0]
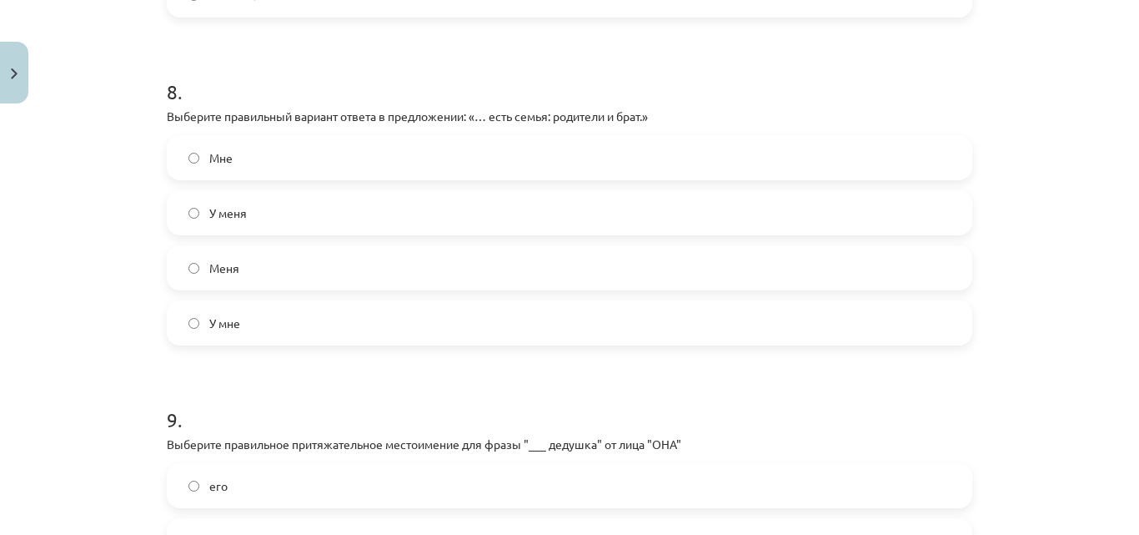
click at [811, 215] on label "У меня" at bounding box center [569, 213] width 802 height 42
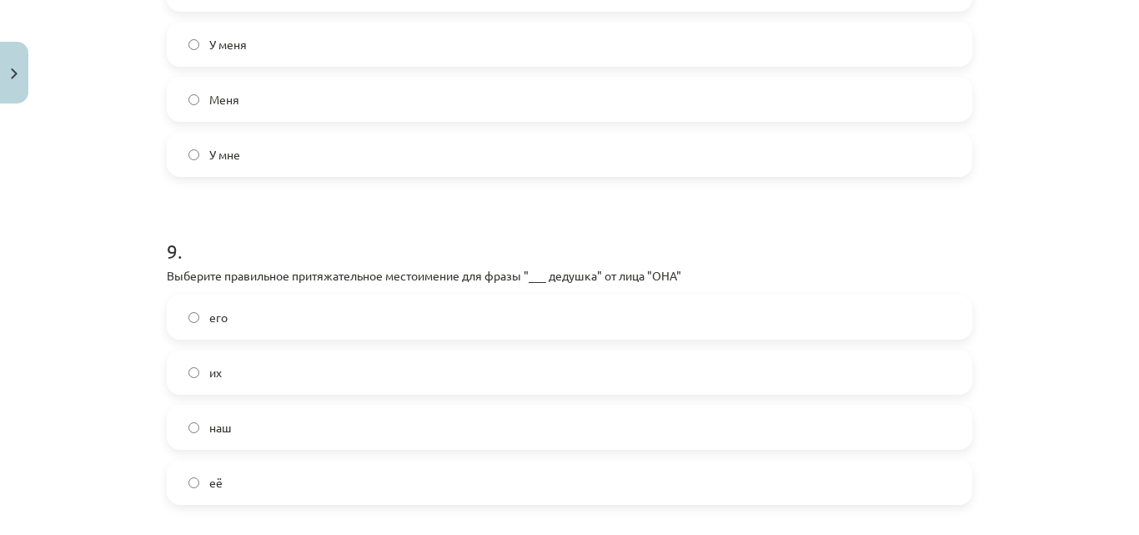
scroll to position [2782, 0]
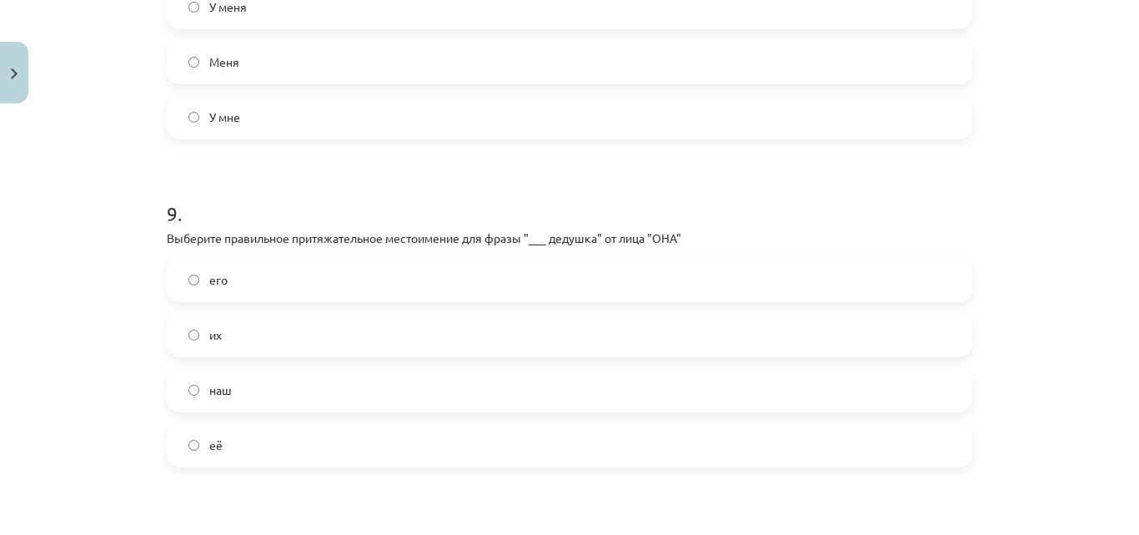
click at [445, 334] on label "их" at bounding box center [569, 335] width 802 height 42
click at [827, 445] on label "её" at bounding box center [569, 445] width 802 height 42
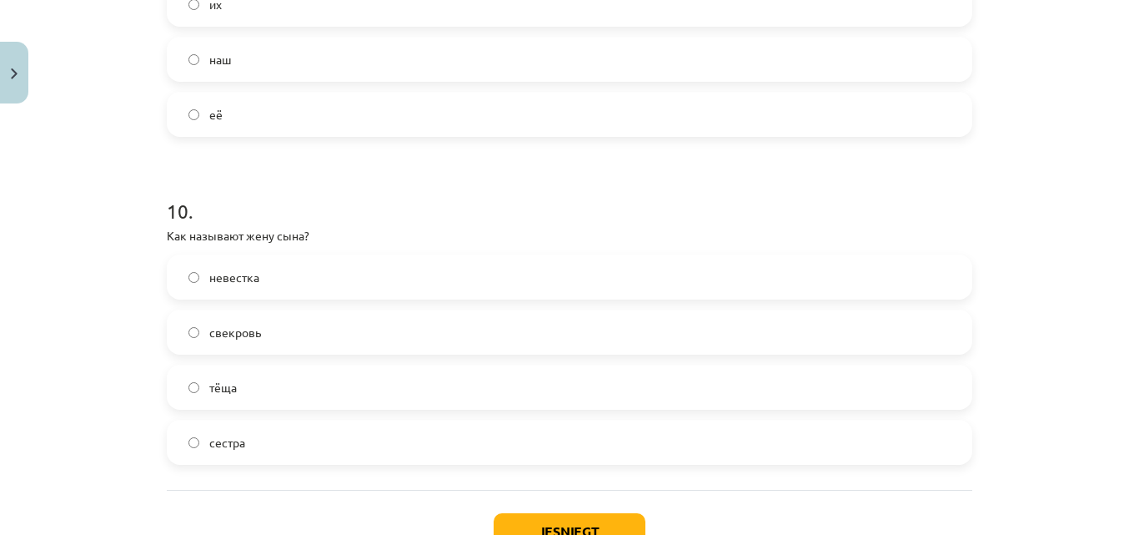
scroll to position [3131, 0]
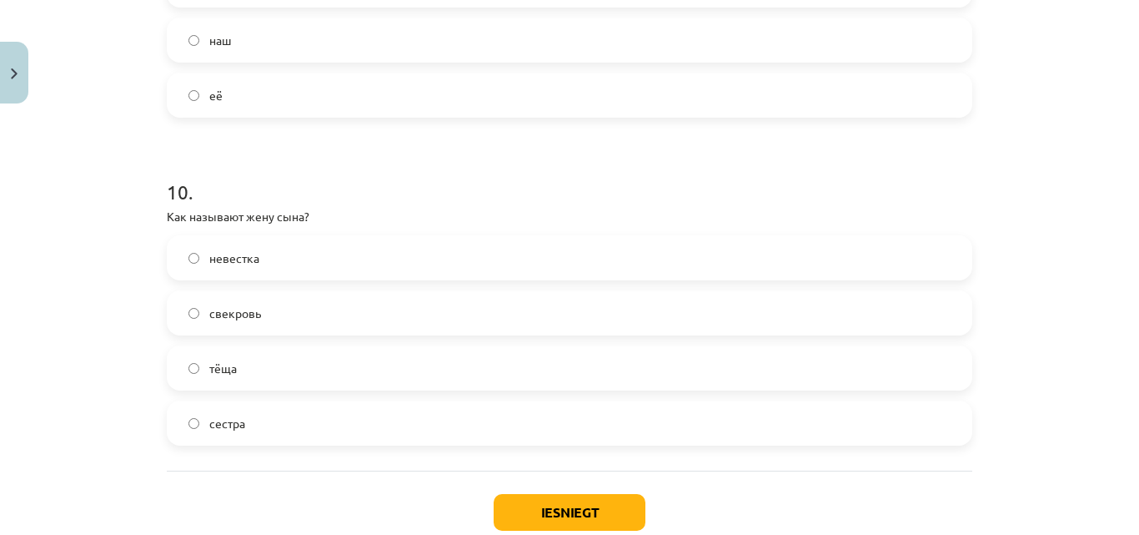
click at [257, 268] on label "невестка" at bounding box center [569, 258] width 802 height 42
click at [537, 495] on button "Iesniegt" at bounding box center [570, 512] width 152 height 37
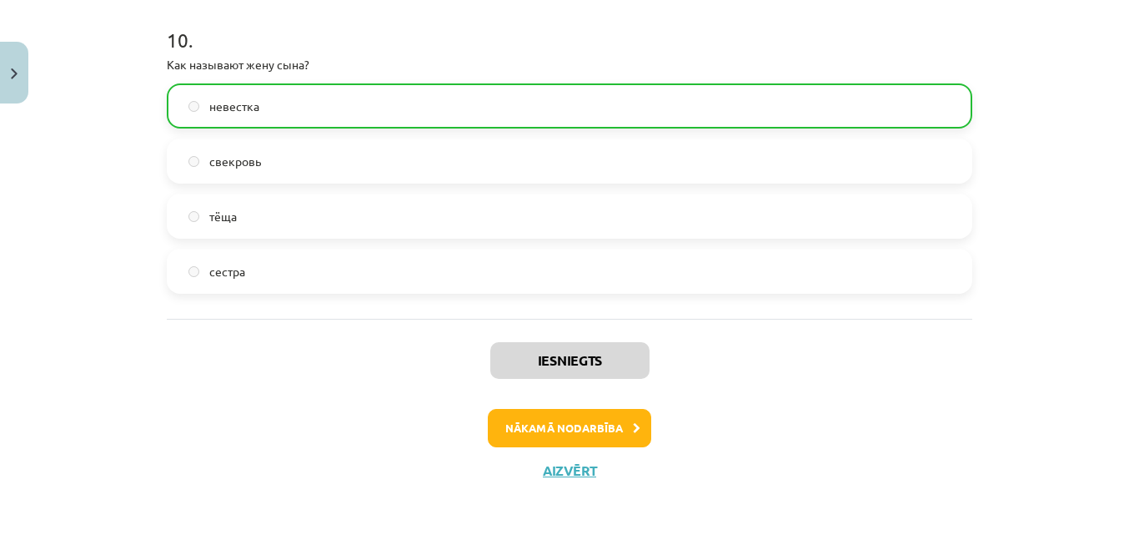
scroll to position [3289, 0]
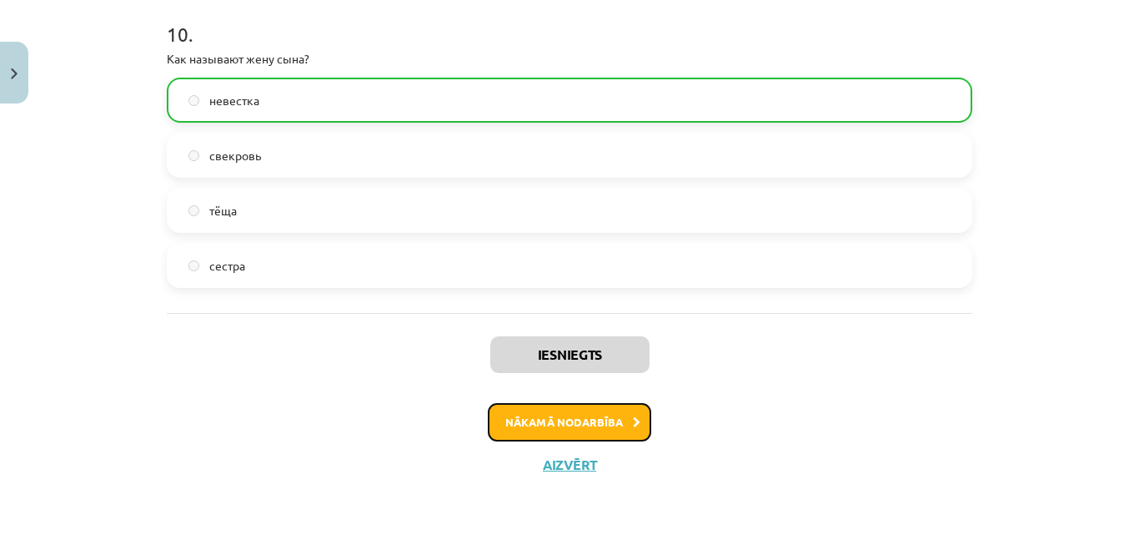
click at [574, 429] on button "Nākamā nodarbība" at bounding box center [569, 422] width 163 height 38
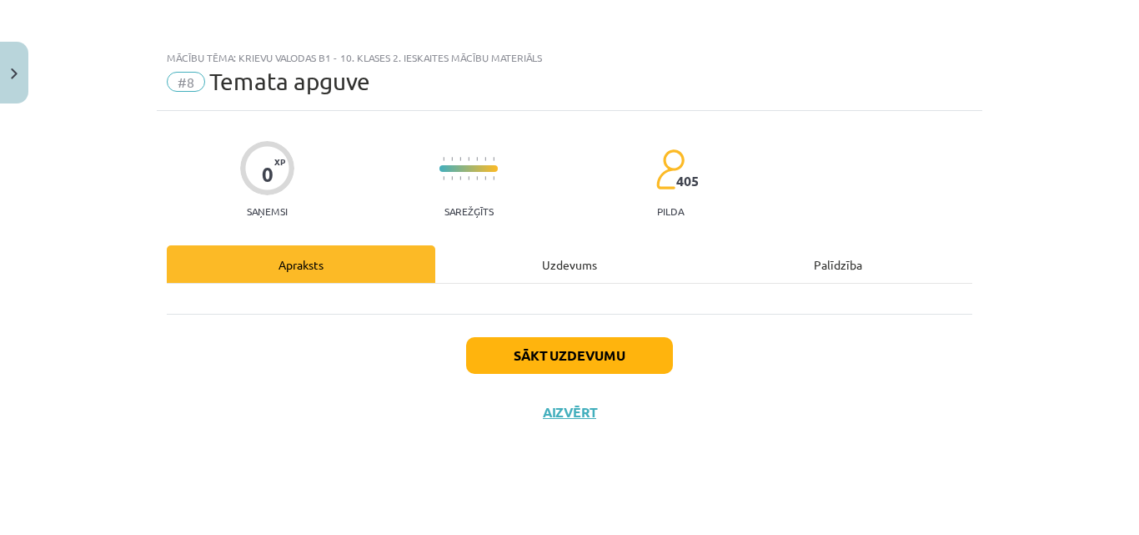
scroll to position [0, 0]
click at [572, 359] on button "Sākt uzdevumu" at bounding box center [569, 355] width 207 height 37
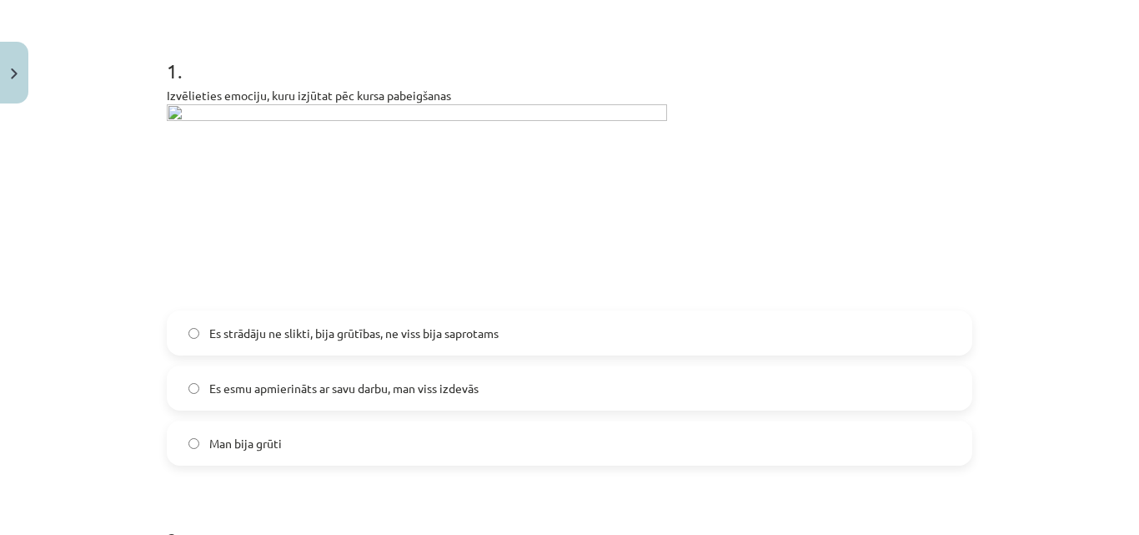
scroll to position [302, 0]
click at [167, 110] on img at bounding box center [417, 202] width 500 height 196
click at [187, 115] on img at bounding box center [417, 202] width 500 height 196
click at [194, 111] on img at bounding box center [417, 202] width 500 height 196
click at [348, 171] on img at bounding box center [417, 202] width 500 height 196
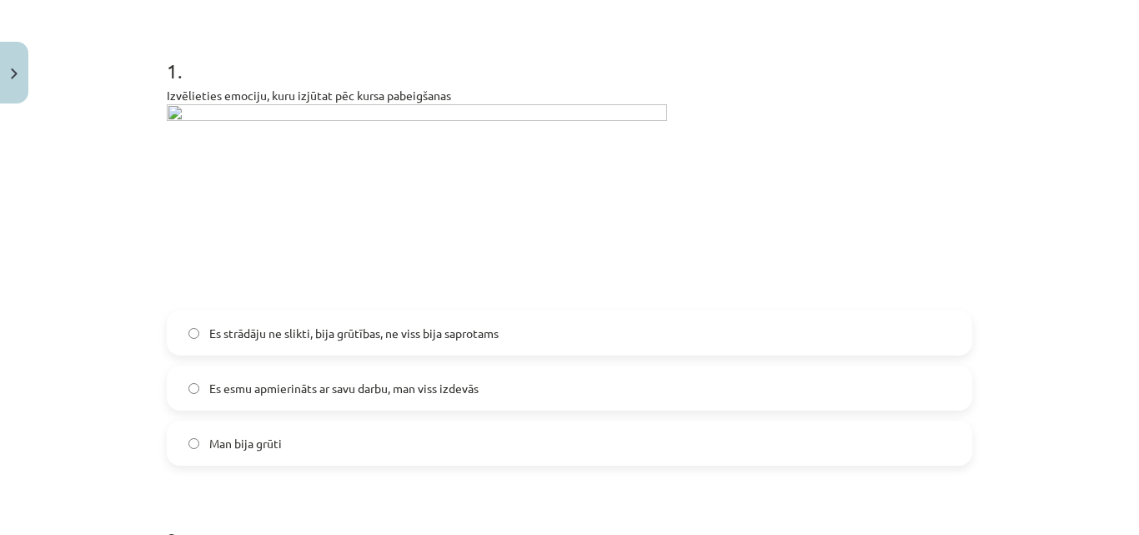
drag, startPoint x: 346, startPoint y: 174, endPoint x: 333, endPoint y: 233, distance: 59.9
click at [333, 233] on img at bounding box center [417, 202] width 500 height 196
click at [309, 394] on span "Es esmu apmierināts ar savu darbu, man viss izdevās" at bounding box center [343, 389] width 269 height 18
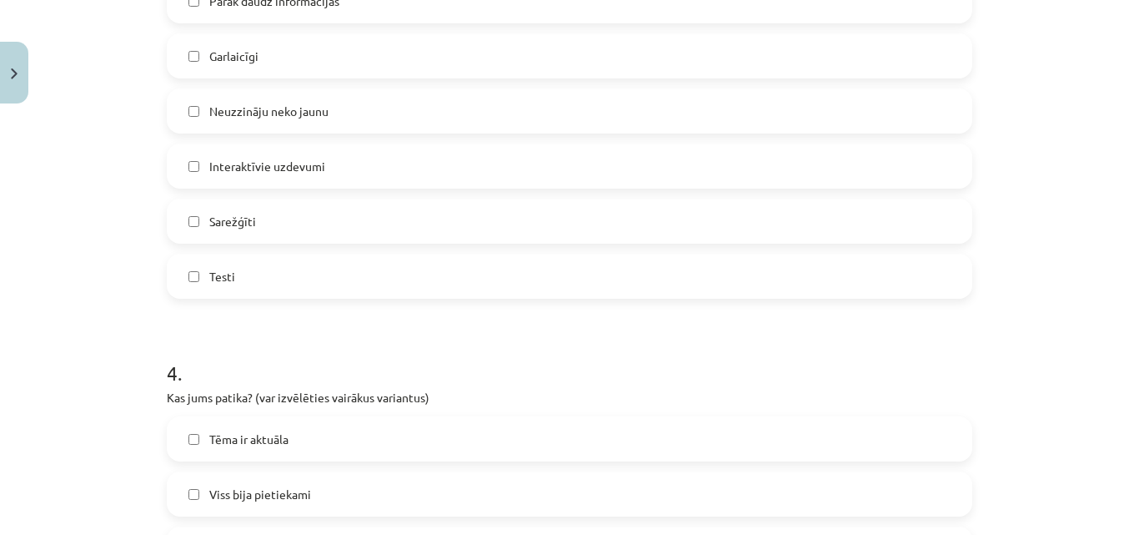
scroll to position [1075, 0]
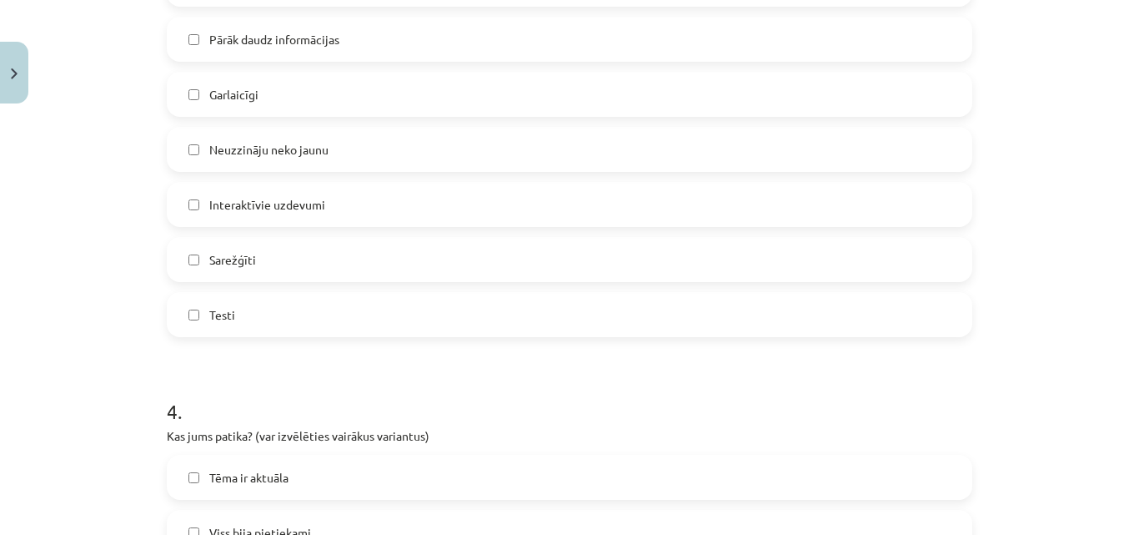
click at [799, 290] on div "Maz papildu materiālu Pārāk daudz informācijas Garlaicīgi Neuzzināju neko jaunu…" at bounding box center [570, 149] width 806 height 375
click at [804, 306] on label "Testi" at bounding box center [569, 315] width 802 height 42
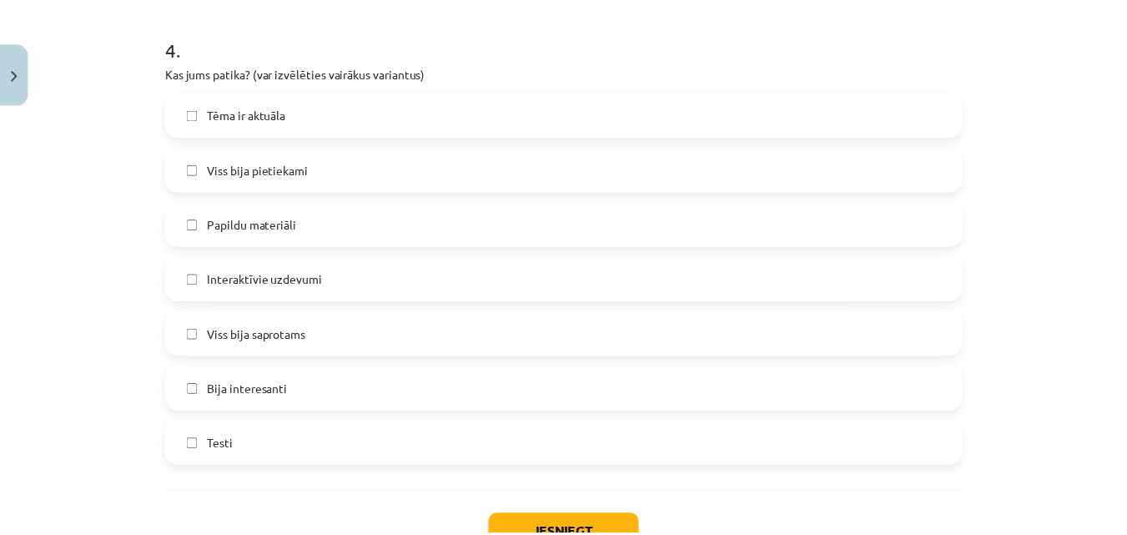
scroll to position [1453, 0]
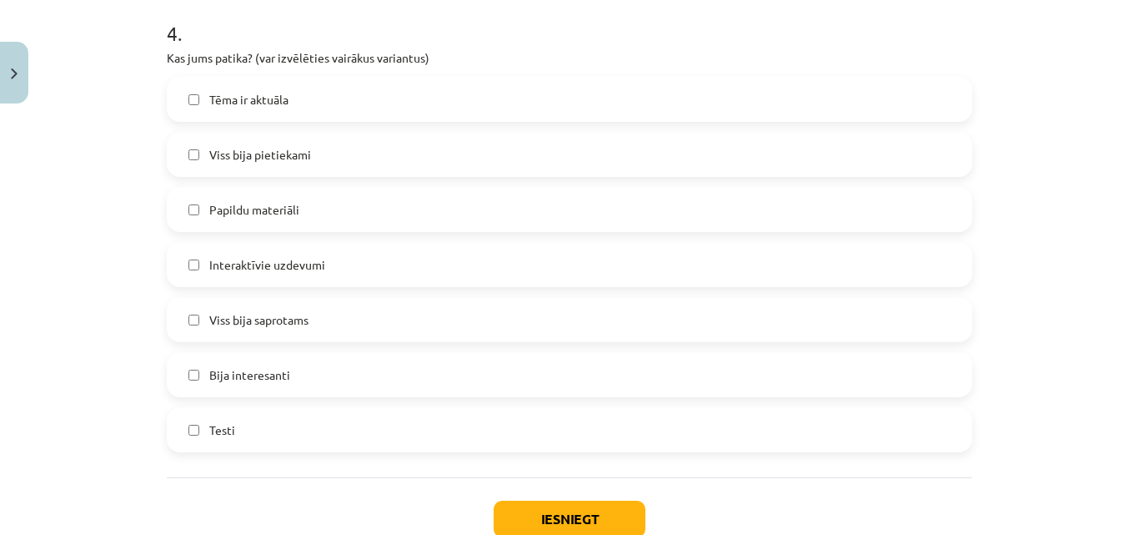
click at [453, 104] on label "Tēma ir aktuāla" at bounding box center [569, 99] width 802 height 42
click at [520, 520] on button "Iesniegt" at bounding box center [570, 518] width 152 height 37
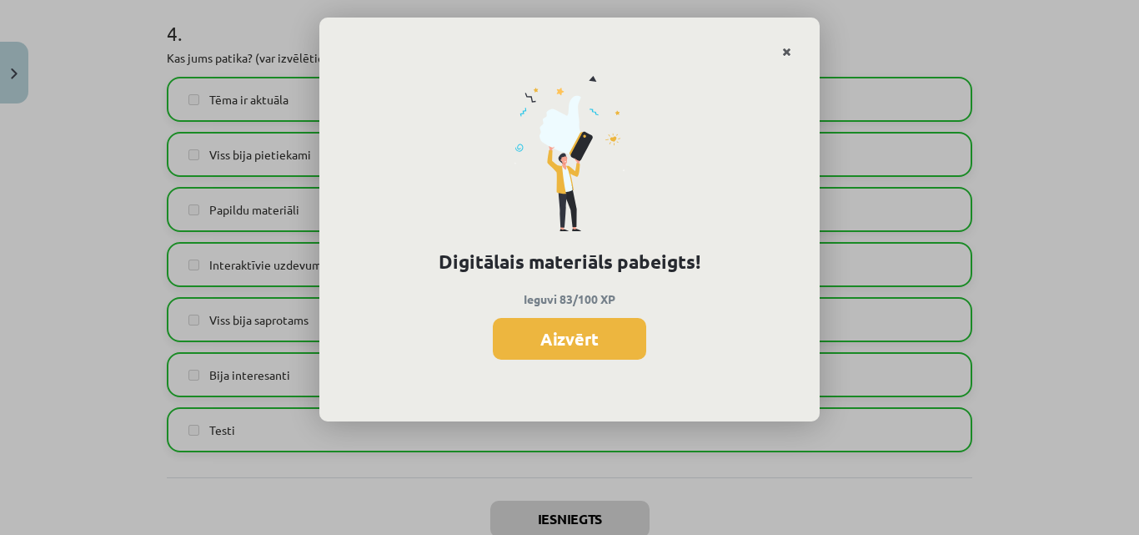
click at [789, 50] on icon "Close" at bounding box center [786, 53] width 9 height 12
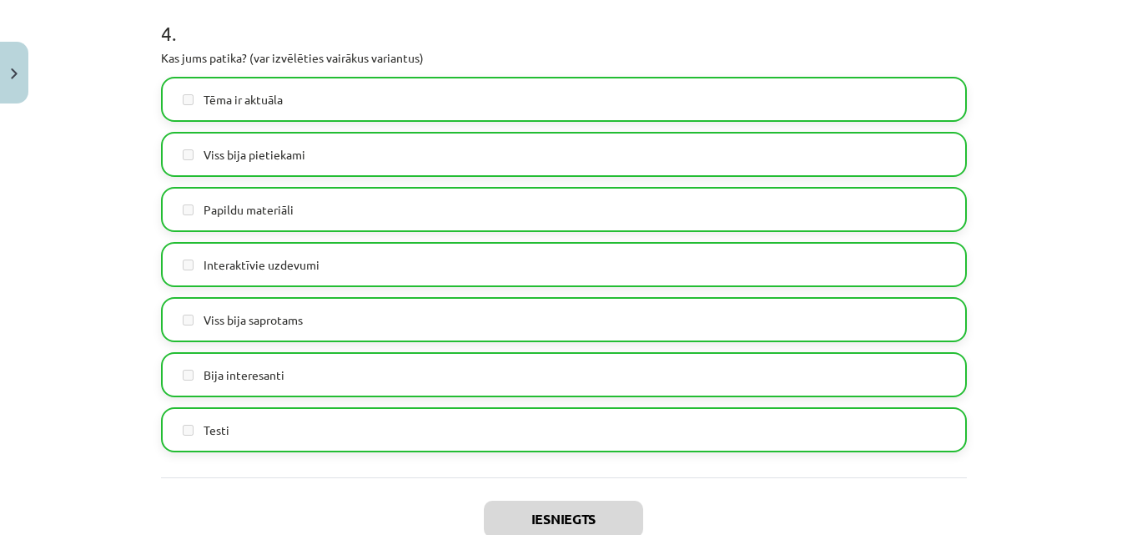
scroll to position [711, 0]
click at [1098, 412] on div "Mācību tēma: Krievu valodas b1 - 10. klases 2. ieskaites mācību materiāls #8 Te…" at bounding box center [563, 267] width 1127 height 535
drag, startPoint x: 1113, startPoint y: 401, endPoint x: 1113, endPoint y: 421, distance: 20.0
click at [1113, 421] on div "Mācību tēma: Krievu valodas b1 - 10. klases 2. ieskaites mācību materiāls #8 Te…" at bounding box center [563, 267] width 1127 height 535
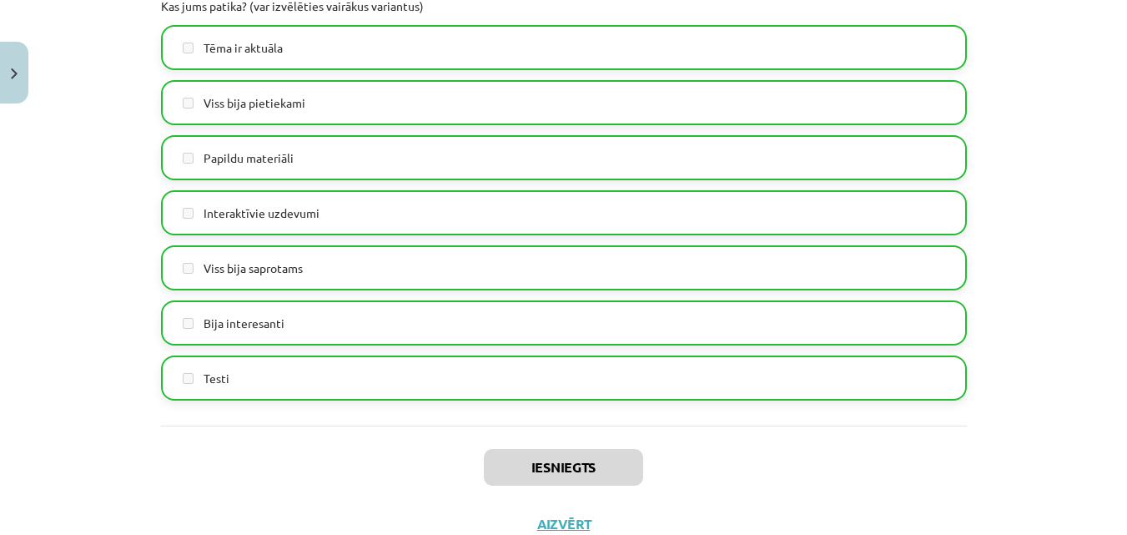
scroll to position [1564, 0]
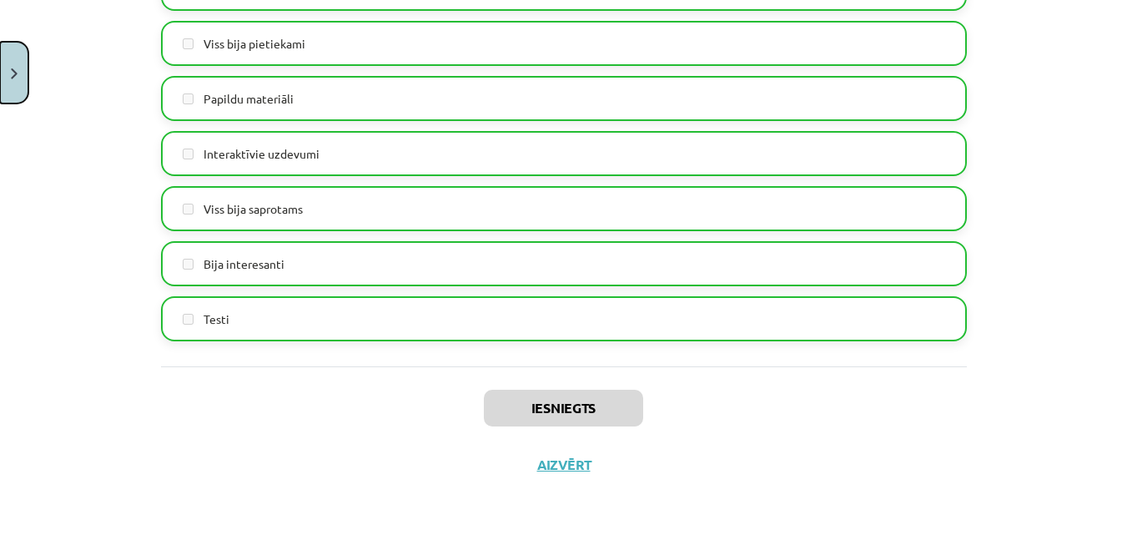
click at [0, 57] on button "Close" at bounding box center [14, 73] width 28 height 62
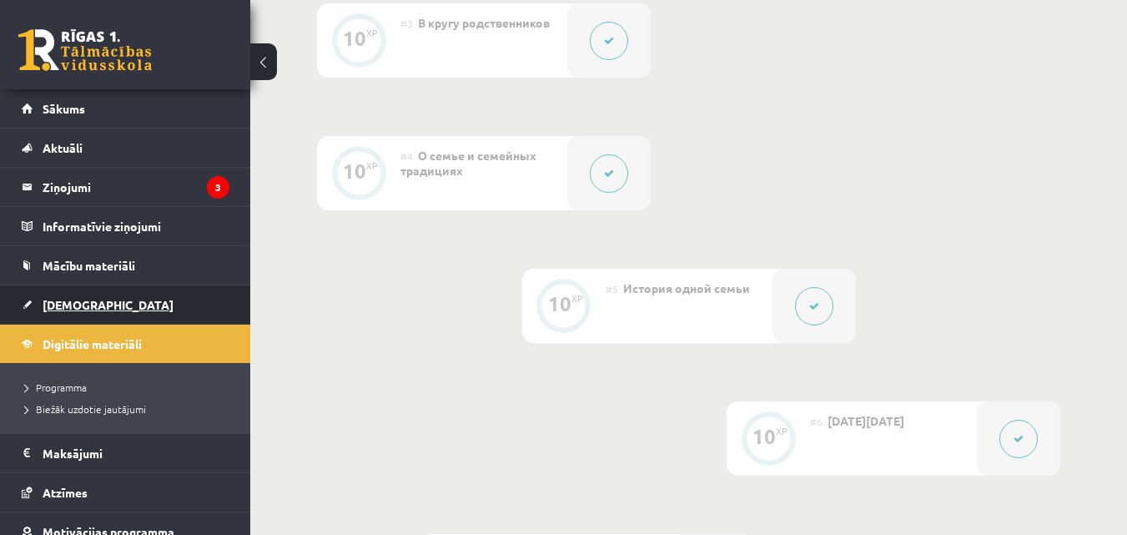
click at [75, 309] on span "[DEMOGRAPHIC_DATA]" at bounding box center [108, 304] width 131 height 15
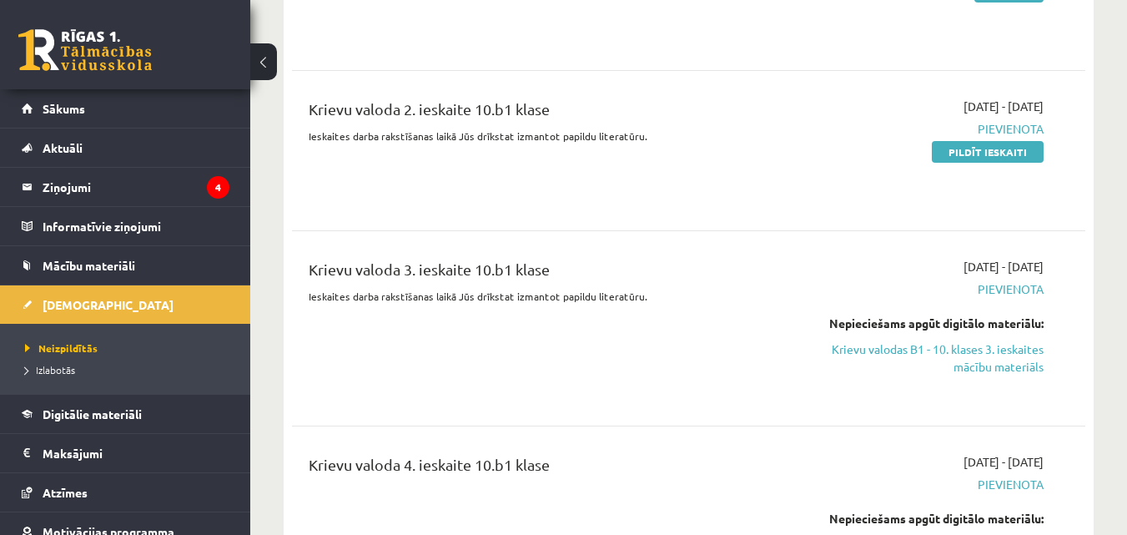
scroll to position [4082, 0]
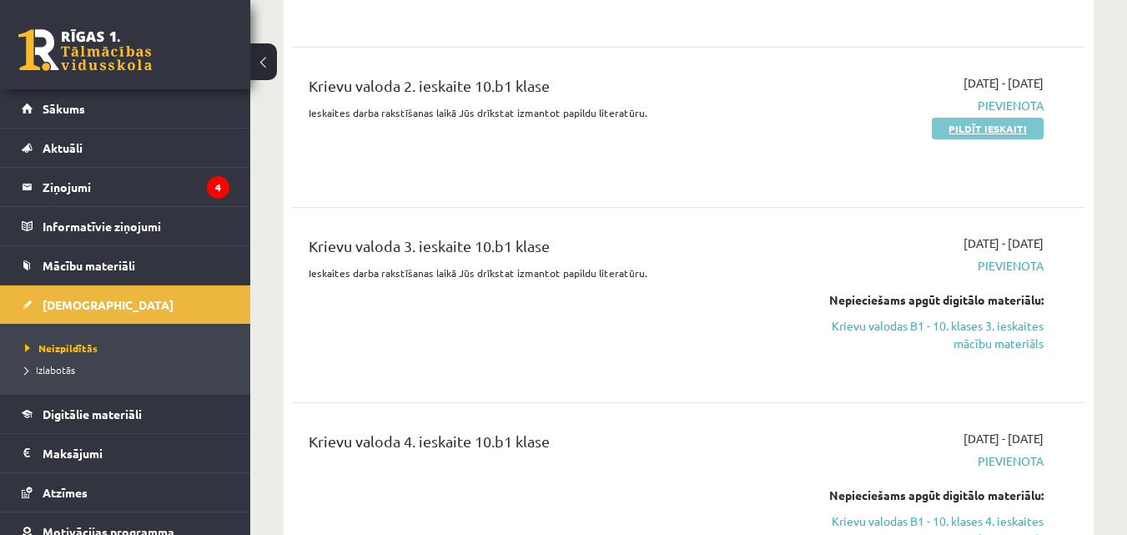
click at [1005, 118] on link "Pildīt ieskaiti" at bounding box center [988, 129] width 112 height 22
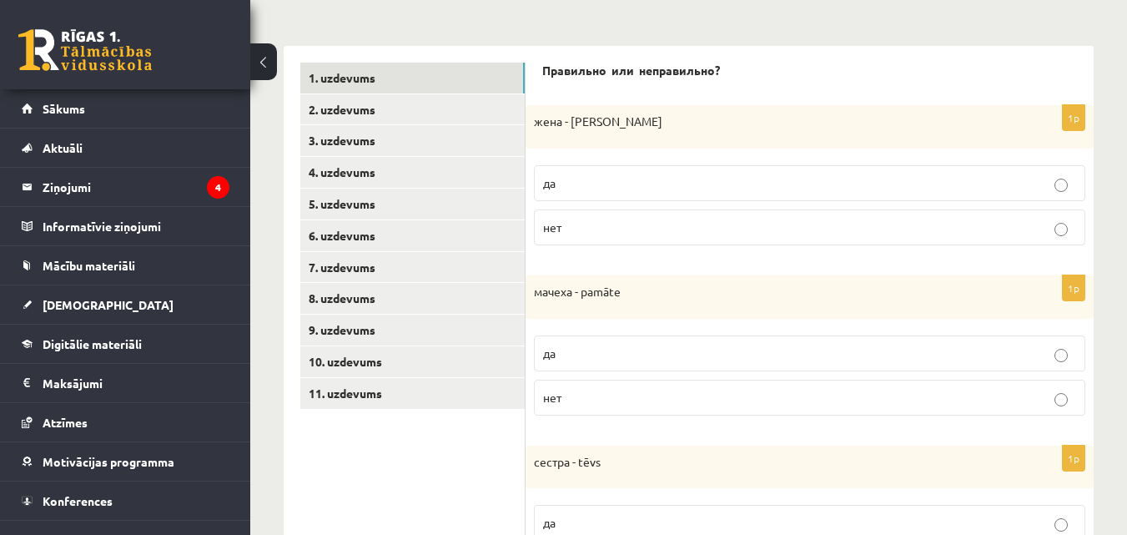
scroll to position [316, 0]
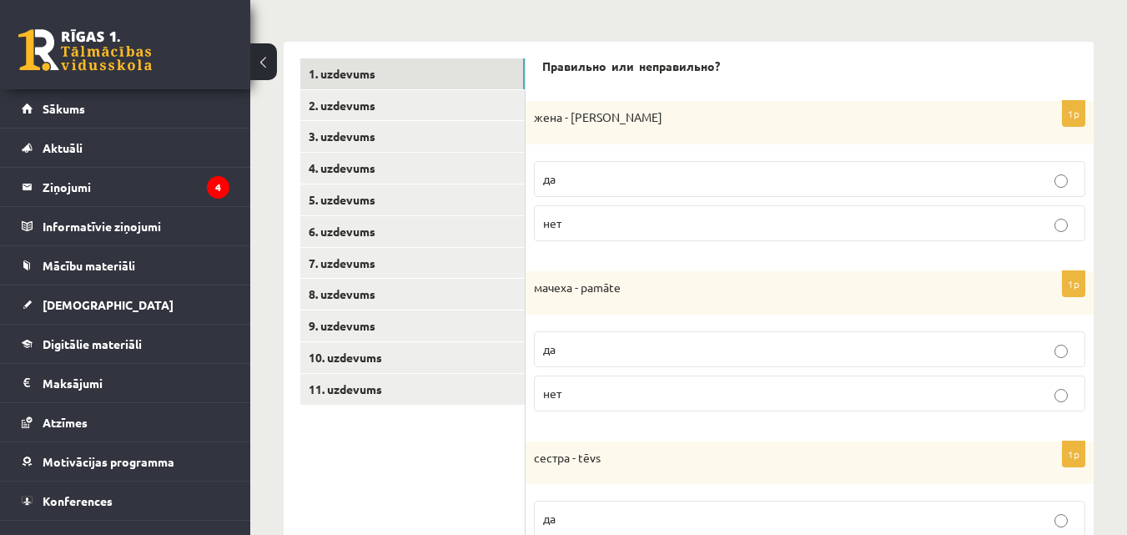
click at [858, 175] on p "да" at bounding box center [809, 179] width 533 height 18
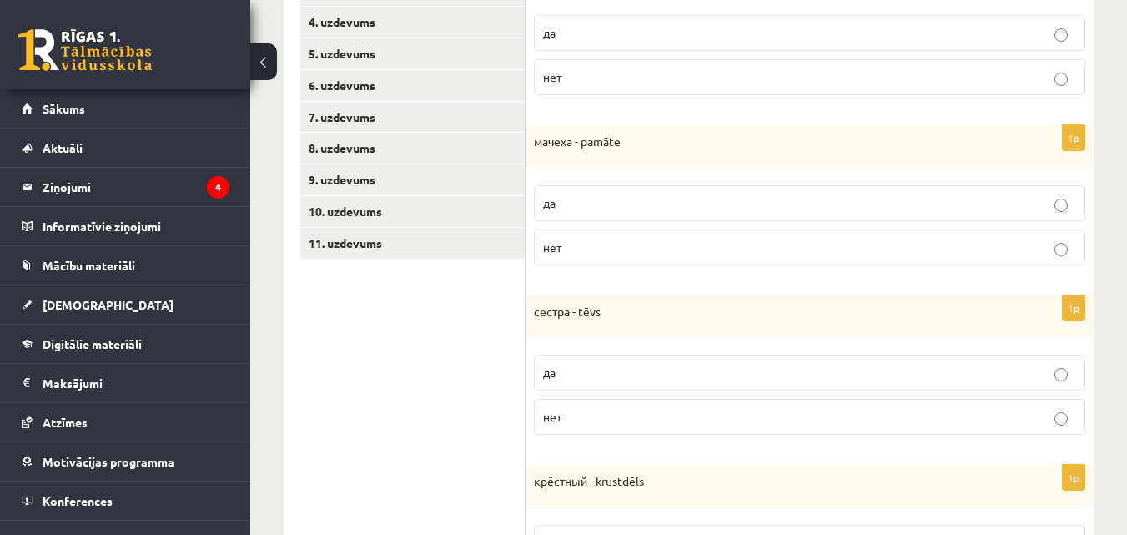
scroll to position [465, 0]
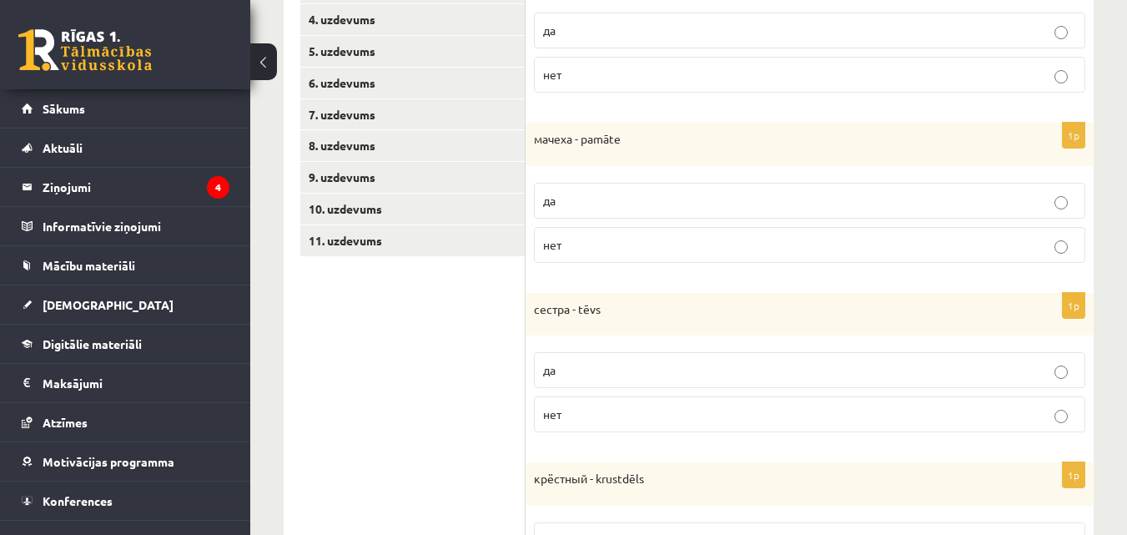
click at [962, 204] on p "да" at bounding box center [809, 201] width 533 height 18
click at [968, 419] on p "нет" at bounding box center [809, 414] width 533 height 18
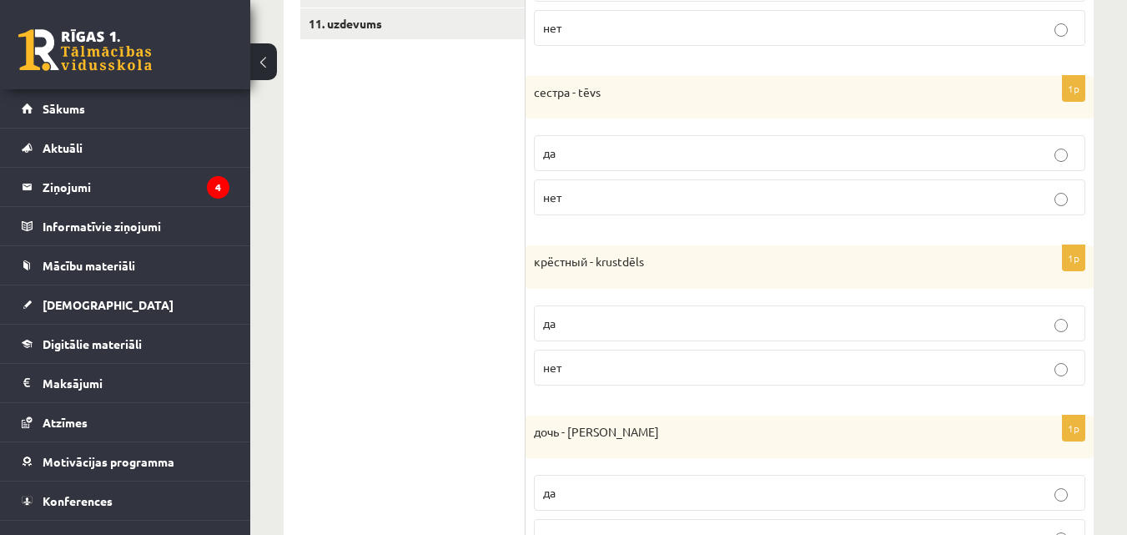
scroll to position [691, 0]
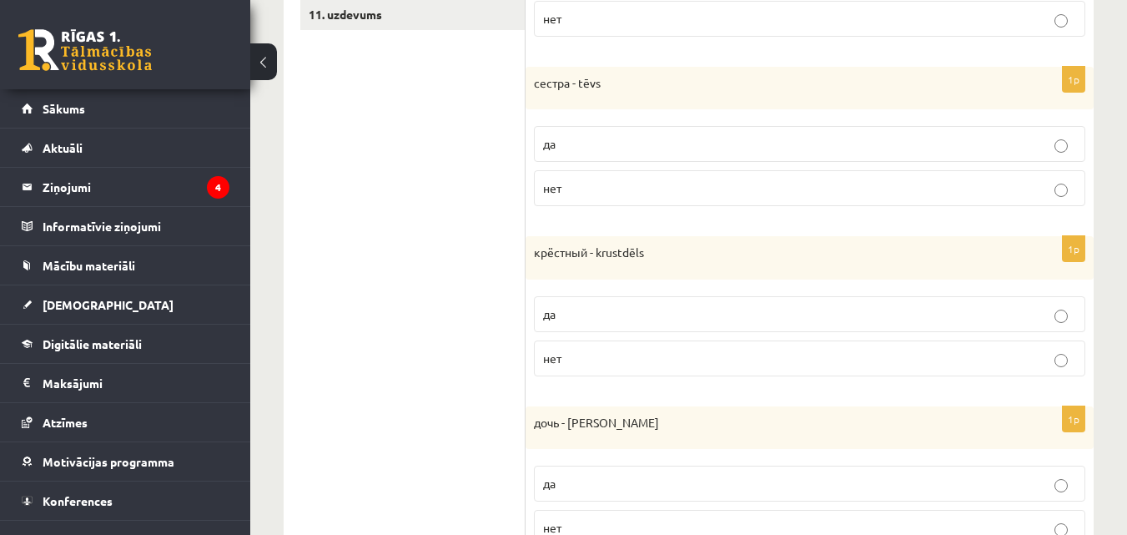
click at [1065, 348] on label "нет" at bounding box center [809, 358] width 551 height 36
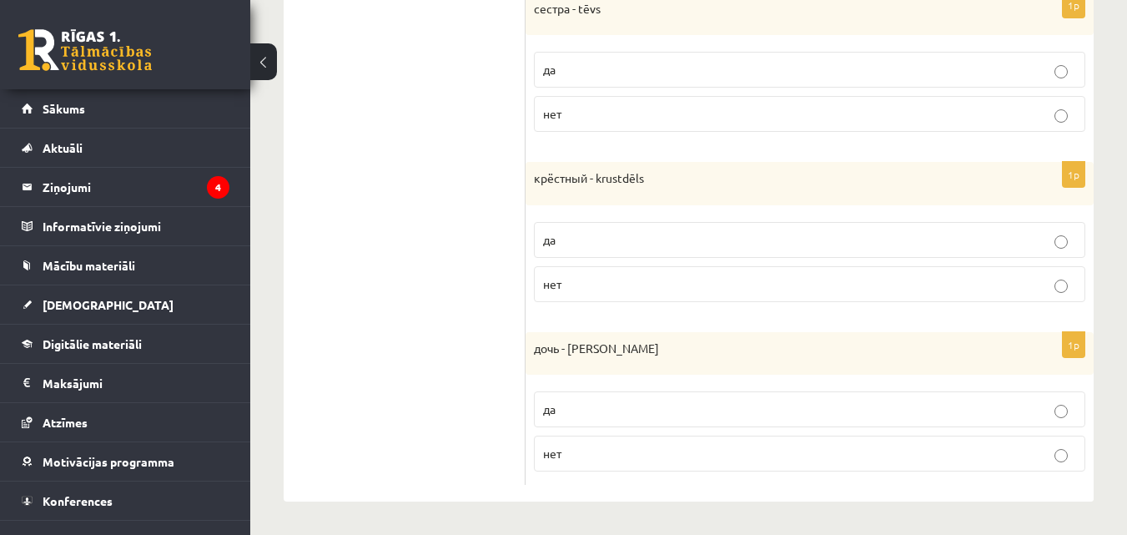
click at [829, 419] on label "да" at bounding box center [809, 409] width 551 height 36
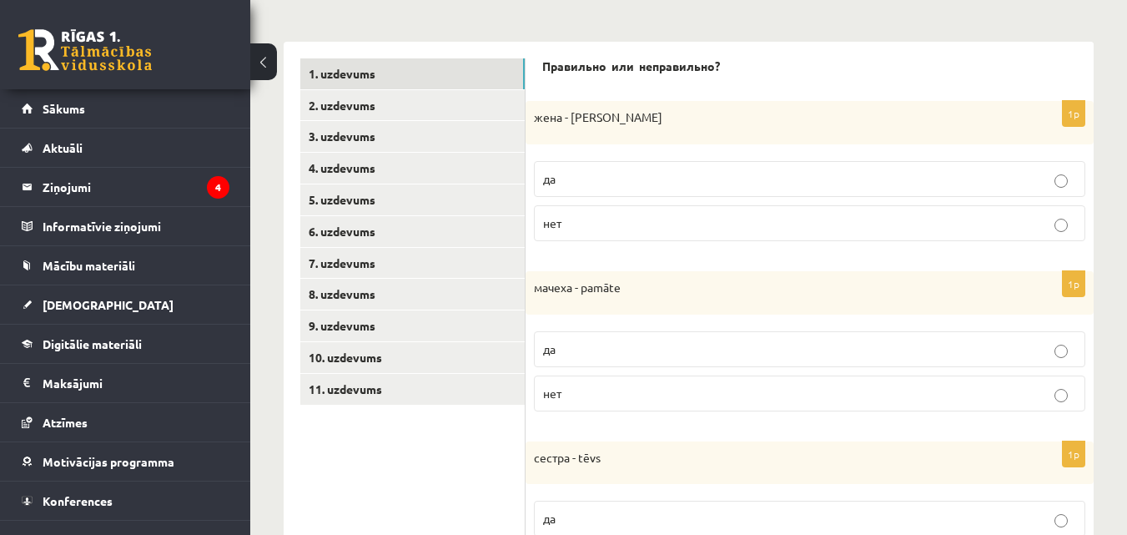
scroll to position [301, 0]
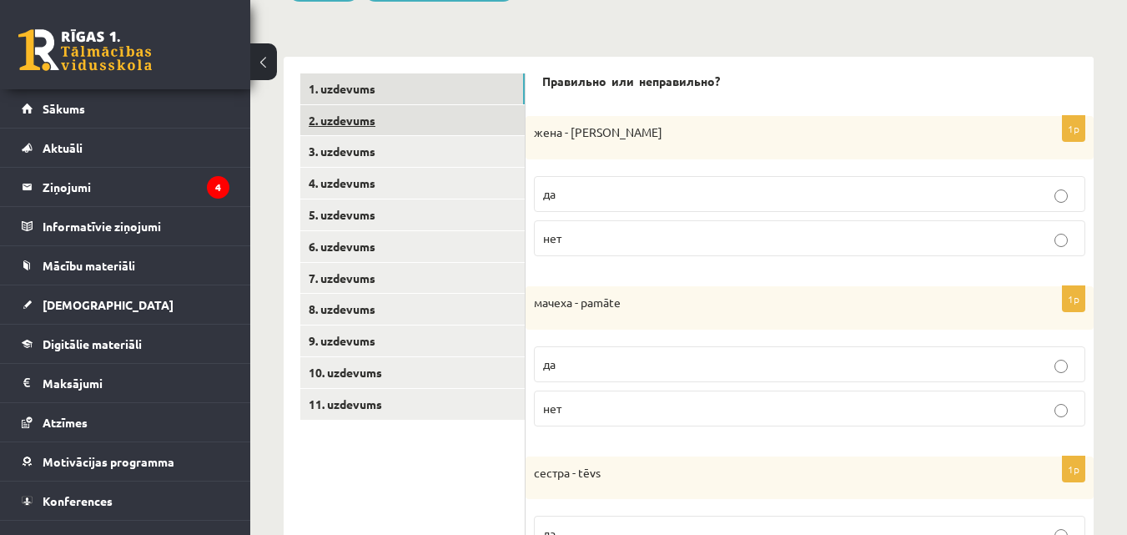
click at [392, 129] on link "2. uzdevums" at bounding box center [412, 120] width 224 height 31
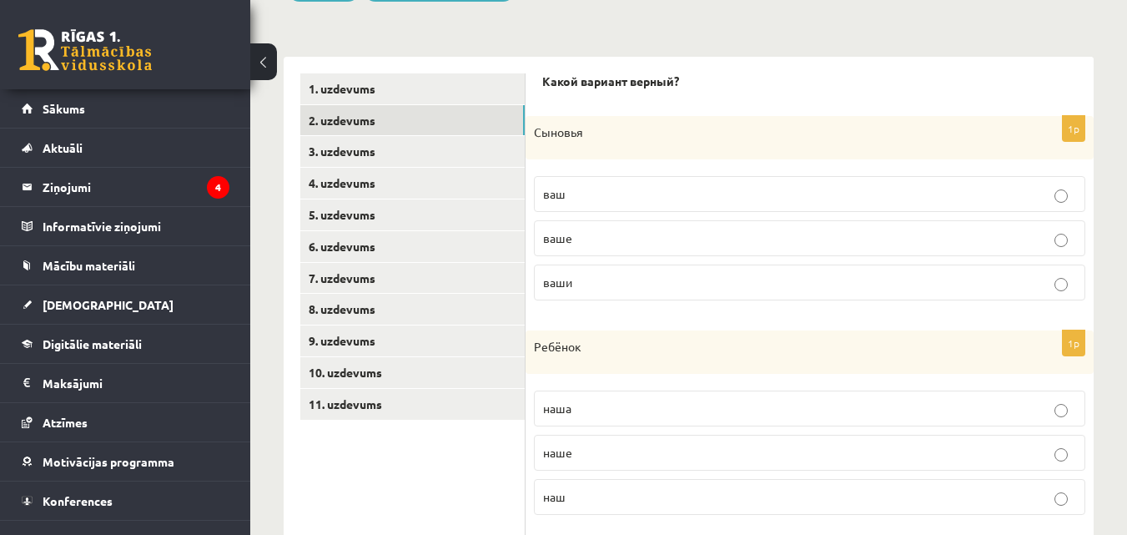
click at [614, 273] on label "ваши" at bounding box center [809, 282] width 551 height 36
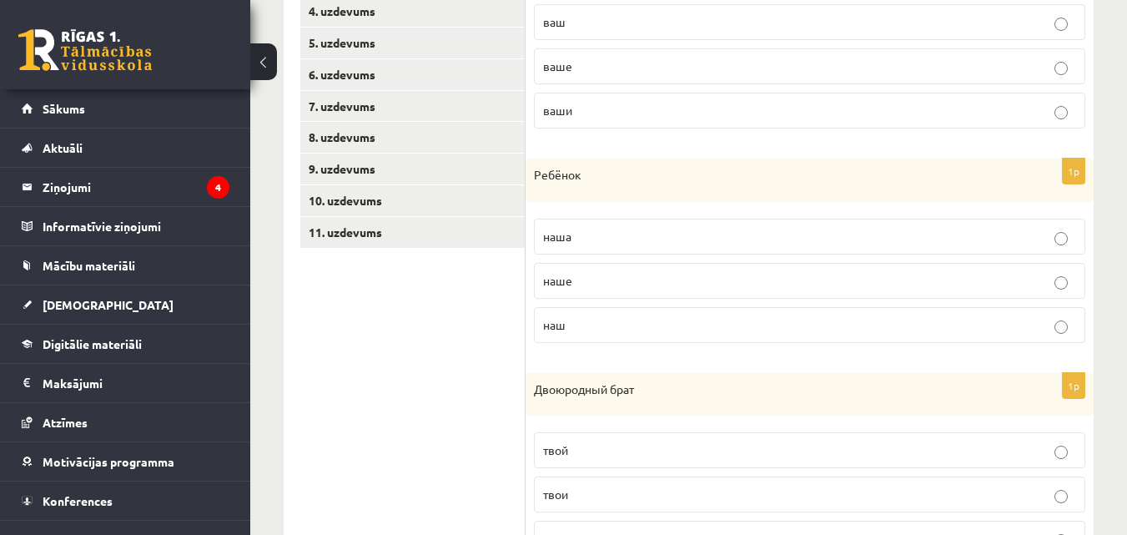
scroll to position [495, 0]
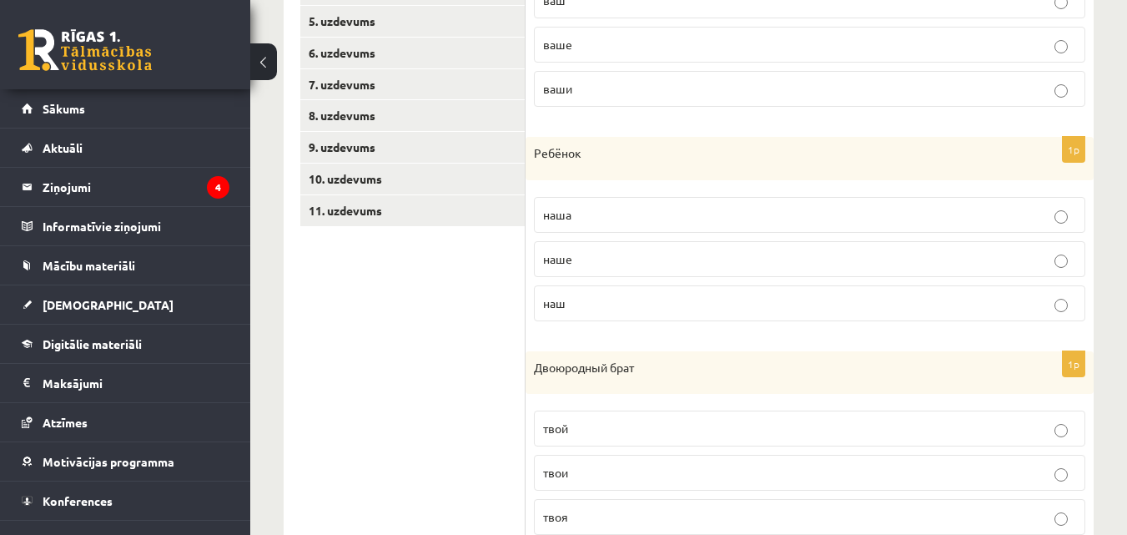
click at [952, 297] on p "наш" at bounding box center [809, 303] width 533 height 18
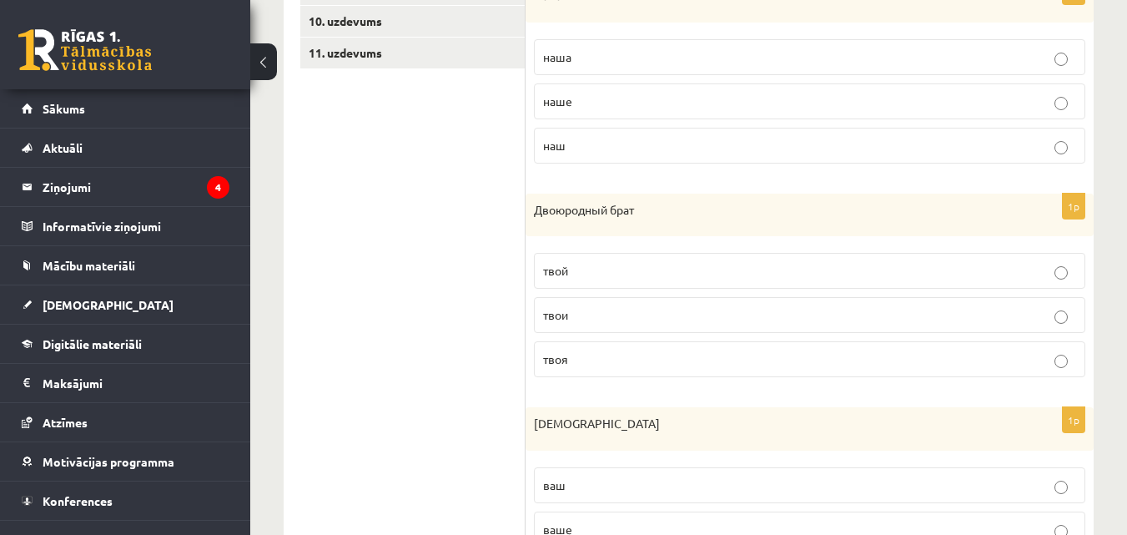
scroll to position [663, 0]
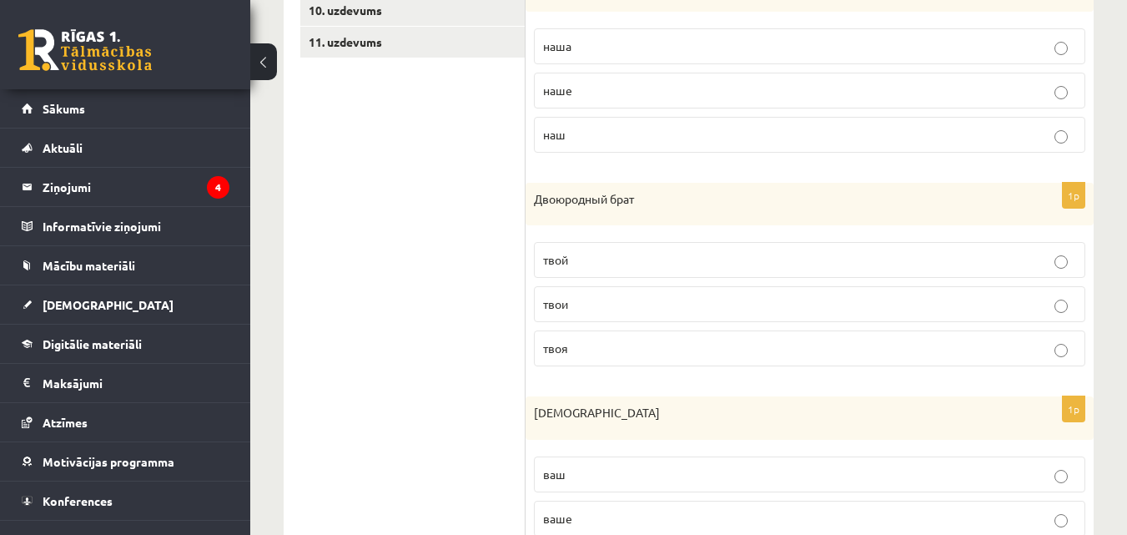
click at [777, 269] on p "твой" at bounding box center [809, 260] width 533 height 18
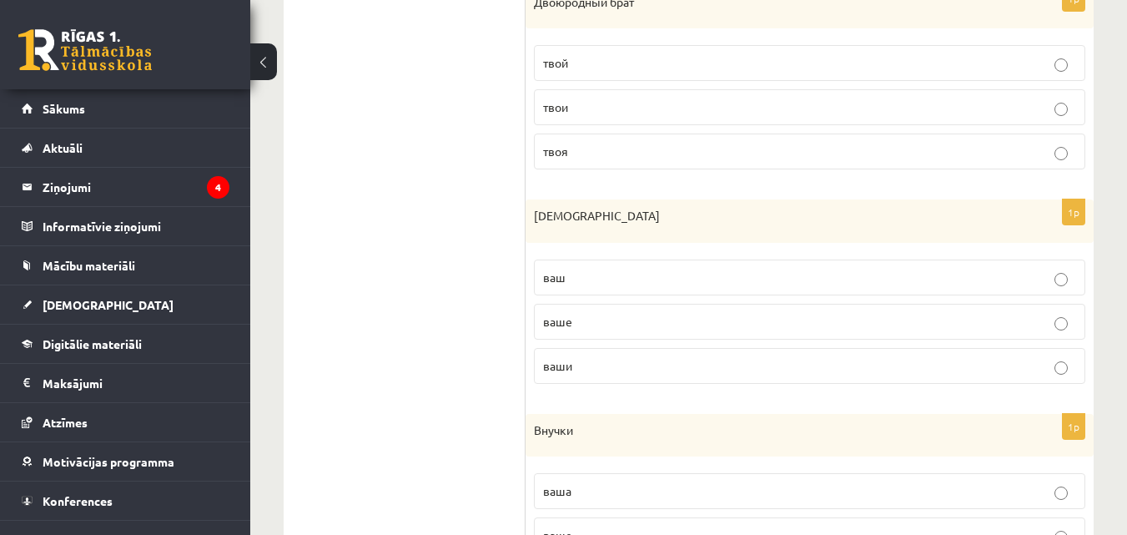
scroll to position [892, 0]
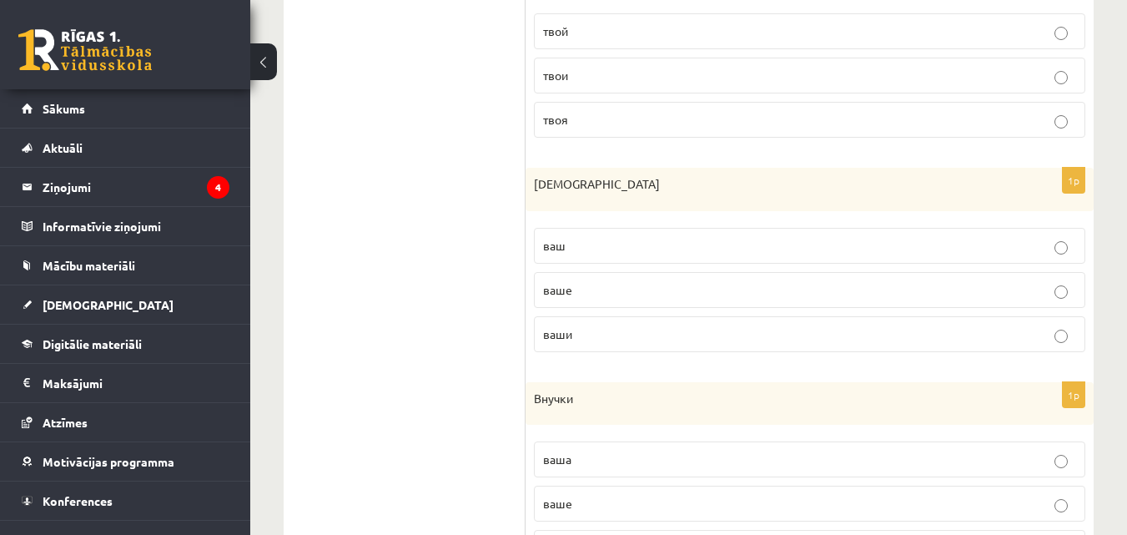
click at [1051, 249] on p "ваш" at bounding box center [809, 246] width 533 height 18
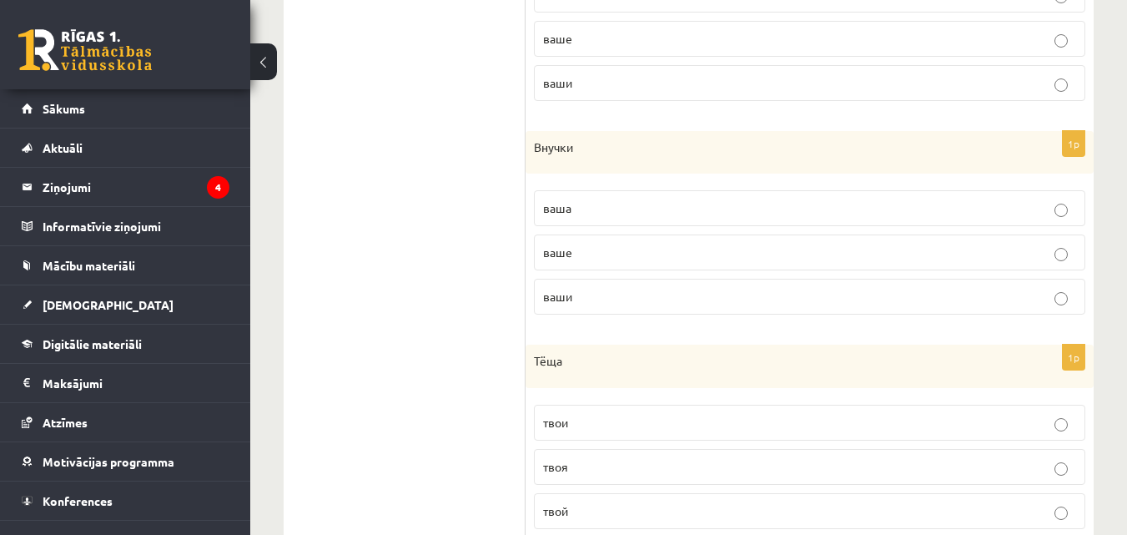
scroll to position [1149, 0]
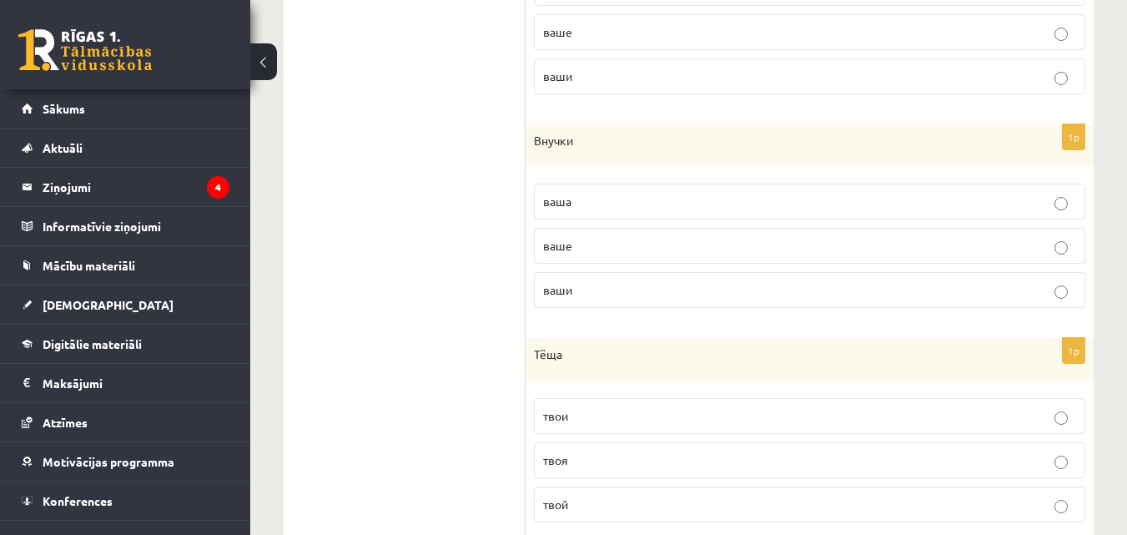
click at [973, 279] on label "ваши" at bounding box center [809, 290] width 551 height 36
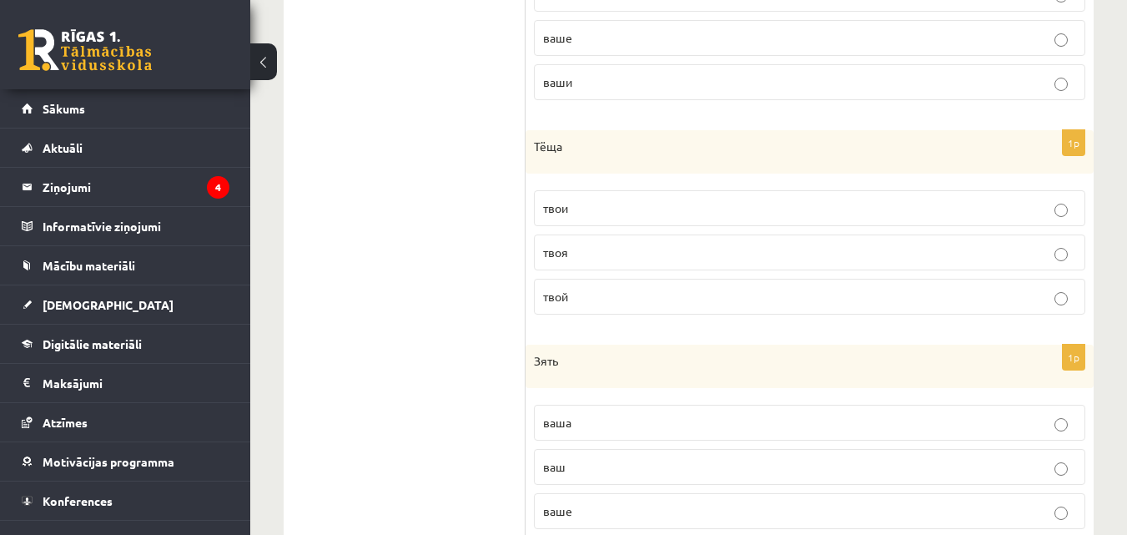
scroll to position [1365, 0]
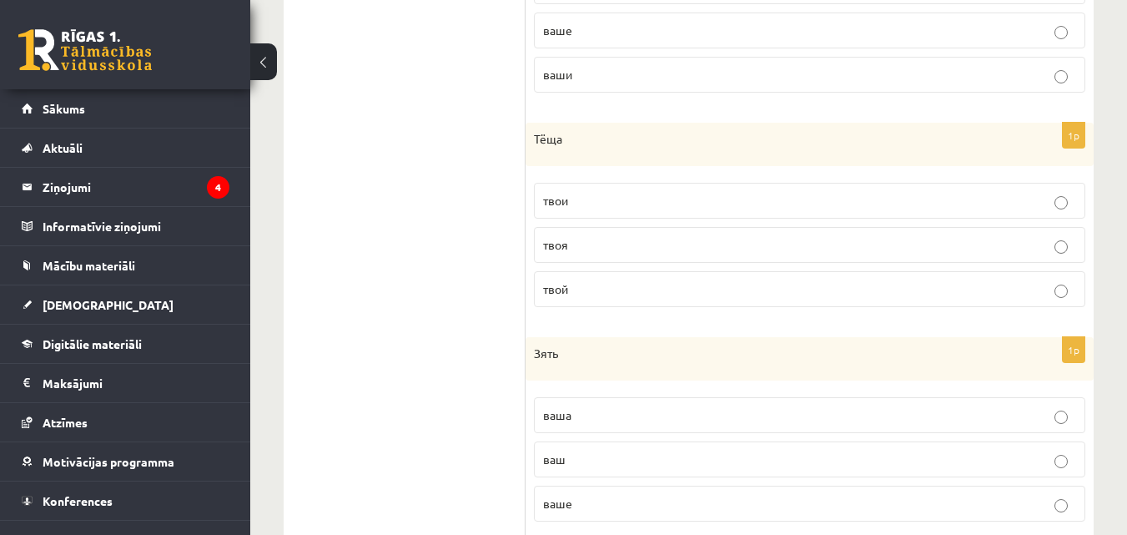
click at [845, 245] on p "твоя" at bounding box center [809, 245] width 533 height 18
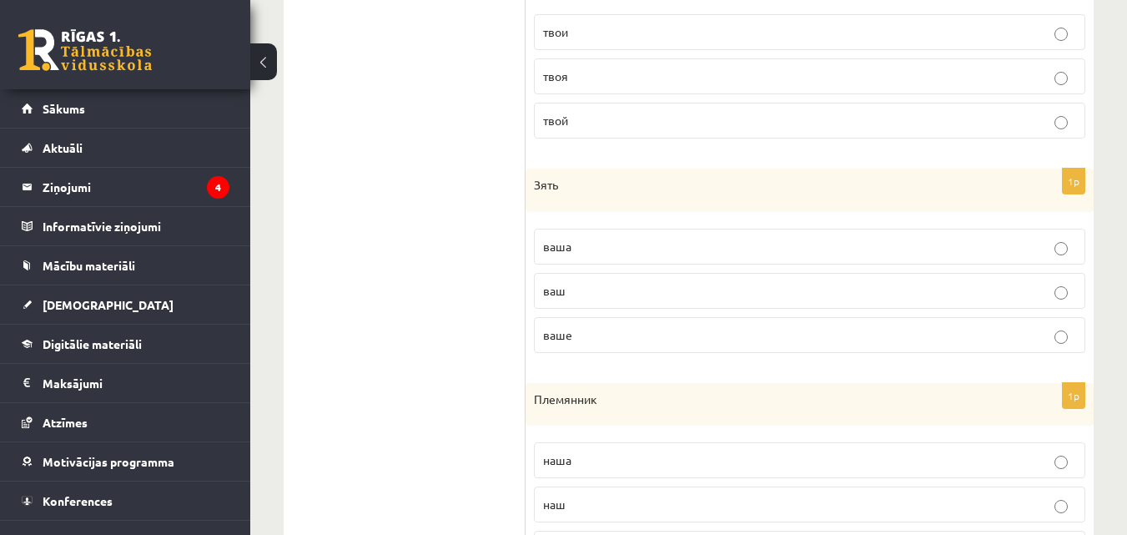
scroll to position [1536, 0]
click at [862, 283] on p "ваш" at bounding box center [809, 288] width 533 height 18
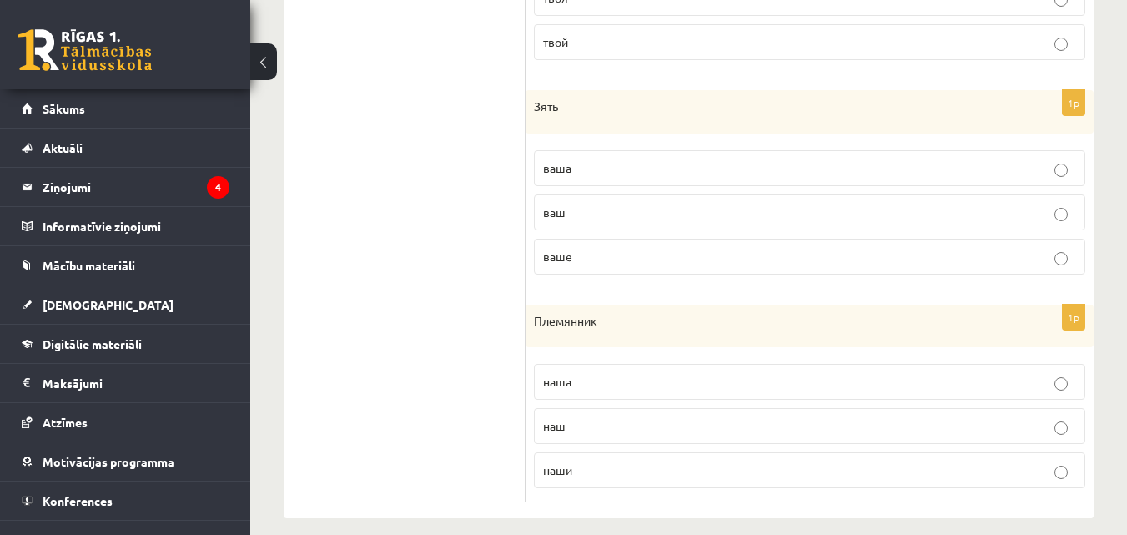
scroll to position [1629, 0]
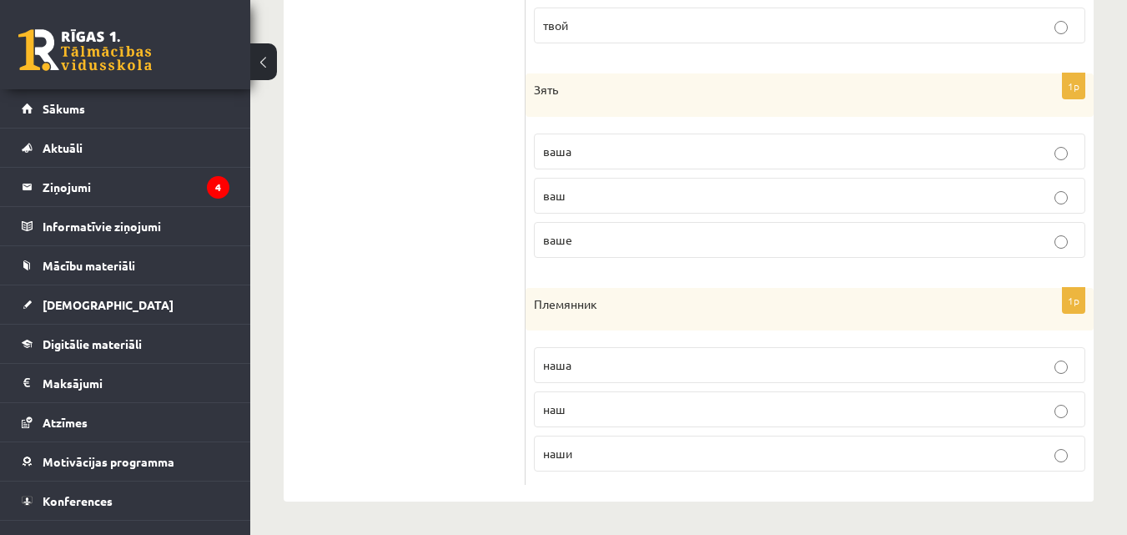
click at [920, 405] on p "наш" at bounding box center [809, 409] width 533 height 18
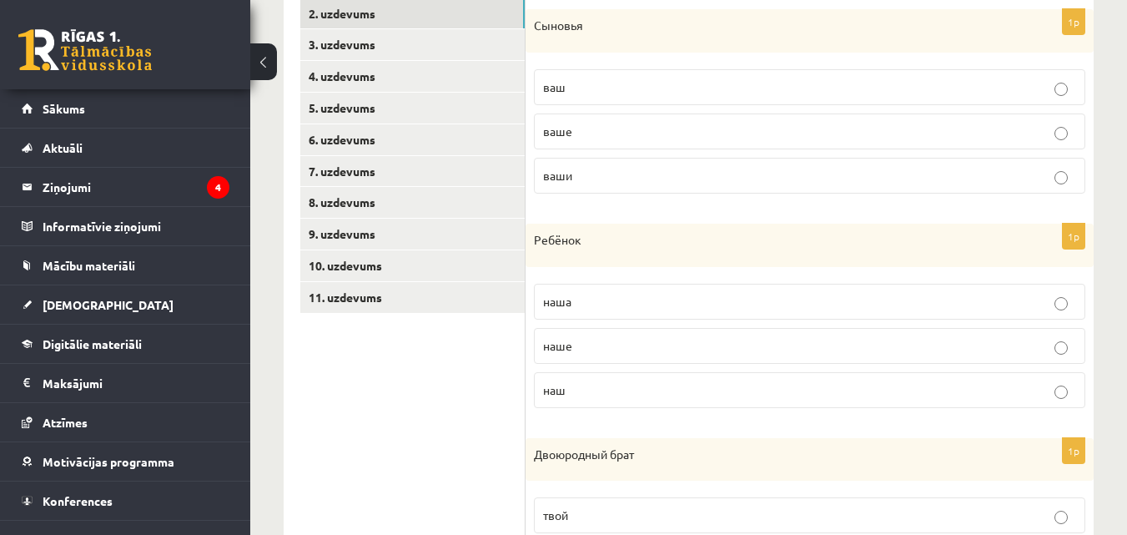
scroll to position [390, 0]
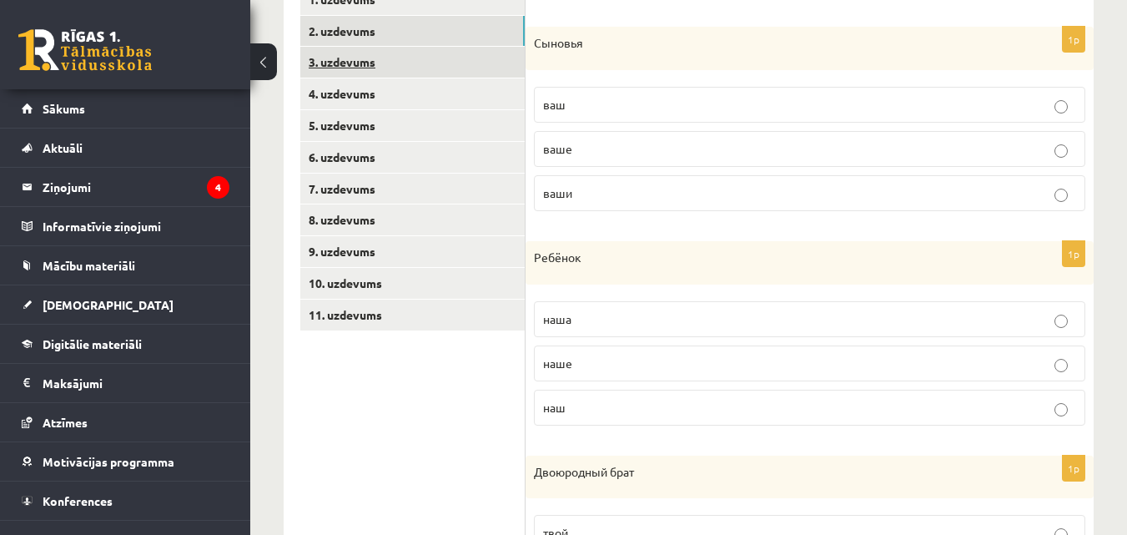
click at [471, 74] on link "3. uzdevums" at bounding box center [412, 62] width 224 height 31
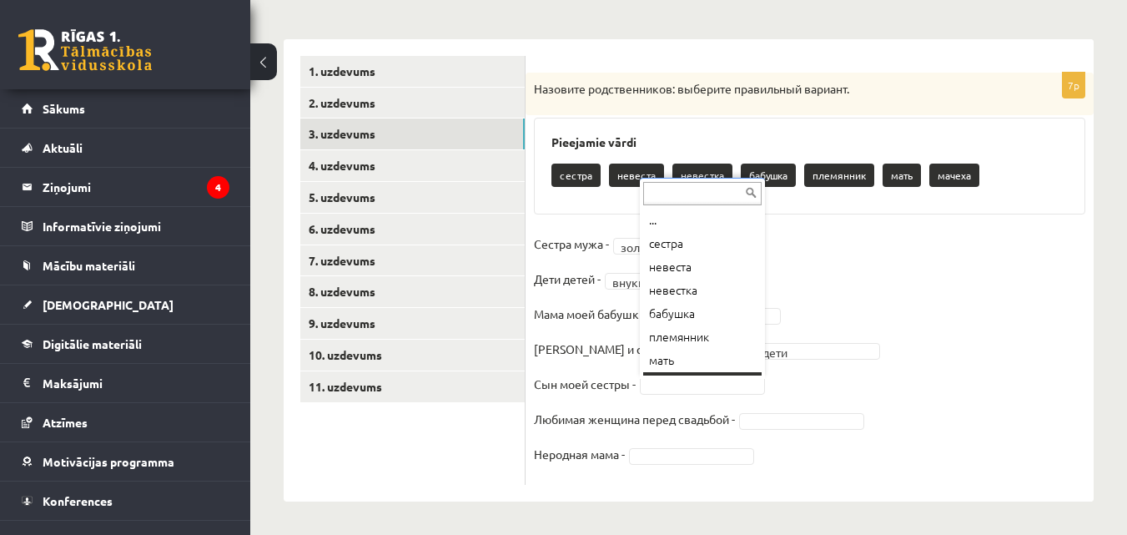
scroll to position [20, 0]
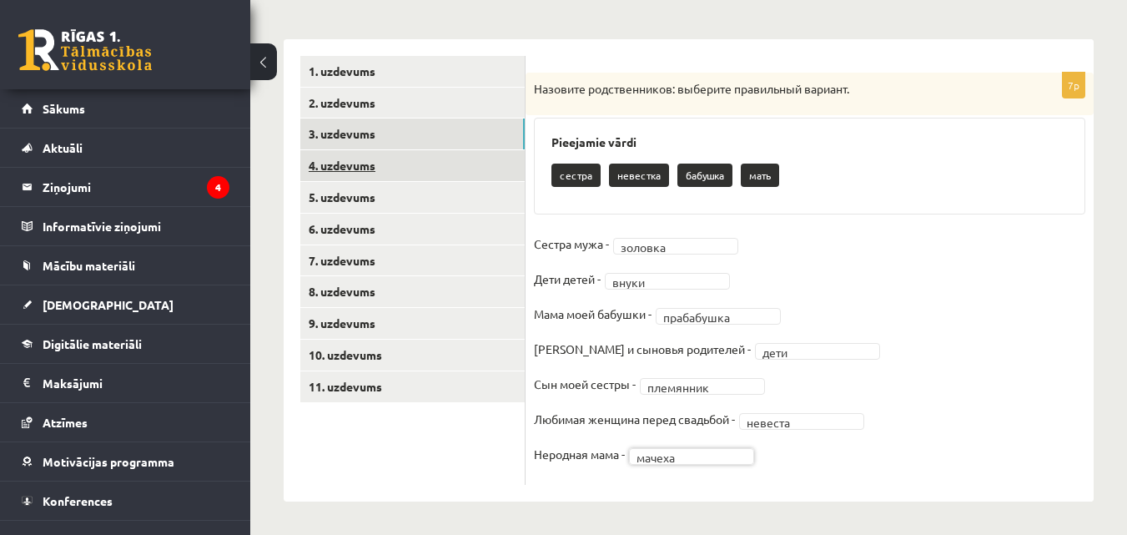
click at [365, 158] on link "4. uzdevums" at bounding box center [412, 165] width 224 height 31
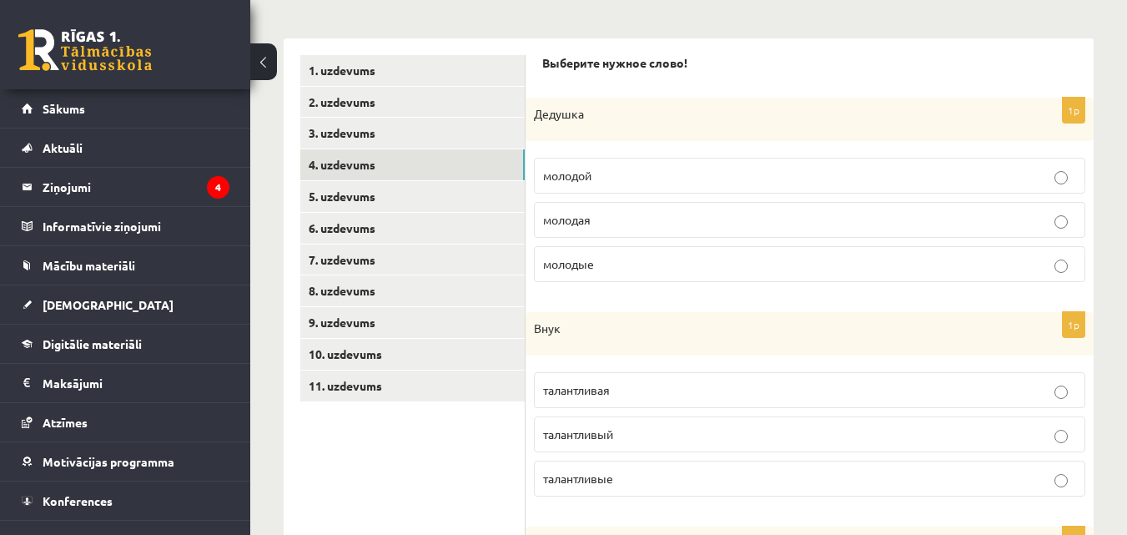
click at [620, 172] on p "молодой" at bounding box center [809, 176] width 533 height 18
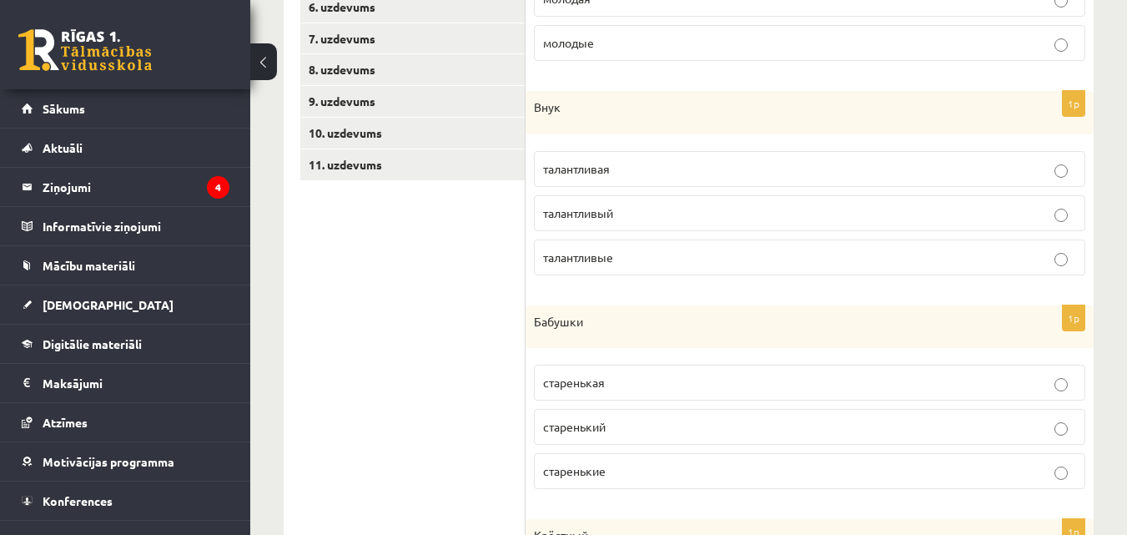
scroll to position [543, 0]
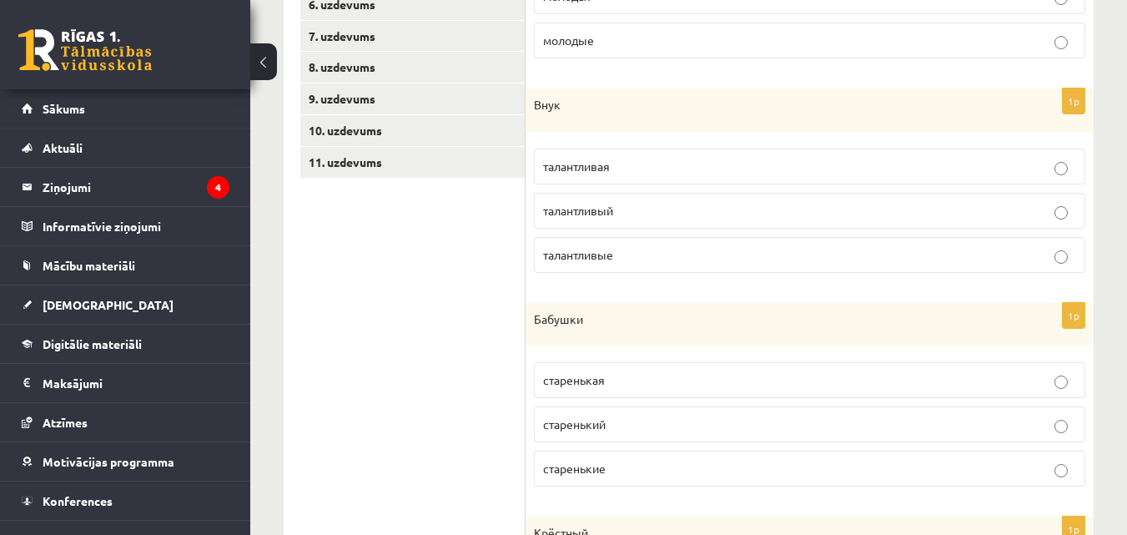
click at [983, 206] on p "талантливый" at bounding box center [809, 211] width 533 height 18
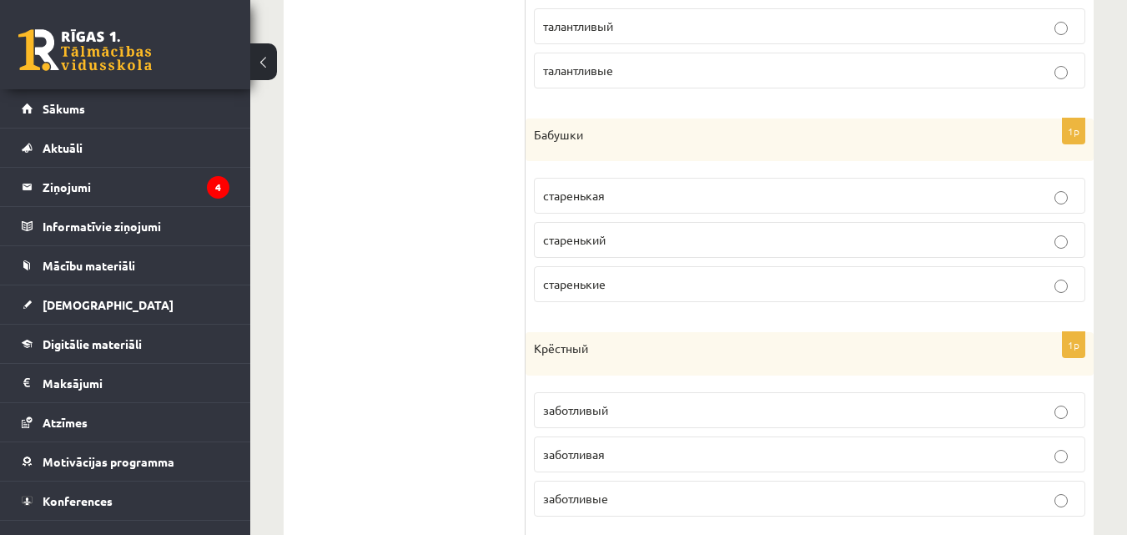
scroll to position [730, 0]
click at [973, 277] on p "старенькие" at bounding box center [809, 282] width 533 height 18
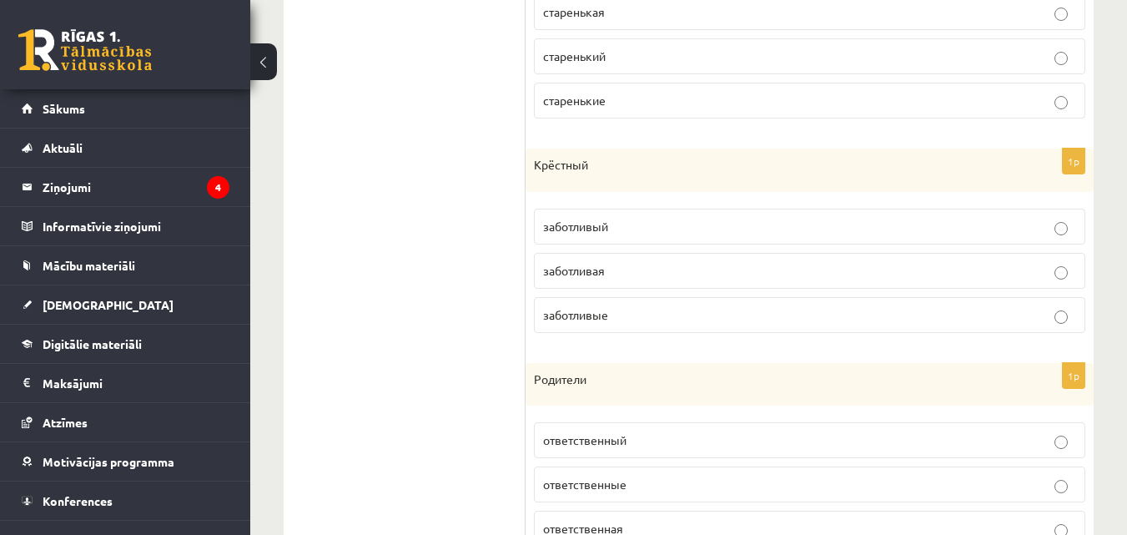
scroll to position [921, 0]
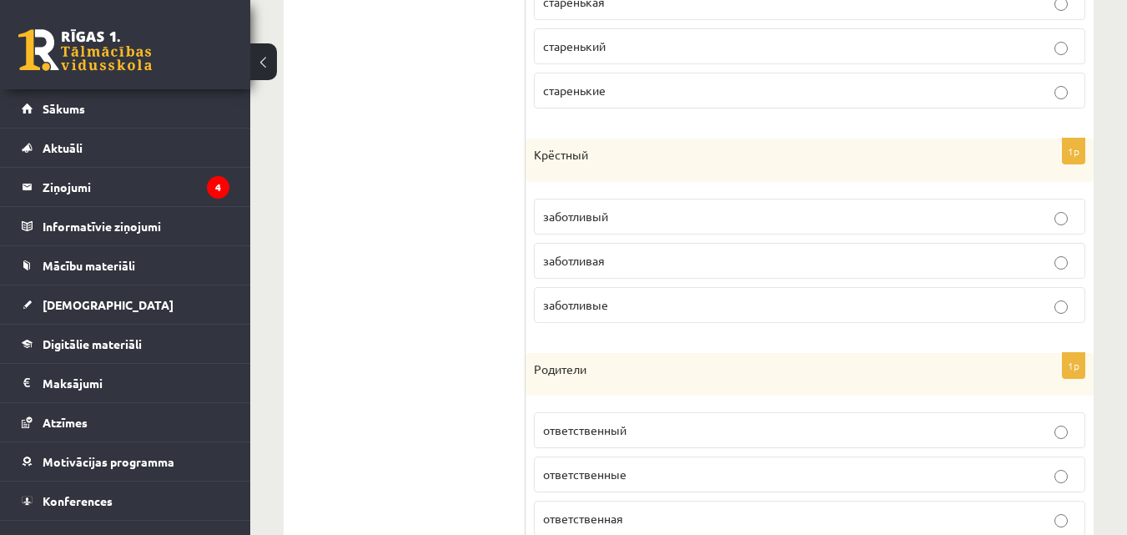
click at [986, 209] on p "заботливый" at bounding box center [809, 217] width 533 height 18
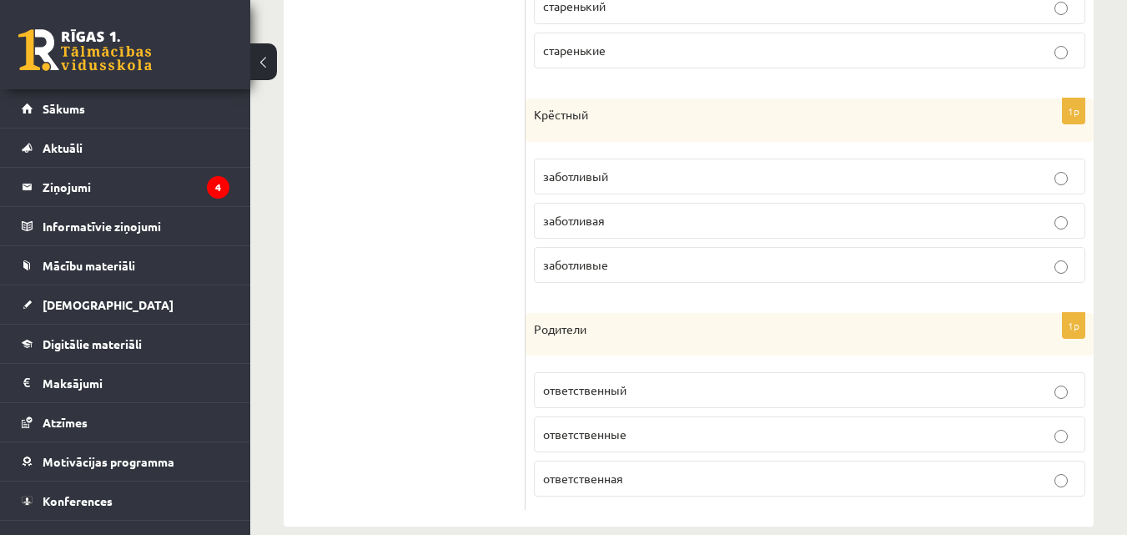
scroll to position [987, 0]
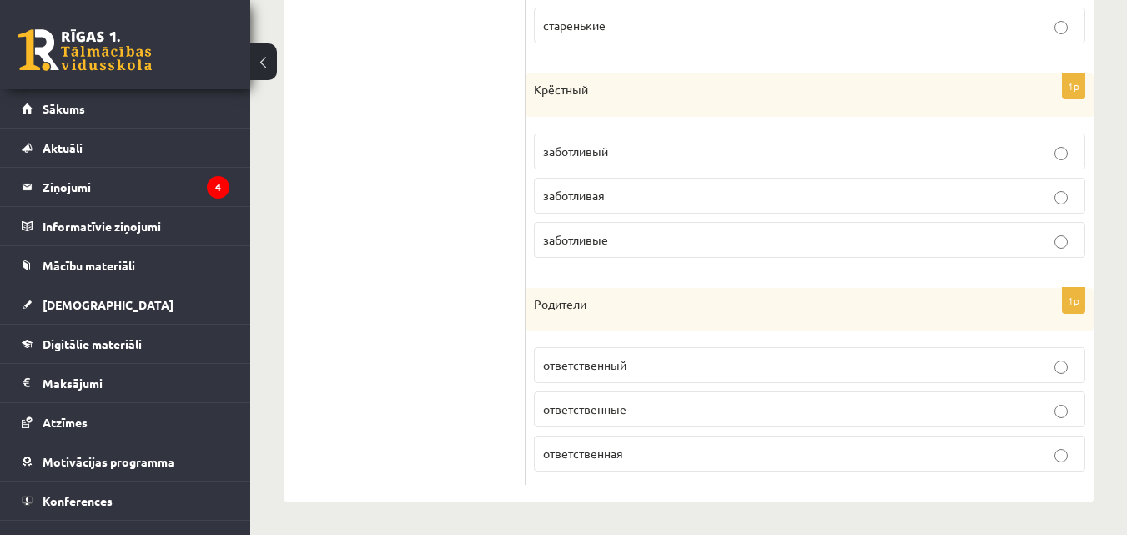
click at [1039, 400] on p "ответственные" at bounding box center [809, 409] width 533 height 18
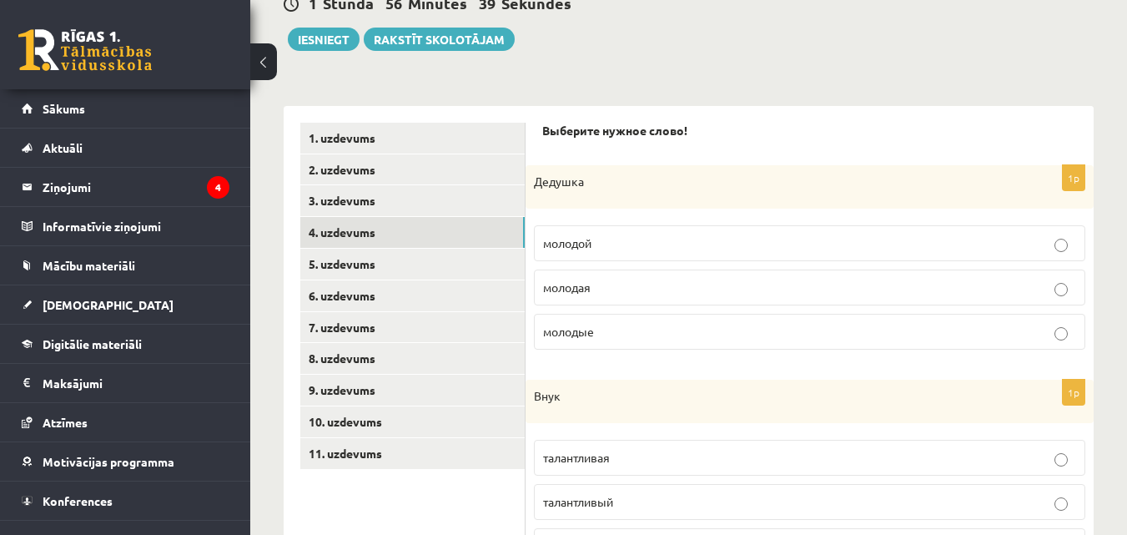
scroll to position [254, 0]
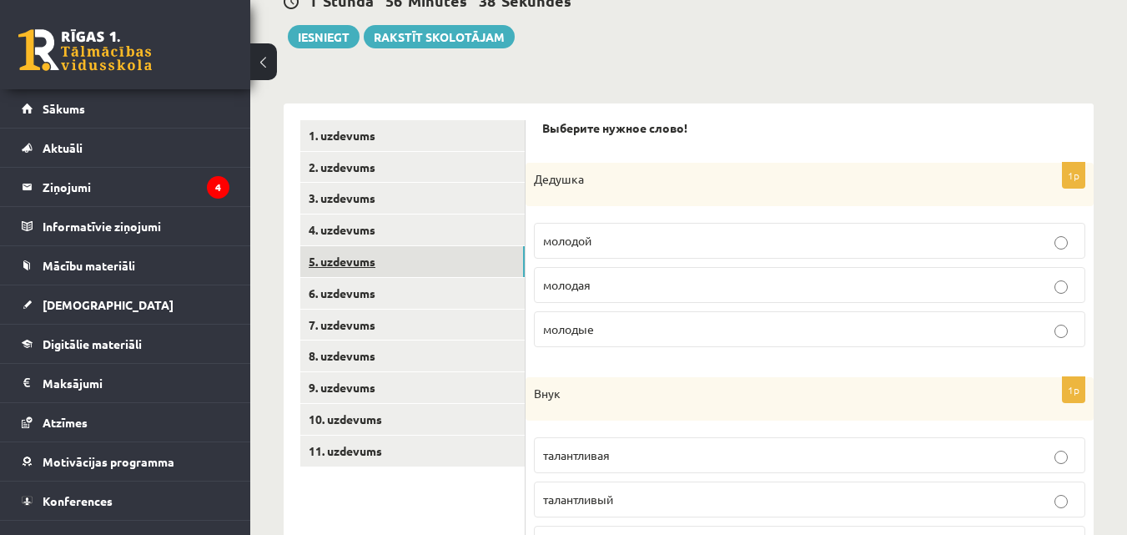
click at [339, 257] on link "5. uzdevums" at bounding box center [412, 261] width 224 height 31
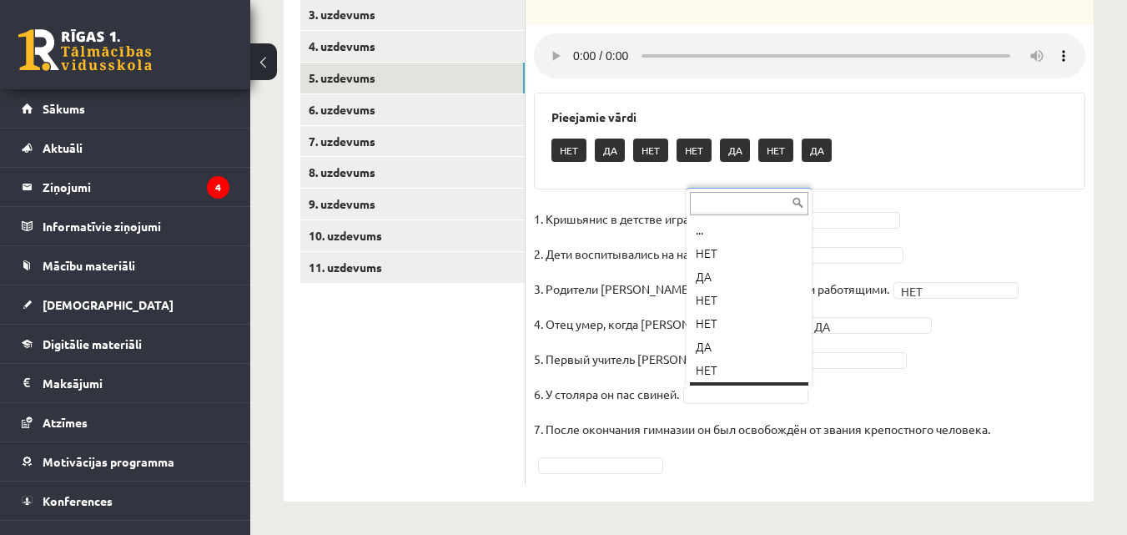
scroll to position [20, 0]
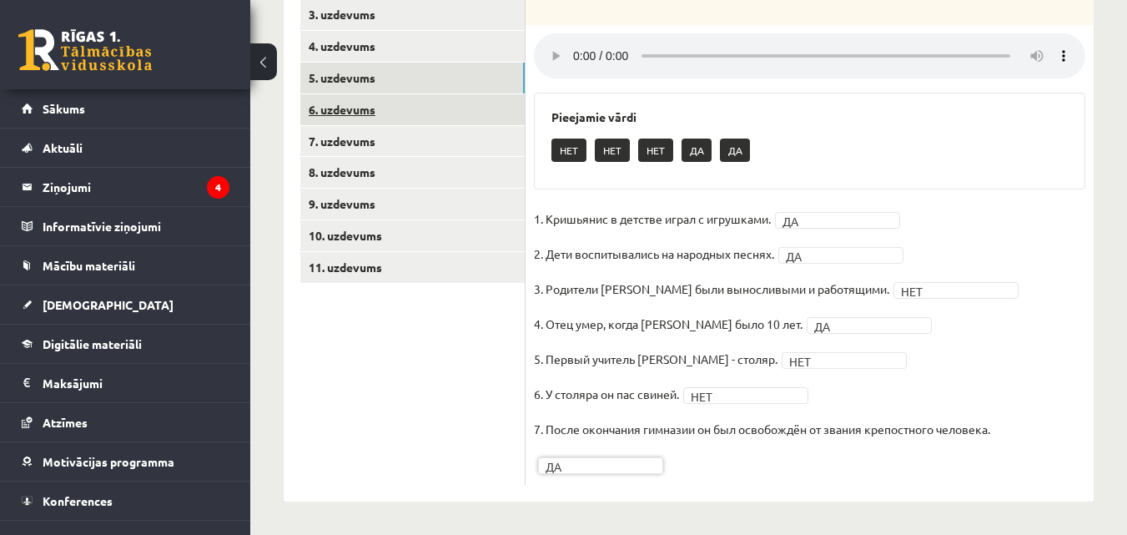
click at [409, 120] on link "6. uzdevums" at bounding box center [412, 109] width 224 height 31
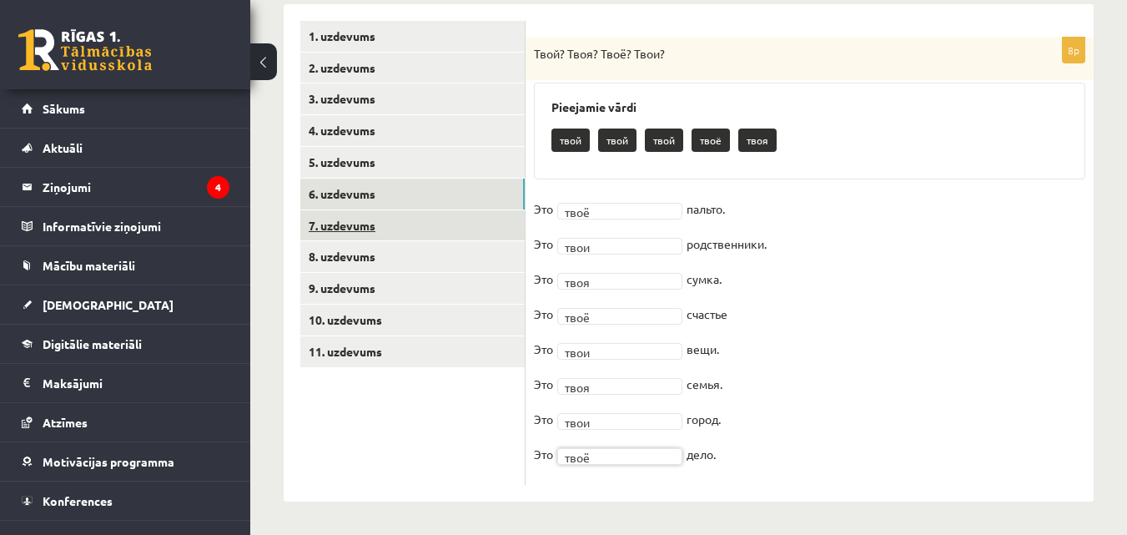
click at [396, 222] on link "7. uzdevums" at bounding box center [412, 225] width 224 height 31
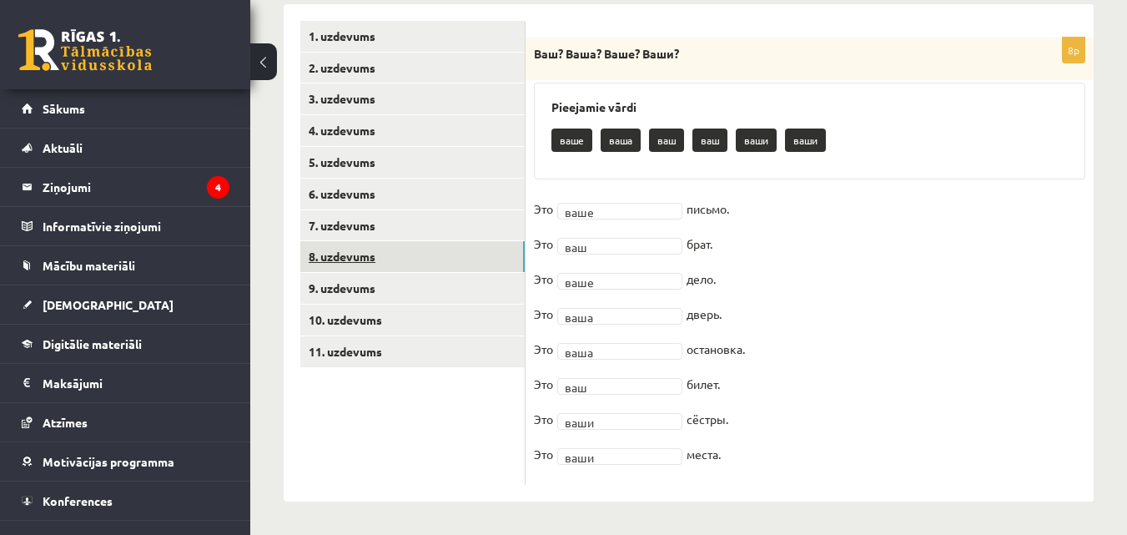
click at [376, 261] on link "8. uzdevums" at bounding box center [412, 256] width 224 height 31
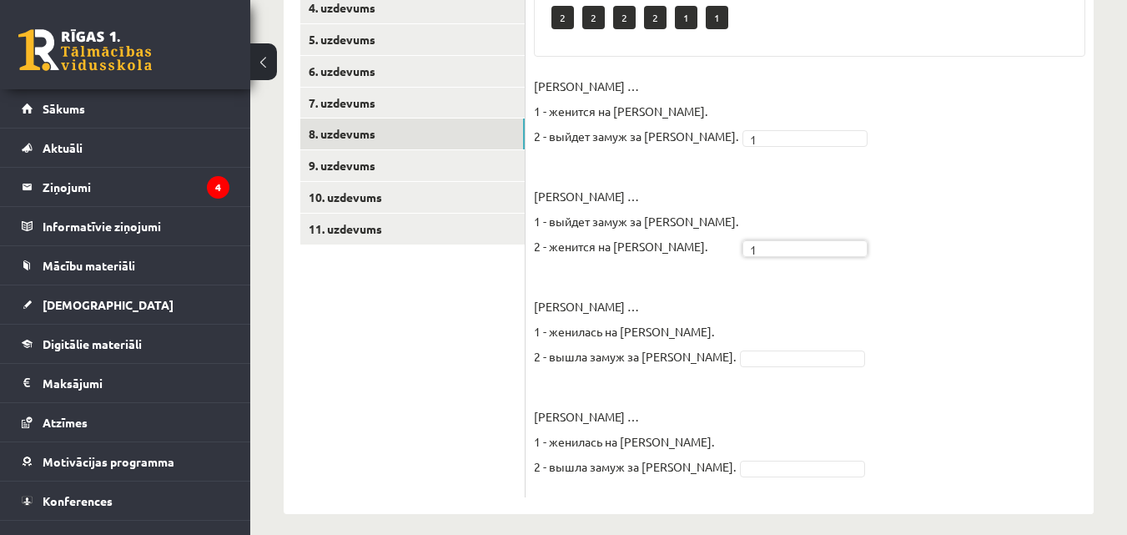
scroll to position [490, 0]
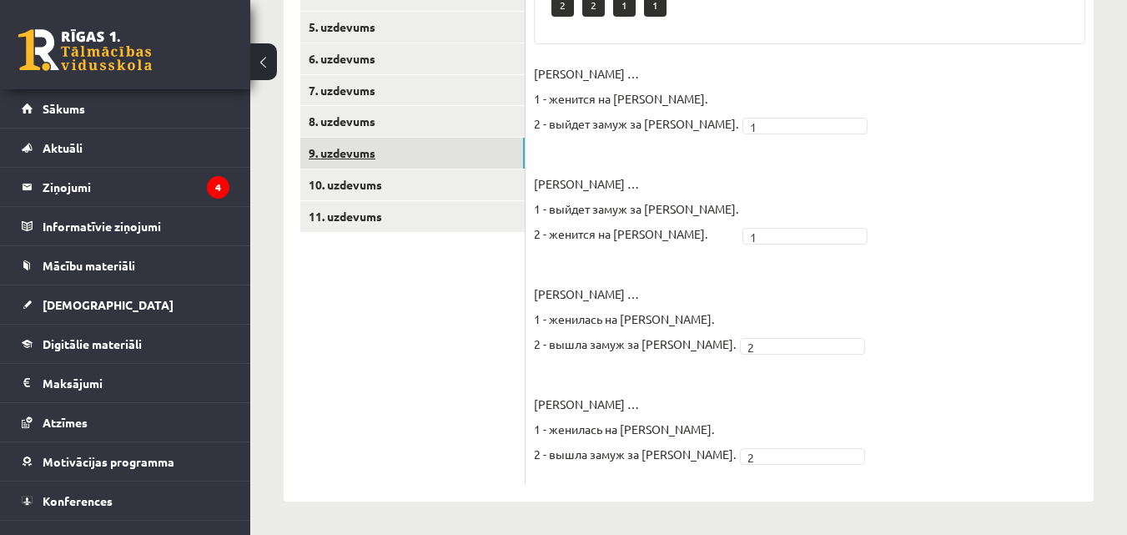
click at [410, 160] on link "9. uzdevums" at bounding box center [412, 153] width 224 height 31
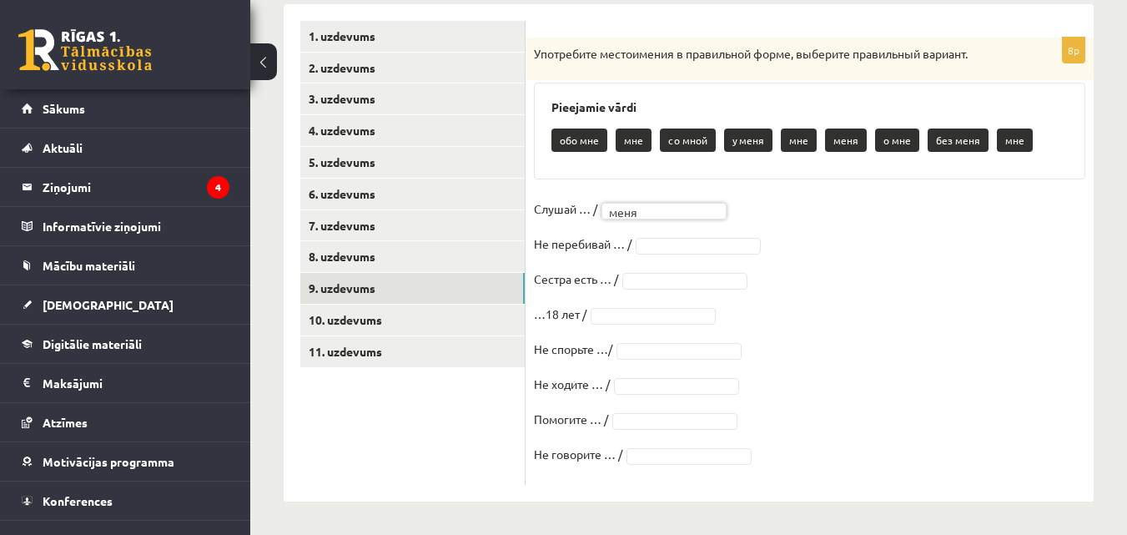
scroll to position [354, 0]
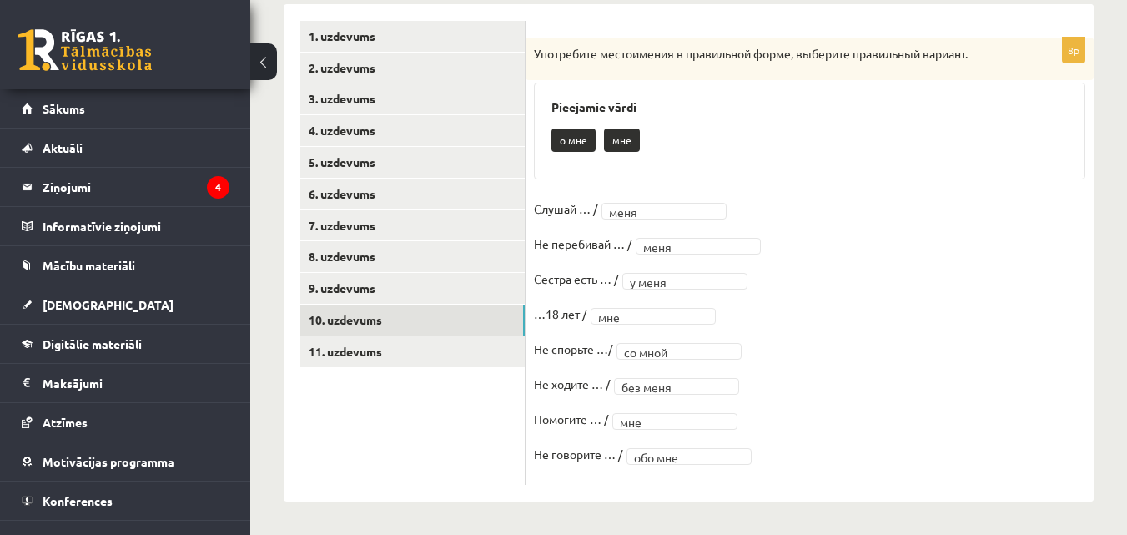
click at [337, 318] on link "10. uzdevums" at bounding box center [412, 319] width 224 height 31
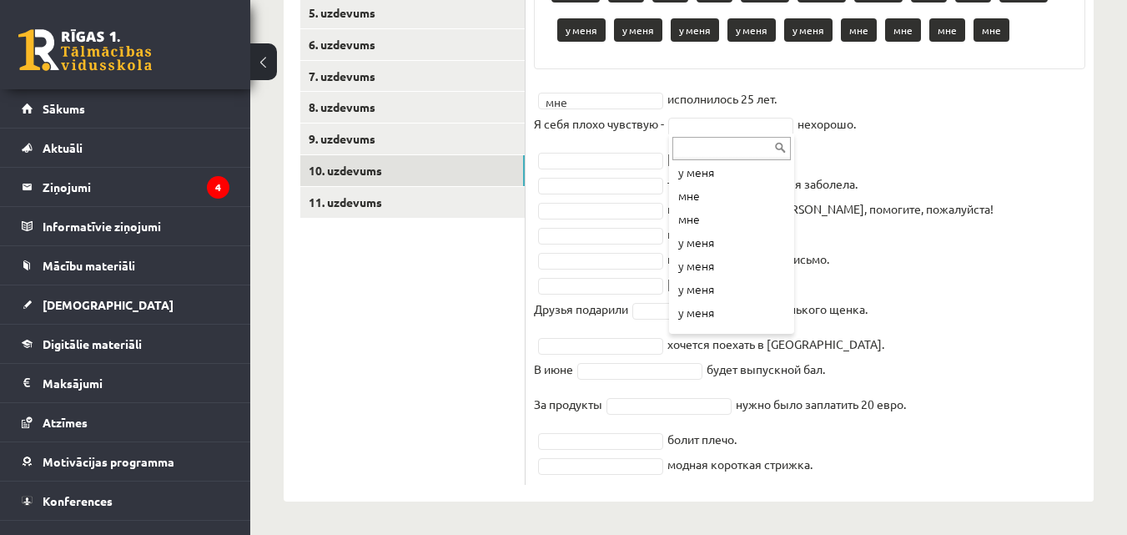
scroll to position [172, 0]
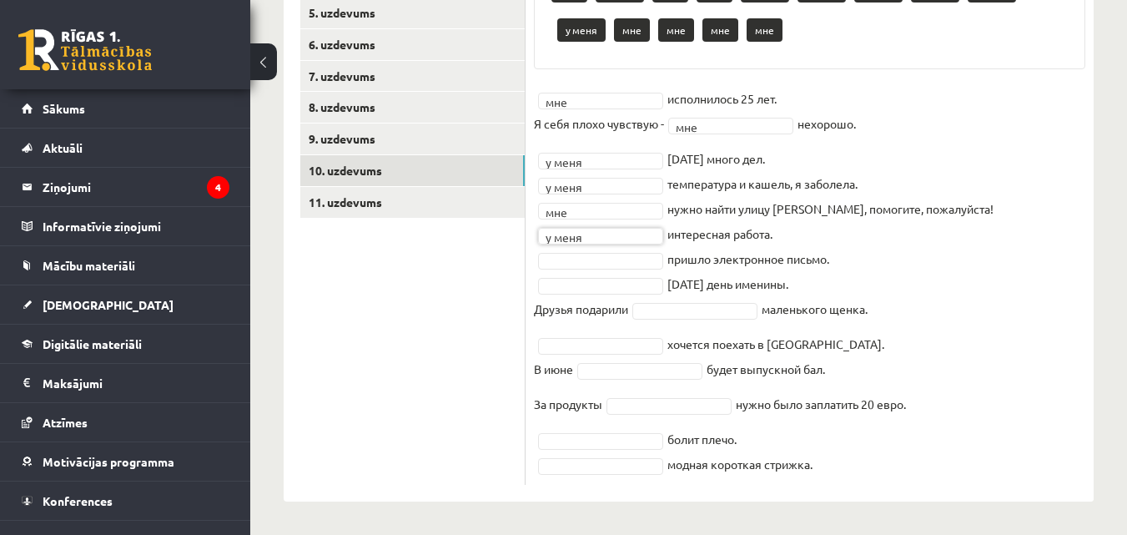
click at [581, 269] on fieldset "мне *** исполнилось 25 лет. Я себя плохо чувствую - мне *** нехорошо. у меня **…" at bounding box center [809, 281] width 551 height 390
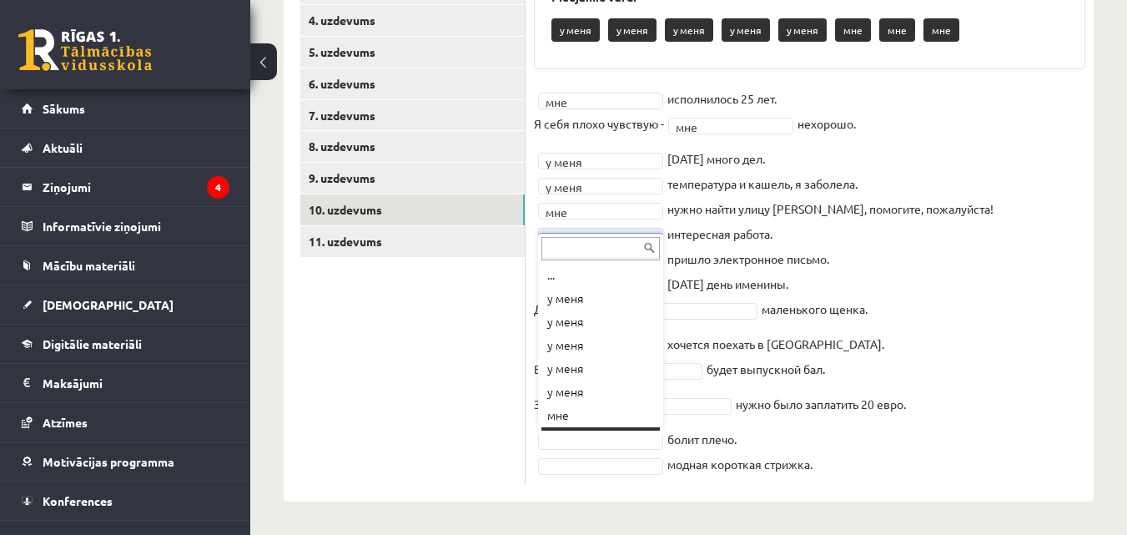
scroll to position [20, 0]
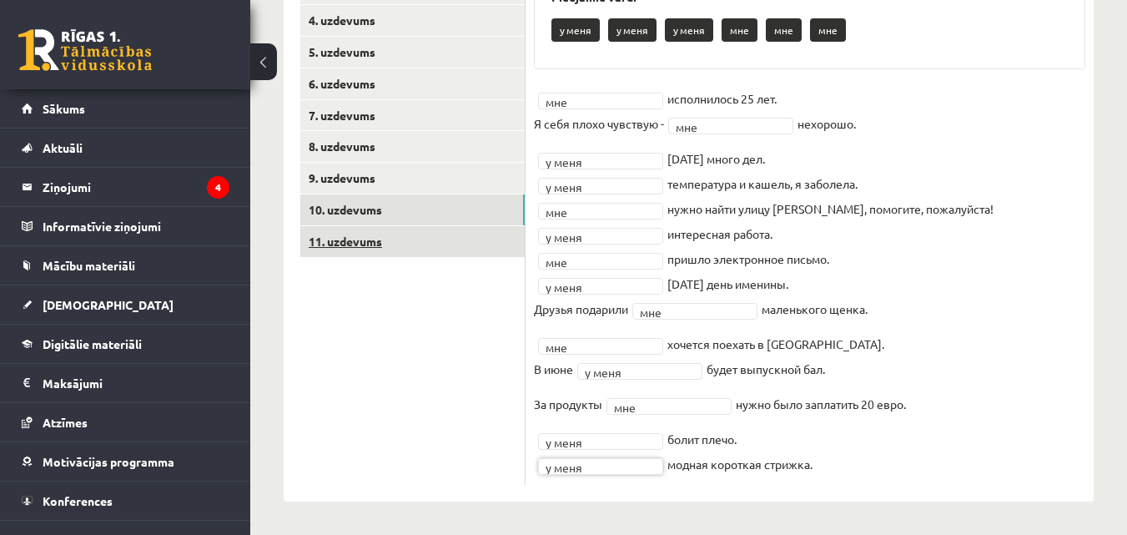
click at [380, 249] on link "11. uzdevums" at bounding box center [412, 241] width 224 height 31
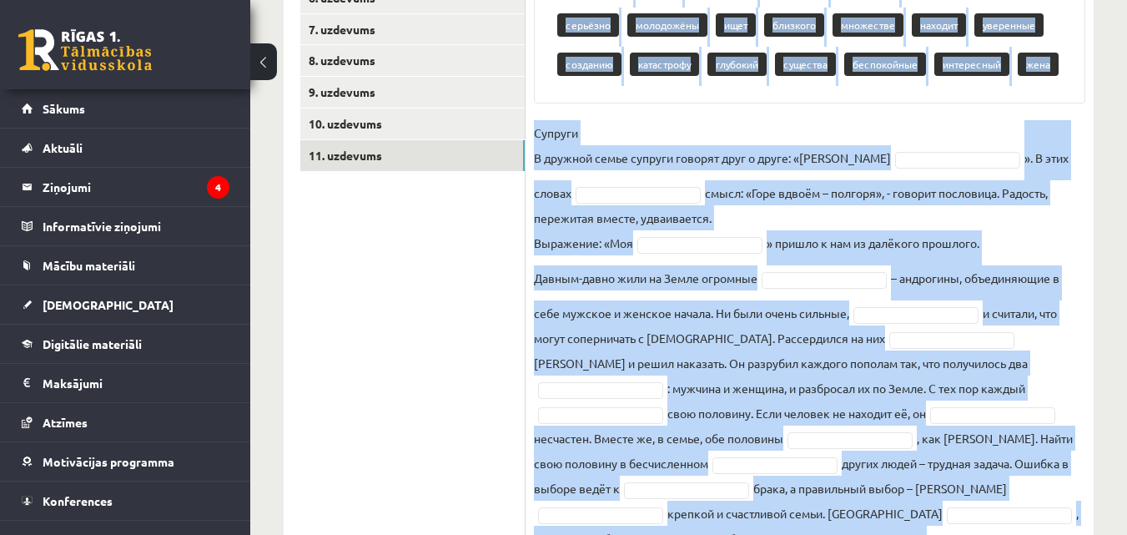
scroll to position [660, 0]
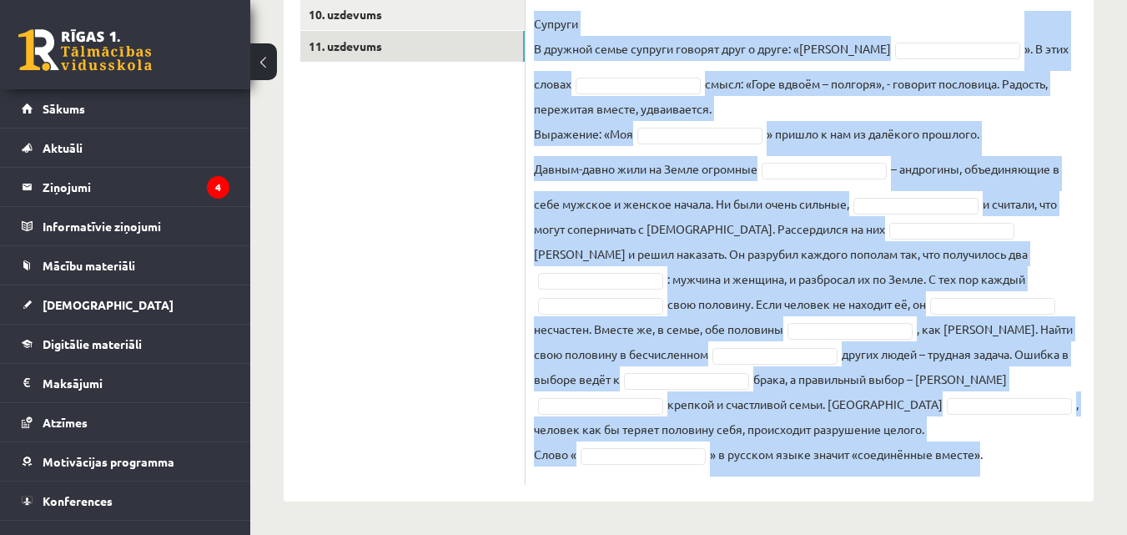
drag, startPoint x: 544, startPoint y: 68, endPoint x: 979, endPoint y: 492, distance: 608.1
click at [979, 492] on div "15p Прочитайте и восстановите текст. Pieejamie vārdi половина царь единства сил…" at bounding box center [809, 100] width 568 height 802
click at [978, 492] on div "15p Прочитайте и восстановите текст. Pieejamie vārdi половина царь единства сил…" at bounding box center [809, 100] width 568 height 802
drag, startPoint x: 550, startPoint y: 53, endPoint x: 984, endPoint y: 482, distance: 609.8
click at [984, 482] on div "15p Прочитайте и восстановите текст. Pieejamie vārdi половина царь единства сил…" at bounding box center [809, 108] width 568 height 752
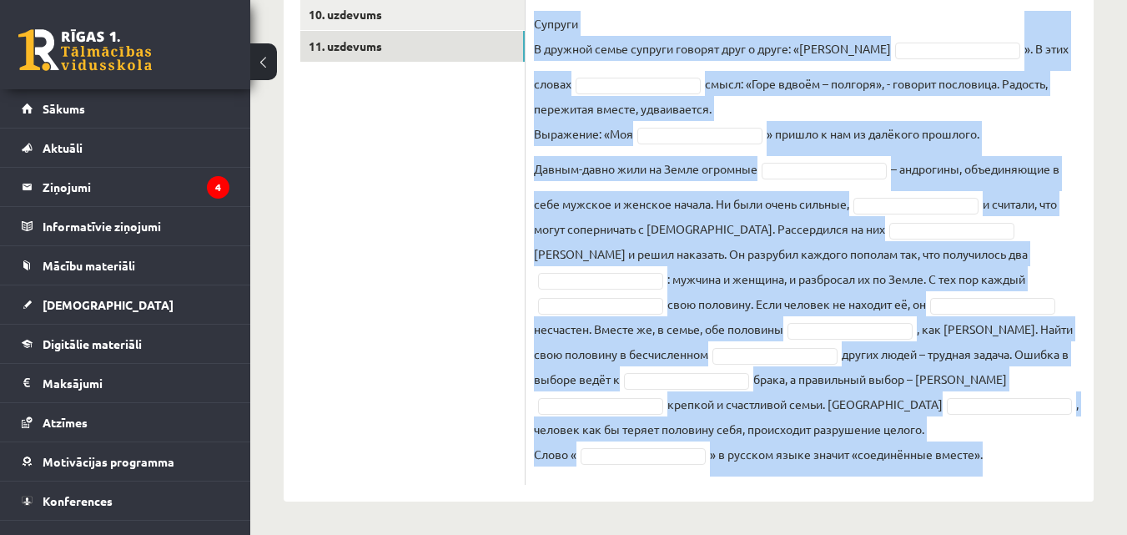
copy div "Pieejamie vārdi половина царь единства сильны существа супруги миллионе глубоко…"
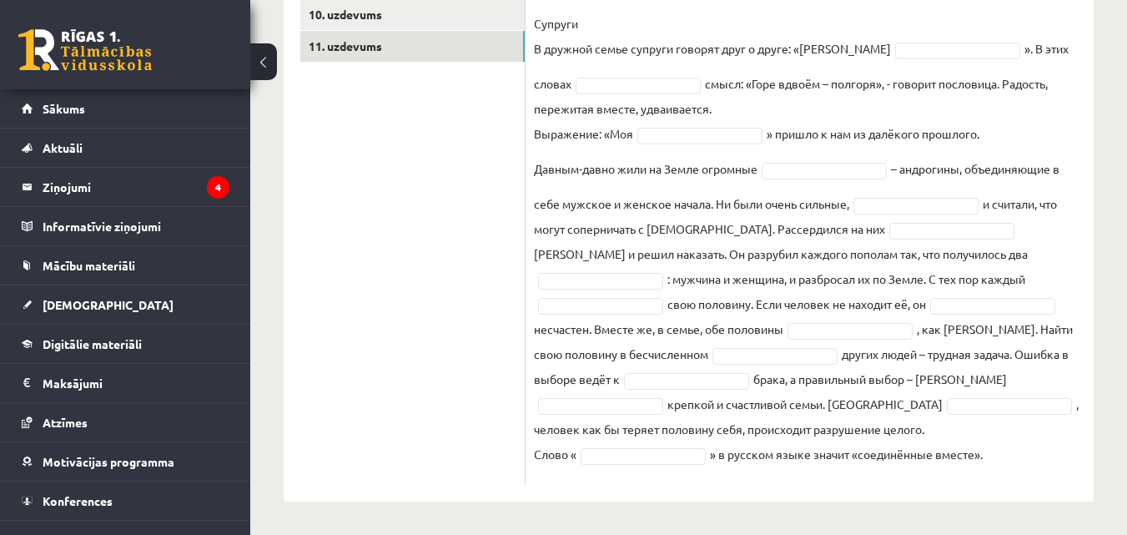
click at [361, 103] on ul "1. uzdevums 2. uzdevums 3. uzdevums 4. uzdevums 5. uzdevums 6. uzdevums 7. uzde…" at bounding box center [412, 100] width 225 height 769
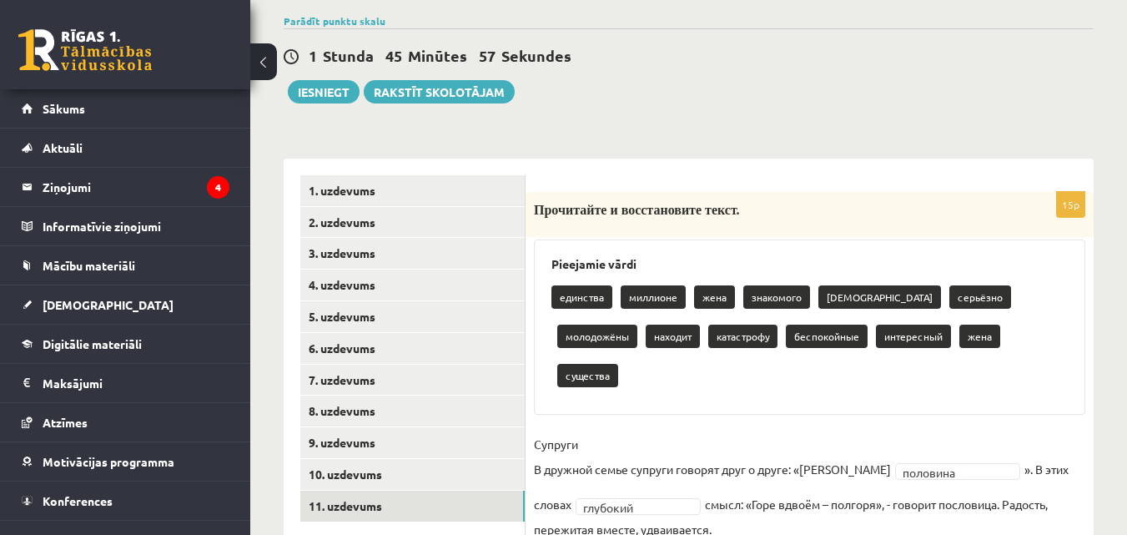
scroll to position [173, 0]
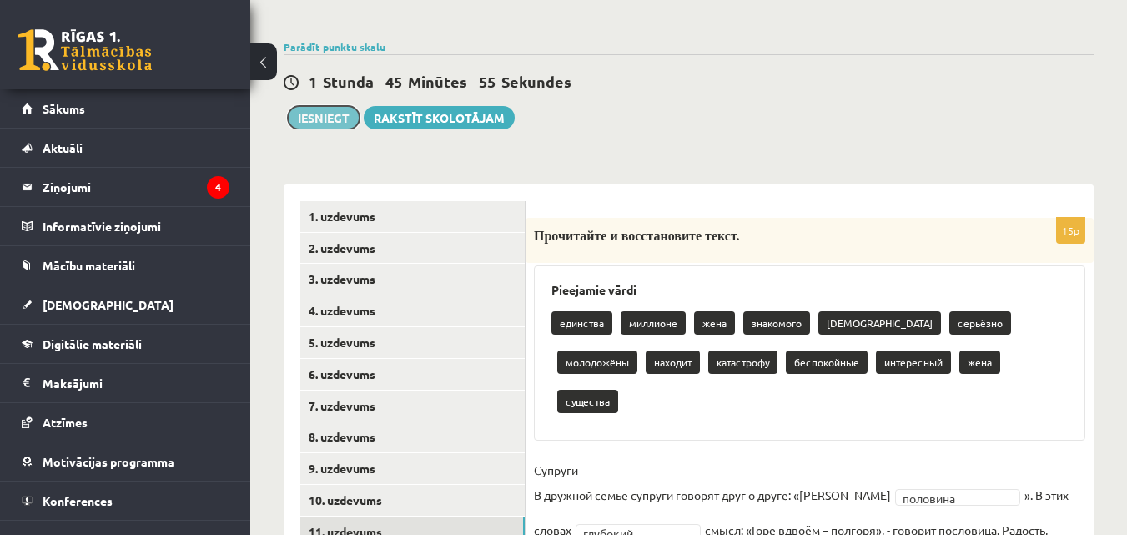
click at [329, 114] on button "Iesniegt" at bounding box center [324, 117] width 72 height 23
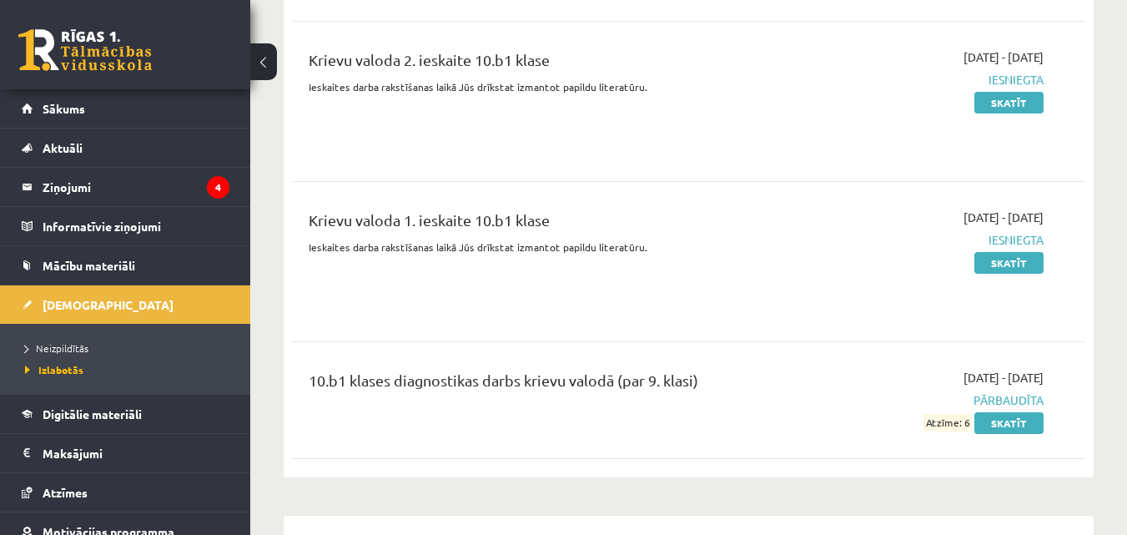
scroll to position [1215, 0]
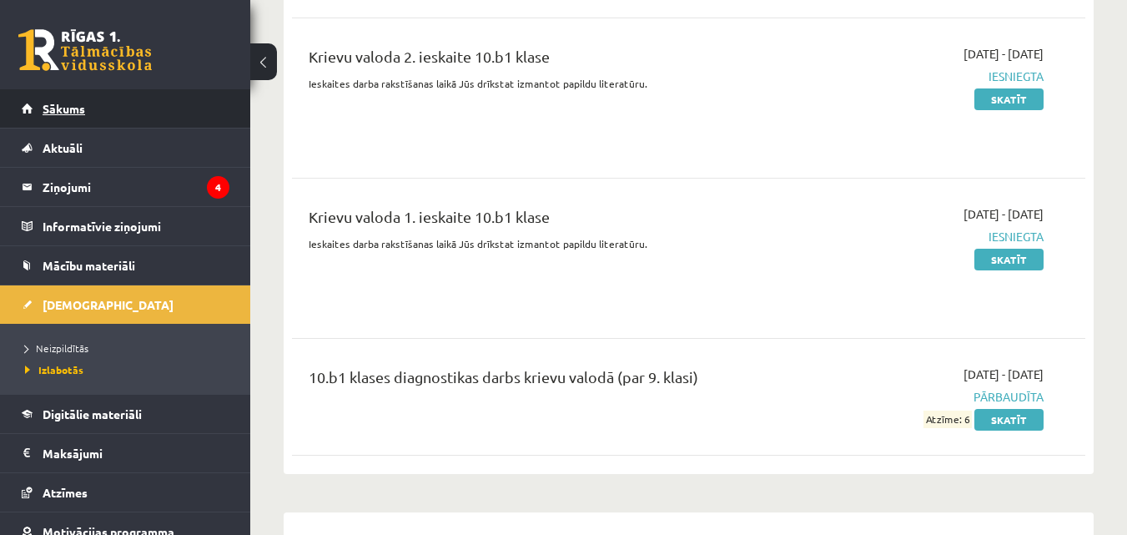
click at [81, 111] on span "Sākums" at bounding box center [64, 108] width 43 height 15
